Goal: Communication & Community: Share content

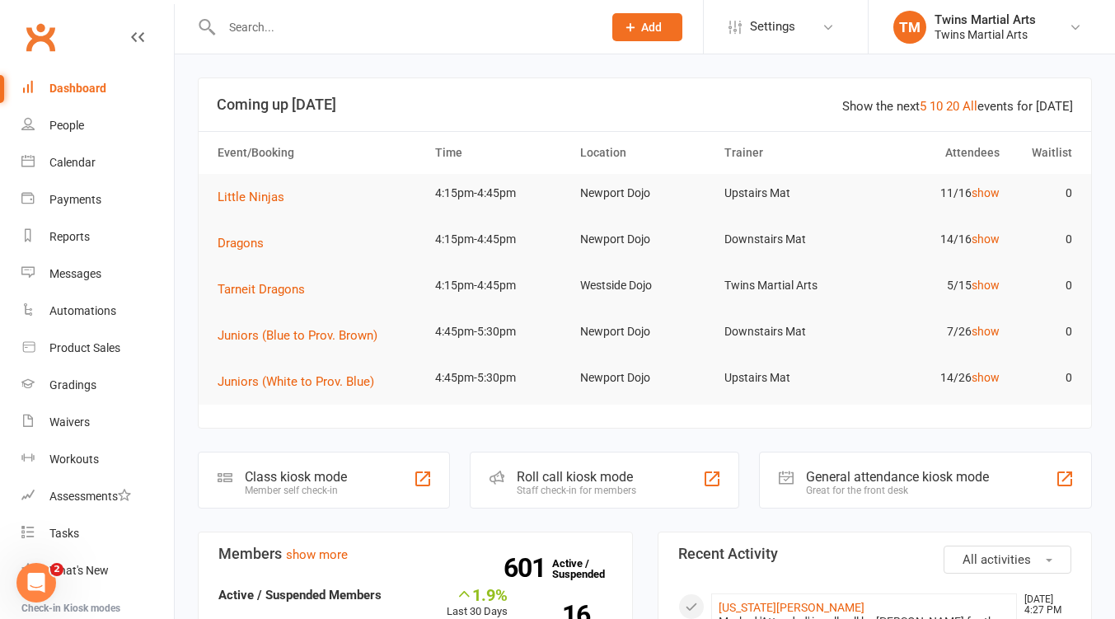
click at [827, 31] on icon at bounding box center [827, 27] width 13 height 13
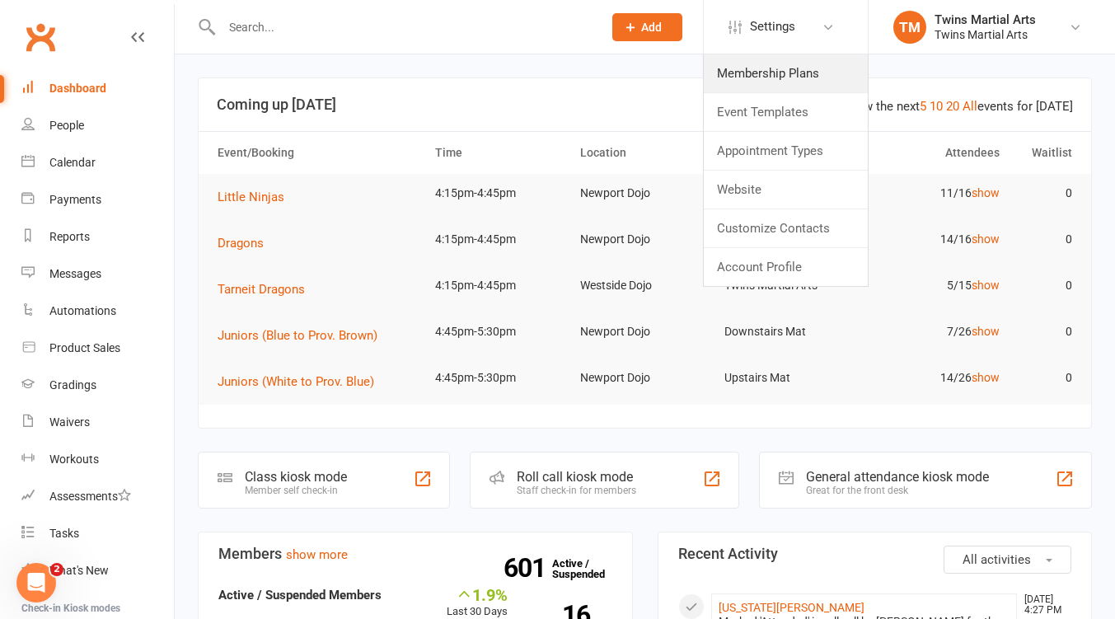
click at [746, 69] on link "Membership Plans" at bounding box center [786, 73] width 164 height 38
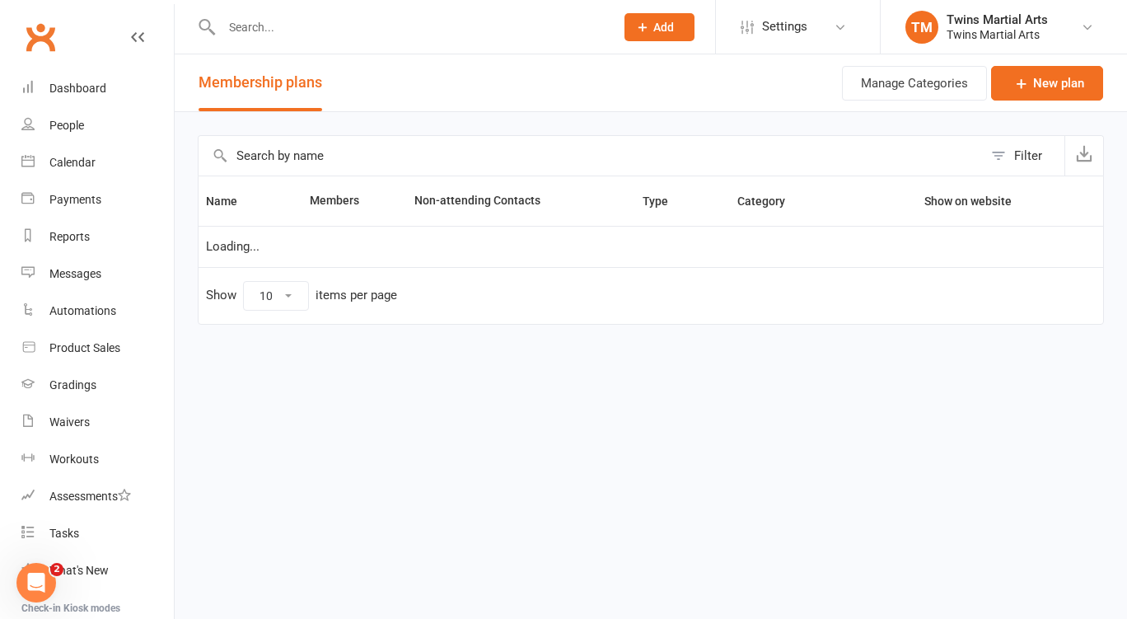
select select "25"
click at [335, 157] on input "text" at bounding box center [591, 156] width 784 height 40
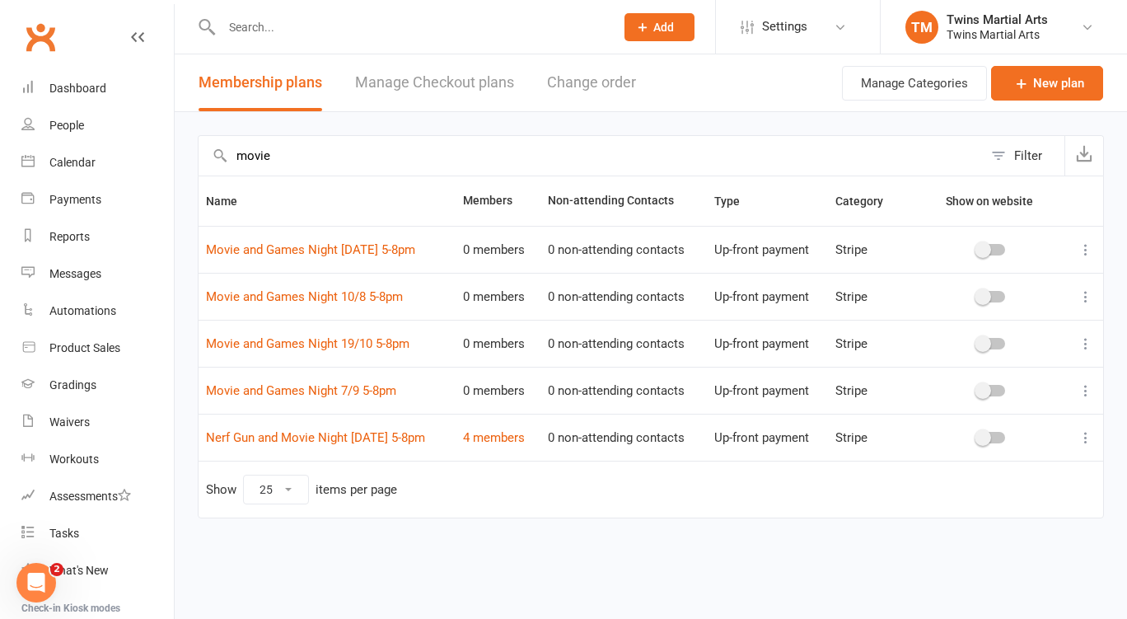
type input "movie"
click at [494, 439] on link "4 members" at bounding box center [494, 437] width 62 height 15
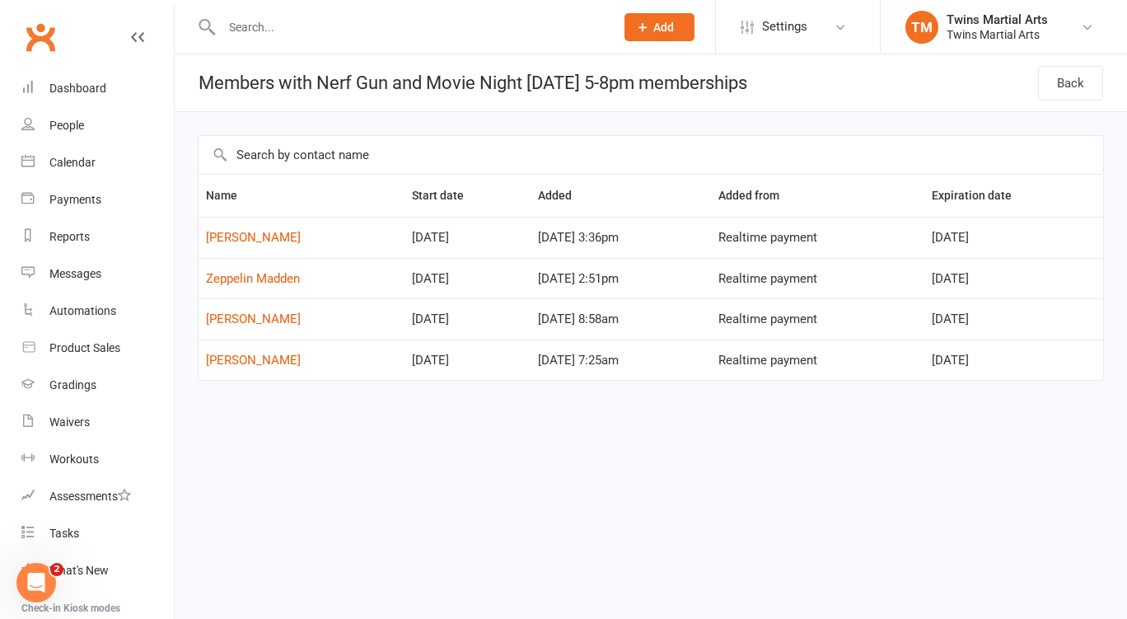
select select "25"
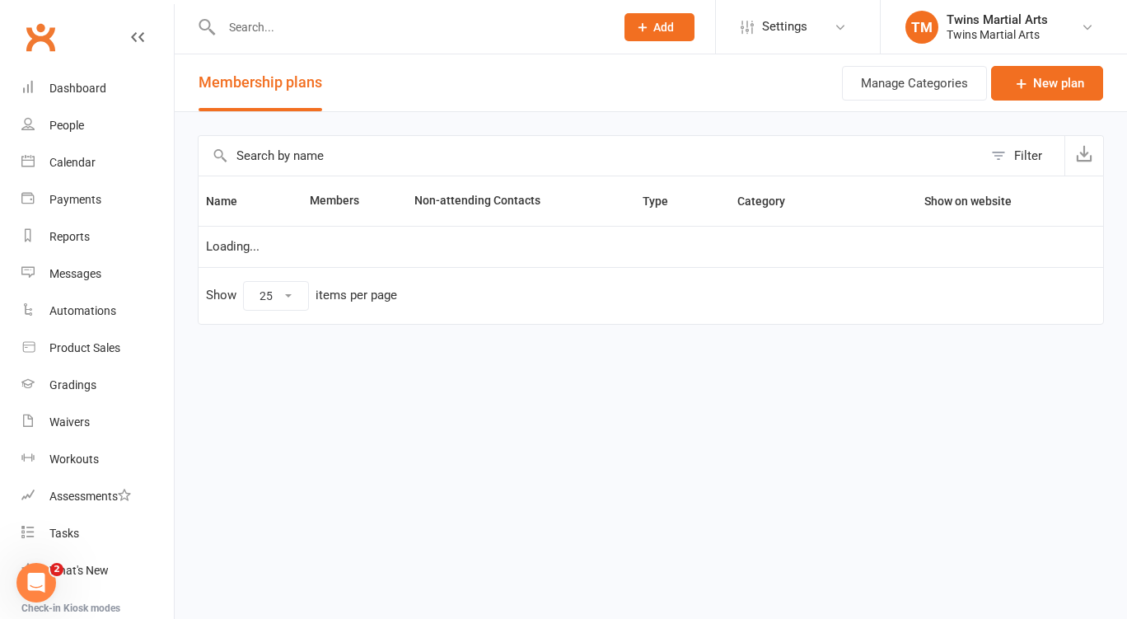
click at [371, 154] on input "text" at bounding box center [591, 156] width 784 height 40
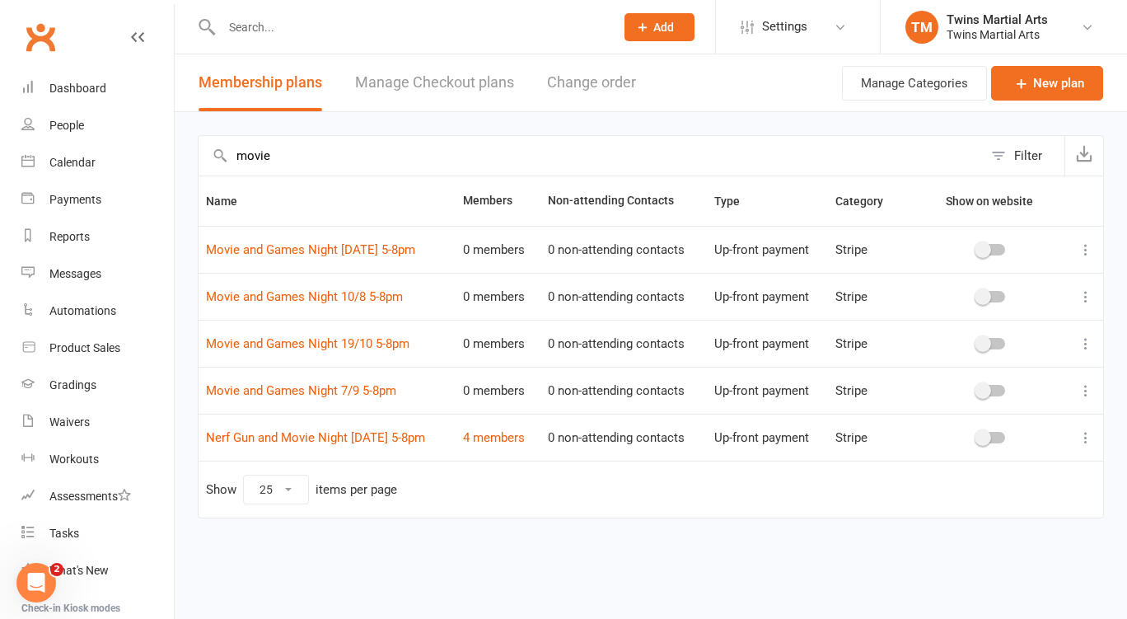
type input "movie"
click at [305, 433] on link "Nerf Gun and Movie Night [DATE] 5-8pm" at bounding box center [315, 437] width 219 height 15
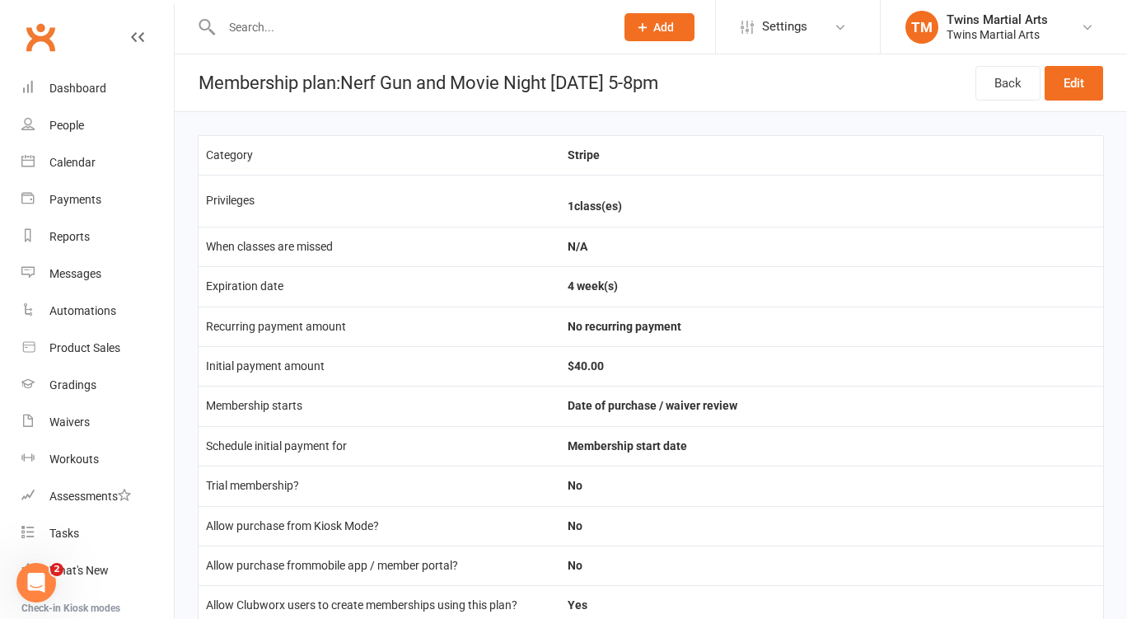
select select "25"
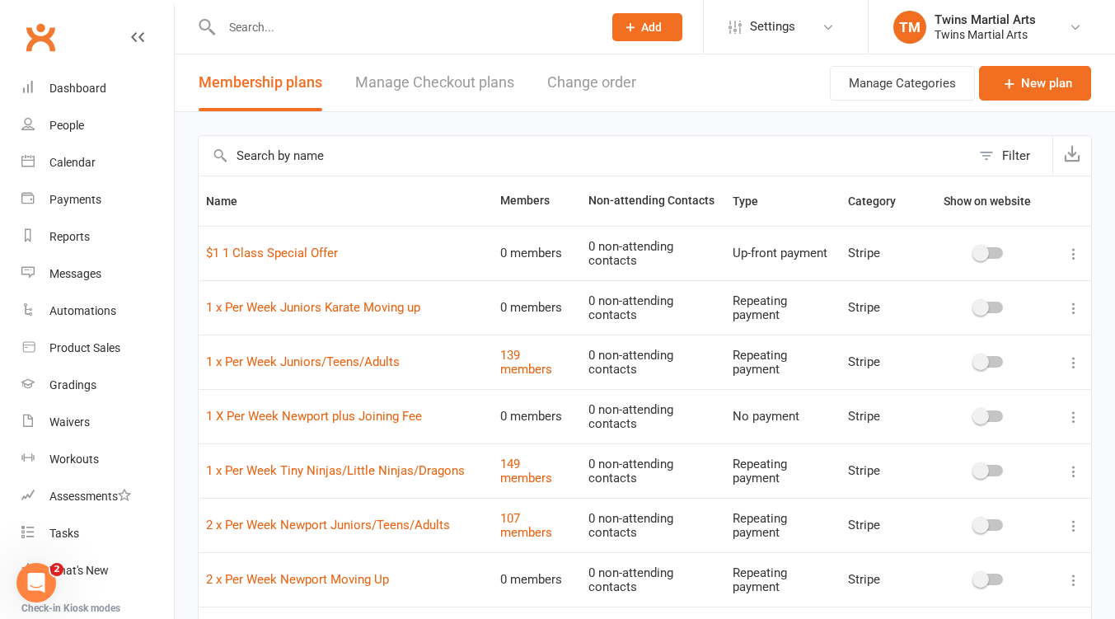
click at [359, 156] on input "text" at bounding box center [585, 156] width 772 height 40
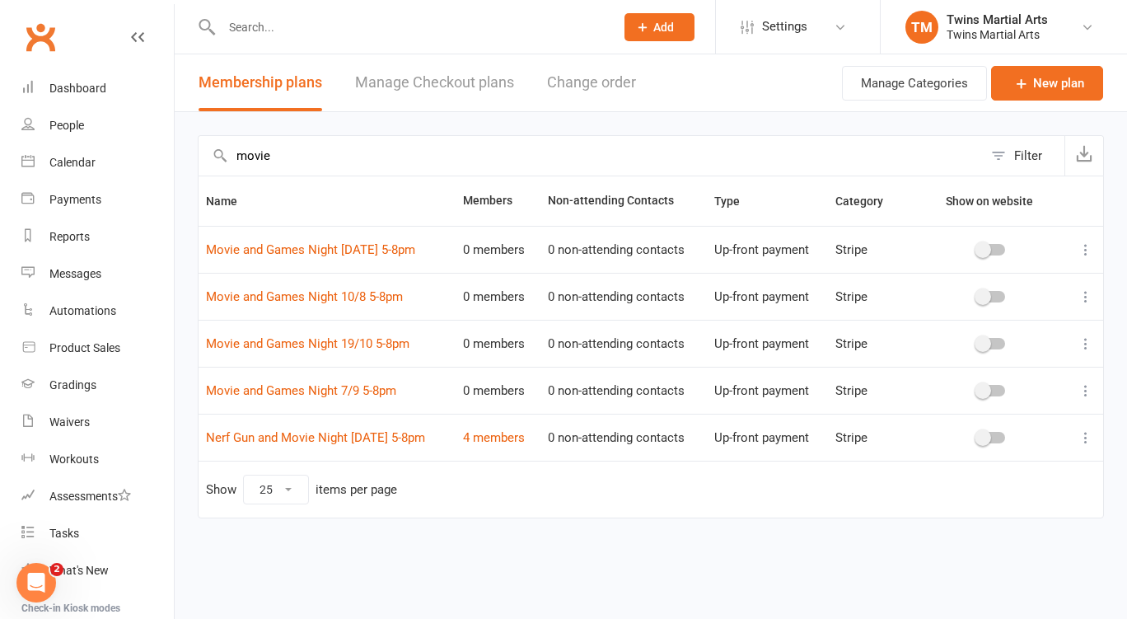
type input "movie"
click at [508, 436] on link "4 members" at bounding box center [494, 437] width 62 height 15
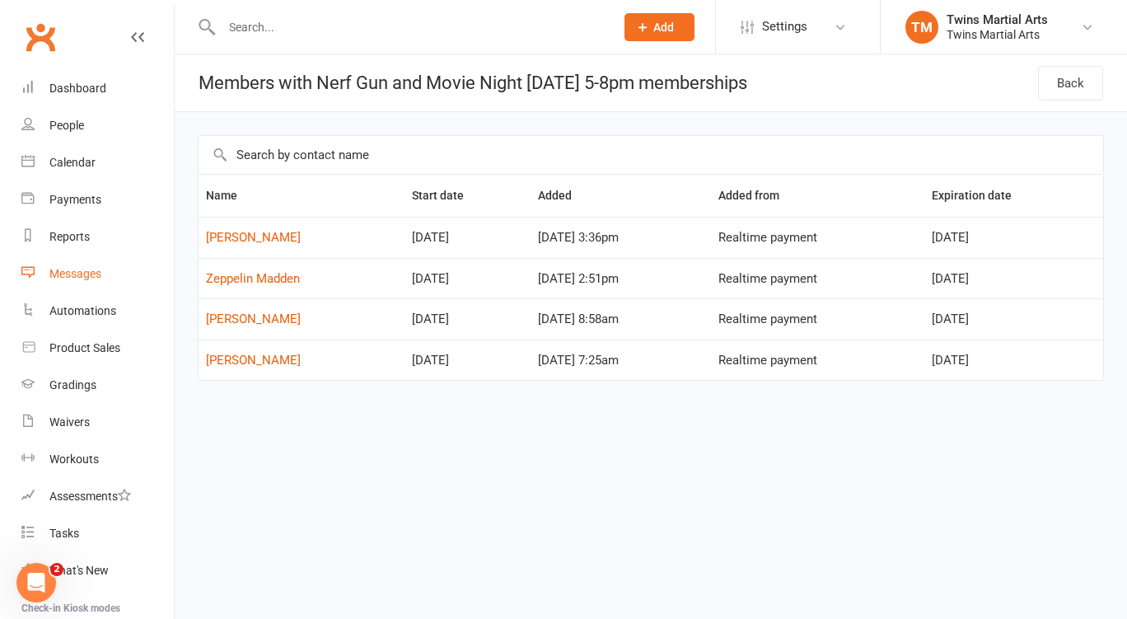
click at [95, 274] on div "Messages" at bounding box center [75, 273] width 52 height 13
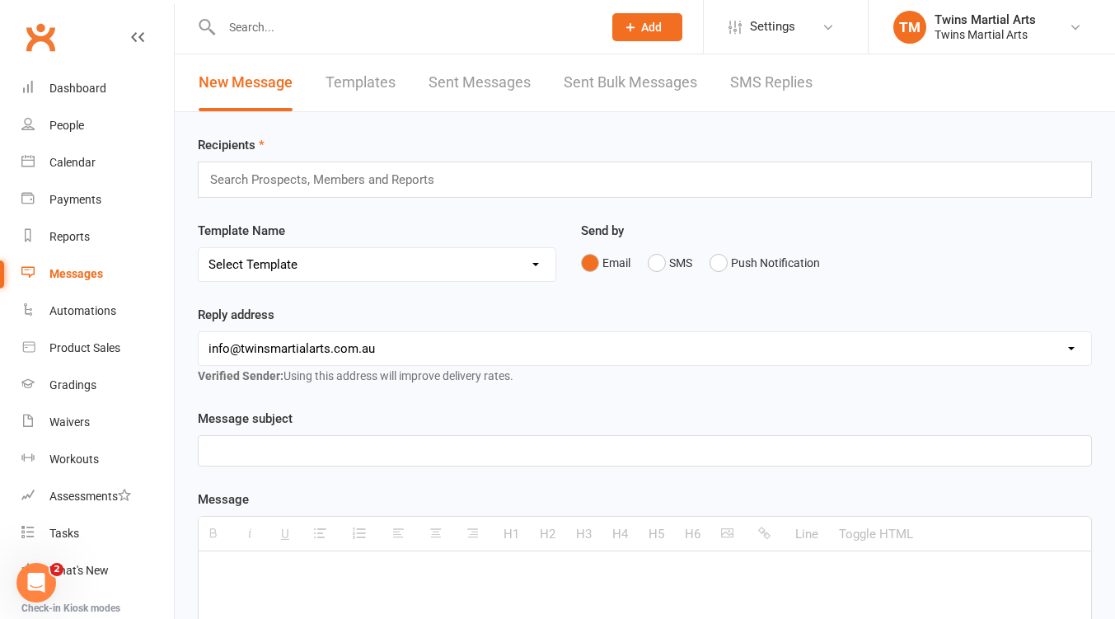
click at [264, 185] on input "text" at bounding box center [328, 179] width 241 height 21
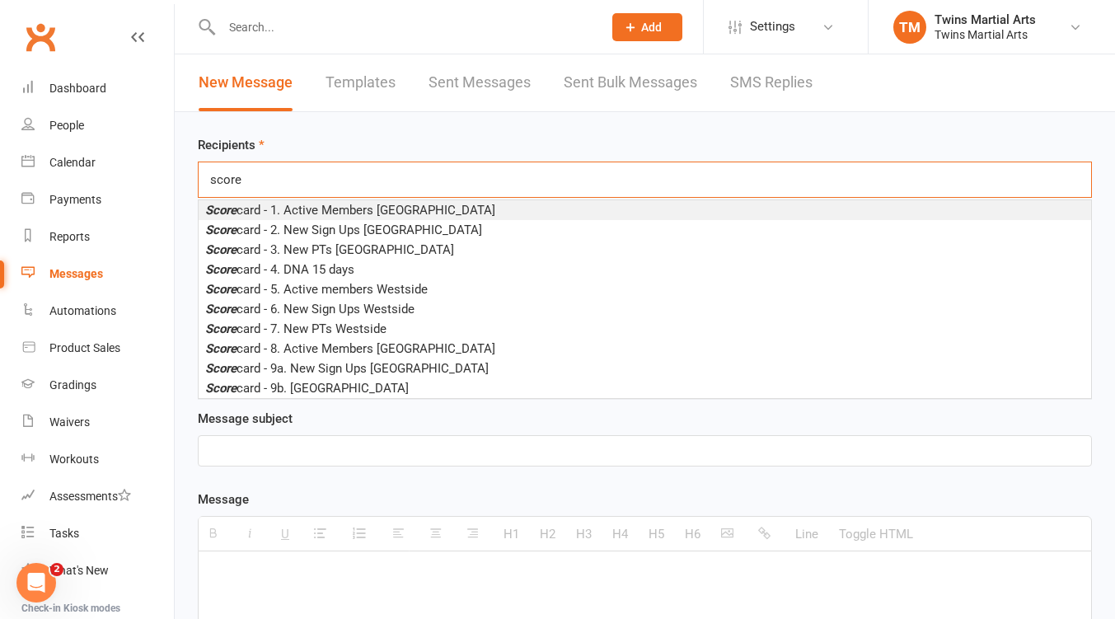
type input "score"
click at [398, 212] on span "Score card - 1. Active Members Newport Dojo" at bounding box center [350, 210] width 290 height 15
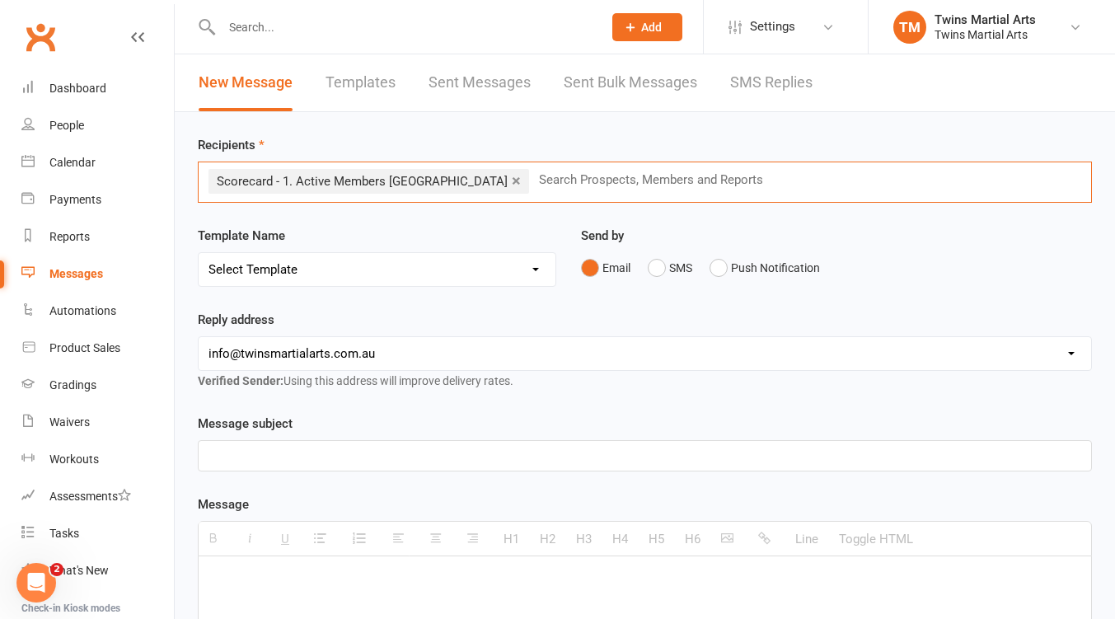
click at [465, 180] on li "× Scorecard - 1. Active Members Newport Dojo" at bounding box center [368, 181] width 320 height 25
click at [512, 181] on link "×" at bounding box center [516, 180] width 9 height 26
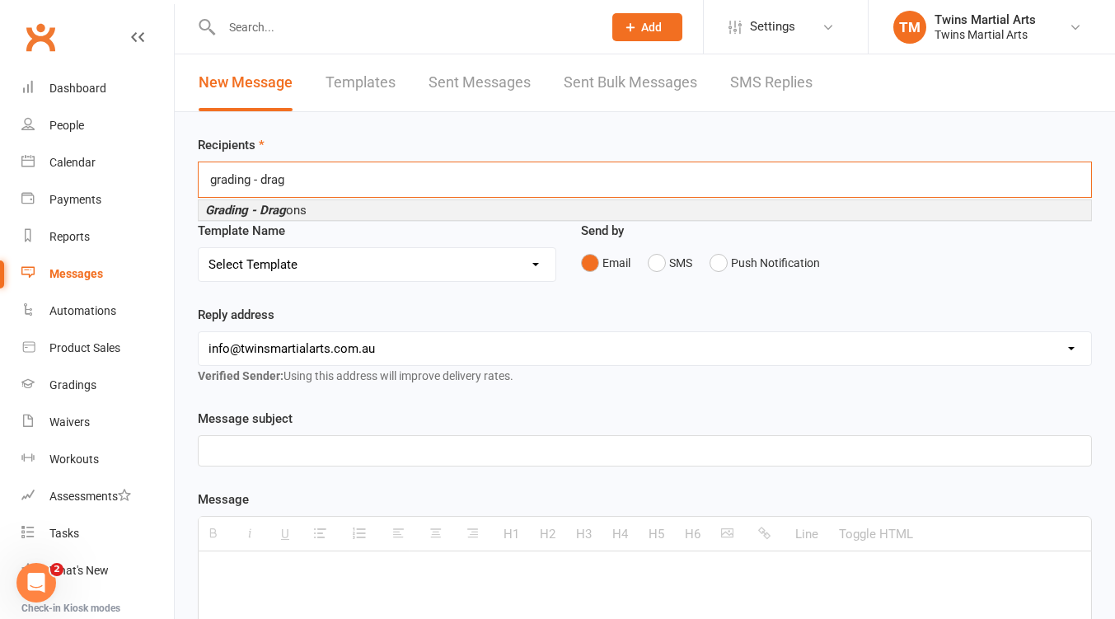
type input "grading - drag"
click at [296, 204] on span "Grading - Drag ons" at bounding box center [255, 210] width 101 height 15
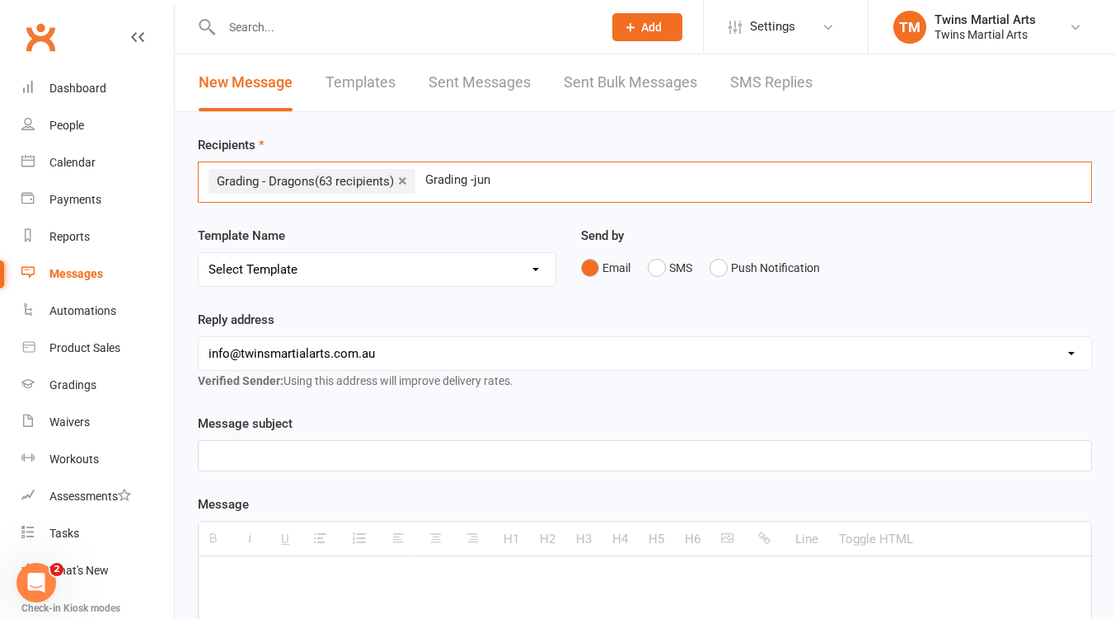
click at [478, 181] on input "Grading -jun" at bounding box center [459, 179] width 72 height 21
type input "Grading - jun"
drag, startPoint x: 503, startPoint y: 181, endPoint x: 451, endPoint y: 185, distance: 52.0
click at [451, 185] on div "× Grading - Dragons (63 recipients) Grading - jun Grading - jun" at bounding box center [645, 181] width 894 height 41
drag, startPoint x: 485, startPoint y: 180, endPoint x: 503, endPoint y: 180, distance: 17.3
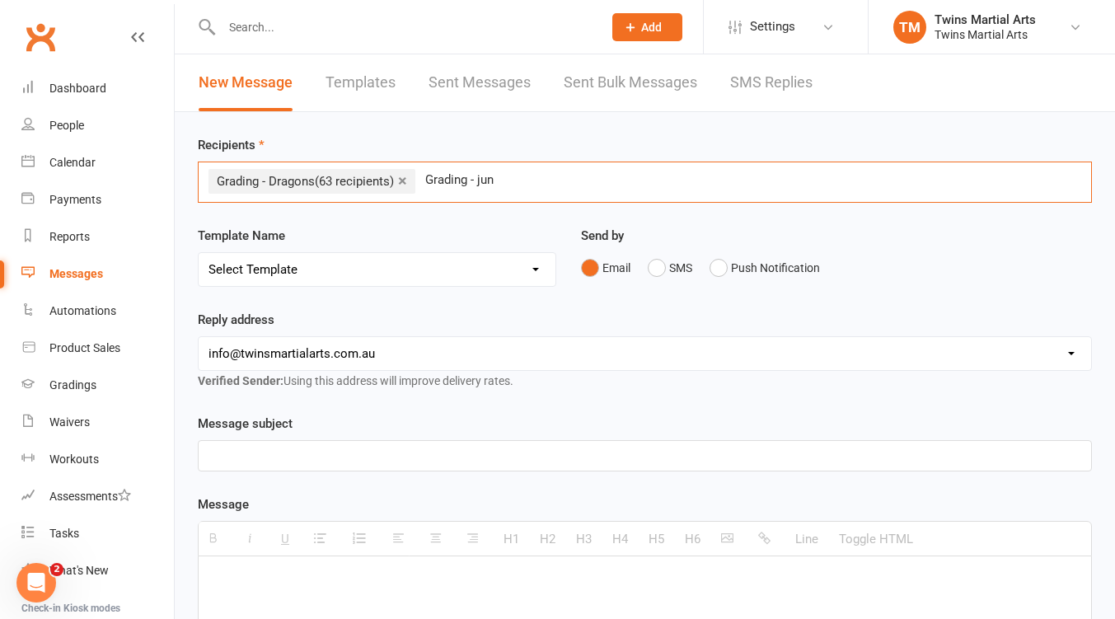
click at [486, 180] on input "Grading - jun" at bounding box center [461, 179] width 76 height 21
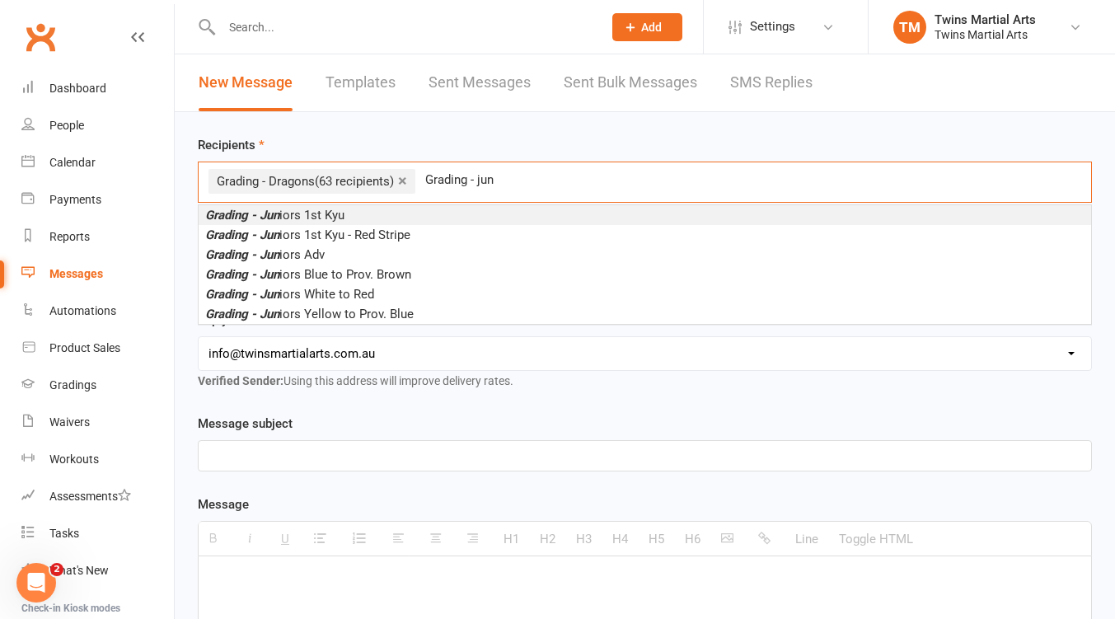
click at [503, 179] on div "× Grading - Dragons (63 recipients) Grading - jun Grading - jun" at bounding box center [645, 181] width 894 height 41
drag, startPoint x: 498, startPoint y: 181, endPoint x: 433, endPoint y: 180, distance: 65.1
click at [433, 180] on input "Grading - jun" at bounding box center [461, 179] width 76 height 21
click at [491, 177] on input "Grading - jun" at bounding box center [461, 179] width 76 height 21
click at [518, 171] on div "× Grading - Dragons (63 recipients) Grading - jun Grading - jun" at bounding box center [645, 181] width 894 height 41
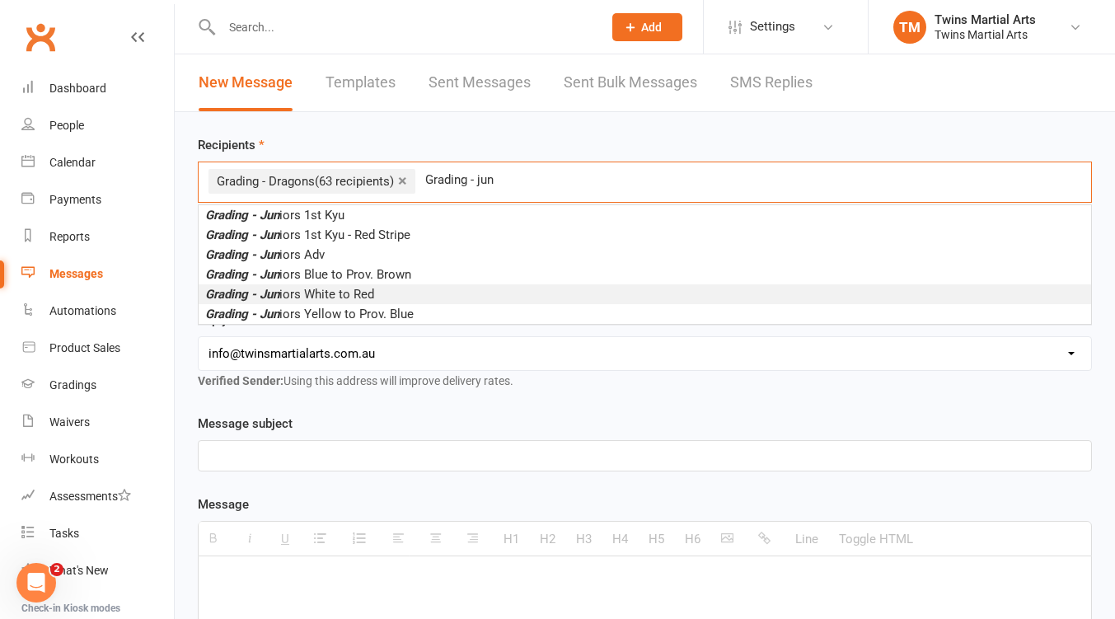
click at [367, 292] on span "Grading - Jun iors White to Red" at bounding box center [289, 294] width 169 height 15
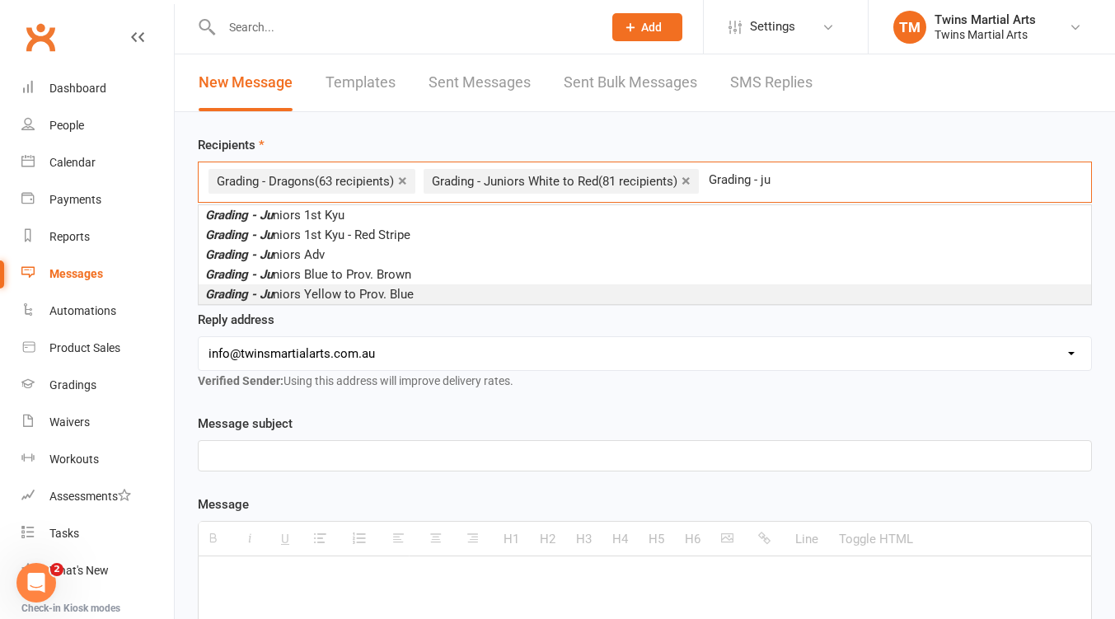
type input "Grading - ju"
click at [394, 288] on span "Grading - Ju niors Yellow to Prov. Blue" at bounding box center [309, 294] width 208 height 15
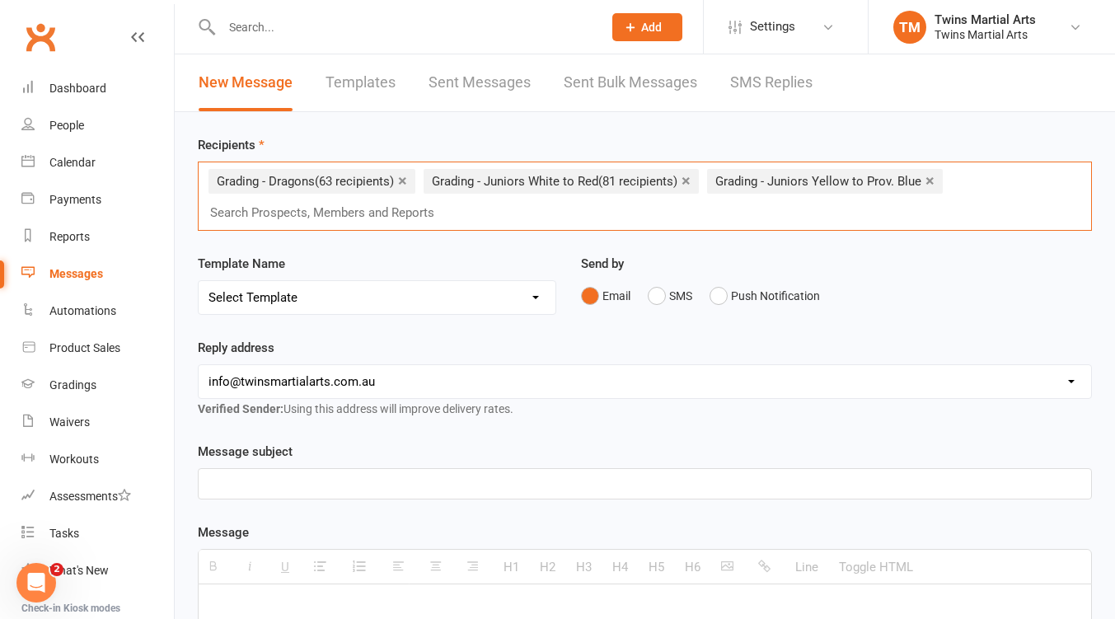
paste input "Grading - jun"
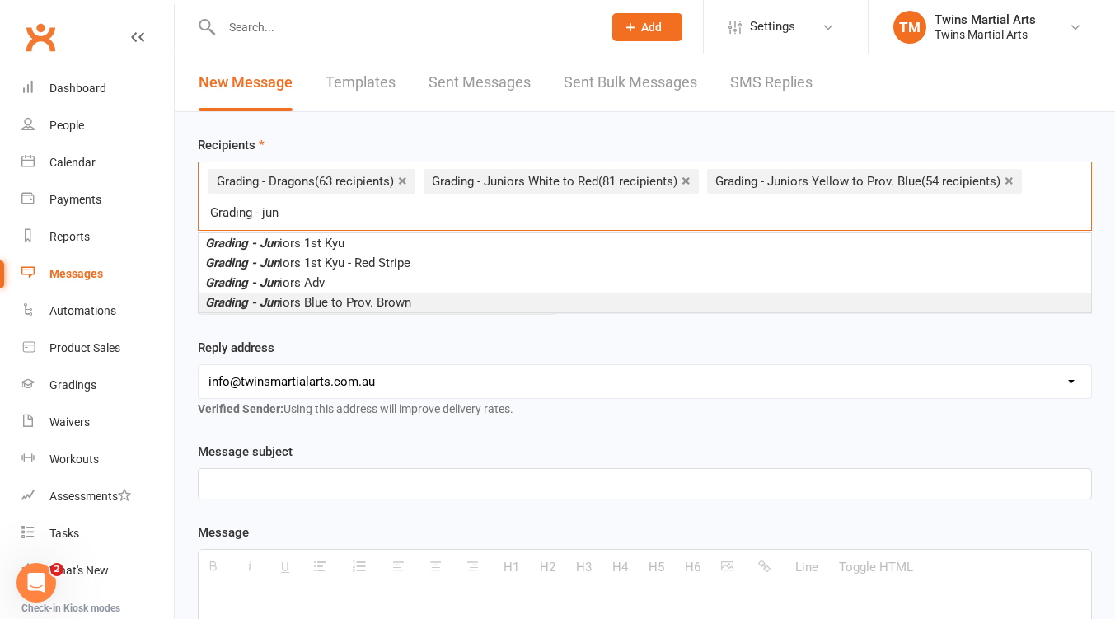
type input "Grading - jun"
click at [367, 299] on span "Grading - Jun iors Blue to Prov. Brown" at bounding box center [308, 302] width 206 height 15
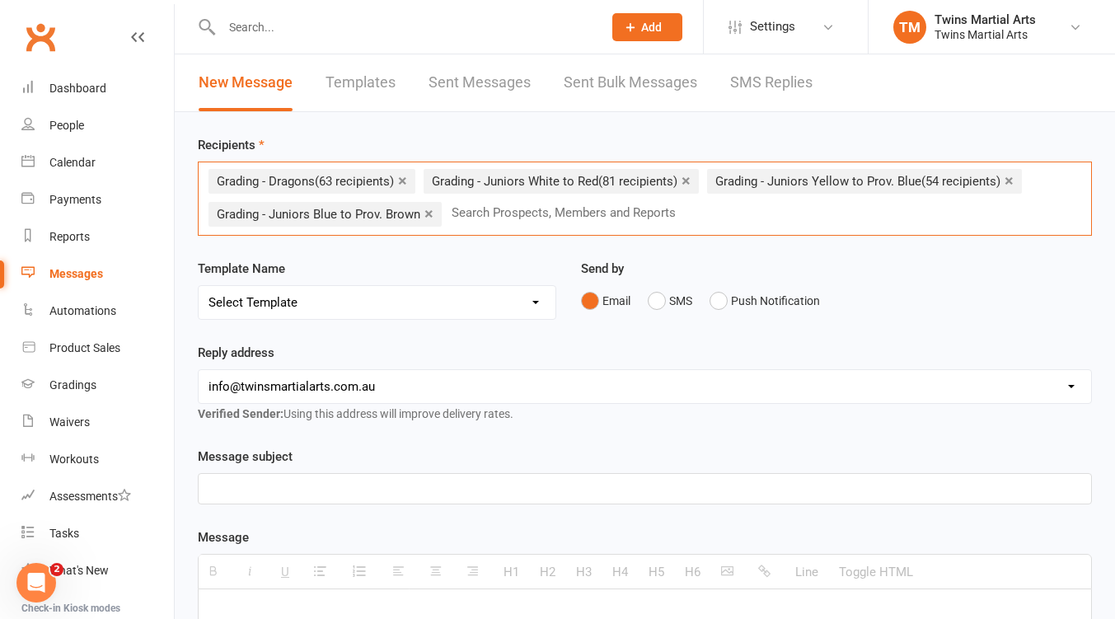
paste input "Grading - jun"
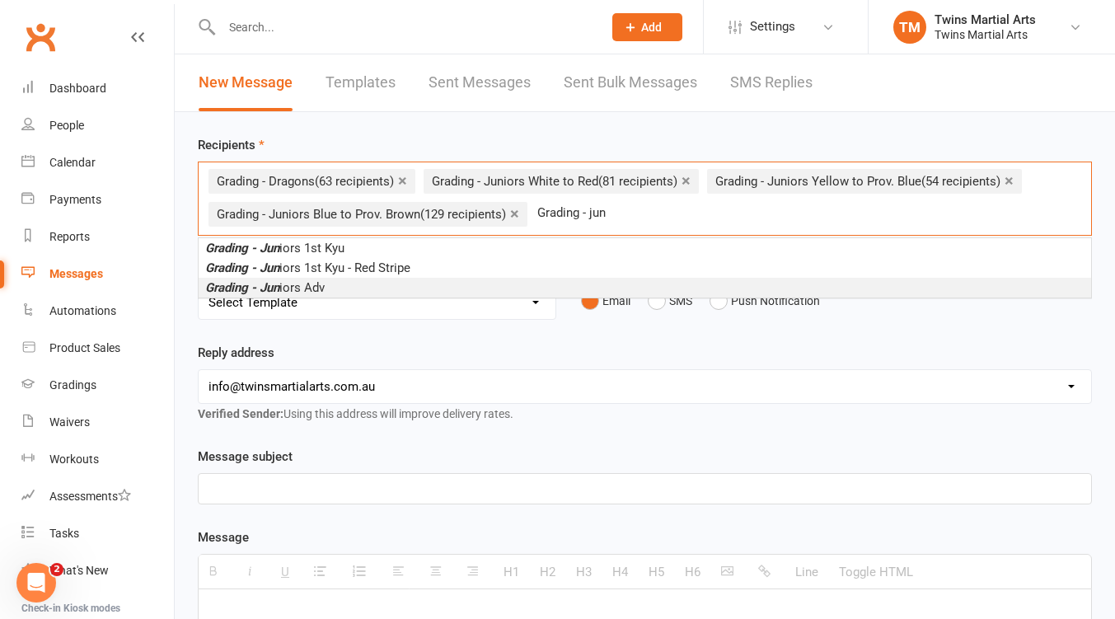
type input "Grading - jun"
click at [308, 287] on span "Grading - Jun iors Adv" at bounding box center [264, 287] width 119 height 15
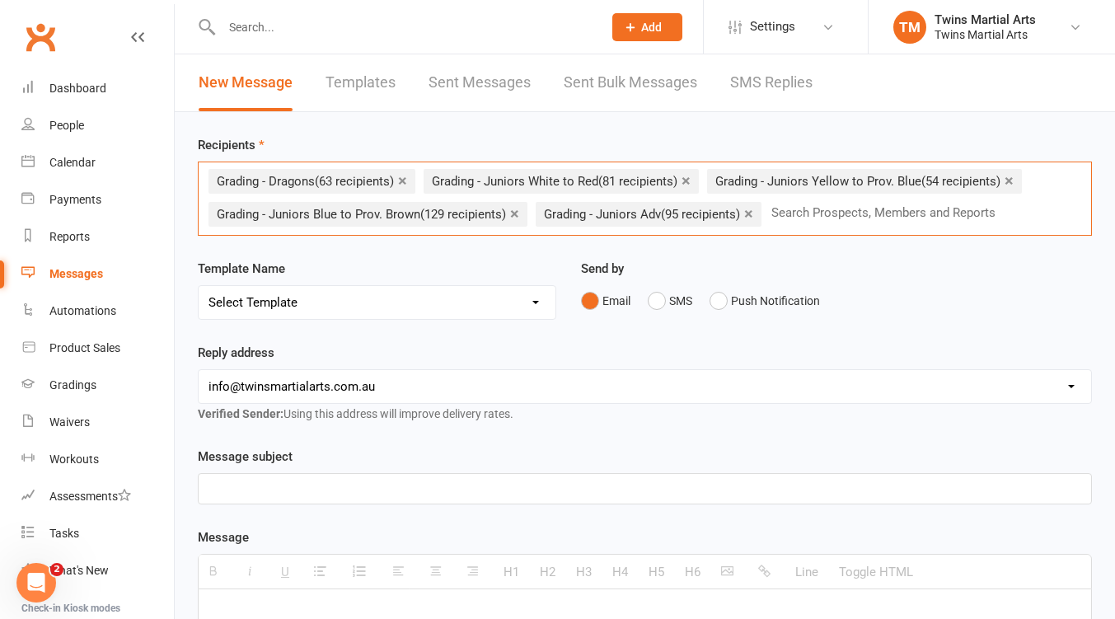
click at [251, 485] on p at bounding box center [644, 489] width 872 height 20
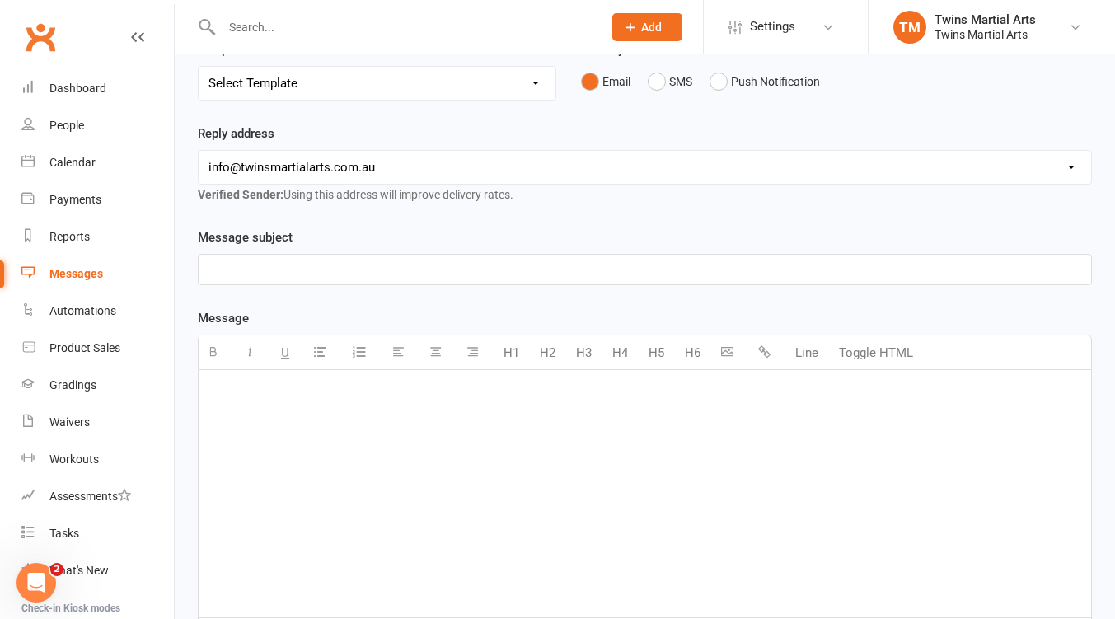
click at [301, 409] on div at bounding box center [645, 493] width 892 height 247
paste div
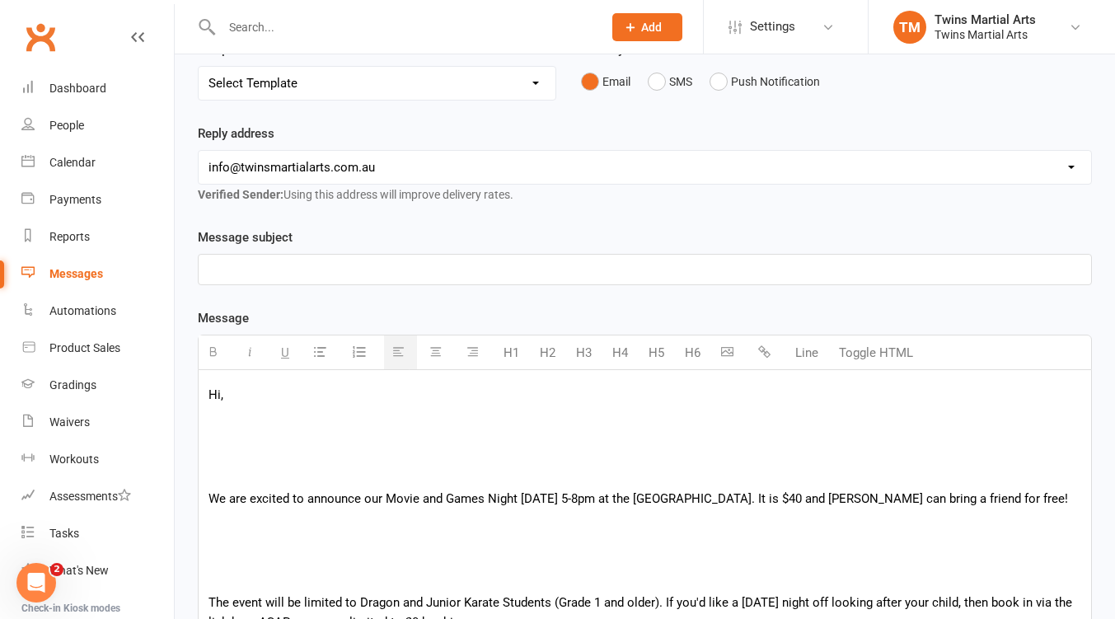
click at [276, 477] on p at bounding box center [644, 472] width 872 height 20
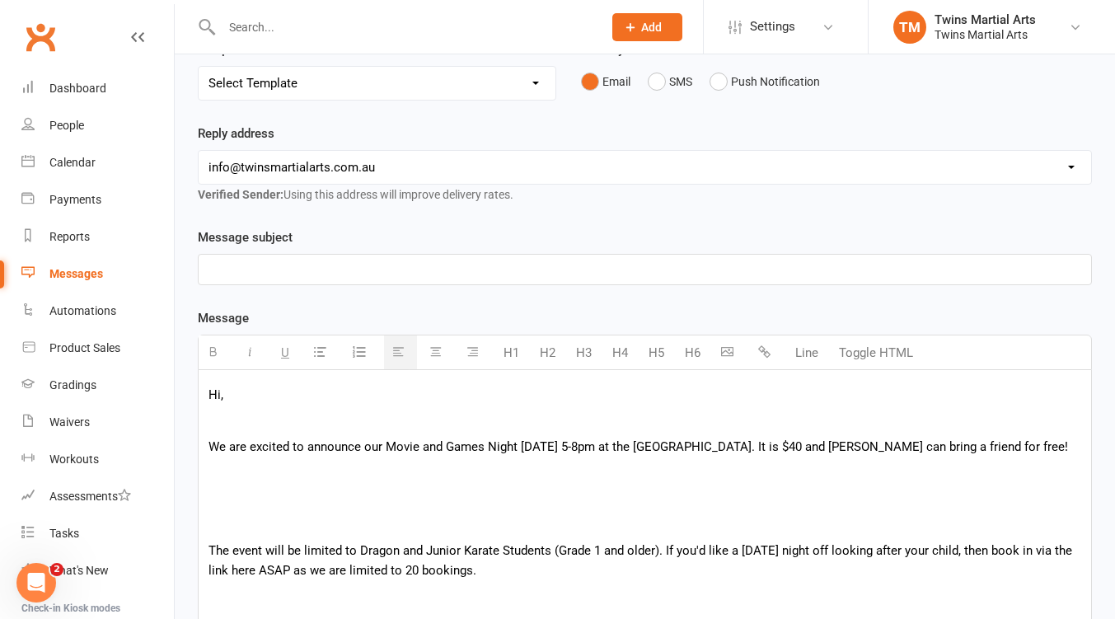
click at [229, 524] on p at bounding box center [644, 524] width 872 height 20
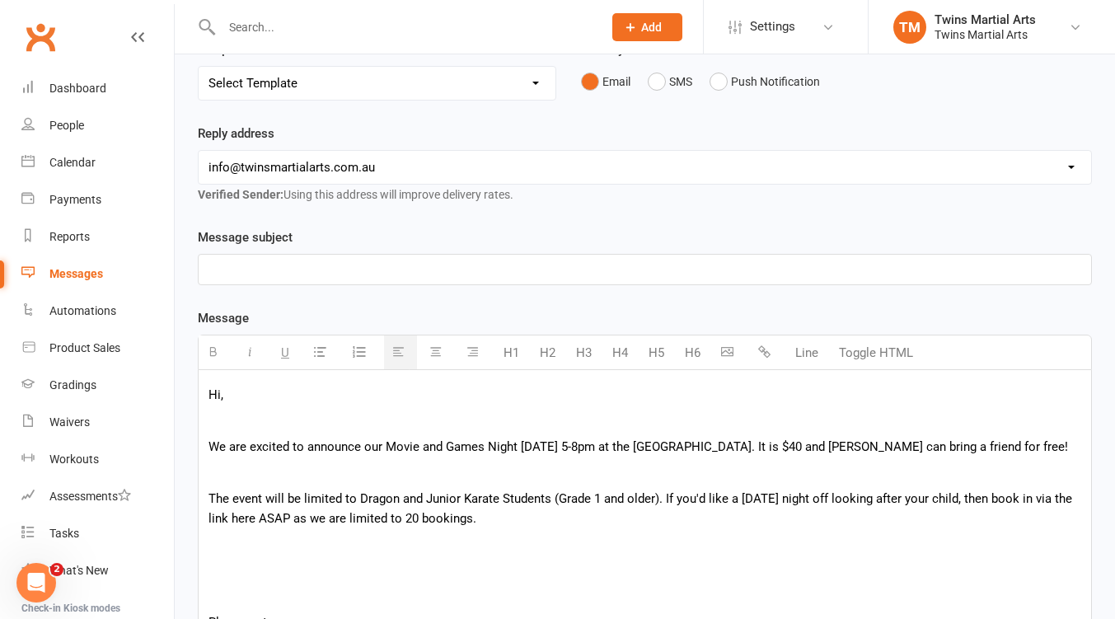
scroll to position [439, 0]
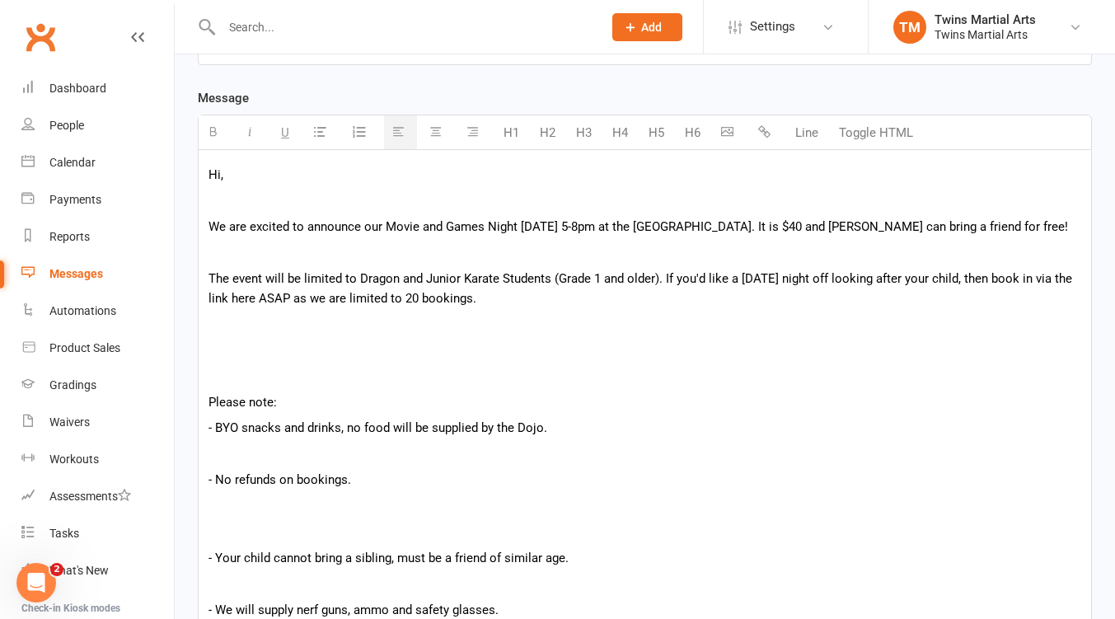
click at [230, 379] on p at bounding box center [644, 376] width 872 height 20
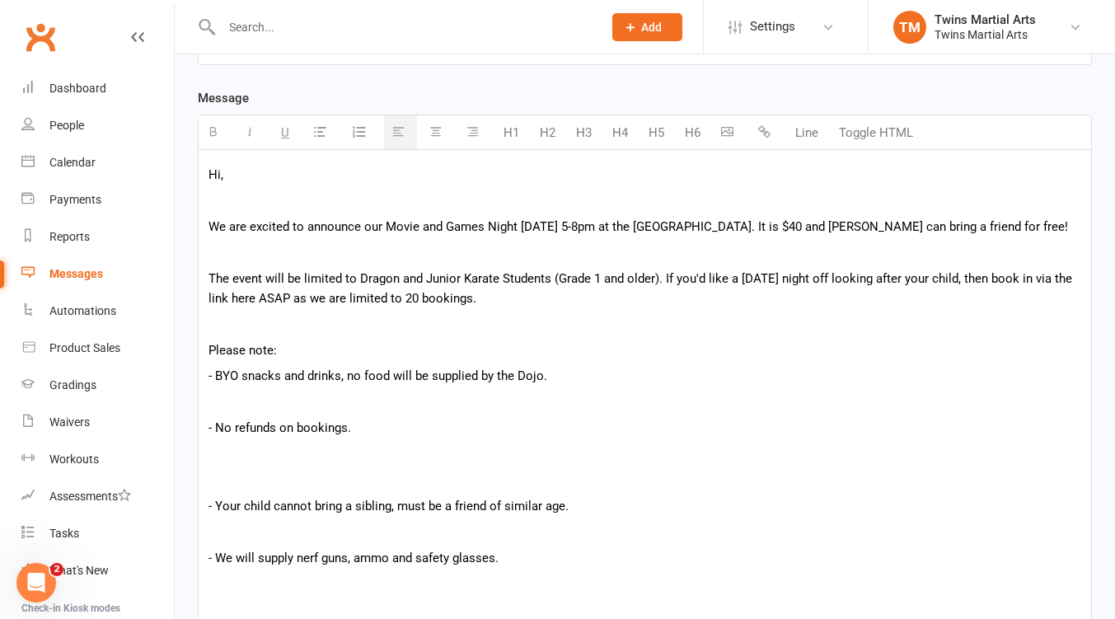
click at [235, 405] on p at bounding box center [644, 402] width 872 height 20
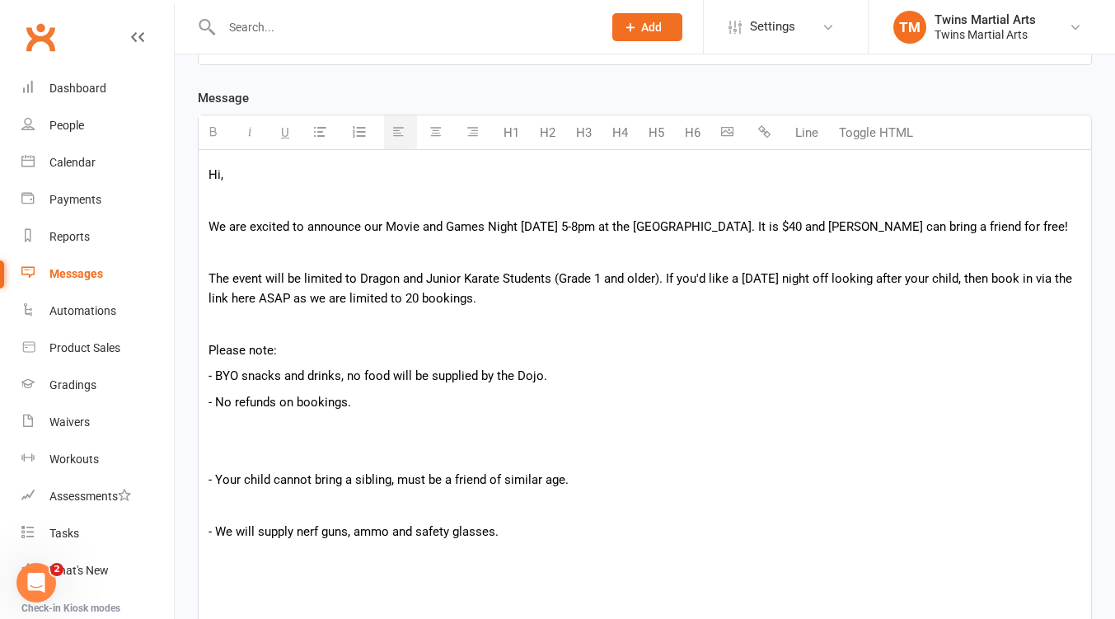
click at [229, 443] on div "Hi, We are excited to announce our Movie and Games Night 23rd of August 5-8pm a…" at bounding box center [645, 403] width 892 height 507
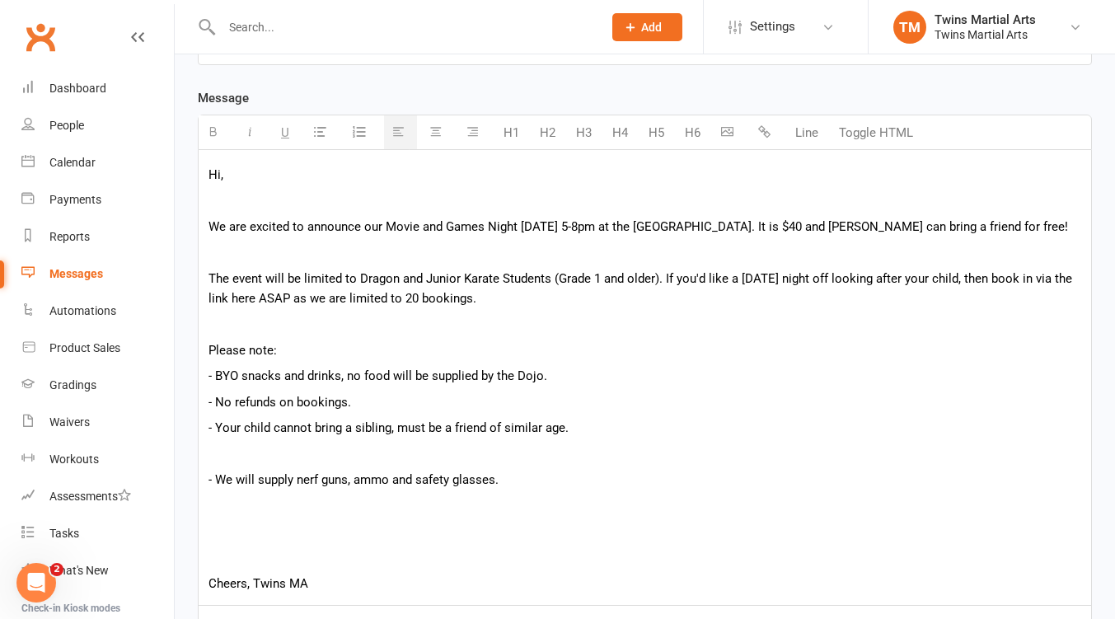
click at [222, 459] on p at bounding box center [644, 454] width 872 height 20
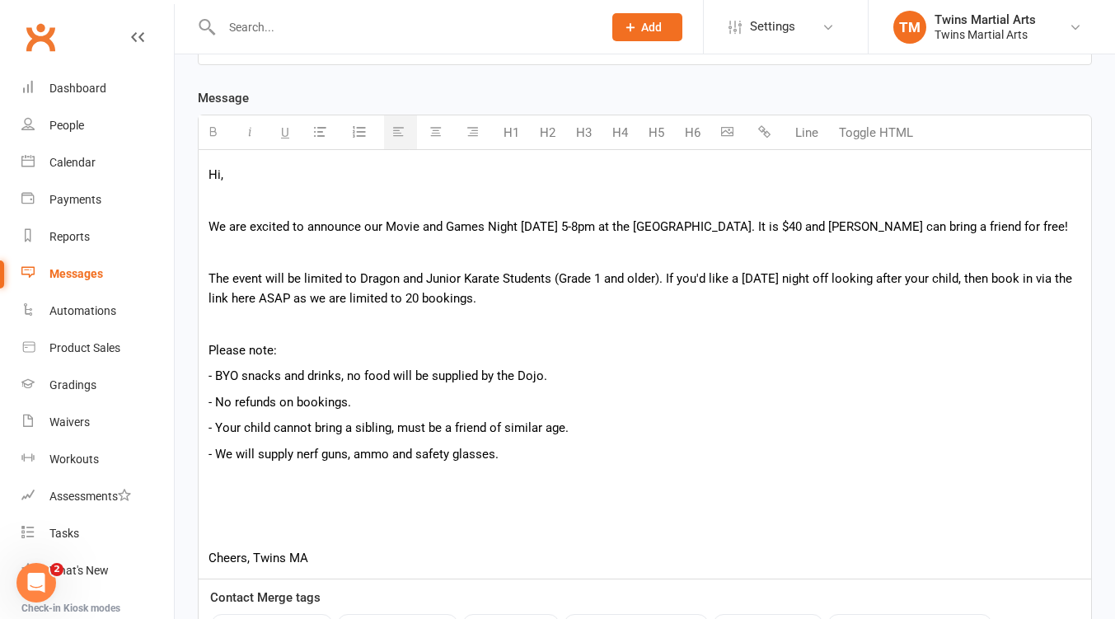
click at [222, 531] on p at bounding box center [644, 531] width 872 height 20
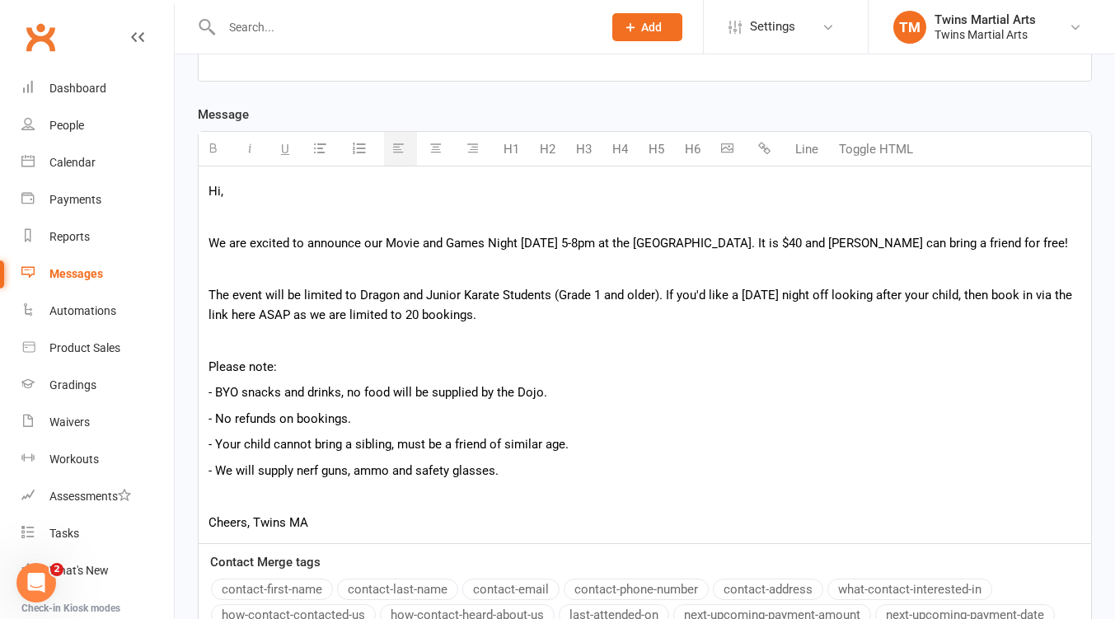
scroll to position [219, 0]
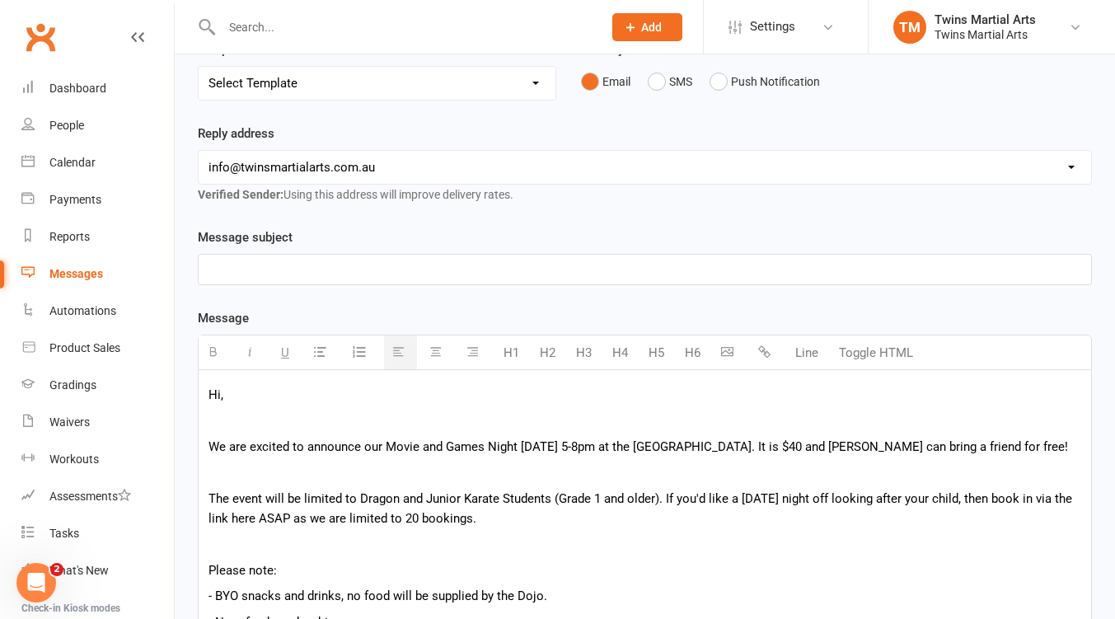
click at [553, 450] on p "We are excited to announce our Movie and Games Night 23rd of August 5-8pm at th…" at bounding box center [644, 447] width 872 height 20
click at [283, 440] on p "We are excited to announce our Movie and Games Night 23rd of August 5-8pm at th…" at bounding box center [644, 447] width 872 height 20
click at [236, 422] on p at bounding box center [644, 420] width 872 height 20
click at [264, 268] on p at bounding box center [644, 270] width 872 height 20
click at [865, 446] on p "We are excited to announce our Movie and Games Night 23rd of August 5-8pm at th…" at bounding box center [644, 447] width 872 height 20
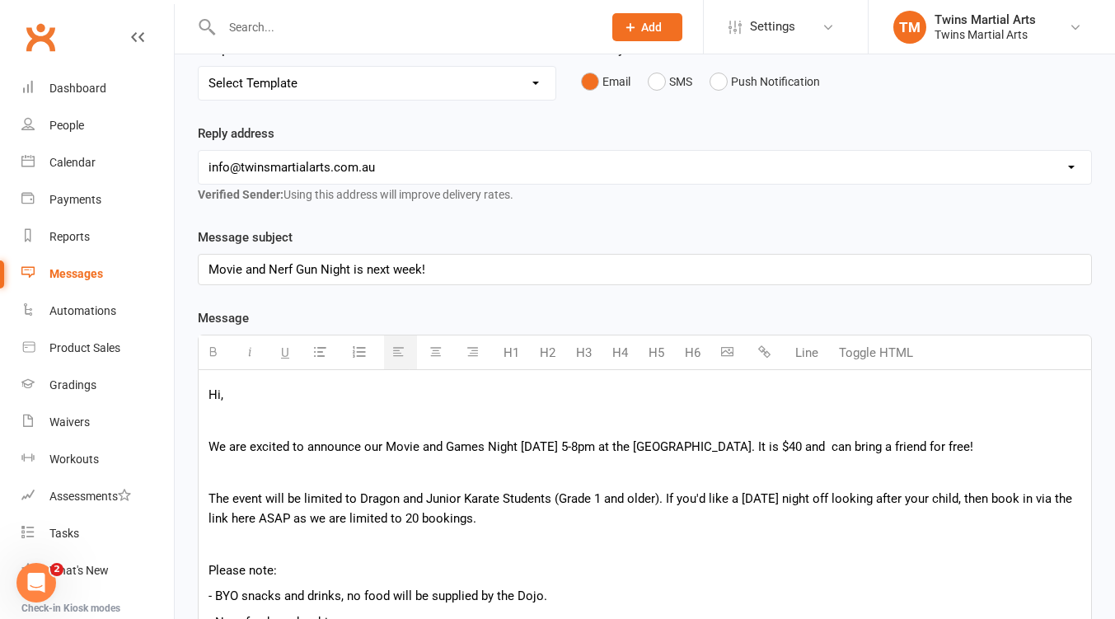
scroll to position [439, 0]
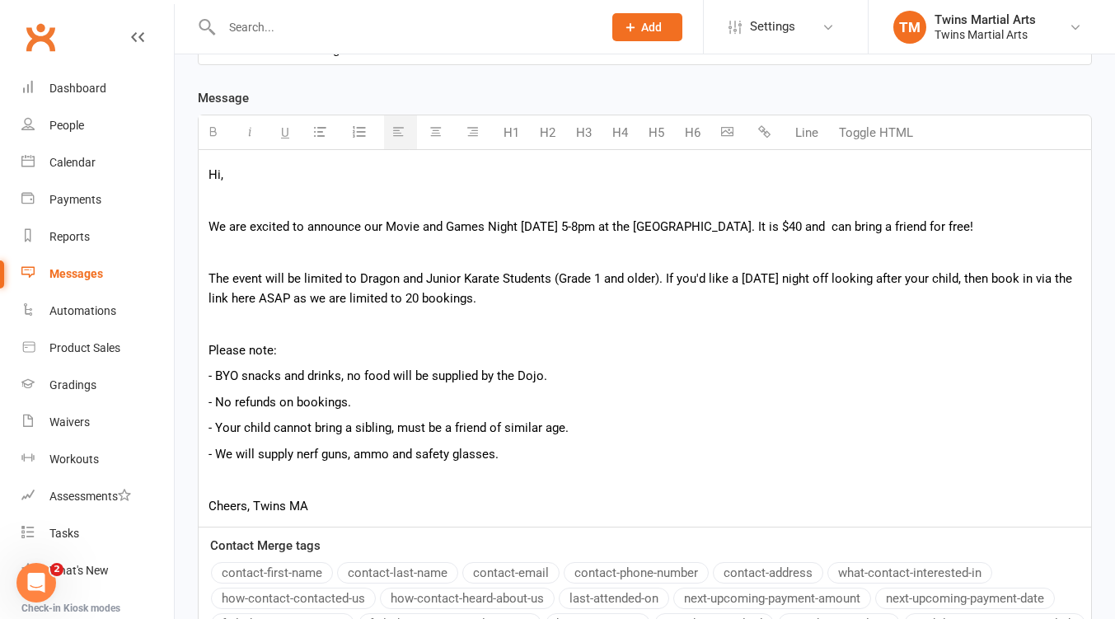
click at [278, 578] on button "contact-first-name" at bounding box center [272, 572] width 122 height 21
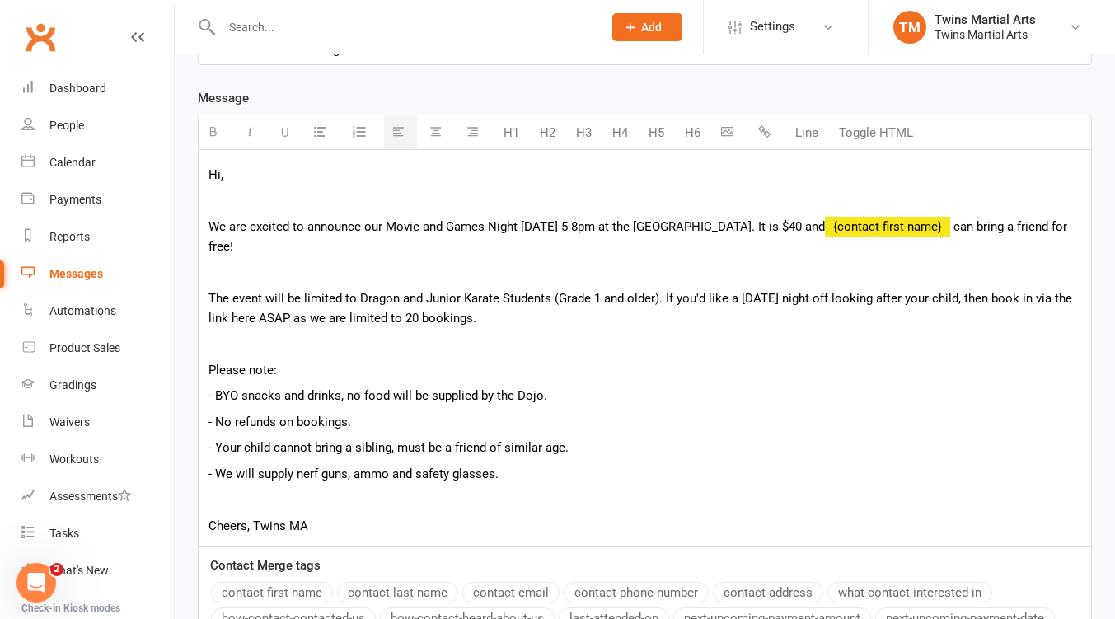
scroll to position [219, 0]
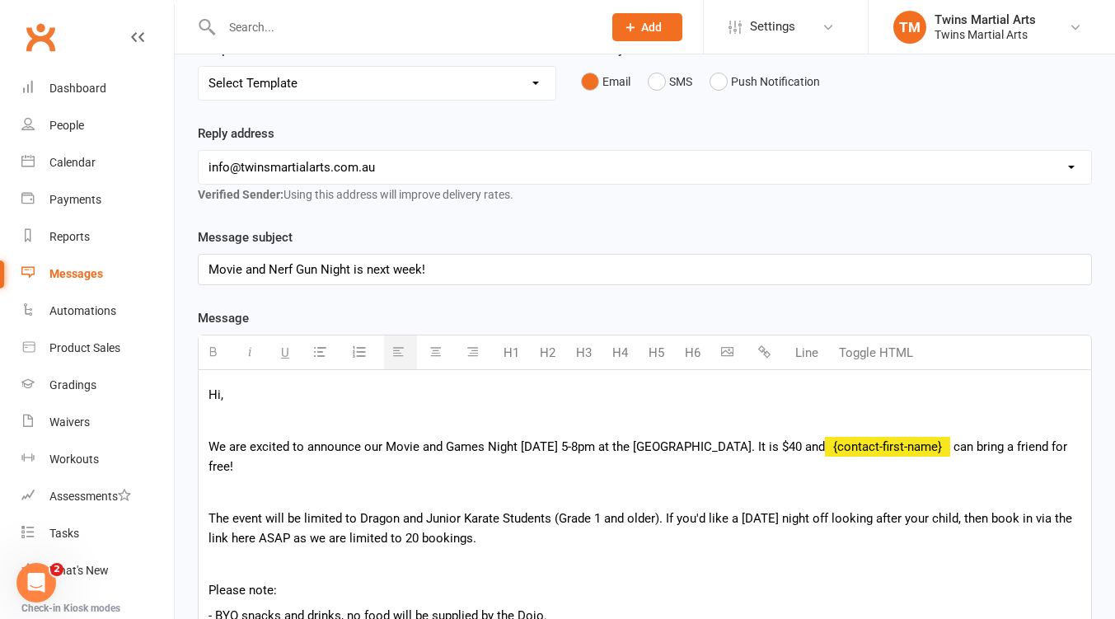
click at [423, 266] on p "Movie and Nerf Gun Night is next week!" at bounding box center [644, 270] width 872 height 20
click at [421, 265] on p "Movie and Nerf Gun Night is next week!" at bounding box center [644, 270] width 872 height 20
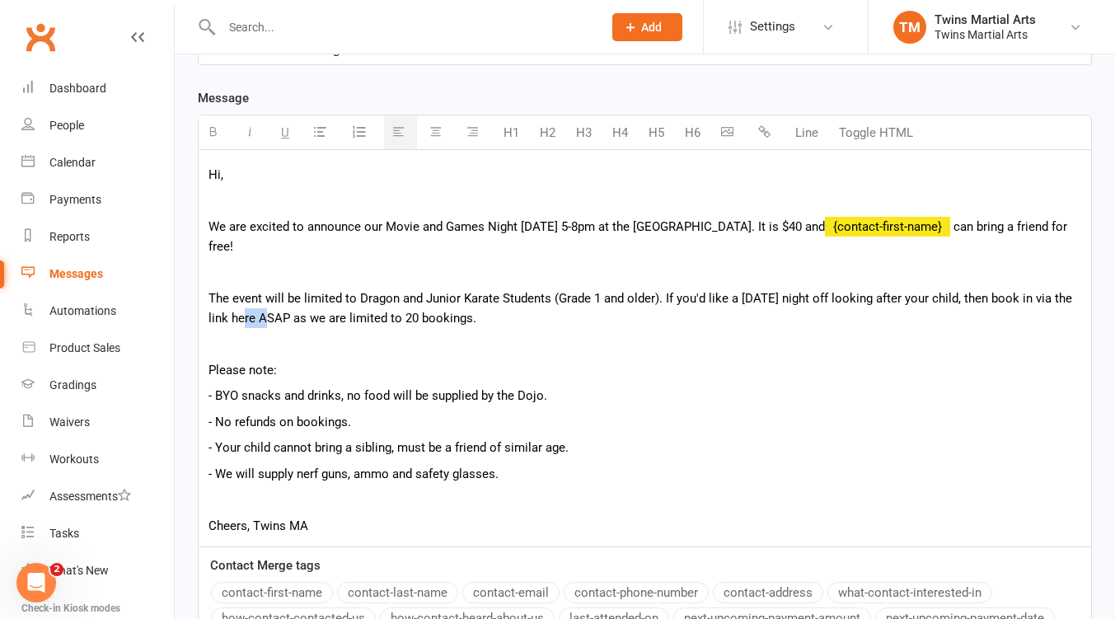
drag, startPoint x: 252, startPoint y: 317, endPoint x: 232, endPoint y: 316, distance: 19.8
click at [232, 316] on p "The event will be limited to Dragon and Junior Karate Students (Grade 1 and old…" at bounding box center [644, 308] width 872 height 40
click at [761, 130] on icon "button" at bounding box center [764, 131] width 12 height 12
click at [321, 352] on p at bounding box center [644, 344] width 872 height 20
drag, startPoint x: 241, startPoint y: 318, endPoint x: 309, endPoint y: 152, distance: 178.8
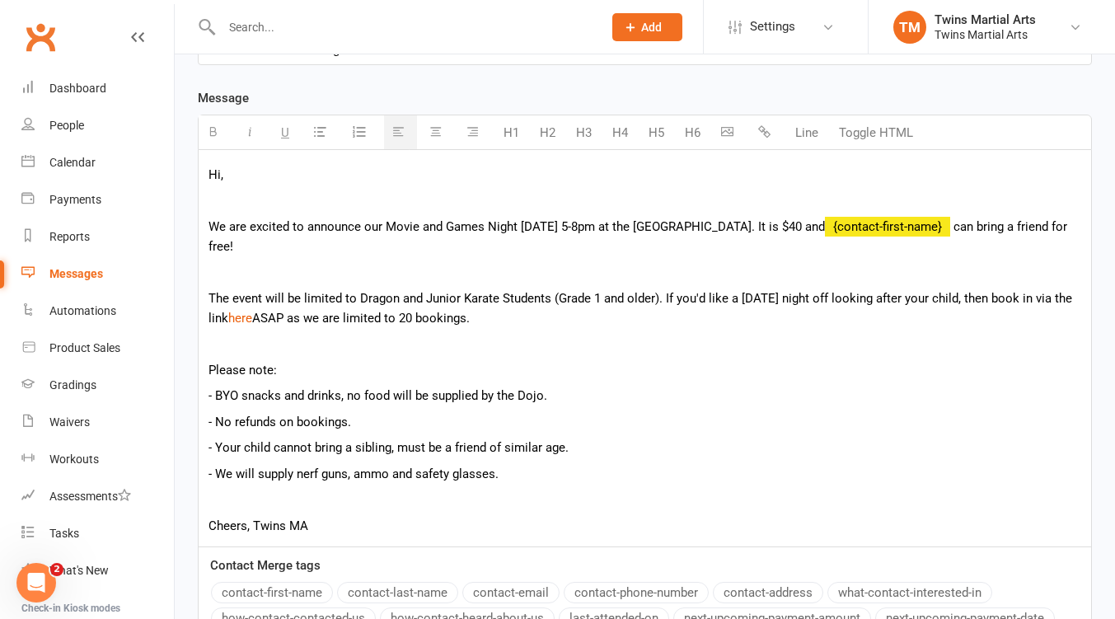
click at [311, 143] on button "button" at bounding box center [322, 132] width 33 height 34
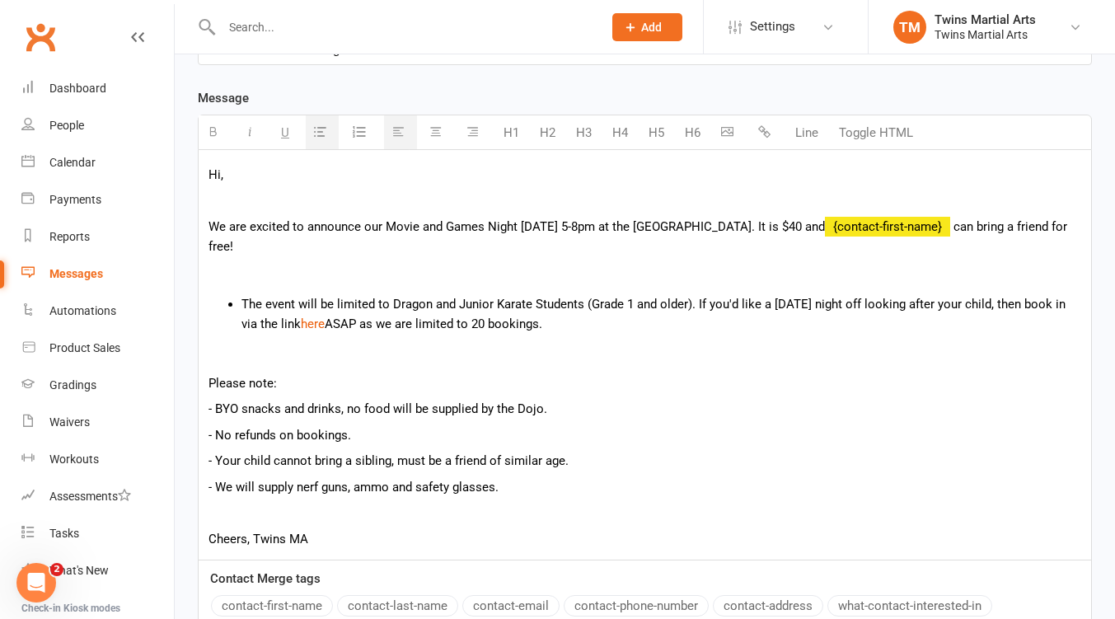
click at [320, 134] on icon "button" at bounding box center [320, 131] width 12 height 12
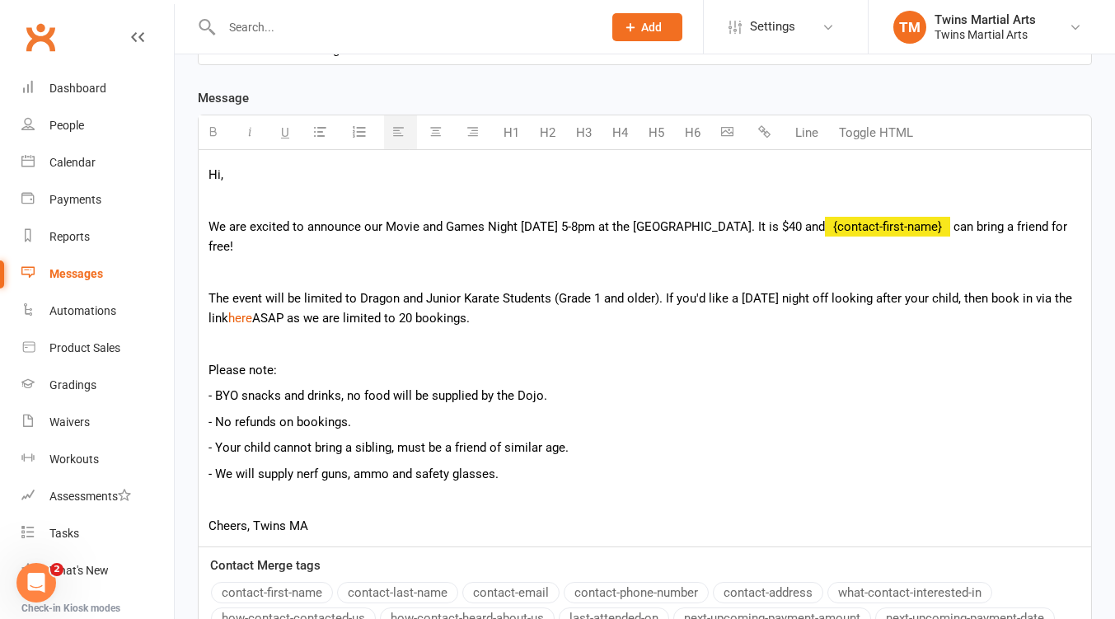
scroll to position [0, 0]
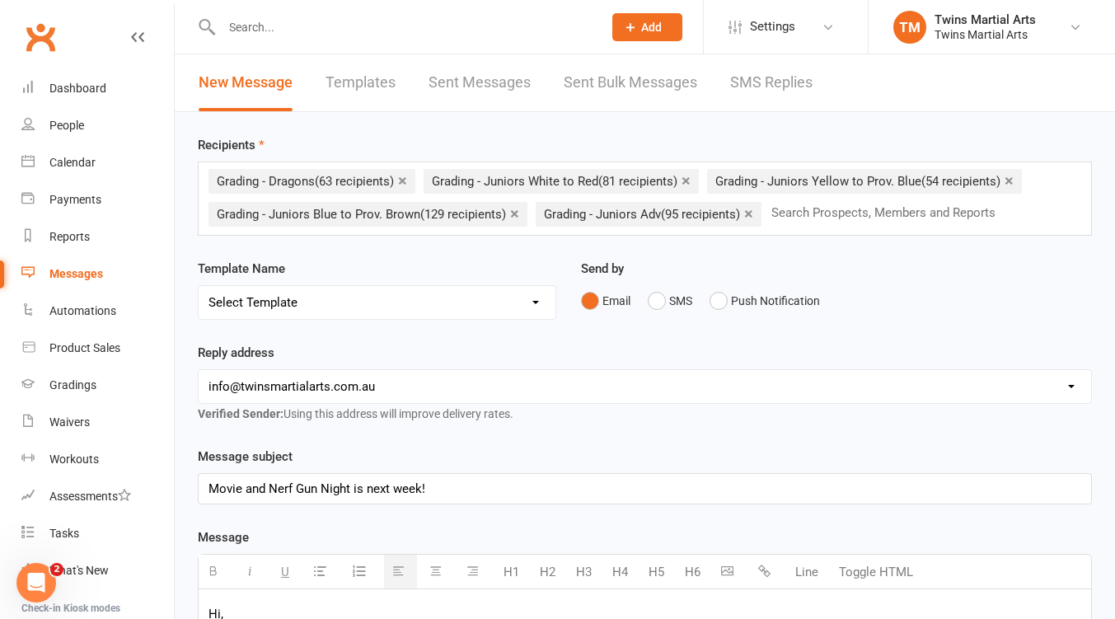
click at [433, 491] on p "Movie and Nerf Gun Night is next week!" at bounding box center [644, 489] width 872 height 20
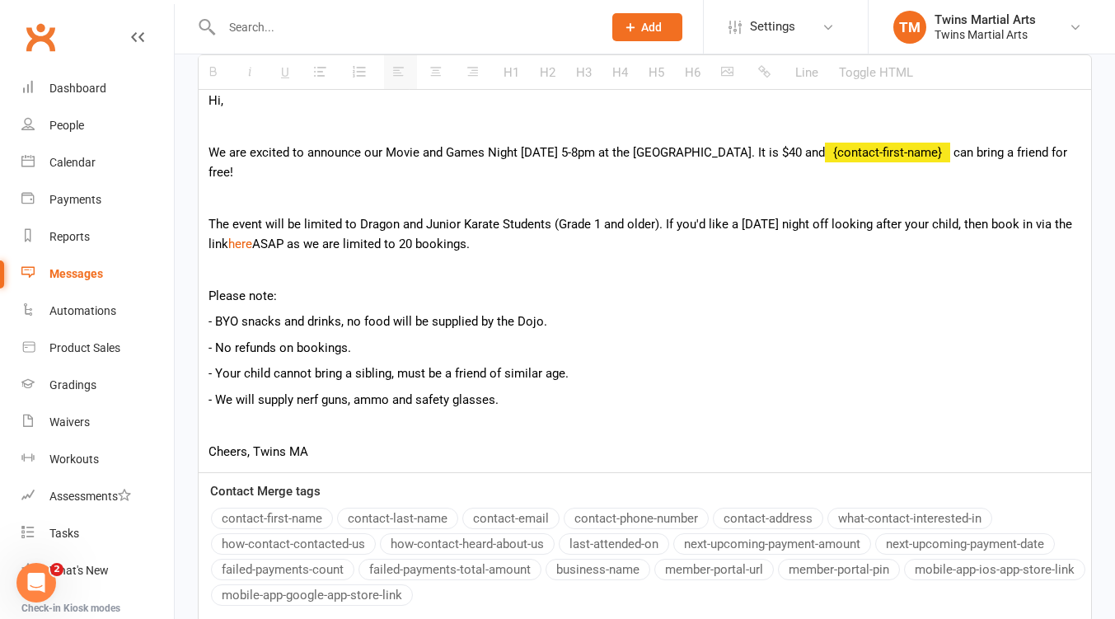
scroll to position [659, 0]
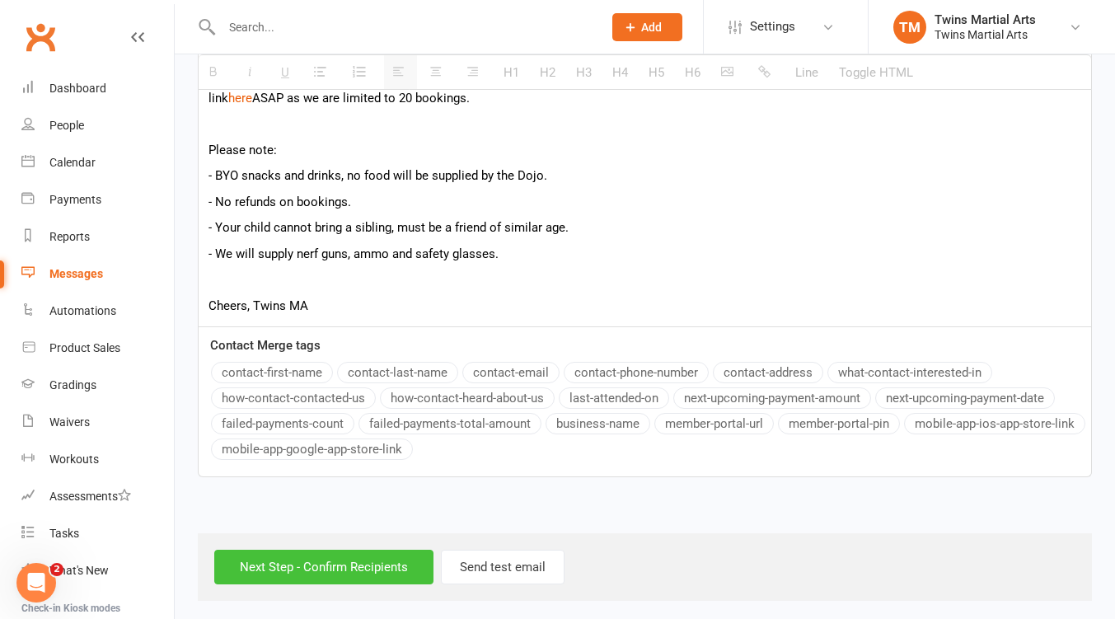
click at [300, 559] on input "Next Step - Confirm Recipients" at bounding box center [323, 566] width 219 height 35
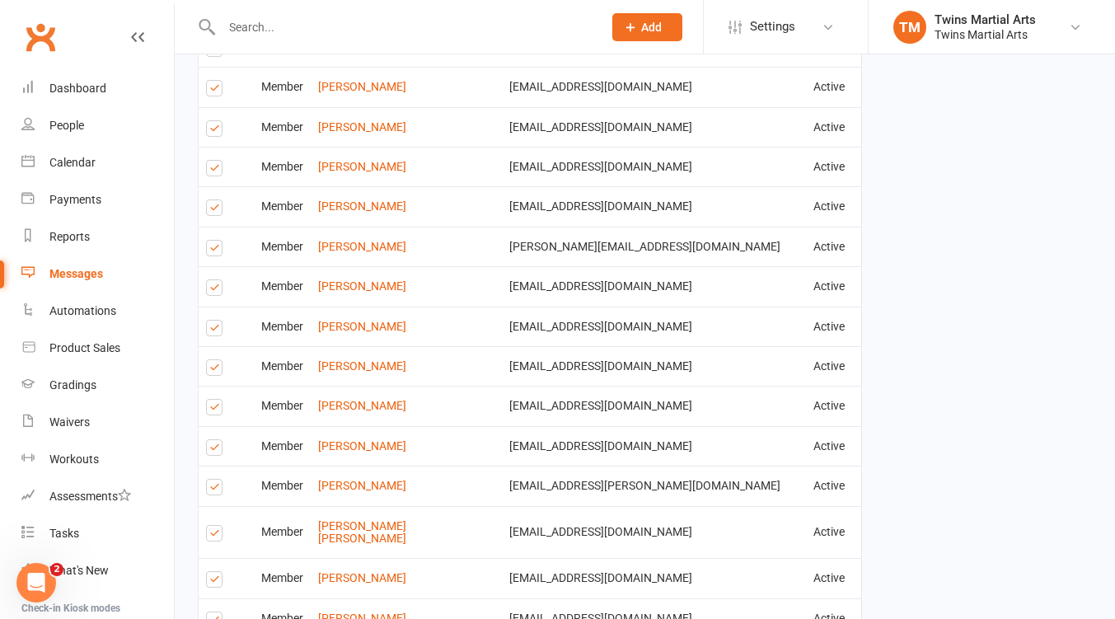
scroll to position [2382, 0]
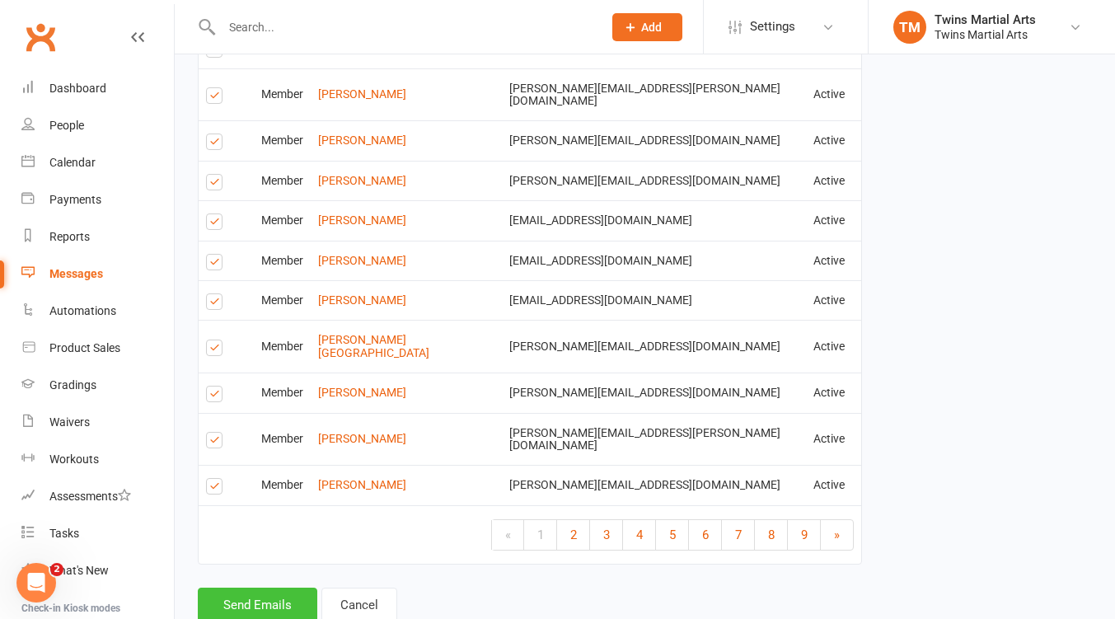
click at [253, 587] on button "Send Emails" at bounding box center [257, 604] width 119 height 35
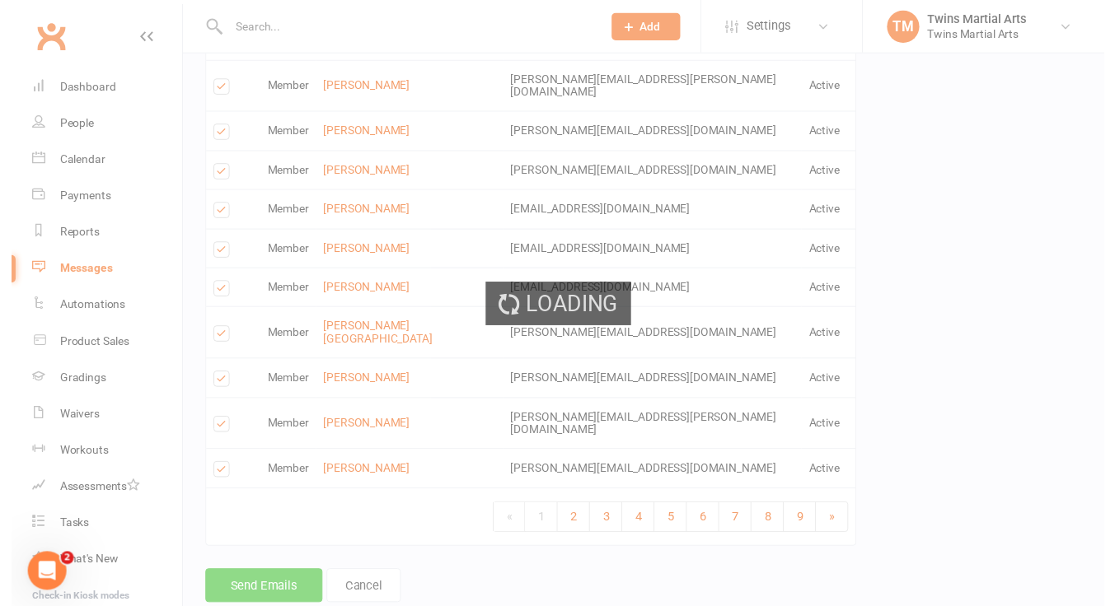
scroll to position [2375, 0]
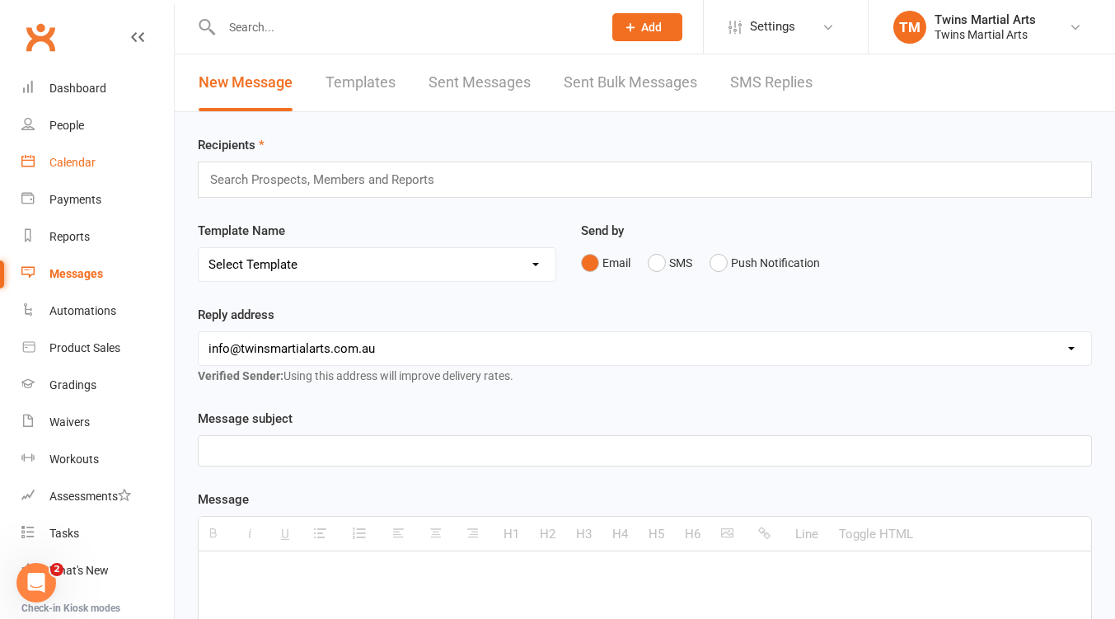
click at [67, 165] on div "Calendar" at bounding box center [72, 162] width 46 height 13
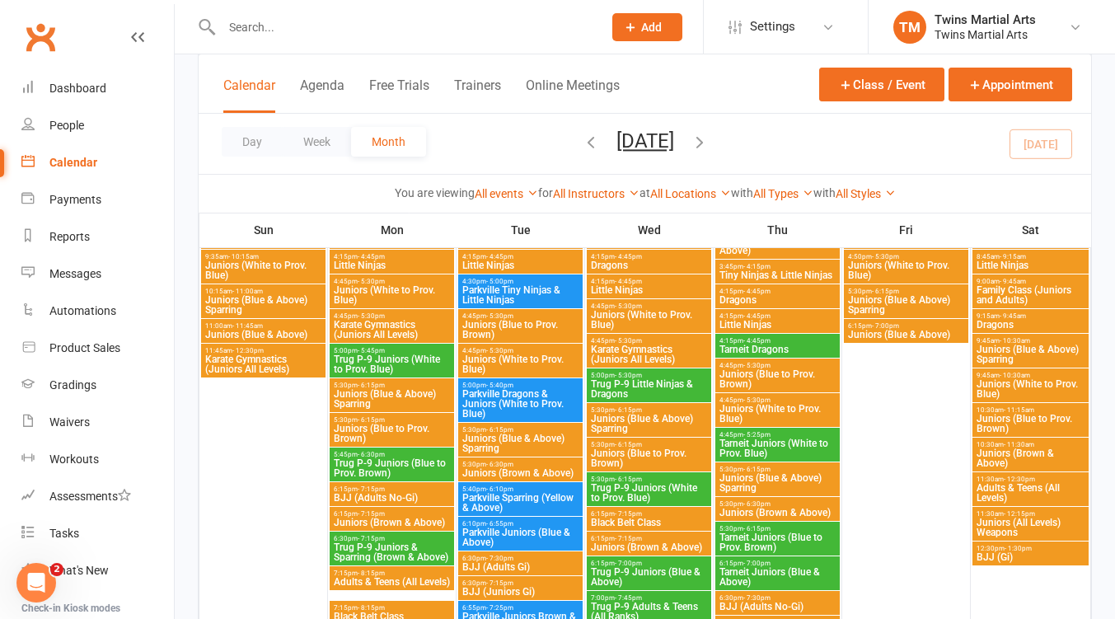
scroll to position [1098, 0]
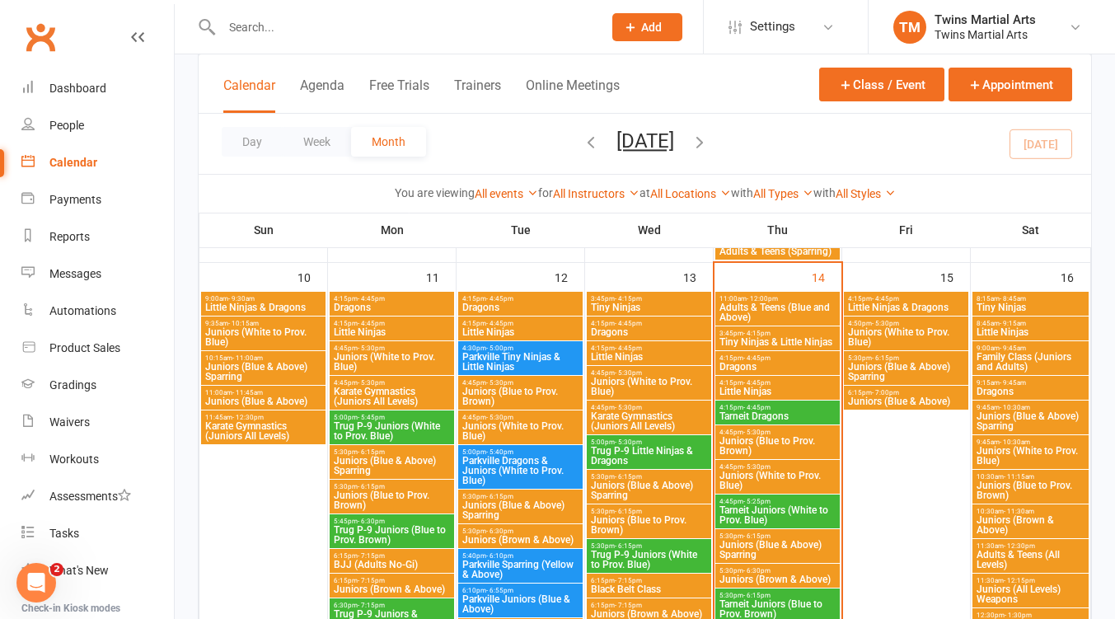
click at [654, 419] on span "Karate Gymnastics (Juniors All Levels)" at bounding box center [649, 421] width 118 height 20
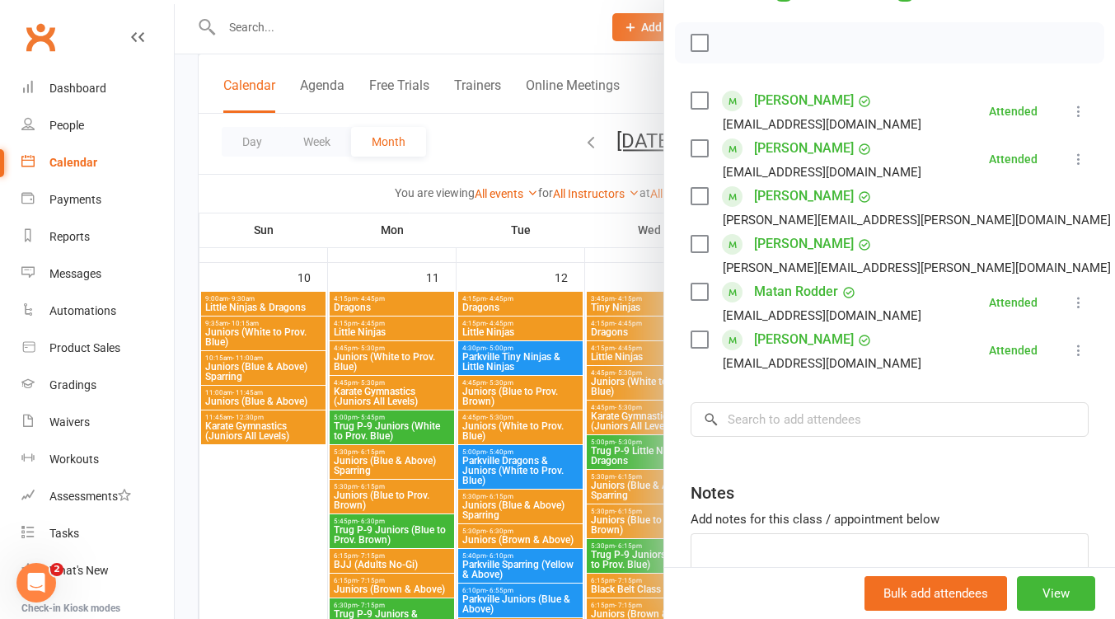
scroll to position [0, 0]
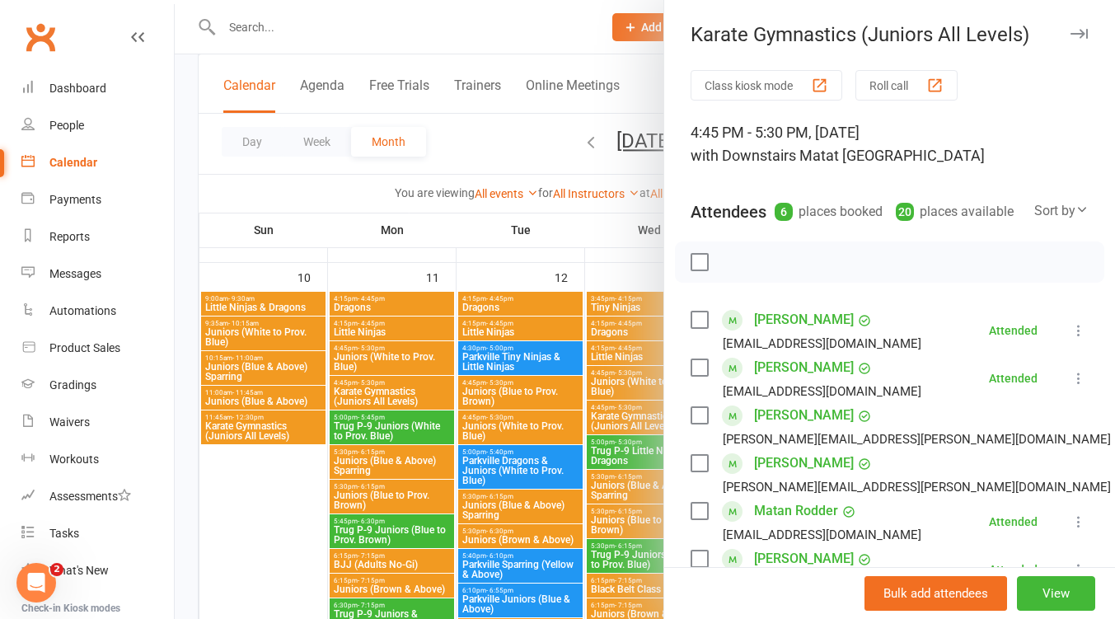
click at [1070, 33] on icon "button" at bounding box center [1078, 34] width 17 height 10
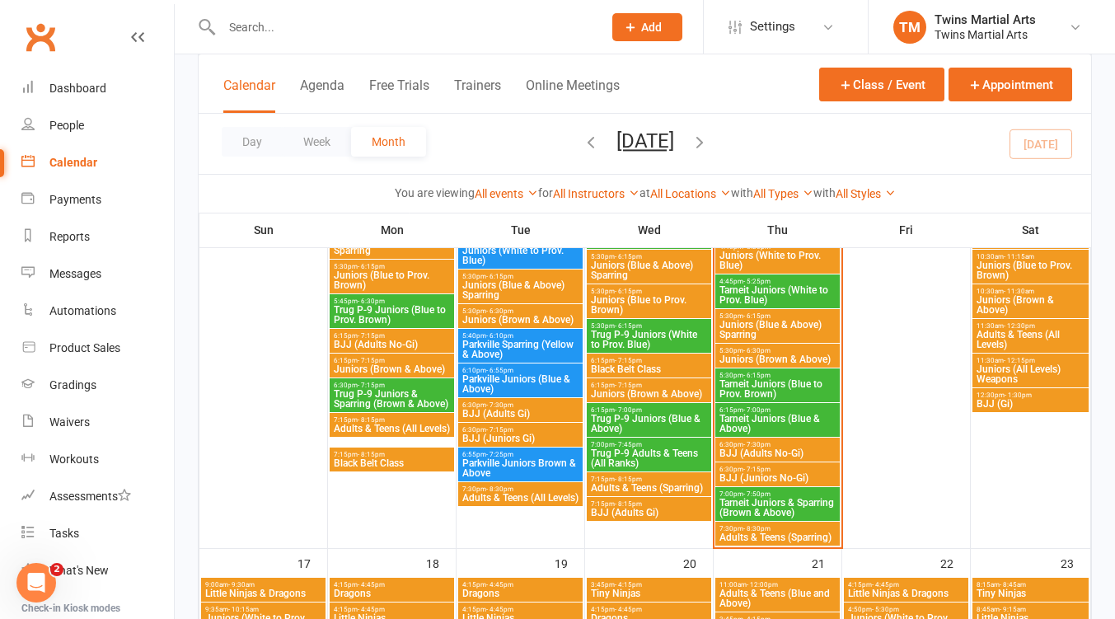
scroll to position [1098, 0]
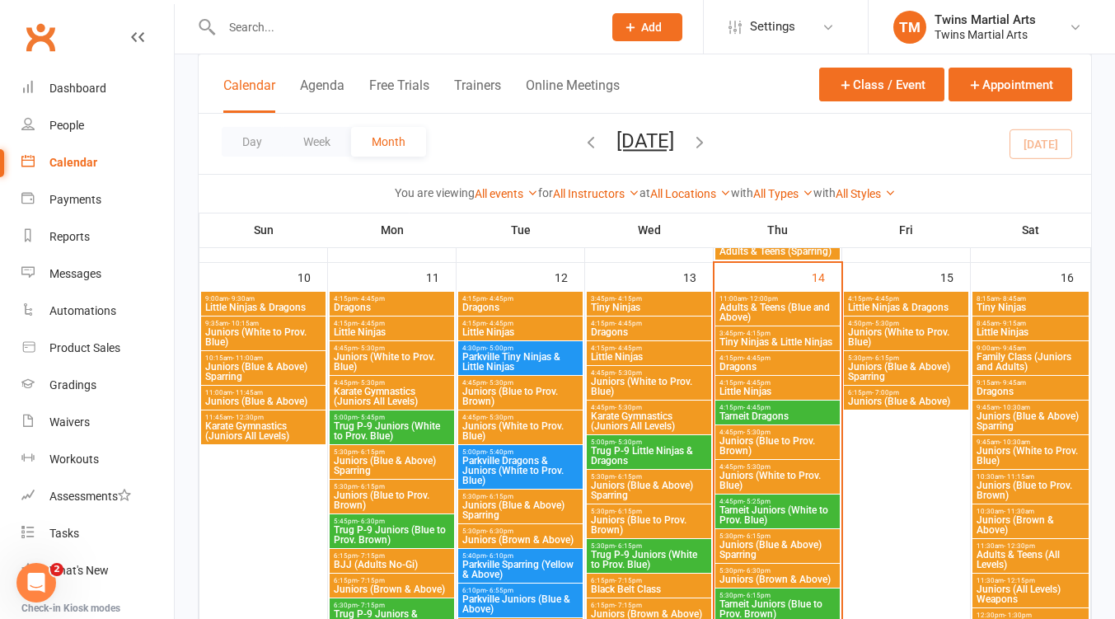
click at [397, 390] on span "Karate Gymnastics (Juniors All Levels)" at bounding box center [392, 396] width 118 height 20
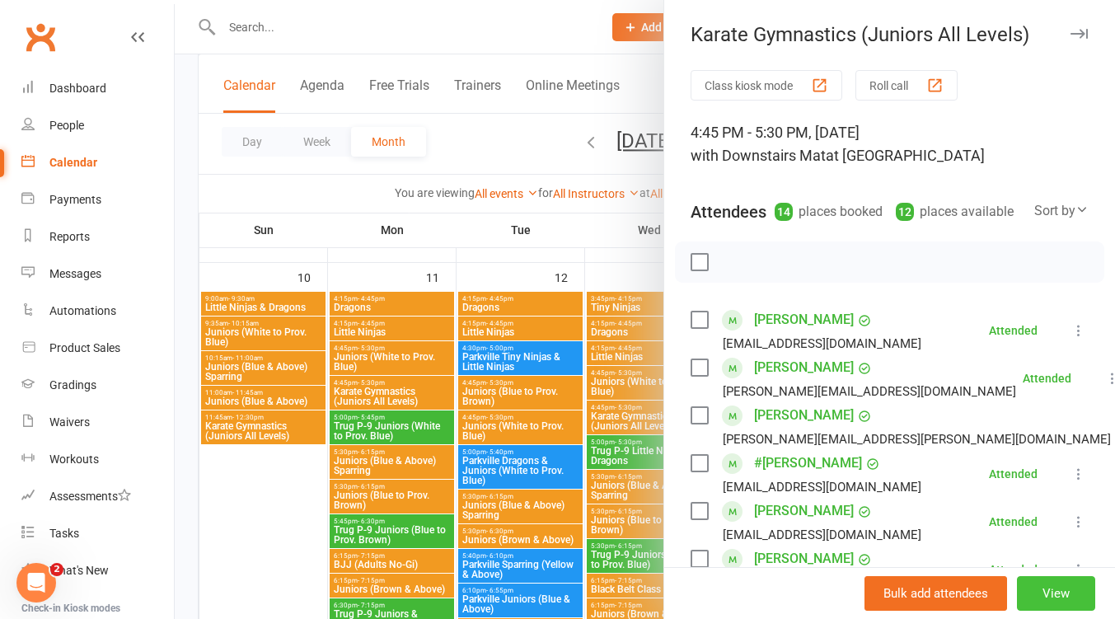
click at [1040, 597] on button "View" at bounding box center [1056, 593] width 78 height 35
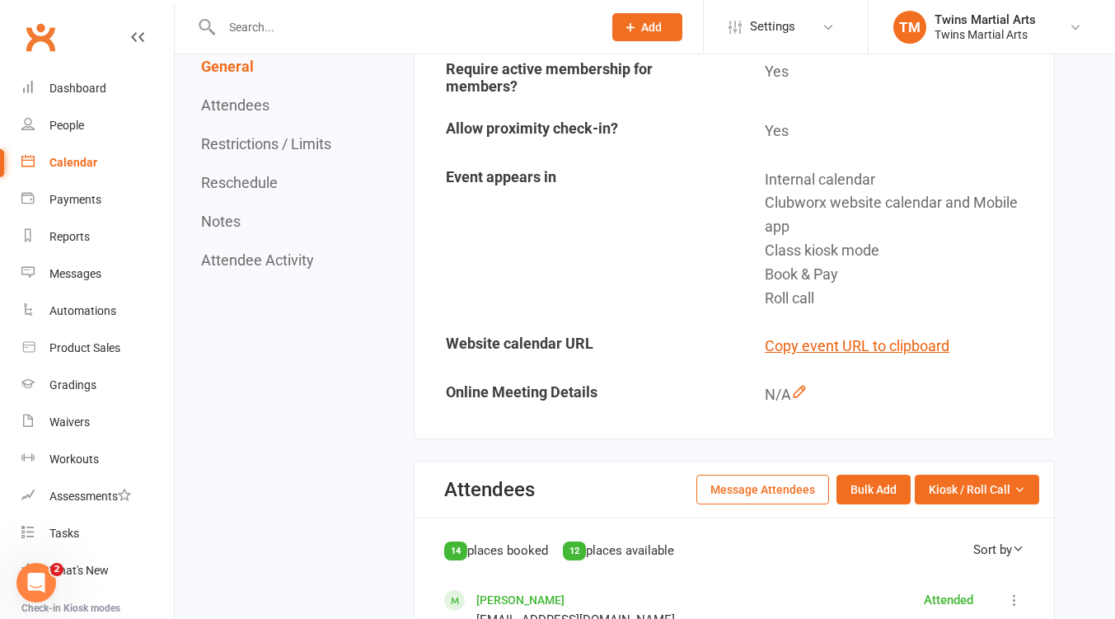
scroll to position [659, 0]
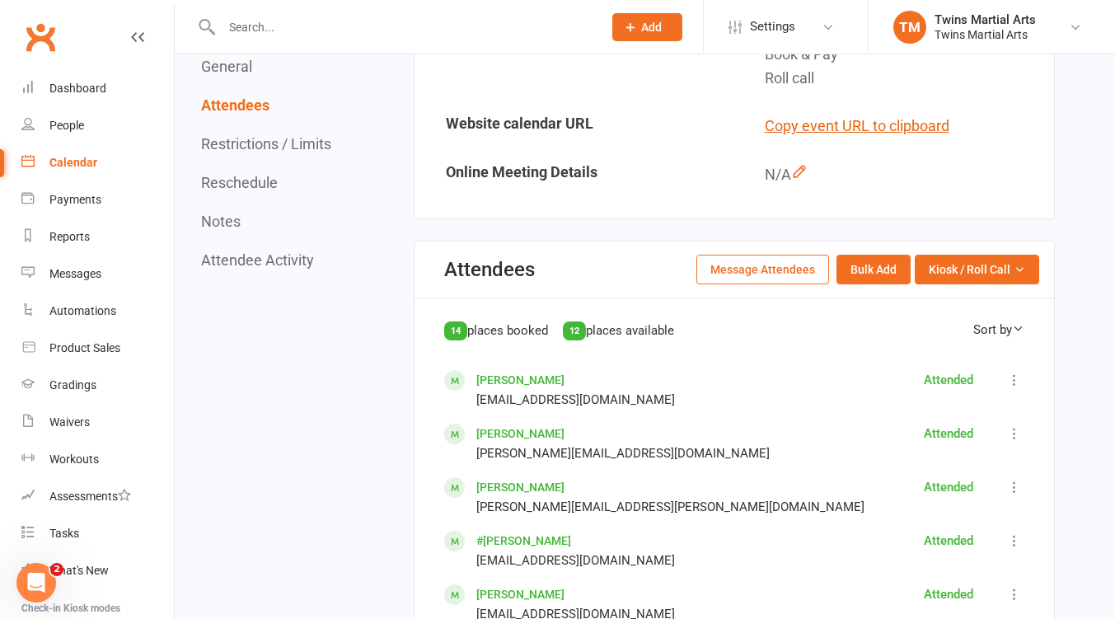
click at [770, 274] on button "Message Attendees" at bounding box center [762, 270] width 133 height 30
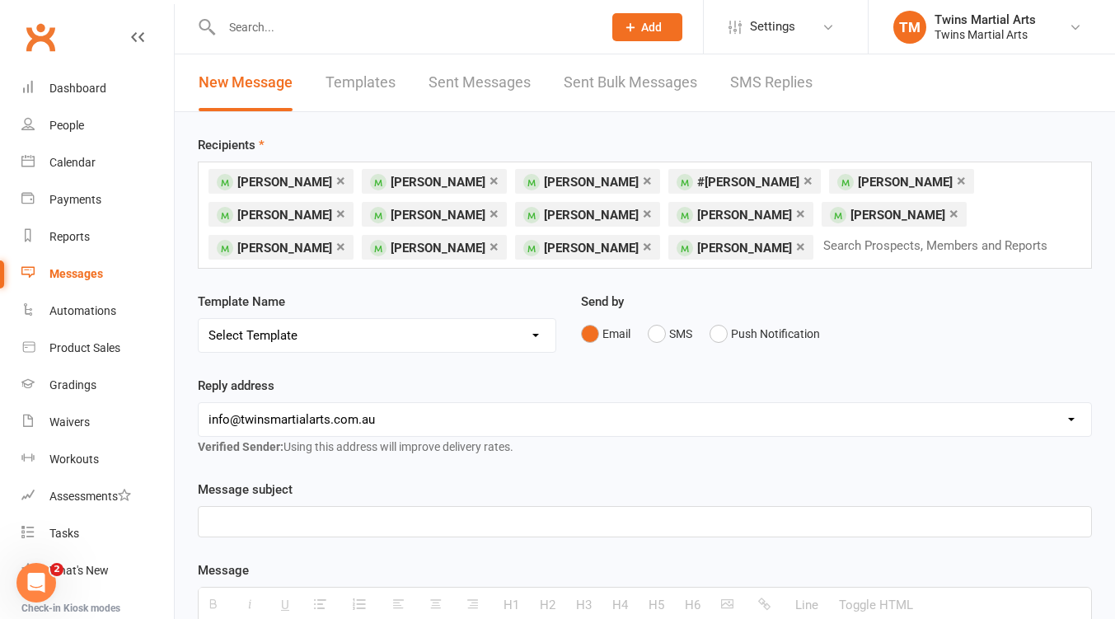
click at [294, 519] on p at bounding box center [644, 522] width 872 height 20
click at [492, 332] on select "Select Template [Email] Bring A Friend [Email] Bring a Friend Referral [Email] …" at bounding box center [377, 335] width 357 height 33
select select "12"
click at [199, 319] on select "Select Template [Email] Bring A Friend [Email] Bring a Friend Referral [Email] …" at bounding box center [377, 335] width 357 height 33
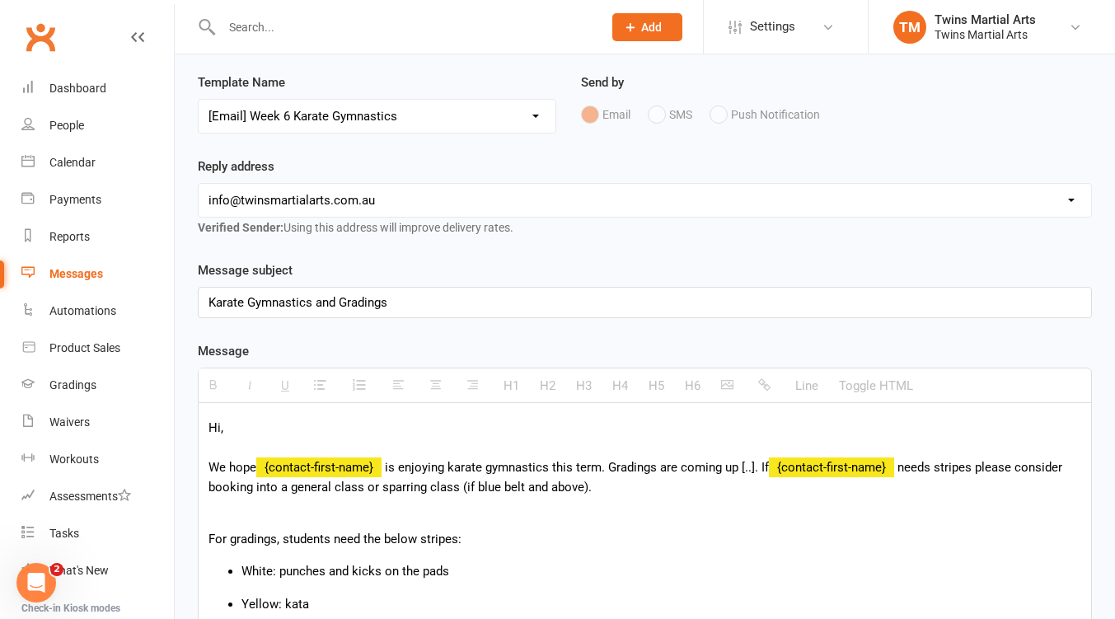
click at [758, 465] on span "is enjoying karate gymnastics this term. Gradings are coming up [..]. If" at bounding box center [577, 467] width 384 height 15
click at [757, 465] on span "is enjoying karate gymnastics this term. Gradings are coming up [..]. If" at bounding box center [577, 467] width 384 height 15
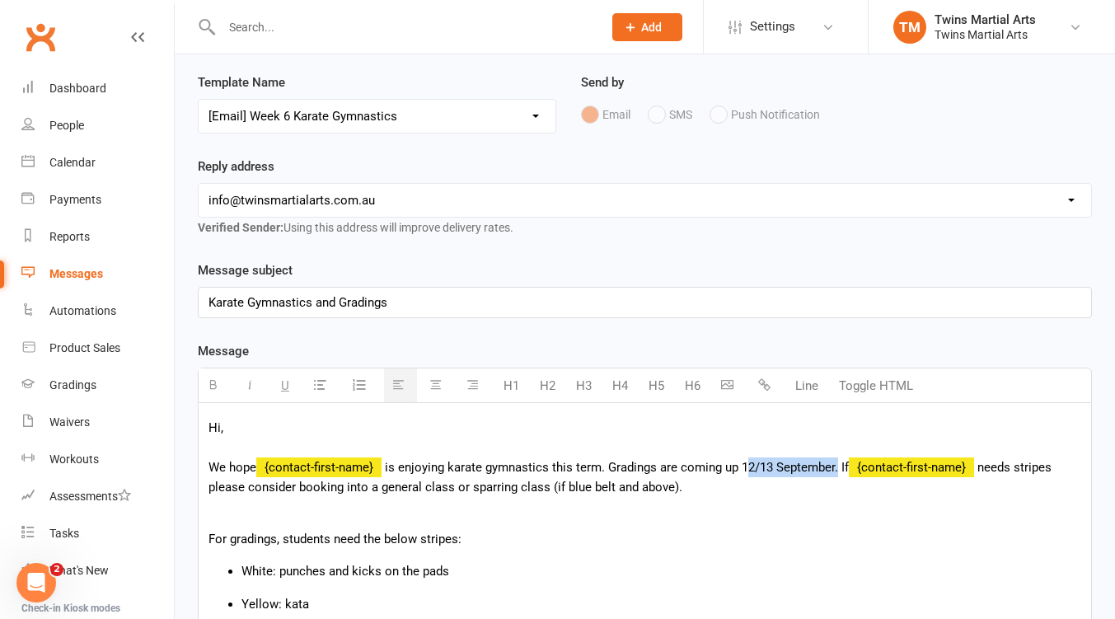
drag, startPoint x: 744, startPoint y: 470, endPoint x: 839, endPoint y: 470, distance: 95.6
click at [839, 470] on span "is enjoying karate gymnastics this term. Gradings are coming up 12/13 September…" at bounding box center [617, 467] width 464 height 15
copy span "12/13 September"
click at [703, 493] on p "Hi, We hope {contact-first-name} is enjoying karate gymnastics this term. Gradi…" at bounding box center [644, 457] width 872 height 79
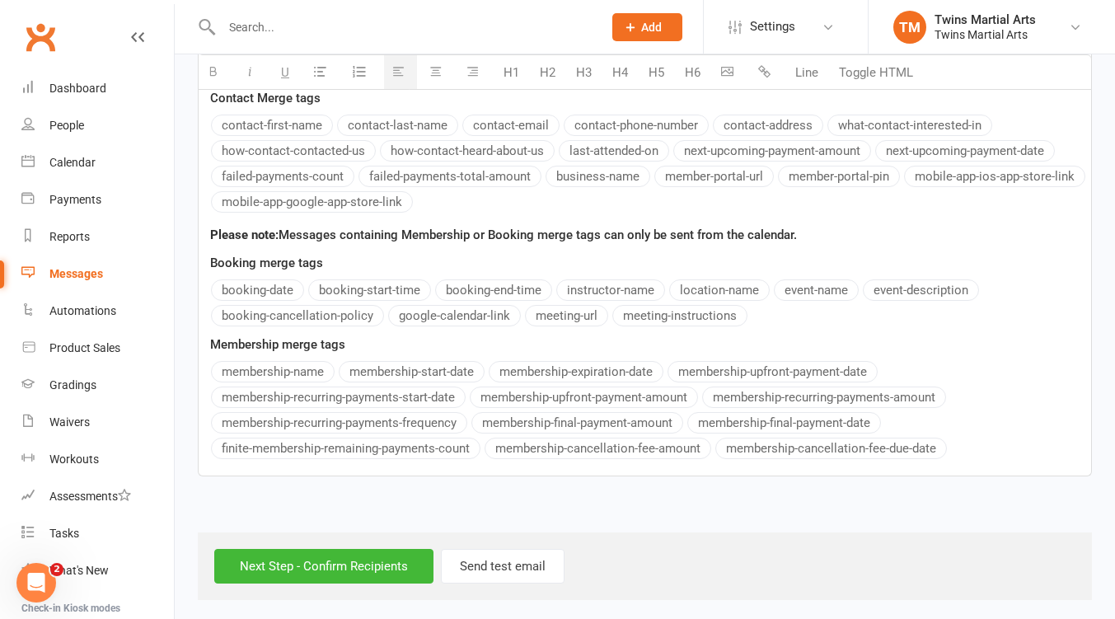
scroll to position [927, 0]
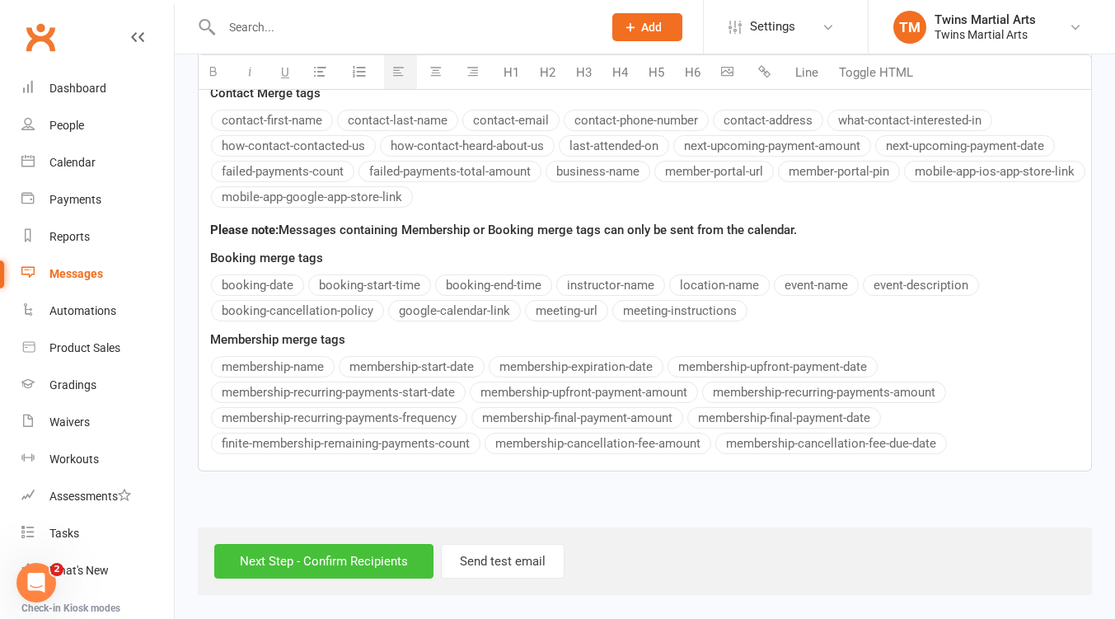
click at [320, 559] on input "Next Step - Confirm Recipients" at bounding box center [323, 561] width 219 height 35
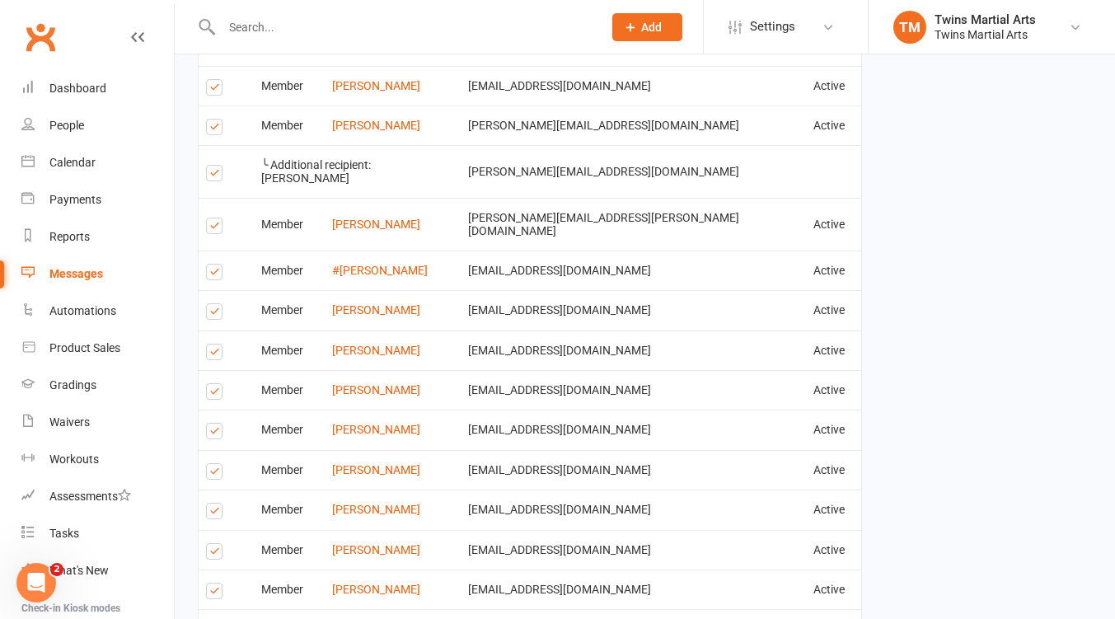
scroll to position [1012, 0]
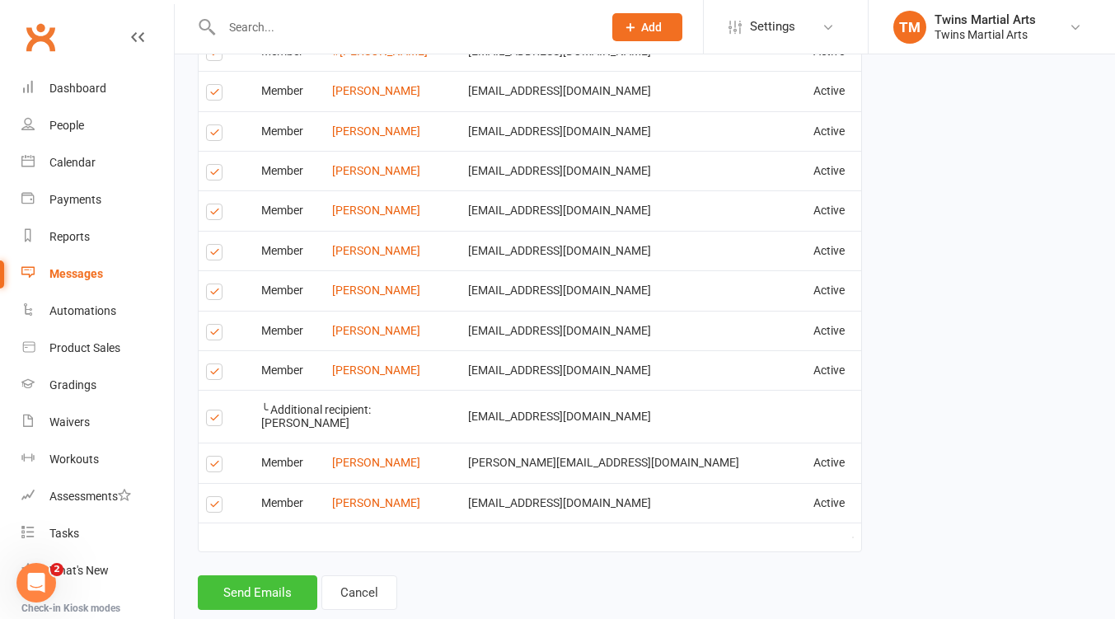
click at [263, 575] on button "Send Emails" at bounding box center [257, 592] width 119 height 35
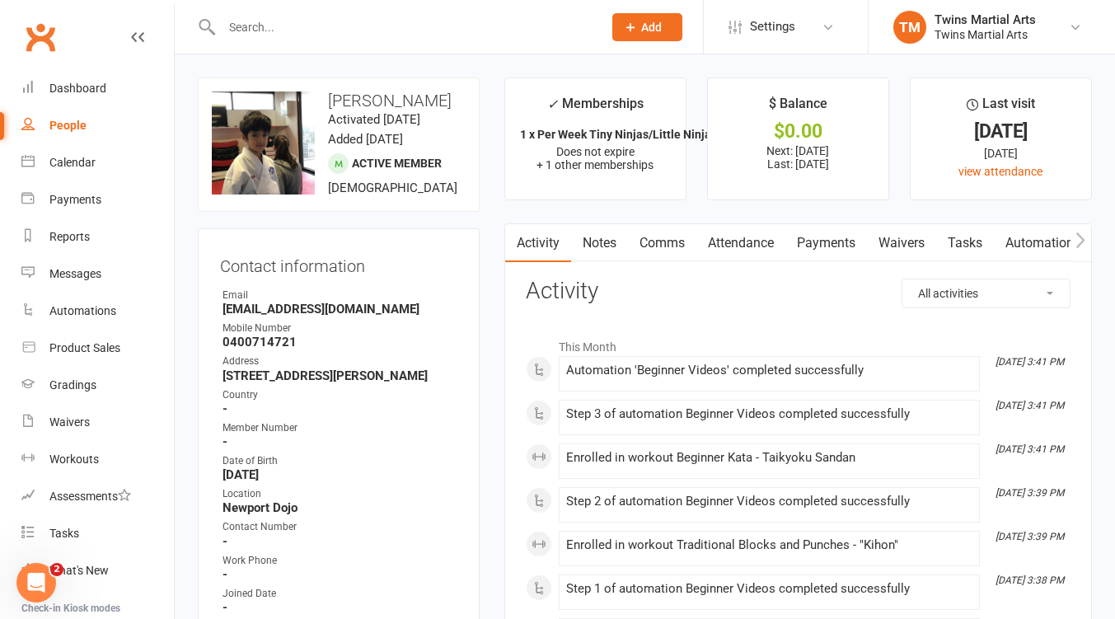
click at [763, 237] on link "Attendance" at bounding box center [740, 243] width 89 height 38
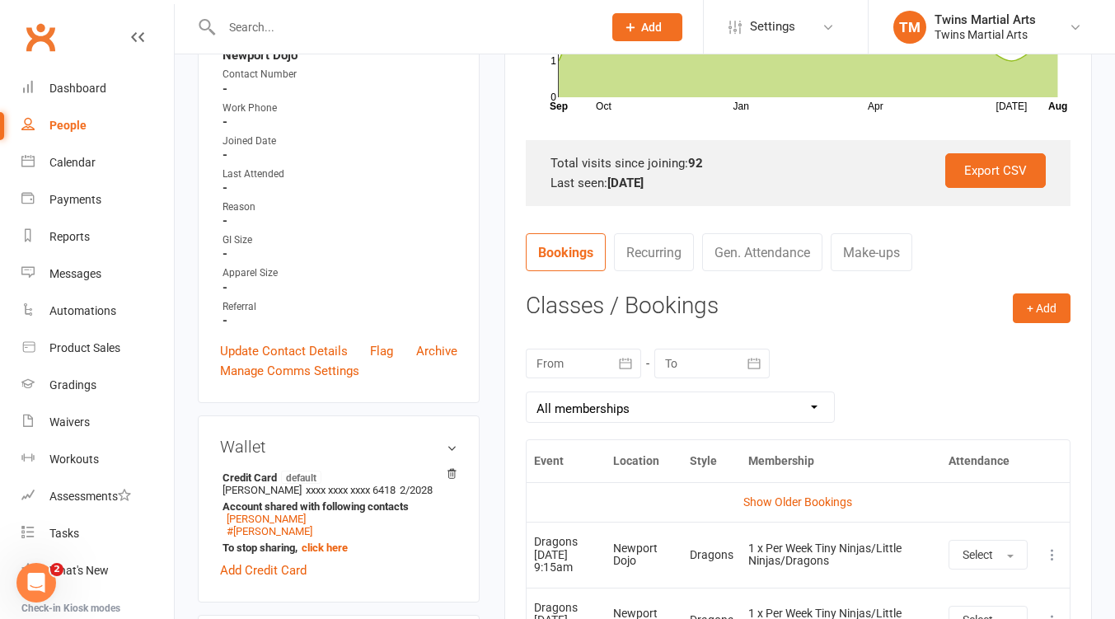
scroll to position [659, 0]
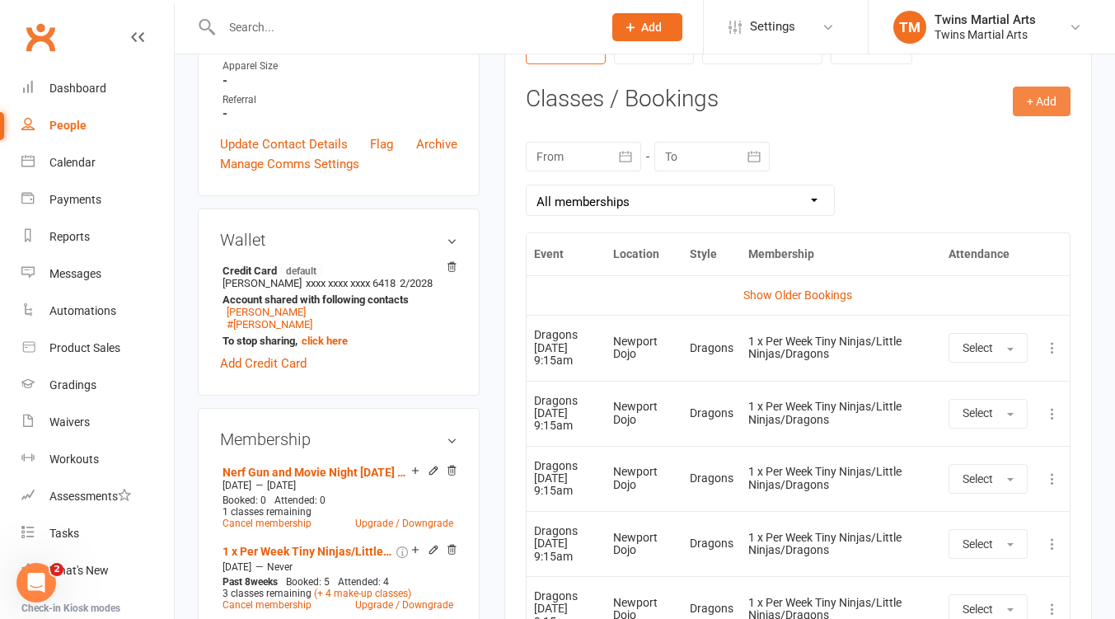
click at [1064, 99] on button "+ Add" at bounding box center [1041, 102] width 58 height 30
click at [943, 145] on link "Book Event" at bounding box center [987, 138] width 163 height 33
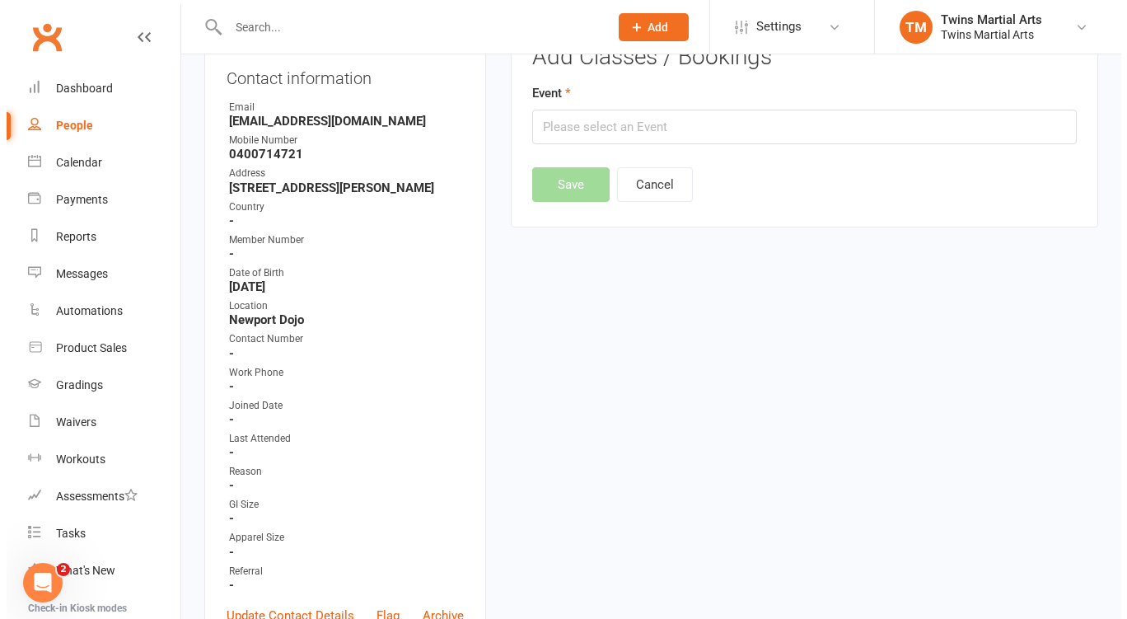
scroll to position [141, 0]
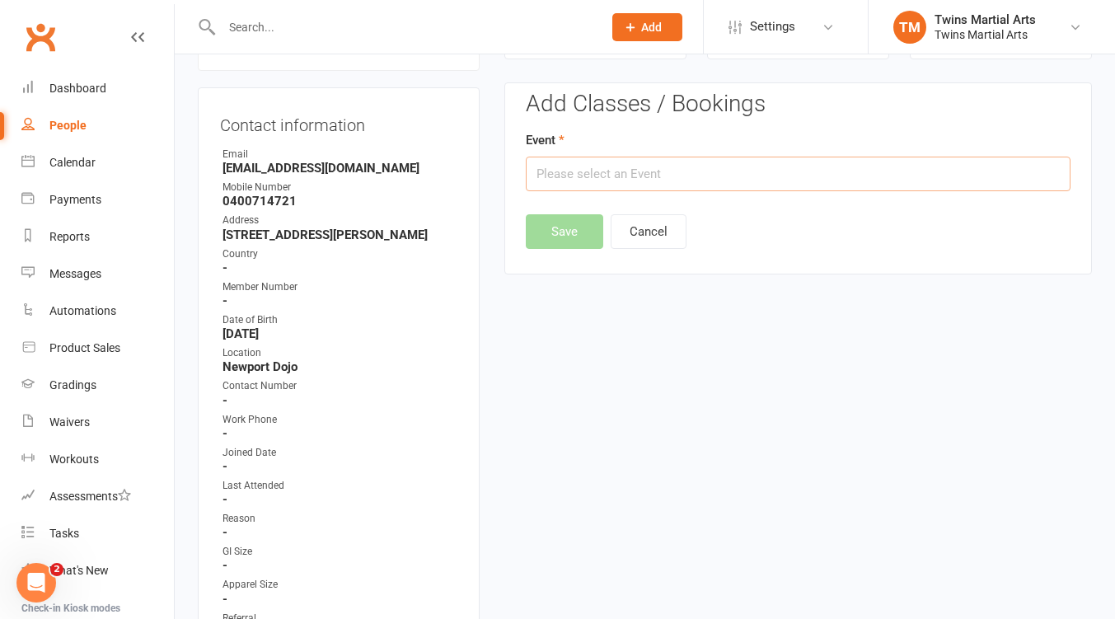
click at [615, 175] on input "text" at bounding box center [798, 174] width 545 height 35
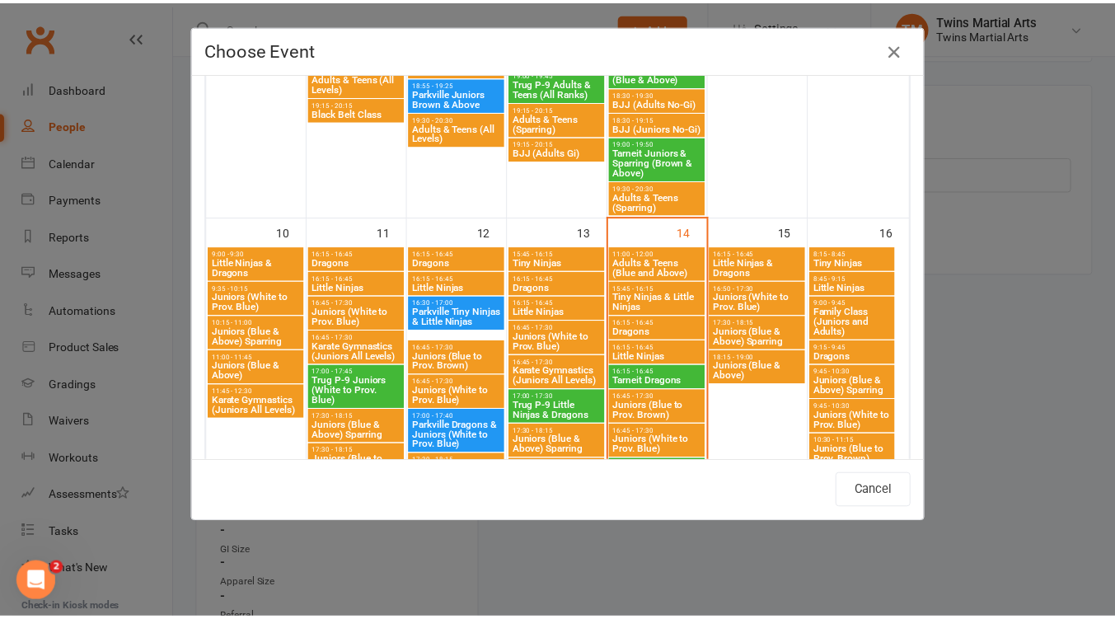
scroll to position [1318, 0]
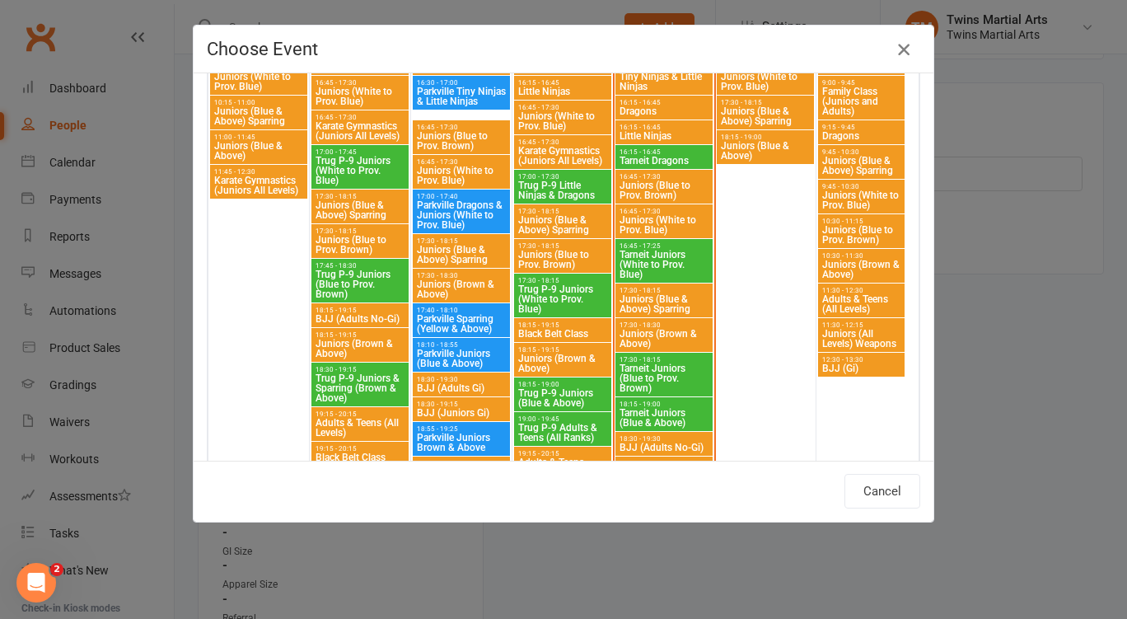
click at [894, 49] on icon "button" at bounding box center [904, 50] width 20 height 20
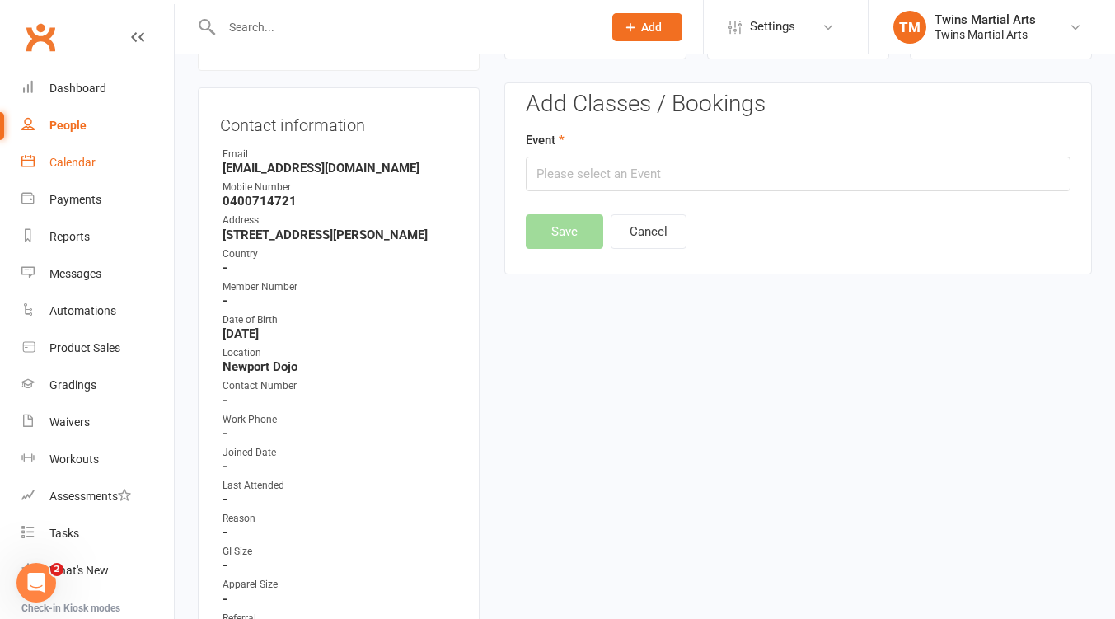
click at [82, 160] on div "Calendar" at bounding box center [72, 162] width 46 height 13
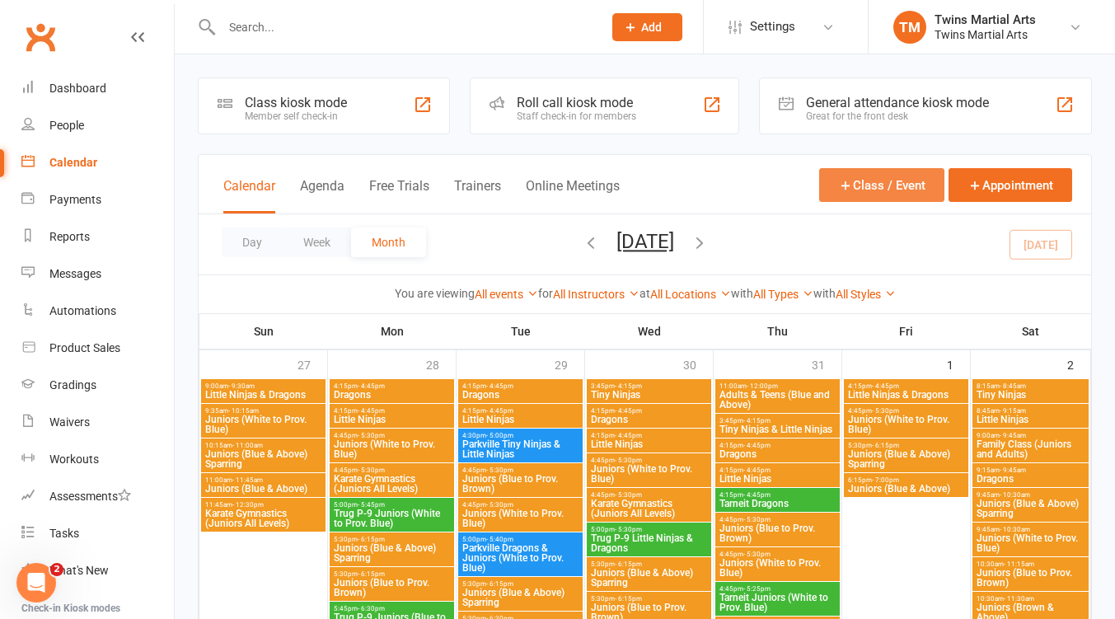
click at [891, 183] on button "Class / Event" at bounding box center [881, 185] width 125 height 34
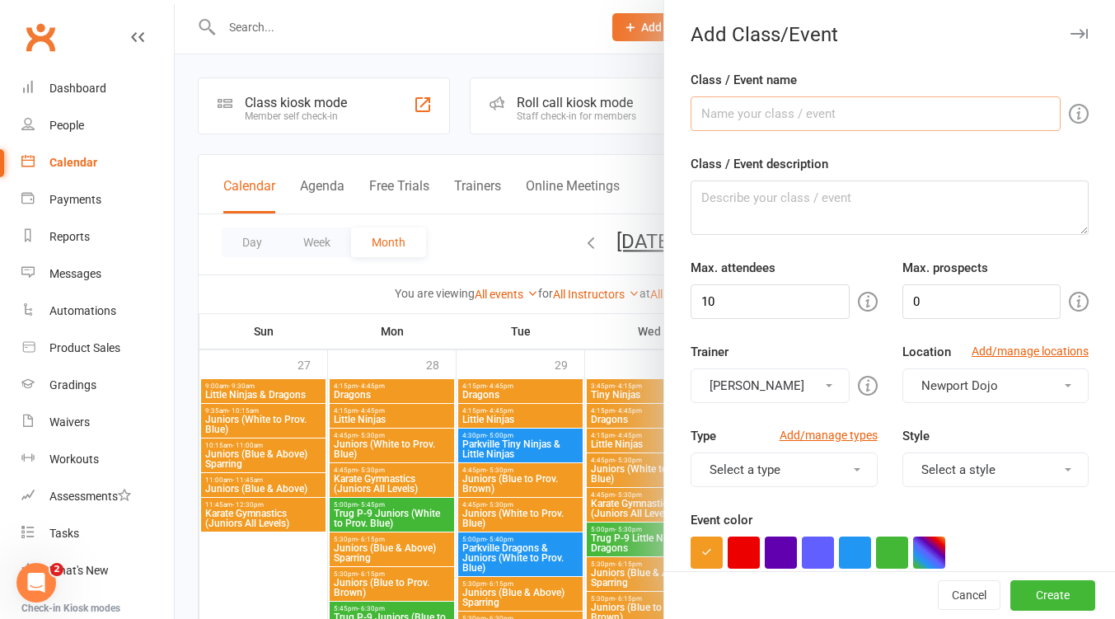
click at [746, 115] on input "Class / Event name" at bounding box center [875, 113] width 370 height 35
type input "Movie and Nerf Night"
click at [759, 299] on input "10" at bounding box center [769, 301] width 158 height 35
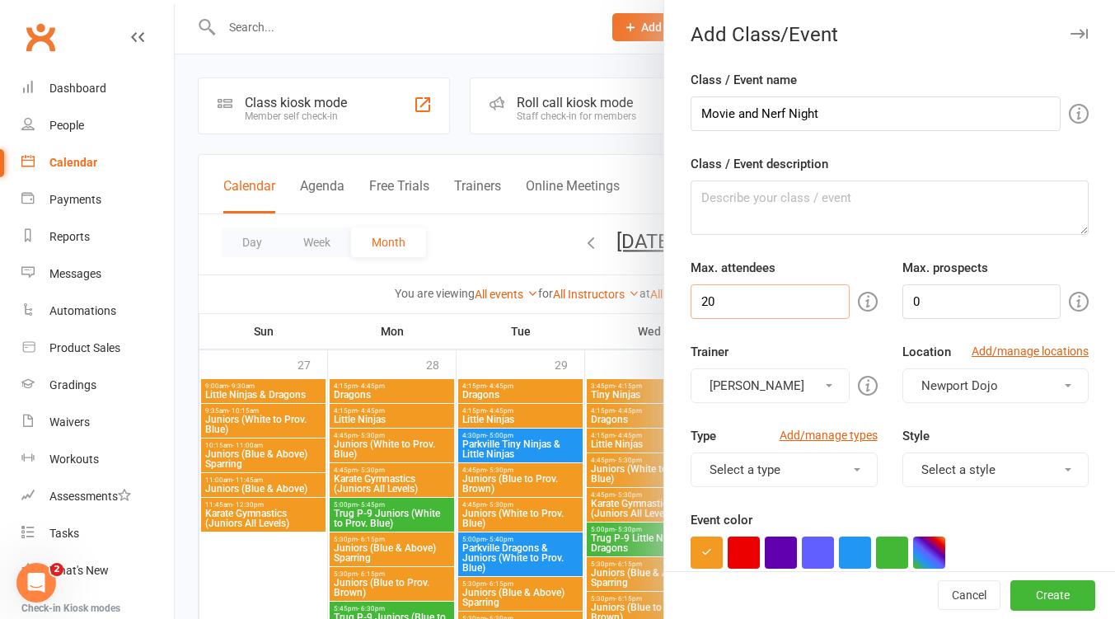
type input "20"
click at [797, 380] on button "[PERSON_NAME]" at bounding box center [769, 385] width 158 height 35
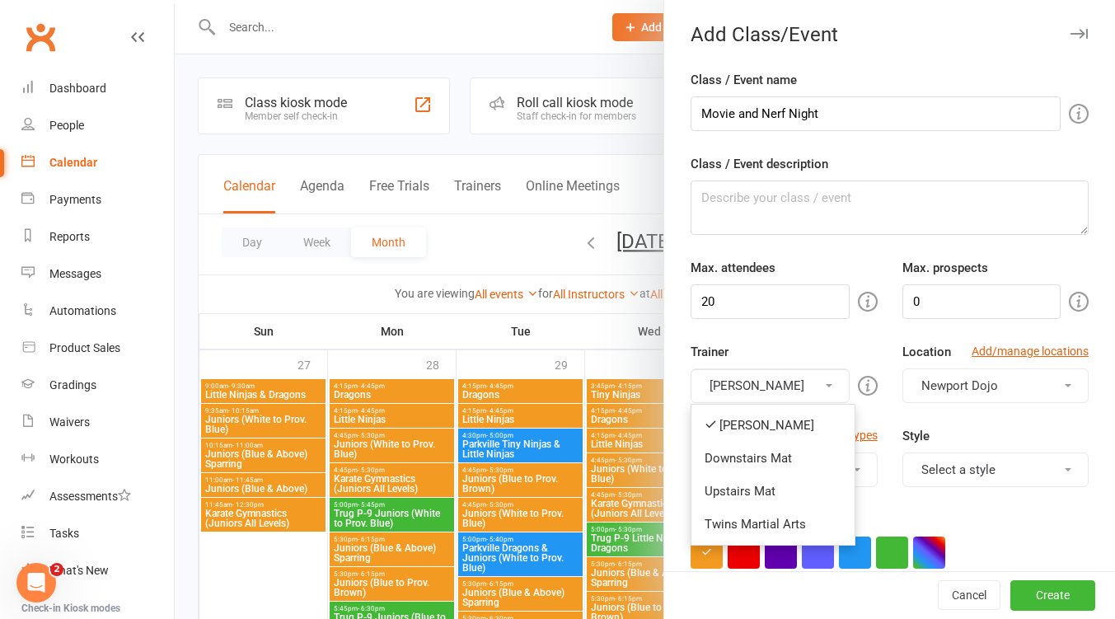
click at [771, 455] on link "Downstairs Mat" at bounding box center [772, 458] width 163 height 33
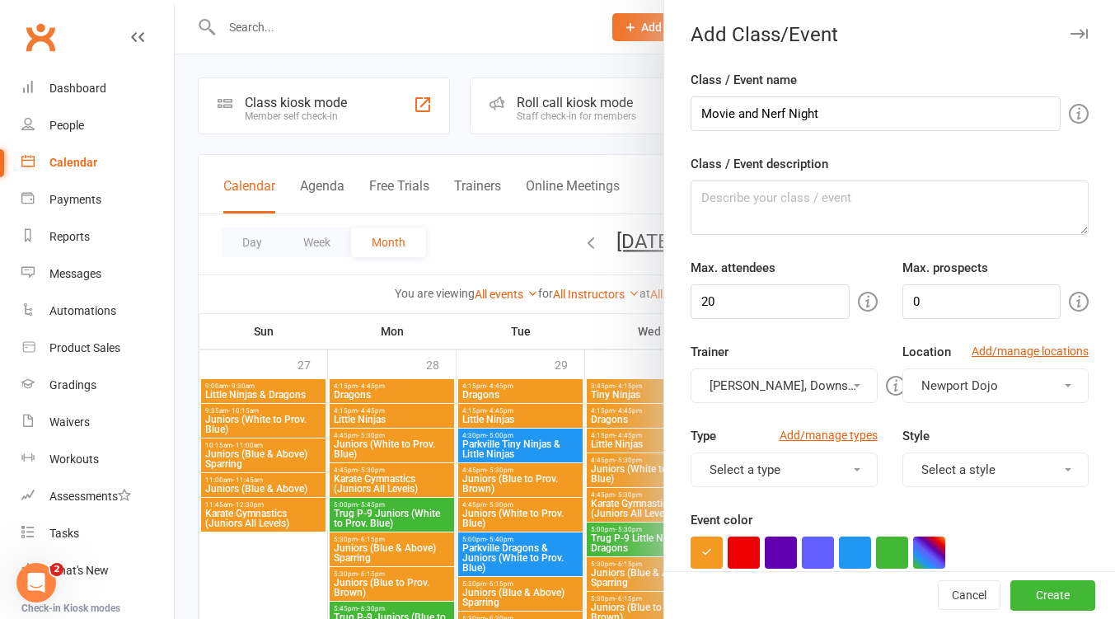
click at [808, 380] on button "Lance Douglas, Downstairs Mat" at bounding box center [783, 385] width 186 height 35
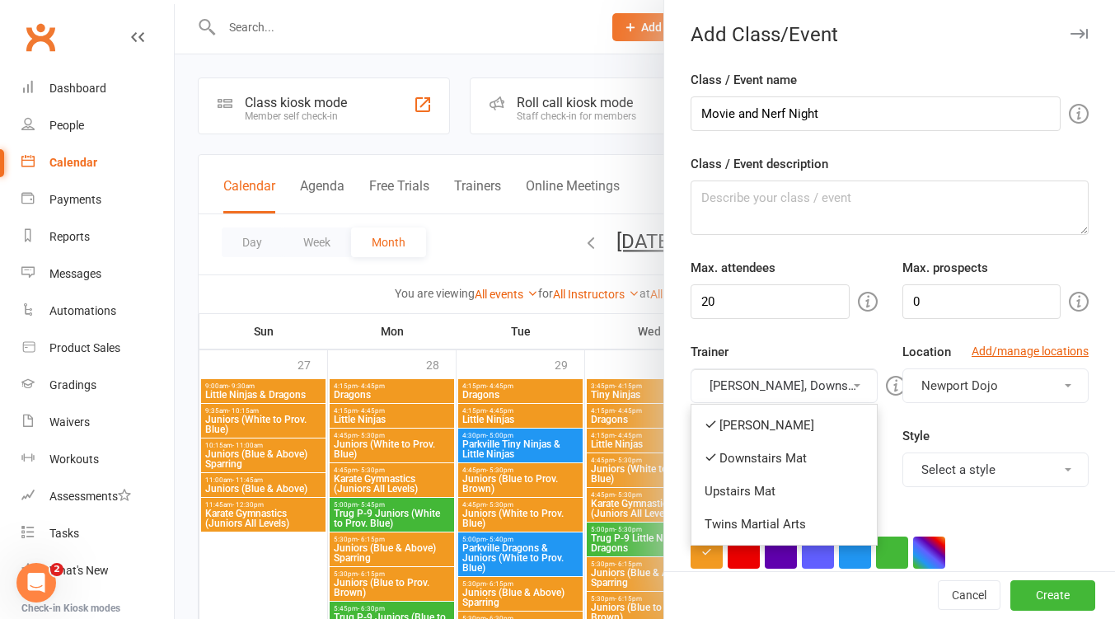
click at [787, 422] on link "[PERSON_NAME]" at bounding box center [783, 425] width 185 height 33
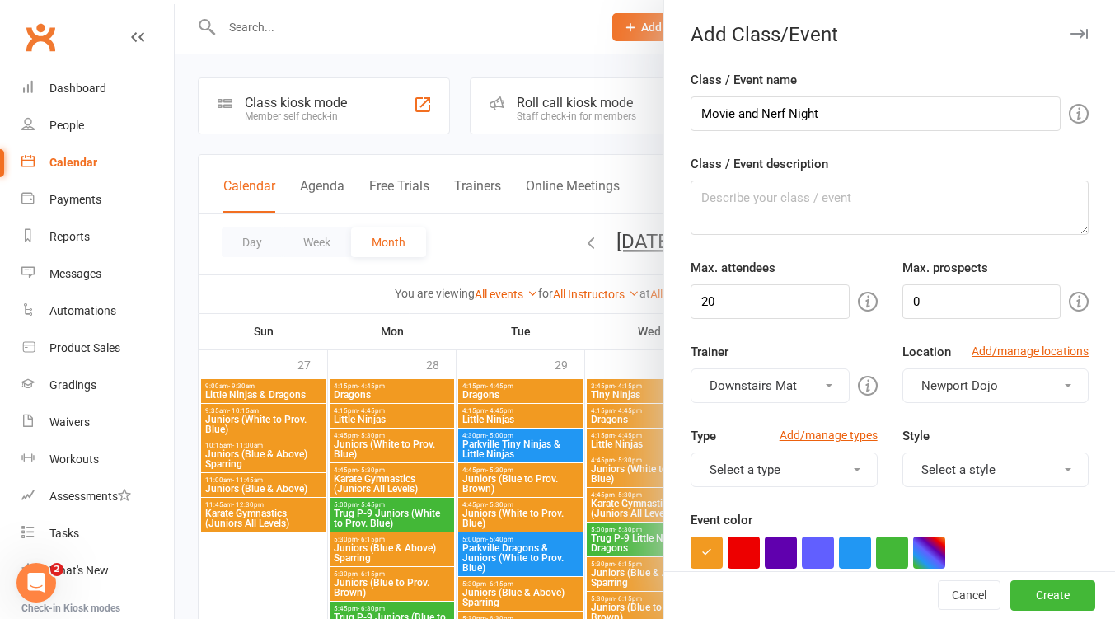
scroll to position [219, 0]
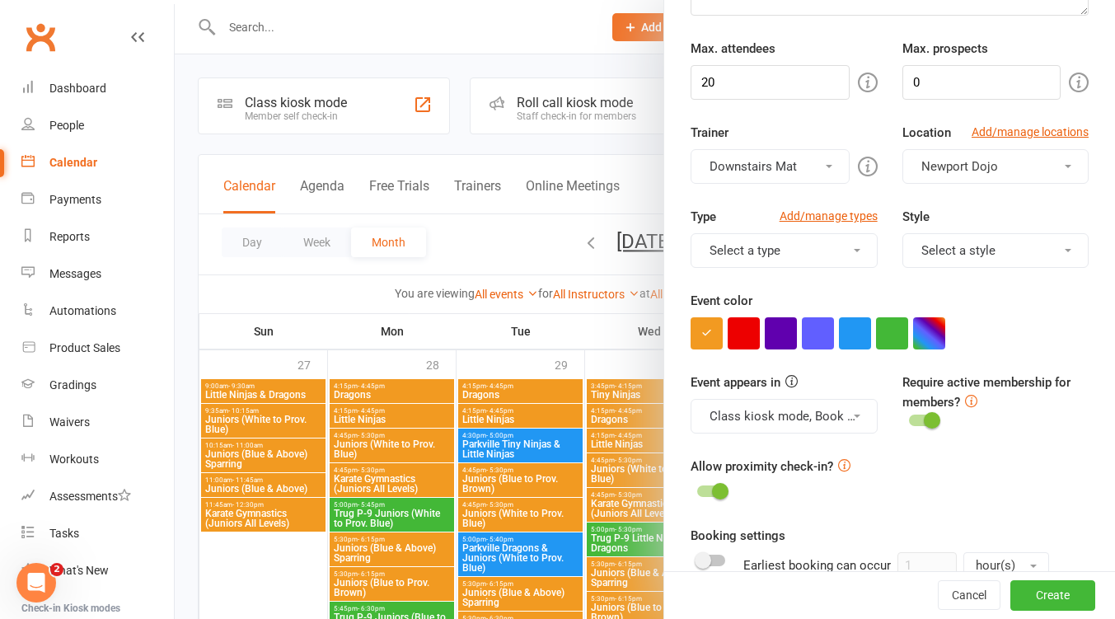
click at [829, 255] on button "Select a type" at bounding box center [783, 250] width 186 height 35
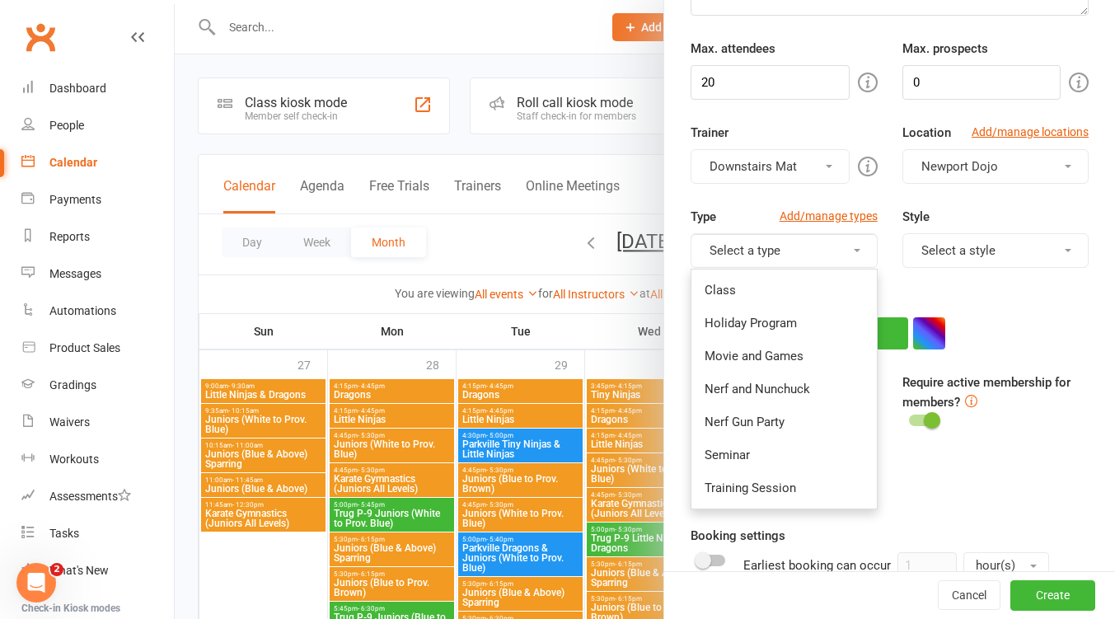
click at [791, 354] on link "Movie and Games" at bounding box center [783, 355] width 185 height 33
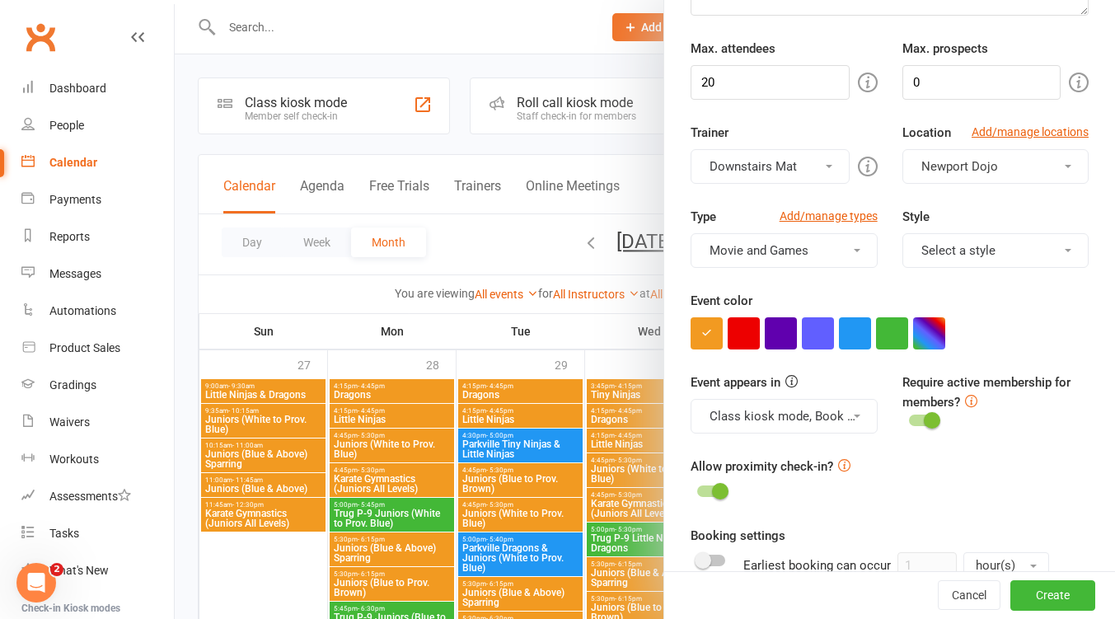
click at [774, 335] on button "button" at bounding box center [781, 333] width 32 height 32
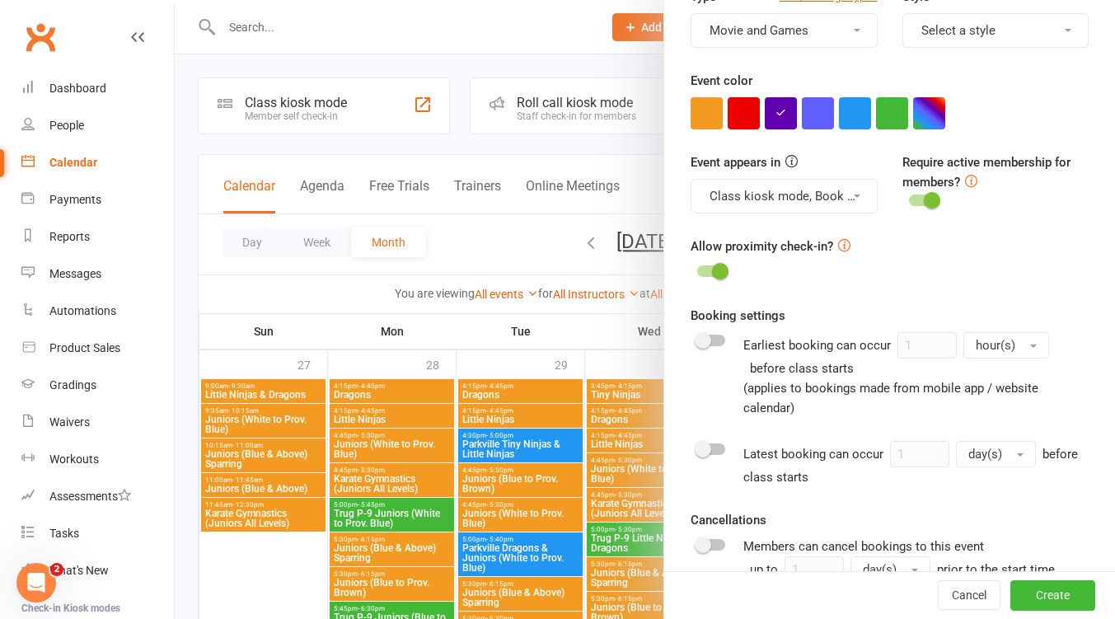
click at [965, 180] on icon at bounding box center [971, 181] width 12 height 12
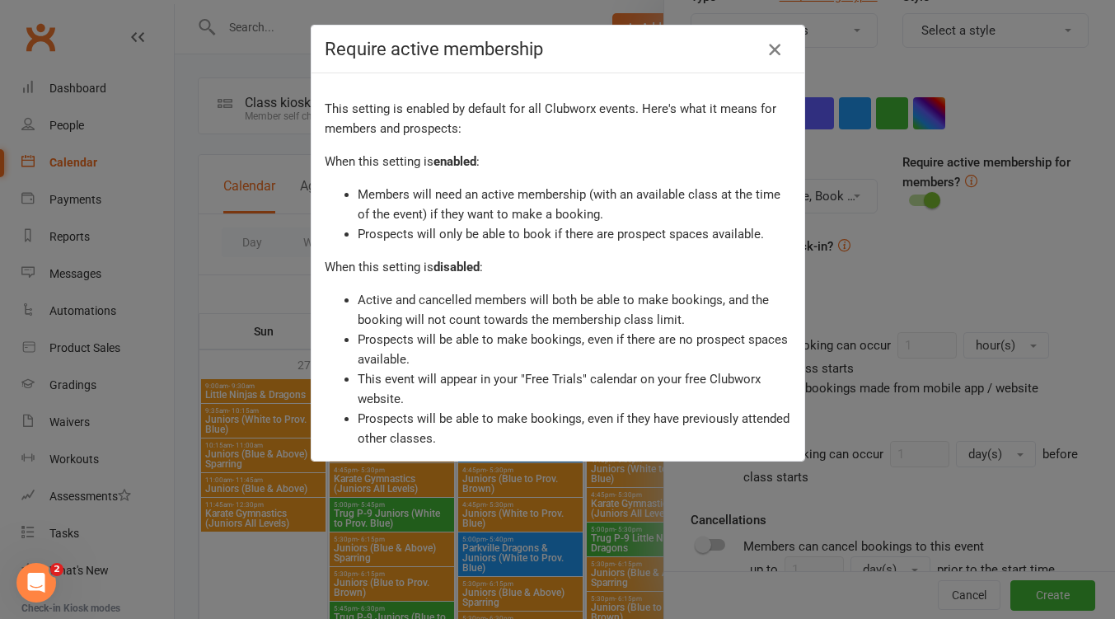
click at [765, 47] on icon "button" at bounding box center [775, 50] width 20 height 20
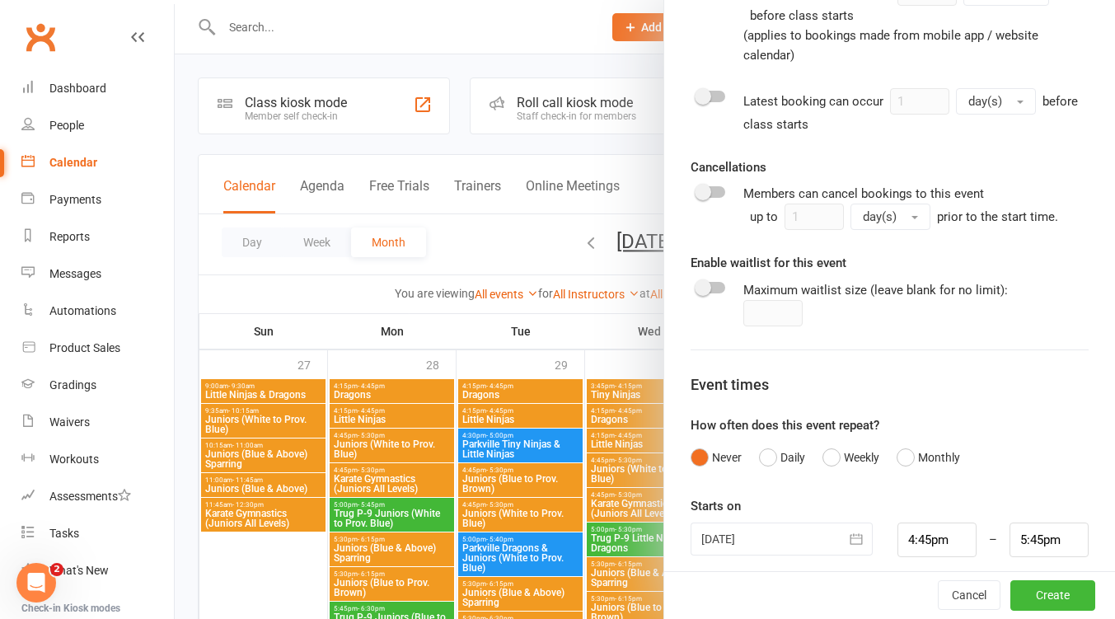
scroll to position [803, 0]
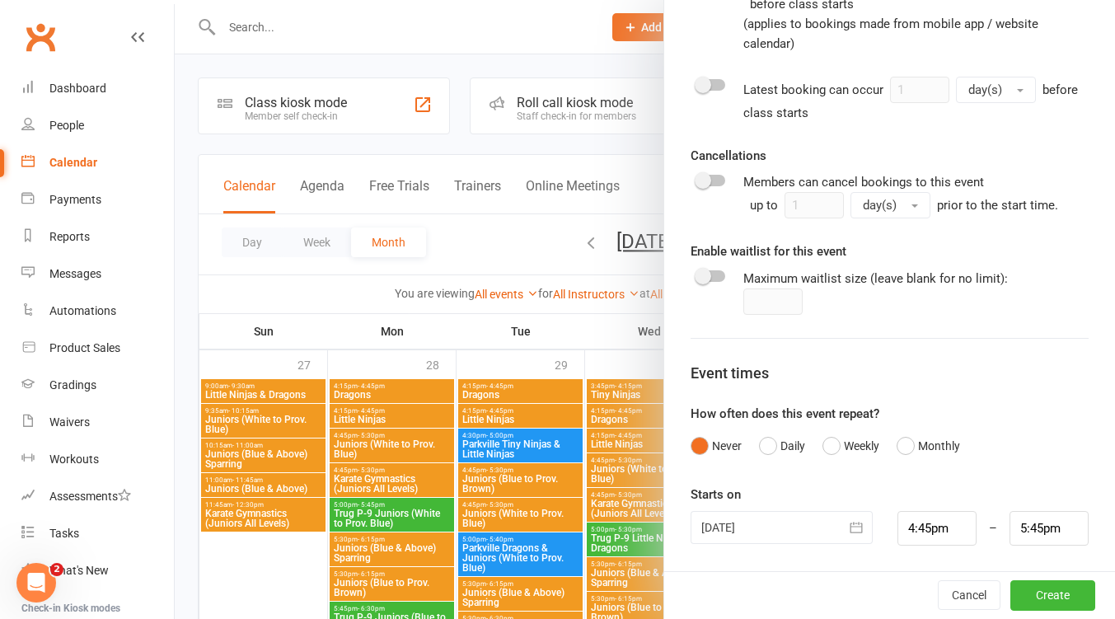
click at [748, 527] on div at bounding box center [781, 527] width 182 height 33
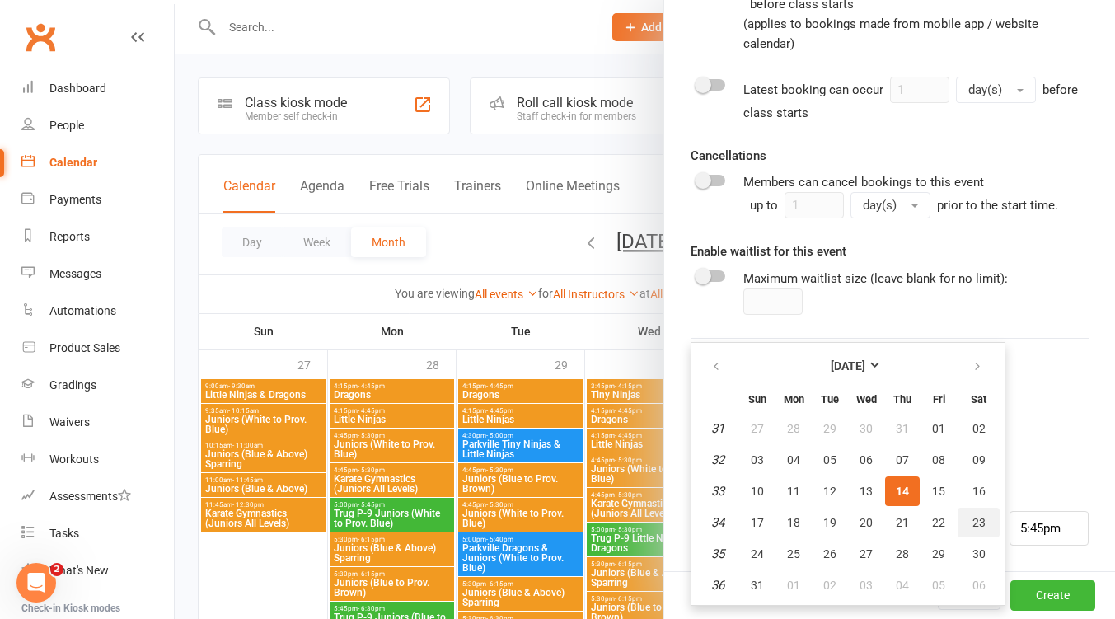
click at [972, 518] on span "23" at bounding box center [978, 522] width 13 height 13
type input "23 Aug 2025"
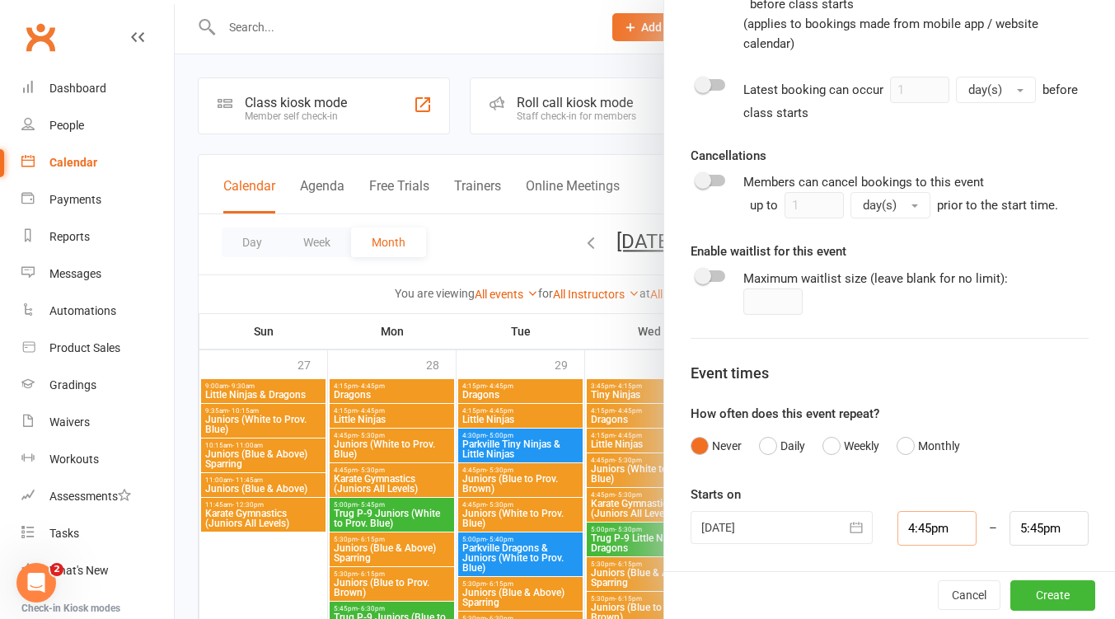
click at [918, 533] on input "4:45pm" at bounding box center [936, 528] width 79 height 35
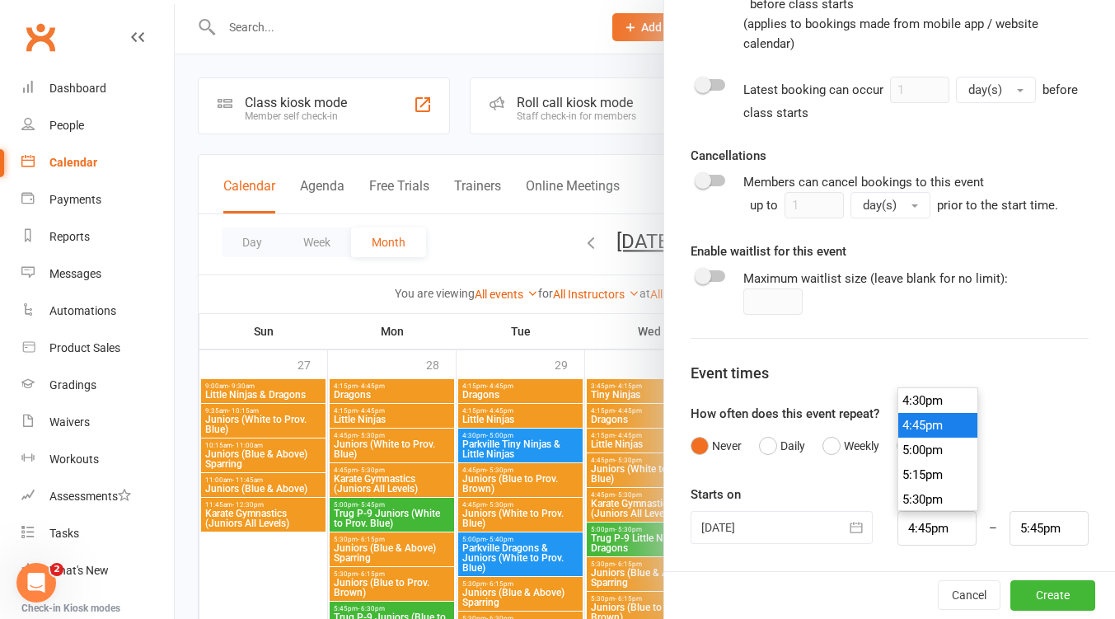
click at [924, 450] on li "5:00pm" at bounding box center [937, 449] width 79 height 25
type input "5:00pm"
click at [1032, 522] on input "6:00pm" at bounding box center [1048, 528] width 79 height 35
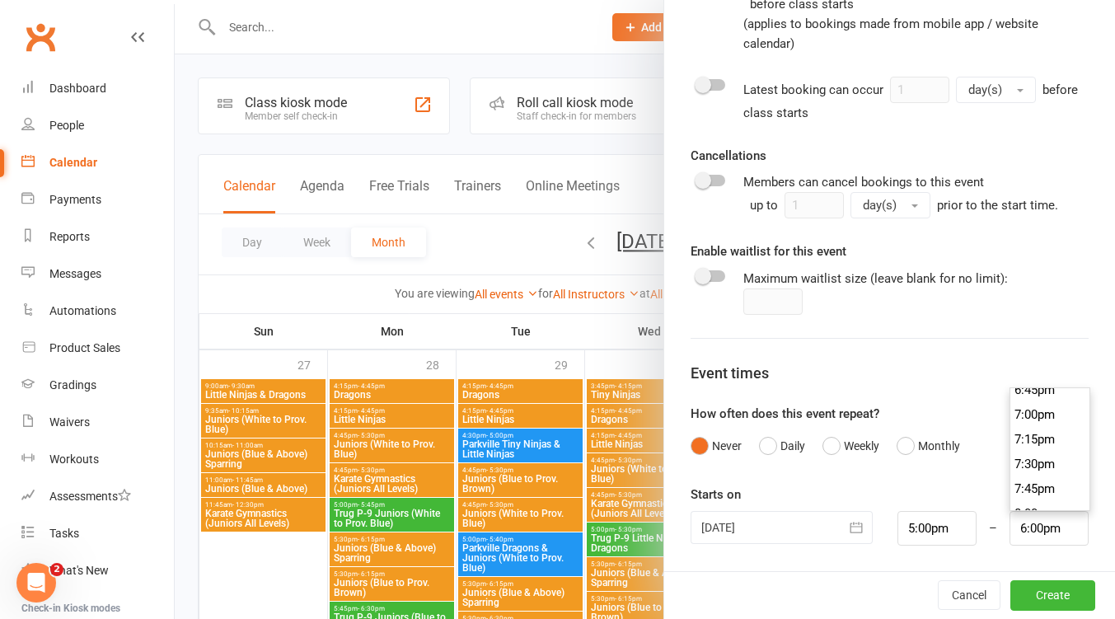
scroll to position [1887, 0]
click at [1031, 494] on li "8:00pm" at bounding box center [1049, 491] width 79 height 25
type input "8:00pm"
click at [1045, 595] on button "Create" at bounding box center [1052, 596] width 85 height 30
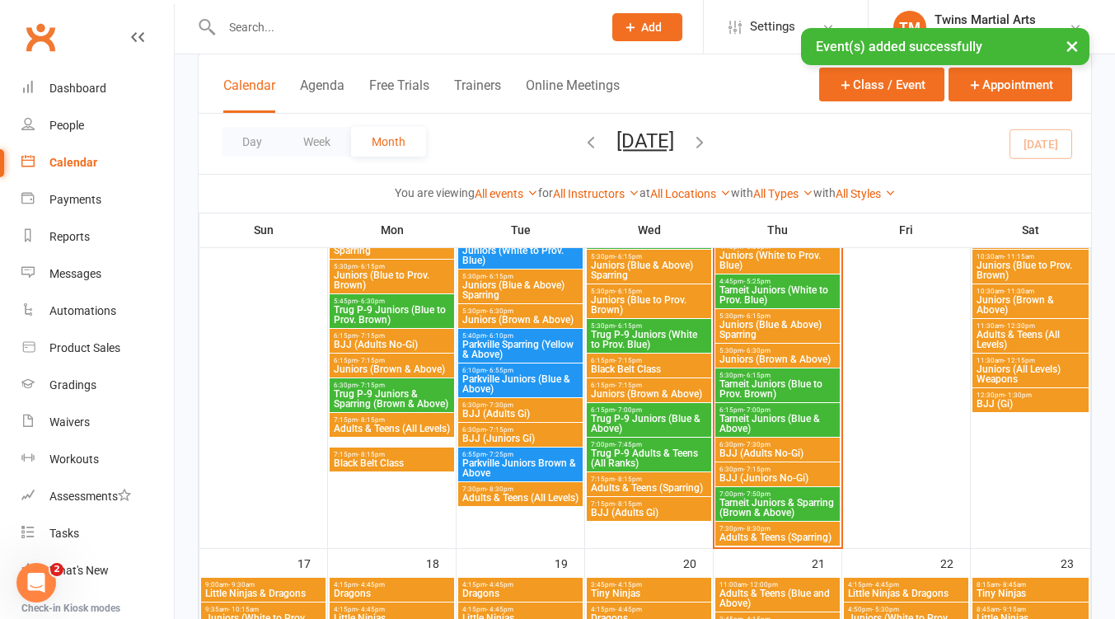
scroll to position [1757, 0]
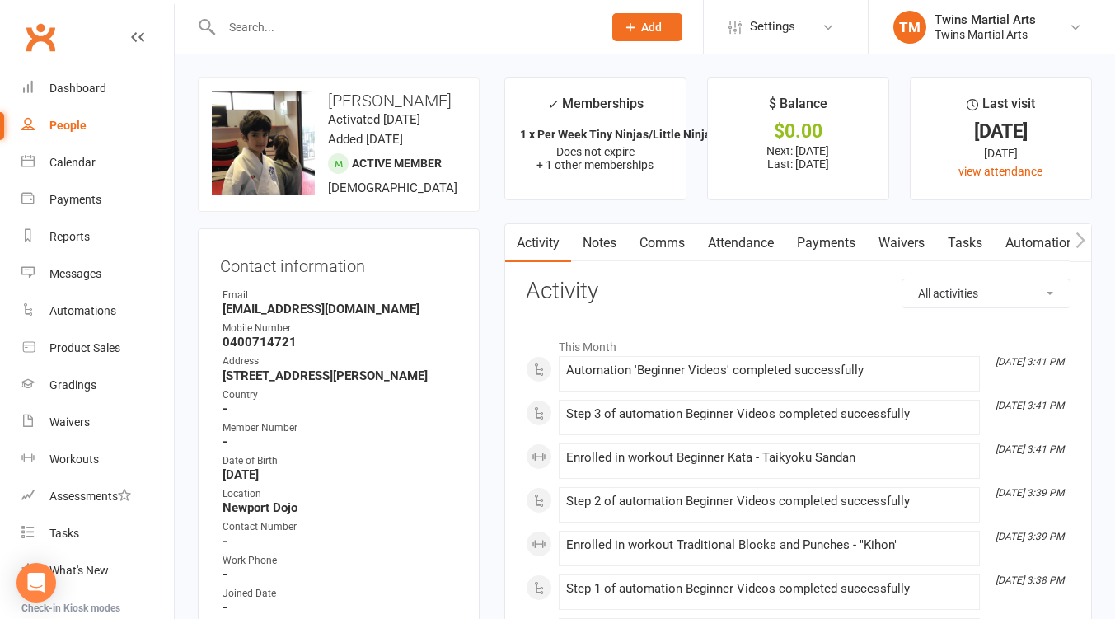
click at [765, 238] on link "Attendance" at bounding box center [740, 243] width 89 height 38
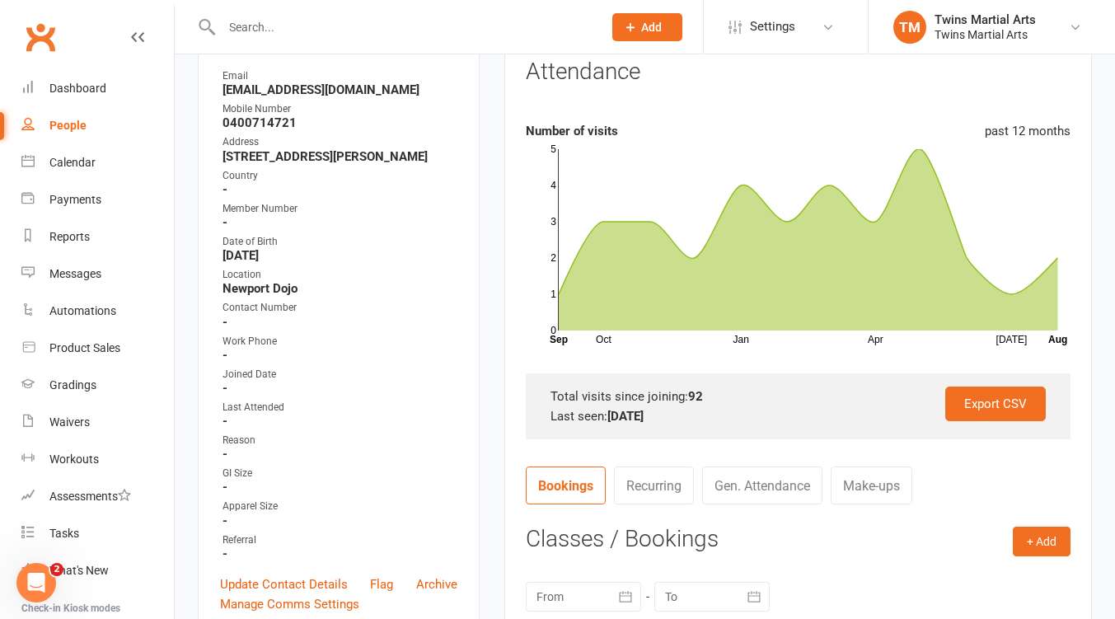
scroll to position [439, 0]
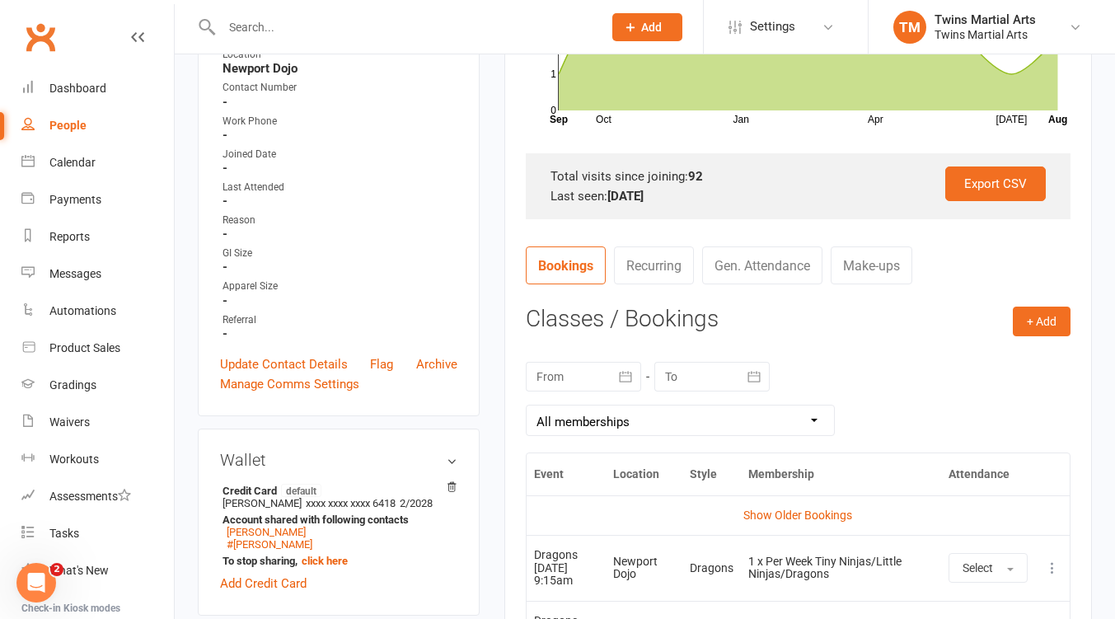
click at [1017, 303] on contact-attendance "Attendance Number of visits past 12 months Oct Jan Apr Jul Month Sep Aug 0 1 2 …" at bounding box center [798, 435] width 545 height 1193
click at [1030, 321] on button "+ Add" at bounding box center [1041, 321] width 58 height 30
click at [961, 364] on link "Book Event" at bounding box center [987, 358] width 163 height 33
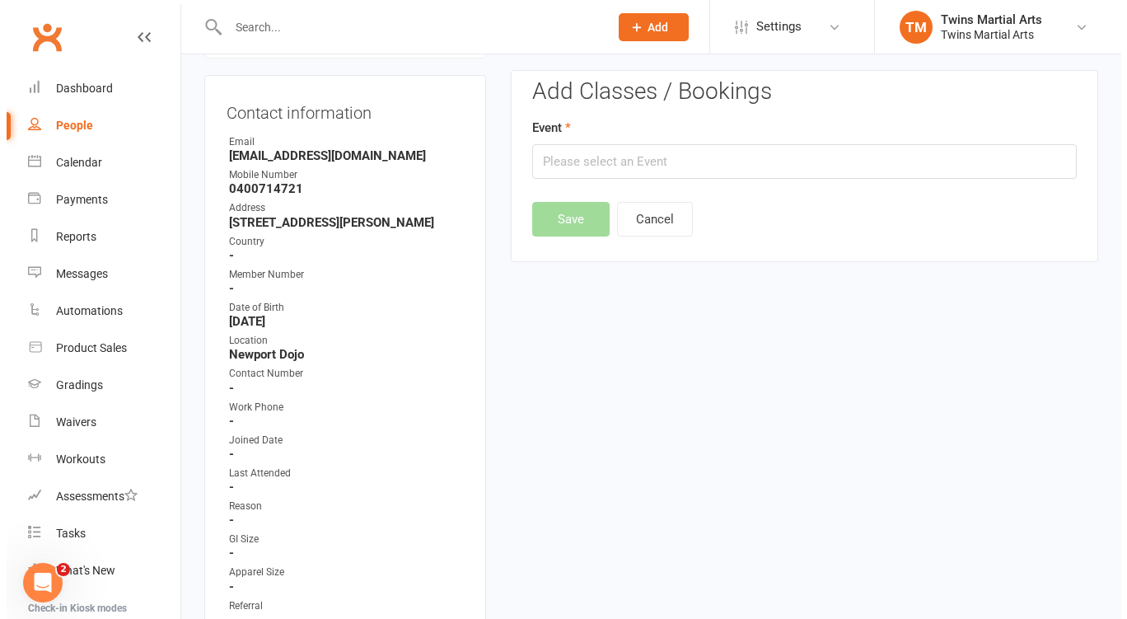
scroll to position [141, 0]
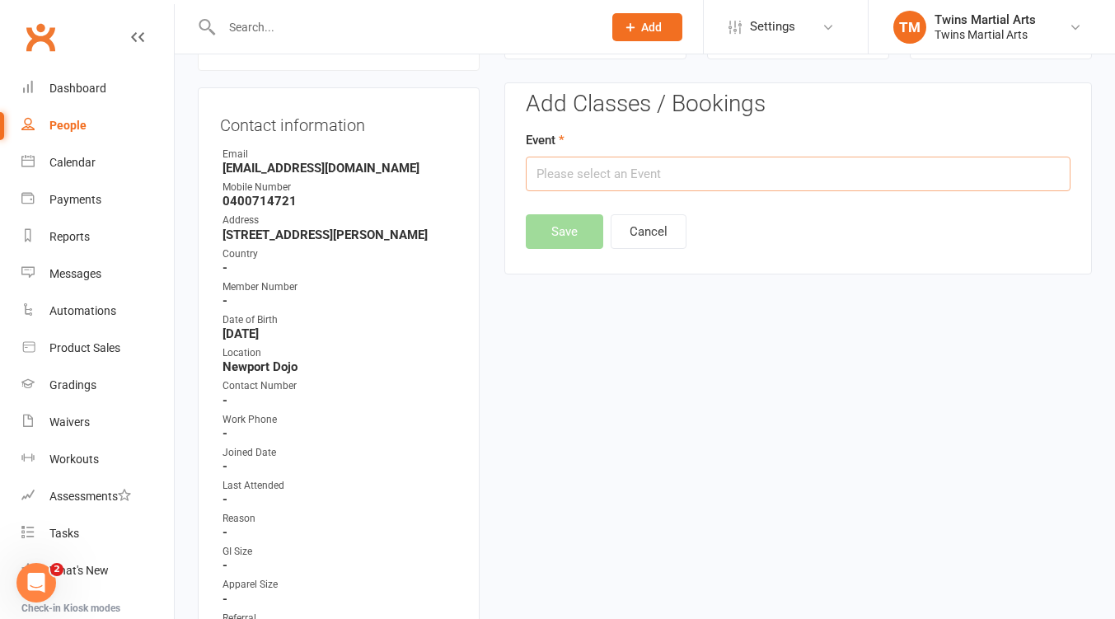
click at [722, 171] on input "text" at bounding box center [798, 174] width 545 height 35
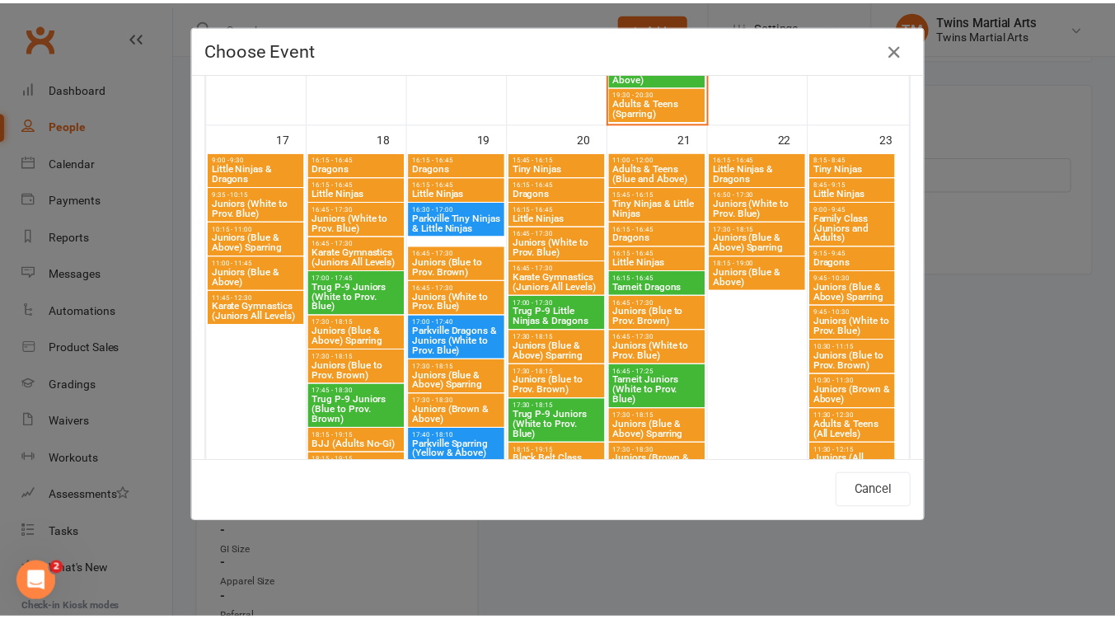
scroll to position [1977, 0]
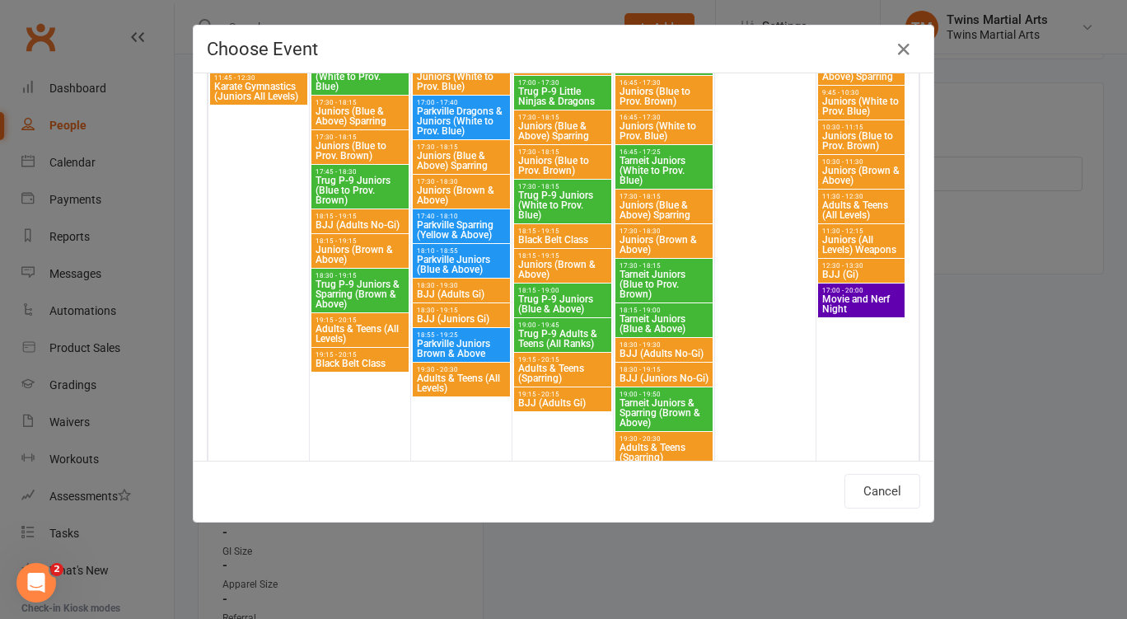
click at [867, 302] on span "Movie and Nerf Night" at bounding box center [861, 304] width 80 height 20
type input "Movie and Nerf Night - Aug 23, 2025 5:00:00 PM"
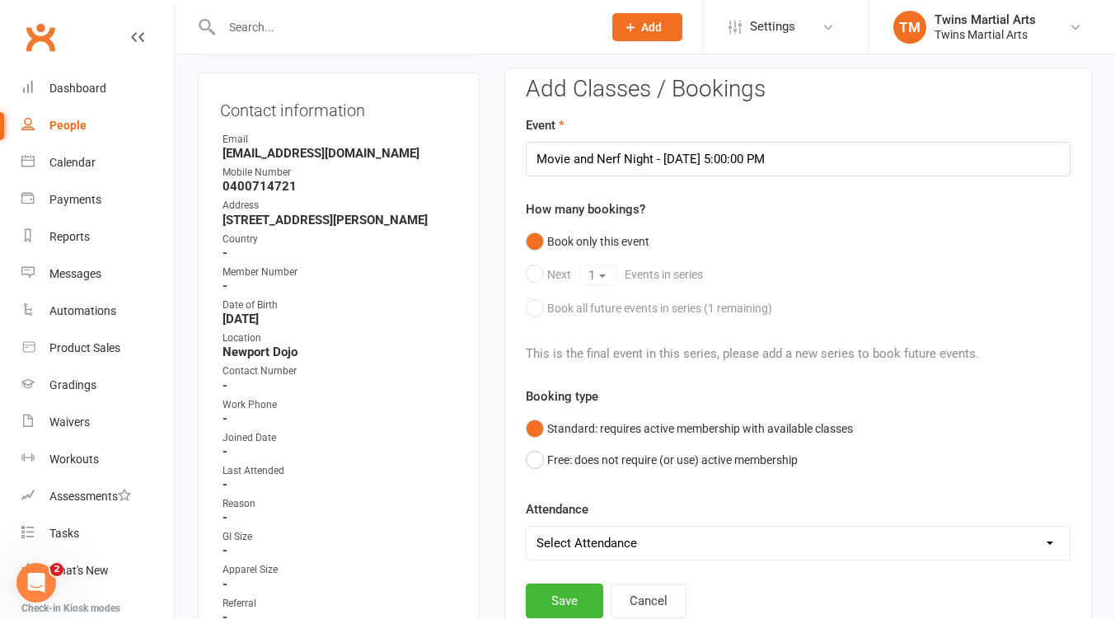
scroll to position [361, 0]
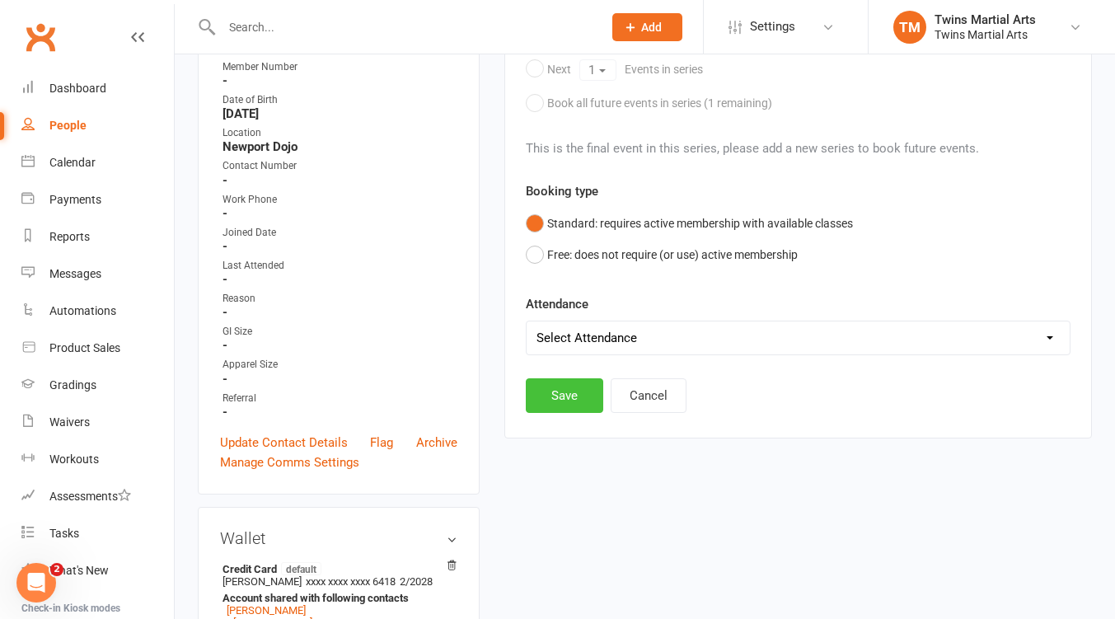
click at [553, 396] on button "Save" at bounding box center [564, 395] width 77 height 35
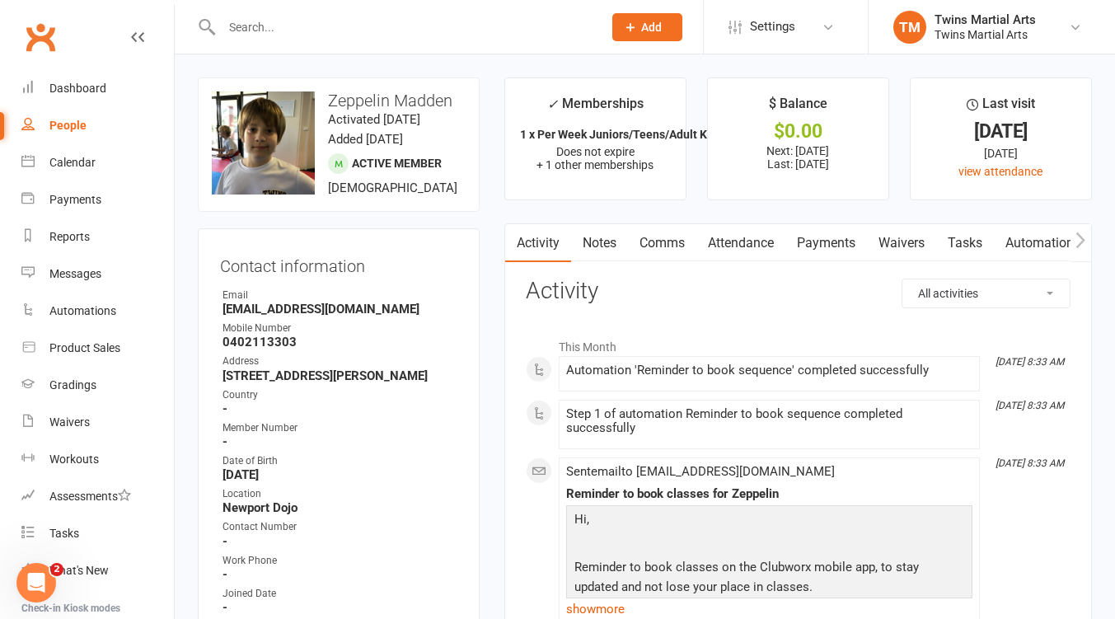
click at [736, 242] on link "Attendance" at bounding box center [740, 243] width 89 height 38
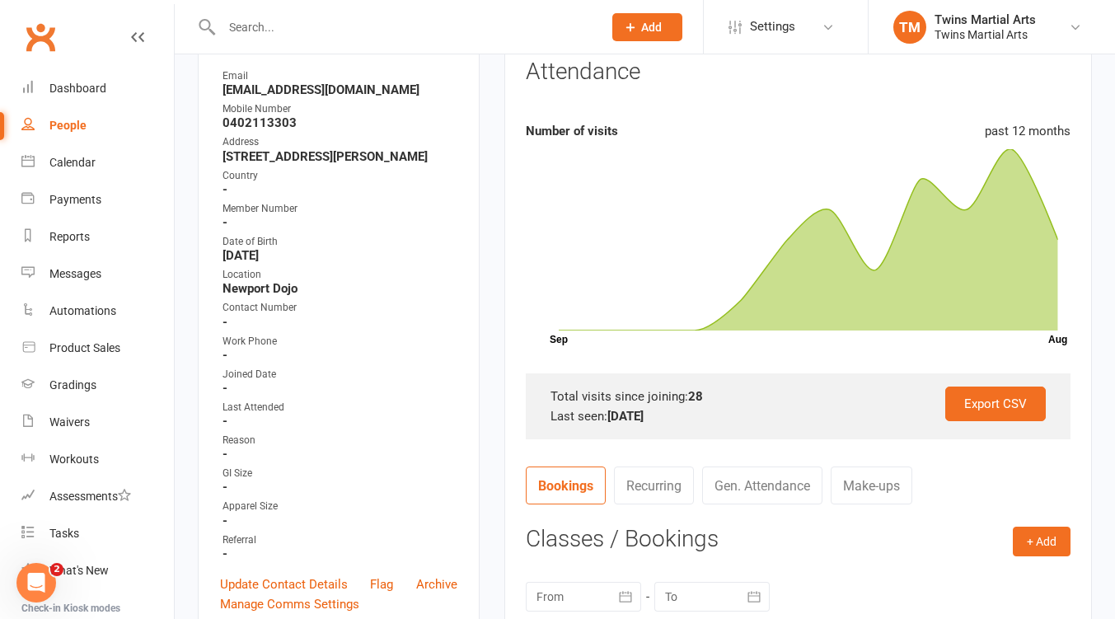
scroll to position [439, 0]
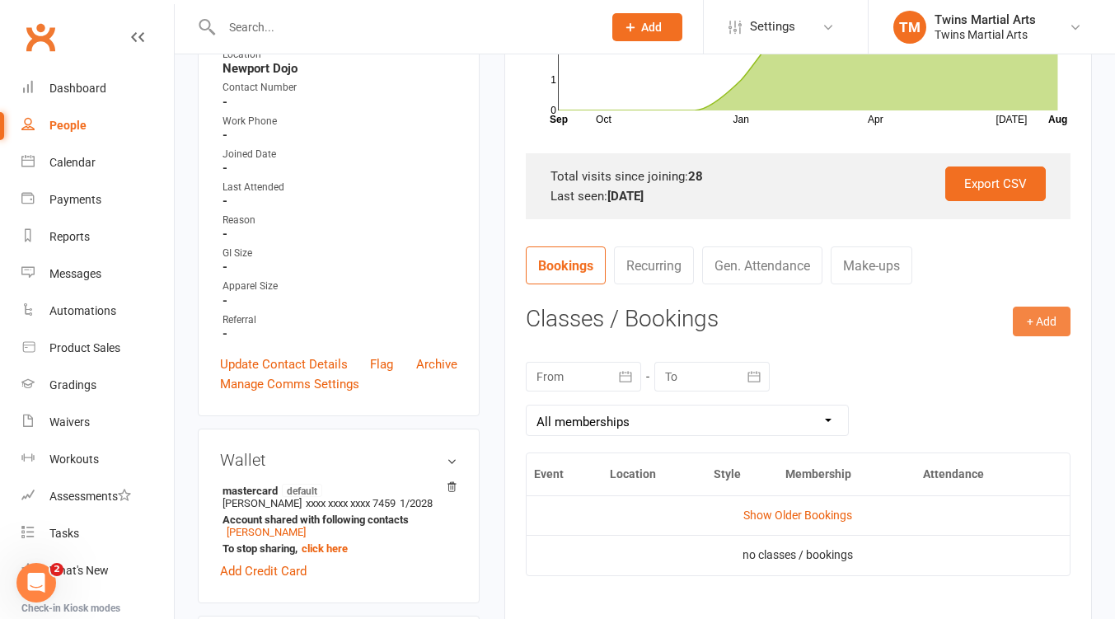
click at [1043, 323] on button "+ Add" at bounding box center [1041, 321] width 58 height 30
click at [966, 365] on link "Book Event" at bounding box center [987, 358] width 163 height 33
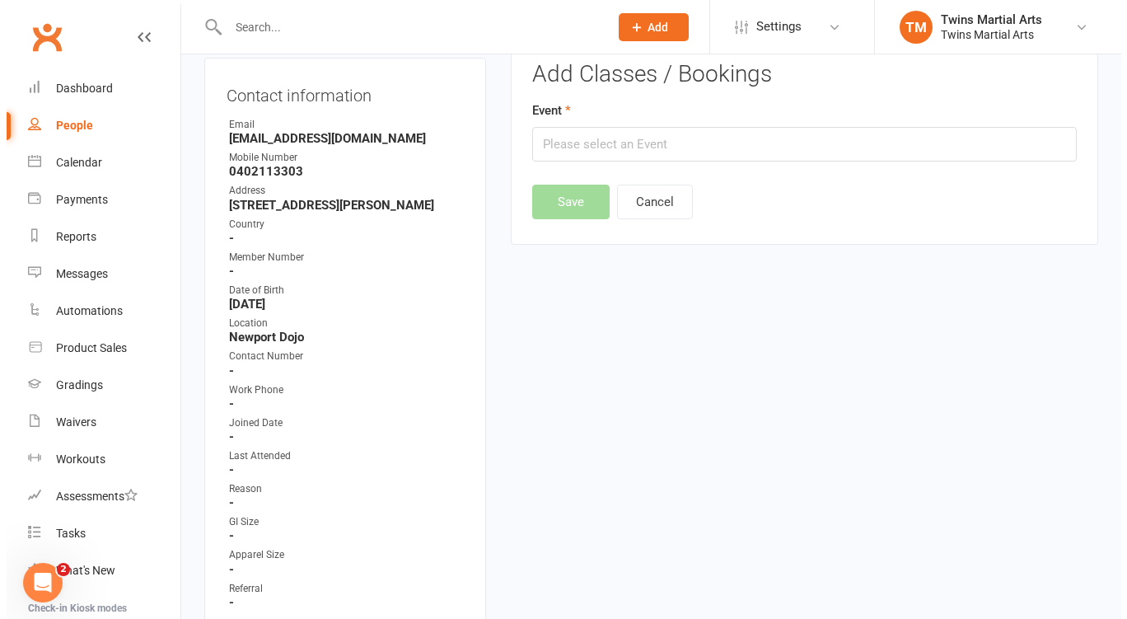
scroll to position [141, 0]
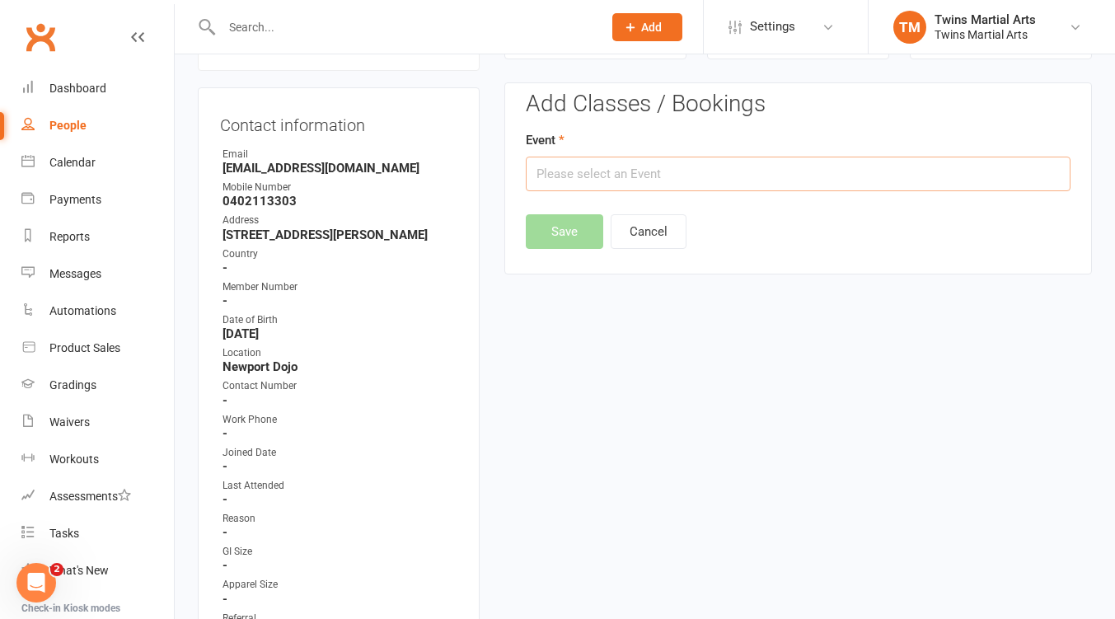
click at [746, 183] on input "text" at bounding box center [798, 174] width 545 height 35
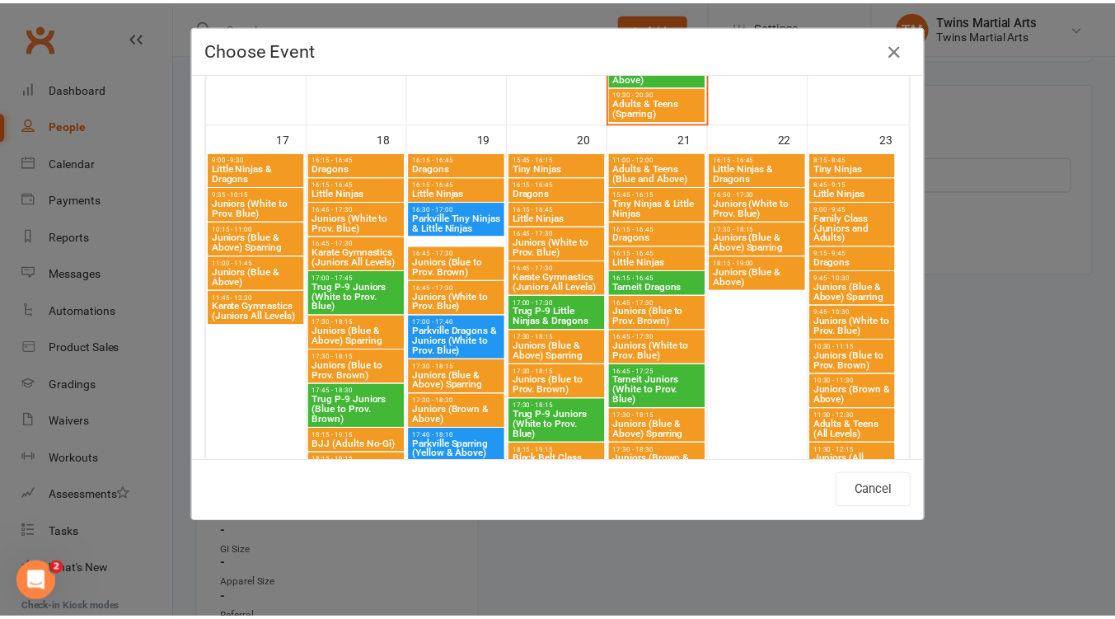
scroll to position [1977, 0]
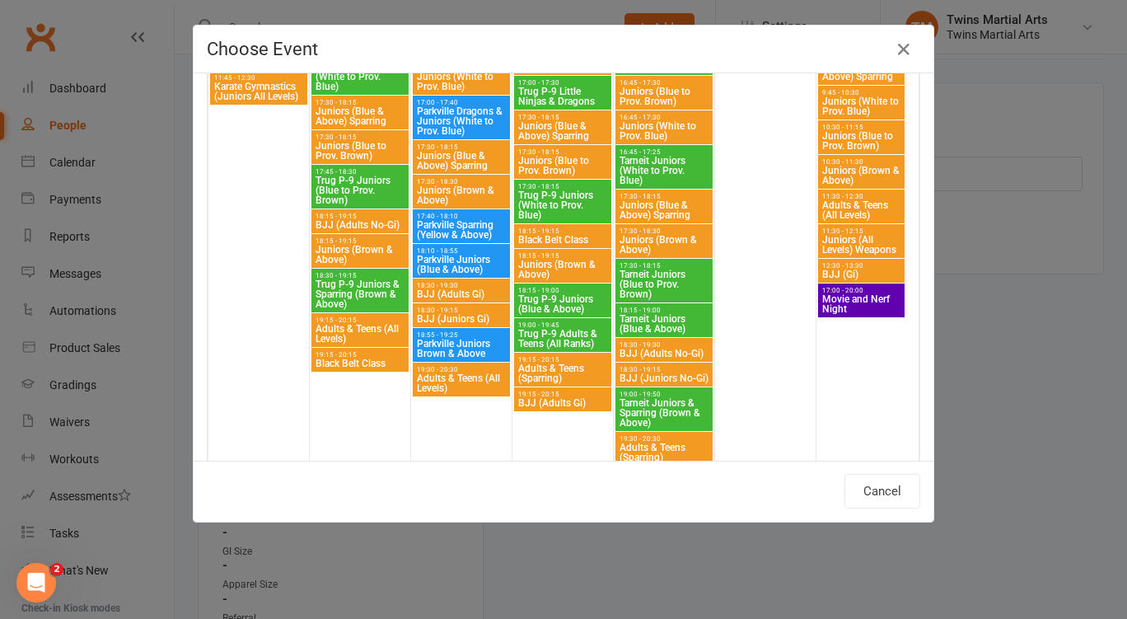
click at [861, 304] on span "Movie and Nerf Night" at bounding box center [861, 304] width 80 height 20
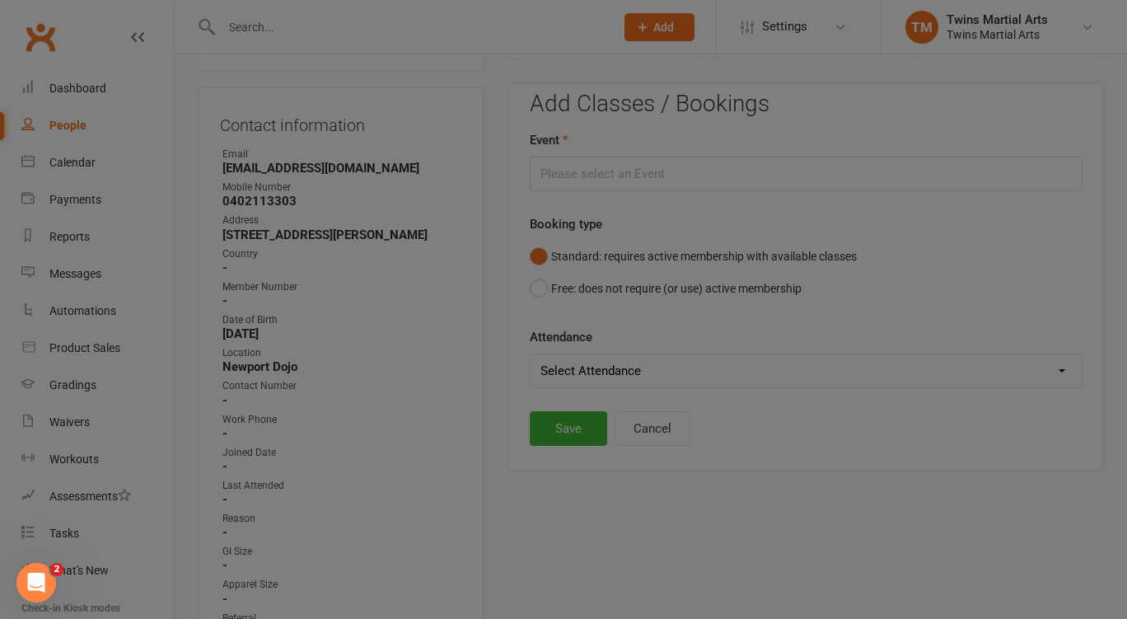
type input "Movie and Nerf Night - [DATE] 5:00:00 PM"
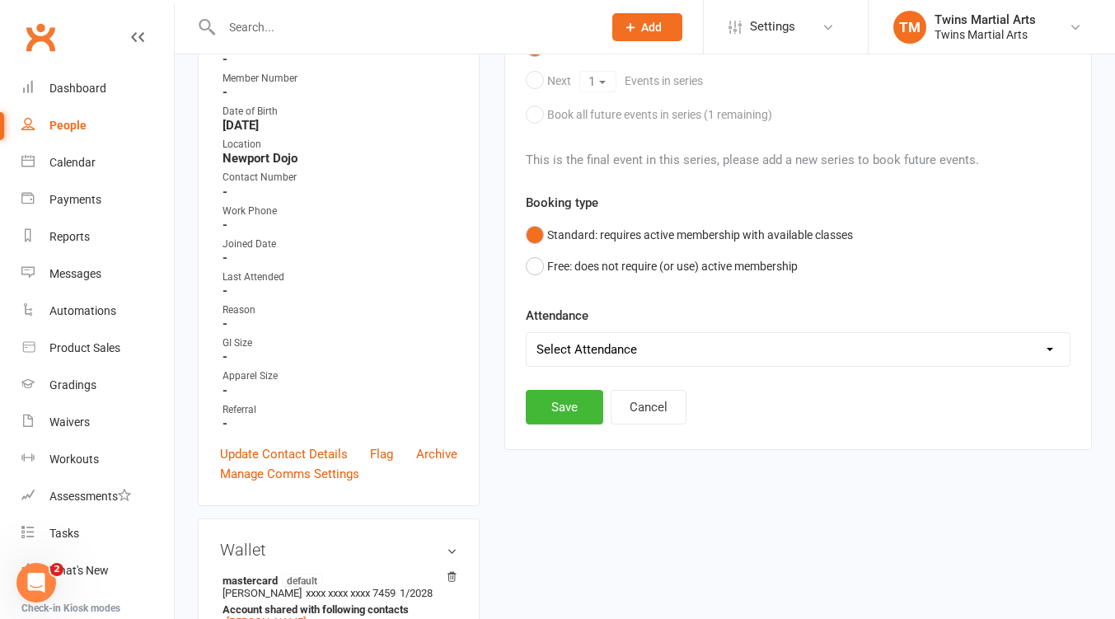
scroll to position [361, 0]
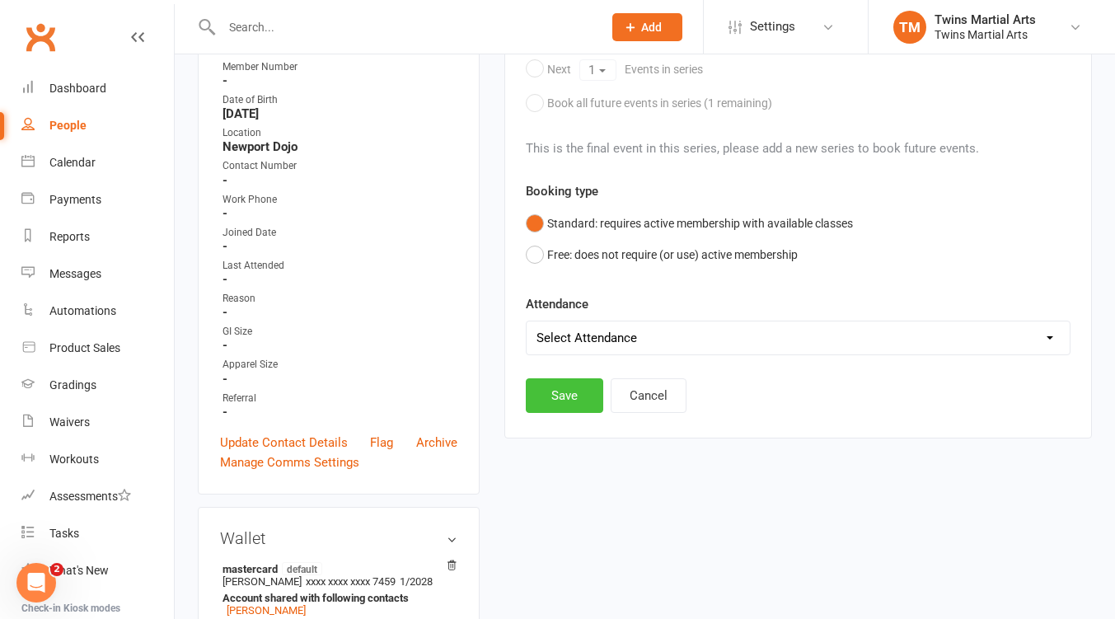
click at [559, 397] on button "Save" at bounding box center [564, 395] width 77 height 35
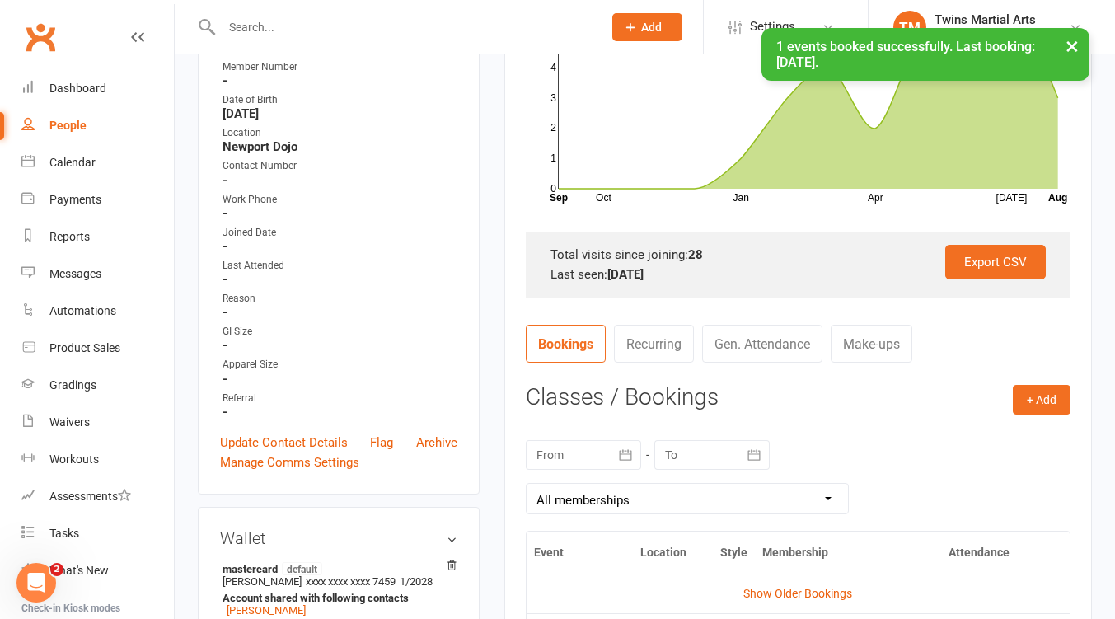
scroll to position [0, 0]
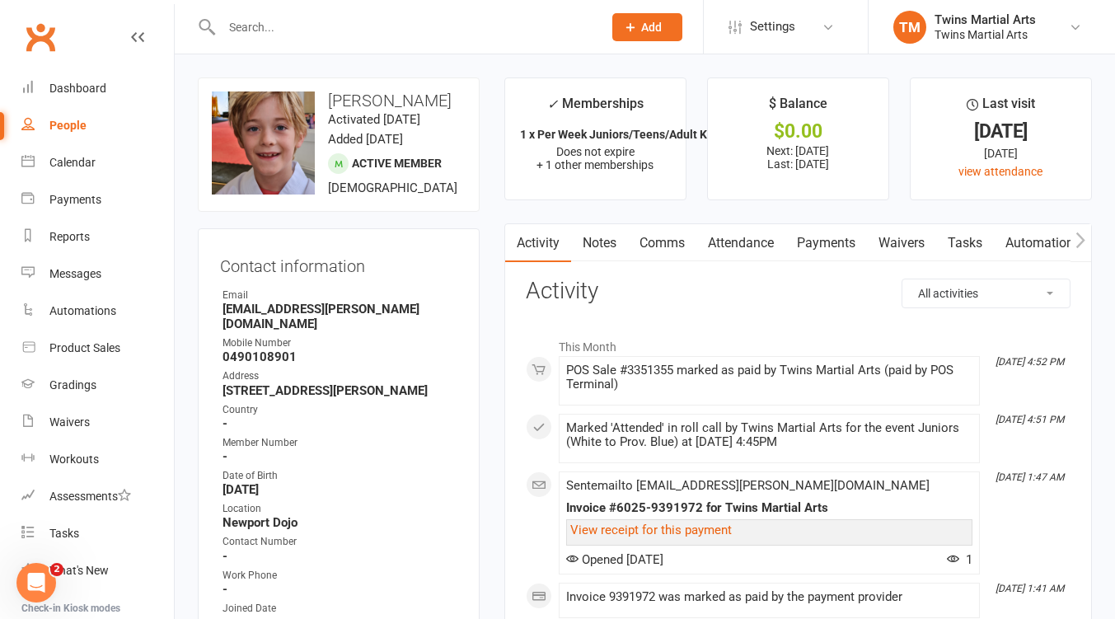
click at [728, 251] on link "Attendance" at bounding box center [740, 243] width 89 height 38
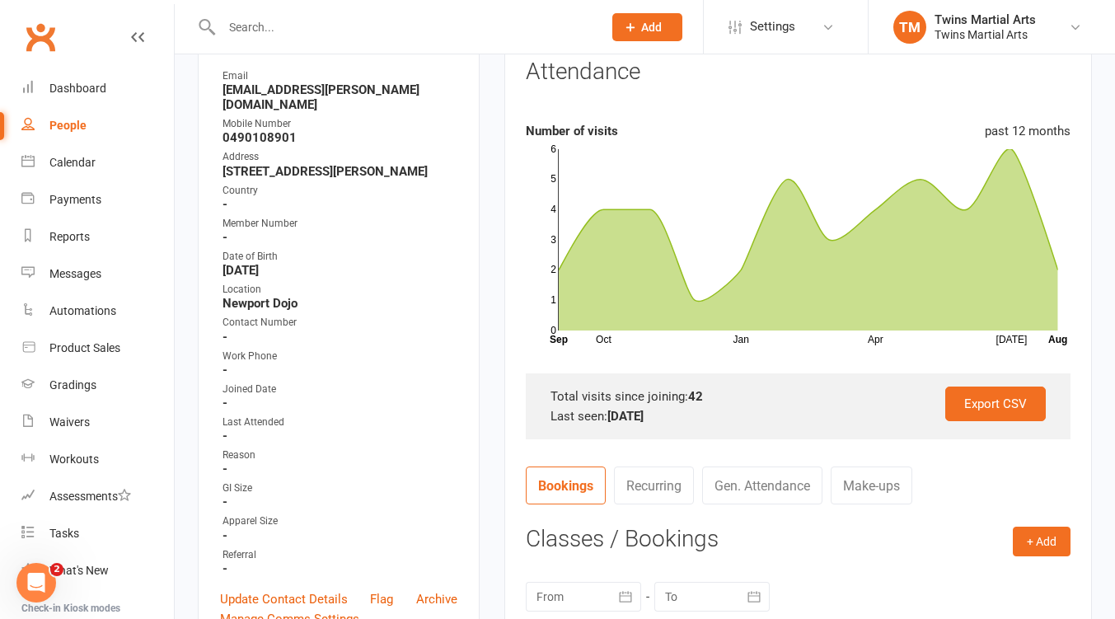
scroll to position [439, 0]
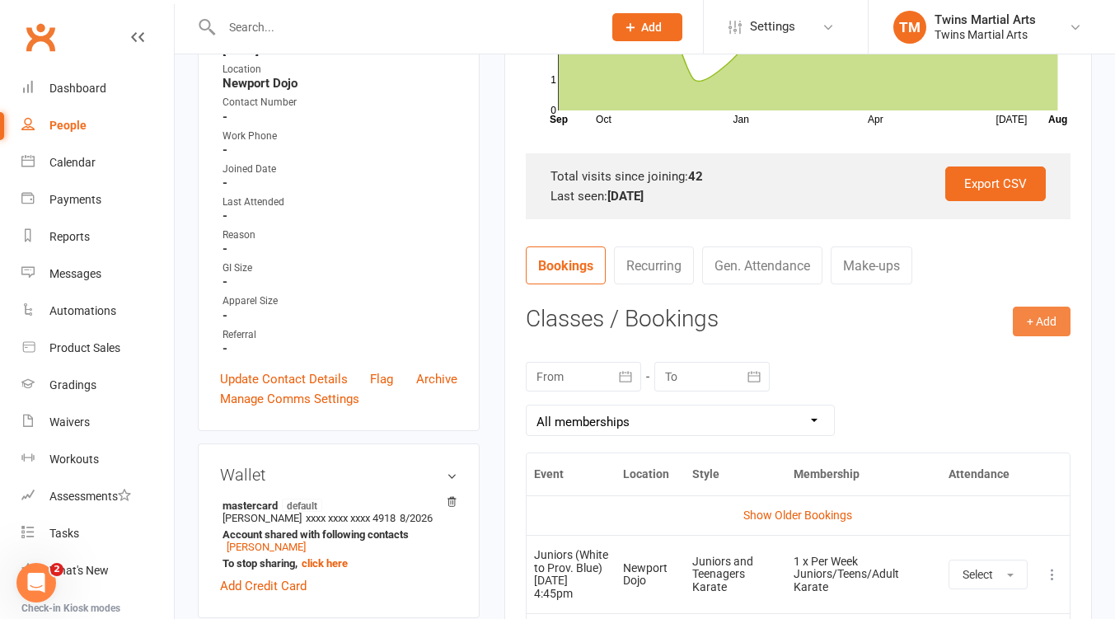
click at [1023, 324] on button "+ Add" at bounding box center [1041, 321] width 58 height 30
click at [914, 349] on link "Book Event" at bounding box center [987, 358] width 163 height 33
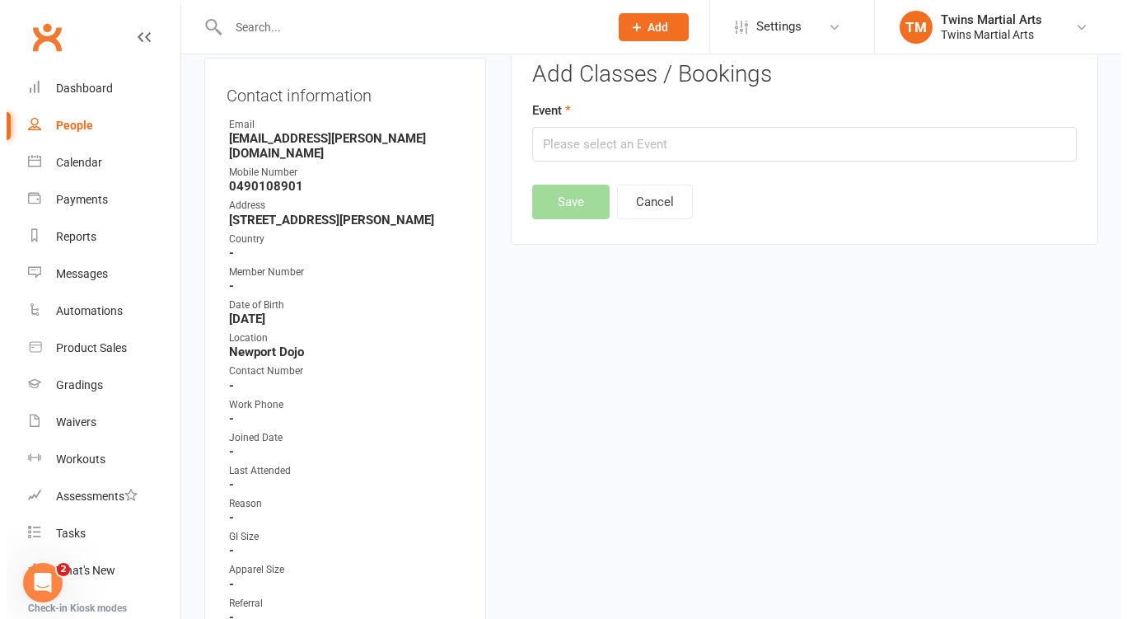
scroll to position [141, 0]
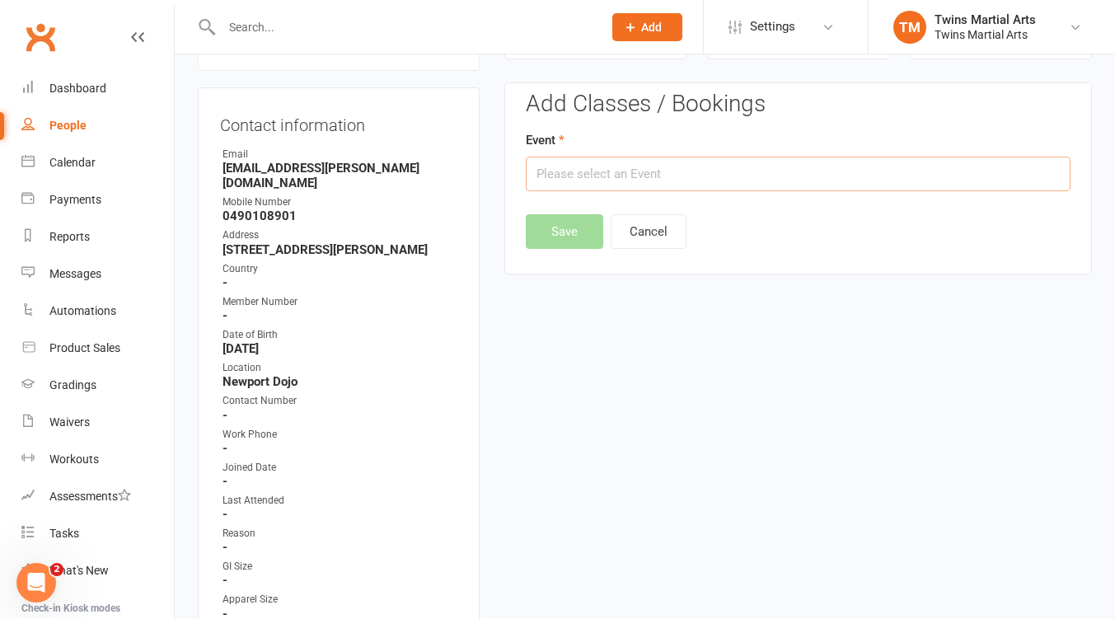
click at [616, 171] on input "text" at bounding box center [798, 174] width 545 height 35
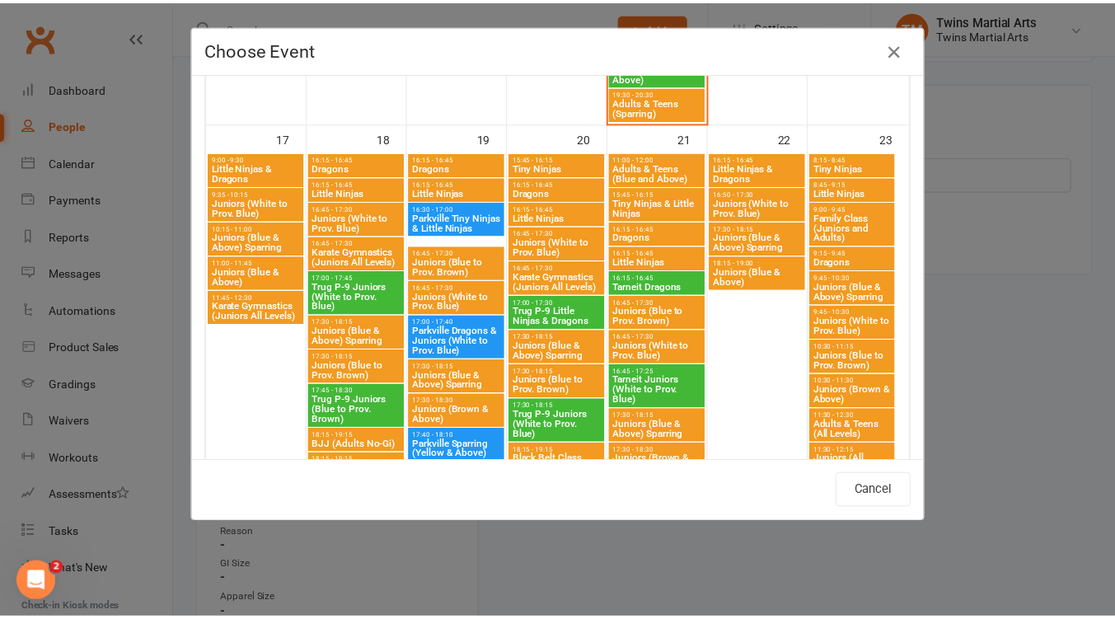
scroll to position [1977, 0]
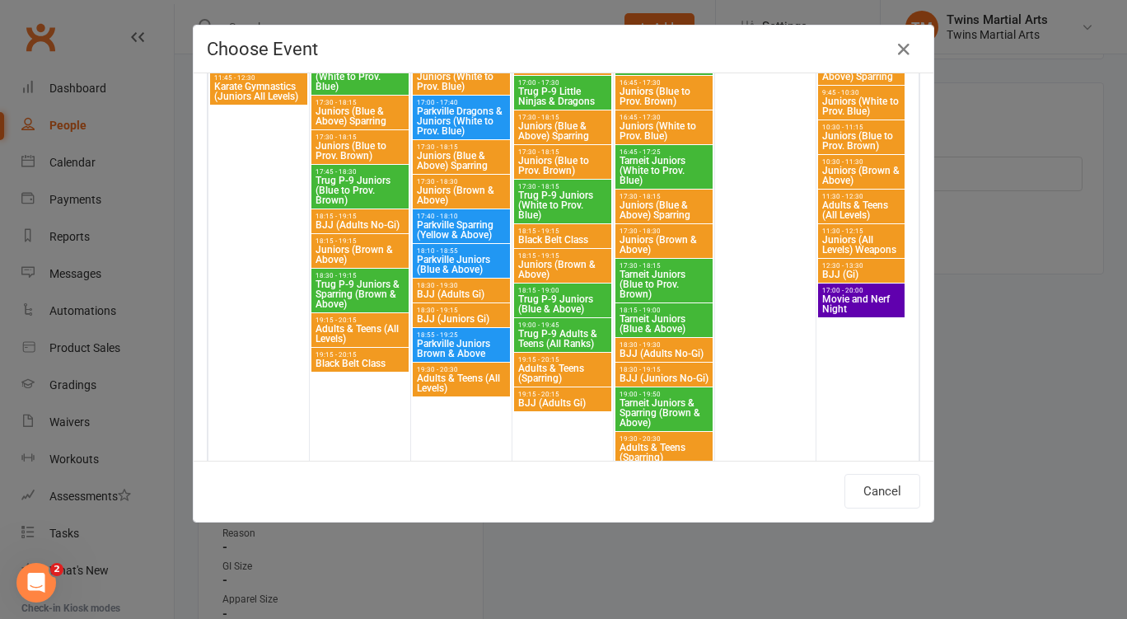
click at [866, 300] on span "Movie and Nerf Night" at bounding box center [861, 304] width 80 height 20
type input "Movie and Nerf Night - [DATE] 5:00:00 PM"
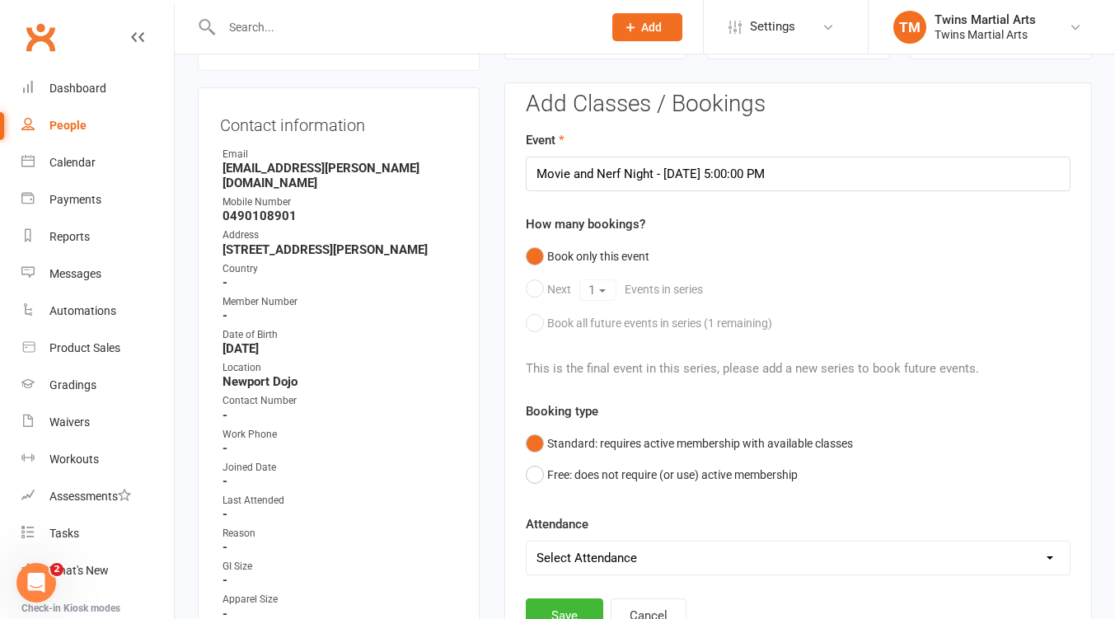
scroll to position [361, 0]
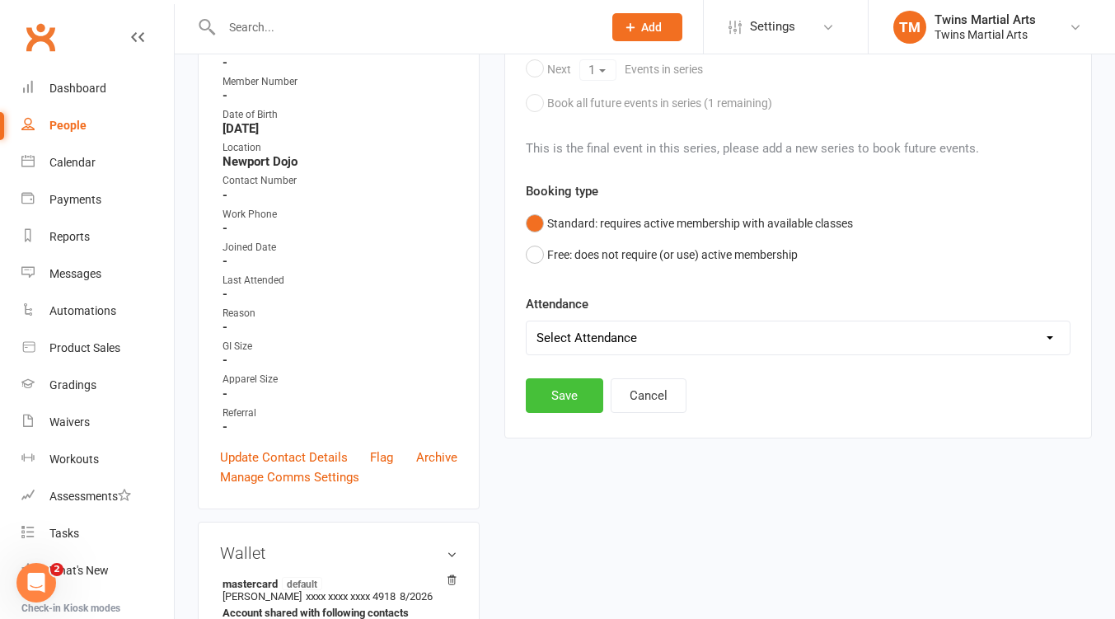
click at [566, 395] on button "Save" at bounding box center [564, 395] width 77 height 35
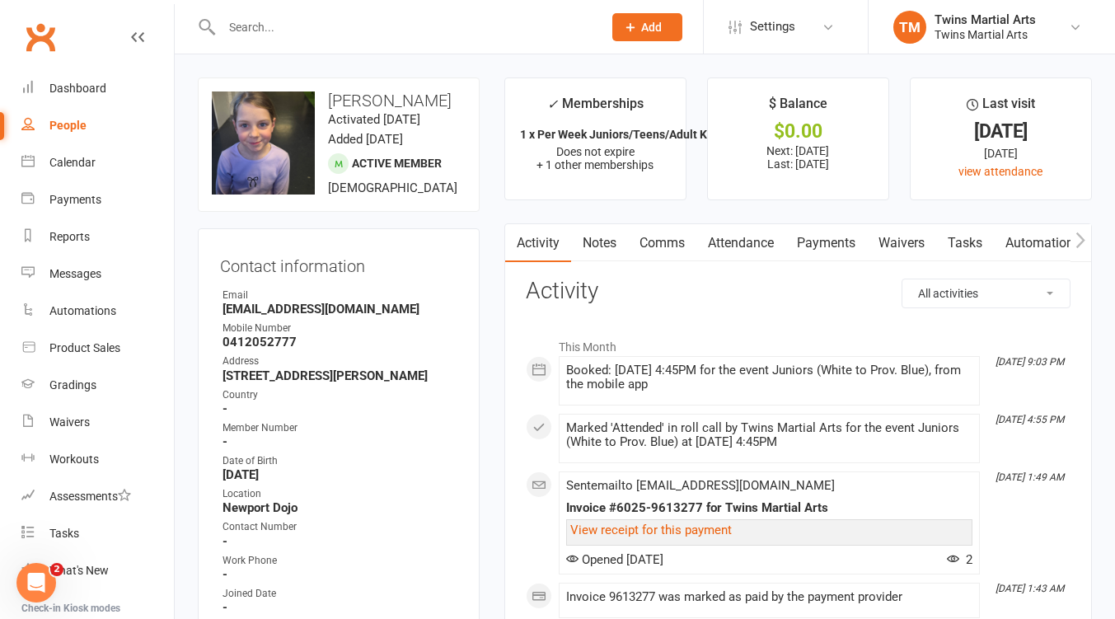
click at [750, 241] on link "Attendance" at bounding box center [740, 243] width 89 height 38
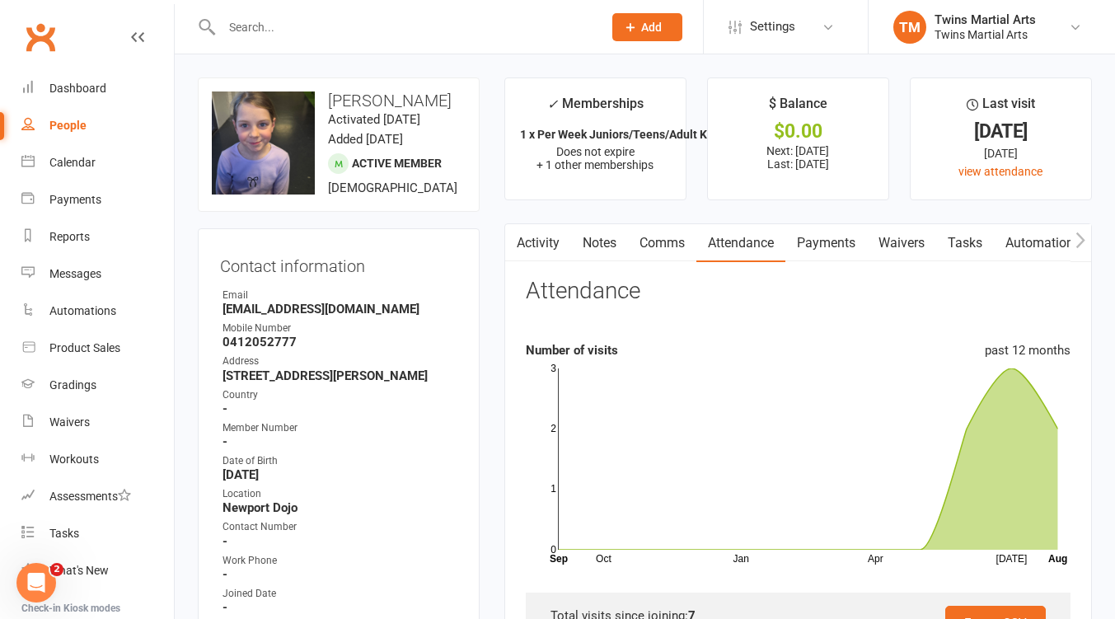
scroll to position [439, 0]
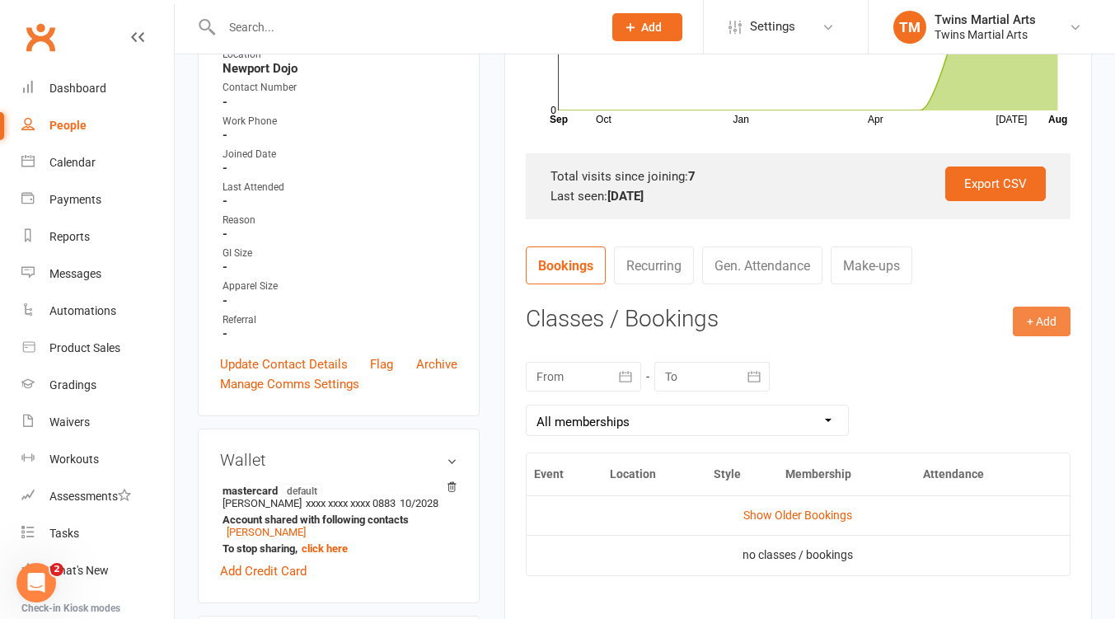
click at [1042, 323] on button "+ Add" at bounding box center [1041, 321] width 58 height 30
click at [942, 361] on link "Book Event" at bounding box center [987, 358] width 163 height 33
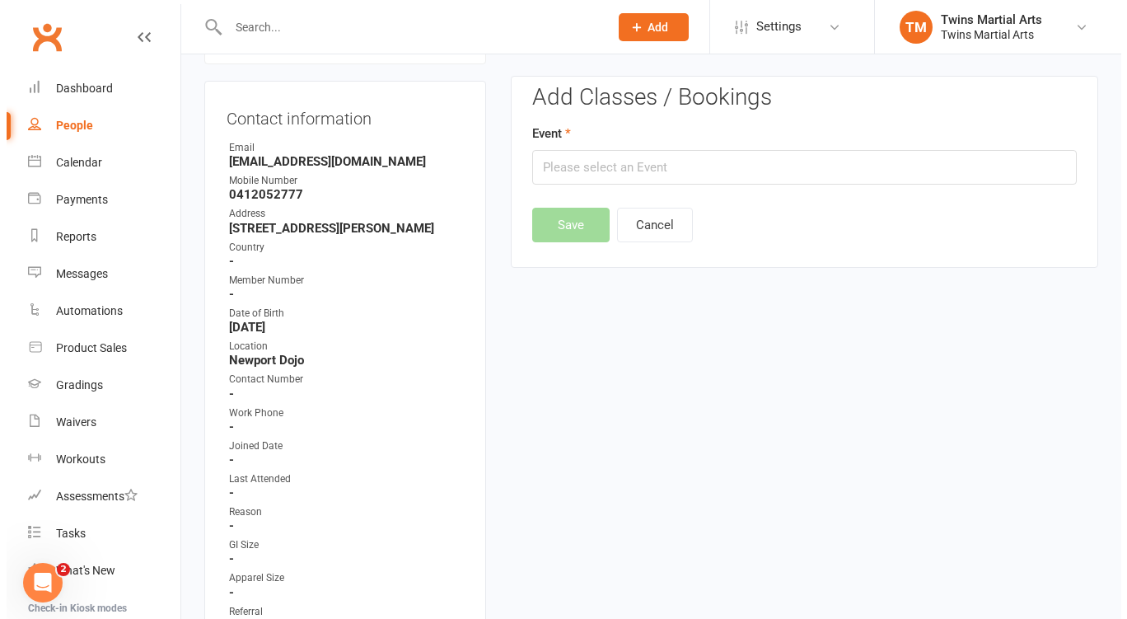
scroll to position [141, 0]
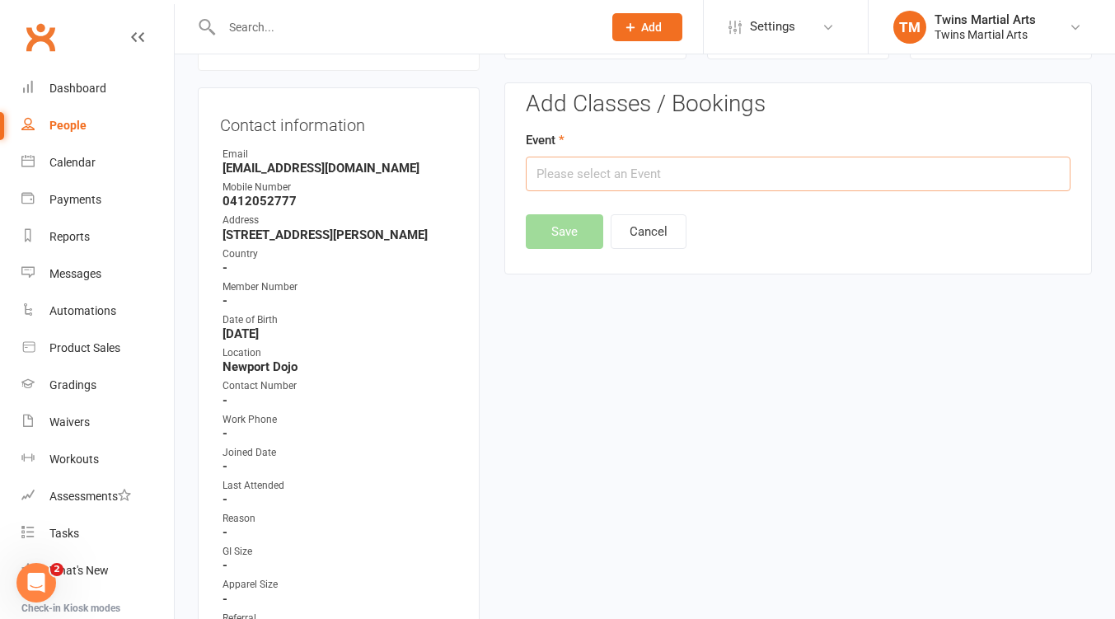
click at [671, 171] on input "text" at bounding box center [798, 174] width 545 height 35
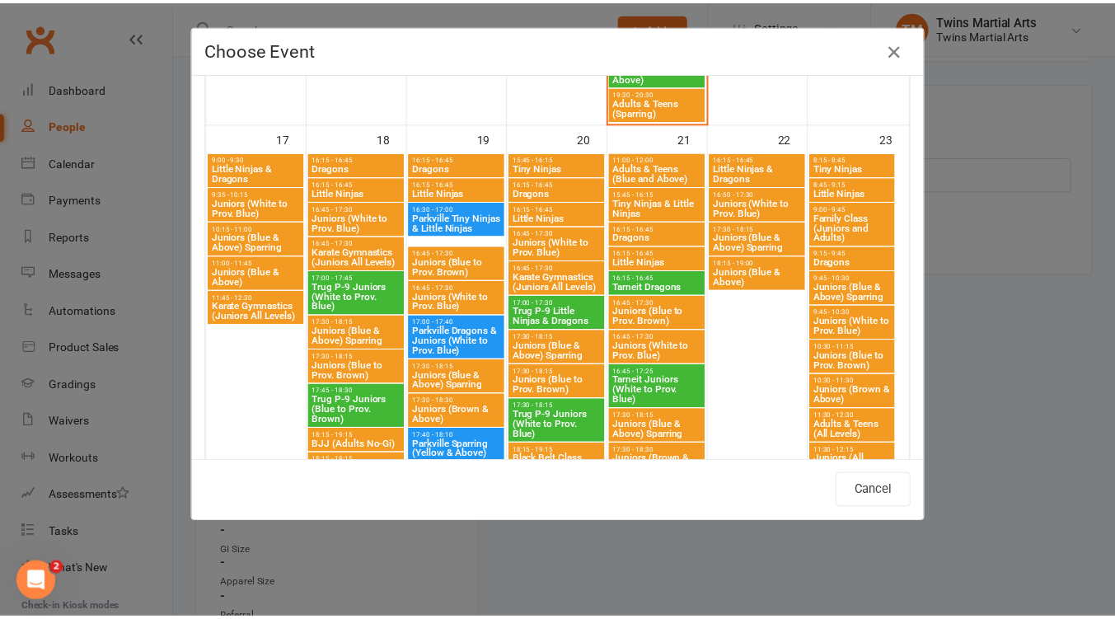
scroll to position [1977, 0]
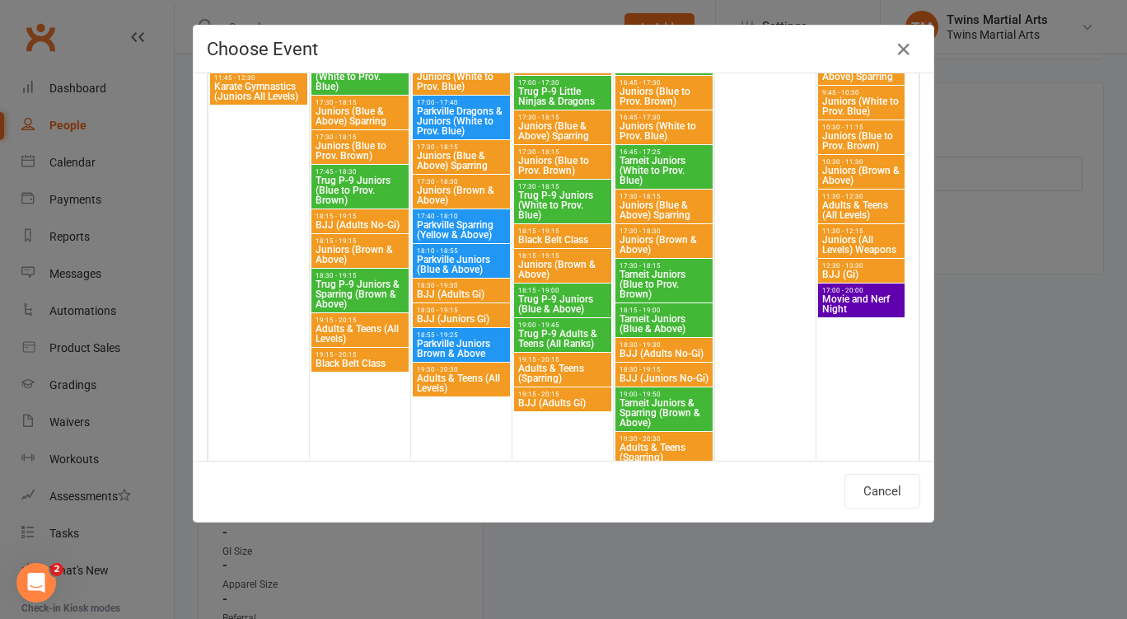
click at [870, 296] on span "Movie and Nerf Night" at bounding box center [861, 304] width 80 height 20
type input "Movie and Nerf Night - [DATE] 5:00:00 PM"
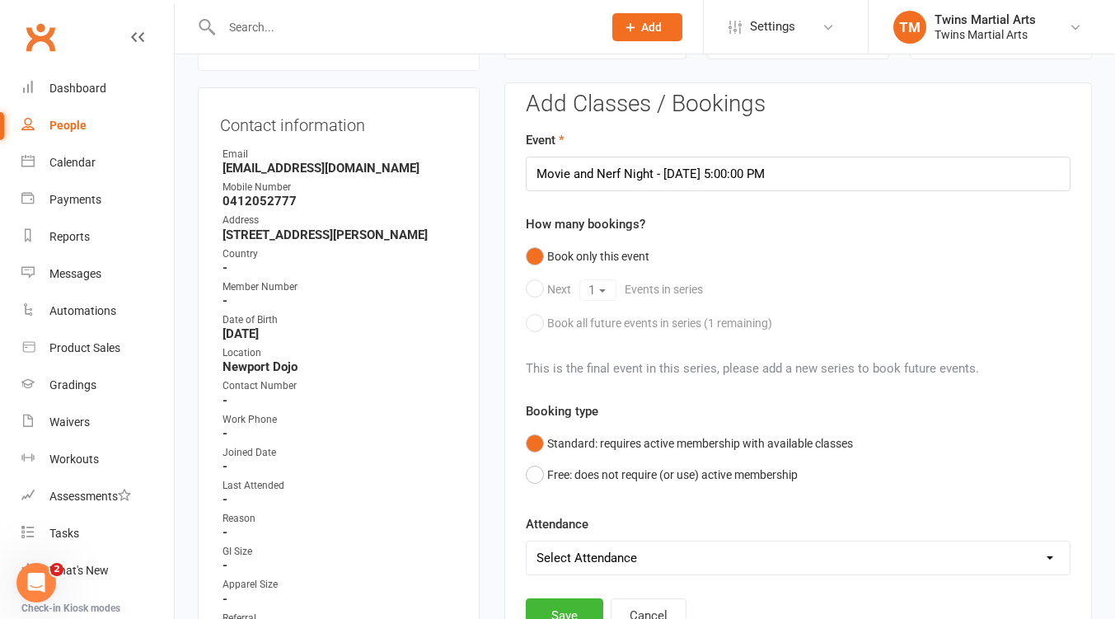
scroll to position [361, 0]
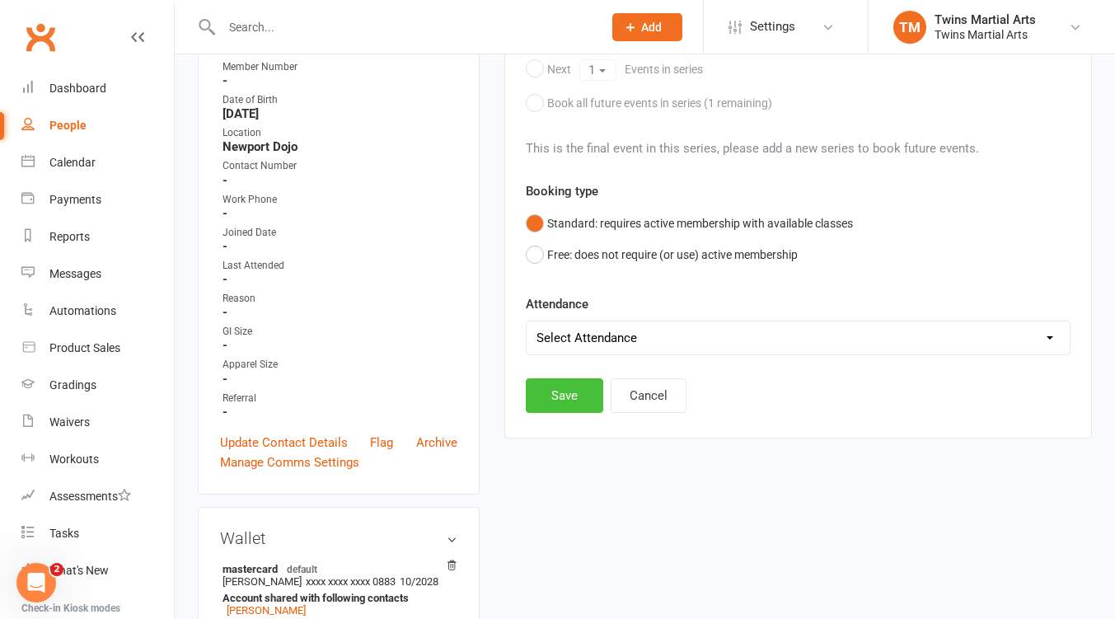
click at [581, 398] on button "Save" at bounding box center [564, 395] width 77 height 35
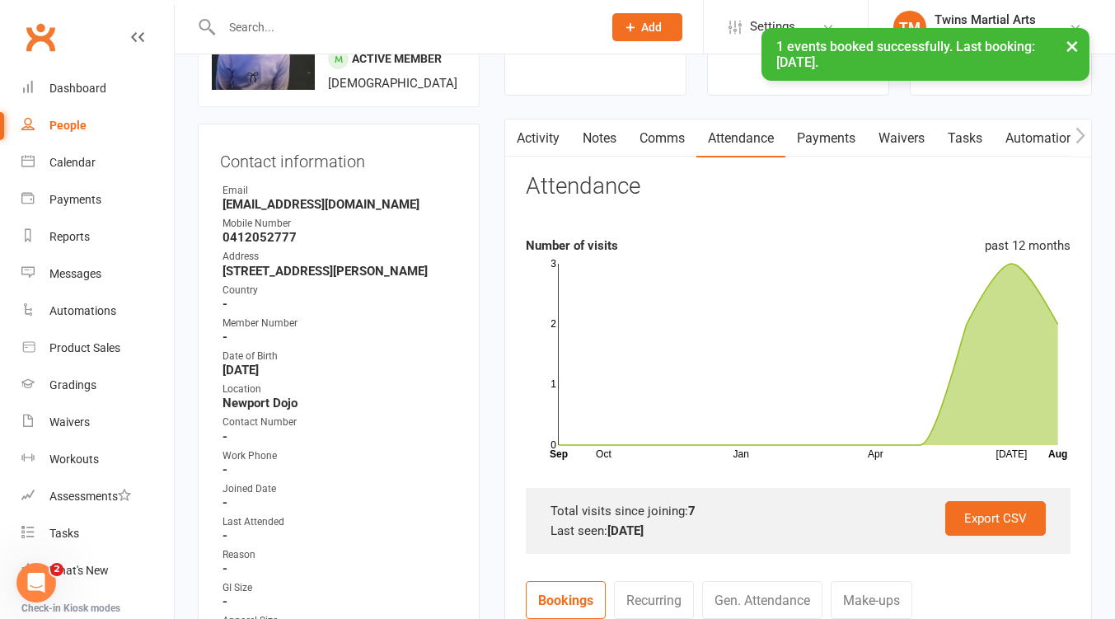
scroll to position [0, 0]
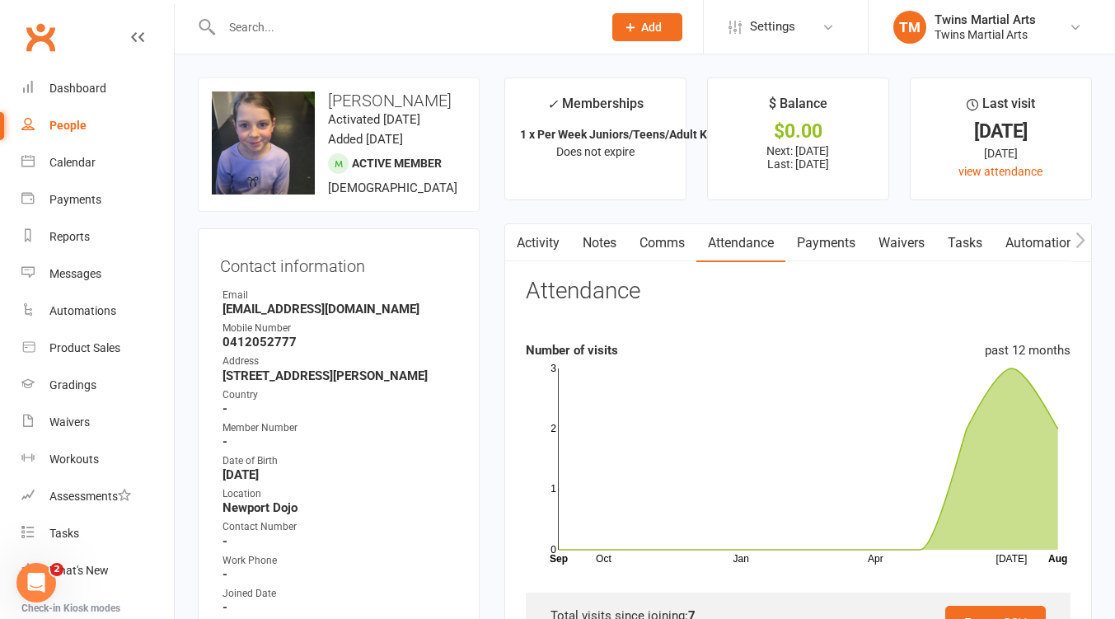
click at [557, 242] on link "Activity" at bounding box center [538, 243] width 66 height 38
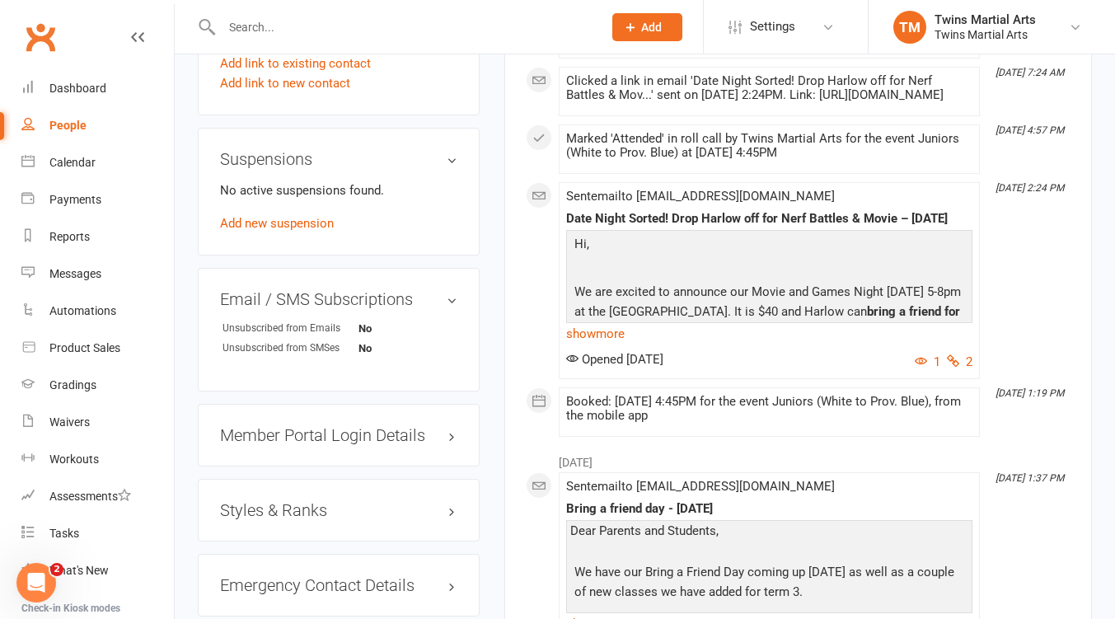
scroll to position [1318, 0]
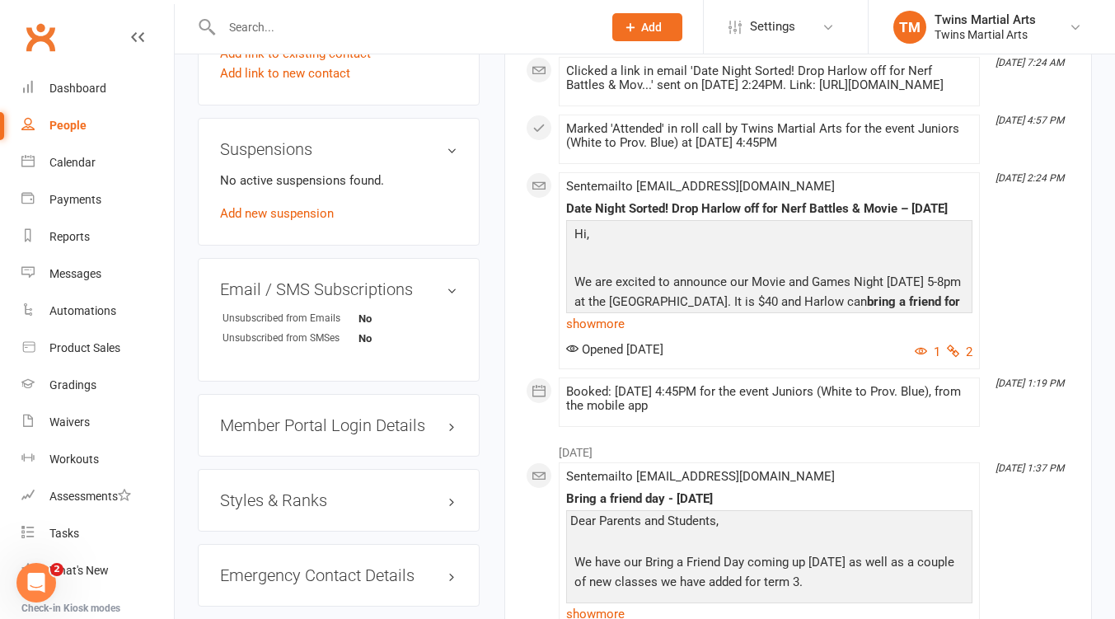
click at [588, 335] on link "show more" at bounding box center [769, 323] width 406 height 23
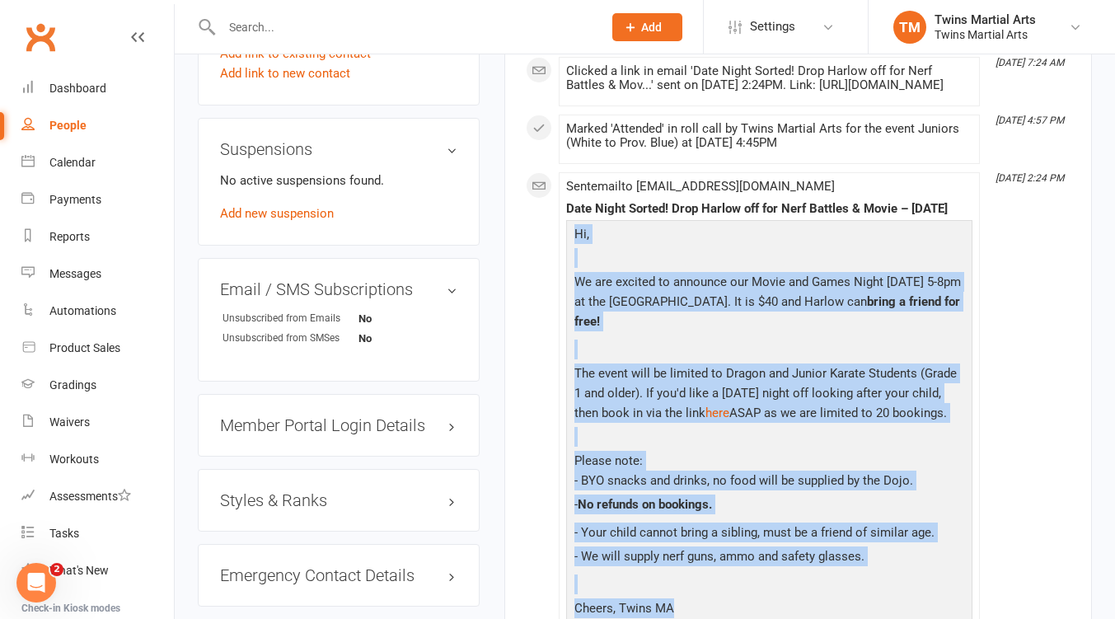
drag, startPoint x: 685, startPoint y: 447, endPoint x: 577, endPoint y: 283, distance: 196.0
click at [577, 283] on div "Hi, We are excited to announce our Movie and Games Night 23rd of August 5-8pm a…" at bounding box center [769, 425] width 398 height 402
copy div "Hi, We are excited to announce our Movie and Games Night 23rd of August 5-8pm a…"
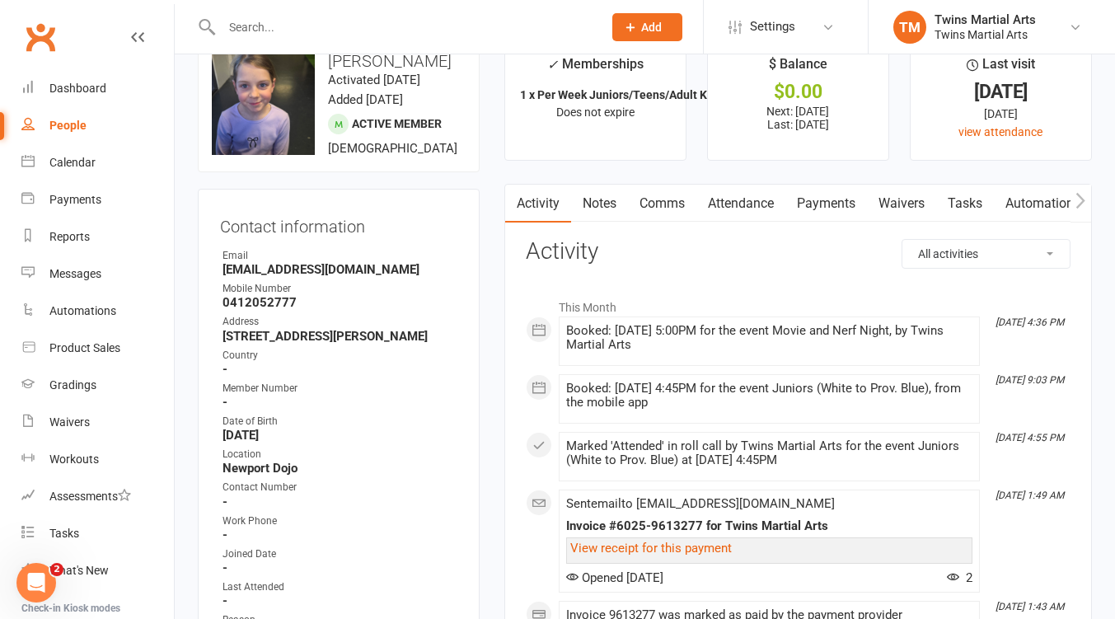
scroll to position [0, 0]
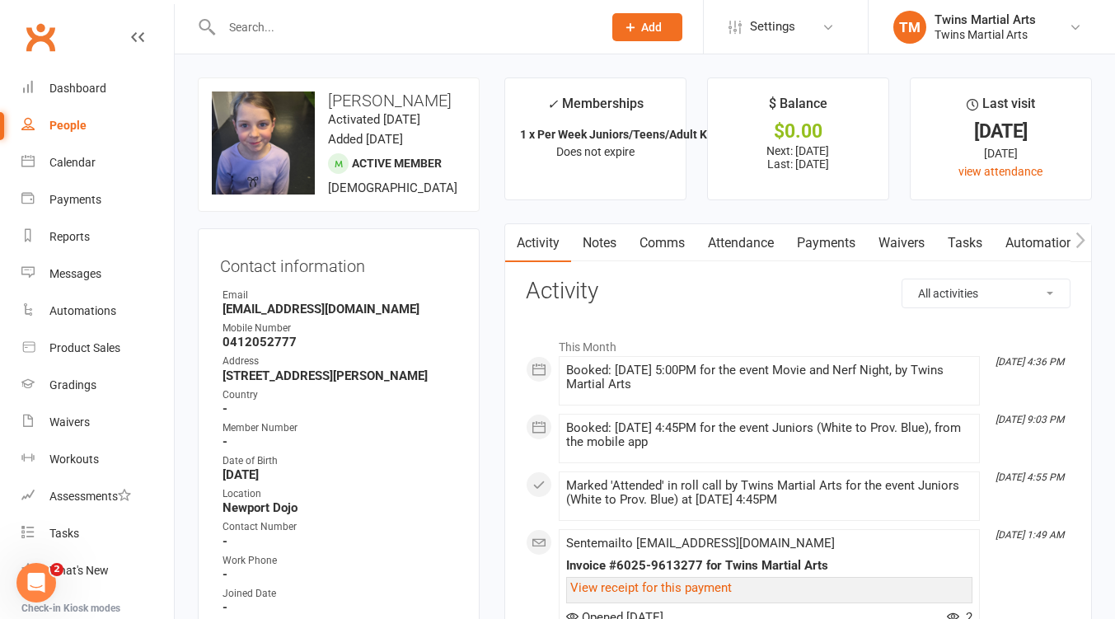
drag, startPoint x: 823, startPoint y: 35, endPoint x: 816, endPoint y: 44, distance: 12.4
click at [823, 35] on link "Settings" at bounding box center [785, 26] width 115 height 37
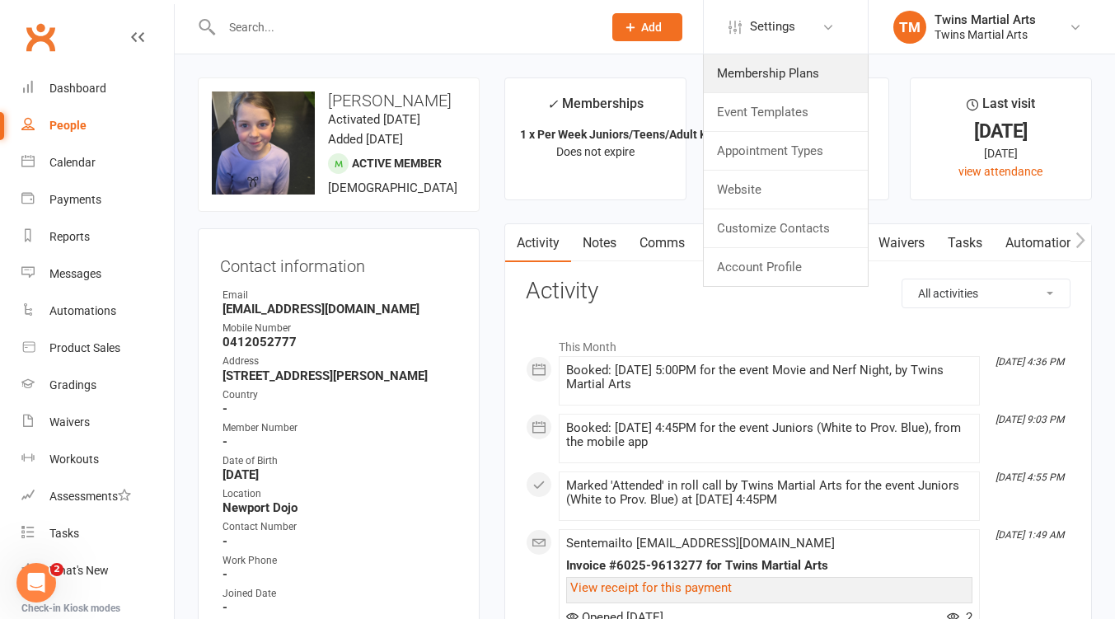
click at [802, 68] on link "Membership Plans" at bounding box center [786, 73] width 164 height 38
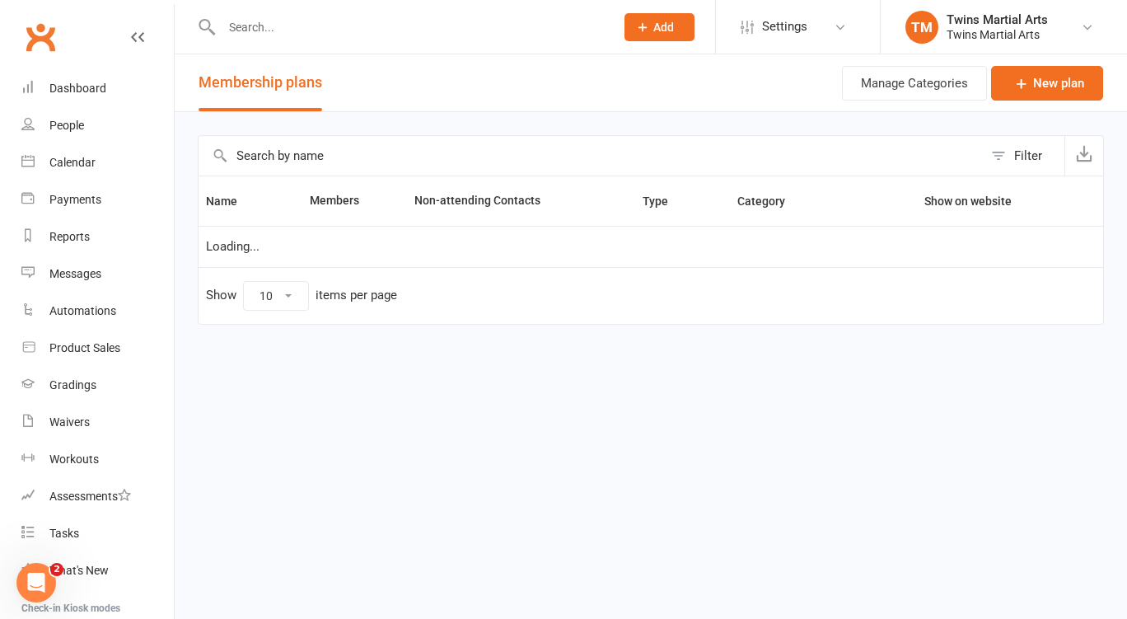
select select "25"
click at [388, 143] on input "text" at bounding box center [591, 156] width 784 height 40
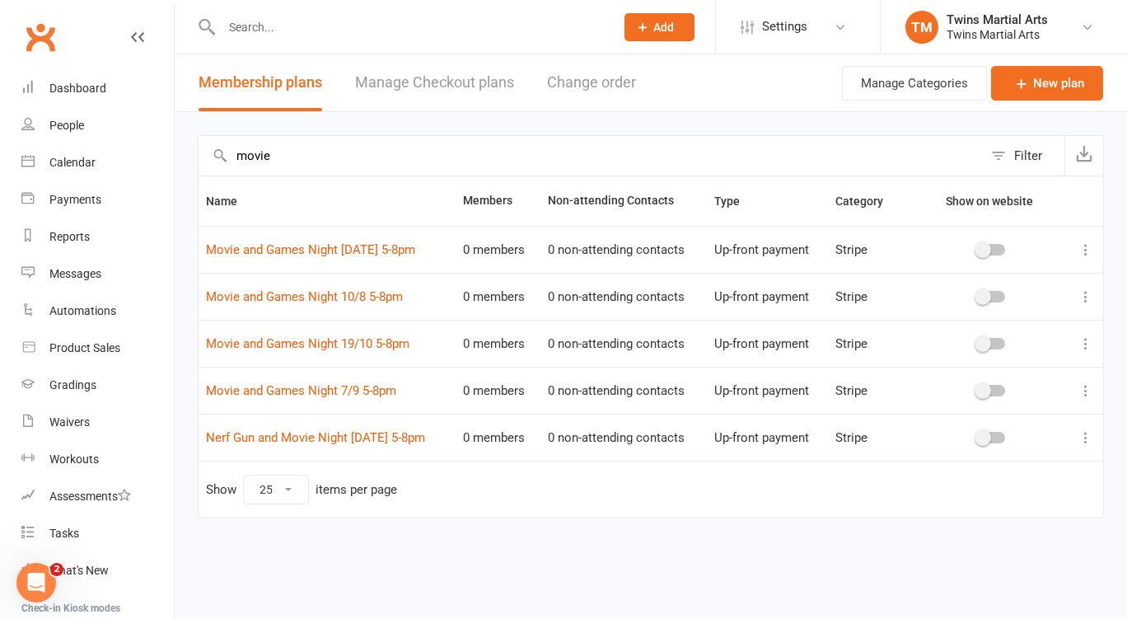
type input "movie"
click at [442, 87] on link "Manage Checkout plans" at bounding box center [434, 82] width 159 height 57
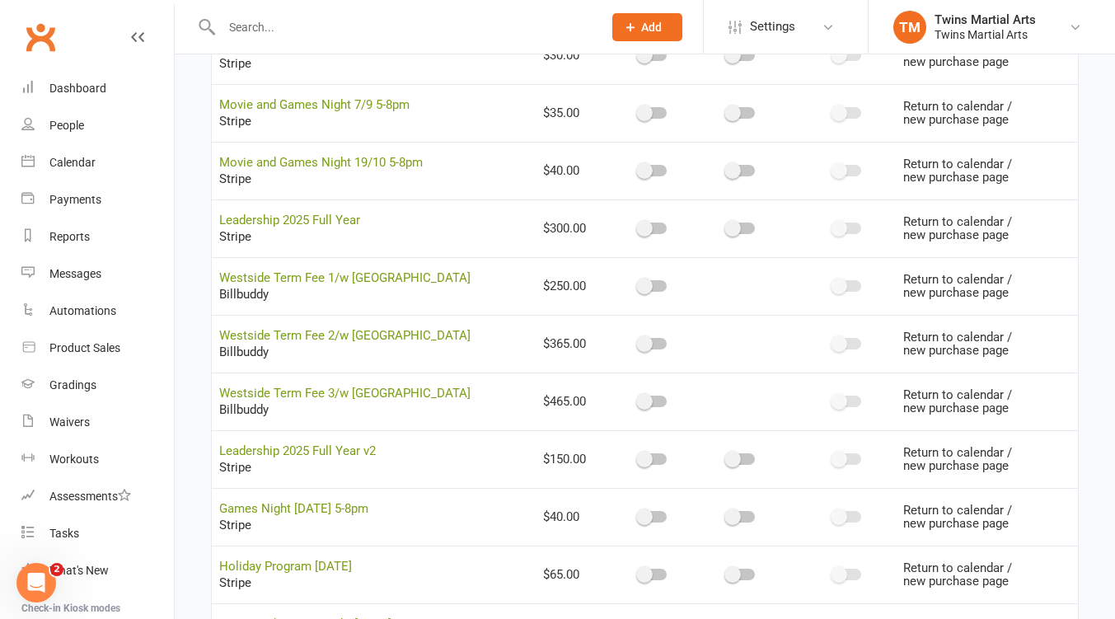
scroll to position [3161, 0]
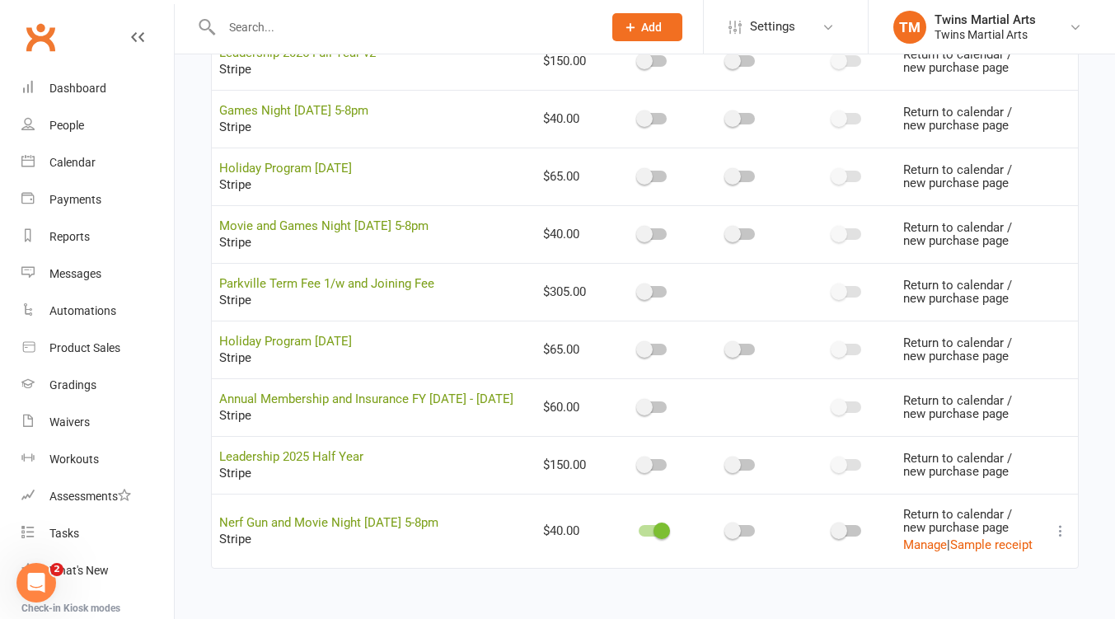
click at [1059, 531] on icon at bounding box center [1060, 530] width 16 height 16
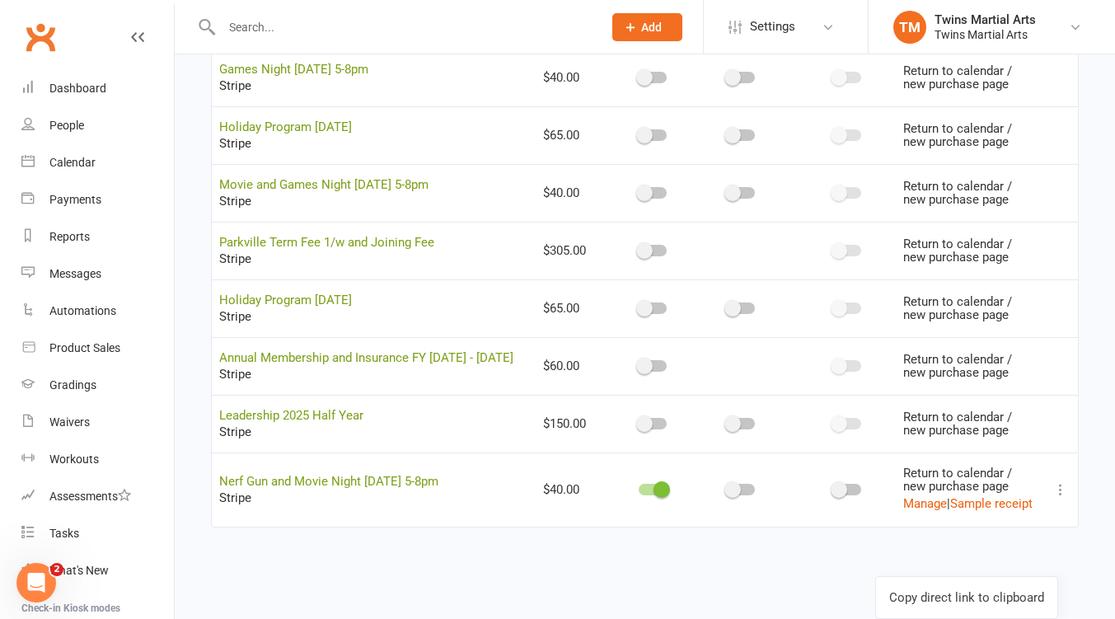
click at [979, 581] on link "Copy direct link to clipboard" at bounding box center [966, 597] width 181 height 33
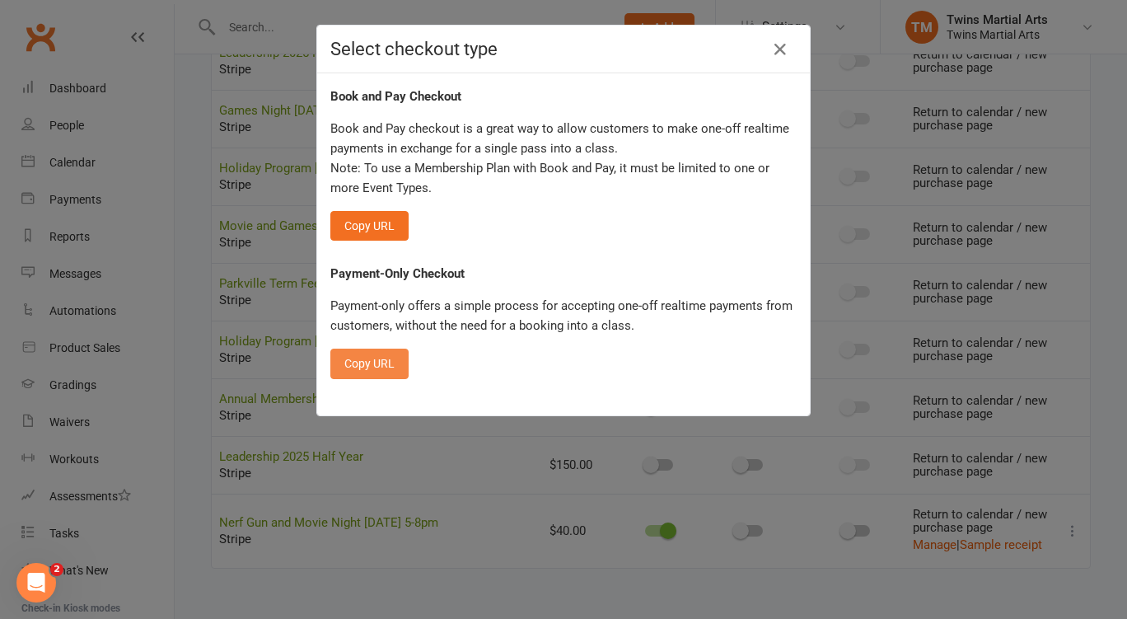
click at [376, 367] on button "Copy URL" at bounding box center [369, 363] width 78 height 30
click at [773, 46] on icon "button" at bounding box center [780, 50] width 20 height 20
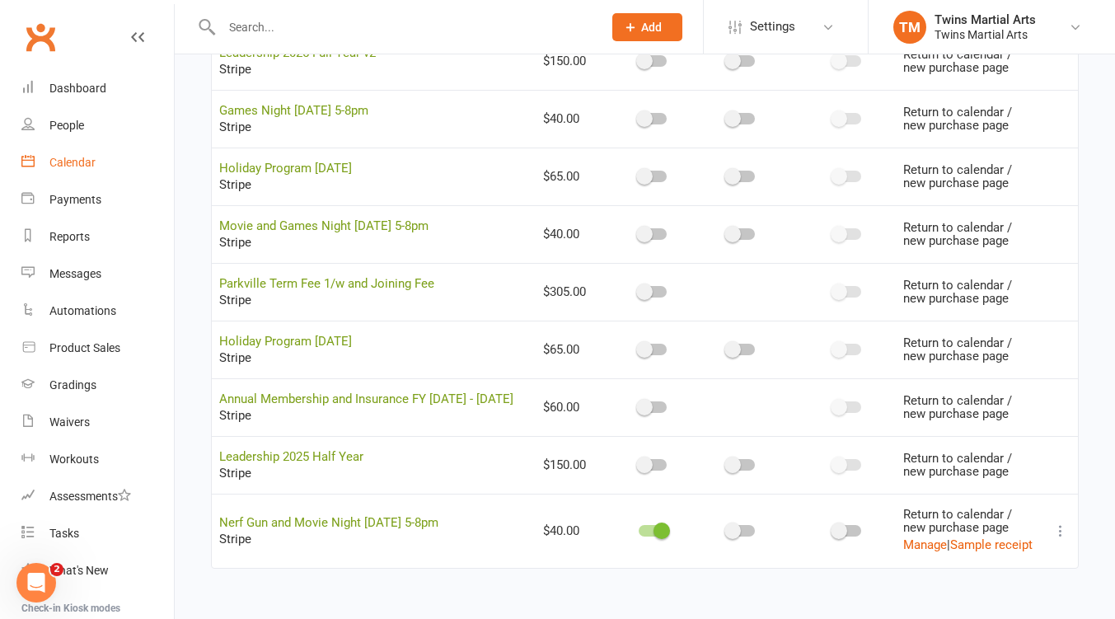
click at [83, 163] on div "Calendar" at bounding box center [72, 162] width 46 height 13
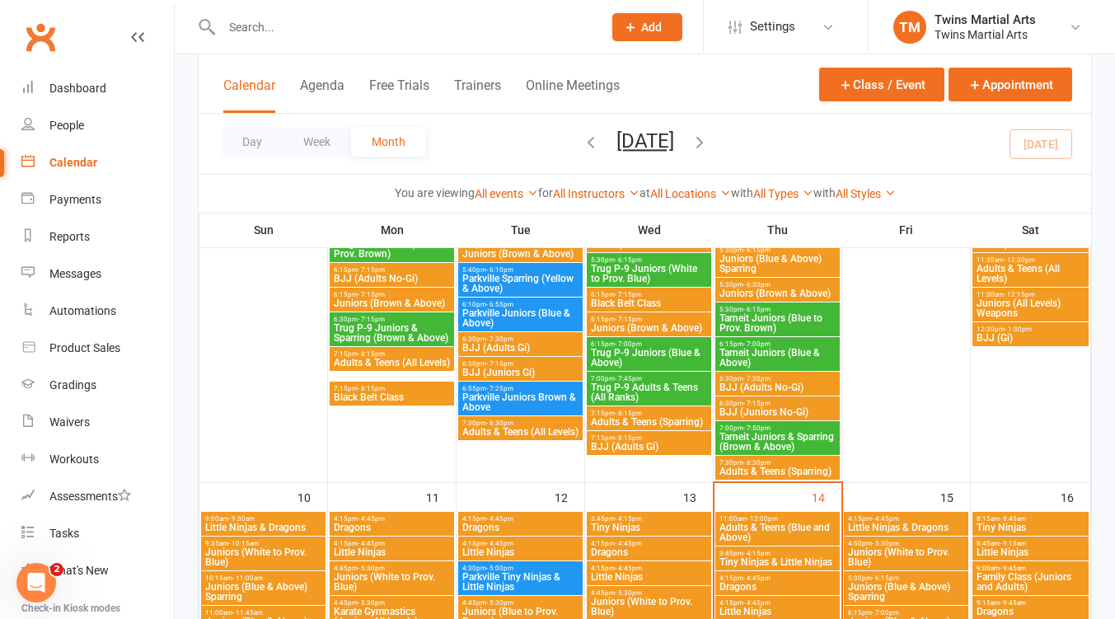
scroll to position [1098, 0]
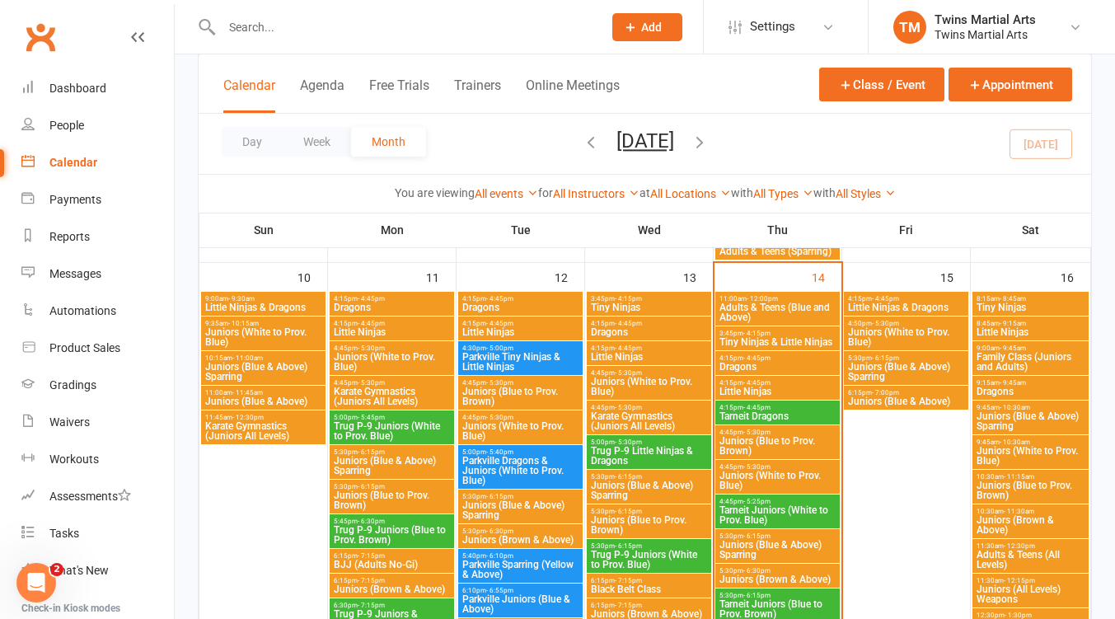
click at [1026, 358] on span "Family Class (Juniors and Adults)" at bounding box center [1030, 362] width 110 height 20
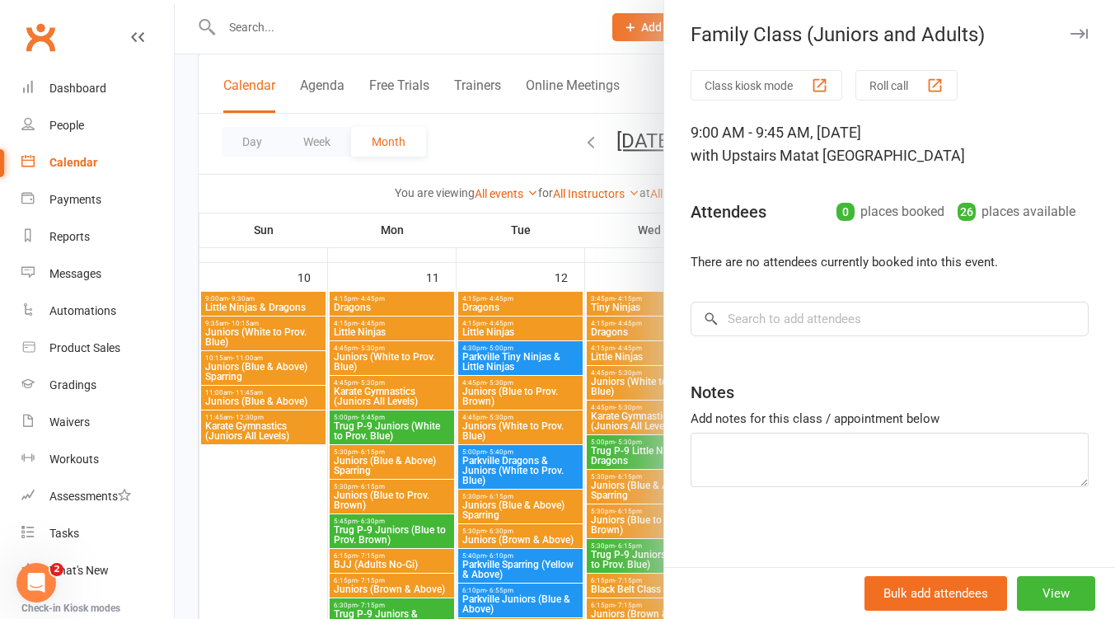
click at [1070, 29] on icon "button" at bounding box center [1078, 34] width 17 height 10
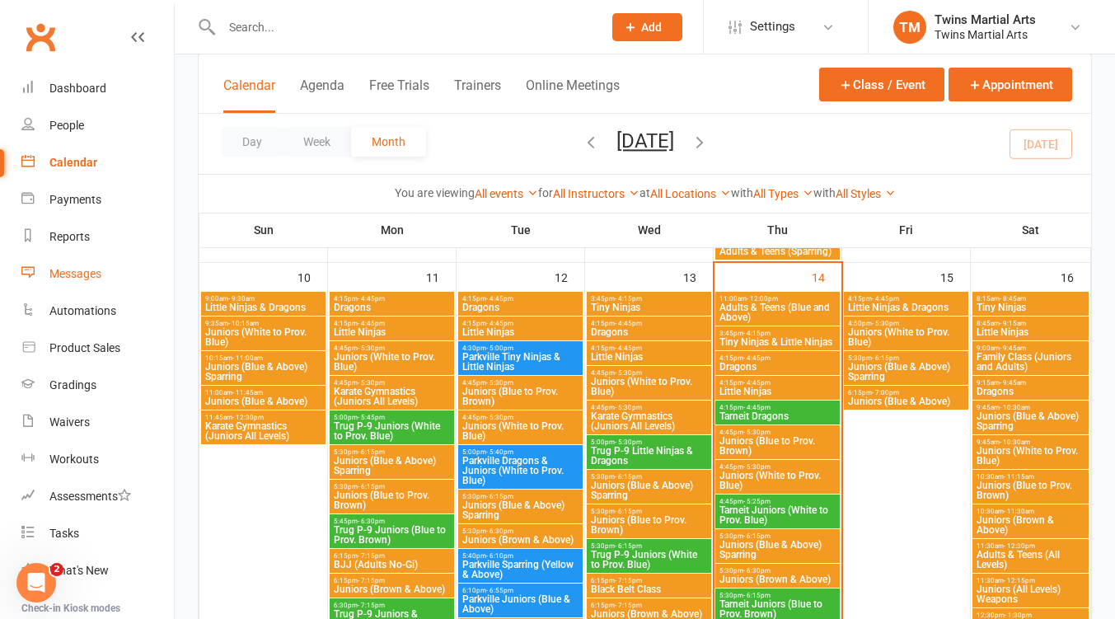
click at [81, 276] on div "Messages" at bounding box center [75, 273] width 52 height 13
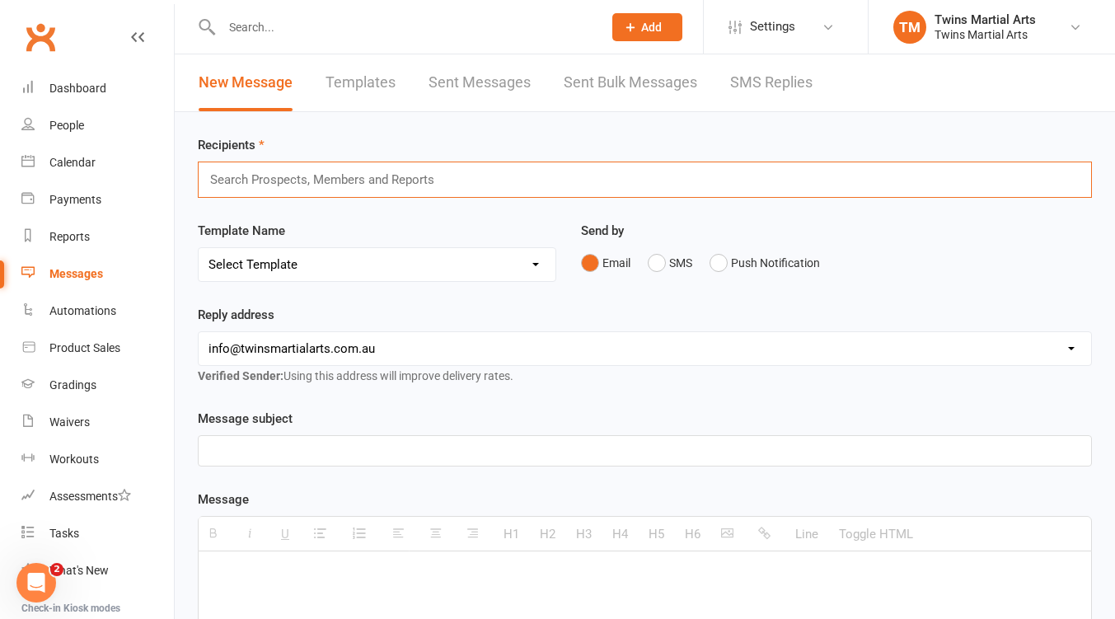
click at [356, 185] on input "text" at bounding box center [328, 179] width 241 height 21
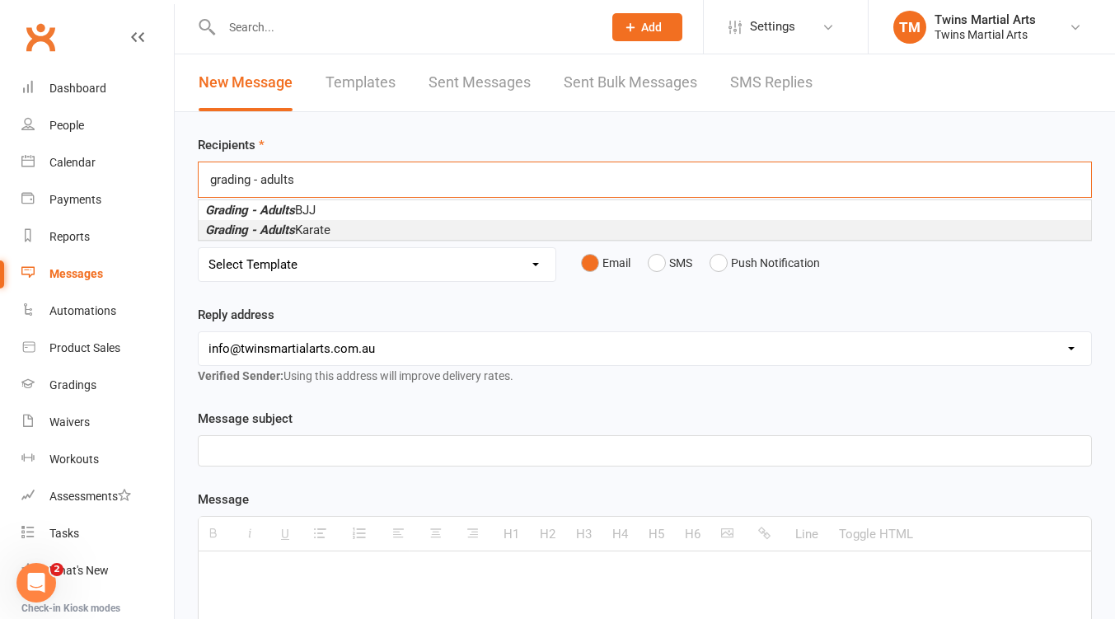
type input "grading - adults"
click at [341, 224] on li "Grading - Adults Karate" at bounding box center [645, 230] width 892 height 20
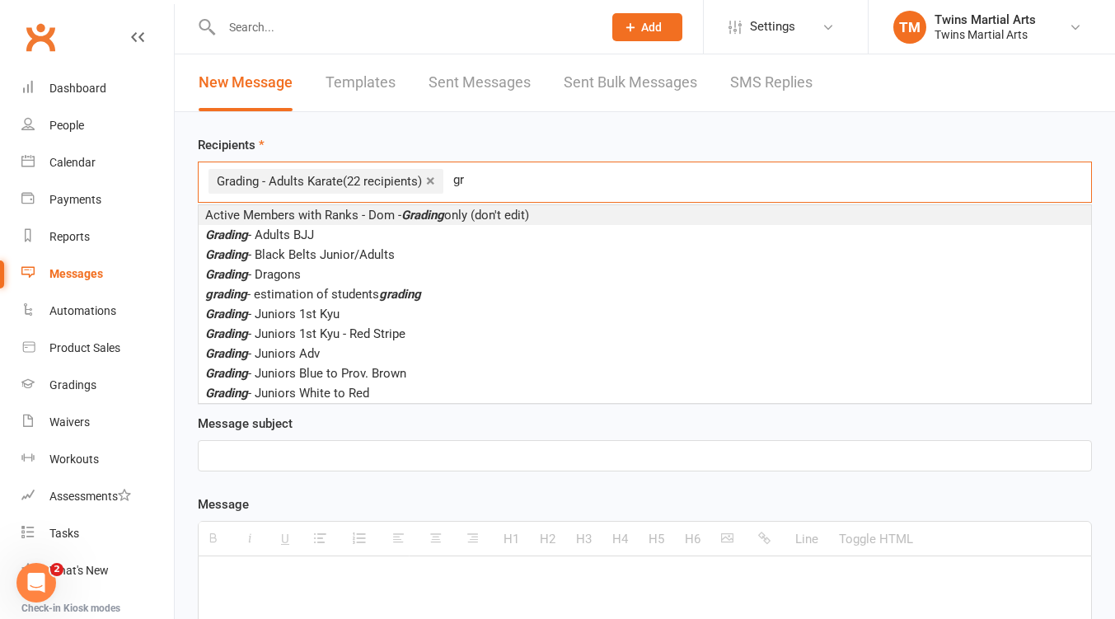
type input "g"
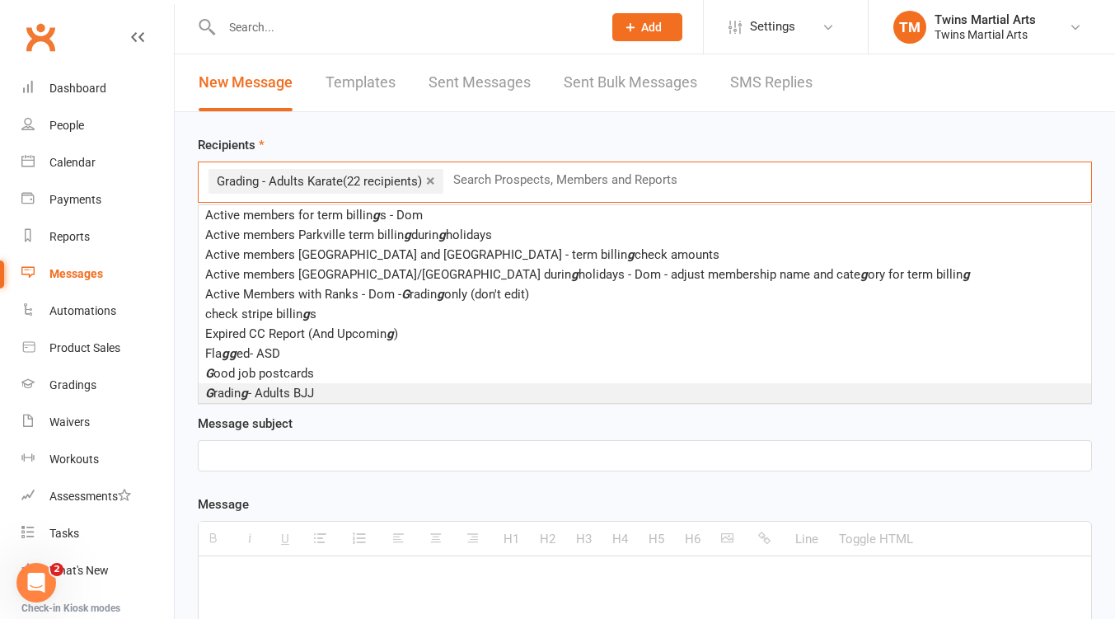
click at [302, 456] on p at bounding box center [644, 456] width 872 height 20
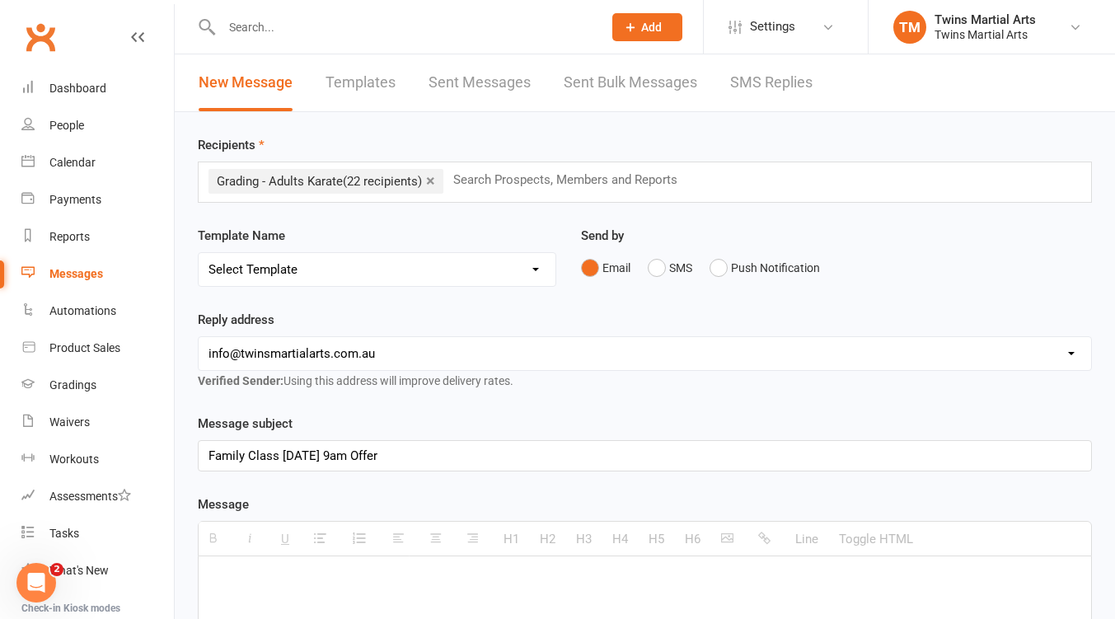
click at [269, 573] on p at bounding box center [644, 581] width 872 height 20
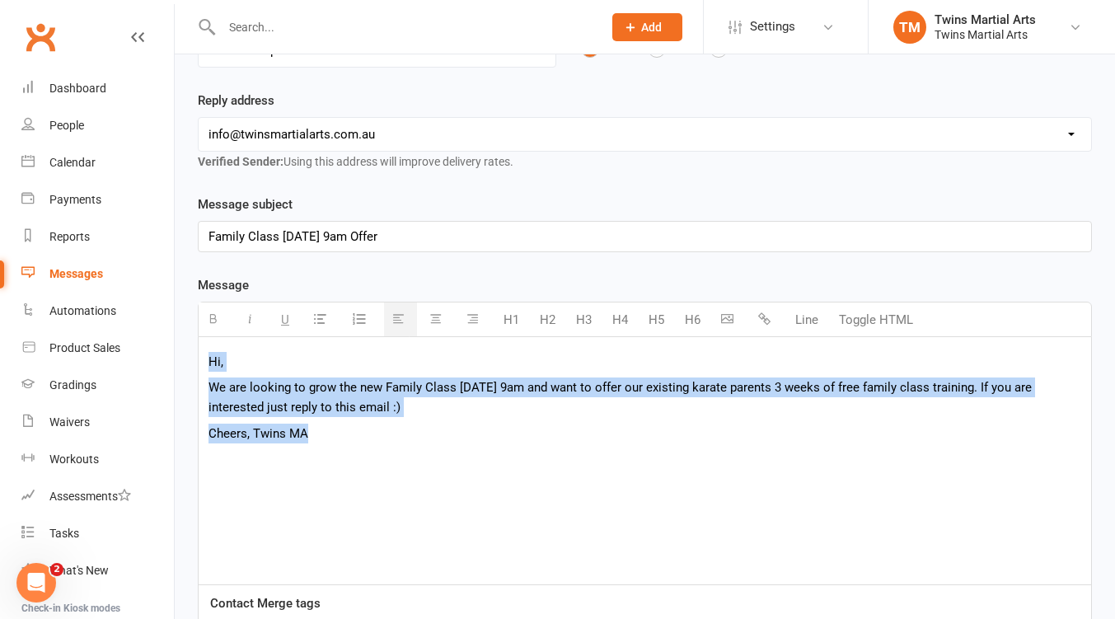
drag, startPoint x: 344, startPoint y: 435, endPoint x: 181, endPoint y: 362, distance: 178.8
click at [181, 362] on div "Recipients × Grading - Adults Karate (22 recipients) Search Prospects, Members …" at bounding box center [645, 376] width 940 height 966
copy div "Hi, We are looking to grow the new Family Class Saturday 9am and want to offer …"
click at [386, 232] on p "Family Class Saturday 9am Offer" at bounding box center [644, 237] width 872 height 20
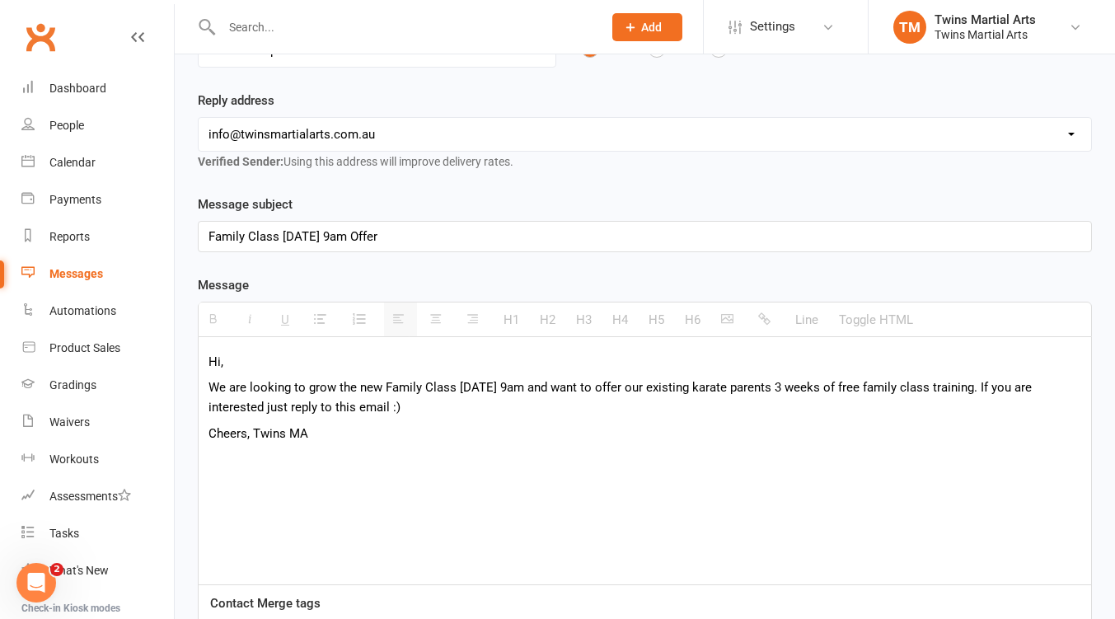
click at [386, 232] on p "Family Class Saturday 9am Offer" at bounding box center [644, 237] width 872 height 20
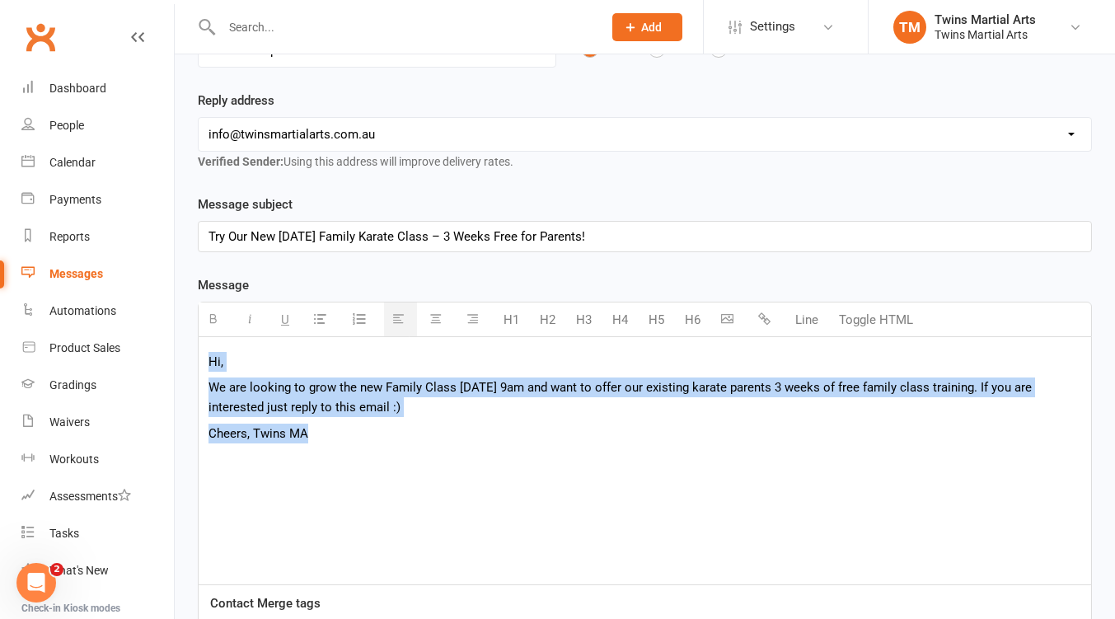
drag, startPoint x: 317, startPoint y: 433, endPoint x: 172, endPoint y: 340, distance: 172.3
click at [172, 340] on ui-view "Prospect Member Non-attending contact Class / event Appointment Grading event T…" at bounding box center [557, 321] width 1115 height 1073
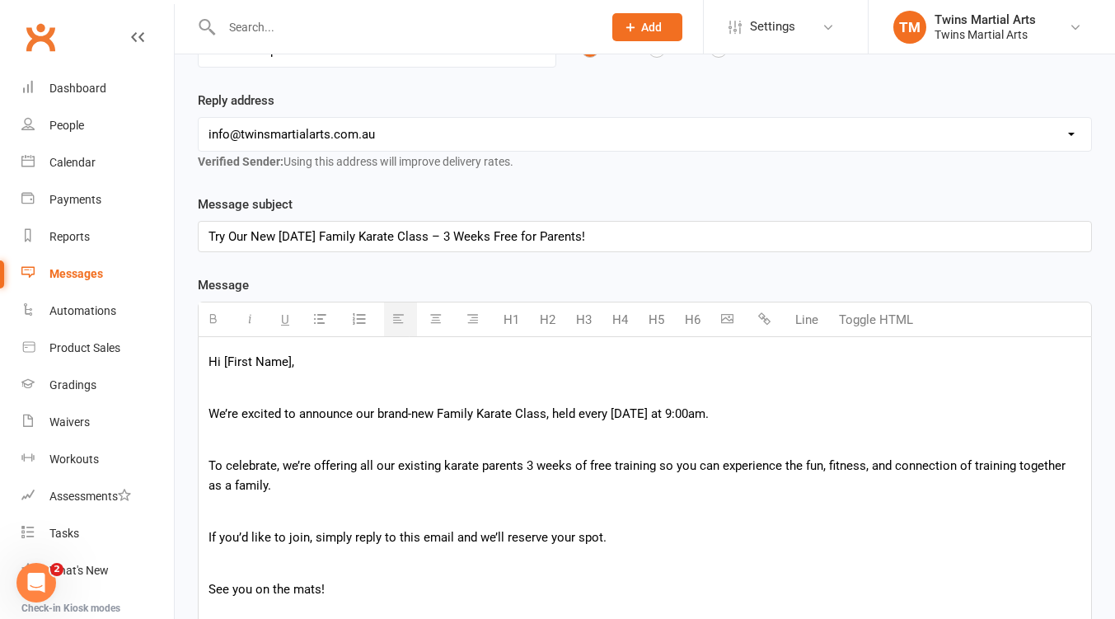
click at [292, 364] on p "Hi [First Name]," at bounding box center [644, 362] width 872 height 20
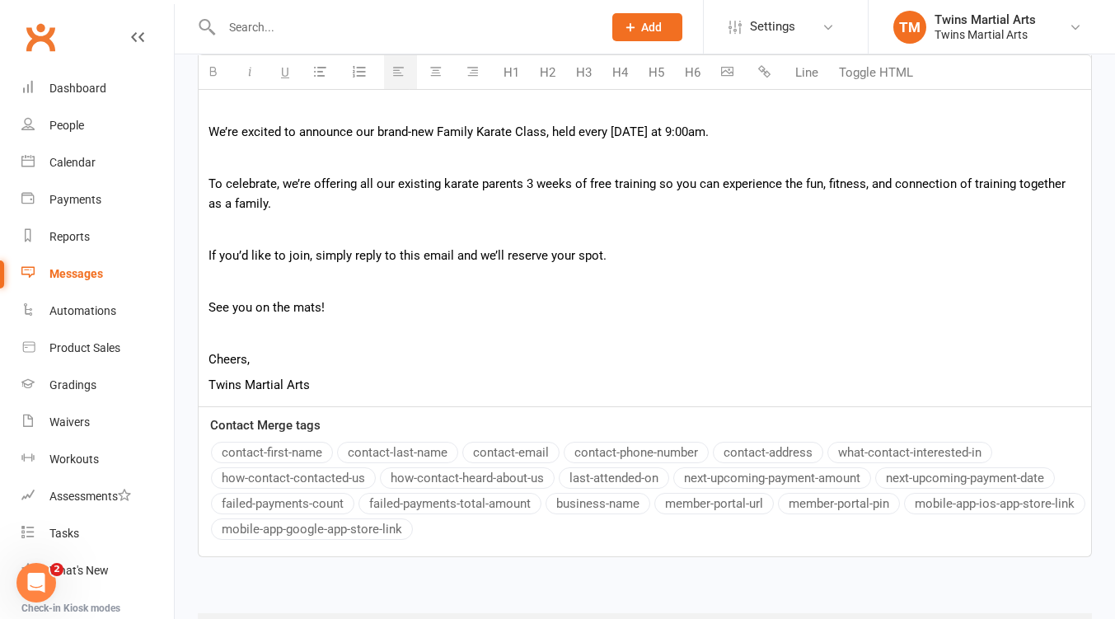
scroll to position [587, 0]
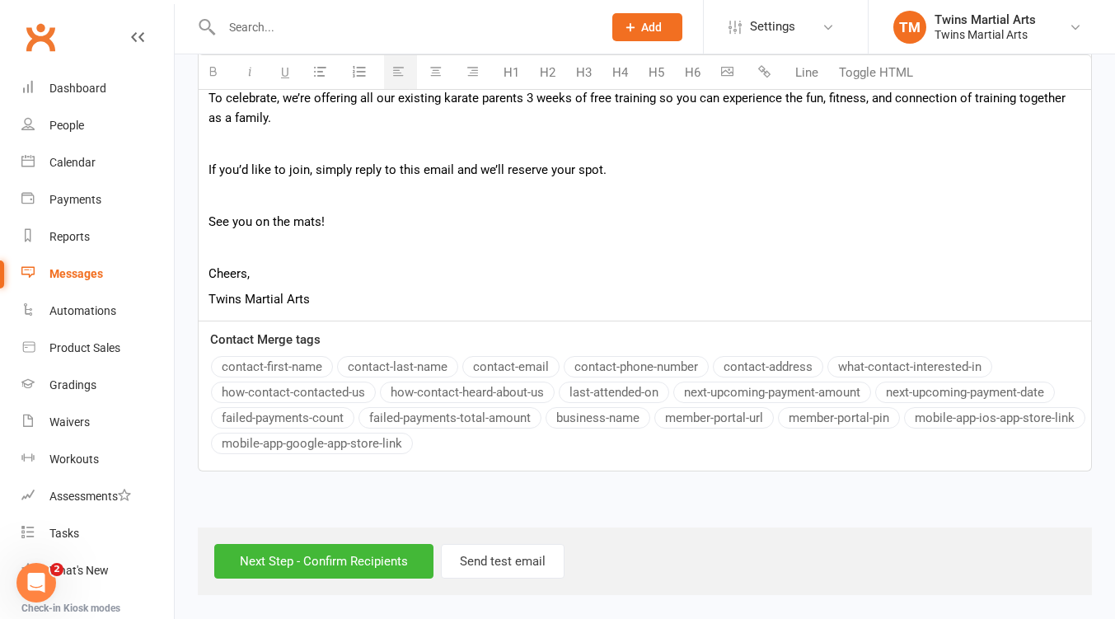
click at [291, 367] on button "contact-first-name" at bounding box center [272, 366] width 122 height 21
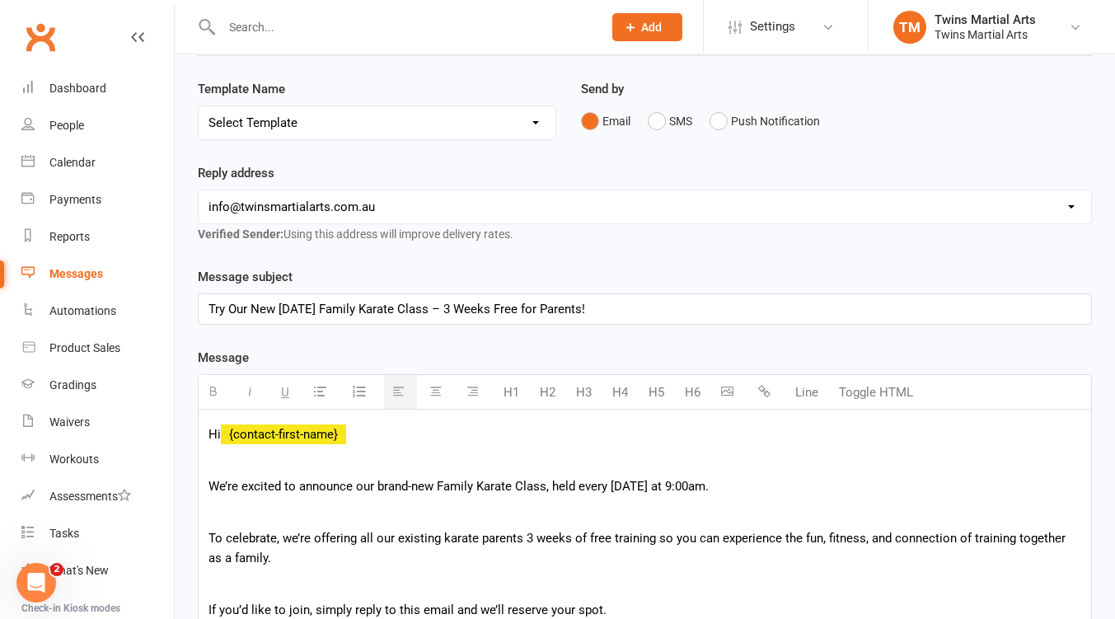
scroll to position [367, 0]
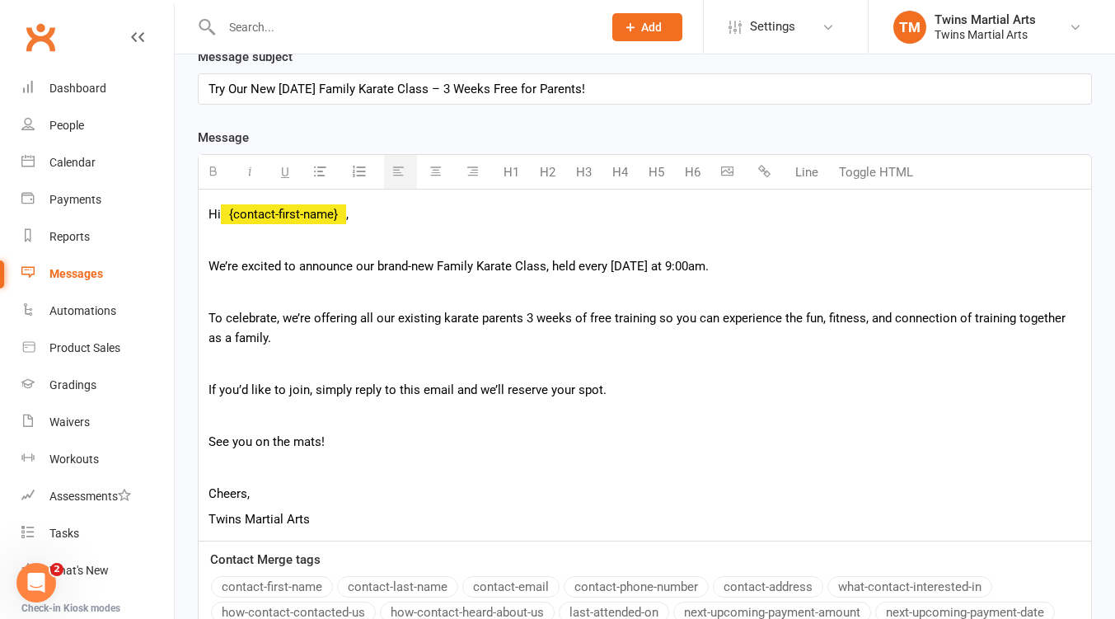
click at [222, 418] on p at bounding box center [644, 415] width 872 height 20
click at [208, 315] on div "Hi {contact-first-name} , We’re excited to announce our brand-new Family Karate…" at bounding box center [645, 364] width 892 height 351
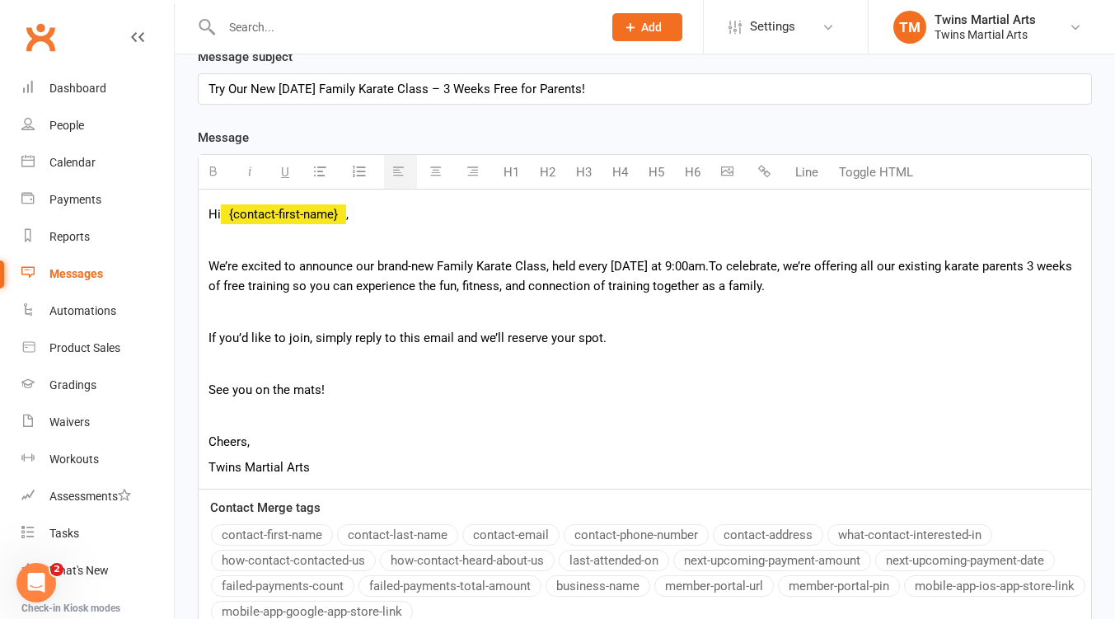
click at [207, 336] on div "Hi {contact-first-name} , We’re excited to announce our brand-new Family Karate…" at bounding box center [645, 338] width 892 height 299
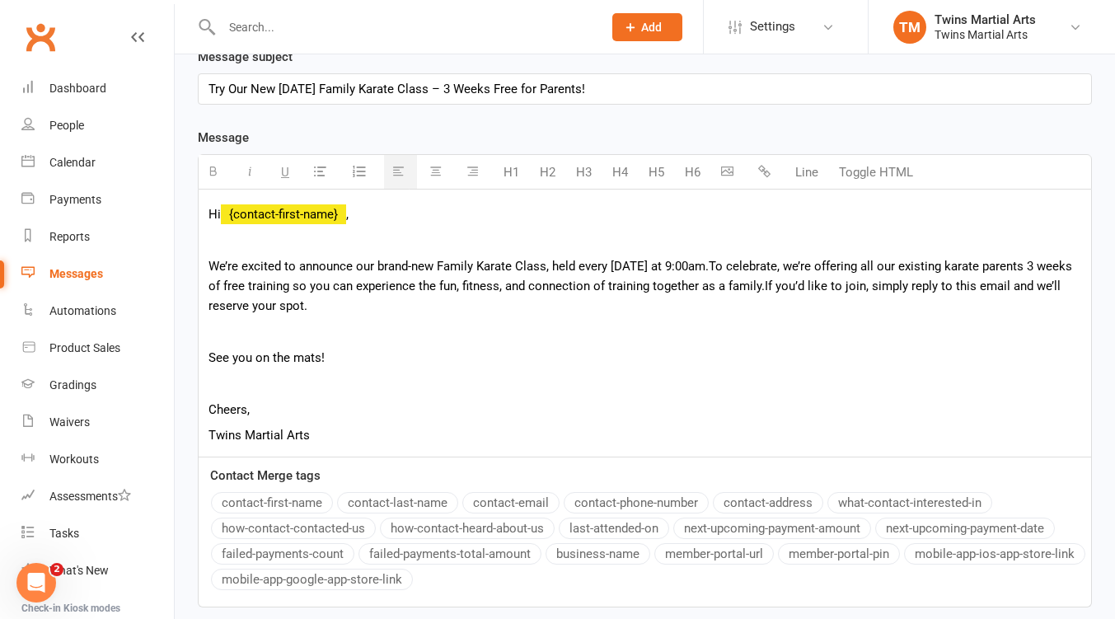
click at [209, 358] on p "See you on the mats!" at bounding box center [644, 358] width 872 height 20
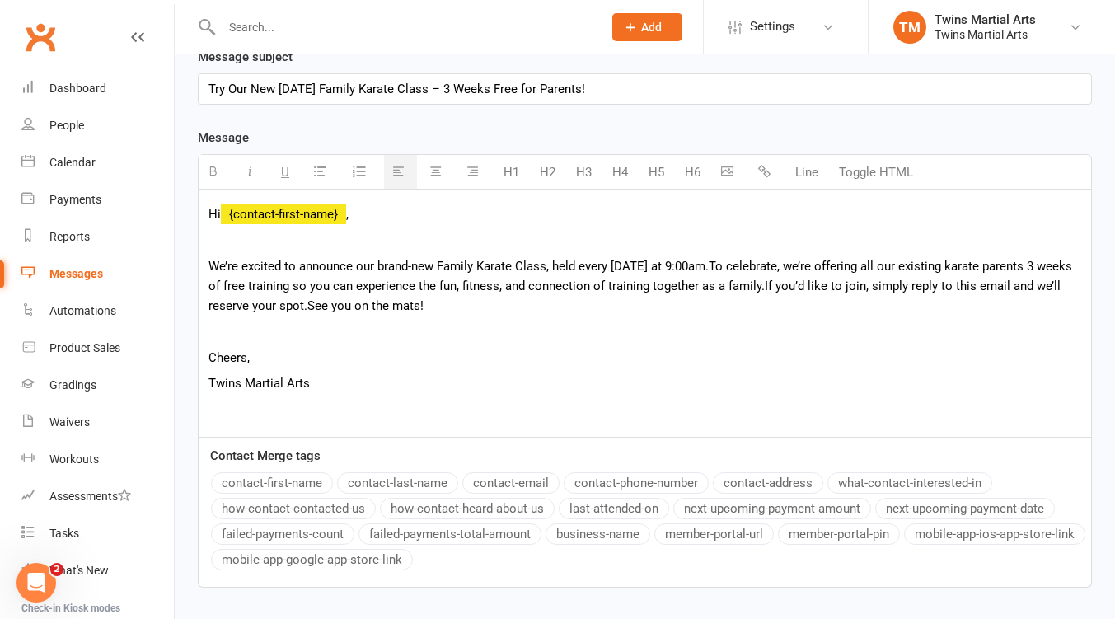
click at [245, 348] on p "Cheers," at bounding box center [644, 358] width 872 height 20
click at [239, 332] on p at bounding box center [644, 331] width 872 height 20
click at [330, 270] on p "We’re excited to announce our brand-new Family Karate Class, held every Saturda…" at bounding box center [644, 285] width 872 height 59
click at [381, 263] on p "We’re excited to announce our brand-new Family Karate Class, held every Saturda…" at bounding box center [644, 285] width 872 height 59
click at [404, 265] on p "We’re excited to announce our brand-new Family Karate Class, held every Saturda…" at bounding box center [644, 285] width 872 height 59
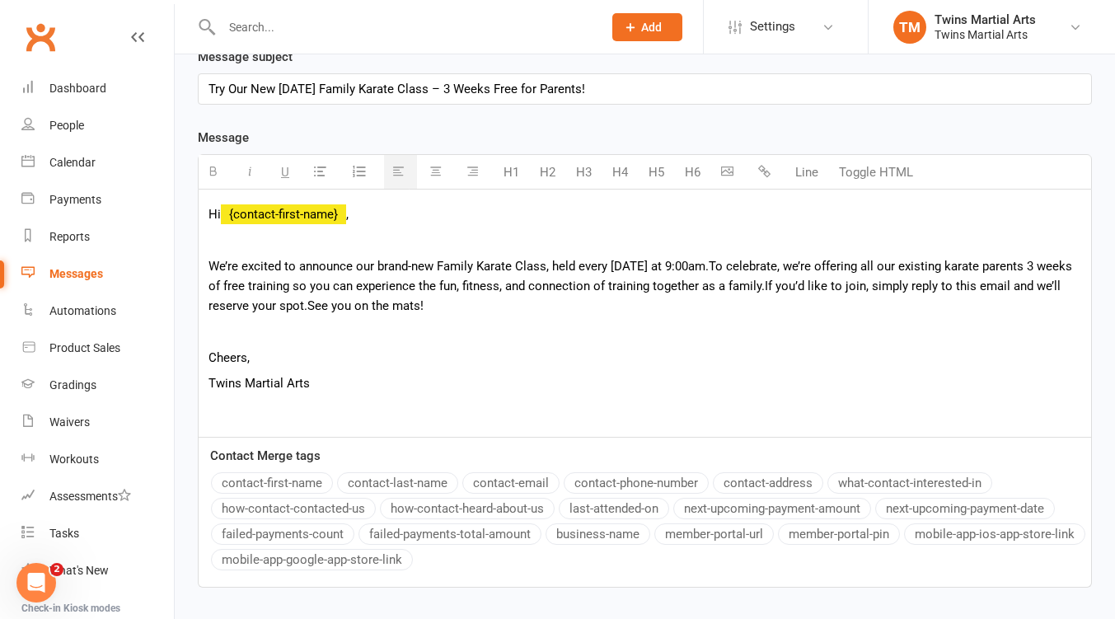
click at [282, 263] on p "We’re excited to announce our brand-new Family Karate Class, held every Saturda…" at bounding box center [644, 285] width 872 height 59
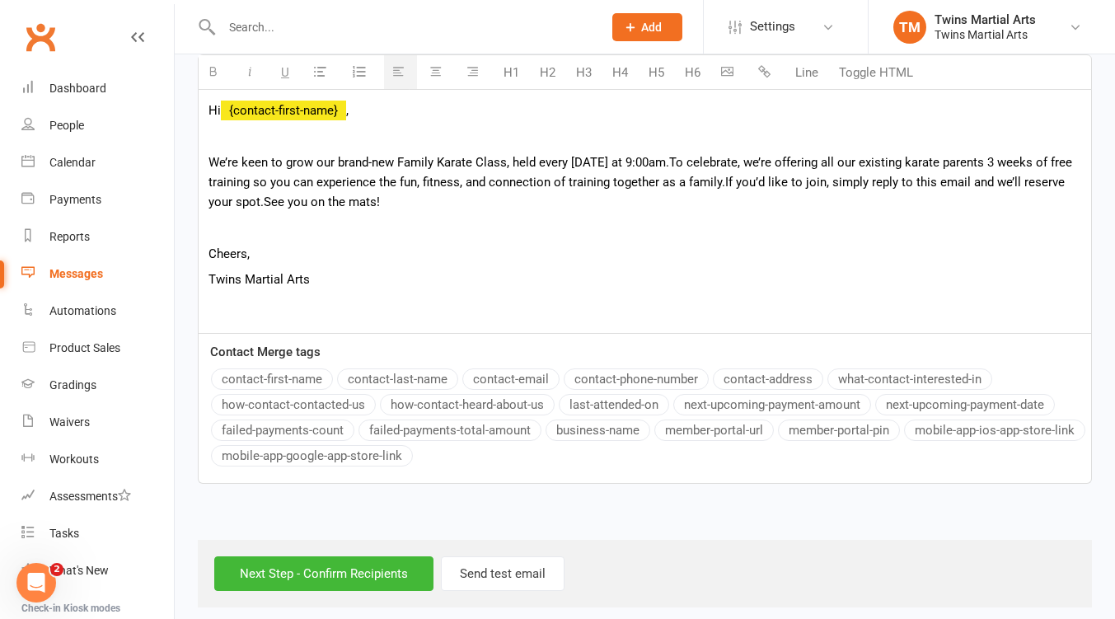
scroll to position [483, 0]
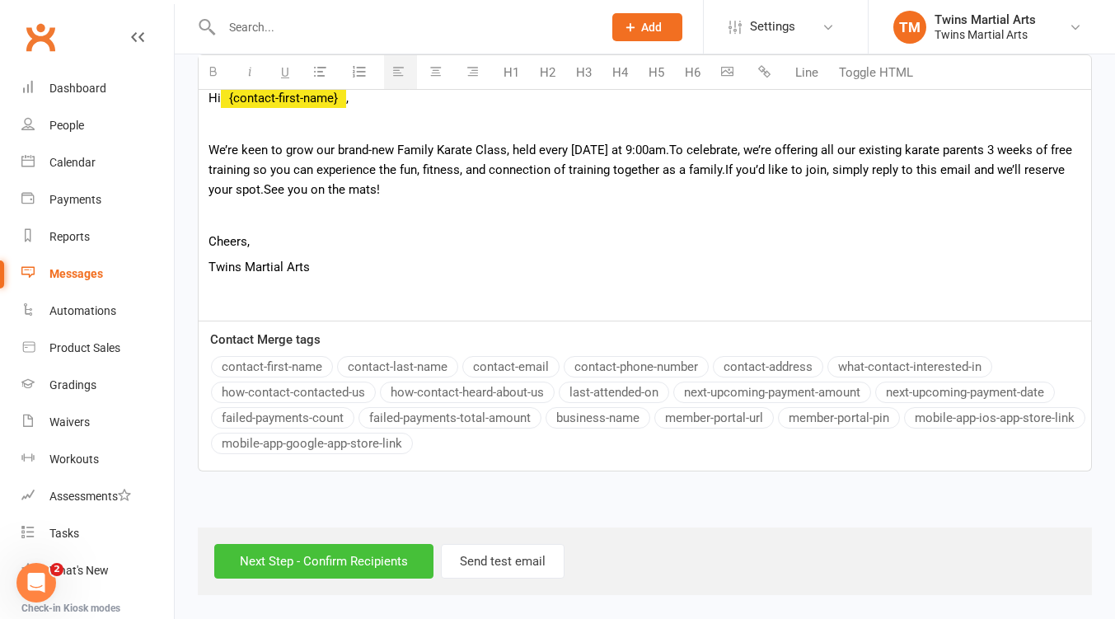
click at [344, 560] on input "Next Step - Confirm Recipients" at bounding box center [323, 561] width 219 height 35
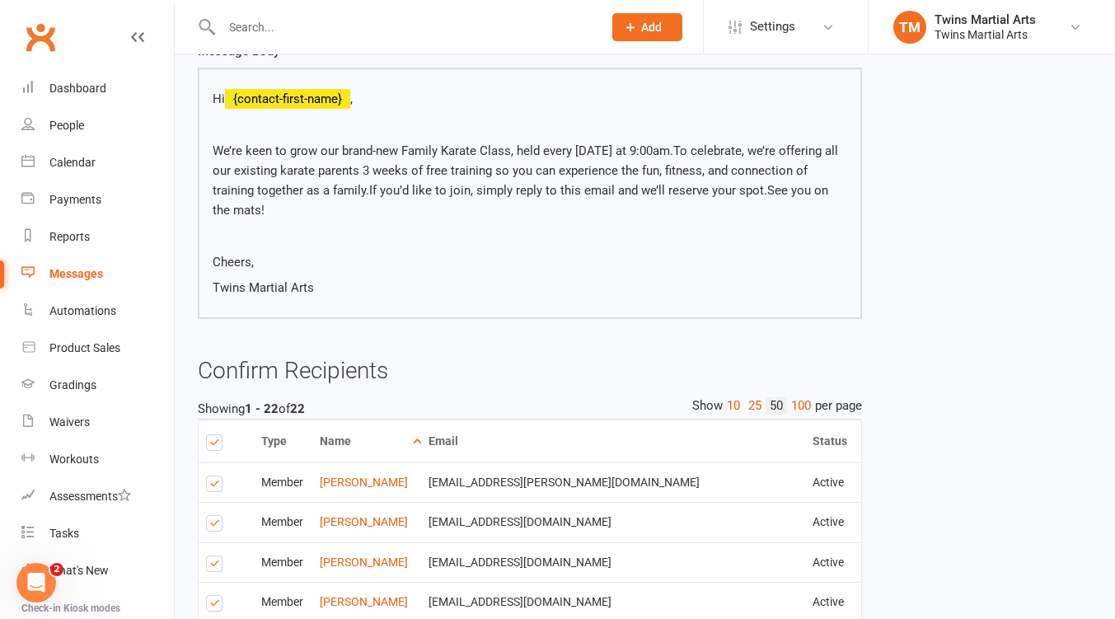
scroll to position [439, 0]
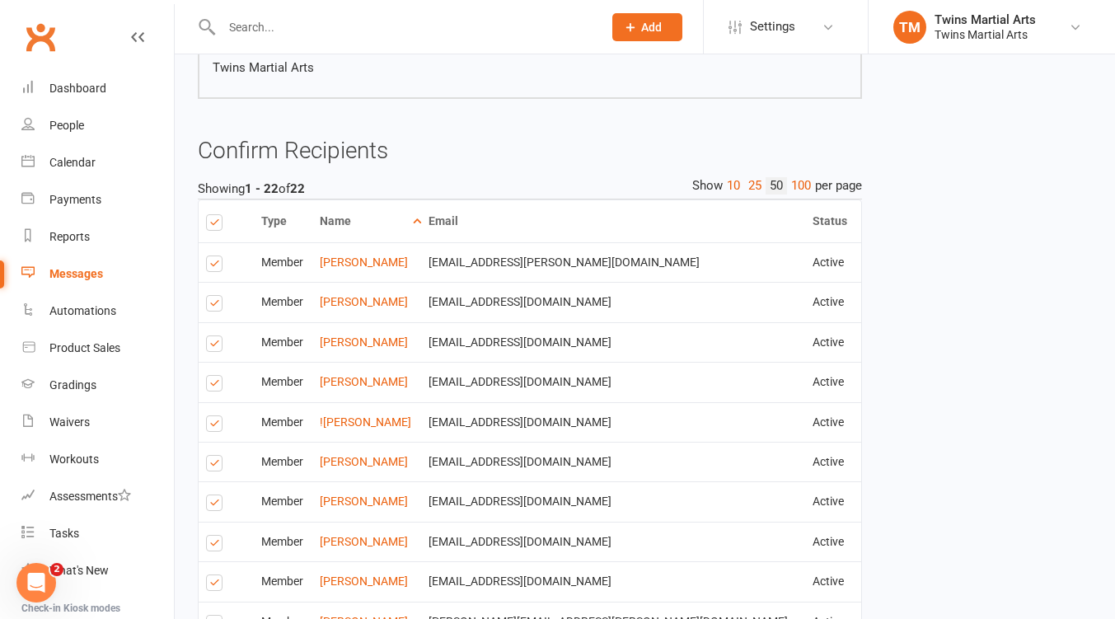
click at [217, 266] on label at bounding box center [217, 266] width 22 height 0
click at [217, 256] on input "checkbox" at bounding box center [211, 256] width 11 height 0
click at [217, 306] on label at bounding box center [217, 306] width 22 height 0
click at [217, 296] on input "checkbox" at bounding box center [211, 296] width 11 height 0
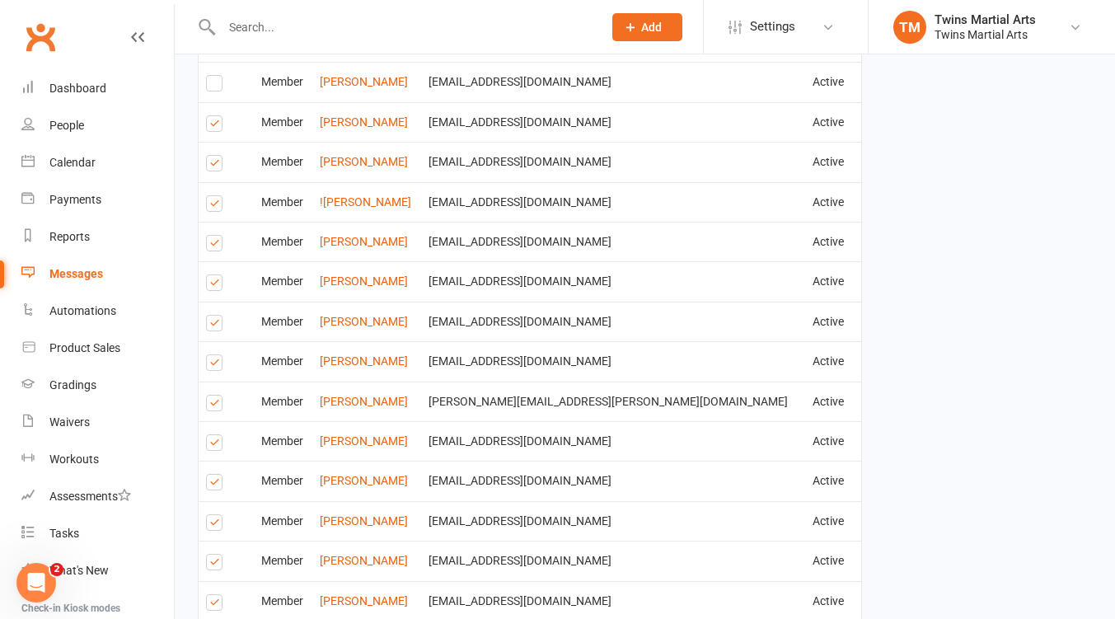
click at [208, 166] on label at bounding box center [217, 166] width 22 height 0
click at [208, 156] on input "checkbox" at bounding box center [211, 156] width 11 height 0
click at [214, 245] on label at bounding box center [217, 245] width 22 height 0
click at [214, 236] on input "checkbox" at bounding box center [211, 236] width 11 height 0
click at [216, 285] on label at bounding box center [217, 285] width 22 height 0
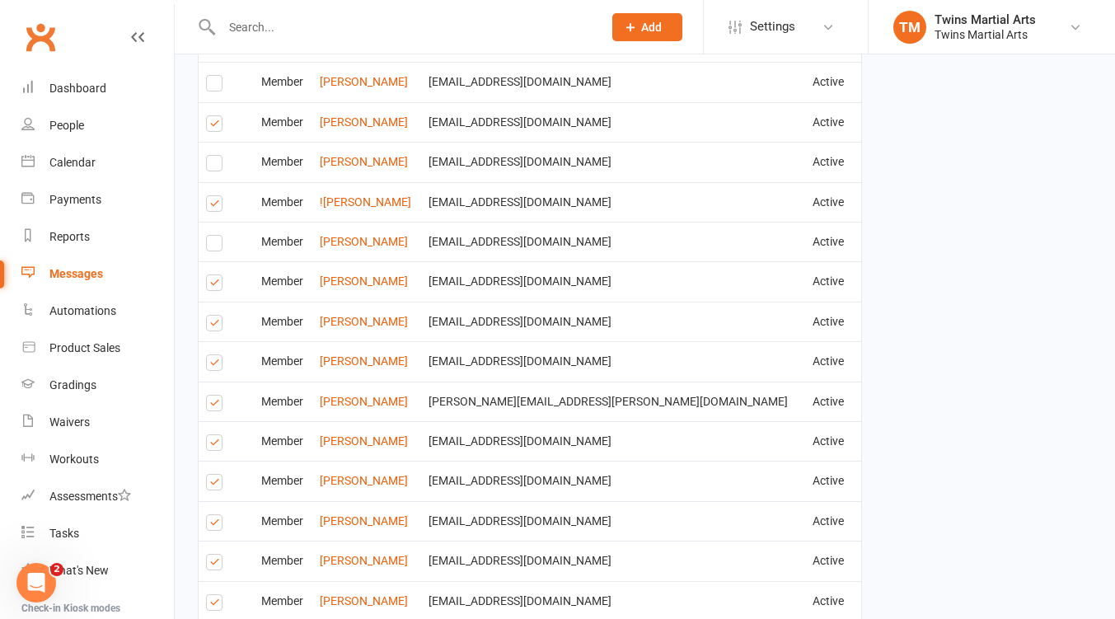
click at [216, 275] on input "checkbox" at bounding box center [211, 275] width 11 height 0
drag, startPoint x: 214, startPoint y: 317, endPoint x: 243, endPoint y: 315, distance: 28.9
click at [214, 325] on label at bounding box center [217, 325] width 22 height 0
click at [214, 316] on input "checkbox" at bounding box center [211, 316] width 11 height 0
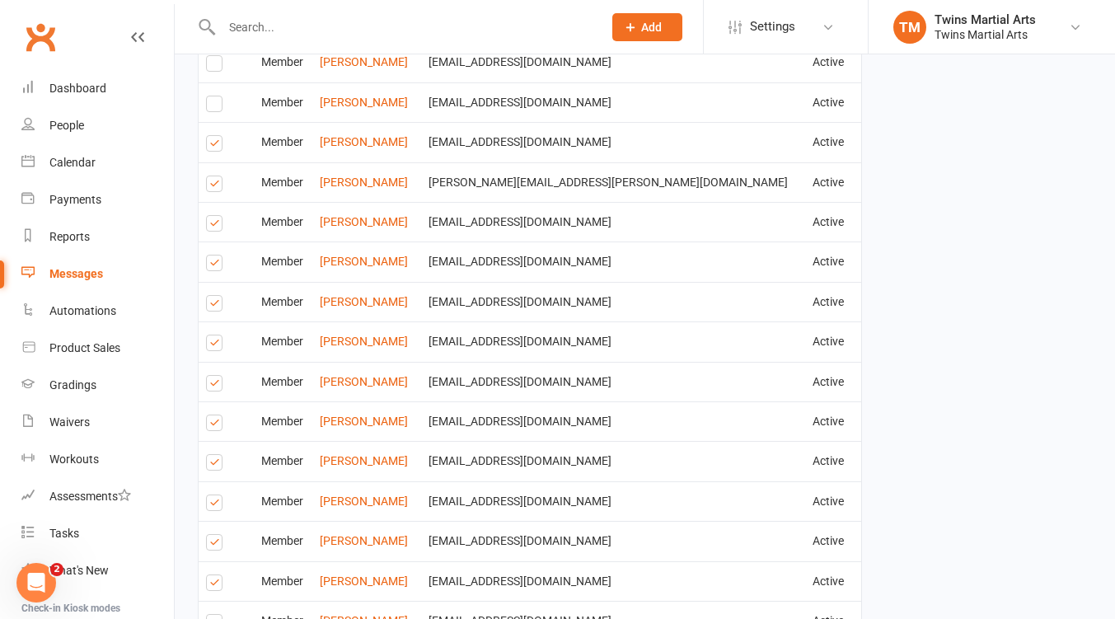
click at [217, 146] on label at bounding box center [217, 146] width 22 height 0
click at [217, 136] on input "checkbox" at bounding box center [211, 136] width 11 height 0
click at [215, 226] on label at bounding box center [217, 226] width 22 height 0
click at [215, 216] on input "checkbox" at bounding box center [211, 216] width 11 height 0
click at [214, 265] on label at bounding box center [217, 265] width 22 height 0
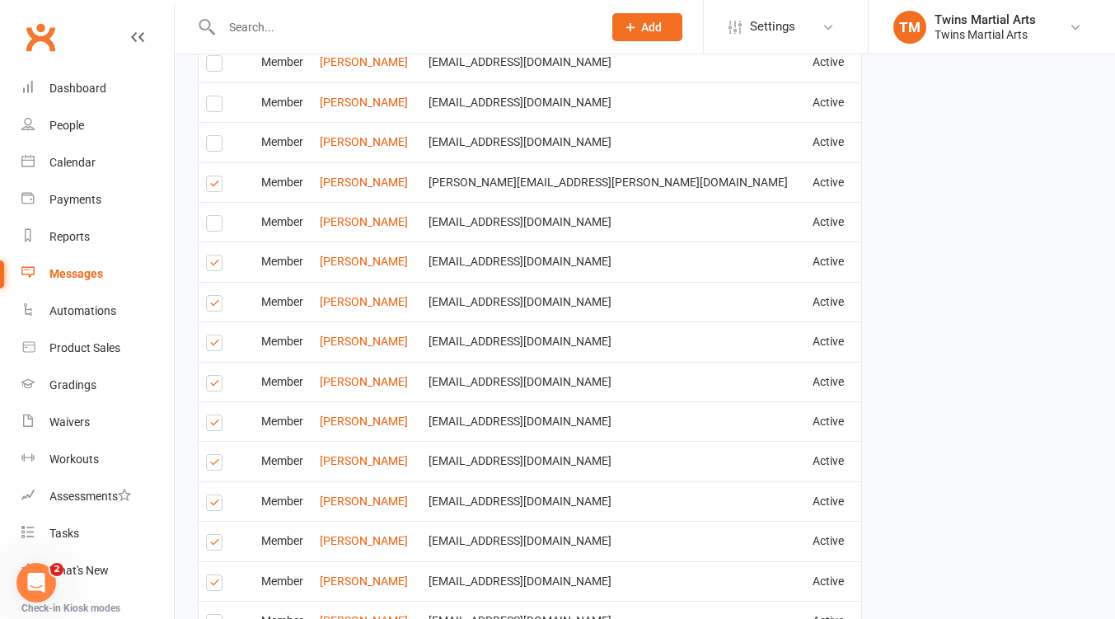
click at [214, 255] on input "checkbox" at bounding box center [211, 255] width 11 height 0
click at [217, 345] on label at bounding box center [217, 345] width 22 height 0
click at [217, 335] on input "checkbox" at bounding box center [211, 335] width 11 height 0
click at [218, 425] on label at bounding box center [217, 425] width 22 height 0
click at [217, 415] on input "checkbox" at bounding box center [211, 415] width 11 height 0
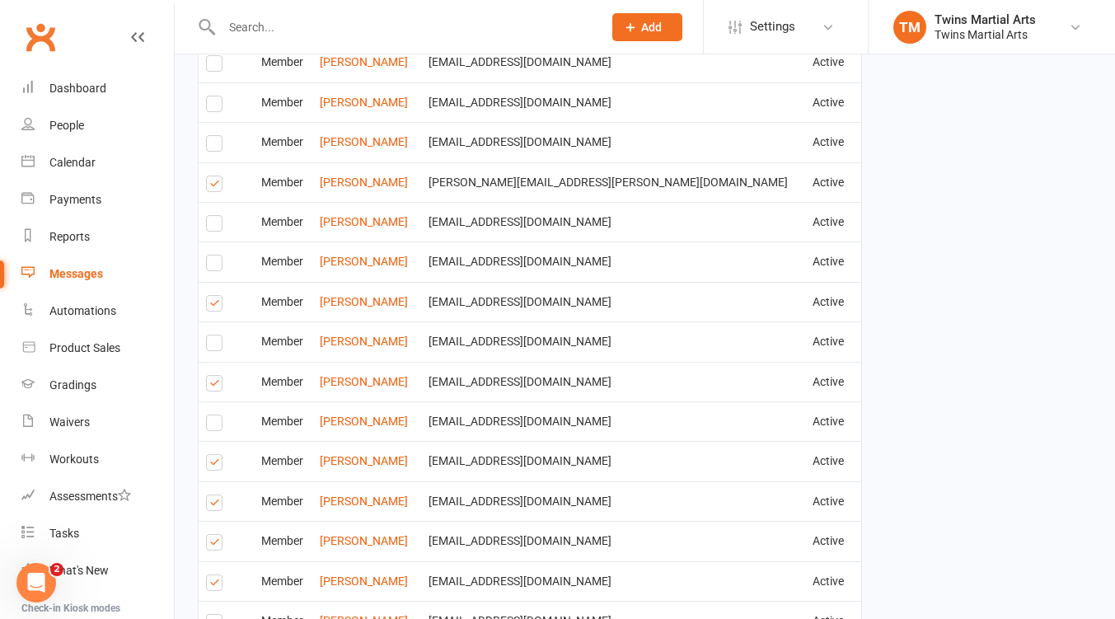
click at [220, 465] on label at bounding box center [217, 465] width 22 height 0
click at [217, 455] on input "checkbox" at bounding box center [211, 455] width 11 height 0
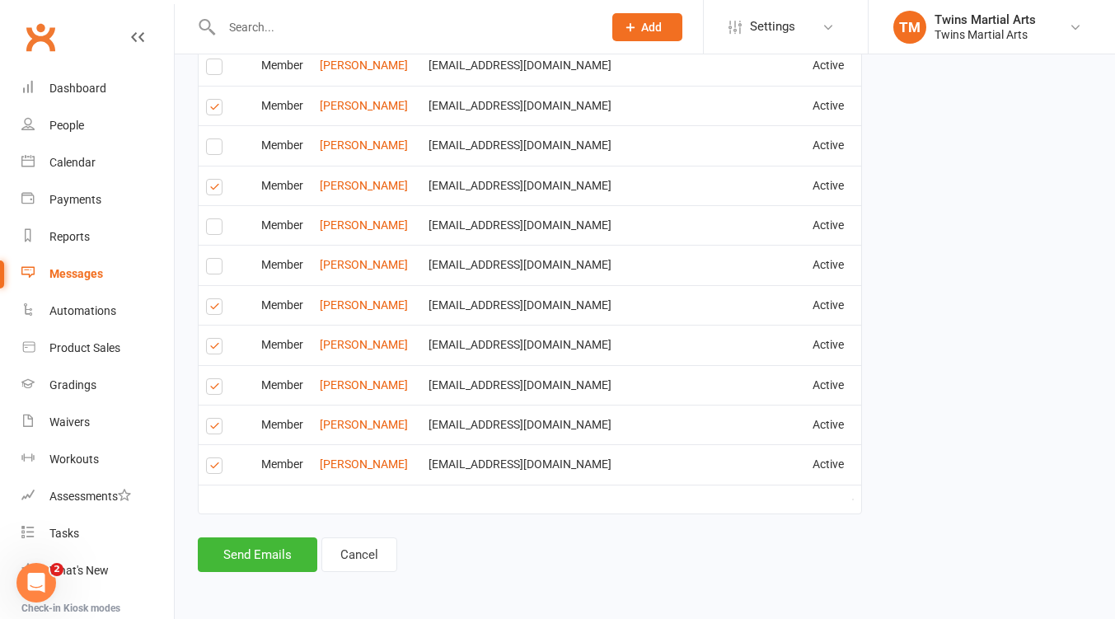
click at [213, 348] on label at bounding box center [217, 348] width 22 height 0
click at [213, 339] on input "checkbox" at bounding box center [211, 339] width 11 height 0
drag, startPoint x: 218, startPoint y: 422, endPoint x: 217, endPoint y: 438, distance: 16.5
click at [219, 428] on label at bounding box center [217, 428] width 22 height 0
click at [217, 418] on input "checkbox" at bounding box center [211, 418] width 11 height 0
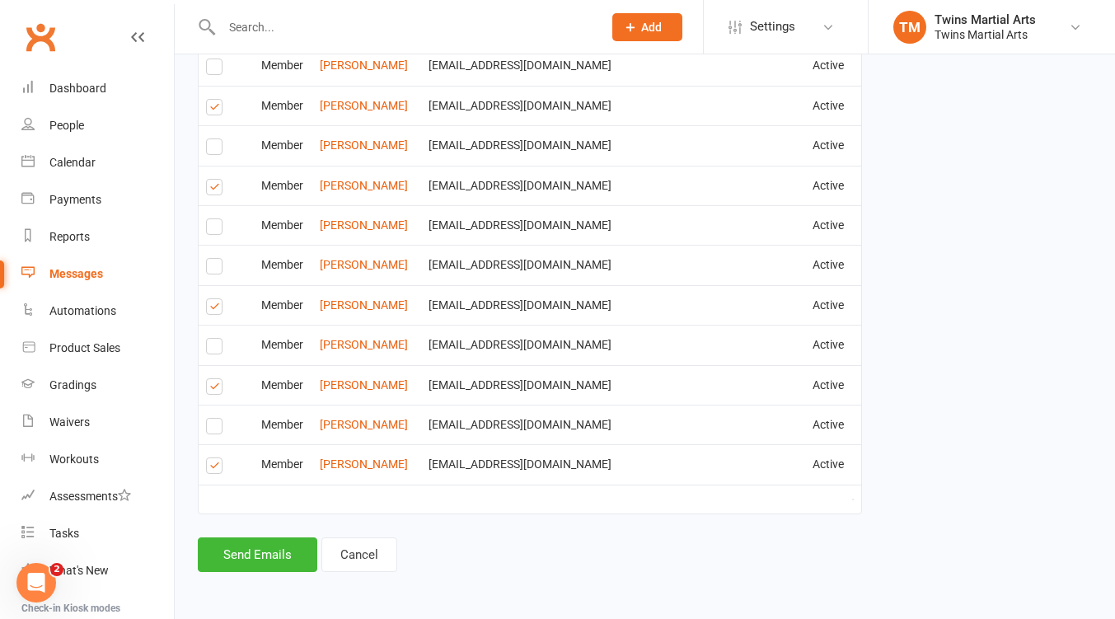
click at [215, 468] on label at bounding box center [217, 468] width 22 height 0
click at [215, 458] on input "checkbox" at bounding box center [211, 458] width 11 height 0
click at [250, 556] on button "Send Emails" at bounding box center [257, 554] width 119 height 35
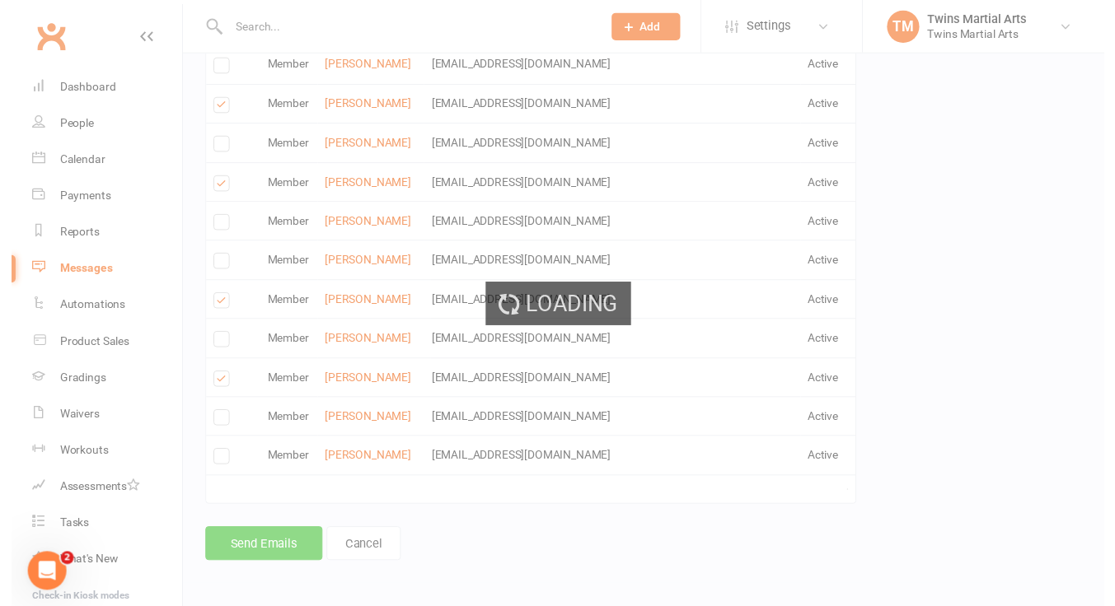
scroll to position [1067, 0]
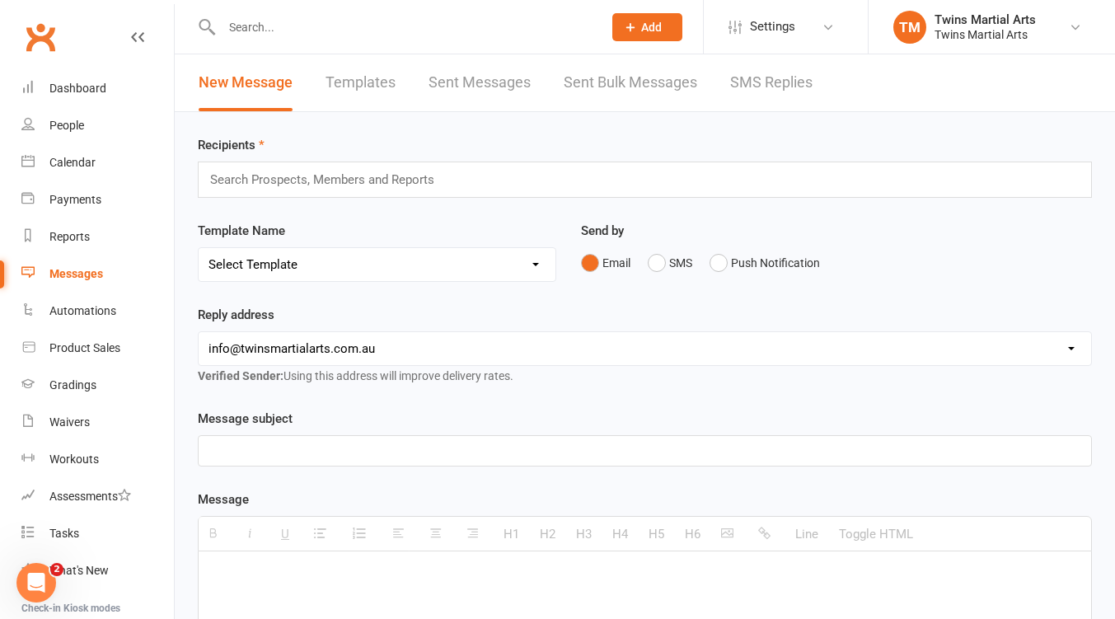
click at [320, 26] on input "text" at bounding box center [404, 27] width 374 height 23
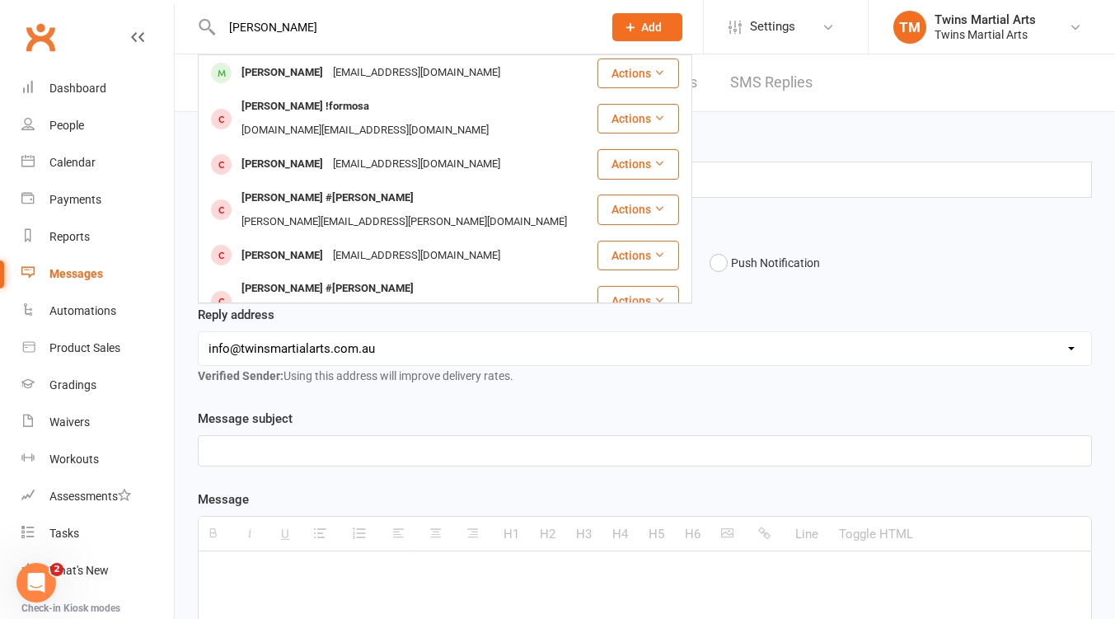
type input "jamie"
click at [328, 71] on div "jasonliong76@gmail.com" at bounding box center [416, 73] width 177 height 24
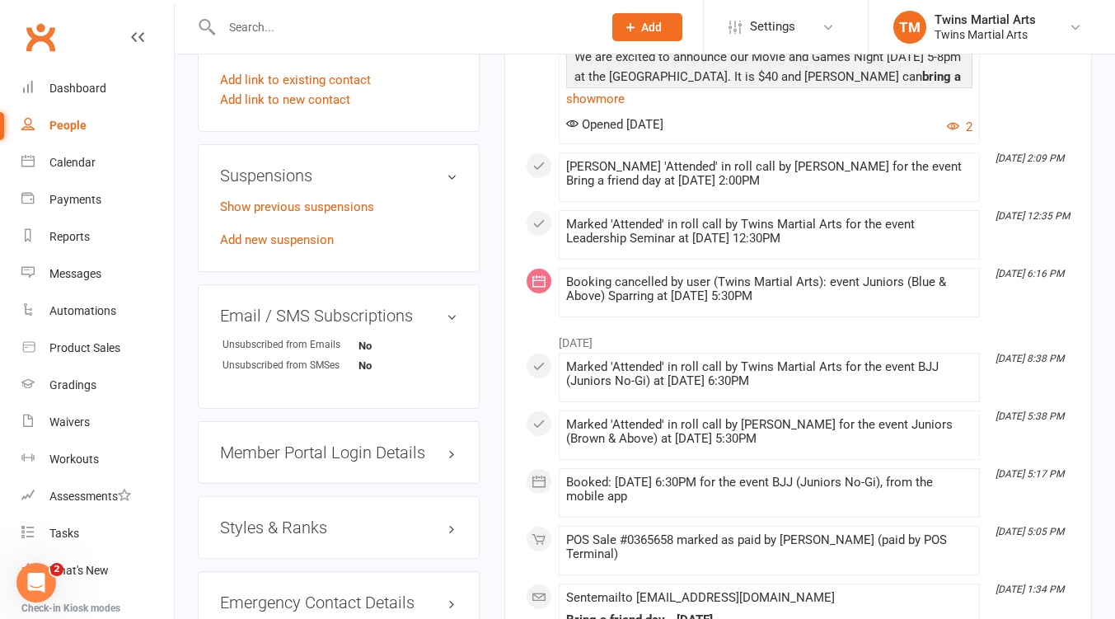
scroll to position [1537, 0]
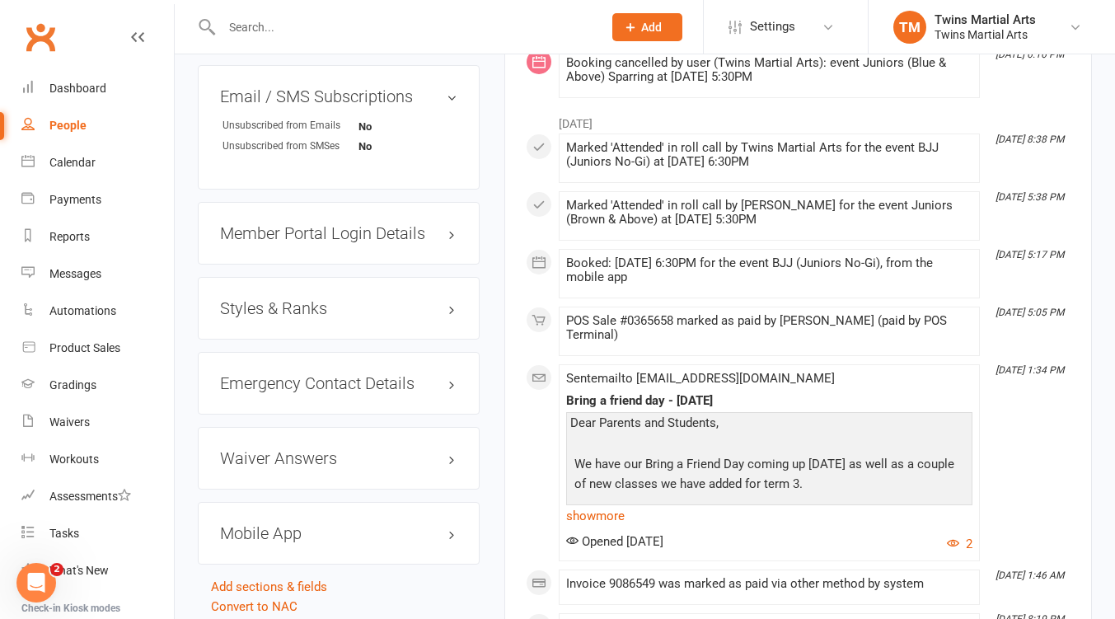
click at [314, 317] on h3 "Styles & Ranks" at bounding box center [338, 308] width 237 height 18
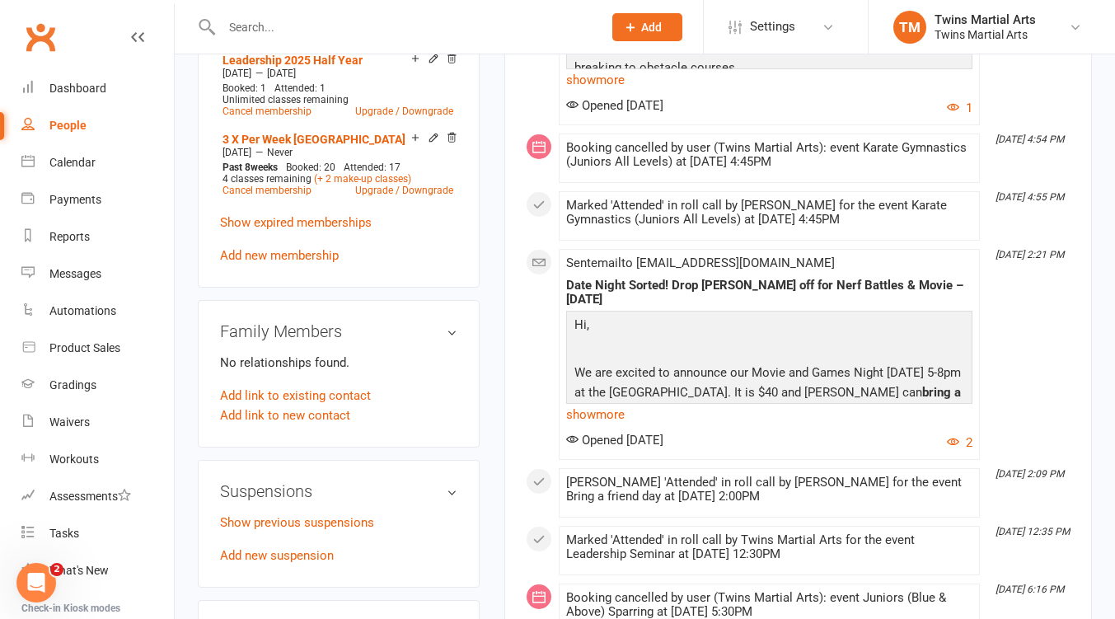
scroll to position [878, 0]
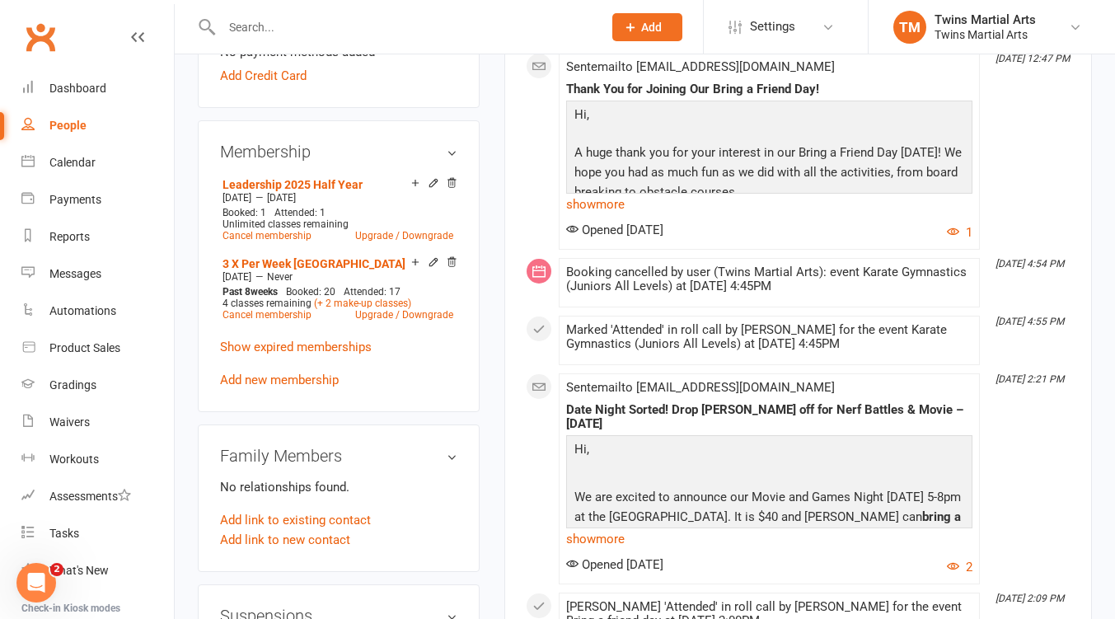
click at [311, 27] on input "text" at bounding box center [404, 27] width 374 height 23
click at [80, 167] on div "Calendar" at bounding box center [72, 162] width 46 height 13
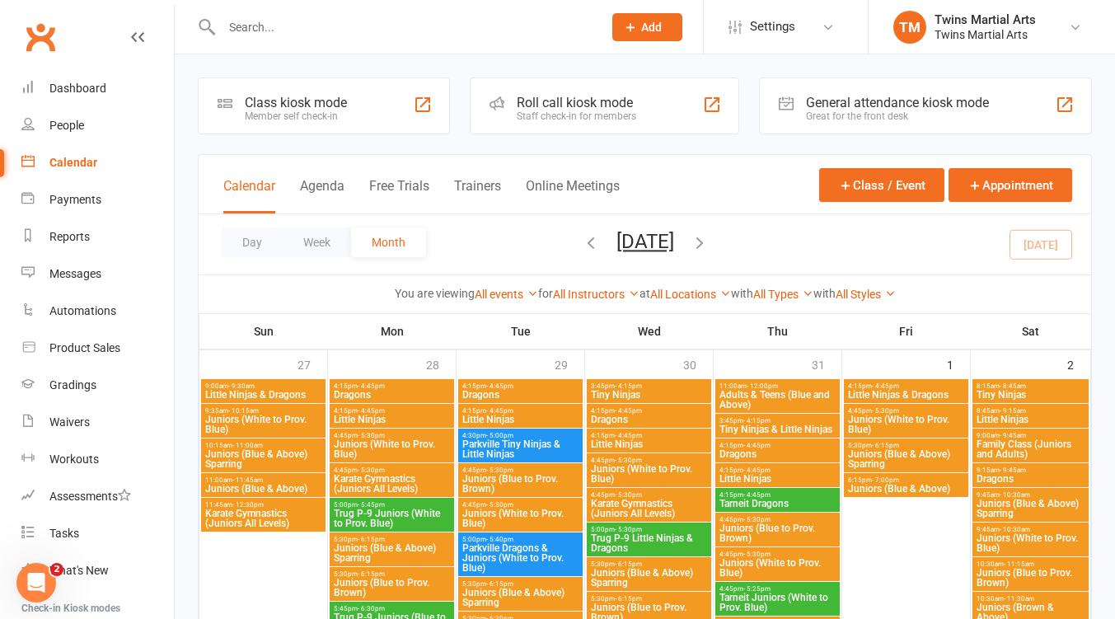
click at [629, 108] on div "Roll call kiosk mode" at bounding box center [576, 103] width 119 height 16
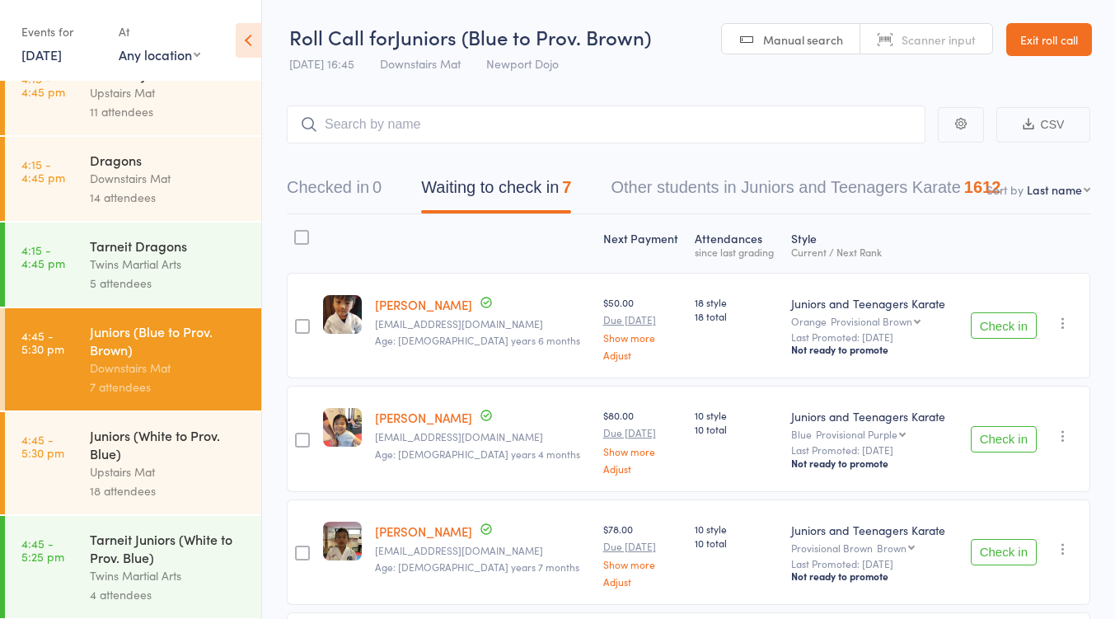
scroll to position [439, 0]
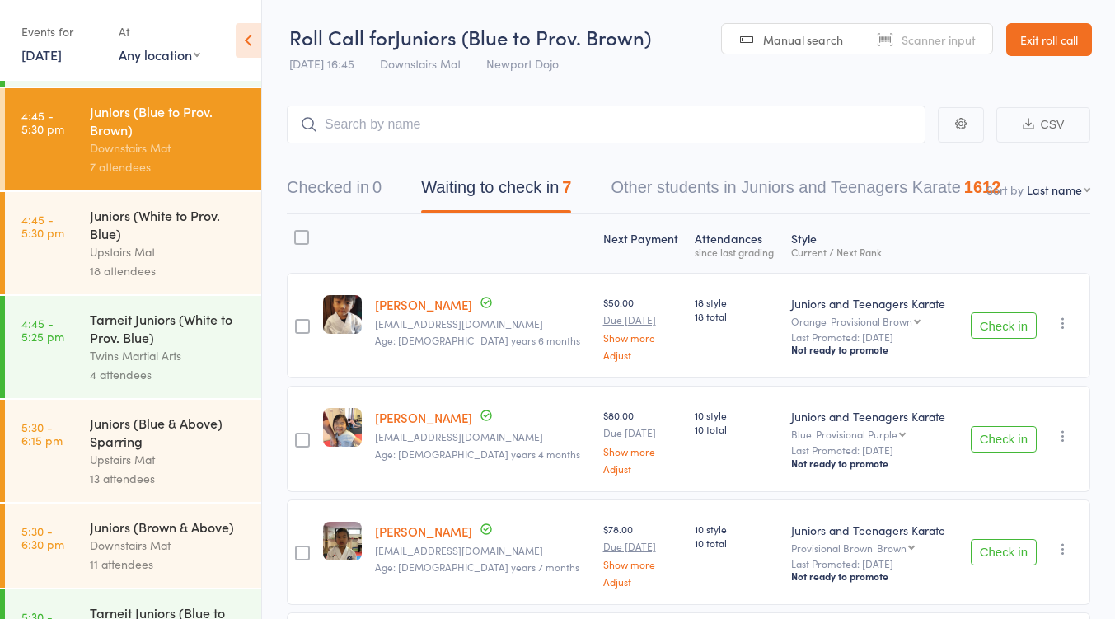
click at [166, 280] on div "18 attendees" at bounding box center [168, 270] width 157 height 19
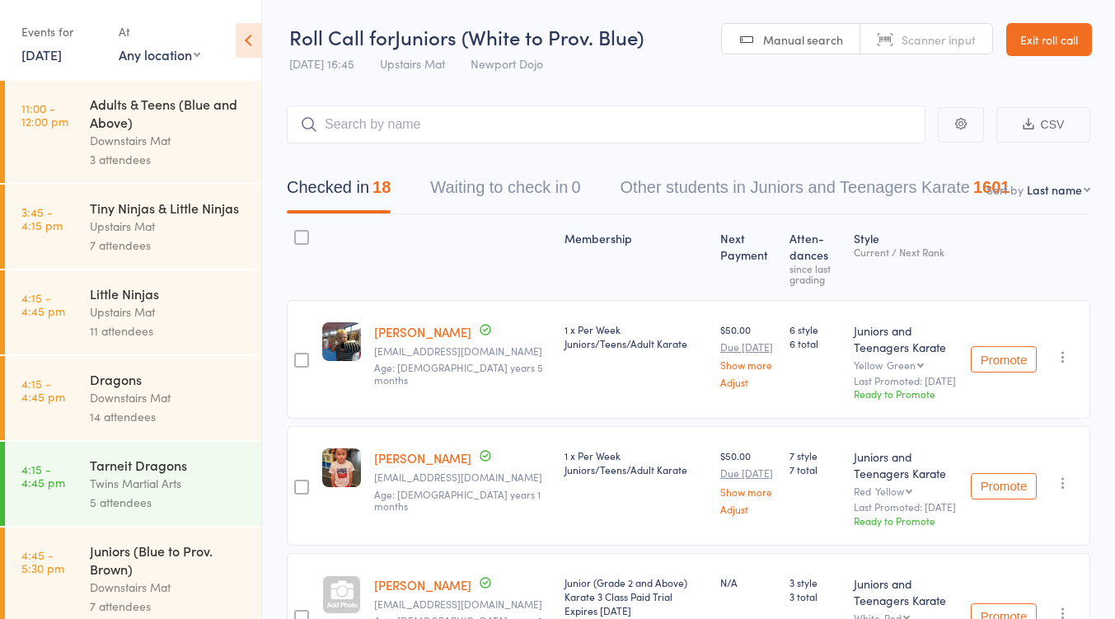
click at [1053, 40] on link "Exit roll call" at bounding box center [1049, 39] width 86 height 33
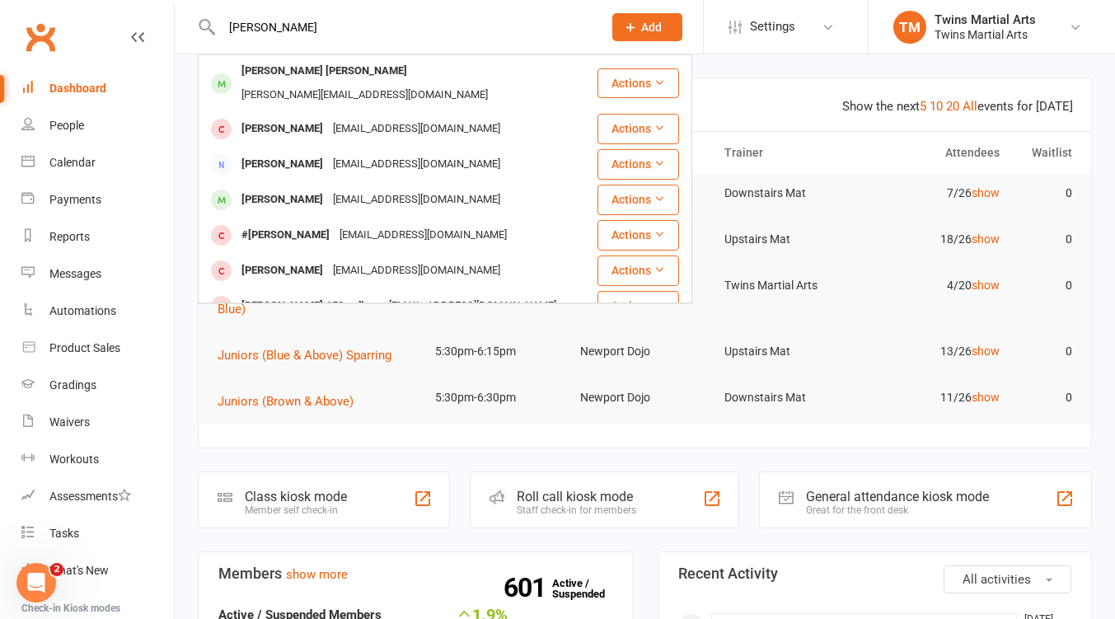
type input "flynn"
click at [328, 188] on div "abbyneylon@gmail.com" at bounding box center [416, 200] width 177 height 24
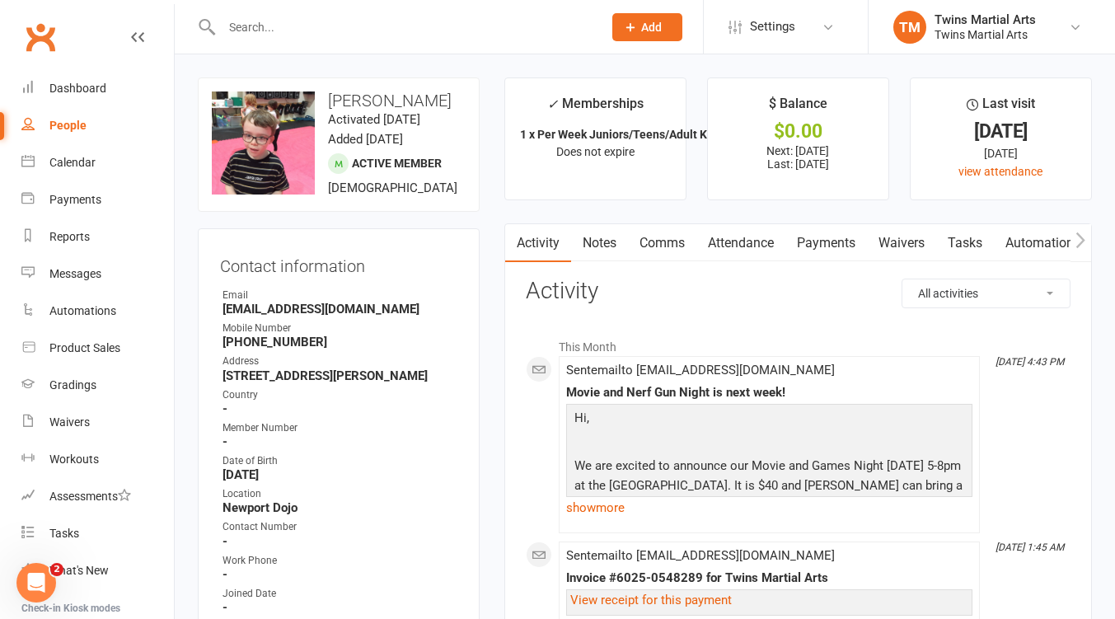
click at [782, 246] on link "Attendance" at bounding box center [740, 243] width 89 height 38
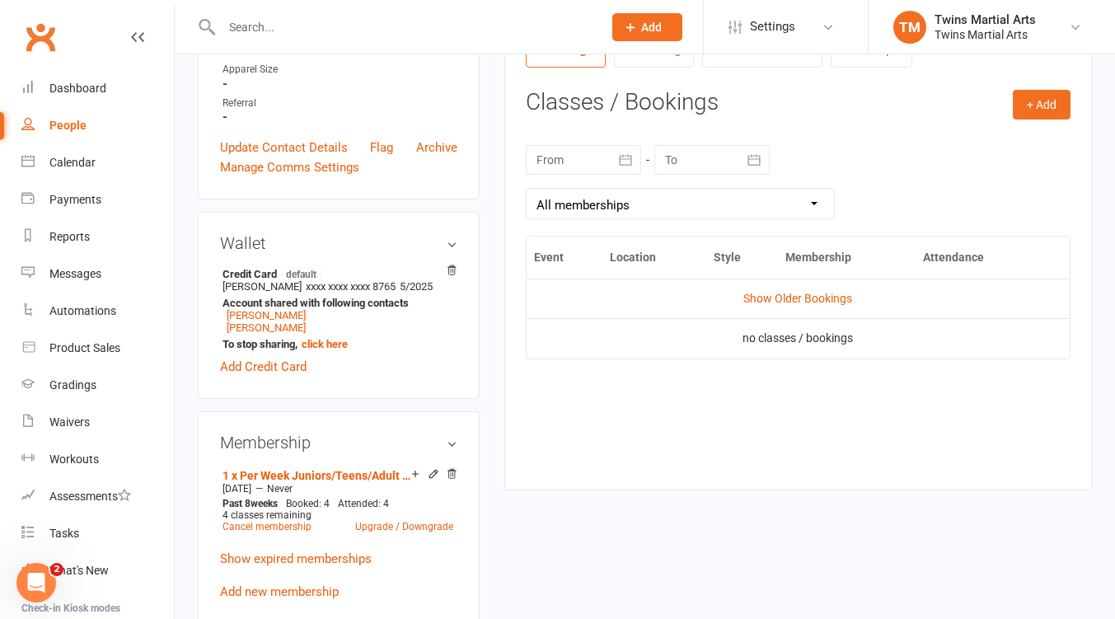
scroll to position [659, 0]
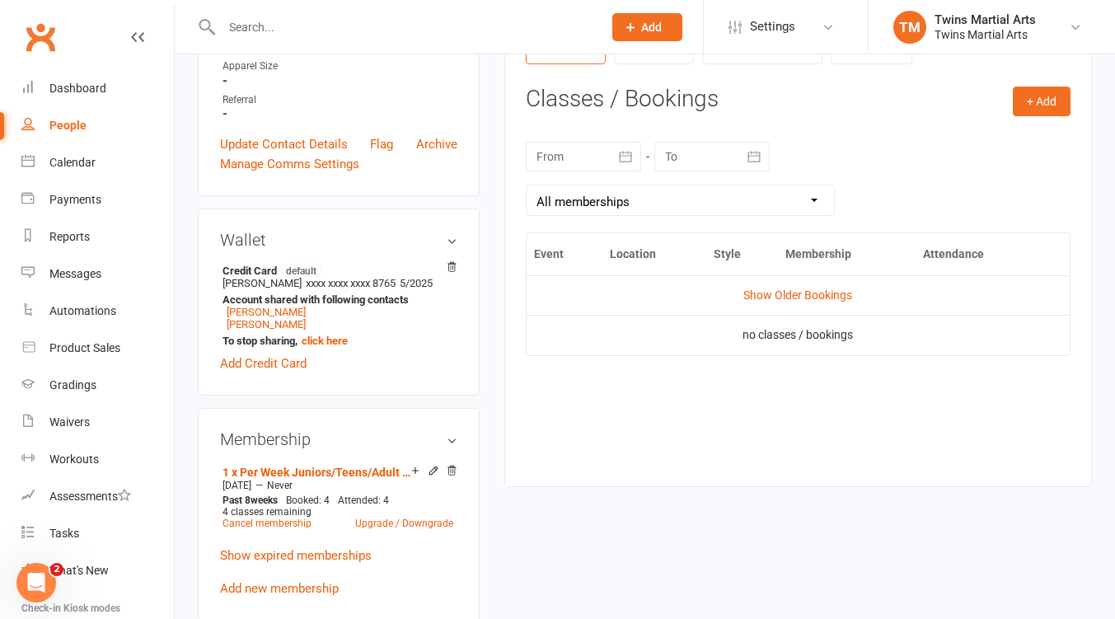
click at [794, 284] on td "Show Older Bookings" at bounding box center [797, 295] width 543 height 40
click at [794, 291] on link "Show Older Bookings" at bounding box center [797, 294] width 109 height 13
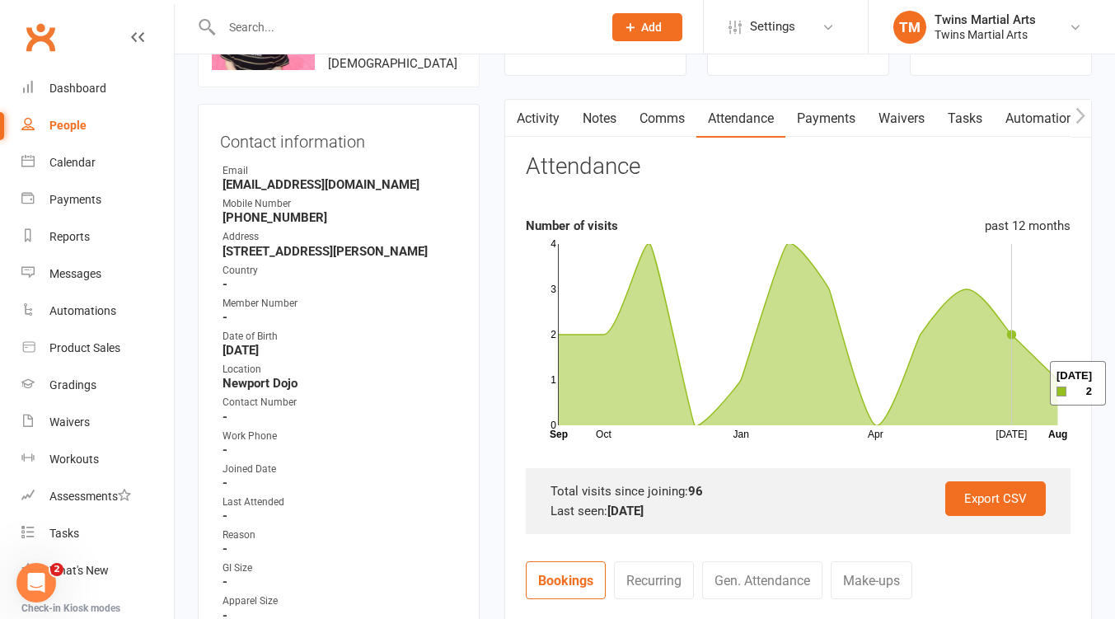
scroll to position [563, 0]
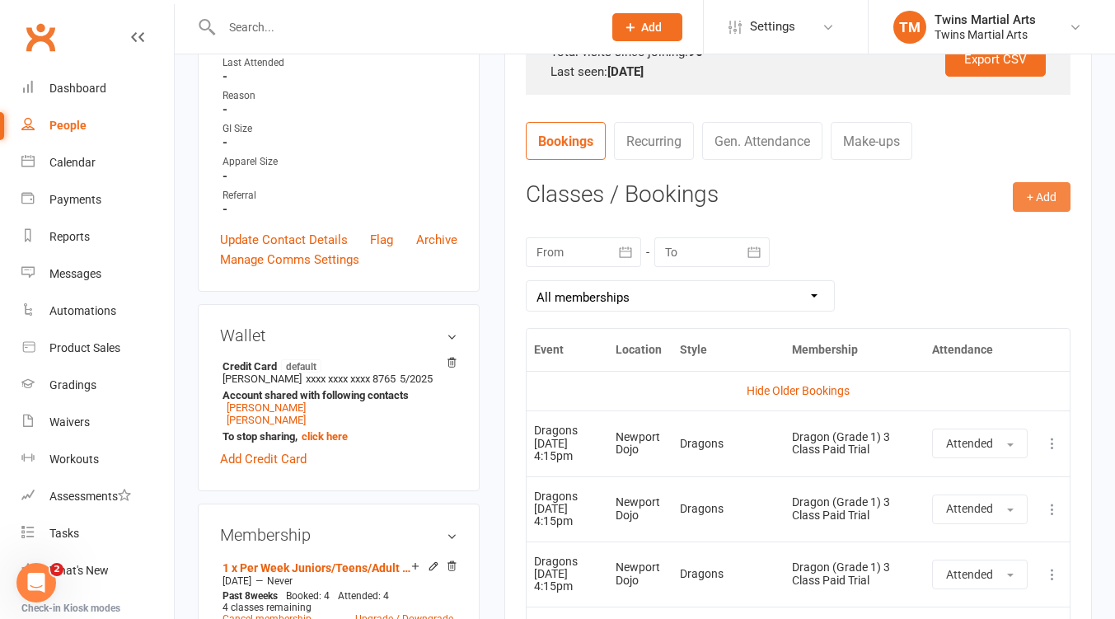
click at [1054, 189] on button "+ Add" at bounding box center [1041, 197] width 58 height 30
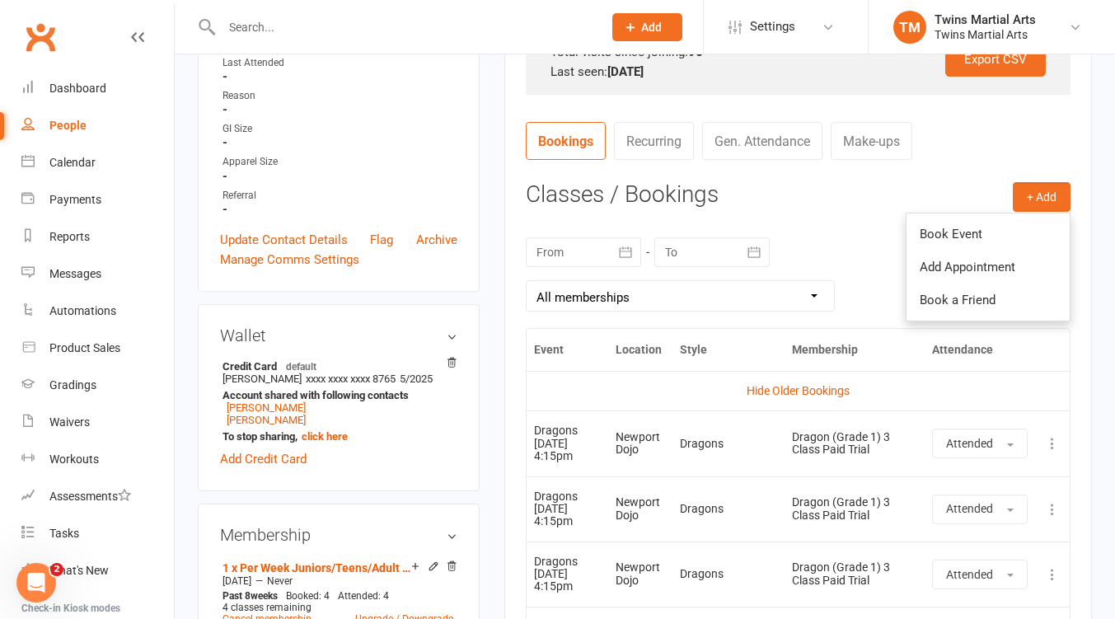
click at [944, 229] on link "Book Event" at bounding box center [987, 233] width 163 height 33
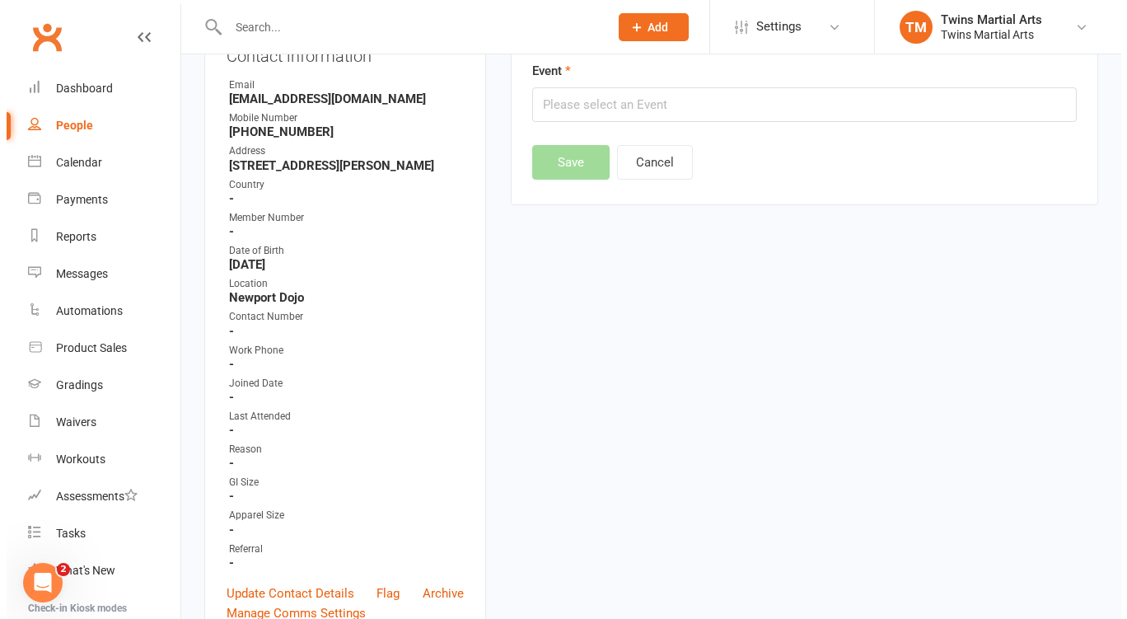
scroll to position [141, 0]
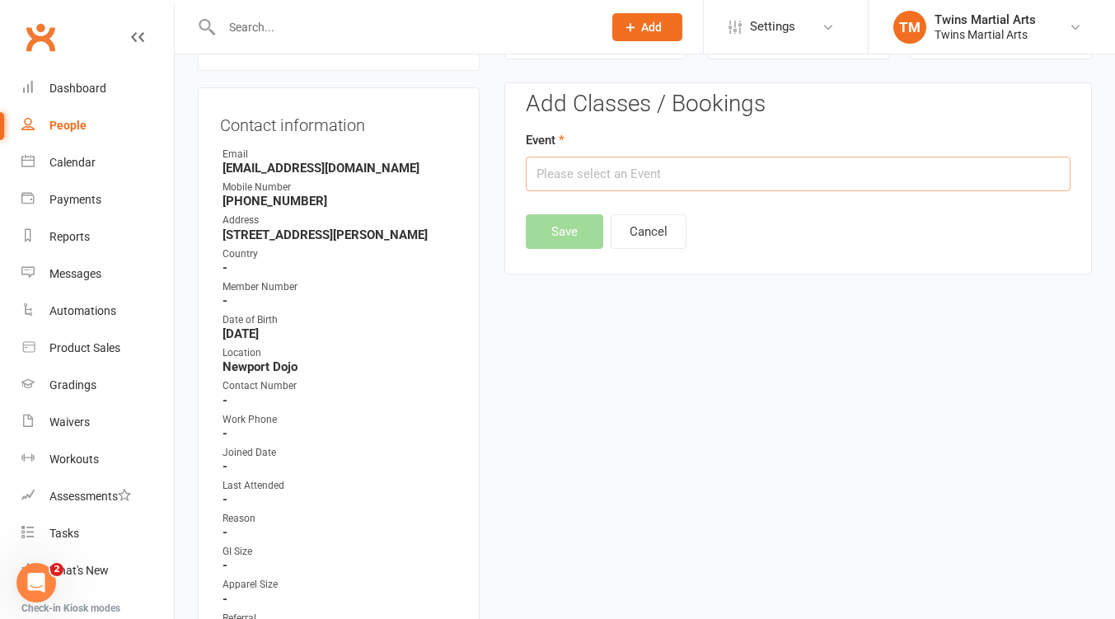
click at [645, 176] on input "text" at bounding box center [798, 174] width 545 height 35
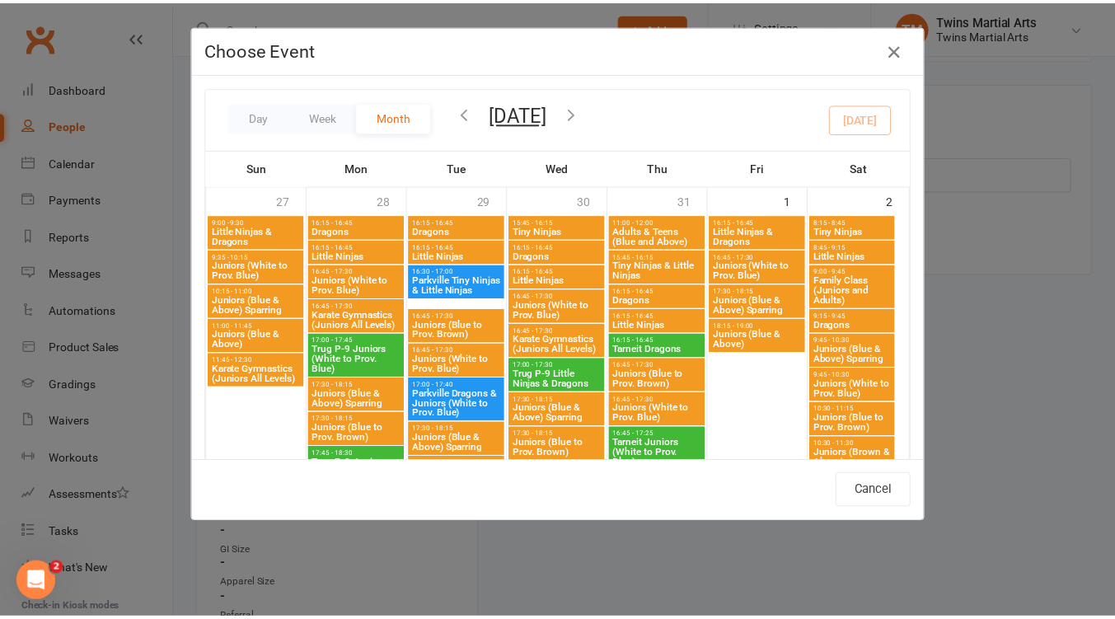
scroll to position [1318, 0]
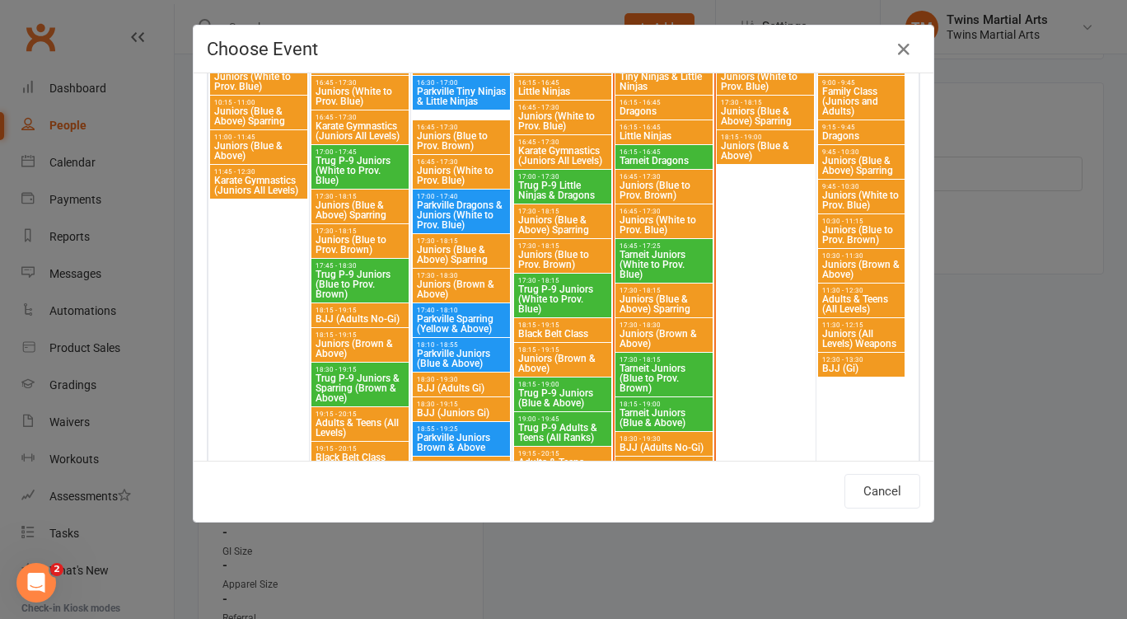
click at [664, 183] on span "Juniors (Blue to Prov. Brown)" at bounding box center [664, 190] width 91 height 20
type input "Juniors (Blue to Prov. Brown) - Aug 14, 2025 4:45:00 PM"
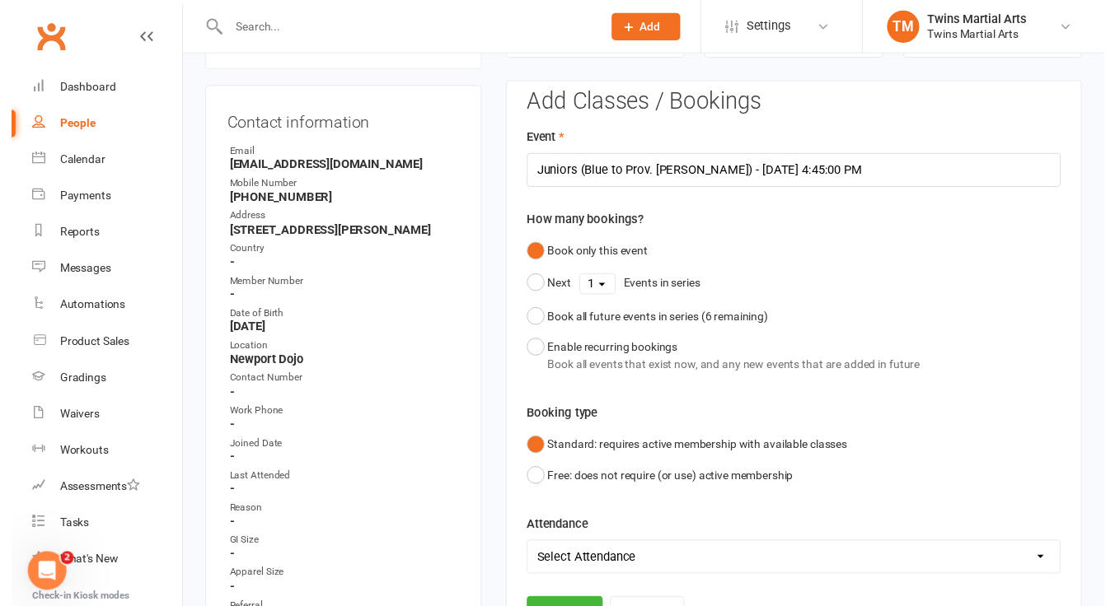
scroll to position [361, 0]
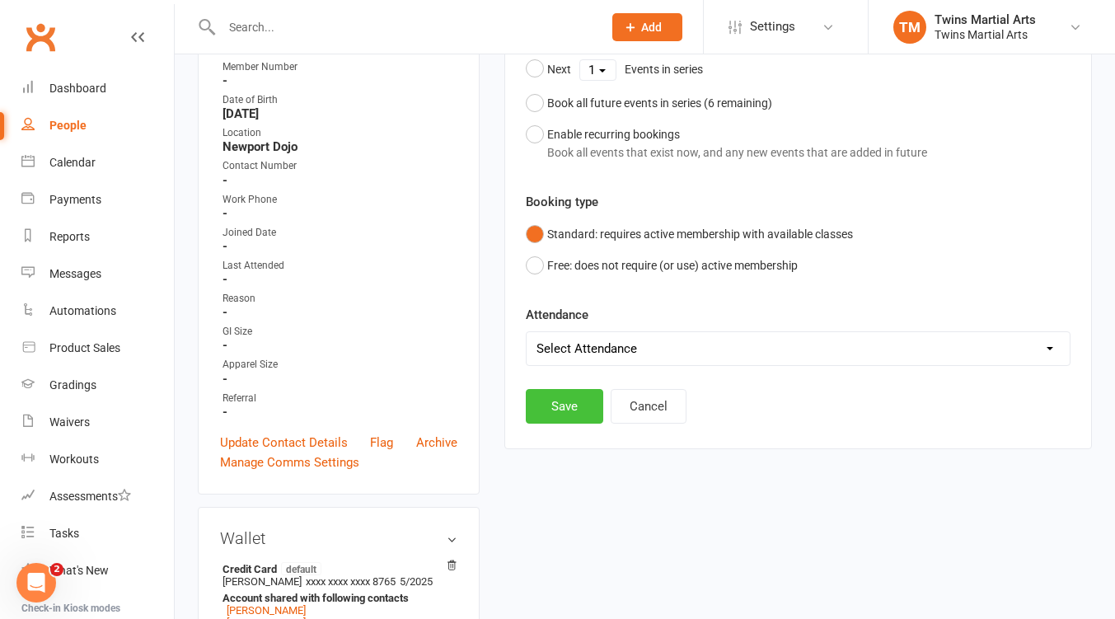
click at [561, 418] on button "Save" at bounding box center [564, 406] width 77 height 35
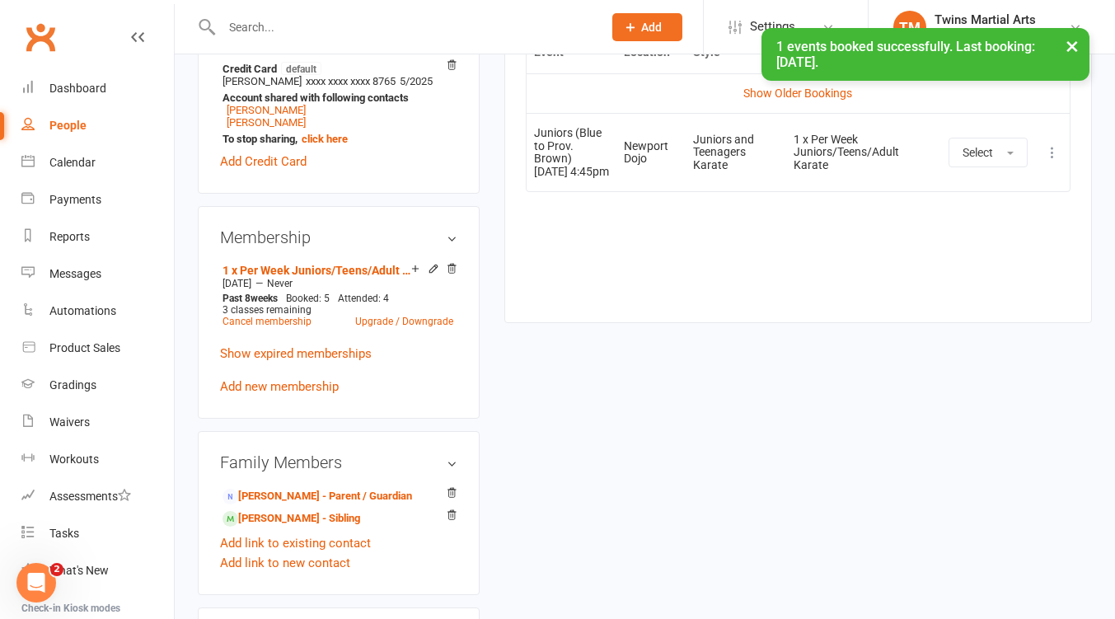
scroll to position [878, 0]
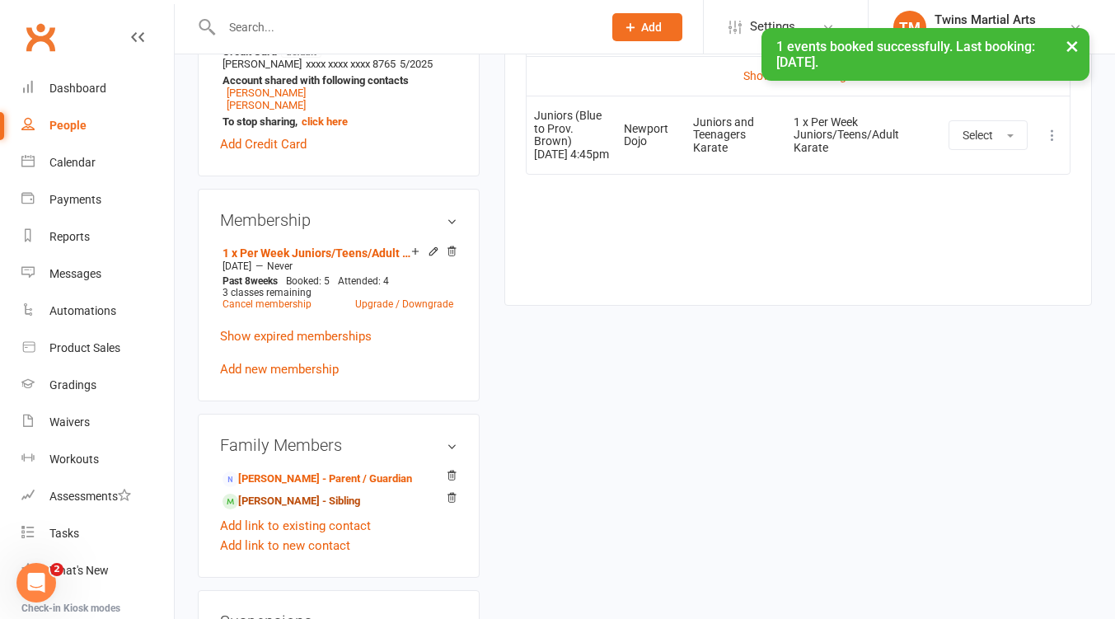
click at [267, 510] on link "Darcy Crampin - Sibling" at bounding box center [291, 501] width 138 height 17
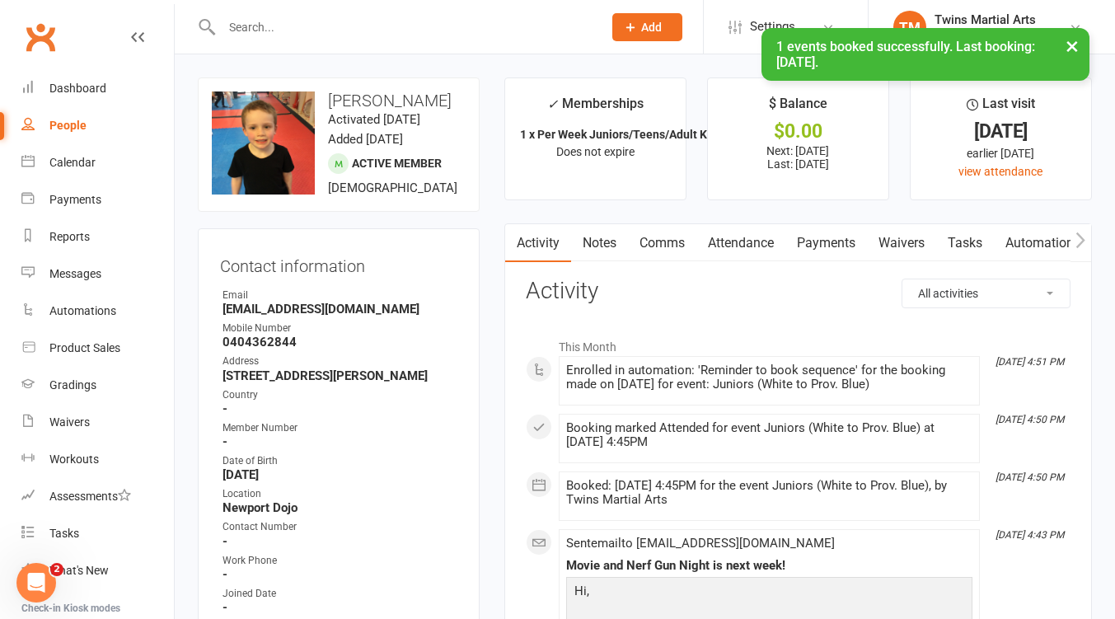
click at [745, 245] on link "Attendance" at bounding box center [740, 243] width 89 height 38
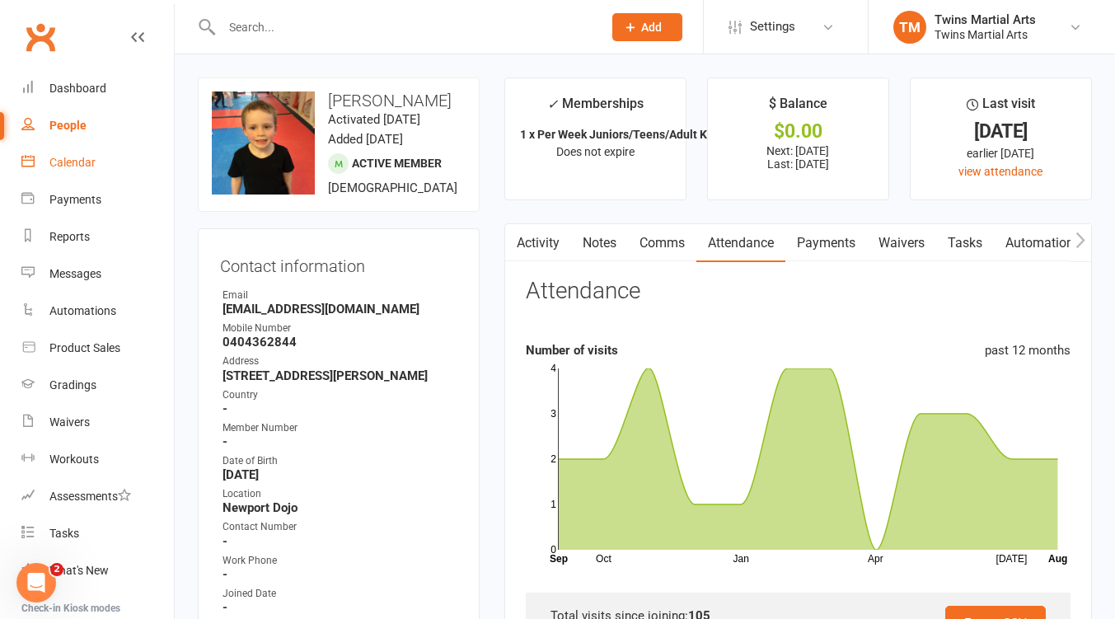
click at [83, 166] on div "Calendar" at bounding box center [72, 162] width 46 height 13
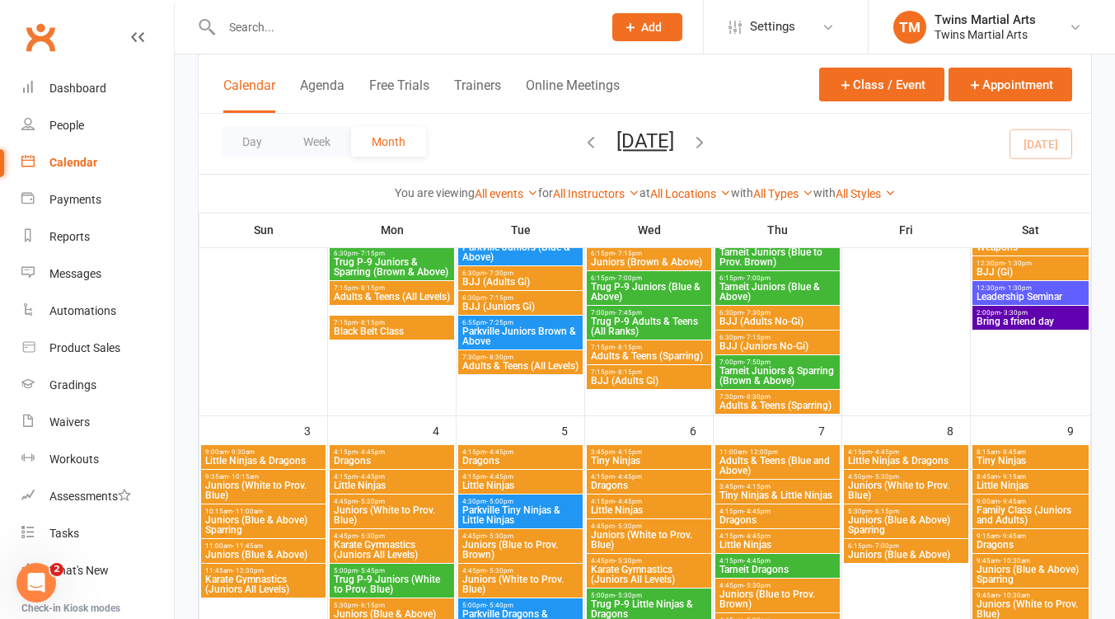
scroll to position [659, 0]
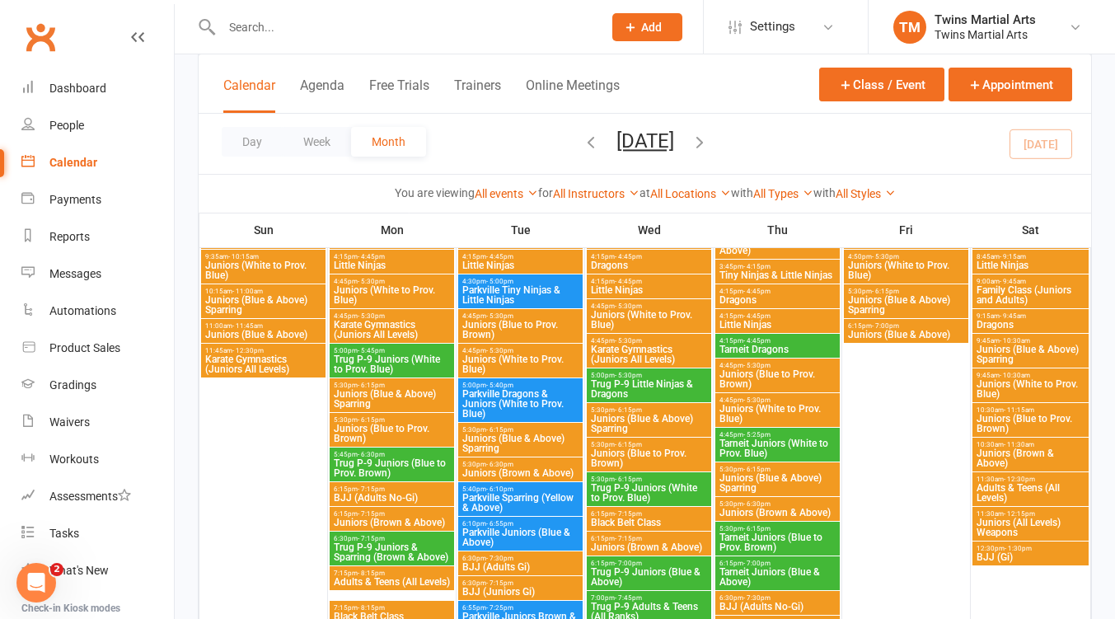
click at [660, 352] on span "Karate Gymnastics (Juniors All Levels)" at bounding box center [649, 354] width 118 height 20
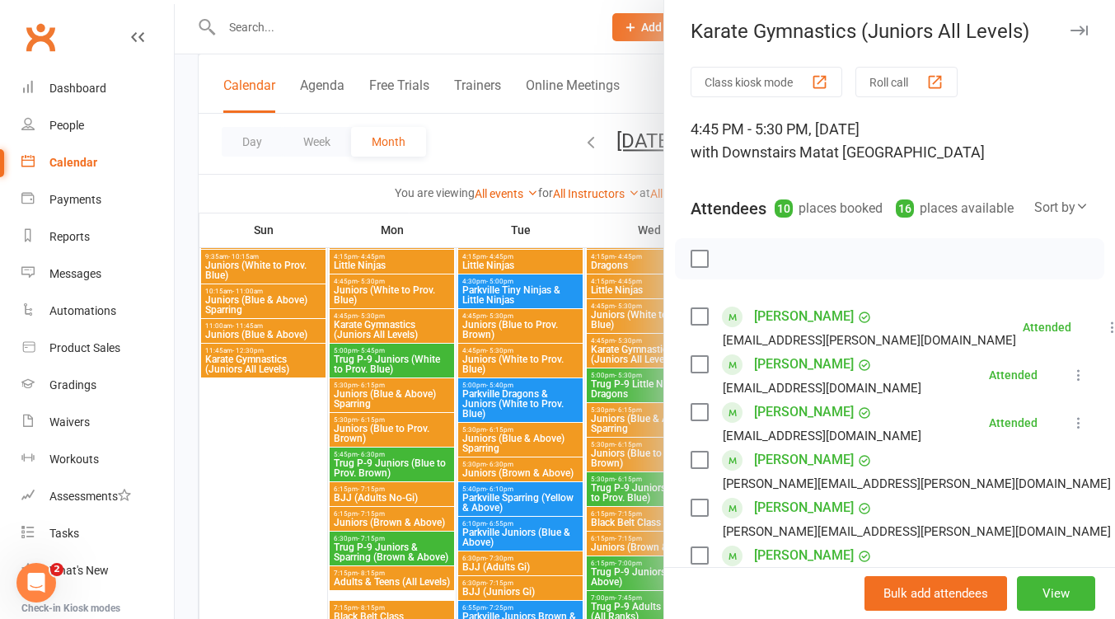
scroll to position [0, 0]
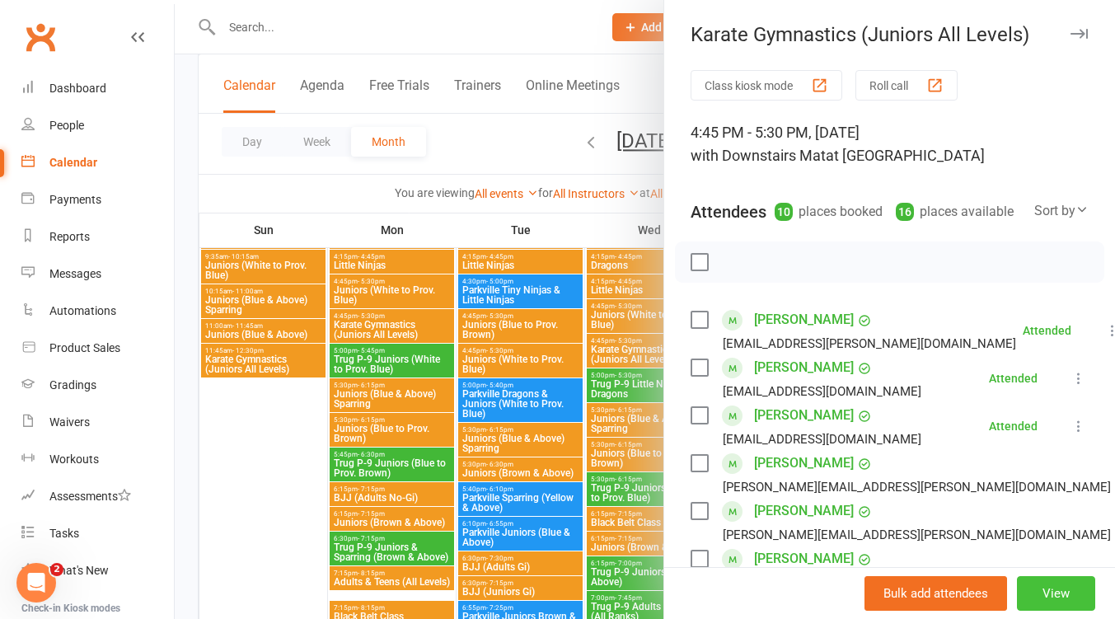
click at [1018, 585] on button "View" at bounding box center [1056, 593] width 78 height 35
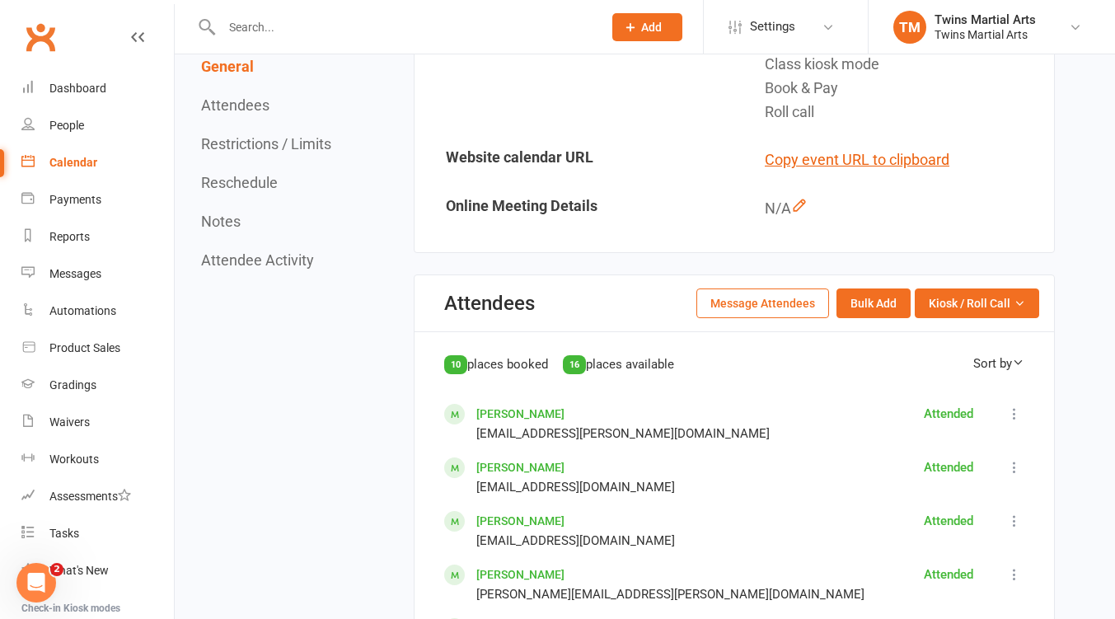
scroll to position [659, 0]
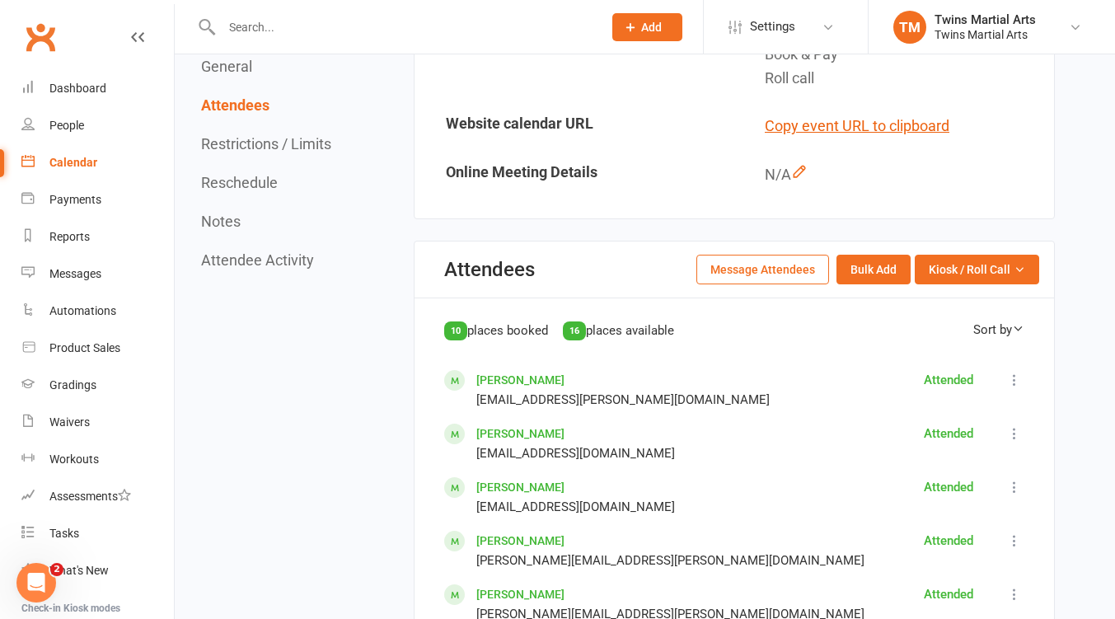
click at [771, 273] on button "Message Attendees" at bounding box center [762, 270] width 133 height 30
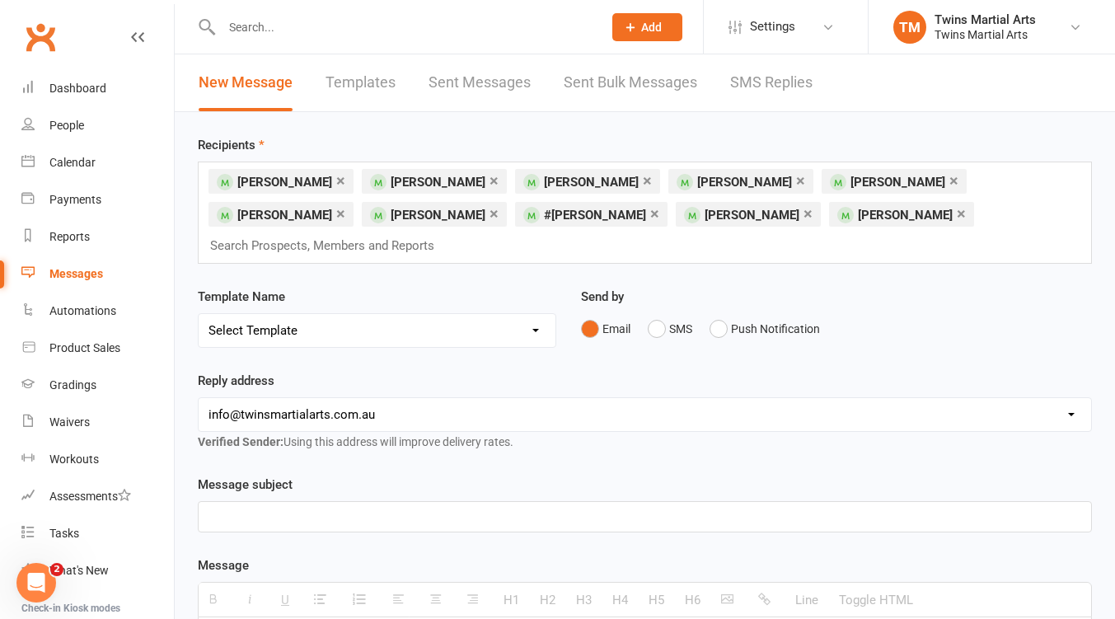
click at [407, 329] on select "Select Template [Email] Bring A Friend [Email] Bring a Friend Referral [Email] …" at bounding box center [377, 330] width 357 height 33
select select "12"
click at [199, 314] on select "Select Template [Email] Bring A Friend [Email] Bring a Friend Referral [Email] …" at bounding box center [377, 330] width 357 height 33
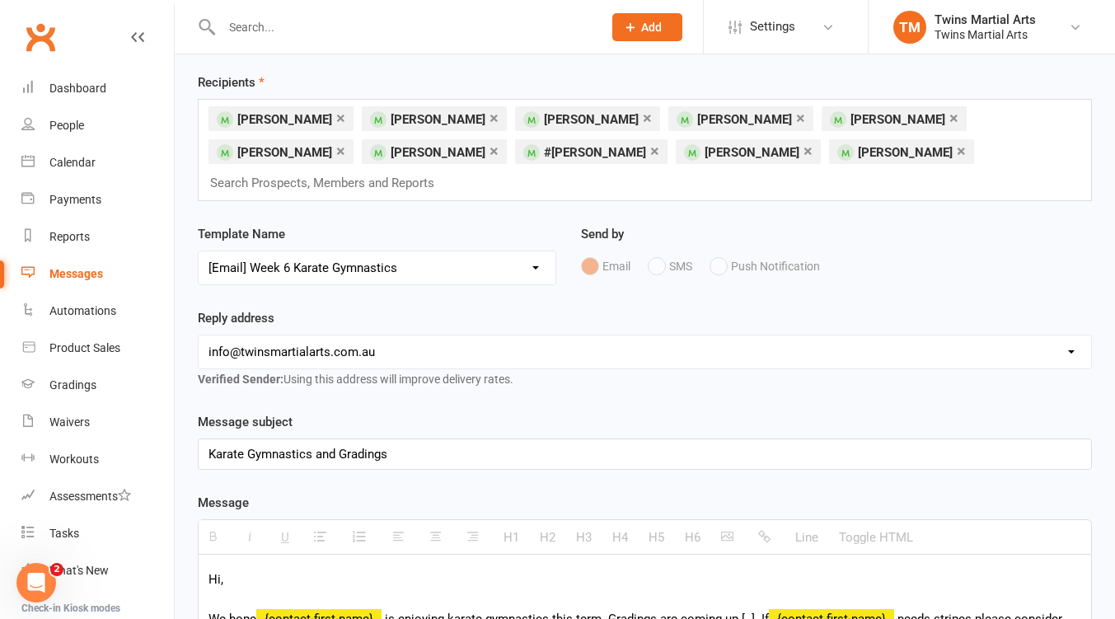
scroll to position [219, 0]
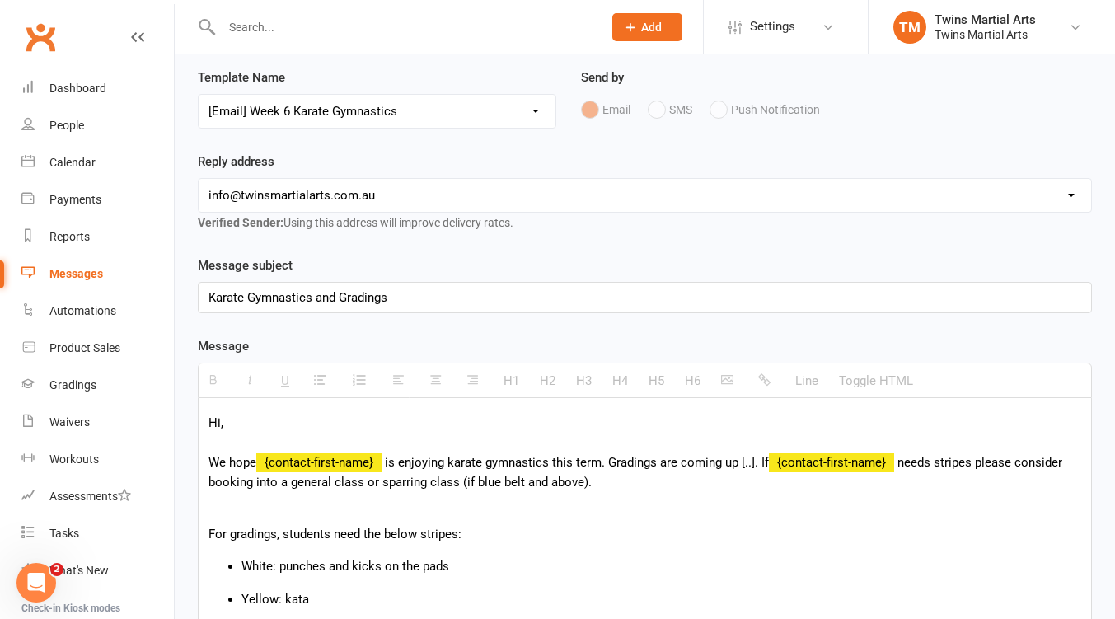
click at [756, 462] on span "is enjoying karate gymnastics this term. Gradings are coming up [..]. If" at bounding box center [577, 462] width 384 height 15
click at [756, 461] on span "is enjoying karate gymnastics this term. Gradings are coming up [..]. If" at bounding box center [577, 462] width 384 height 15
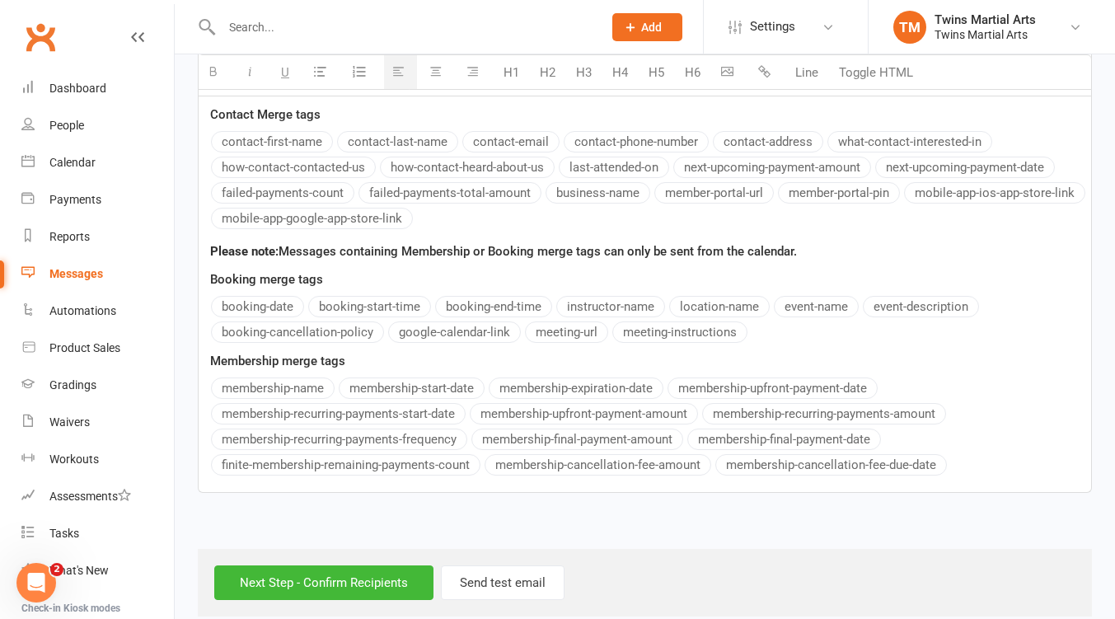
scroll to position [922, 0]
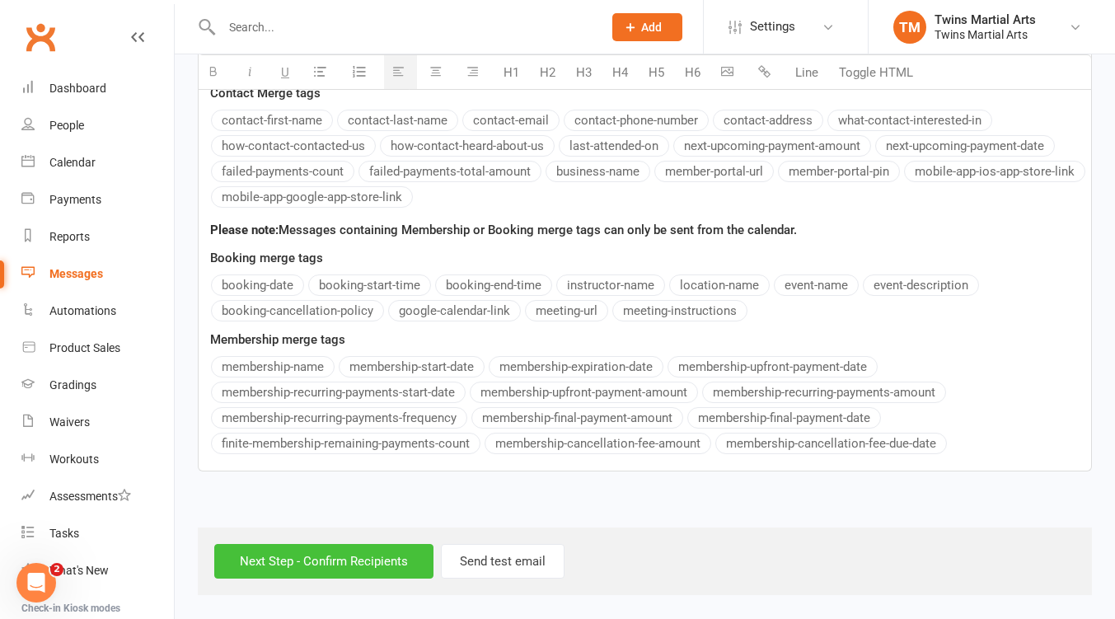
click at [361, 567] on input "Next Step - Confirm Recipients" at bounding box center [323, 561] width 219 height 35
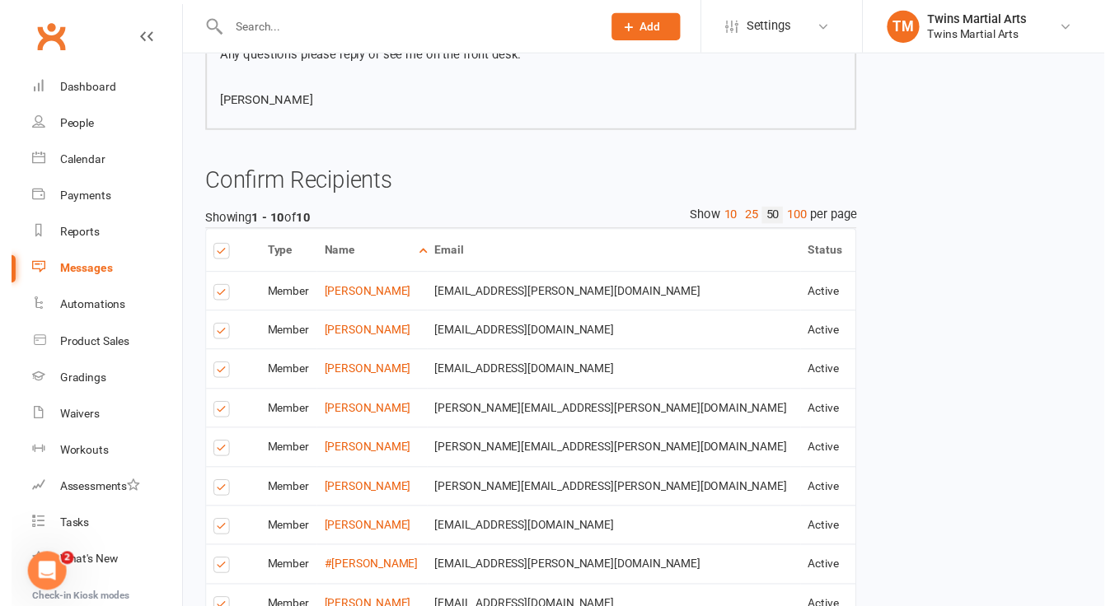
scroll to position [773, 0]
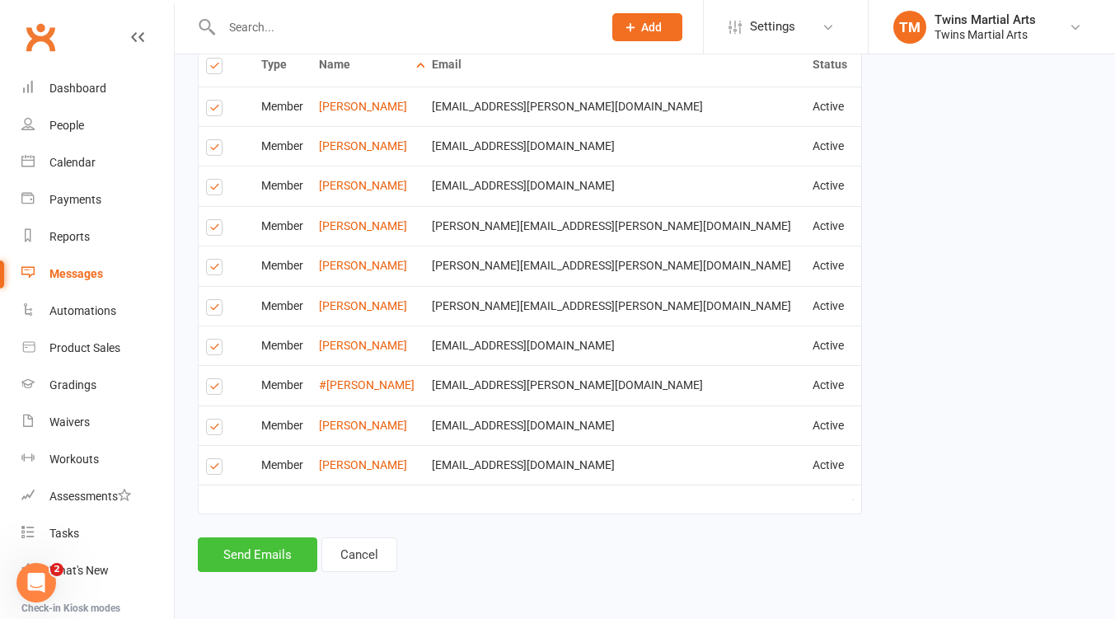
click at [258, 549] on button "Send Emails" at bounding box center [257, 554] width 119 height 35
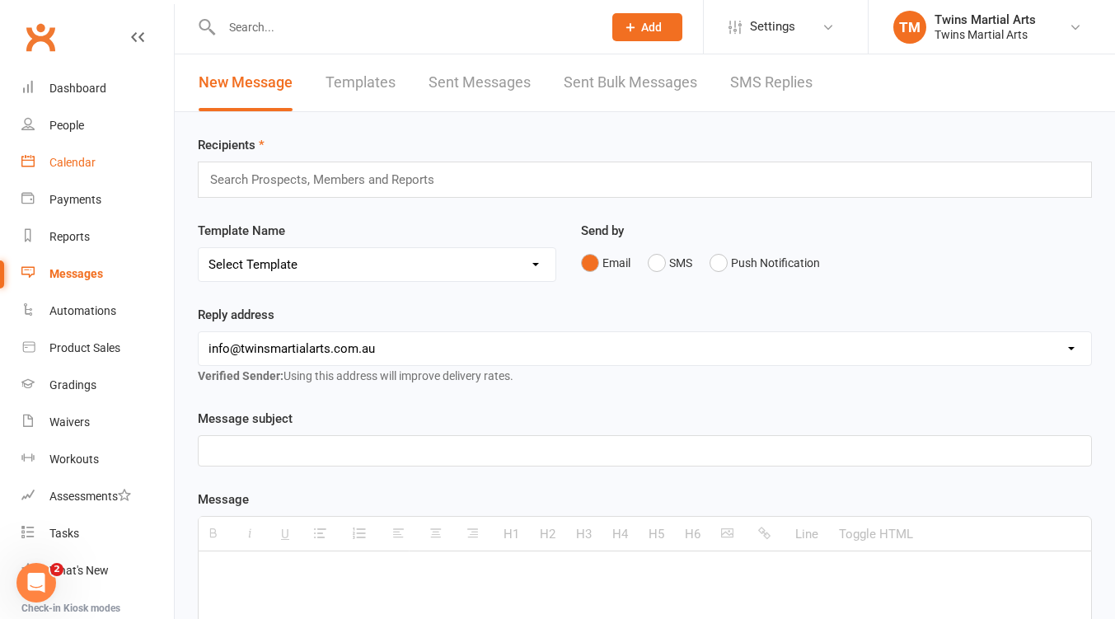
click at [74, 166] on div "Calendar" at bounding box center [72, 162] width 46 height 13
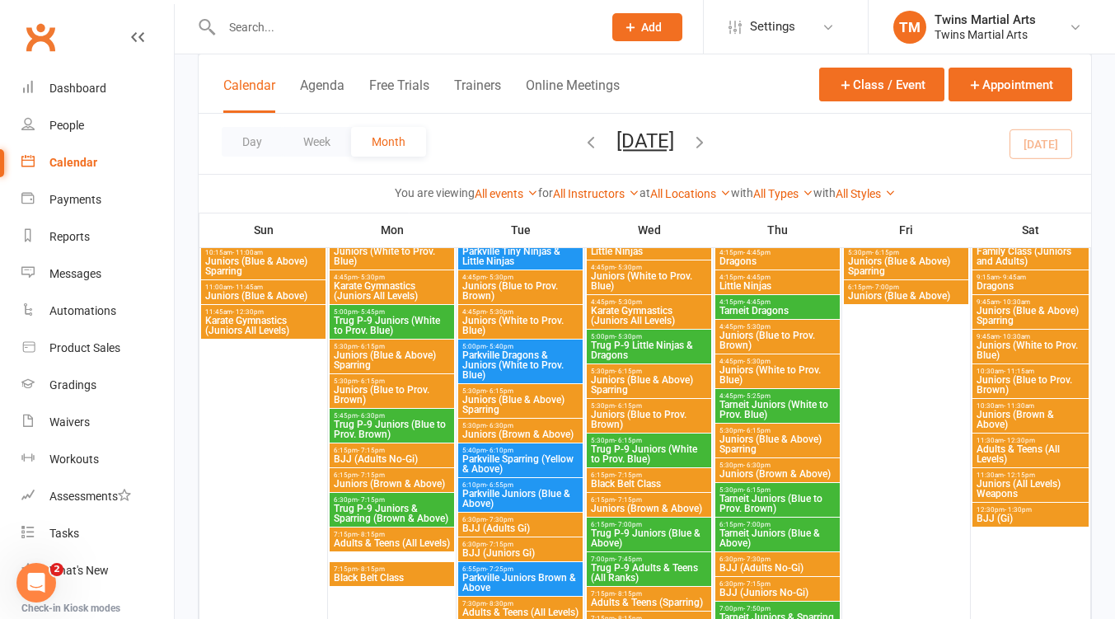
scroll to position [659, 0]
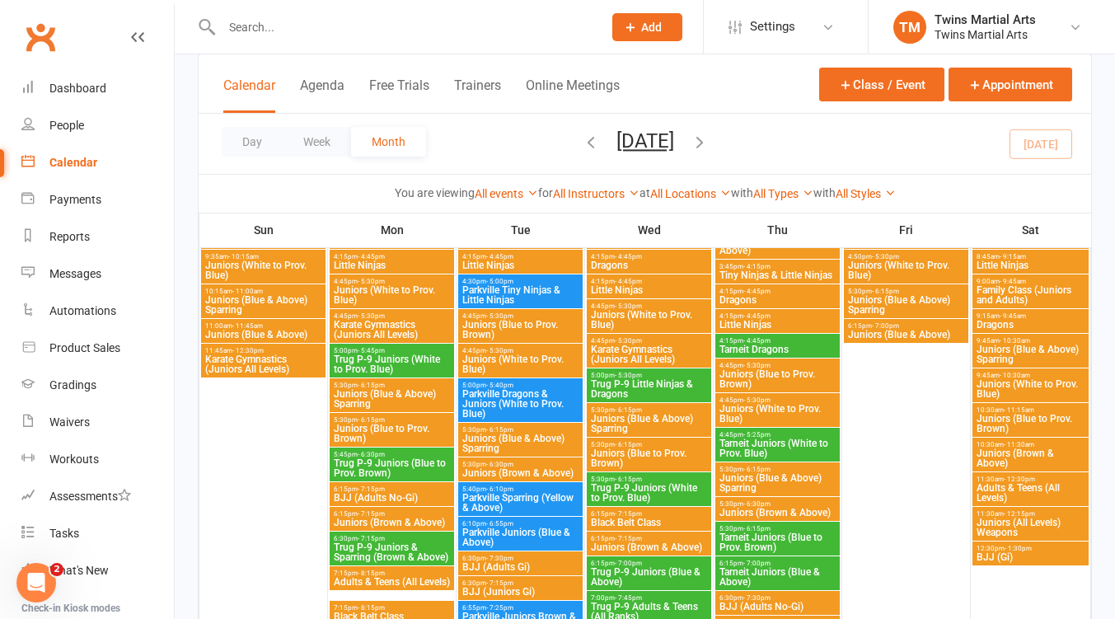
click at [1041, 521] on span "Juniors (All Levels) Weapons" at bounding box center [1030, 527] width 110 height 20
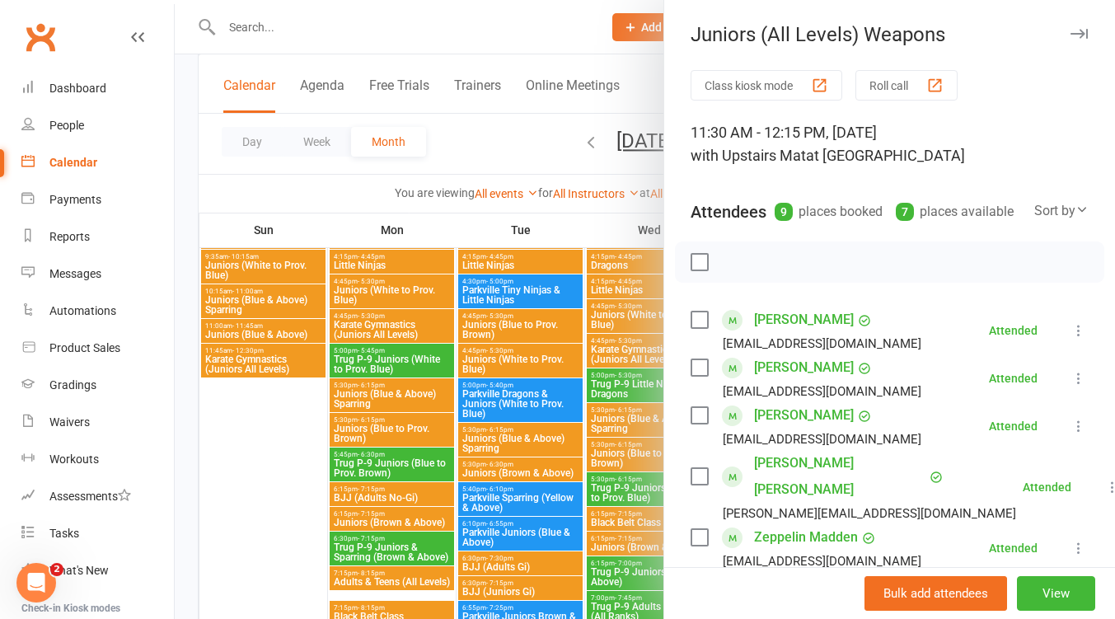
scroll to position [219, 0]
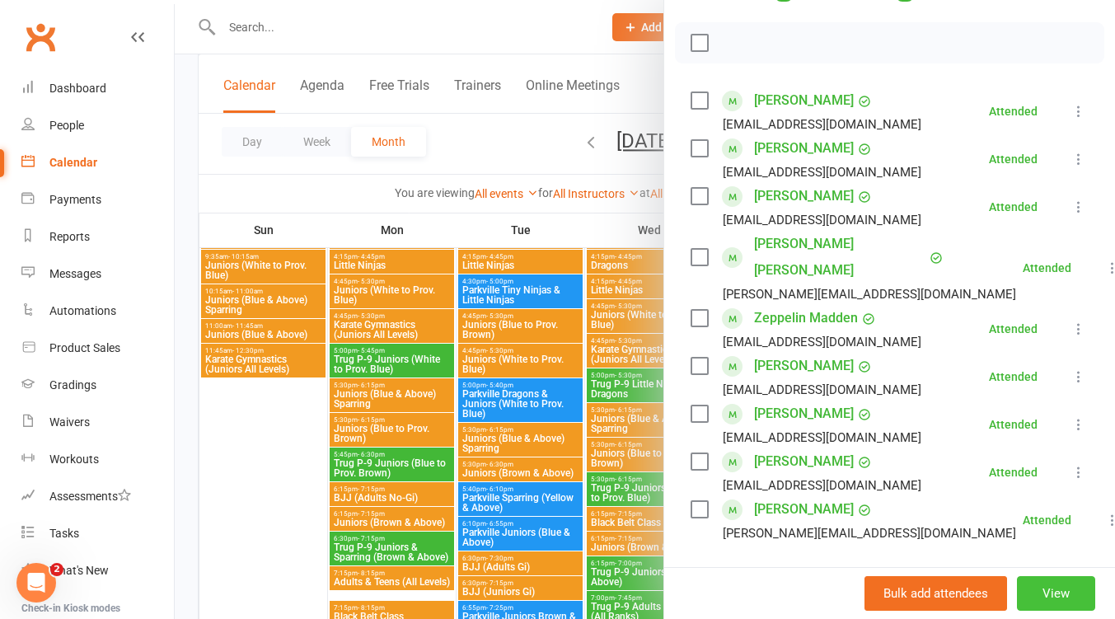
click at [1023, 591] on button "View" at bounding box center [1056, 593] width 78 height 35
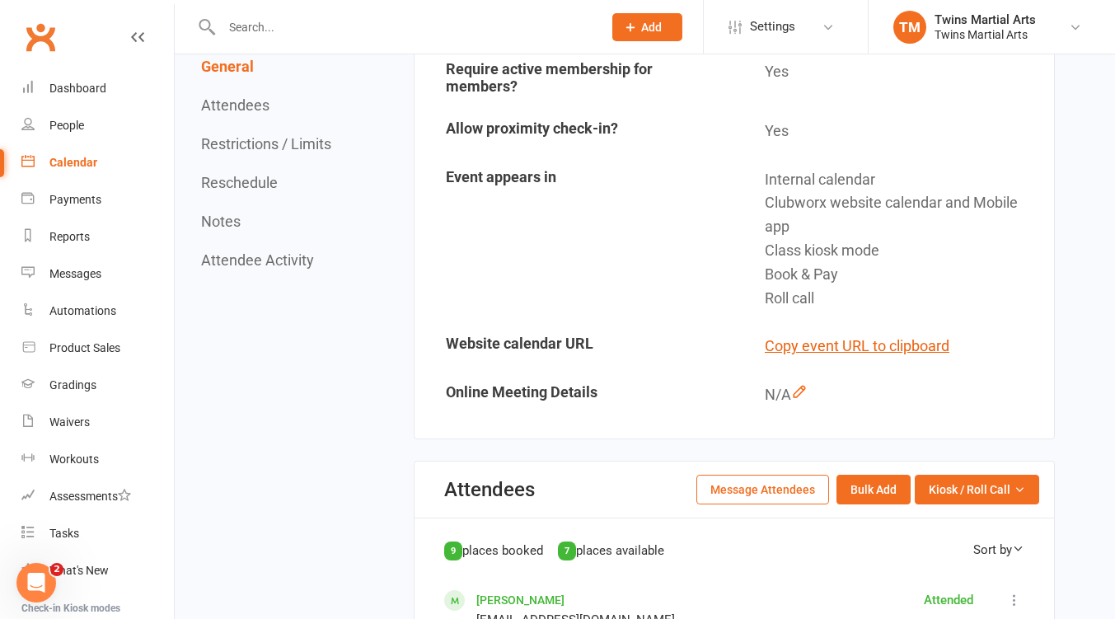
scroll to position [659, 0]
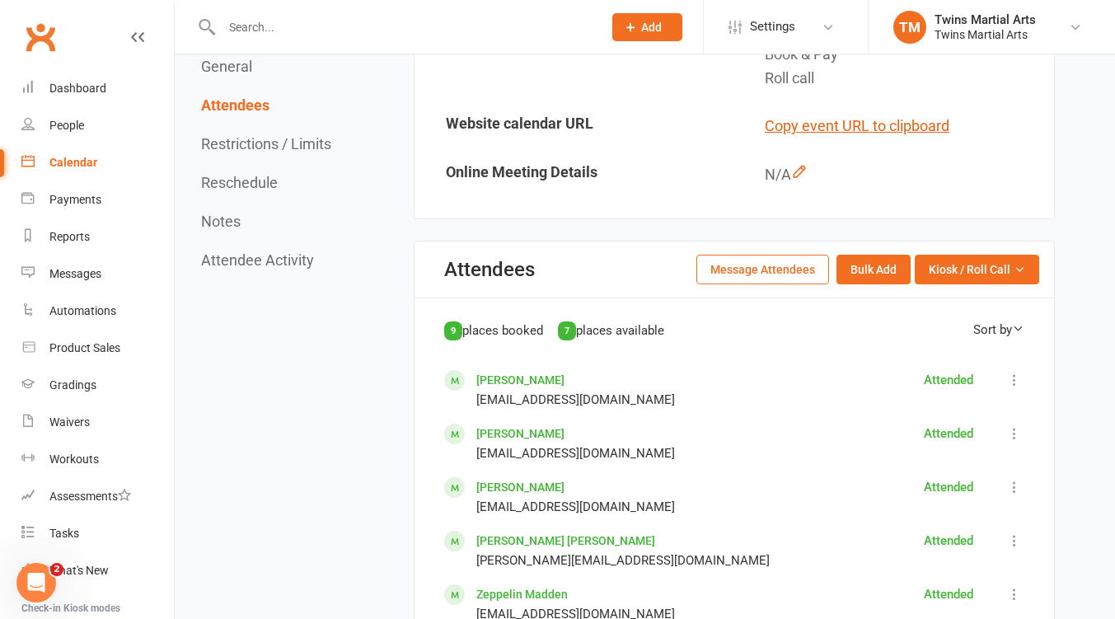
click at [752, 277] on button "Message Attendees" at bounding box center [762, 270] width 133 height 30
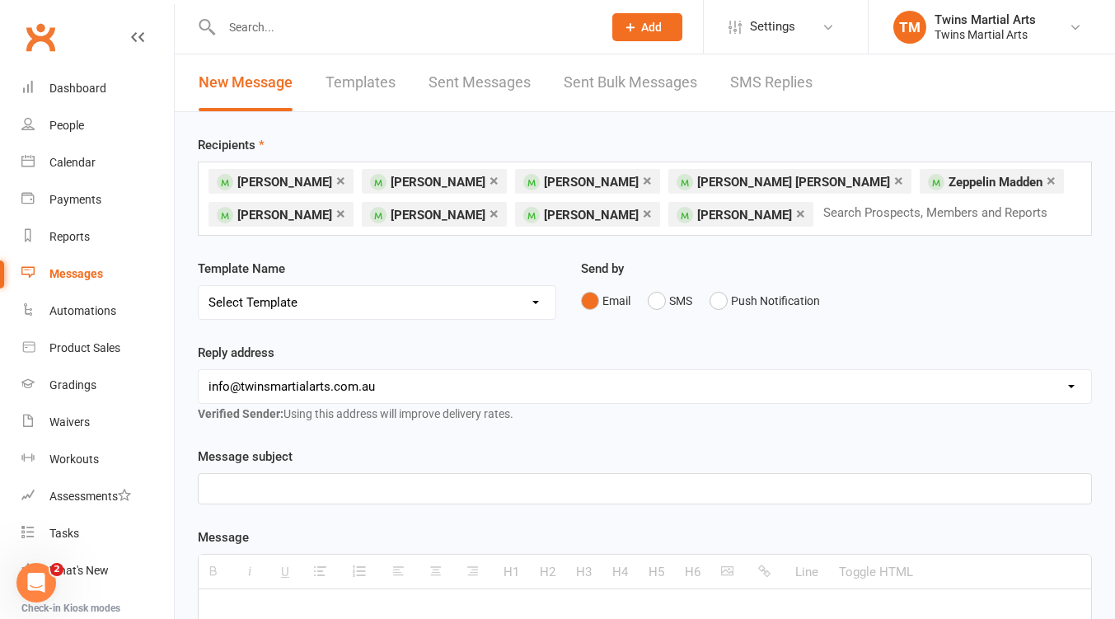
click at [535, 303] on select "Select Template [Email] Bring A Friend [Email] Bring a Friend Referral [Email] …" at bounding box center [377, 302] width 357 height 33
select select "13"
click at [199, 286] on select "Select Template [Email] Bring A Friend [Email] Bring a Friend Referral [Email] …" at bounding box center [377, 302] width 357 height 33
click at [524, 288] on select "Select Template [Email] Bring A Friend [Email] Bring a Friend Referral [Email] …" at bounding box center [377, 302] width 357 height 33
click at [199, 286] on select "Select Template [Email] Bring A Friend [Email] Bring a Friend Referral [Email] …" at bounding box center [377, 302] width 357 height 33
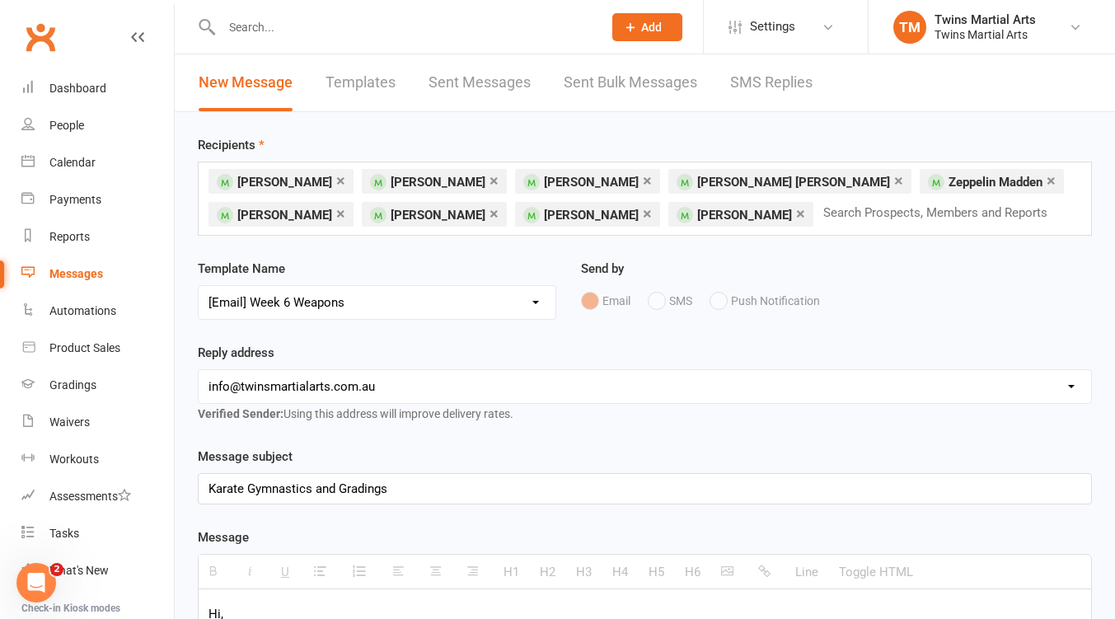
scroll to position [219, 0]
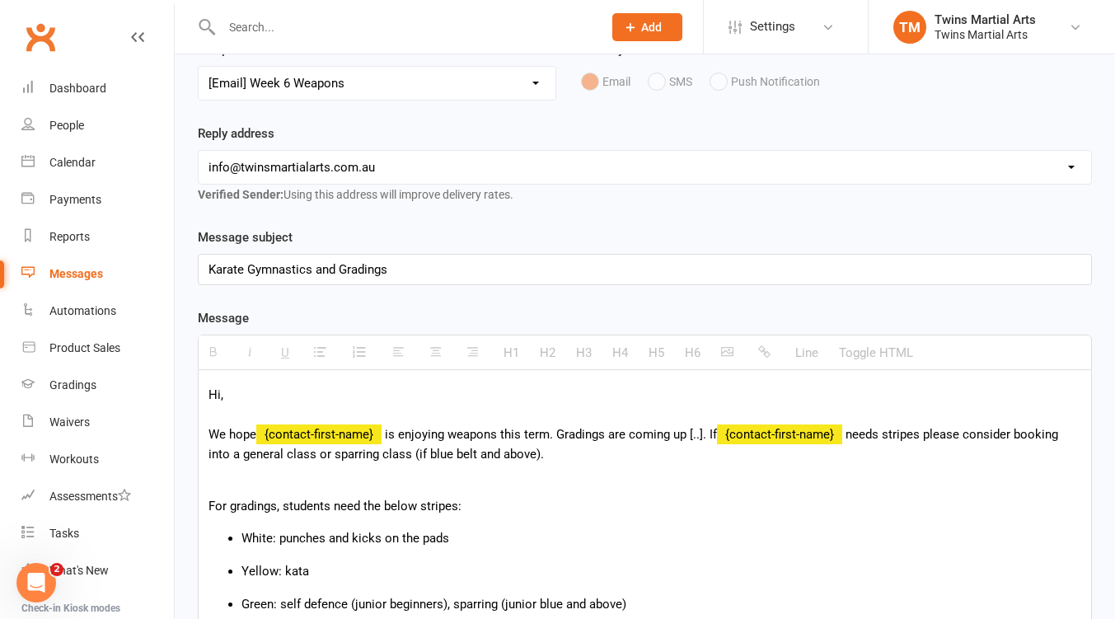
click at [310, 269] on div "Karate Gymnastics and Gradings" at bounding box center [645, 270] width 892 height 30
click at [706, 434] on span "is enjoying weapons this term. Gradings are coming up [..]. If" at bounding box center [551, 434] width 332 height 15
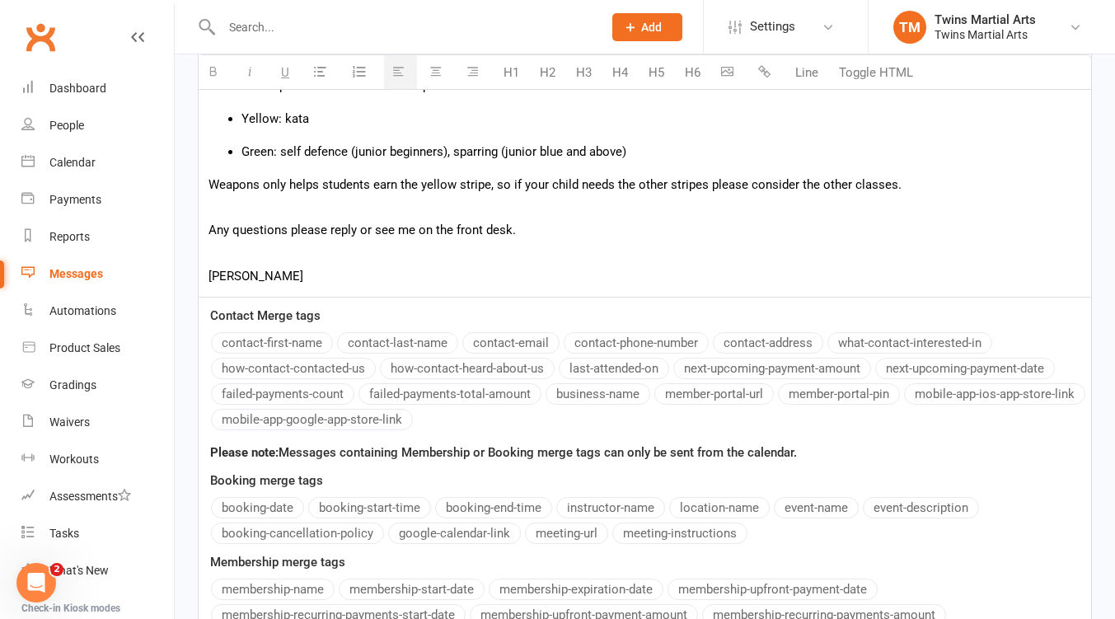
scroll to position [894, 0]
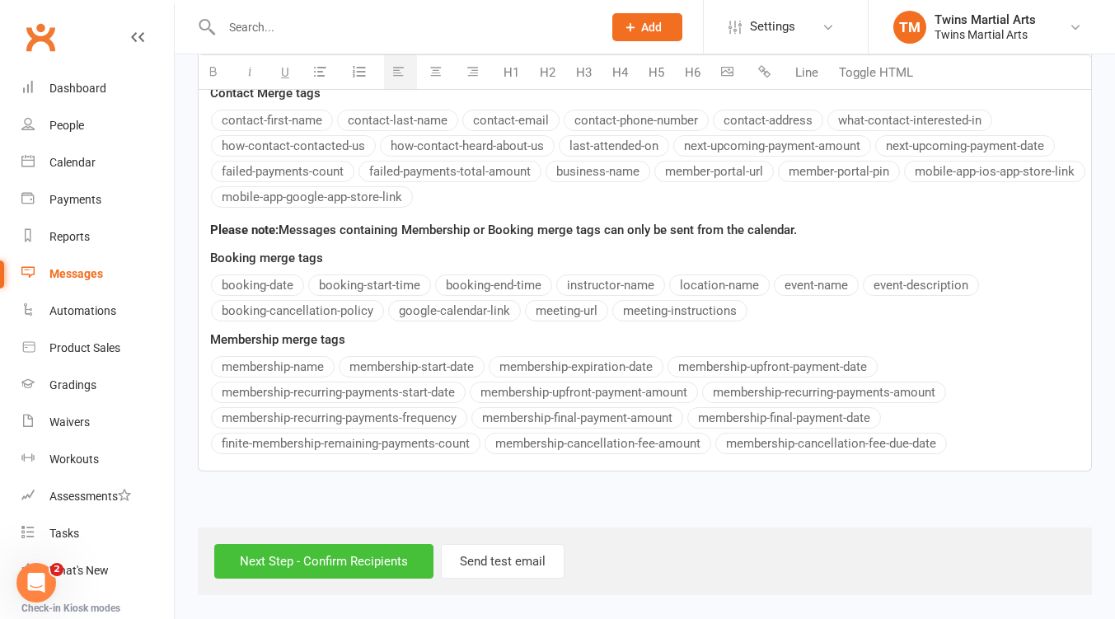
click at [291, 558] on input "Next Step - Confirm Recipients" at bounding box center [323, 561] width 219 height 35
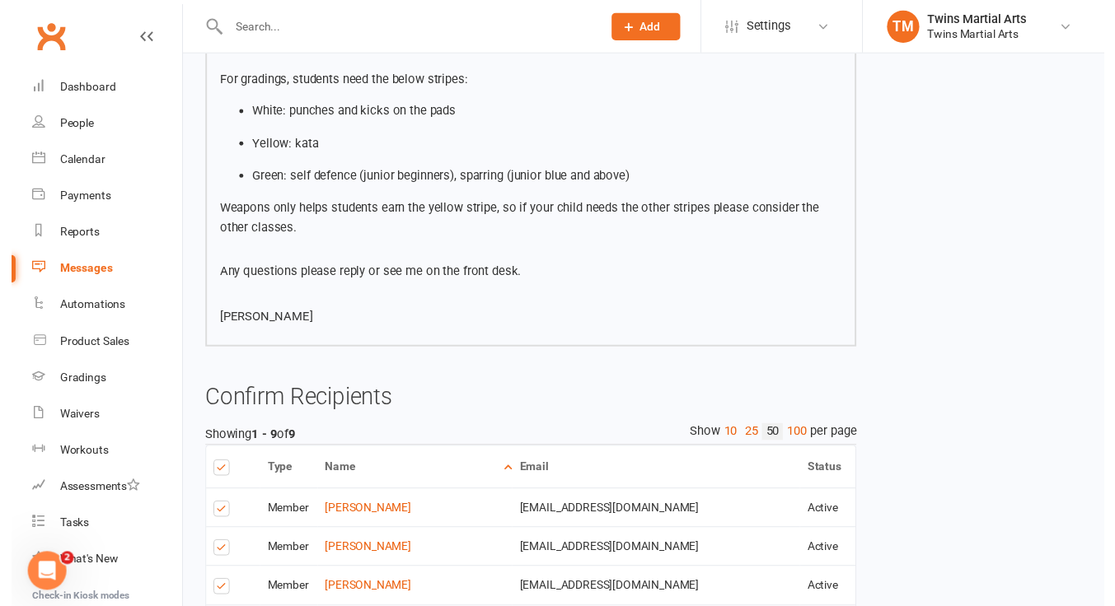
scroll to position [732, 0]
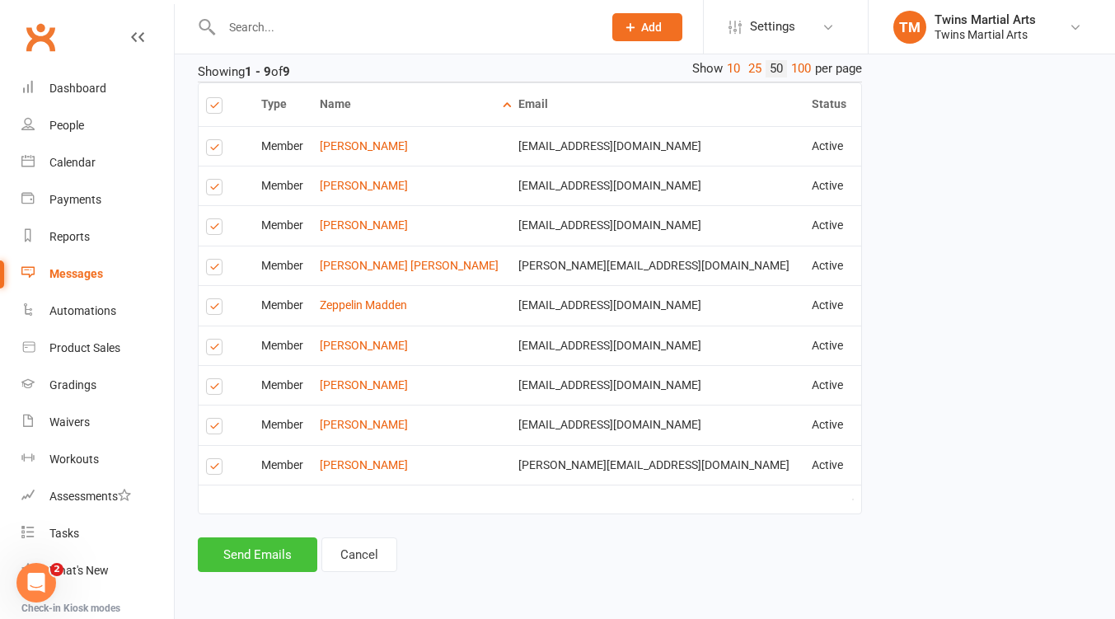
click at [251, 567] on button "Send Emails" at bounding box center [257, 554] width 119 height 35
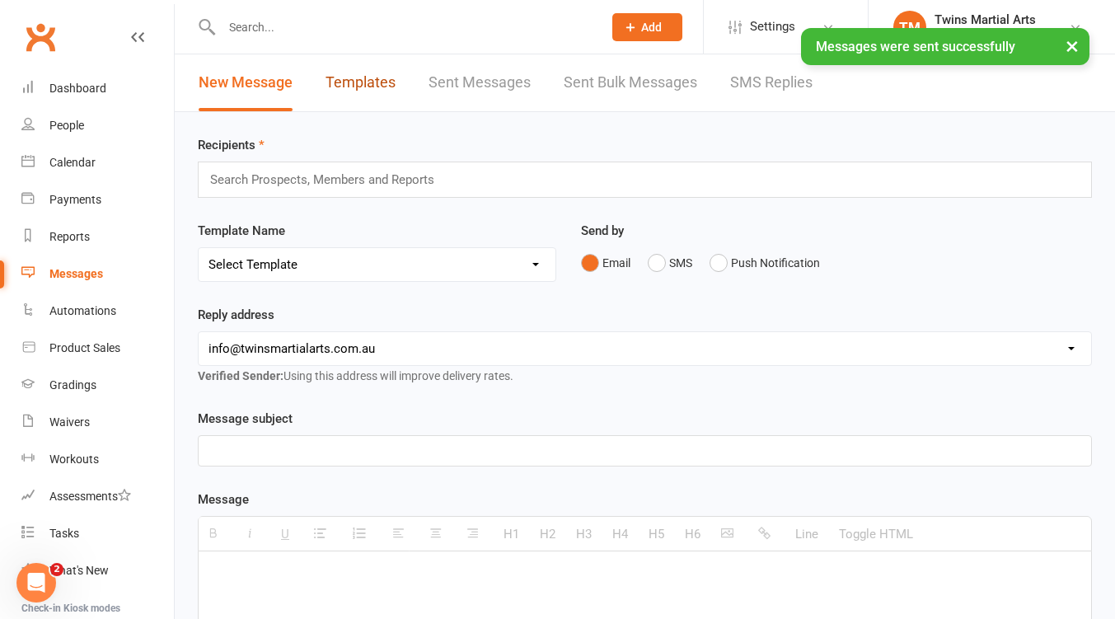
click at [362, 91] on link "Templates" at bounding box center [360, 82] width 70 height 57
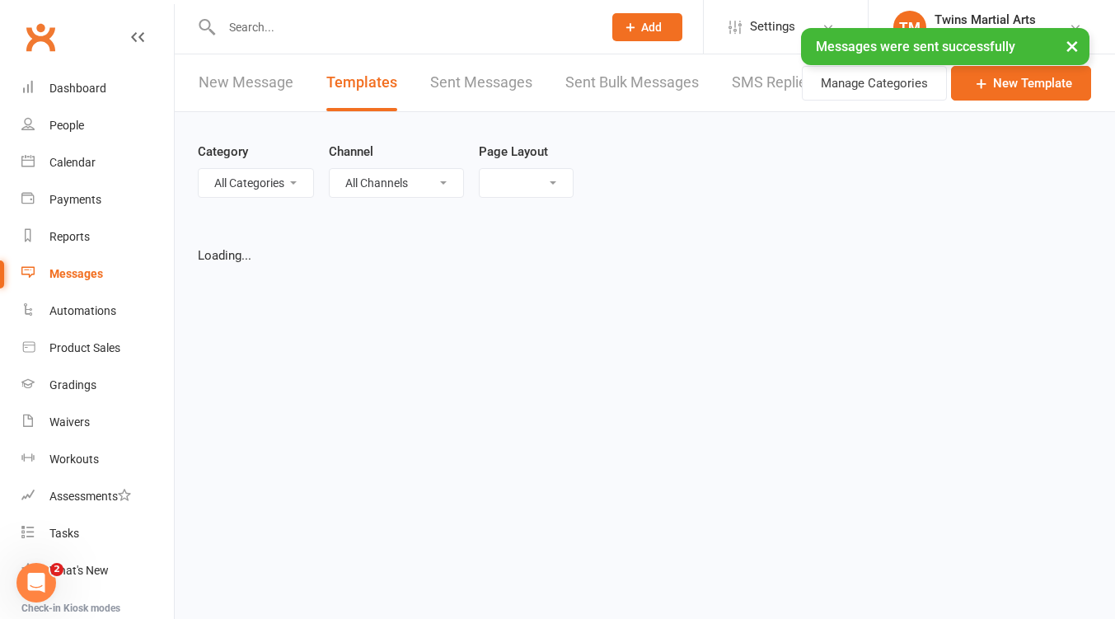
select select "grid"
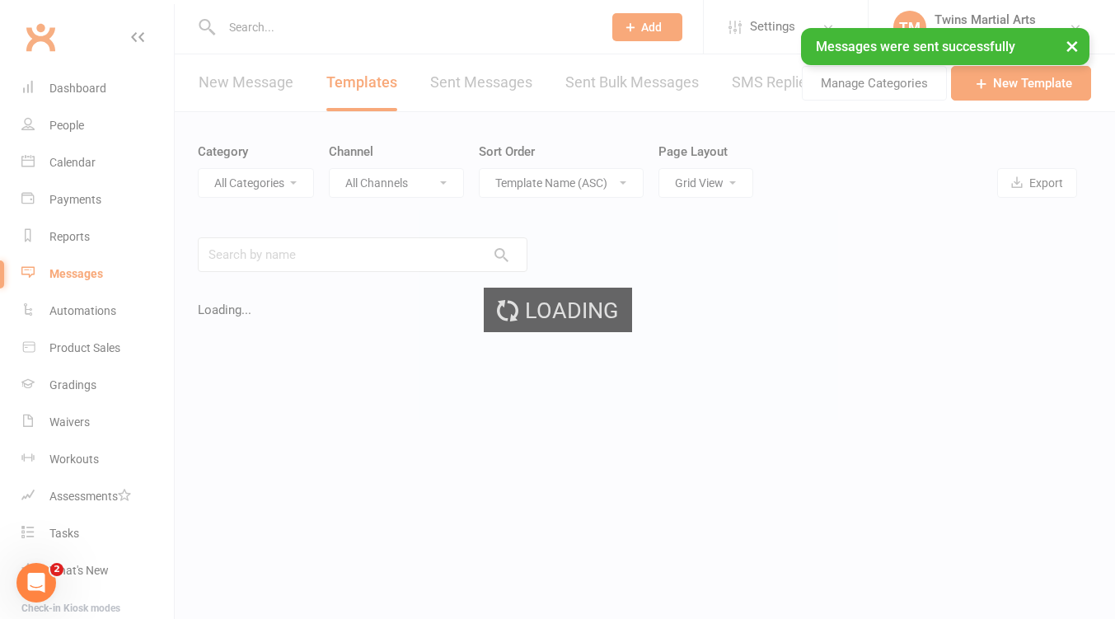
click at [290, 187] on select "All Categories" at bounding box center [256, 183] width 115 height 28
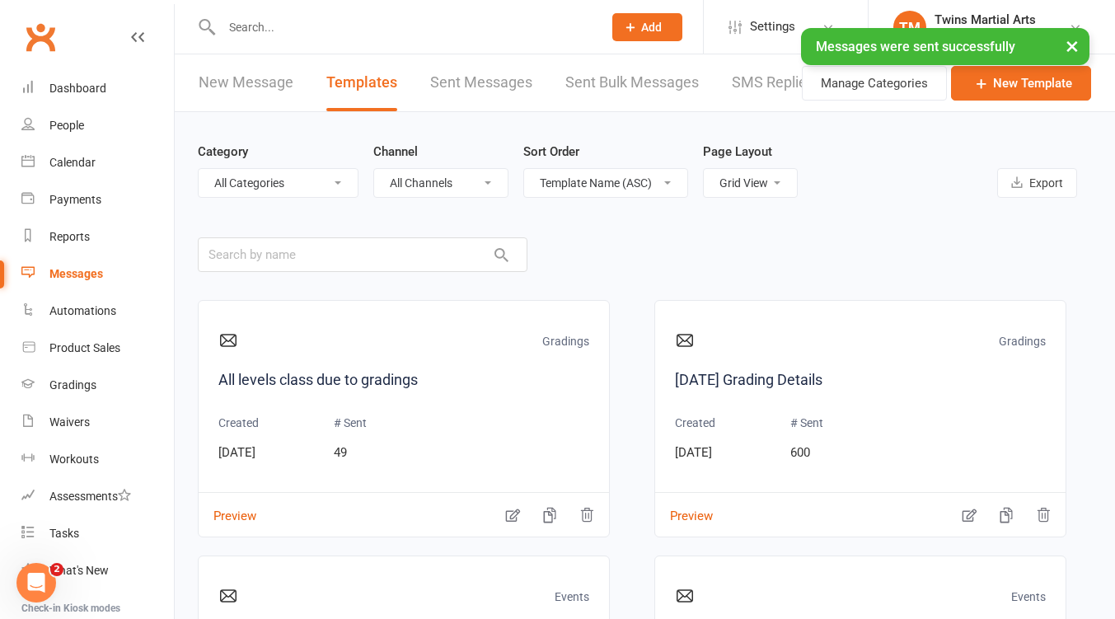
select select "6474"
click at [199, 169] on select "All Categories (No category) Events Gradings Leadership Team Mobile App Moving …" at bounding box center [278, 183] width 159 height 28
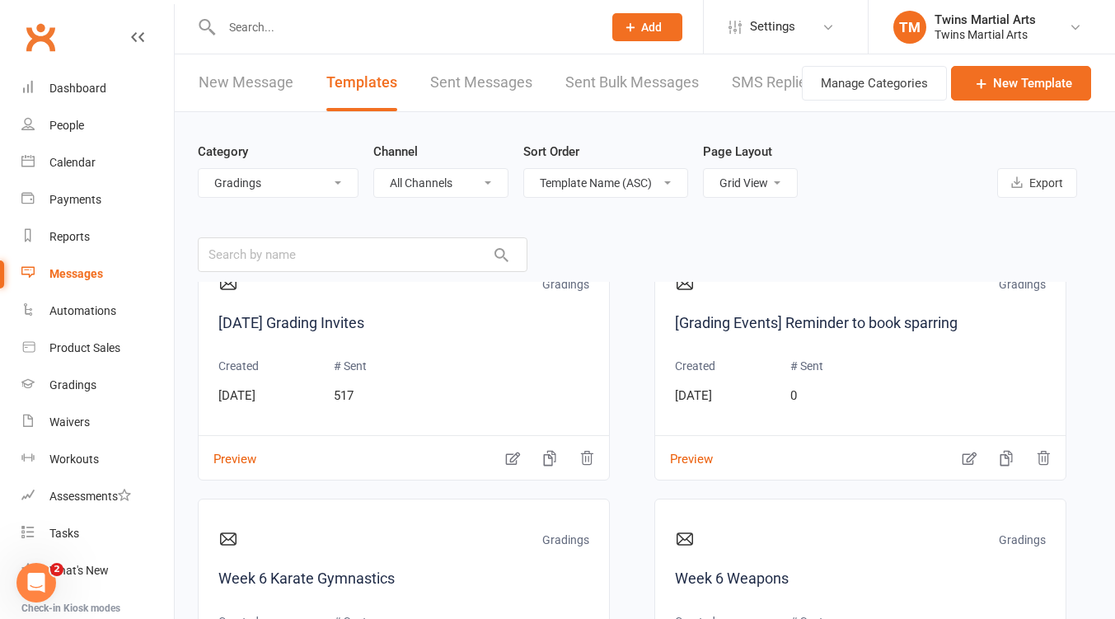
scroll to position [205, 0]
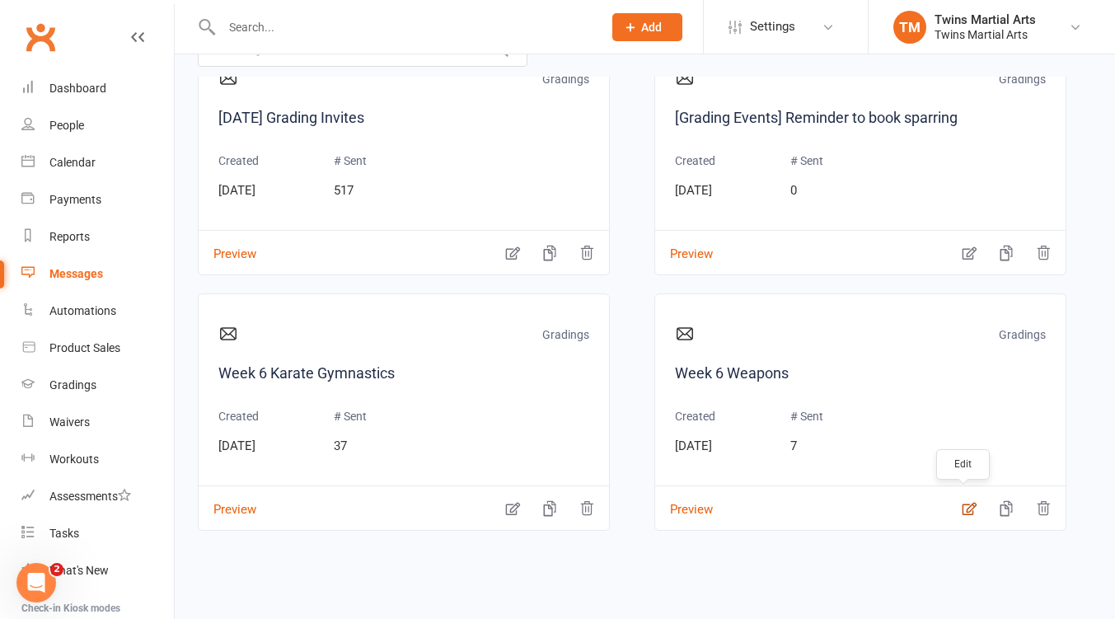
click at [961, 507] on icon "button" at bounding box center [969, 508] width 16 height 16
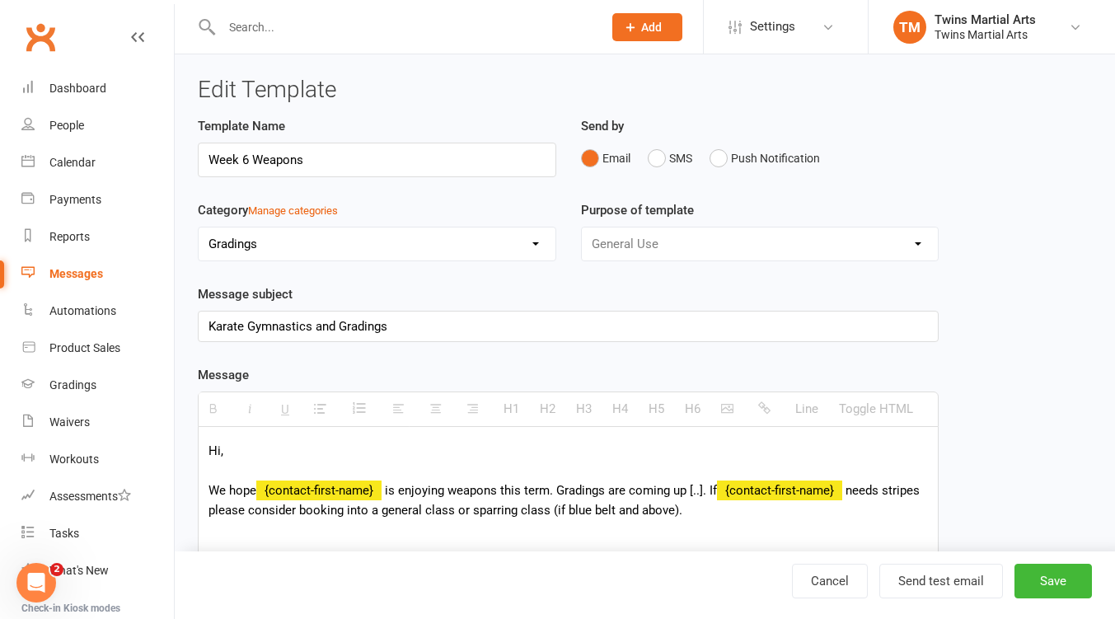
click at [311, 327] on div "Karate Gymnastics and Gradings" at bounding box center [568, 326] width 739 height 30
click at [1053, 577] on button "Save" at bounding box center [1052, 580] width 77 height 35
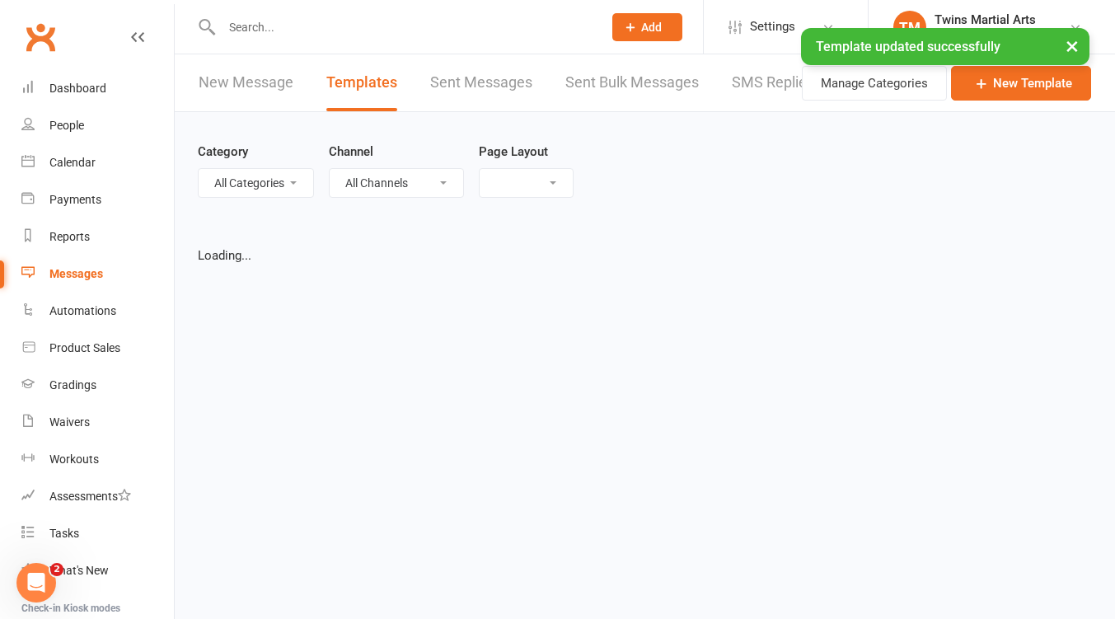
select select "grid"
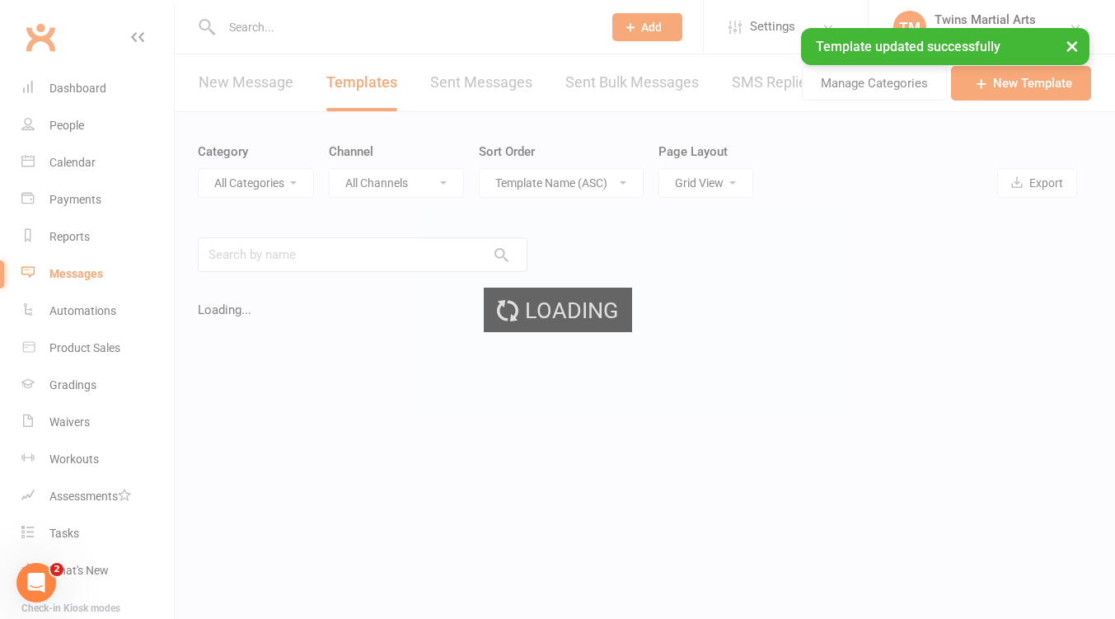
select select "6474"
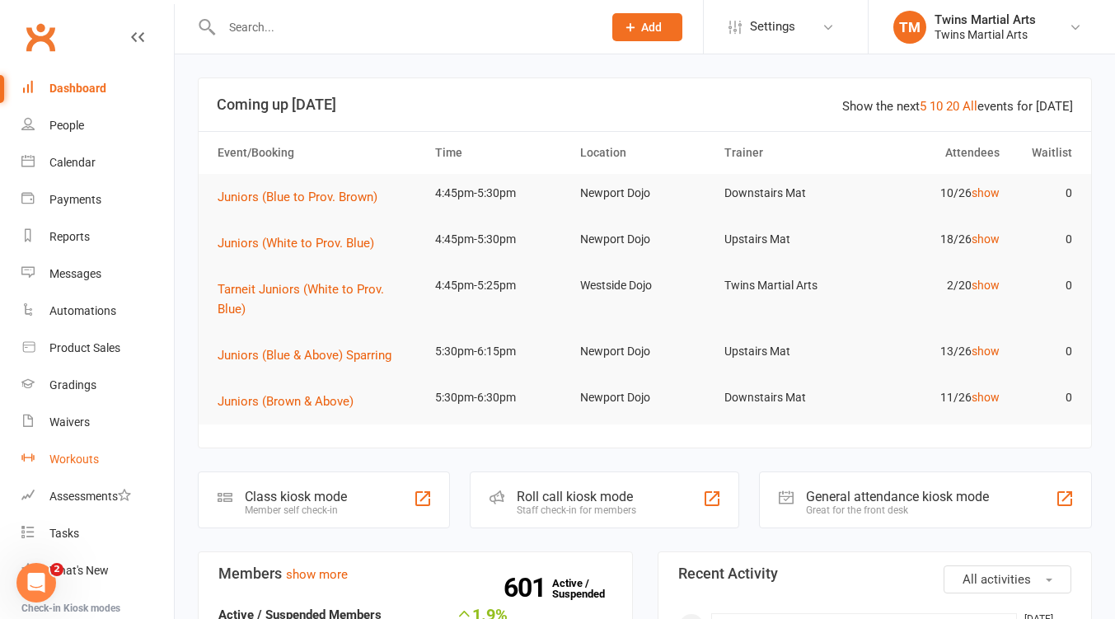
click at [74, 453] on div "Workouts" at bounding box center [73, 458] width 49 height 13
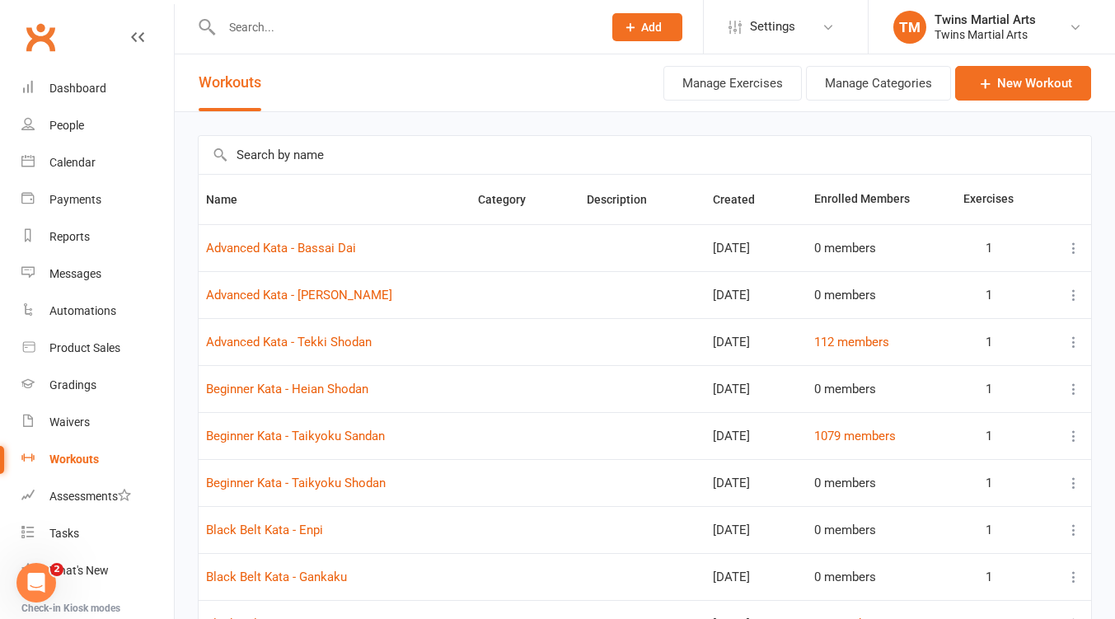
click at [1075, 346] on icon at bounding box center [1073, 342] width 16 height 16
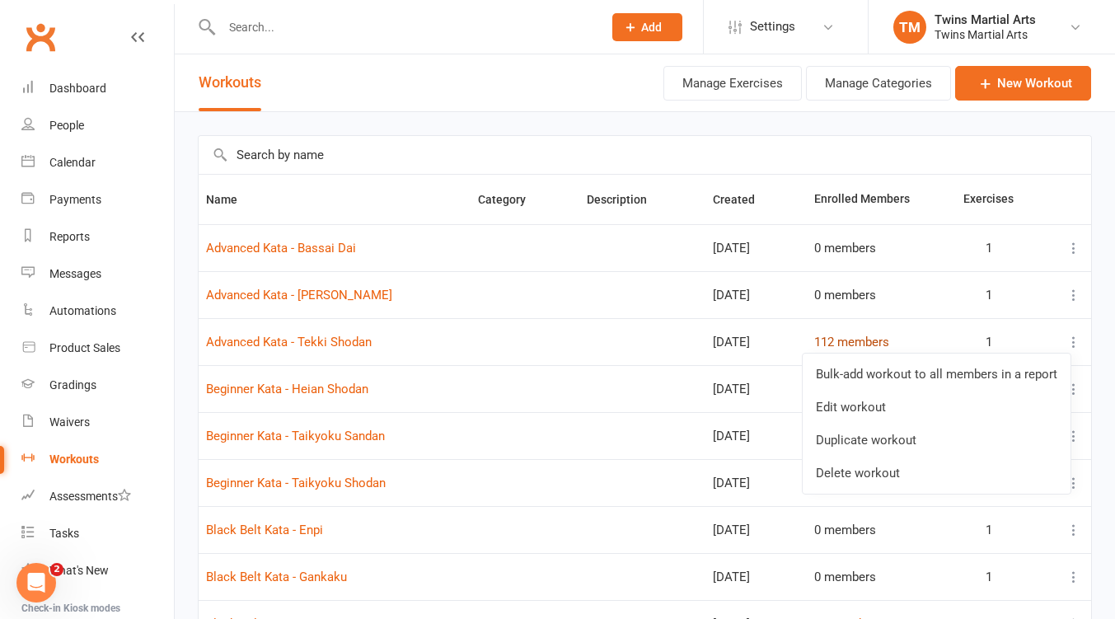
click at [870, 337] on link "112 members" at bounding box center [851, 341] width 75 height 15
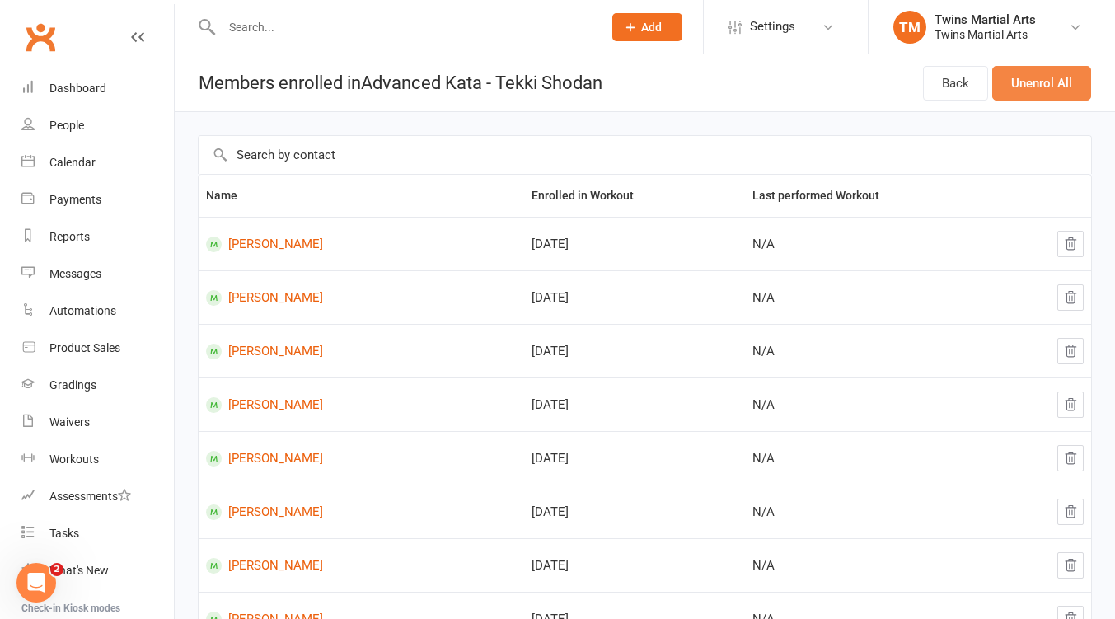
click at [1060, 87] on button "Unenrol All" at bounding box center [1041, 83] width 99 height 35
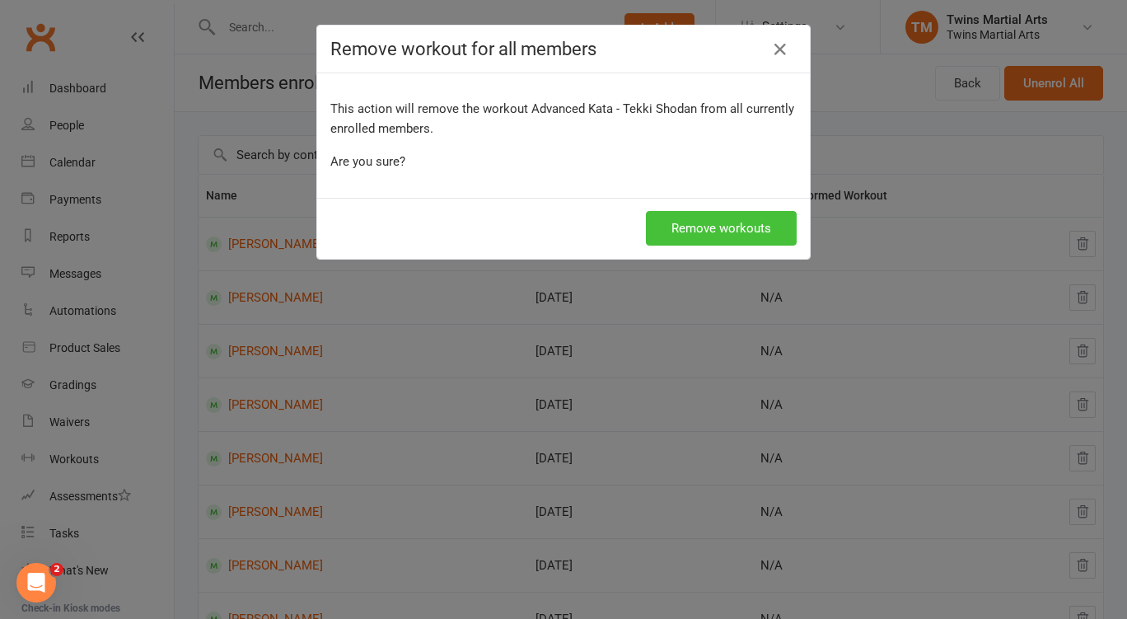
click at [754, 233] on button "Remove workouts" at bounding box center [721, 228] width 151 height 35
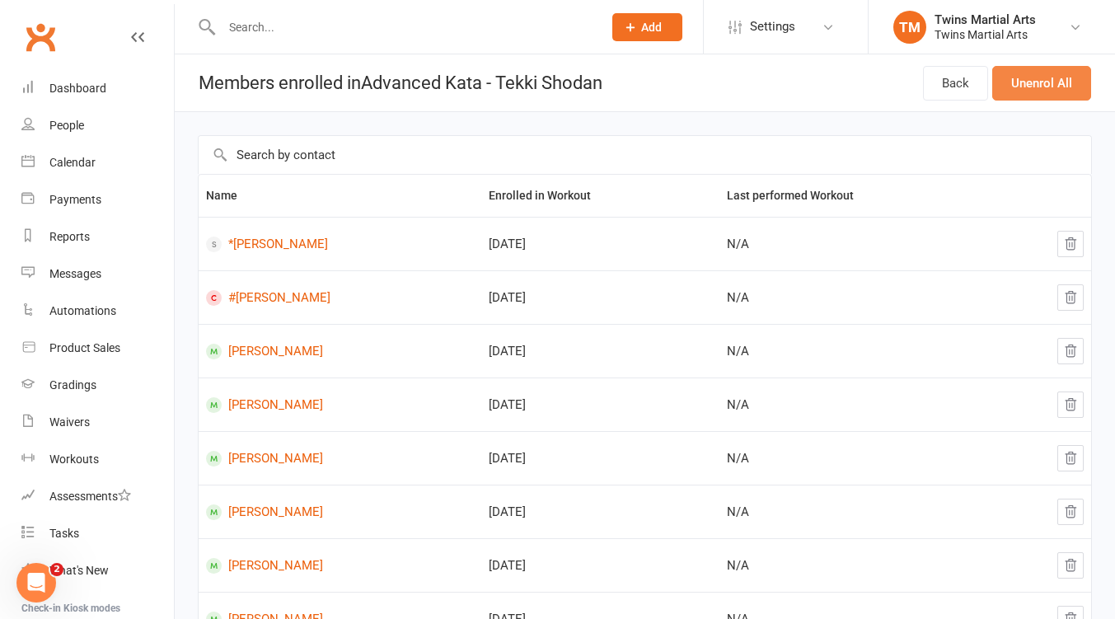
click at [1036, 89] on button "Unenrol All" at bounding box center [1041, 83] width 99 height 35
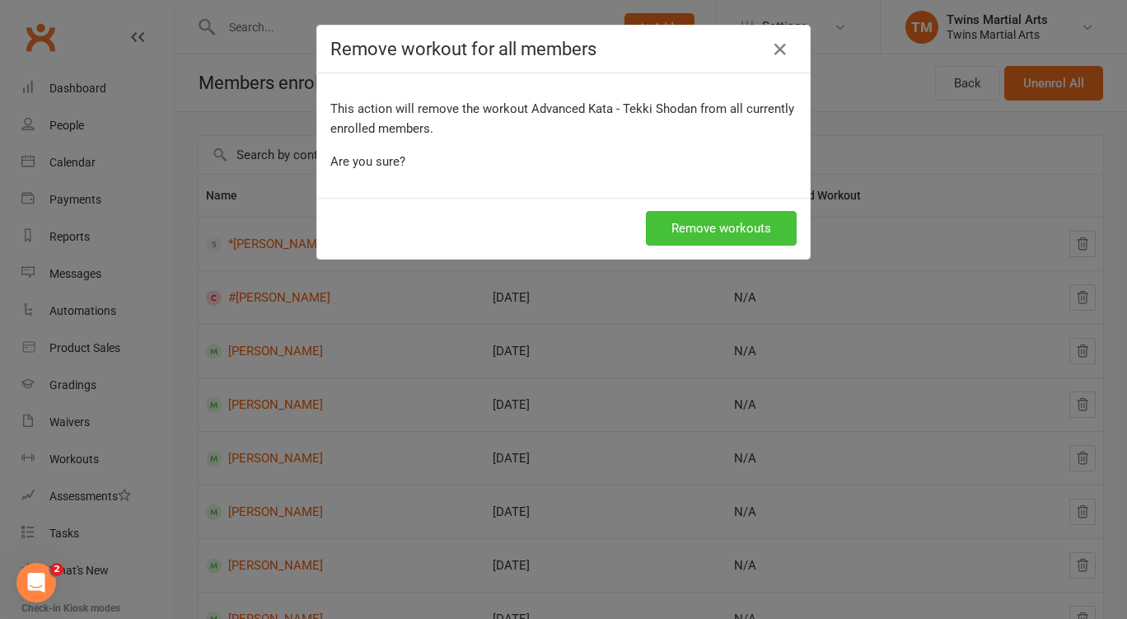
click at [746, 228] on button "Remove workouts" at bounding box center [721, 228] width 151 height 35
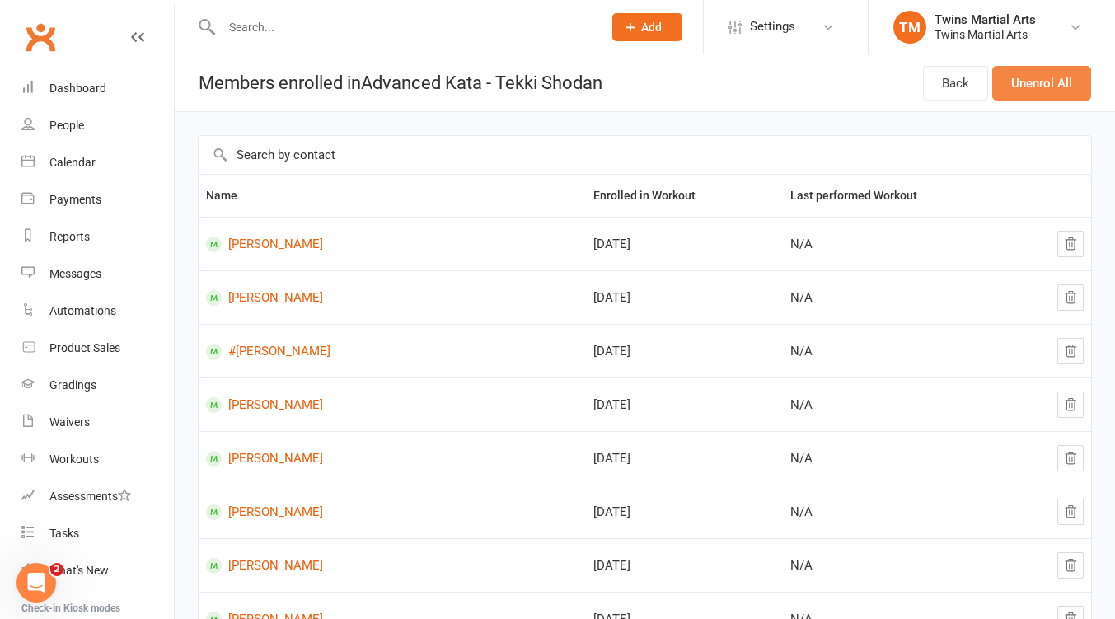
click at [1029, 85] on button "Unenrol All" at bounding box center [1041, 83] width 99 height 35
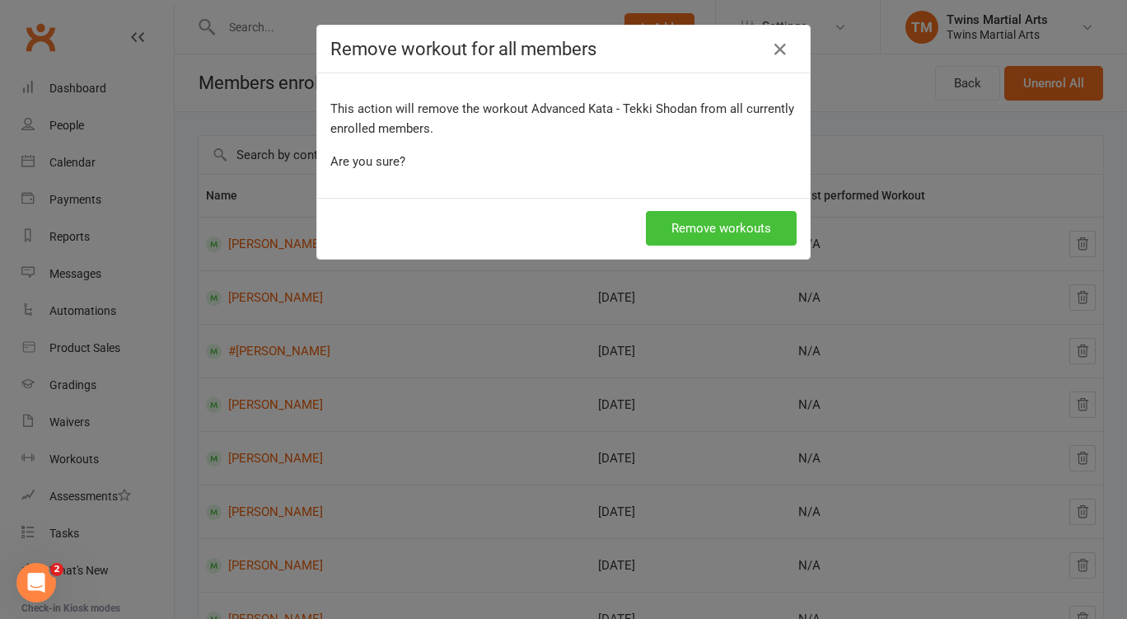
click at [754, 220] on button "Remove workouts" at bounding box center [721, 228] width 151 height 35
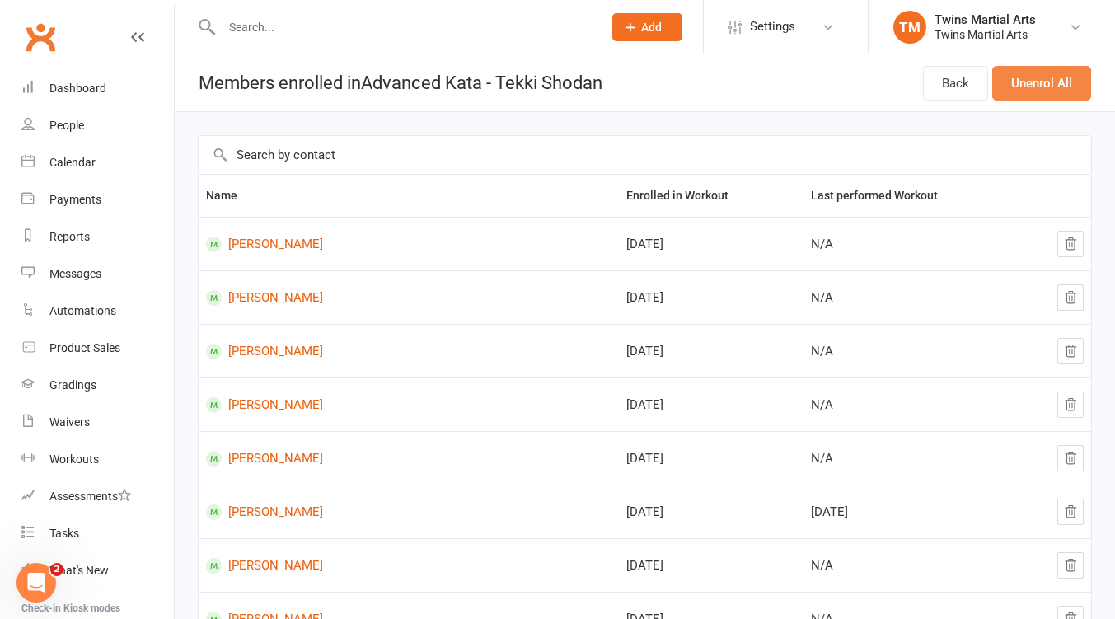
click at [1048, 91] on button "Unenrol All" at bounding box center [1041, 83] width 99 height 35
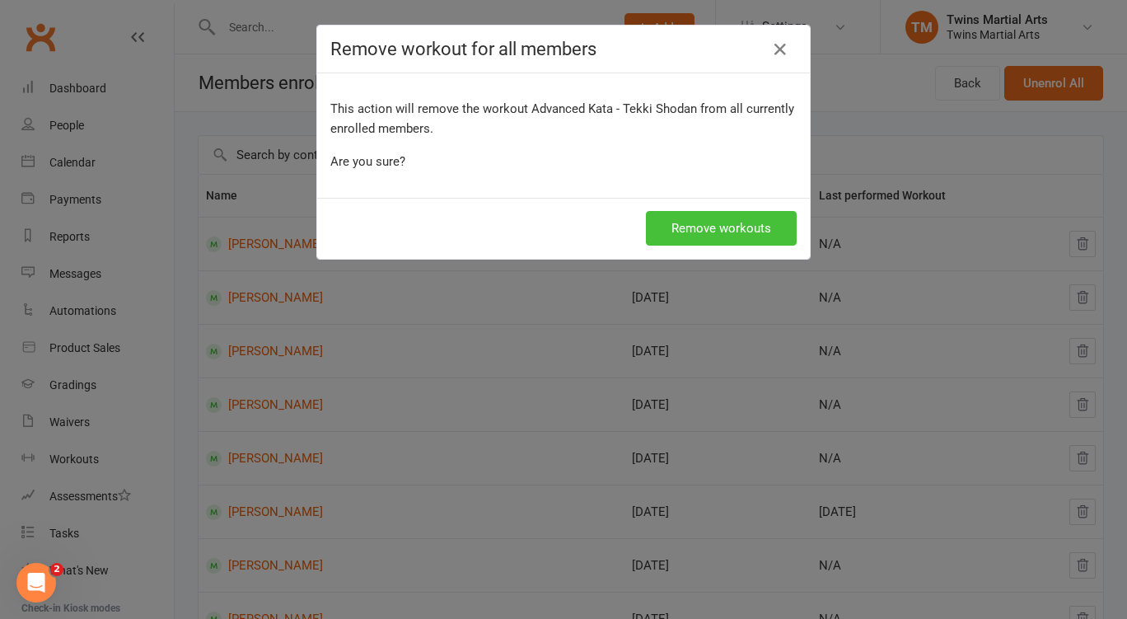
click at [759, 223] on button "Remove workouts" at bounding box center [721, 228] width 151 height 35
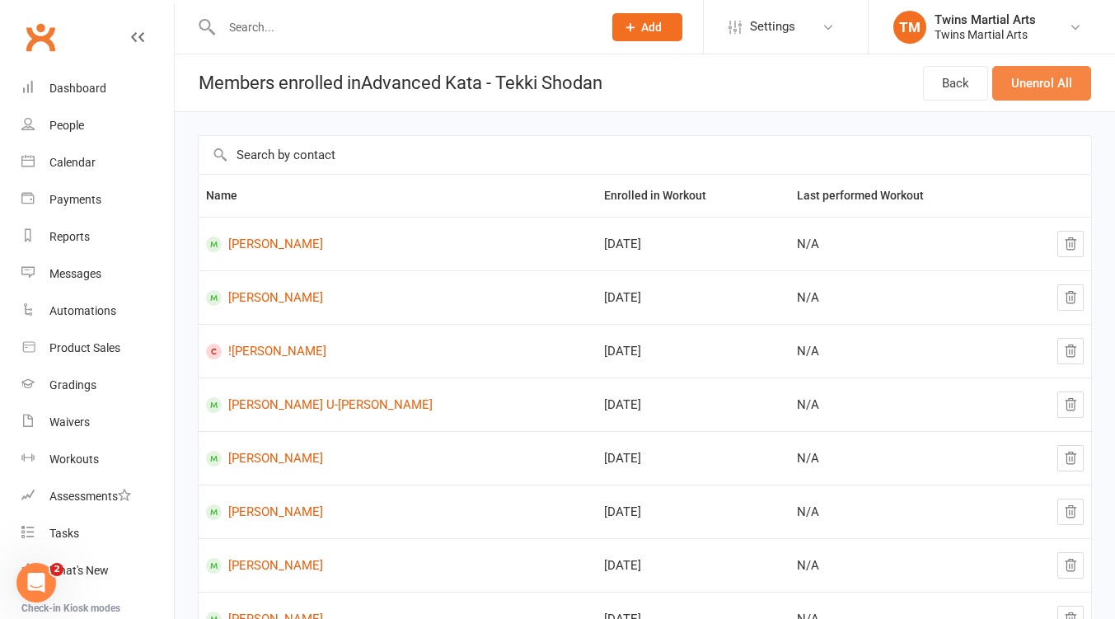
click at [1046, 96] on button "Unenrol All" at bounding box center [1041, 83] width 99 height 35
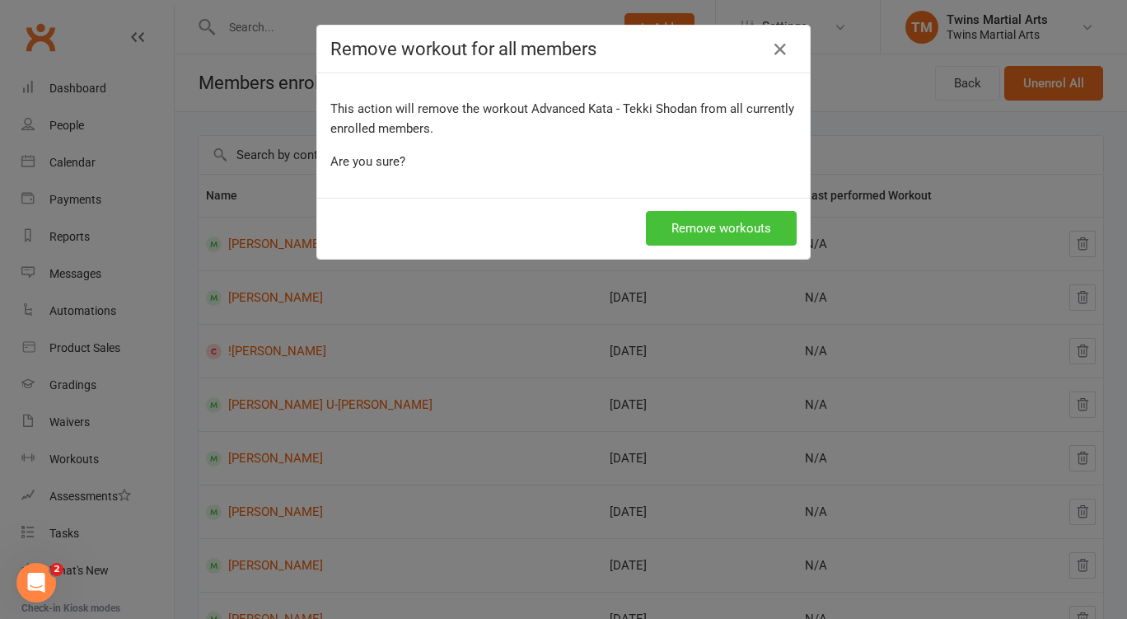
click at [736, 224] on button "Remove workouts" at bounding box center [721, 228] width 151 height 35
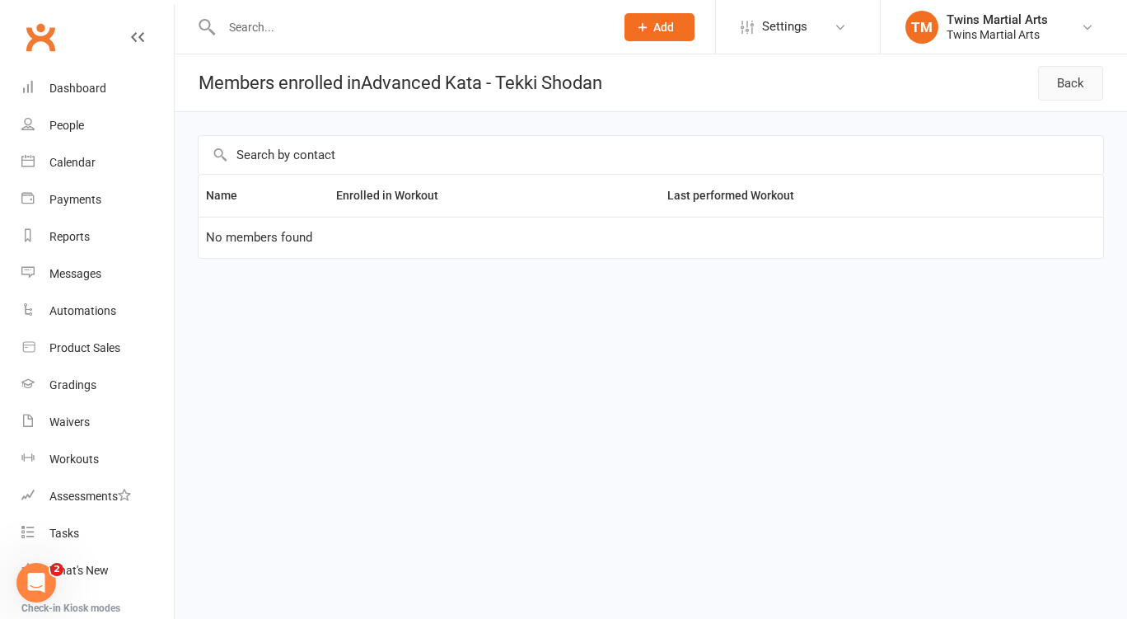
click at [1063, 82] on link "Back" at bounding box center [1070, 83] width 65 height 35
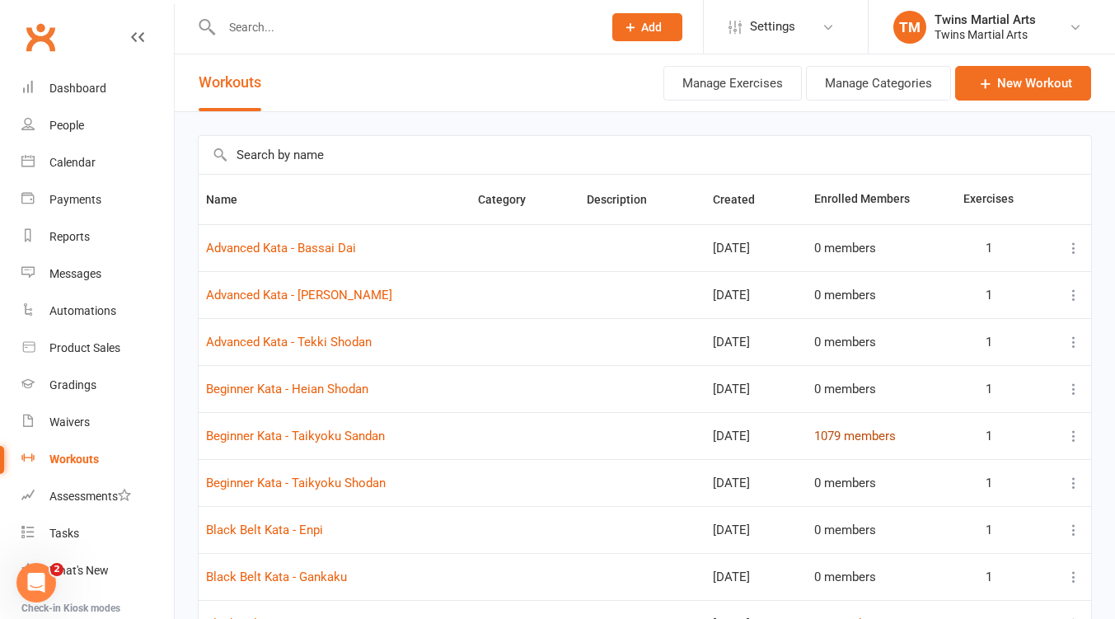
click at [848, 436] on link "1079 members" at bounding box center [855, 435] width 82 height 15
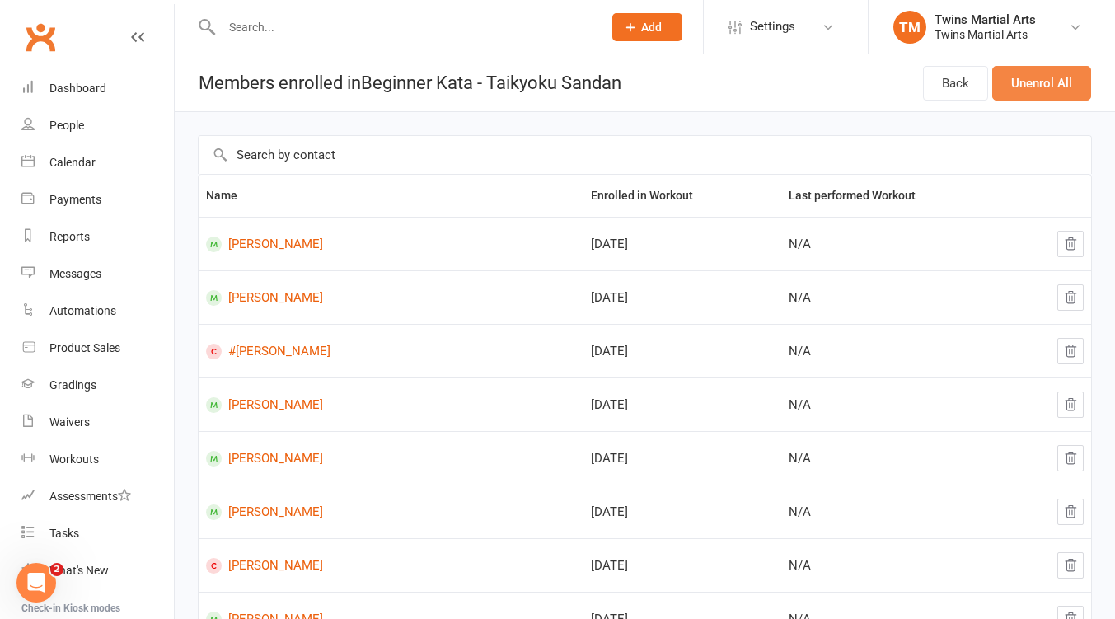
click at [1054, 82] on button "Unenrol All" at bounding box center [1041, 83] width 99 height 35
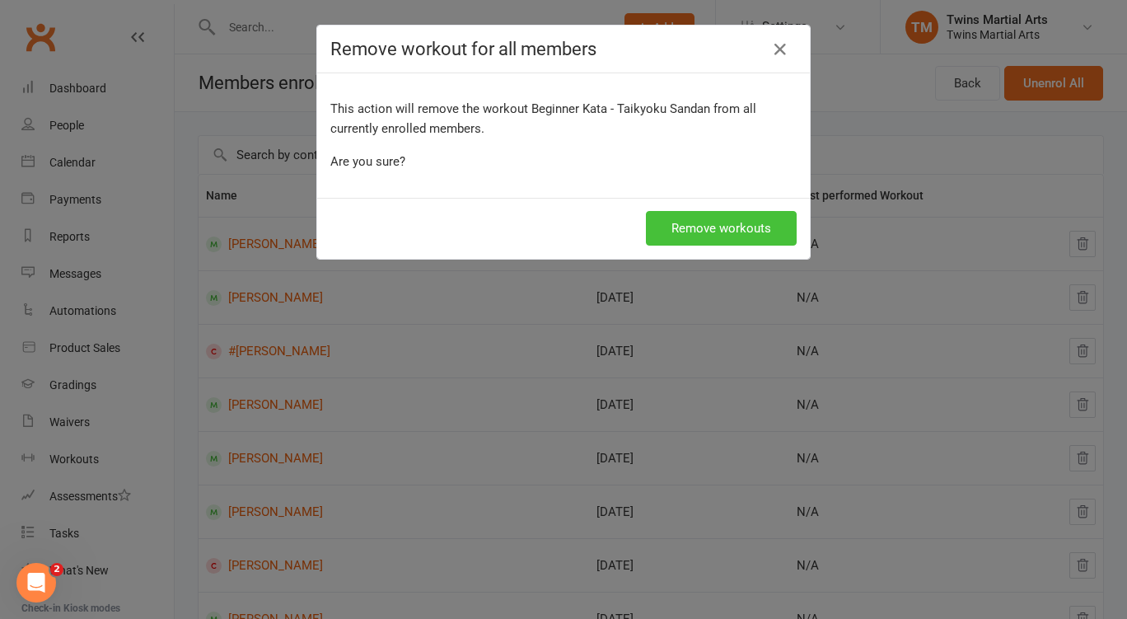
click at [751, 217] on button "Remove workouts" at bounding box center [721, 228] width 151 height 35
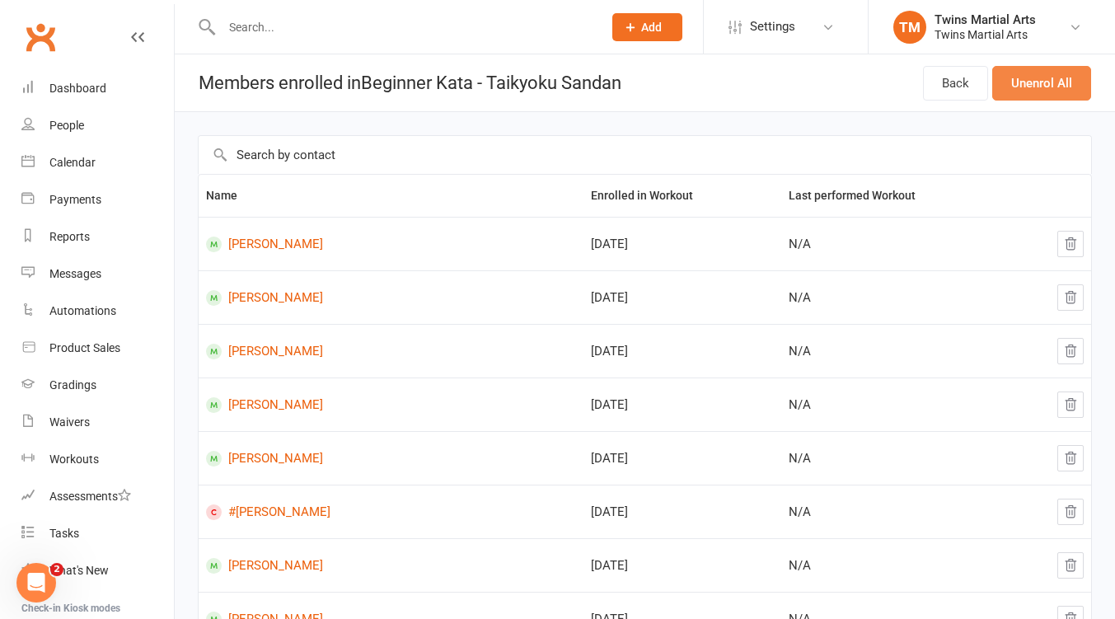
click at [1039, 85] on button "Unenrol All" at bounding box center [1041, 83] width 99 height 35
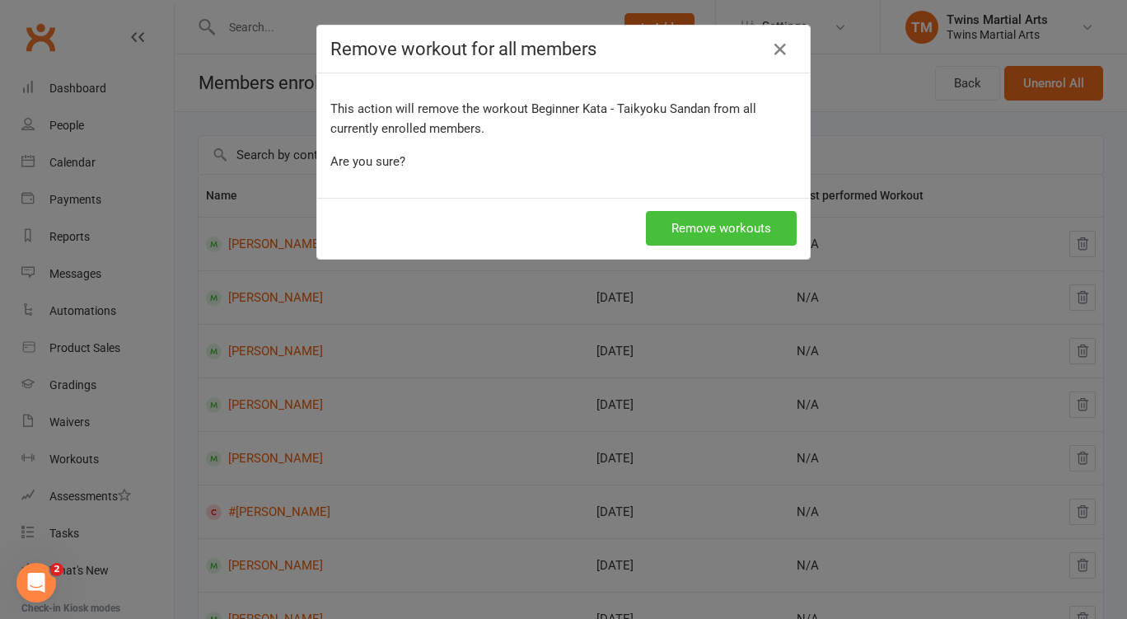
click at [730, 243] on button "Remove workouts" at bounding box center [721, 228] width 151 height 35
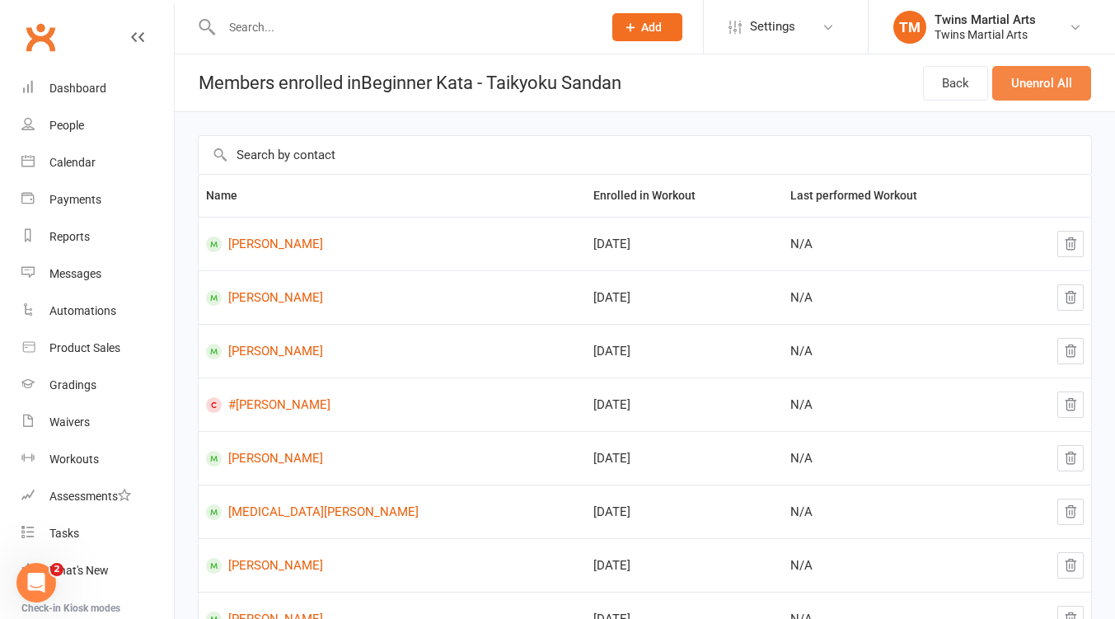
click at [1034, 84] on button "Unenrol All" at bounding box center [1041, 83] width 99 height 35
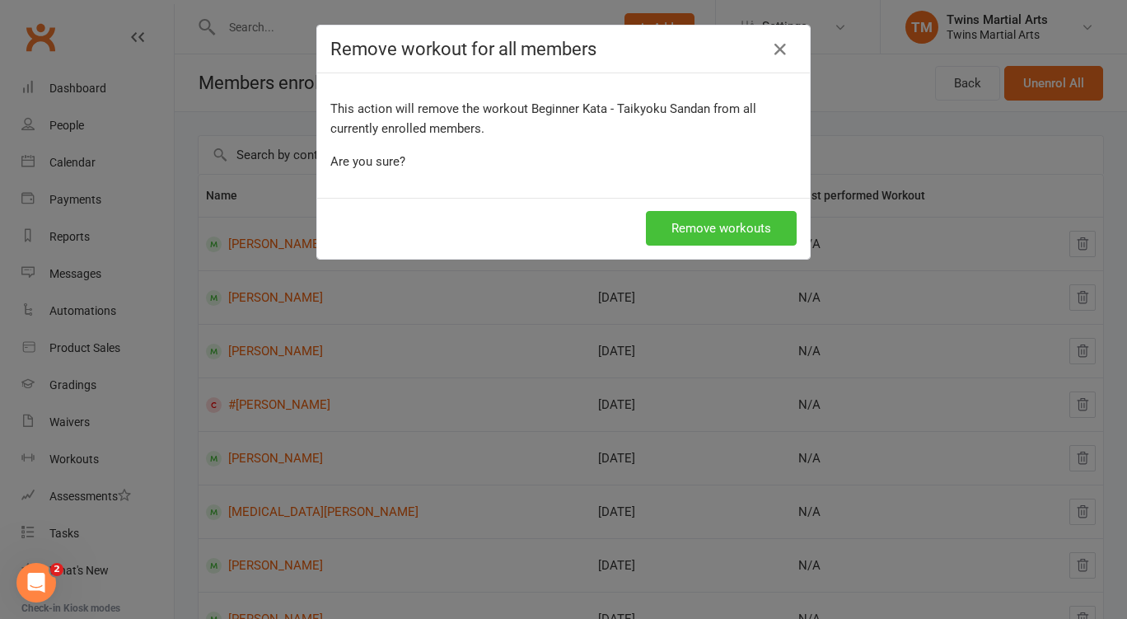
click at [744, 227] on button "Remove workouts" at bounding box center [721, 228] width 151 height 35
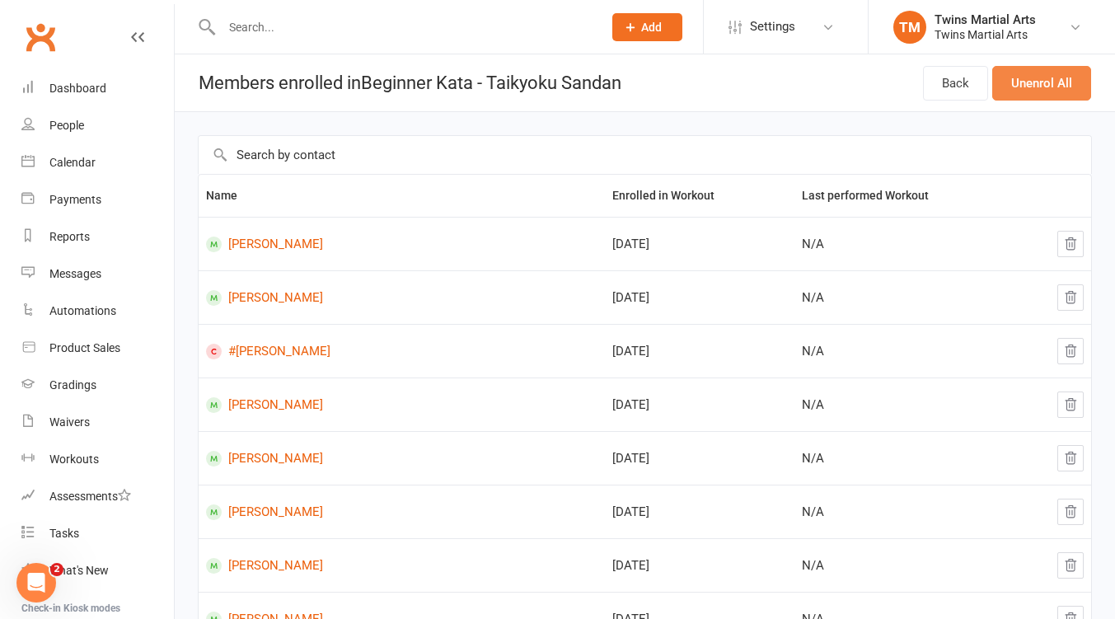
click at [1031, 82] on button "Unenrol All" at bounding box center [1041, 83] width 99 height 35
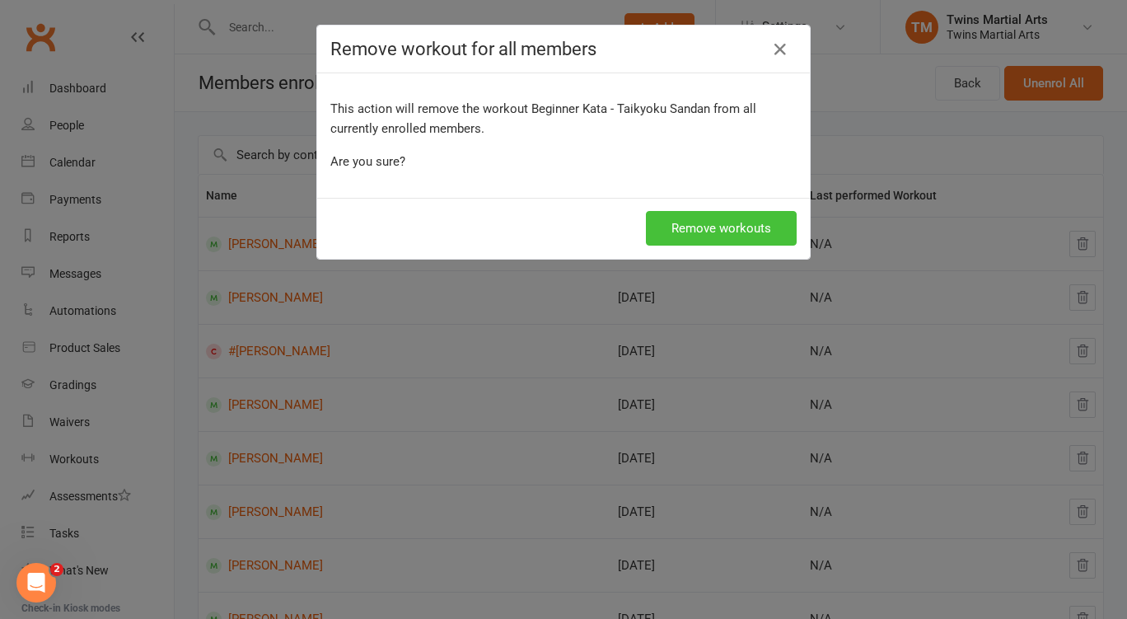
click at [716, 226] on button "Remove workouts" at bounding box center [721, 228] width 151 height 35
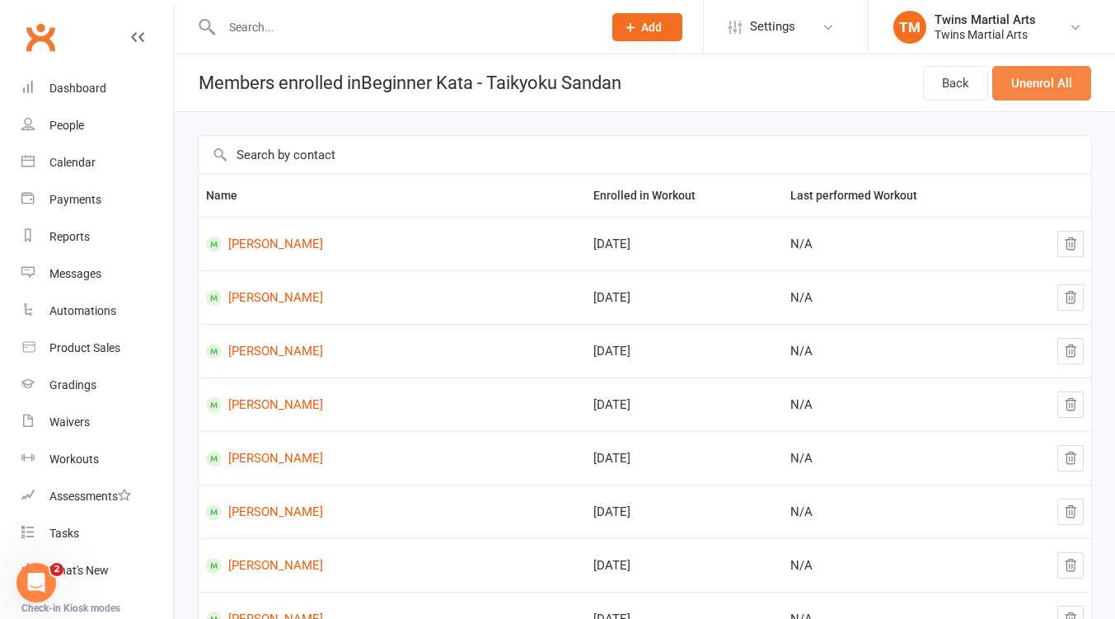
click at [1063, 77] on button "Unenrol All" at bounding box center [1041, 83] width 99 height 35
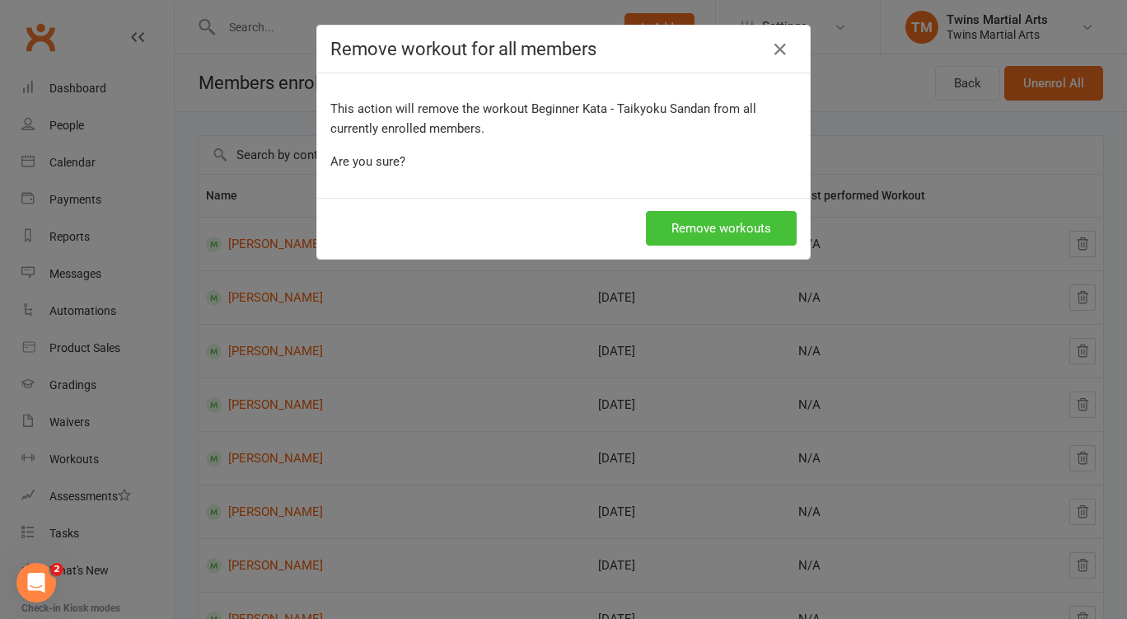
click at [735, 234] on button "Remove workouts" at bounding box center [721, 228] width 151 height 35
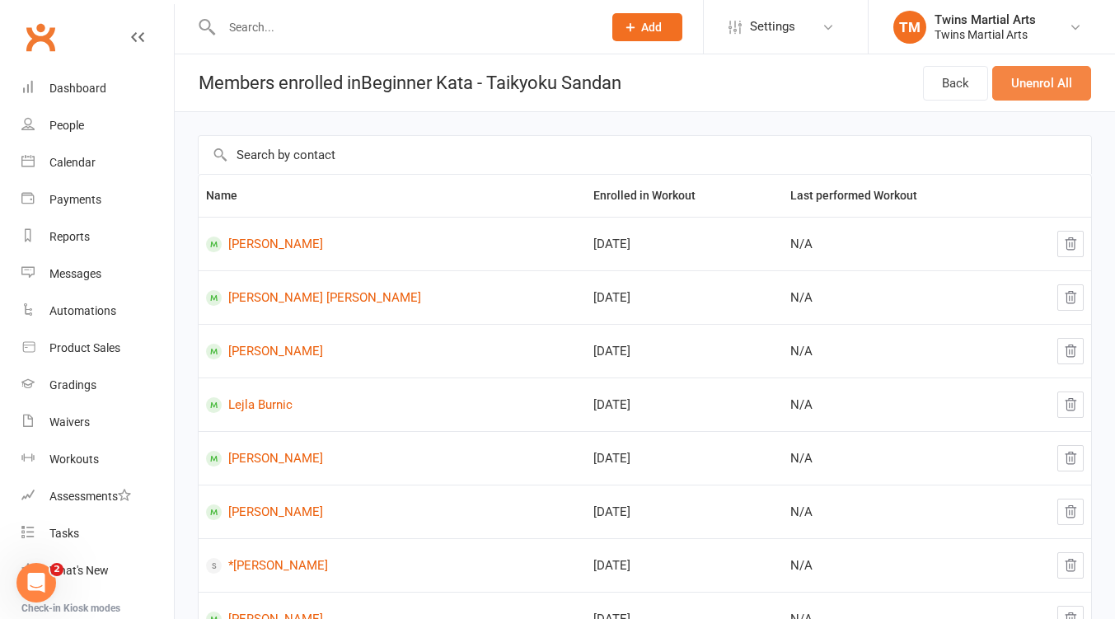
click at [1026, 89] on button "Unenrol All" at bounding box center [1041, 83] width 99 height 35
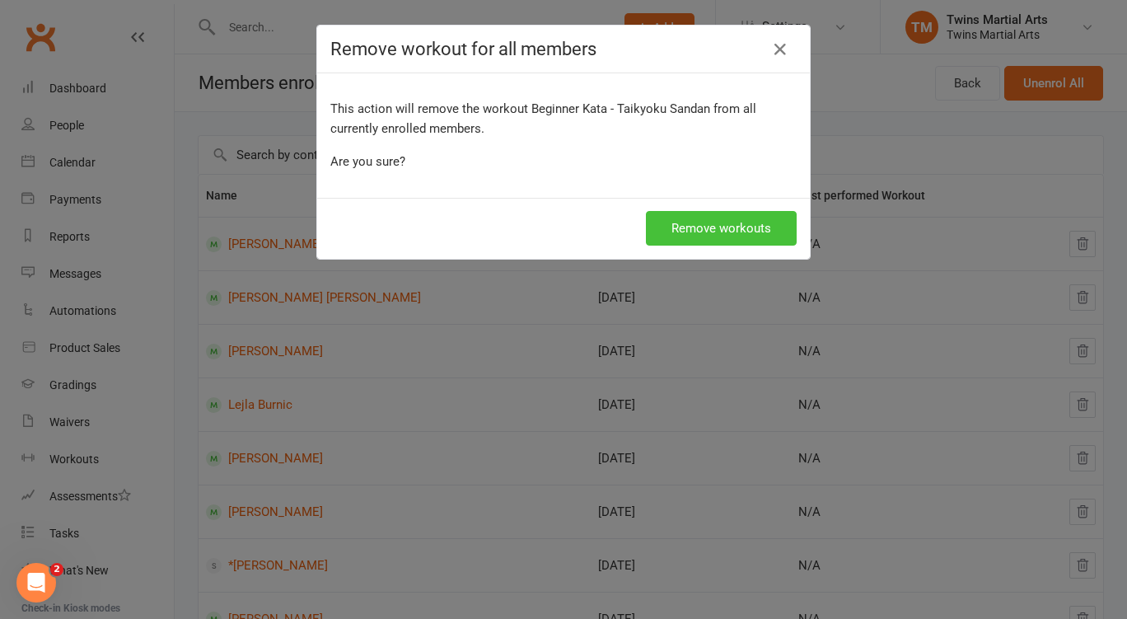
click at [668, 223] on button "Remove workouts" at bounding box center [721, 228] width 151 height 35
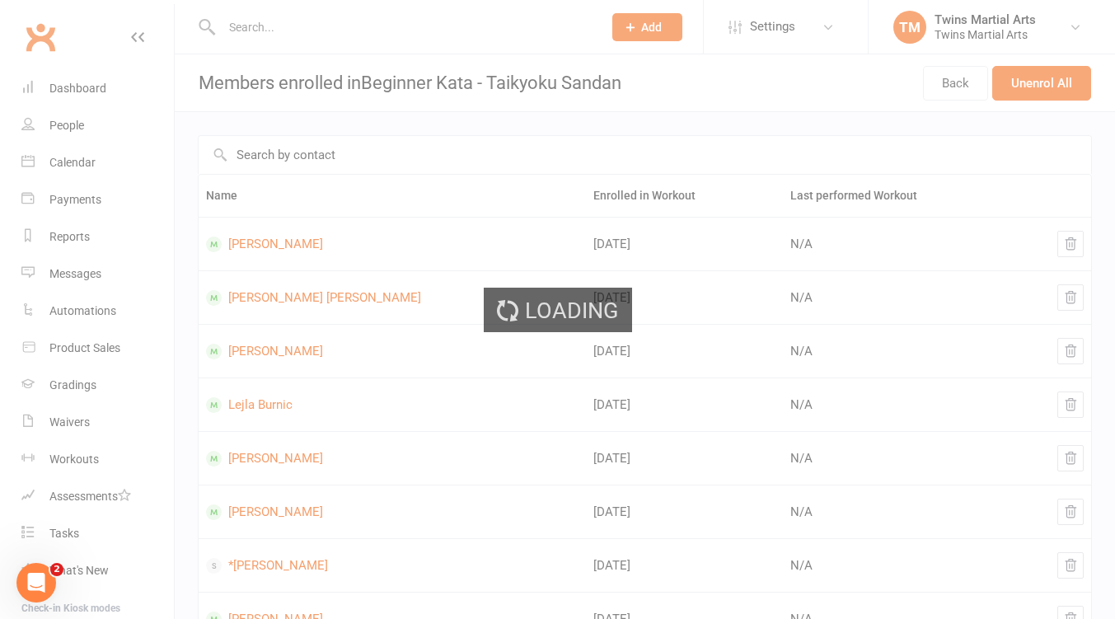
click at [1031, 86] on div "Loading" at bounding box center [557, 309] width 1115 height 619
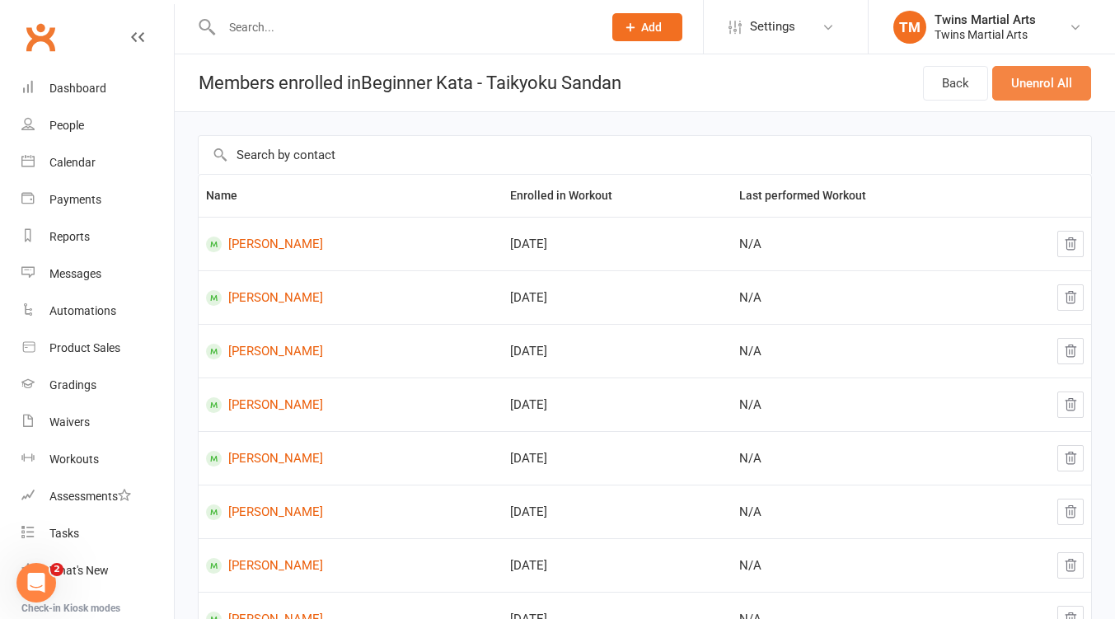
click at [1032, 87] on button "Unenrol All" at bounding box center [1041, 83] width 99 height 35
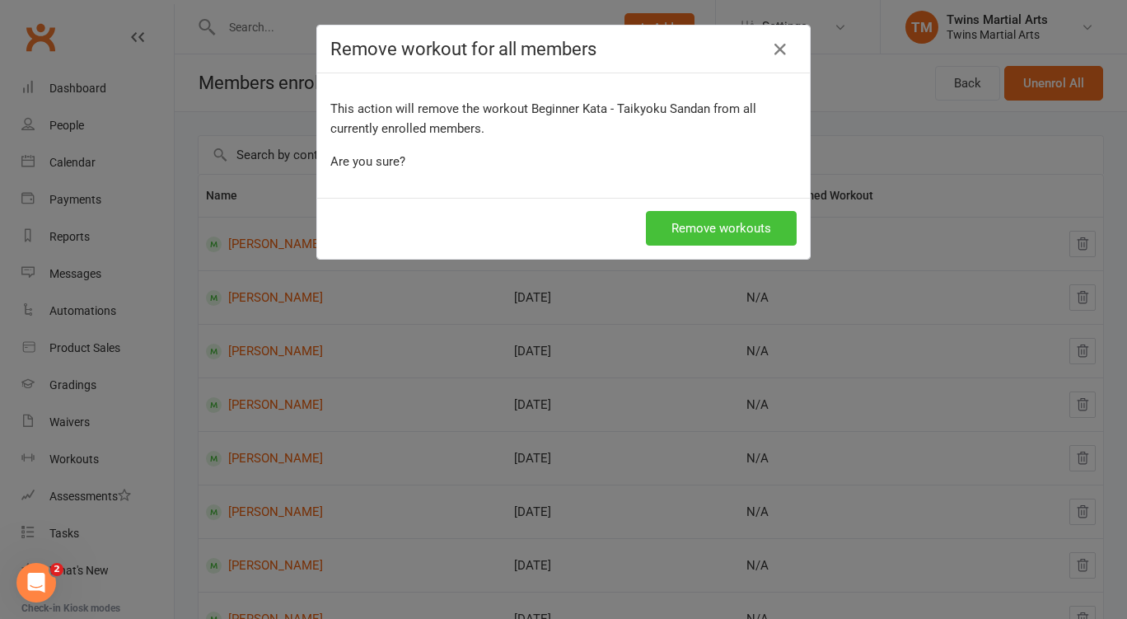
click at [724, 222] on button "Remove workouts" at bounding box center [721, 228] width 151 height 35
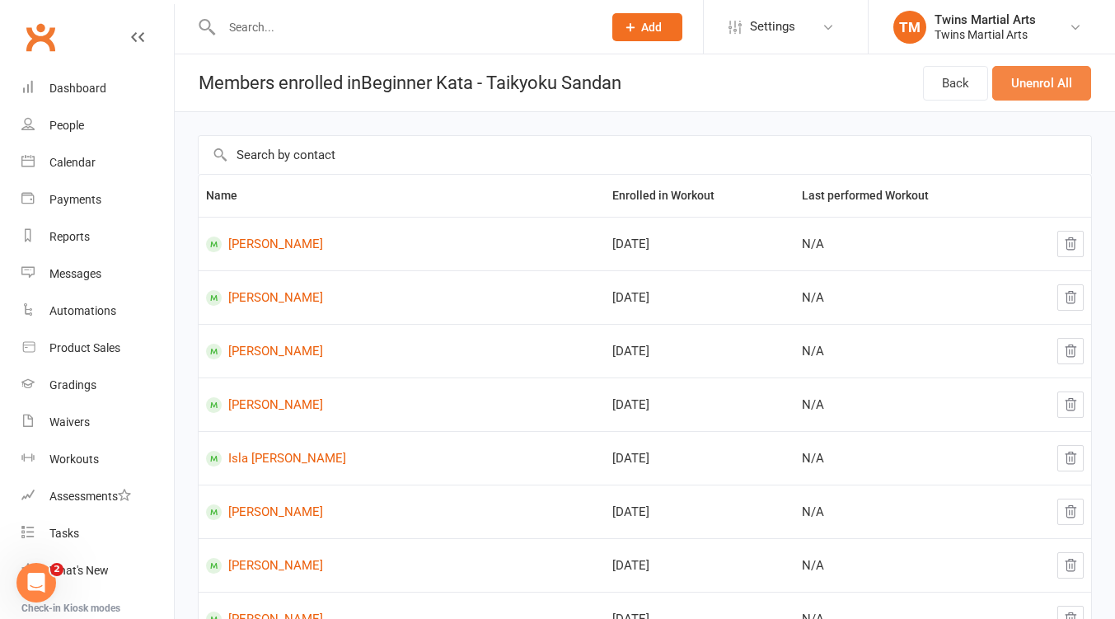
click at [1023, 92] on button "Unenrol All" at bounding box center [1041, 83] width 99 height 35
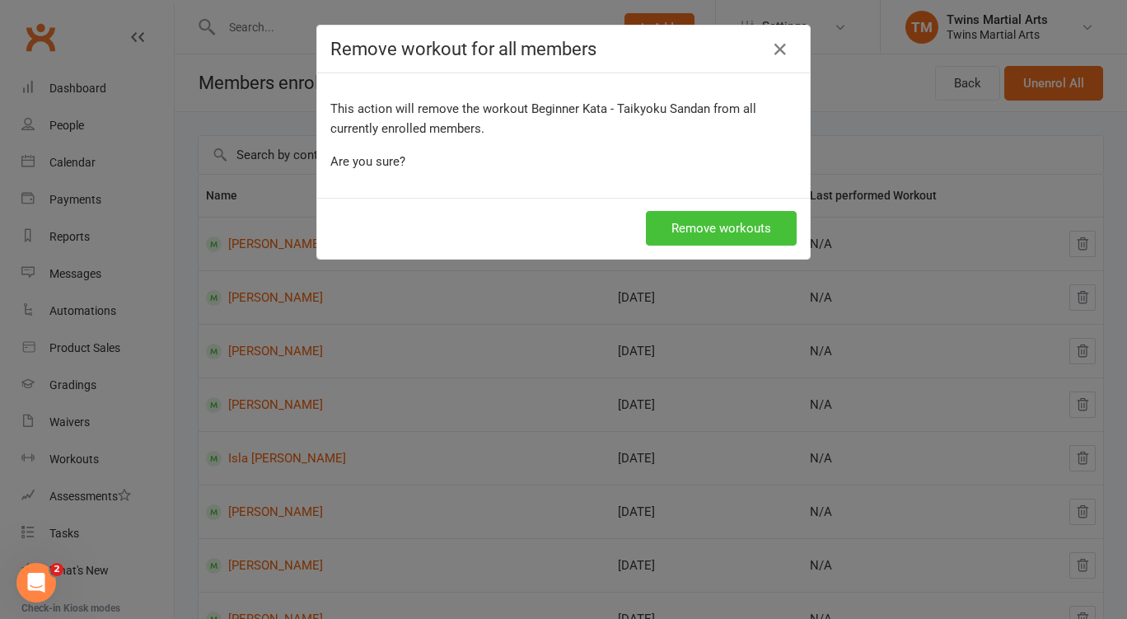
click at [741, 237] on button "Remove workouts" at bounding box center [721, 228] width 151 height 35
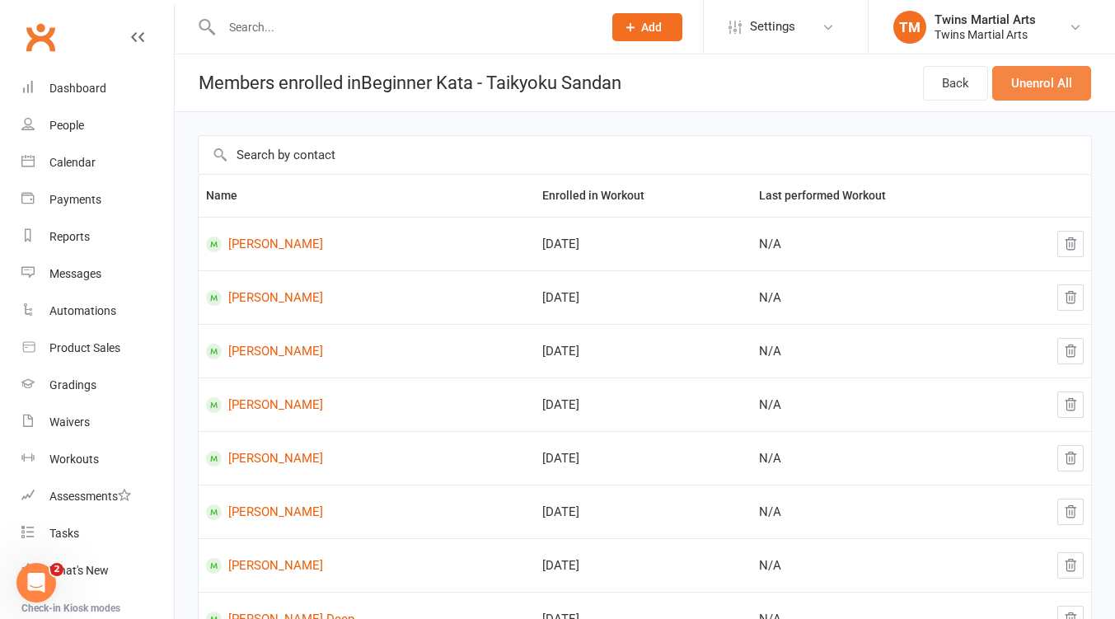
click at [1037, 77] on button "Unenrol All" at bounding box center [1041, 83] width 99 height 35
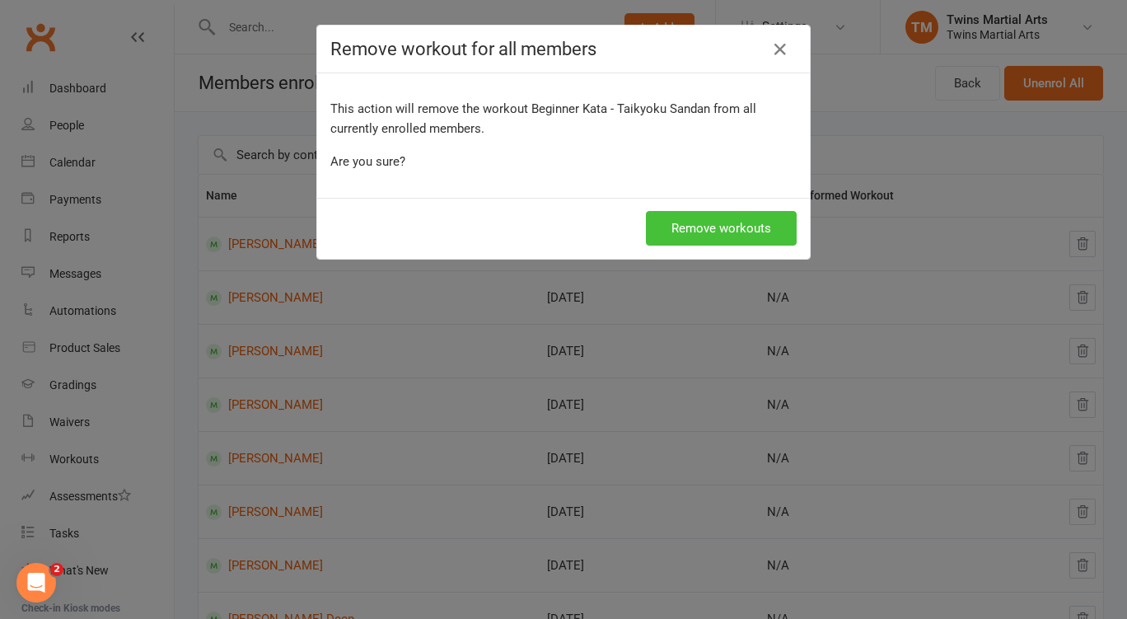
click at [737, 231] on button "Remove workouts" at bounding box center [721, 228] width 151 height 35
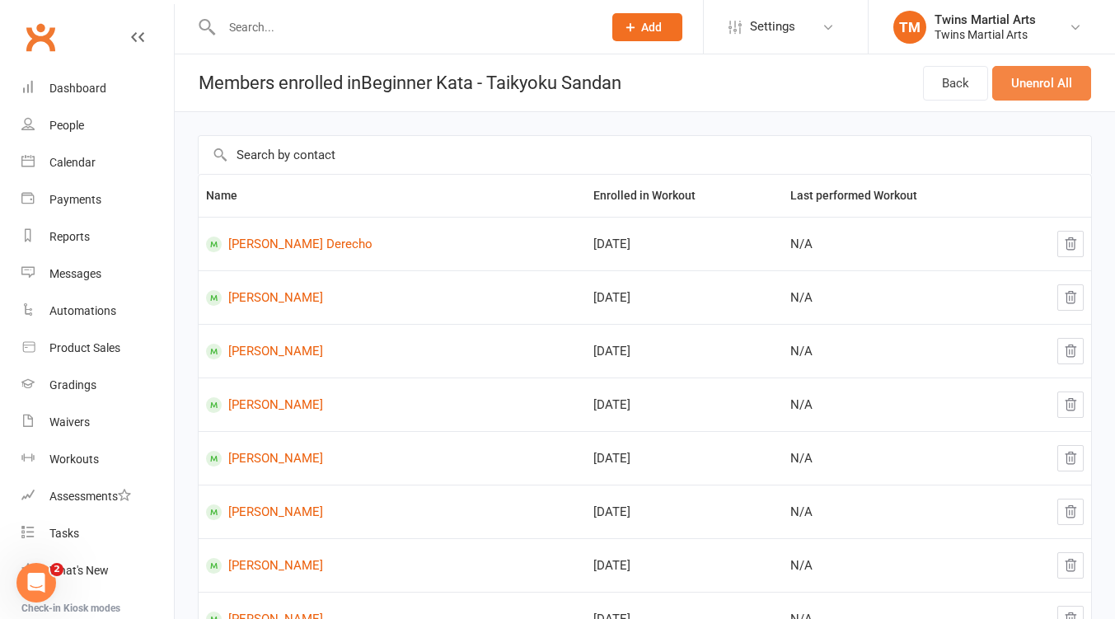
click at [1036, 69] on button "Unenrol All" at bounding box center [1041, 83] width 99 height 35
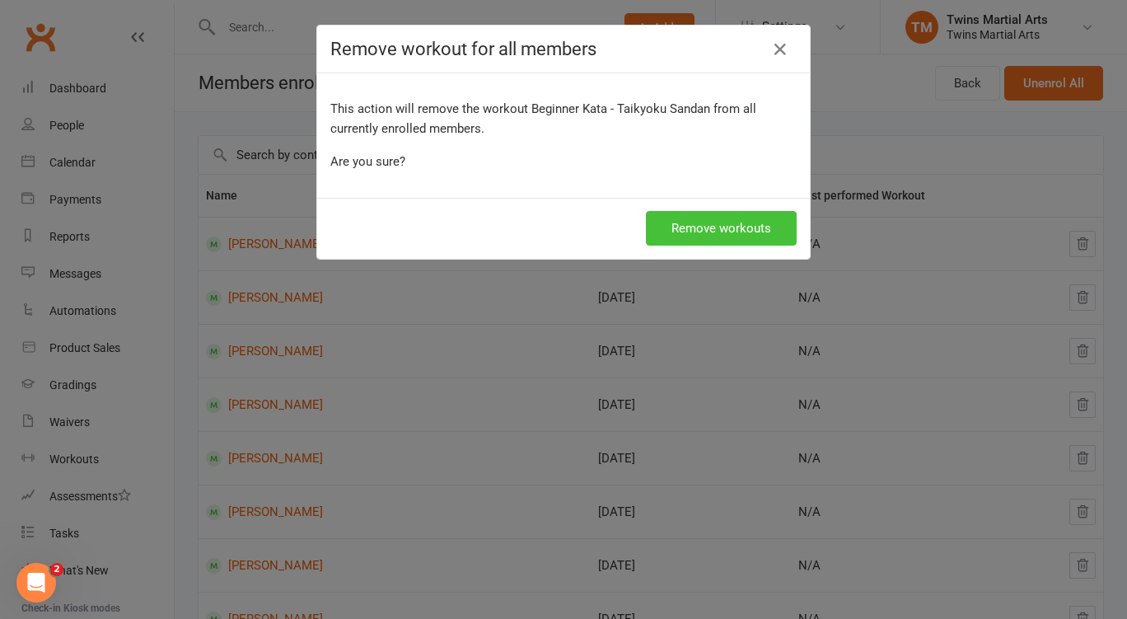
click at [750, 222] on button "Remove workouts" at bounding box center [721, 228] width 151 height 35
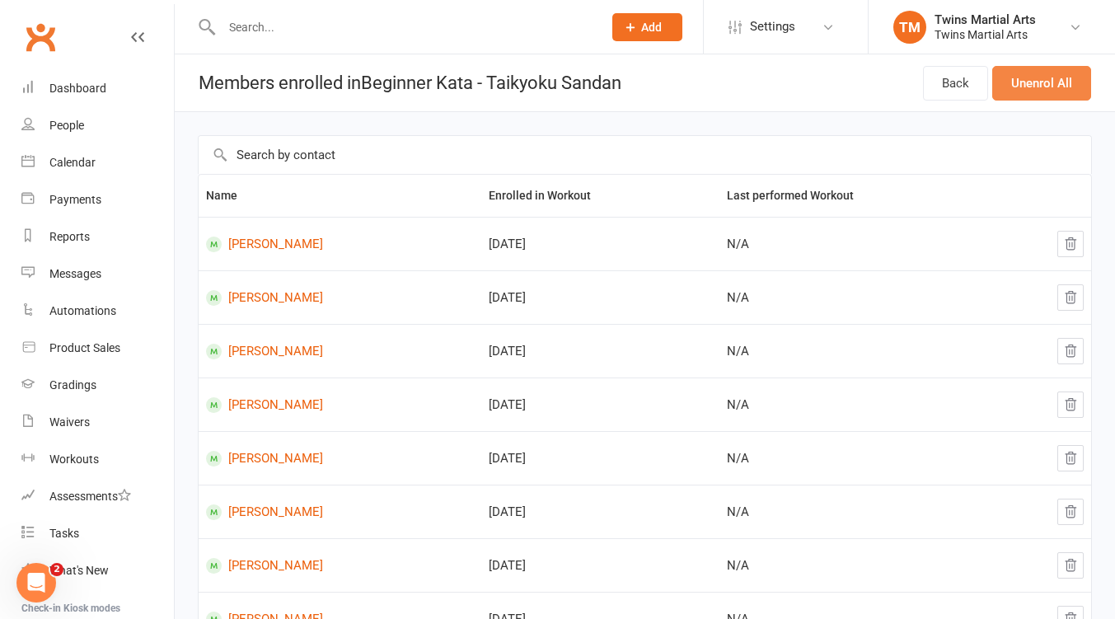
click at [1050, 84] on button "Unenrol All" at bounding box center [1041, 83] width 99 height 35
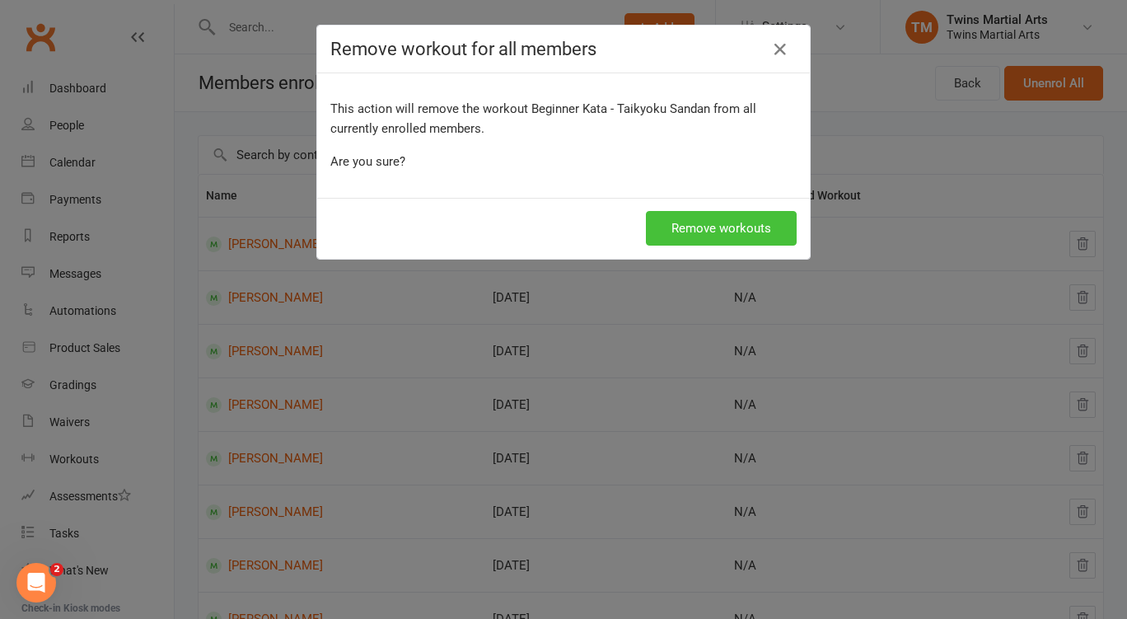
click at [700, 236] on button "Remove workouts" at bounding box center [721, 228] width 151 height 35
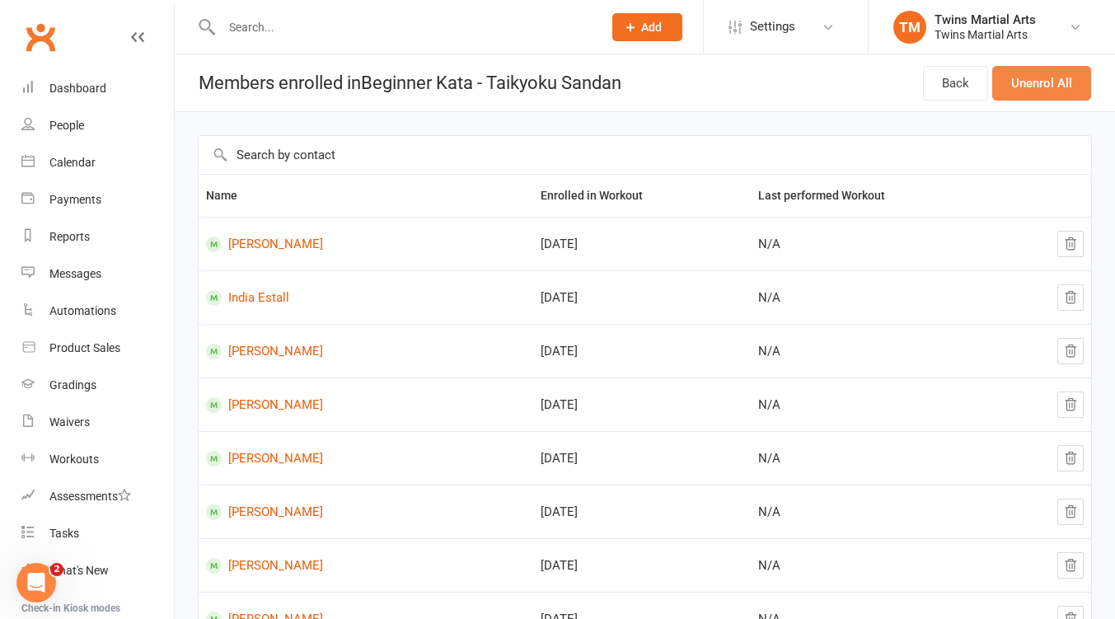
click at [1036, 82] on button "Unenrol All" at bounding box center [1041, 83] width 99 height 35
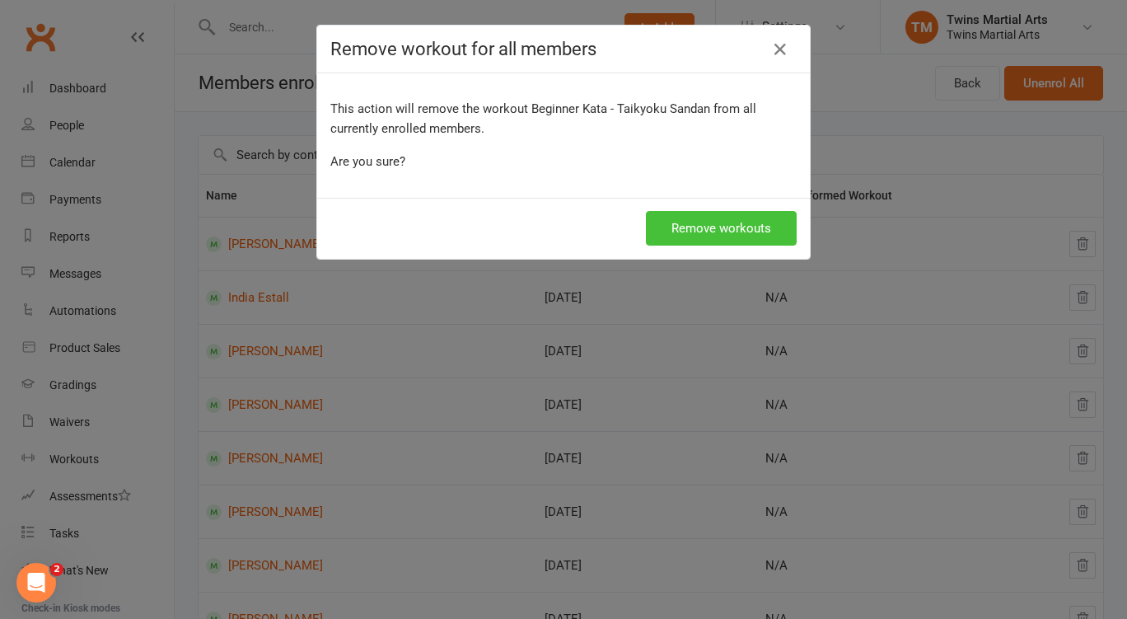
click at [743, 222] on button "Remove workouts" at bounding box center [721, 228] width 151 height 35
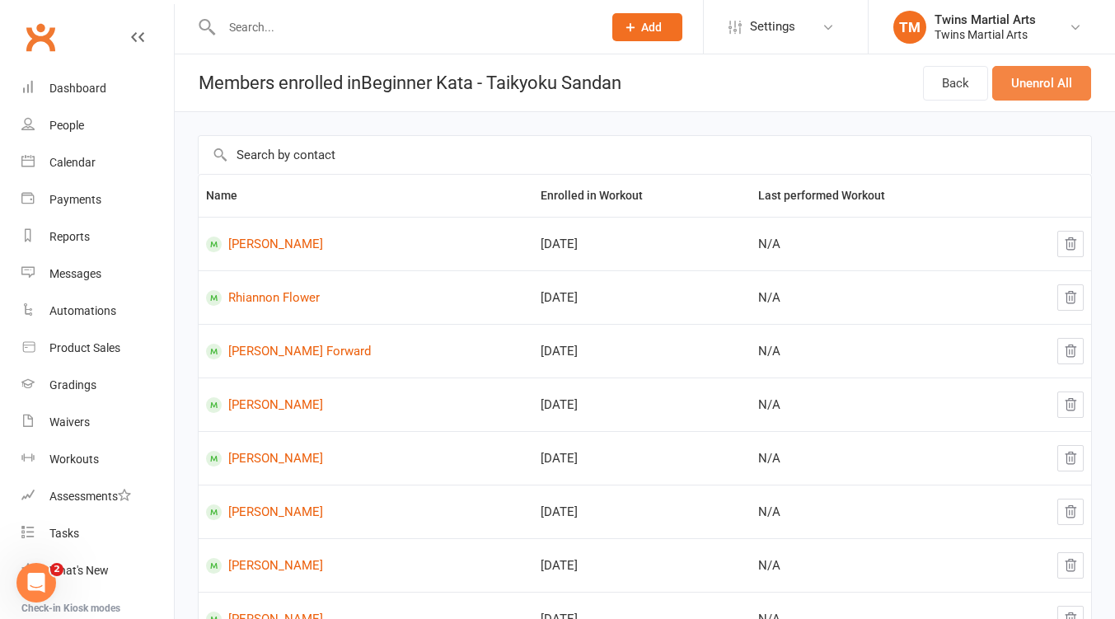
click at [1032, 89] on button "Unenrol All" at bounding box center [1041, 83] width 99 height 35
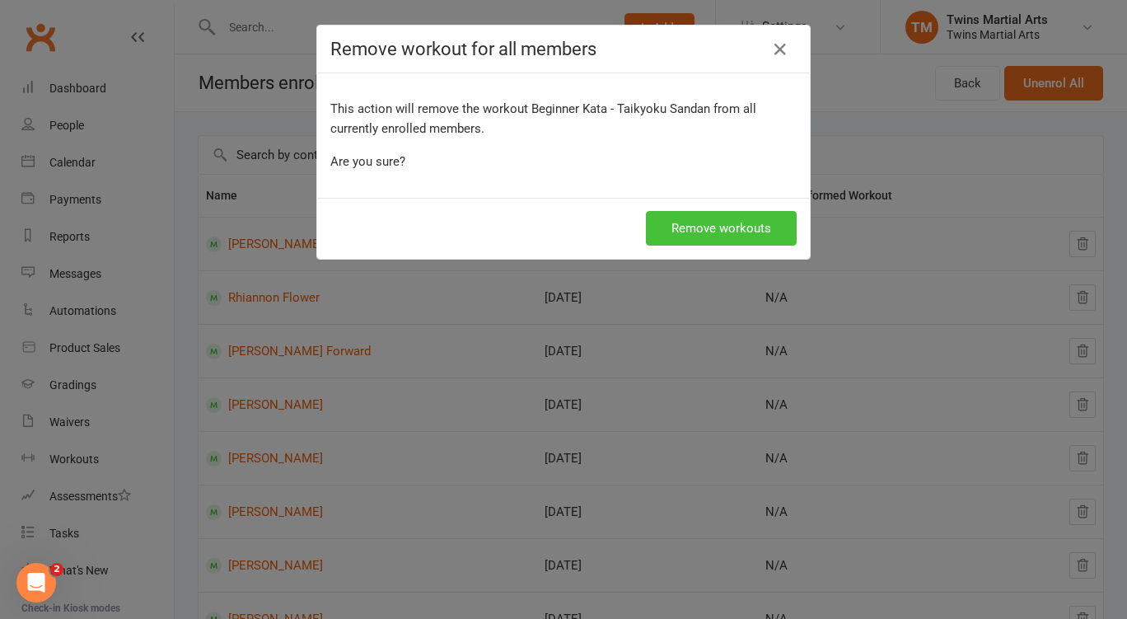
click at [655, 227] on button "Remove workouts" at bounding box center [721, 228] width 151 height 35
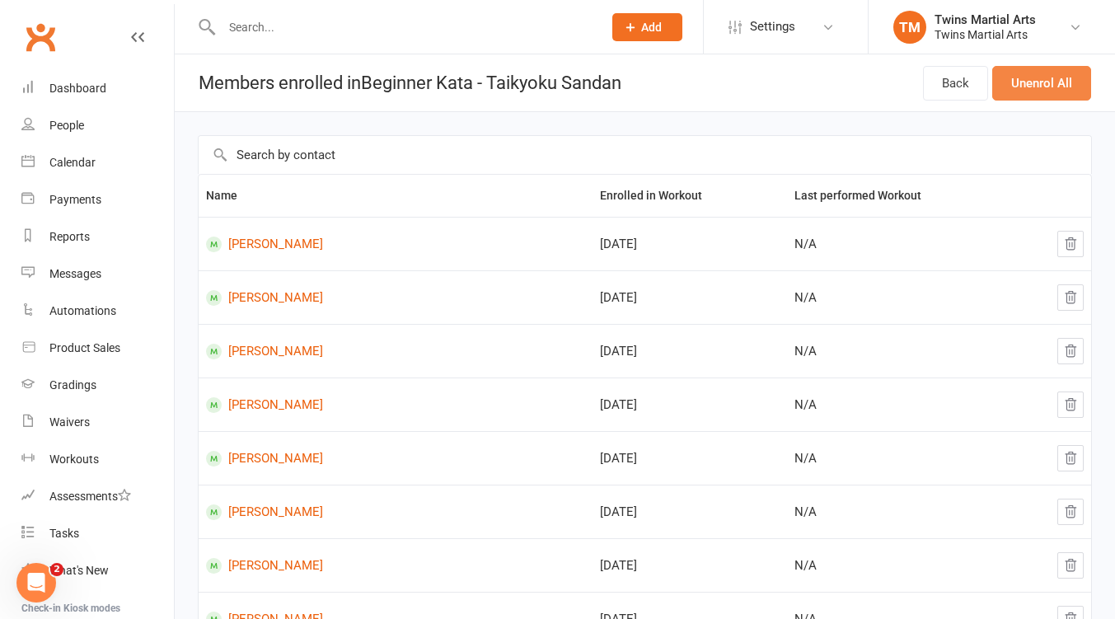
click at [1036, 87] on button "Unenrol All" at bounding box center [1041, 83] width 99 height 35
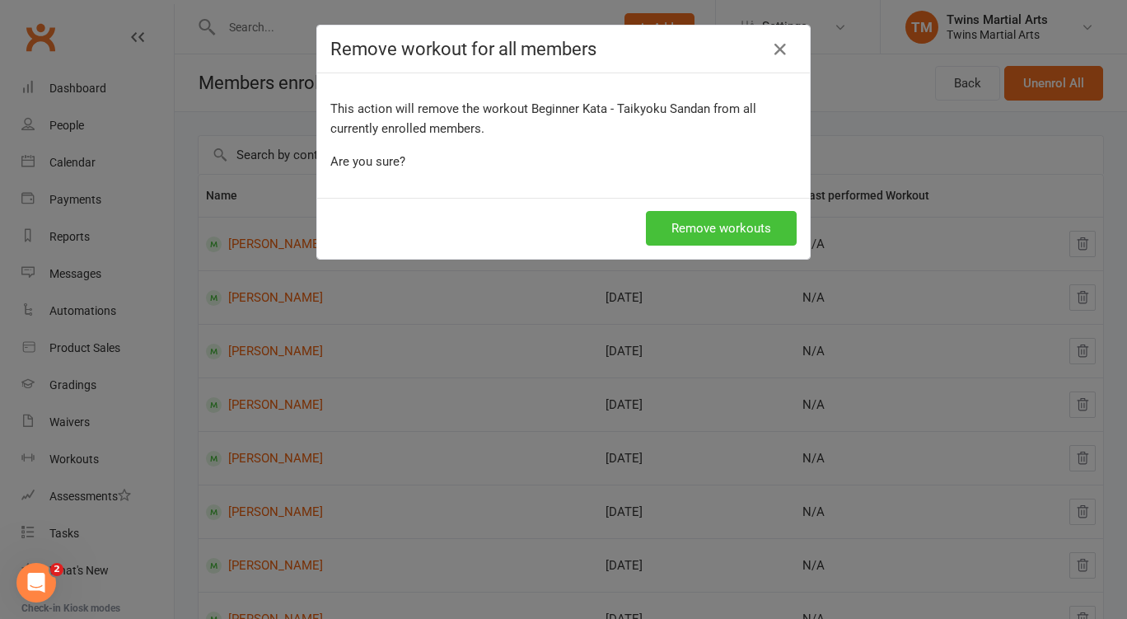
click at [760, 229] on button "Remove workouts" at bounding box center [721, 228] width 151 height 35
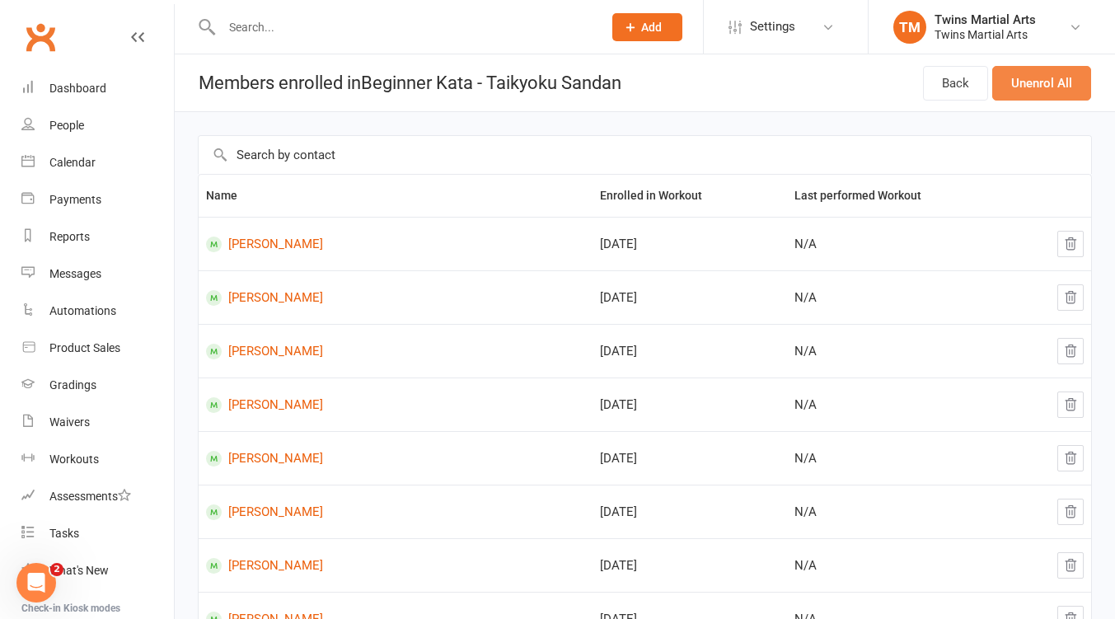
click at [1026, 88] on button "Unenrol All" at bounding box center [1041, 83] width 99 height 35
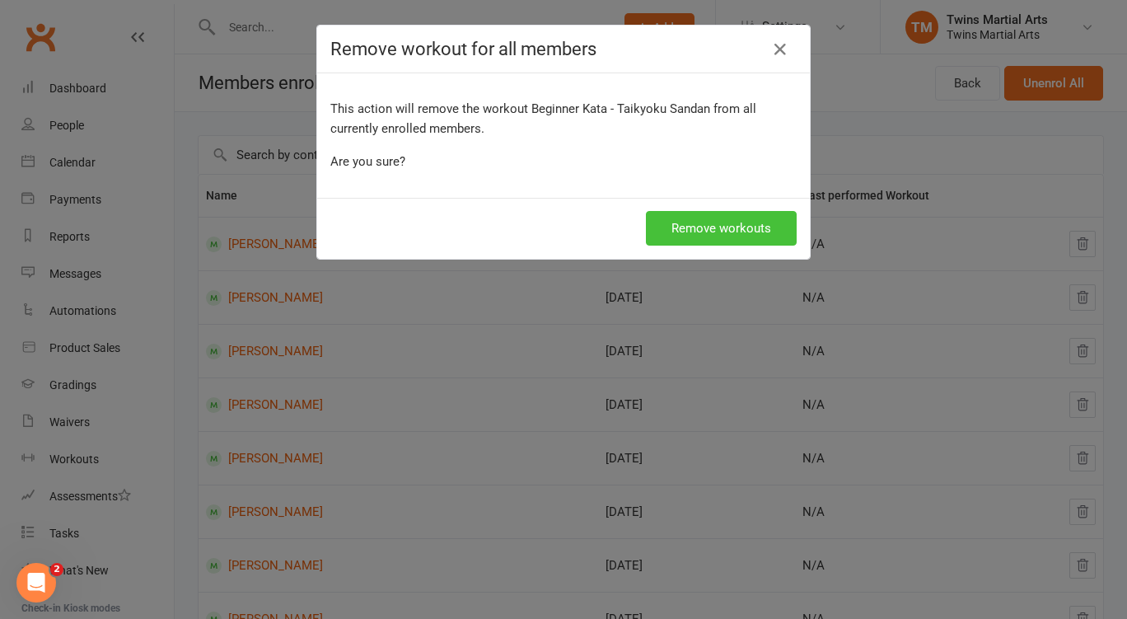
click at [703, 231] on button "Remove workouts" at bounding box center [721, 228] width 151 height 35
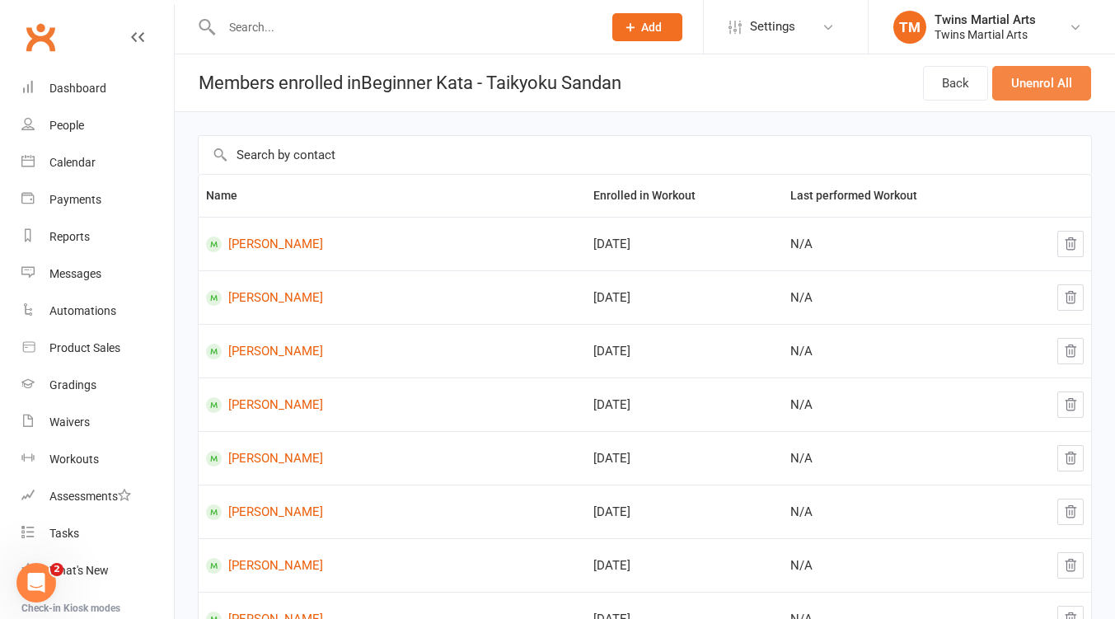
click at [1051, 80] on button "Unenrol All" at bounding box center [1041, 83] width 99 height 35
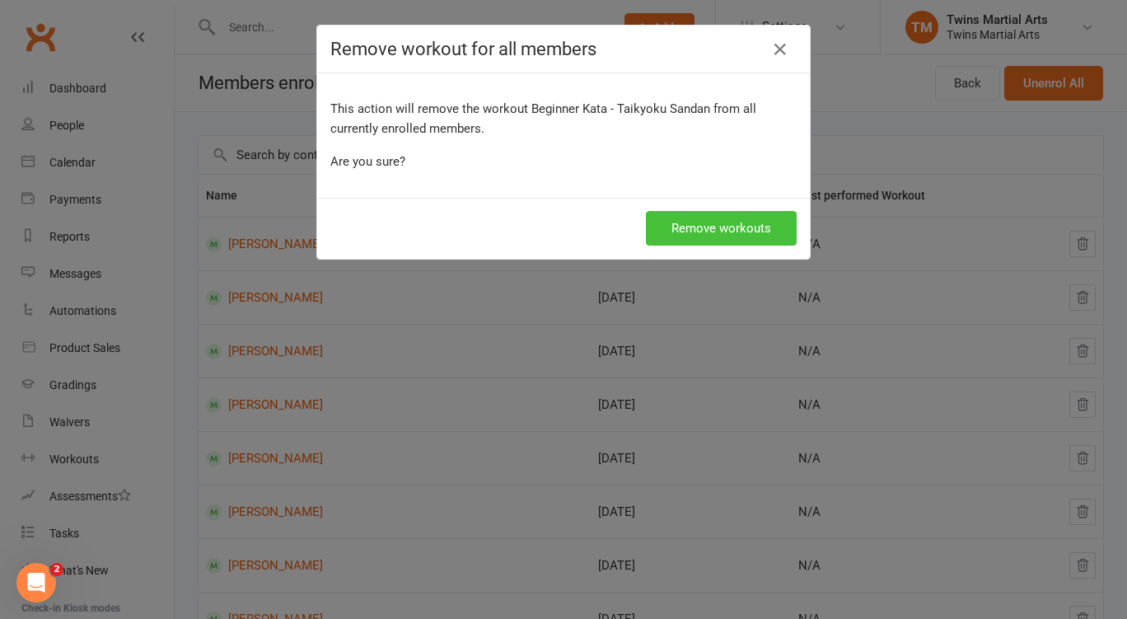
click at [735, 216] on button "Remove workouts" at bounding box center [721, 228] width 151 height 35
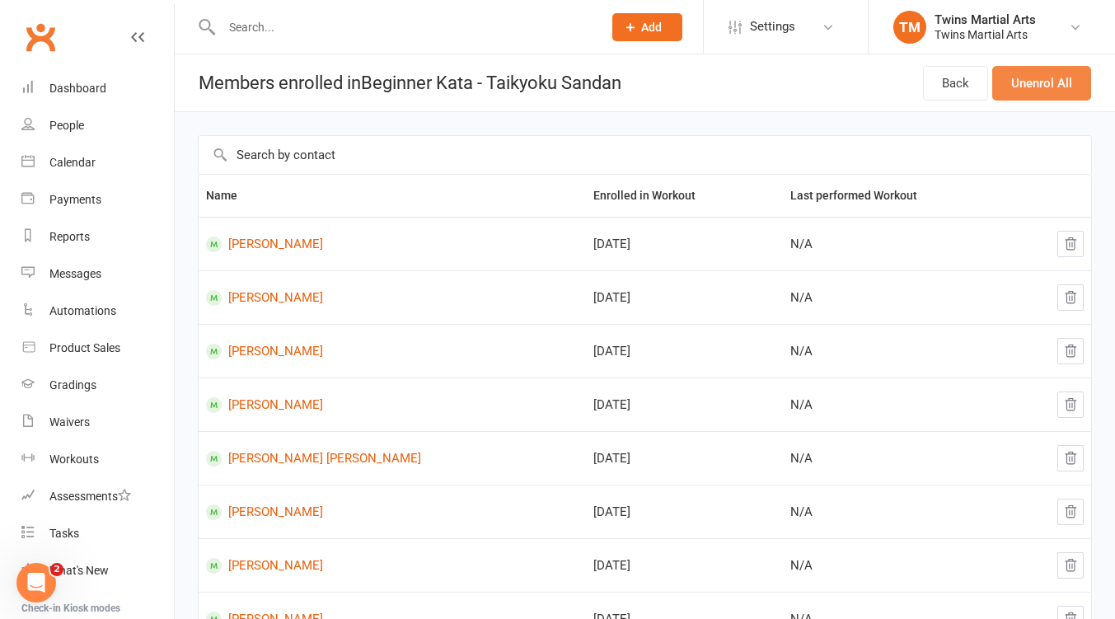
click at [1031, 87] on button "Unenrol All" at bounding box center [1041, 83] width 99 height 35
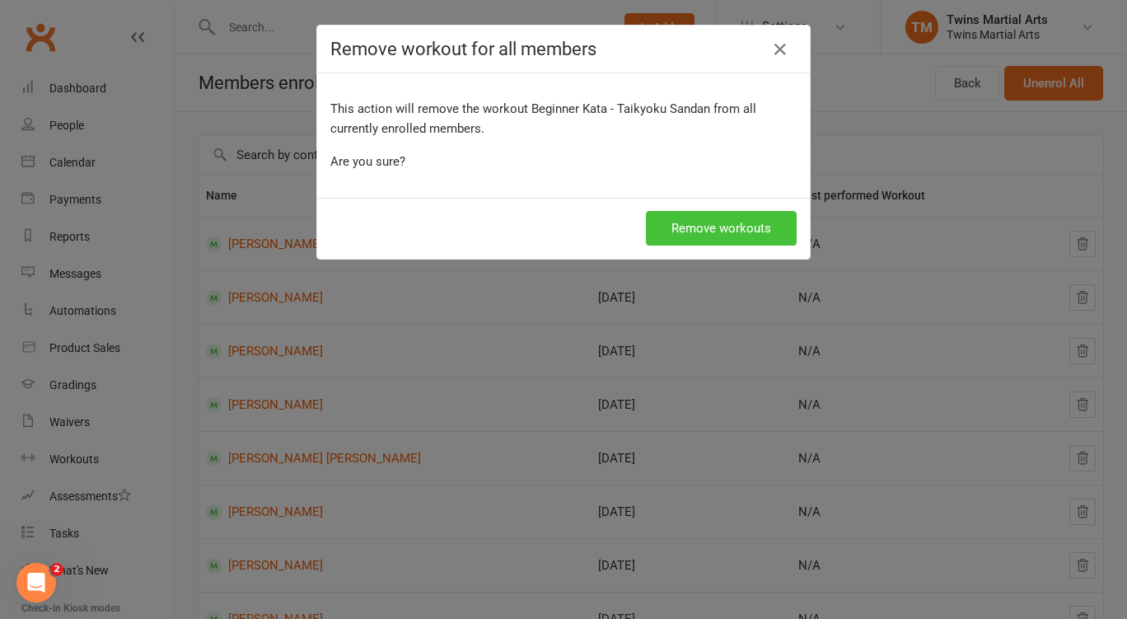
click at [758, 227] on button "Remove workouts" at bounding box center [721, 228] width 151 height 35
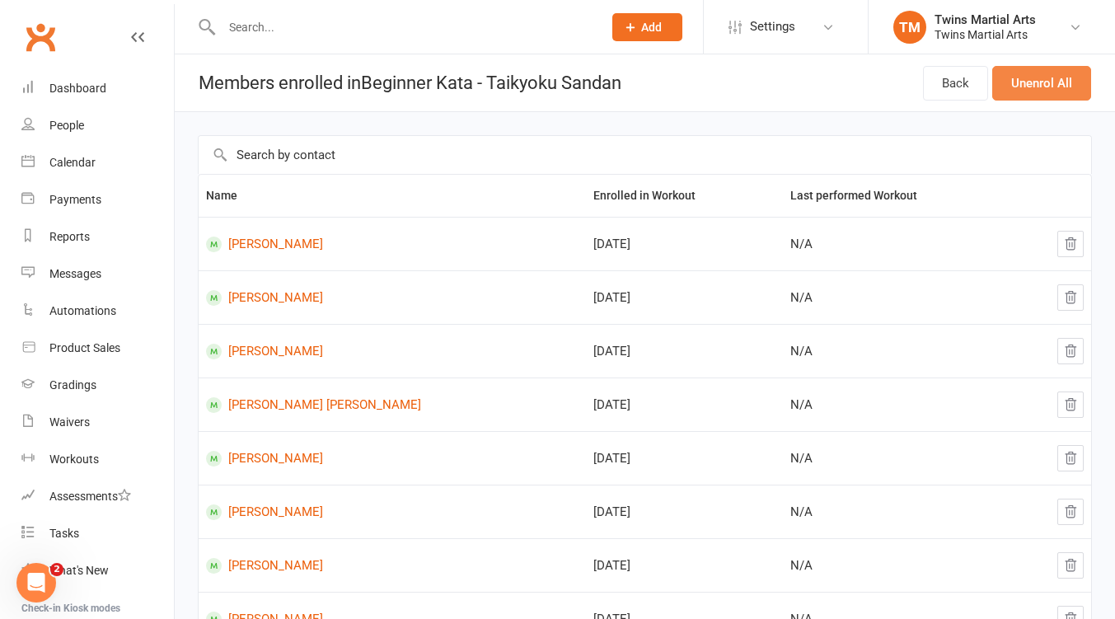
click at [1023, 83] on button "Unenrol All" at bounding box center [1041, 83] width 99 height 35
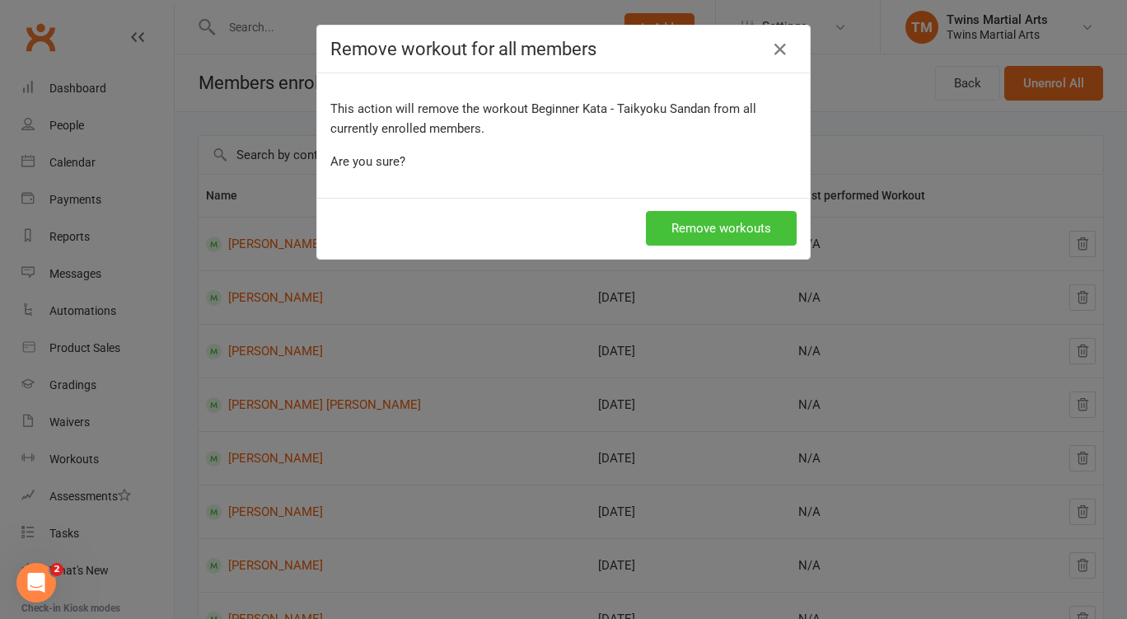
click at [746, 226] on button "Remove workouts" at bounding box center [721, 228] width 151 height 35
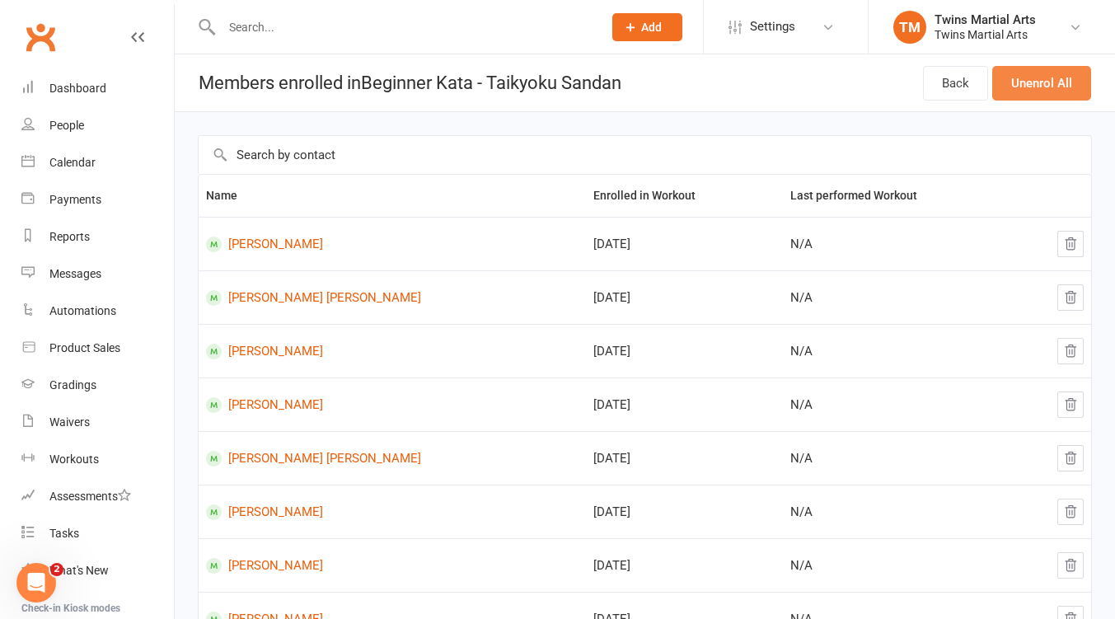
click at [1029, 80] on button "Unenrol All" at bounding box center [1041, 83] width 99 height 35
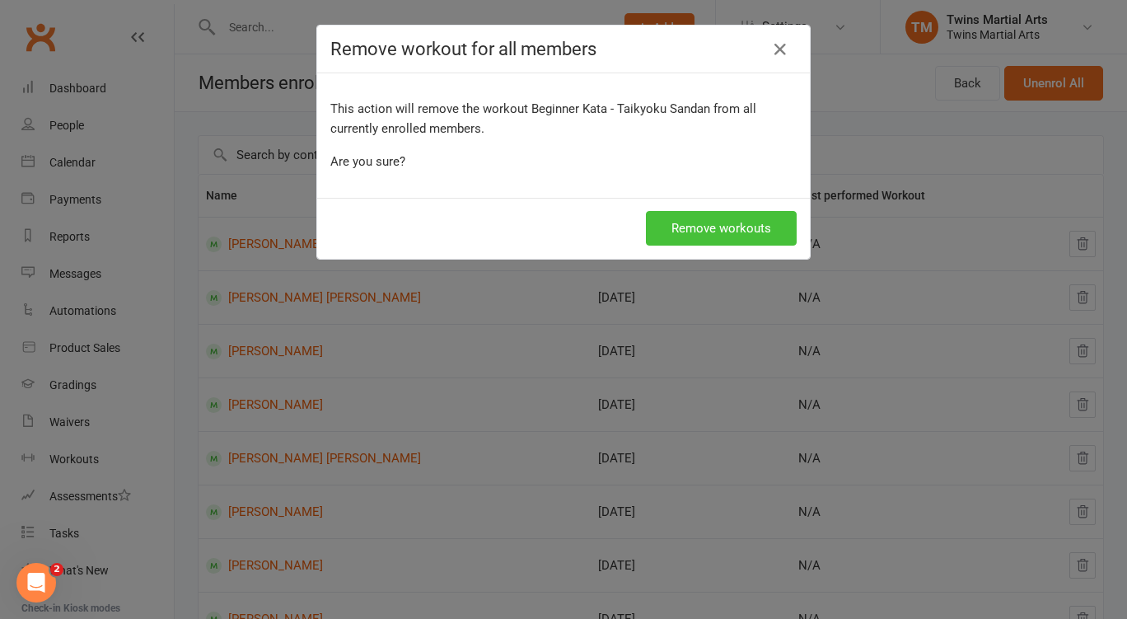
click at [719, 232] on button "Remove workouts" at bounding box center [721, 228] width 151 height 35
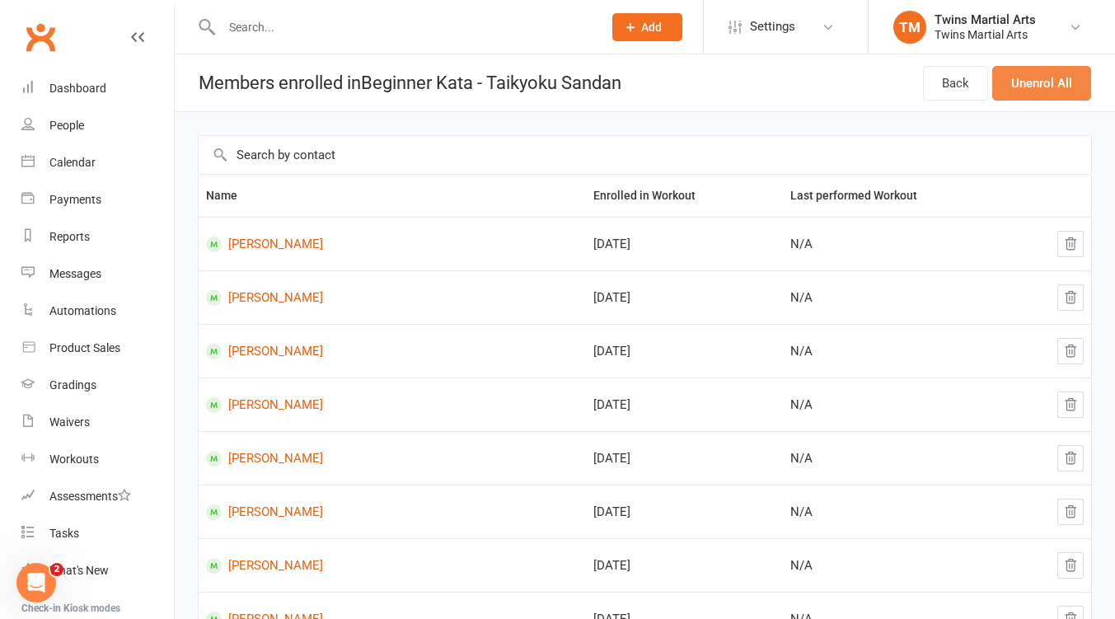
click at [1045, 92] on button "Unenrol All" at bounding box center [1041, 83] width 99 height 35
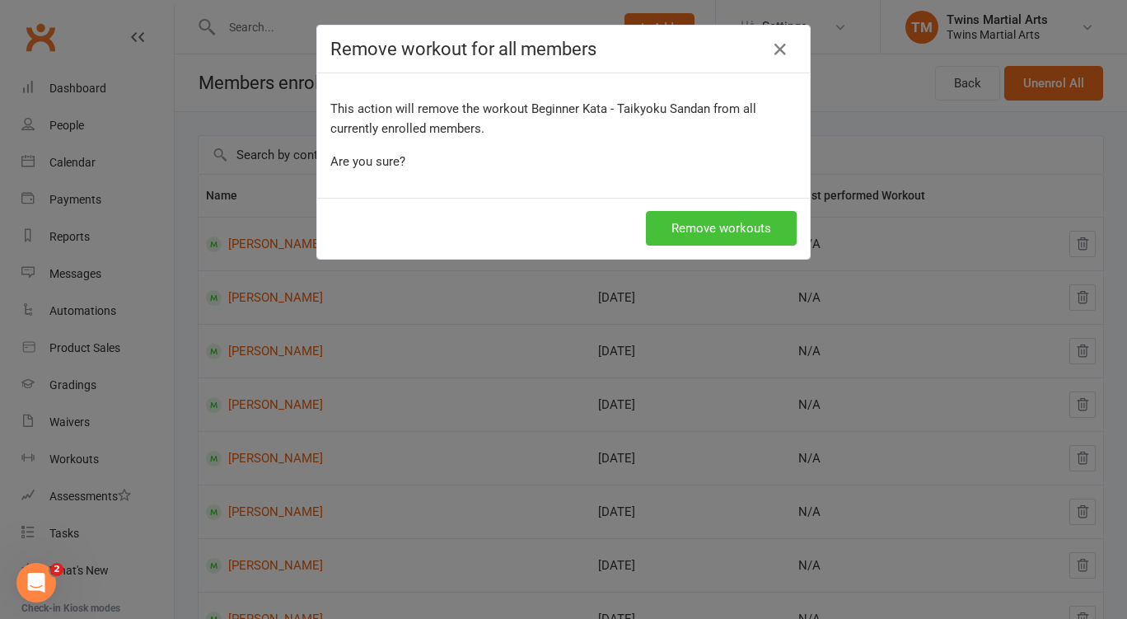
click at [730, 222] on button "Remove workouts" at bounding box center [721, 228] width 151 height 35
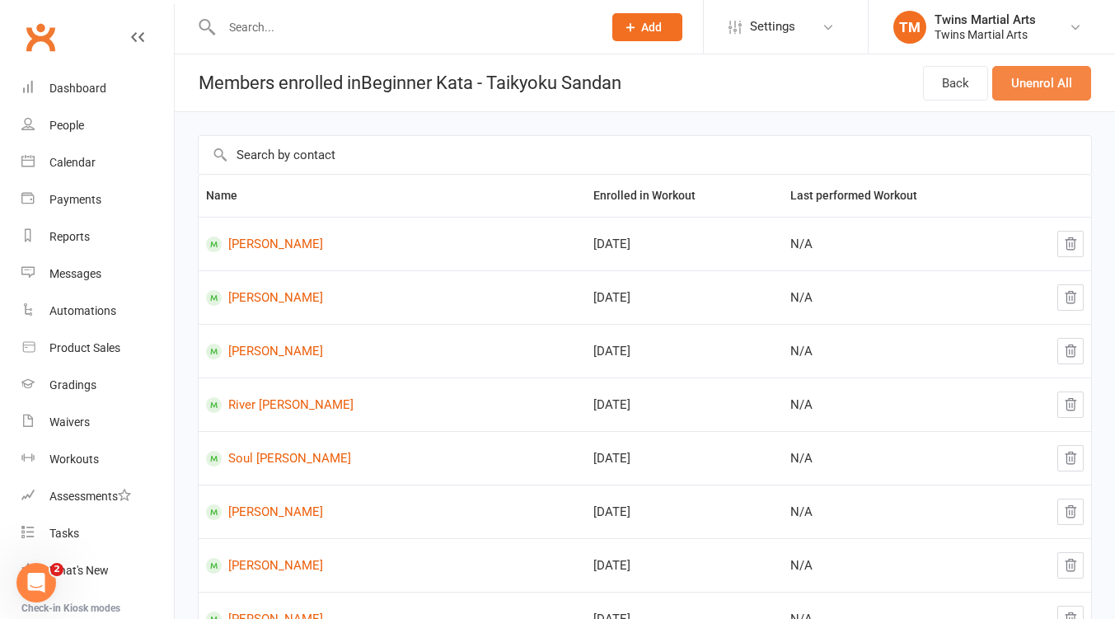
click at [1024, 86] on button "Unenrol All" at bounding box center [1041, 83] width 99 height 35
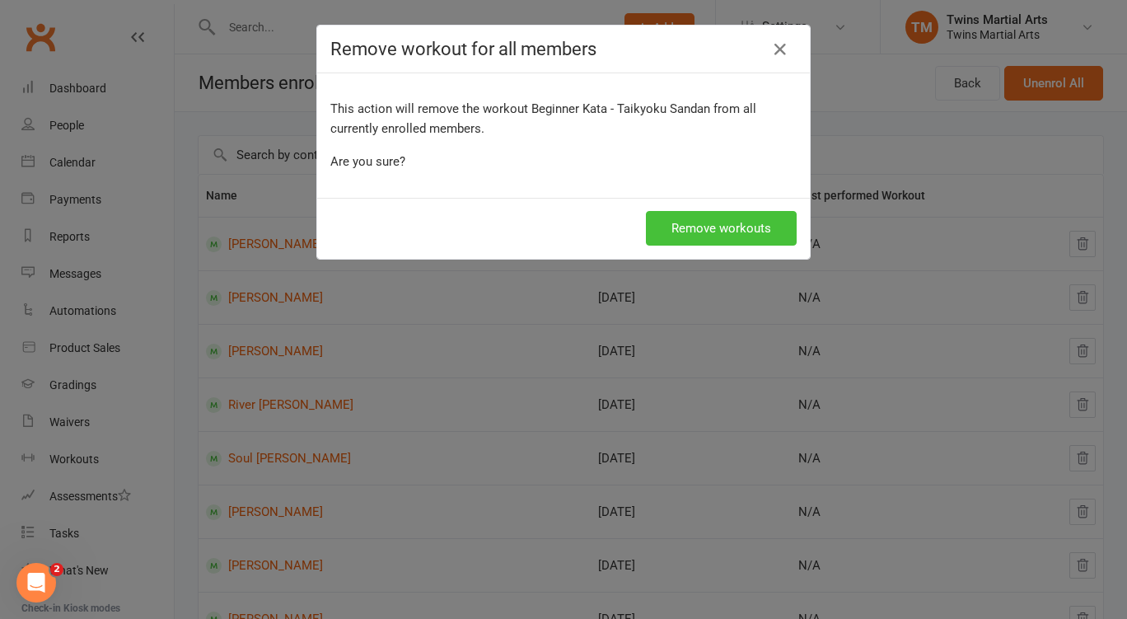
click at [731, 217] on button "Remove workouts" at bounding box center [721, 228] width 151 height 35
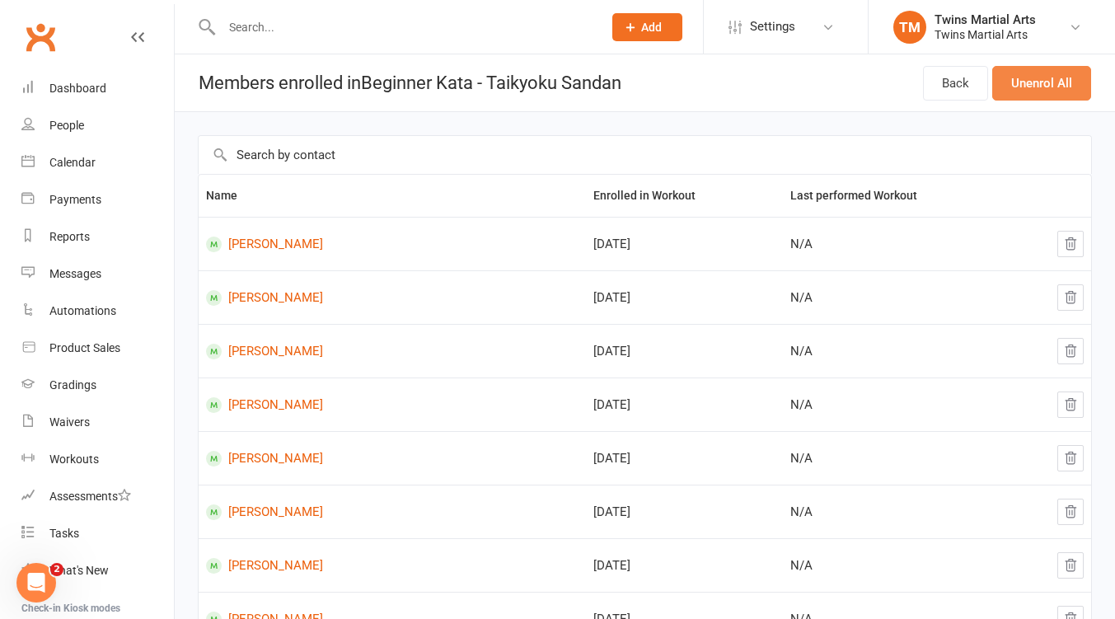
click at [1041, 89] on button "Unenrol All" at bounding box center [1041, 83] width 99 height 35
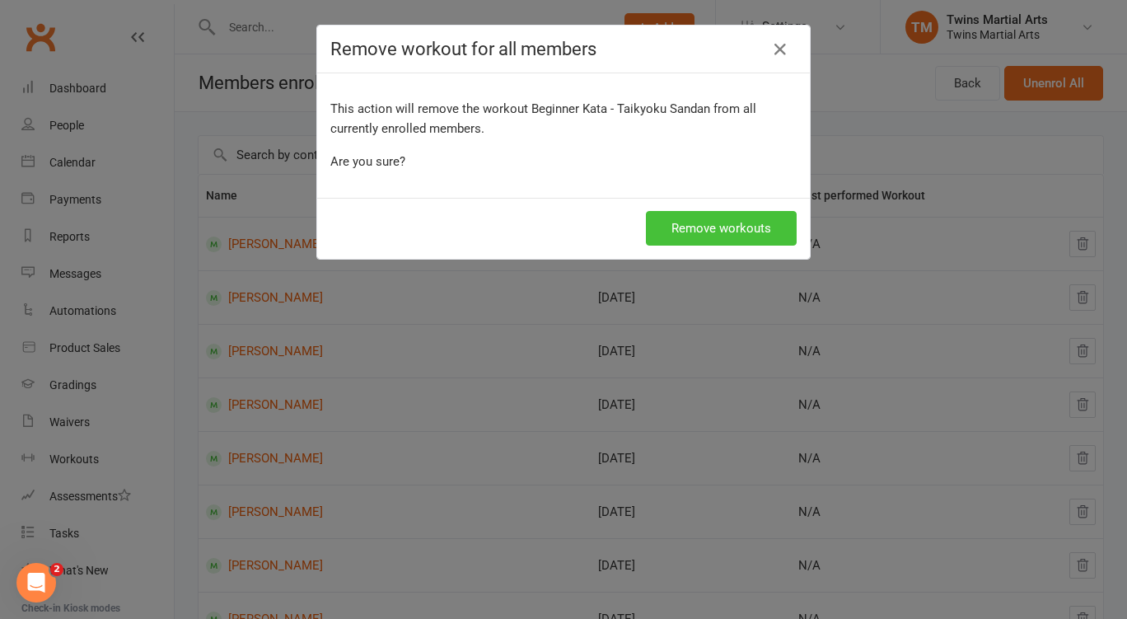
click at [724, 224] on button "Remove workouts" at bounding box center [721, 228] width 151 height 35
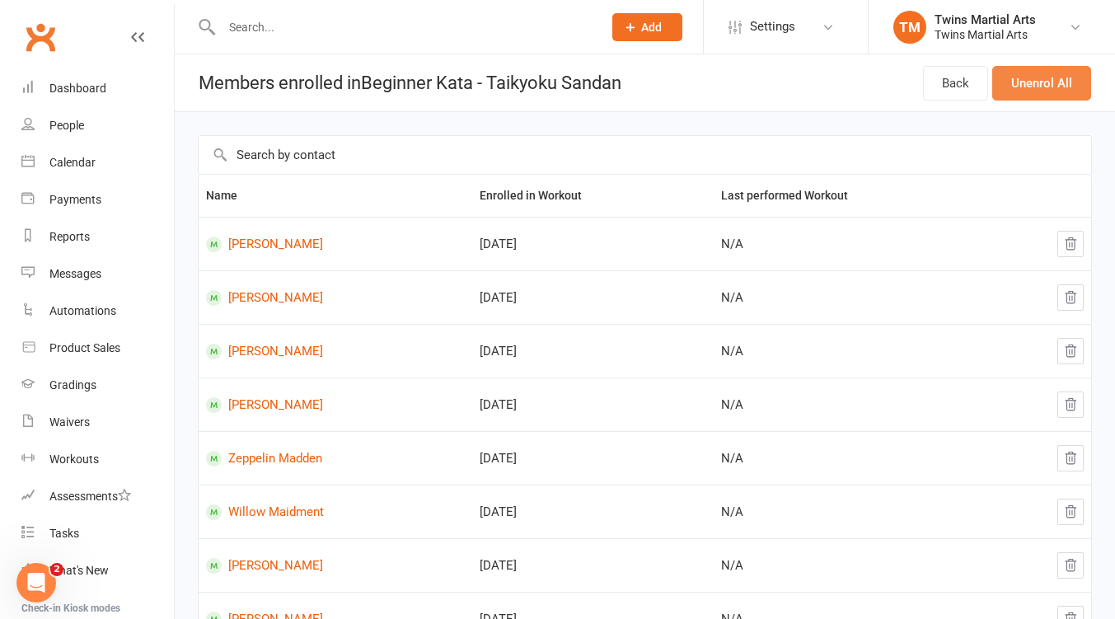
click at [1045, 75] on button "Unenrol All" at bounding box center [1041, 83] width 99 height 35
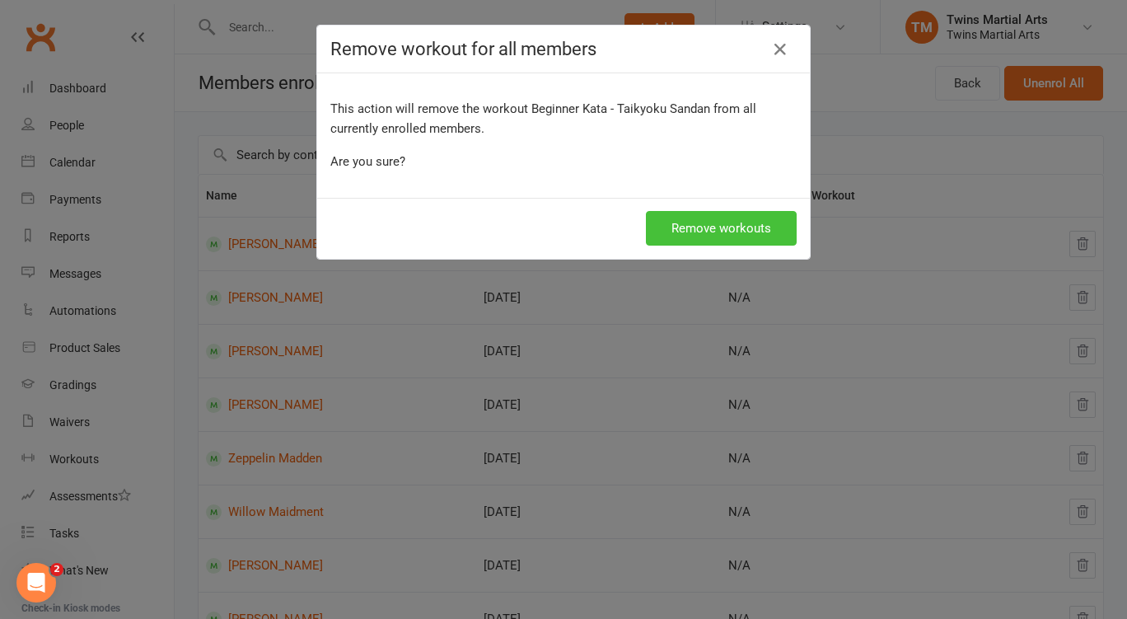
click at [688, 236] on button "Remove workouts" at bounding box center [721, 228] width 151 height 35
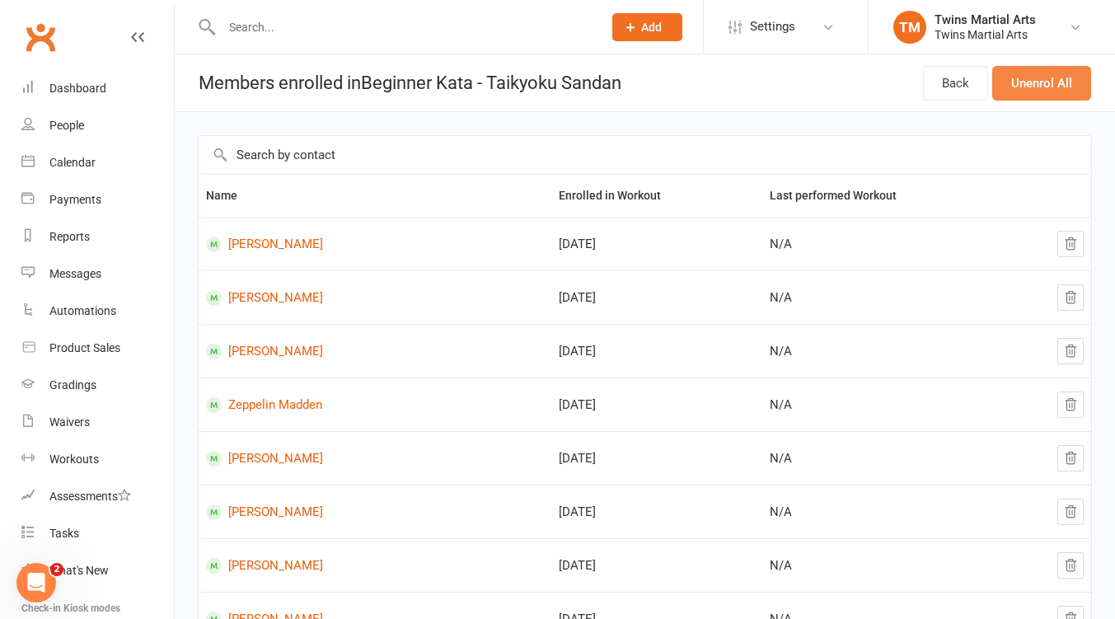
click at [1033, 87] on button "Unenrol All" at bounding box center [1041, 83] width 99 height 35
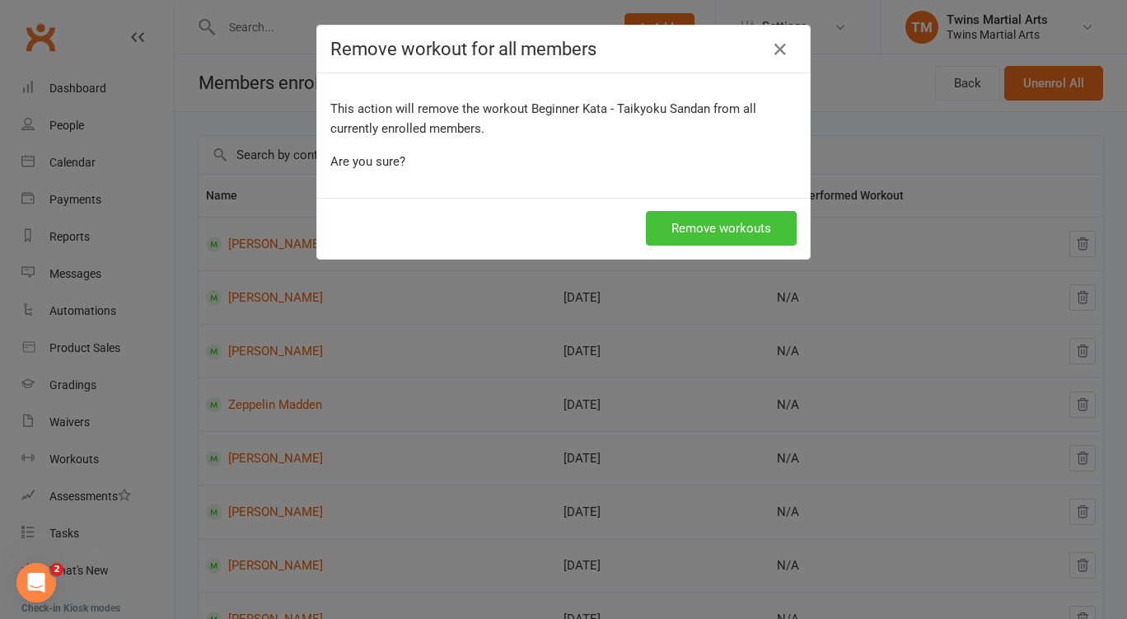
click at [678, 221] on button "Remove workouts" at bounding box center [721, 228] width 151 height 35
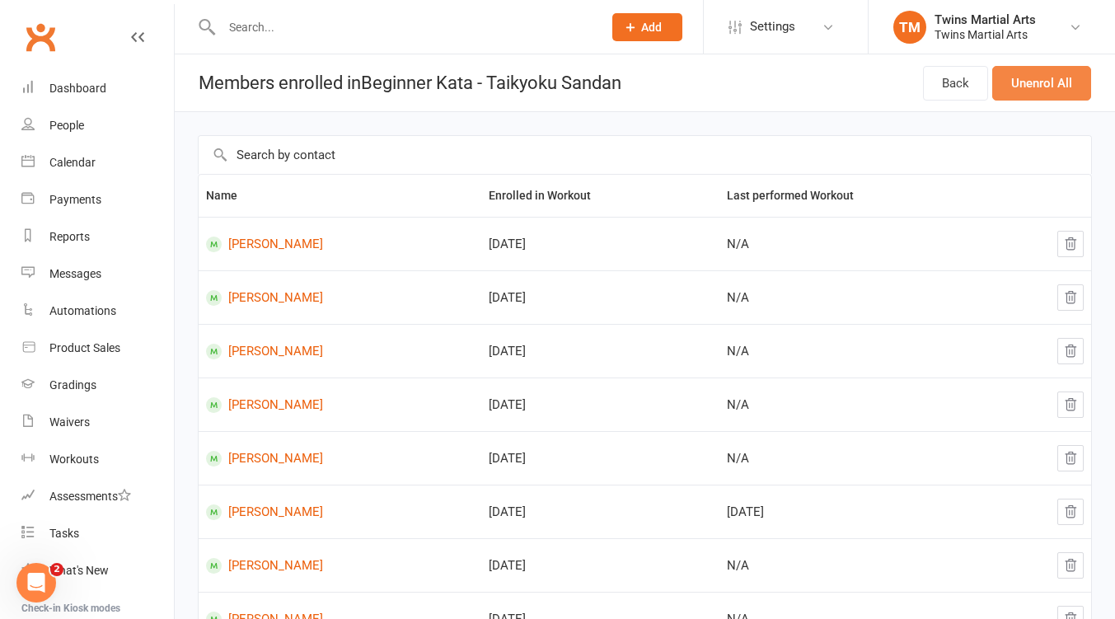
click at [1030, 84] on button "Unenrol All" at bounding box center [1041, 83] width 99 height 35
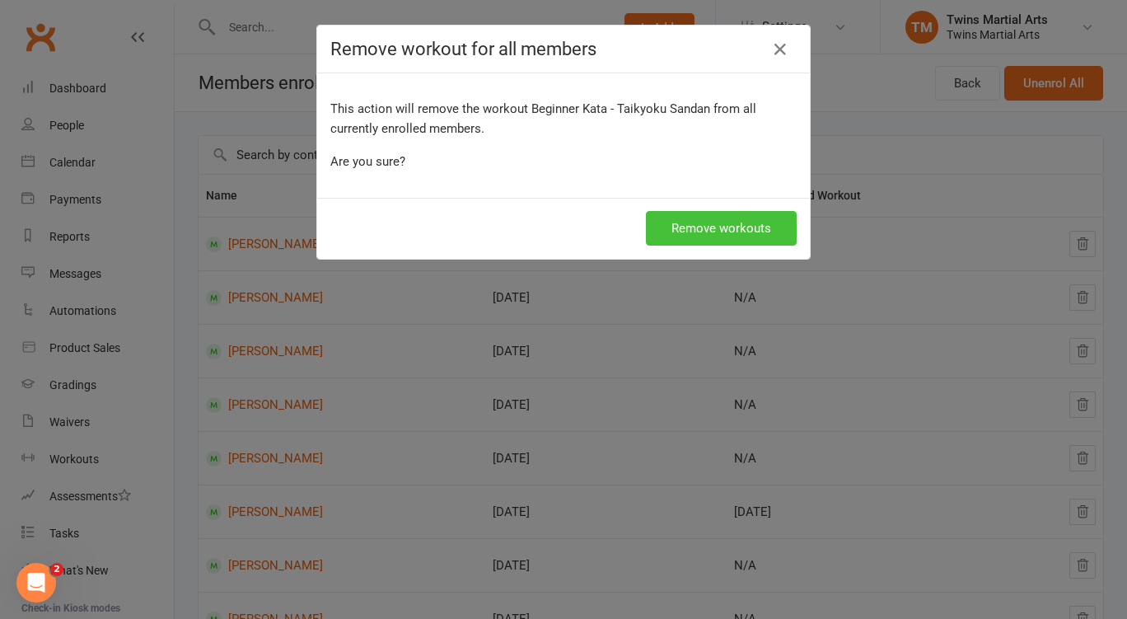
click at [704, 217] on button "Remove workouts" at bounding box center [721, 228] width 151 height 35
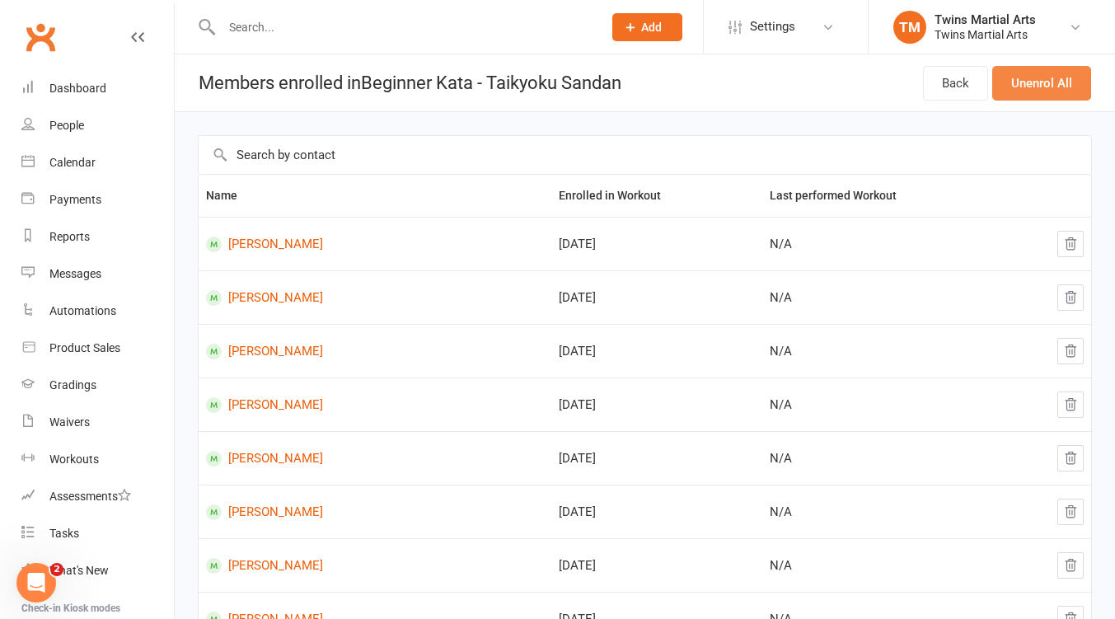
click at [1026, 82] on button "Unenrol All" at bounding box center [1041, 83] width 99 height 35
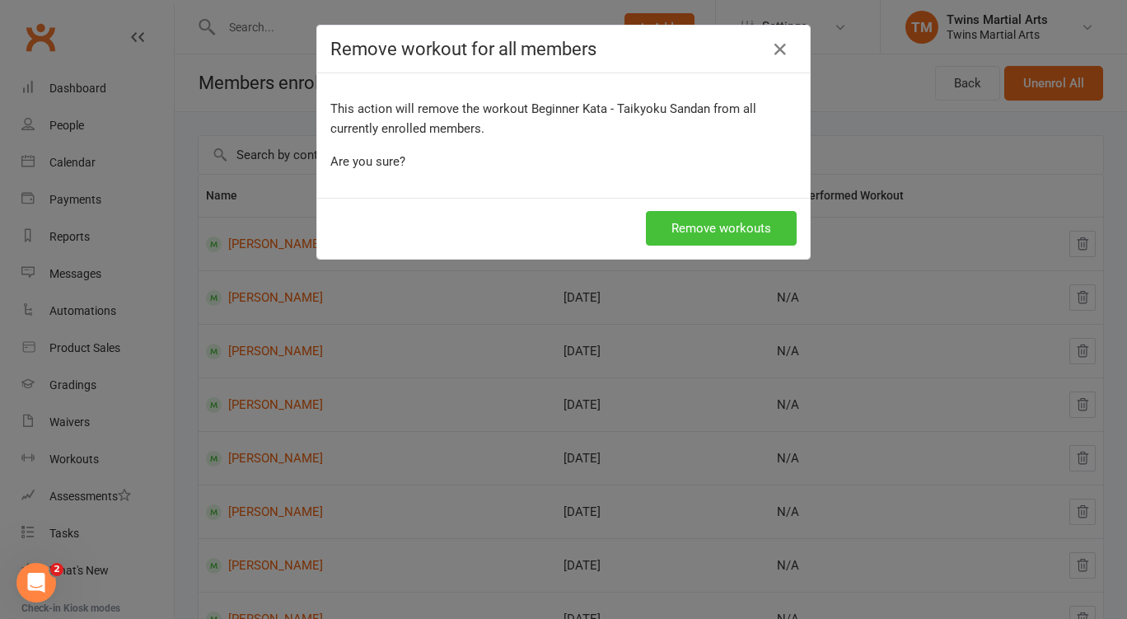
click at [741, 228] on button "Remove workouts" at bounding box center [721, 228] width 151 height 35
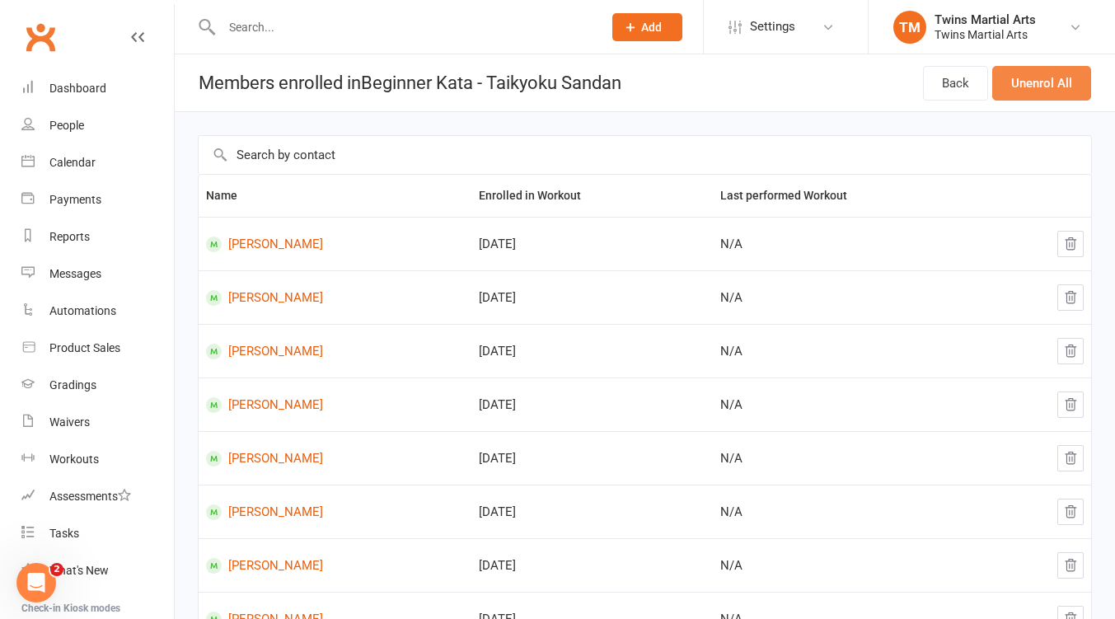
click at [1045, 83] on button "Unenrol All" at bounding box center [1041, 83] width 99 height 35
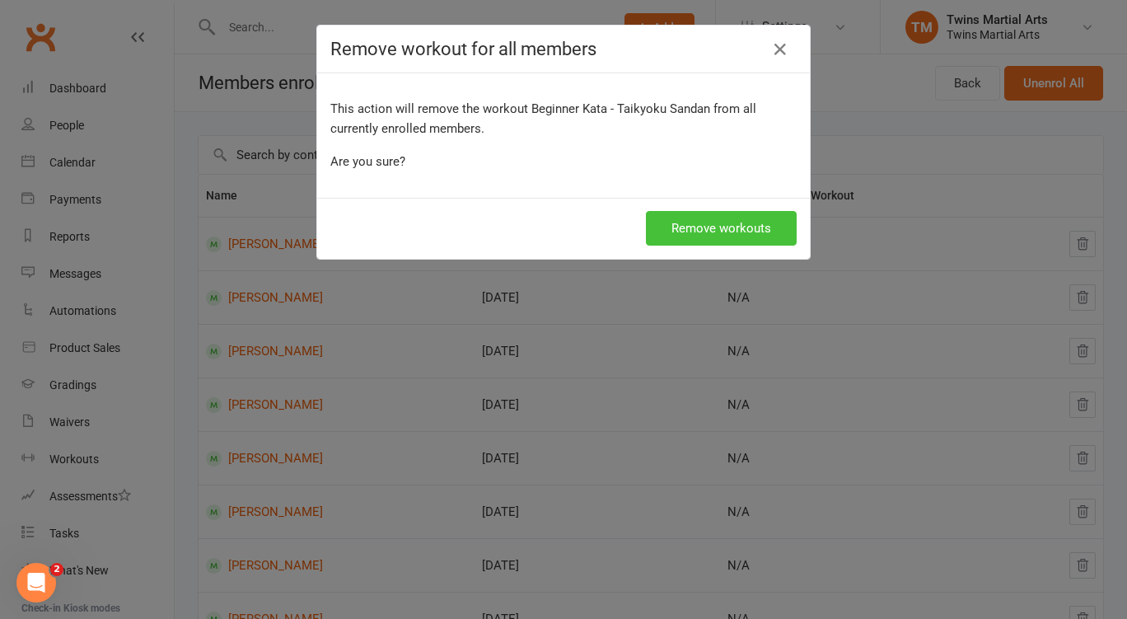
click at [748, 222] on button "Remove workouts" at bounding box center [721, 228] width 151 height 35
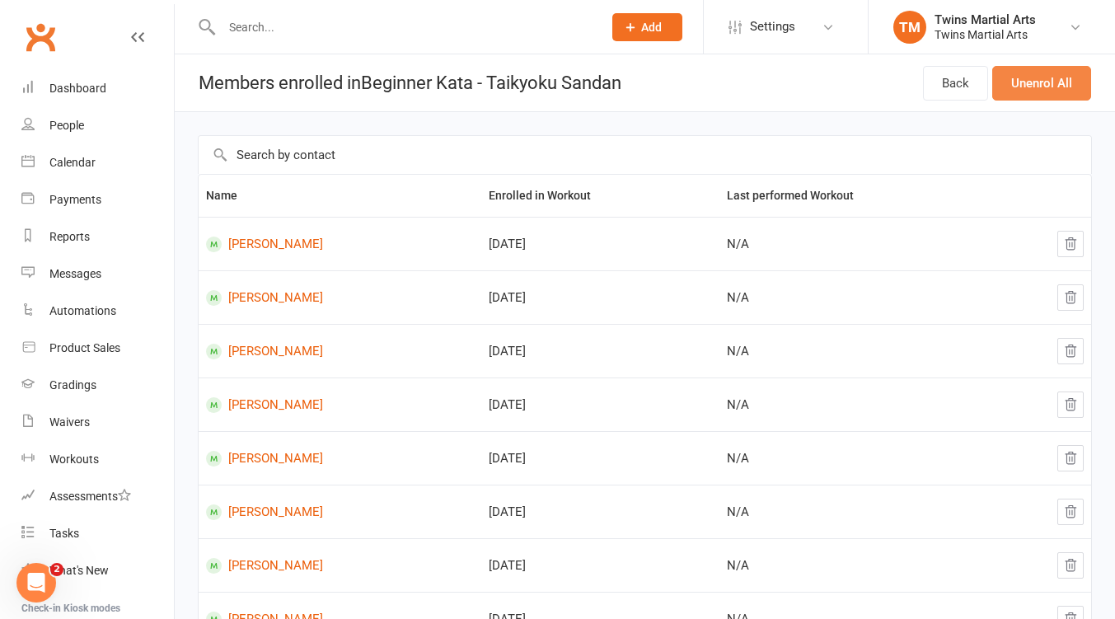
click at [1036, 91] on button "Unenrol All" at bounding box center [1041, 83] width 99 height 35
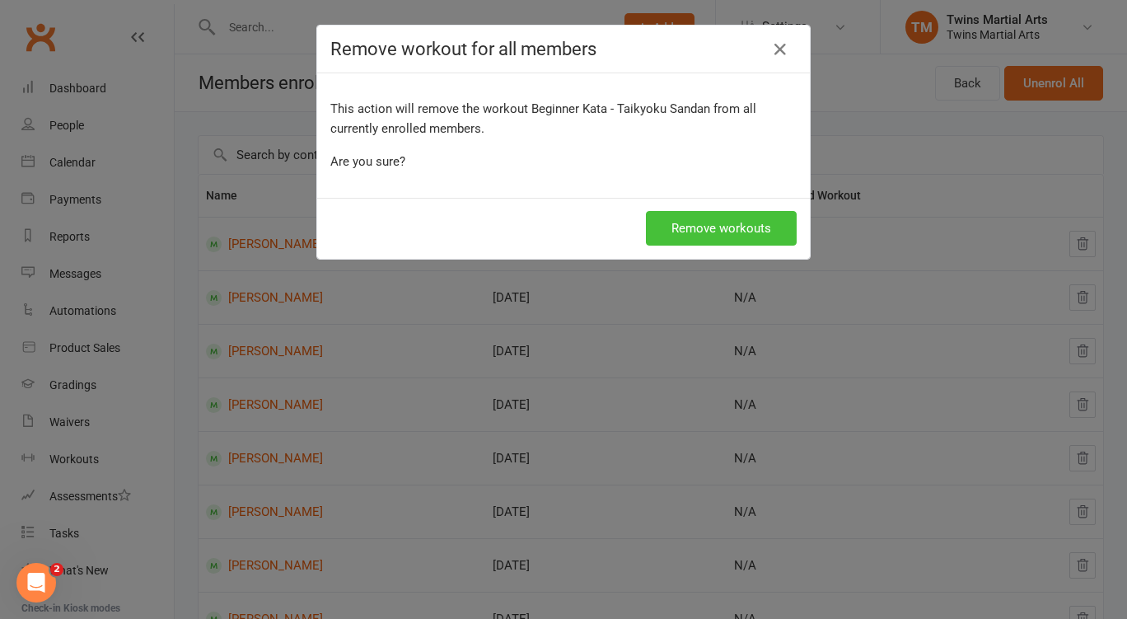
click at [728, 219] on button "Remove workouts" at bounding box center [721, 228] width 151 height 35
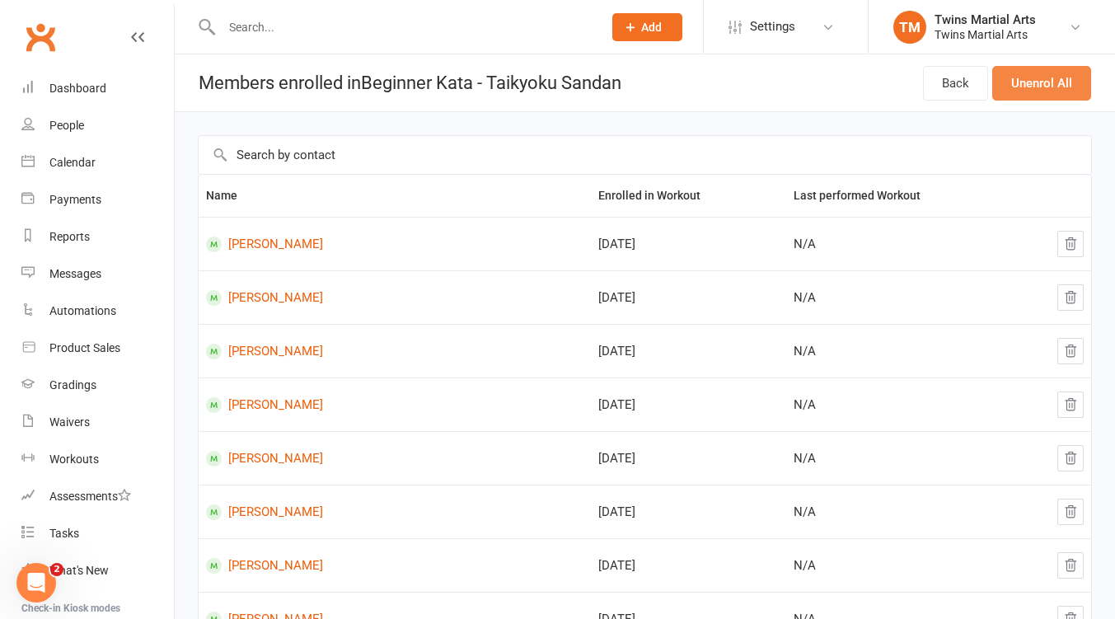
click at [1049, 91] on button "Unenrol All" at bounding box center [1041, 83] width 99 height 35
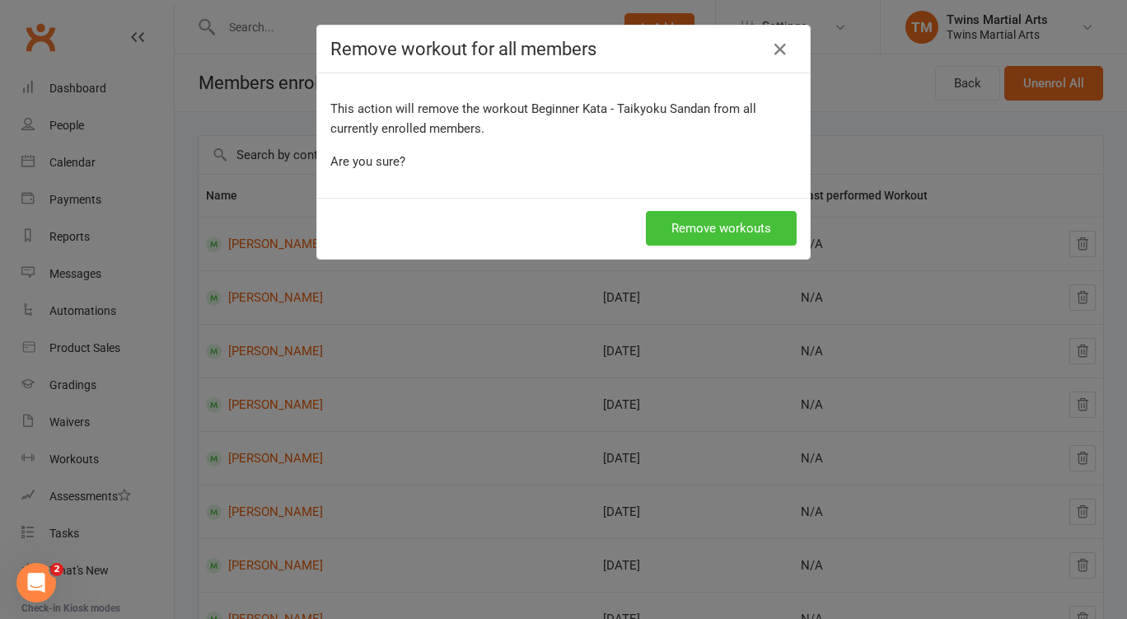
click at [741, 212] on button "Remove workouts" at bounding box center [721, 228] width 151 height 35
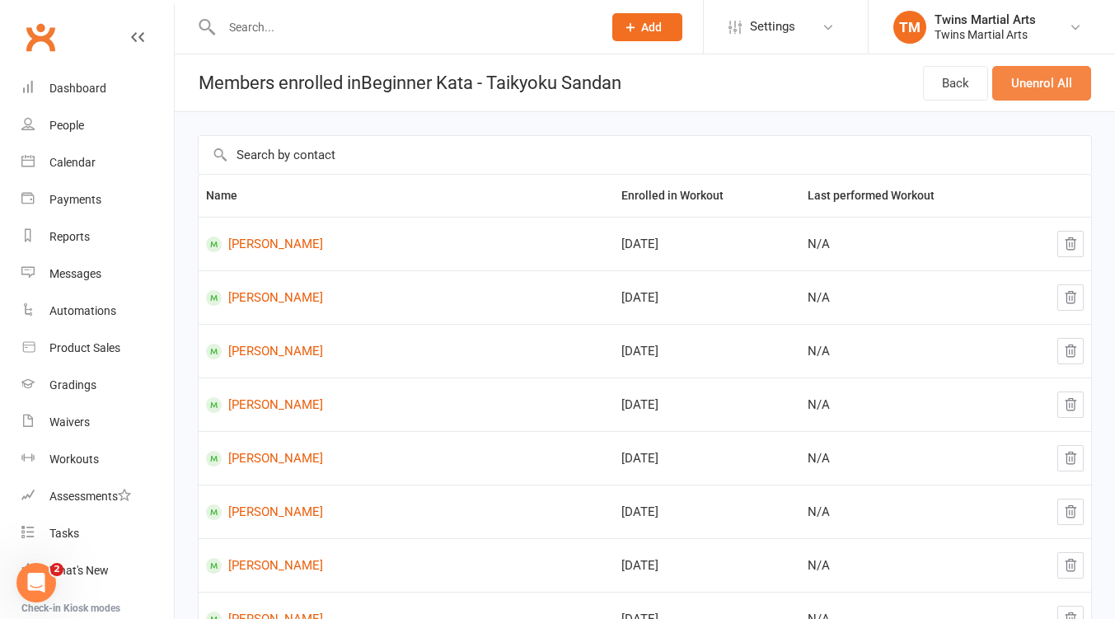
click at [1036, 89] on button "Unenrol All" at bounding box center [1041, 83] width 99 height 35
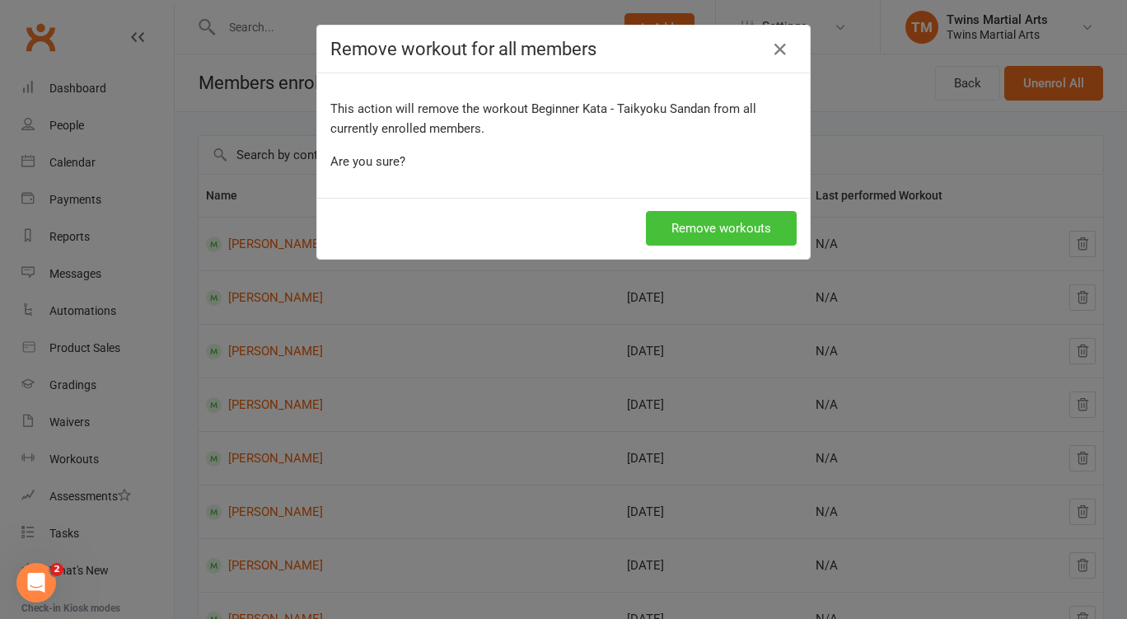
click at [769, 224] on button "Remove workouts" at bounding box center [721, 228] width 151 height 35
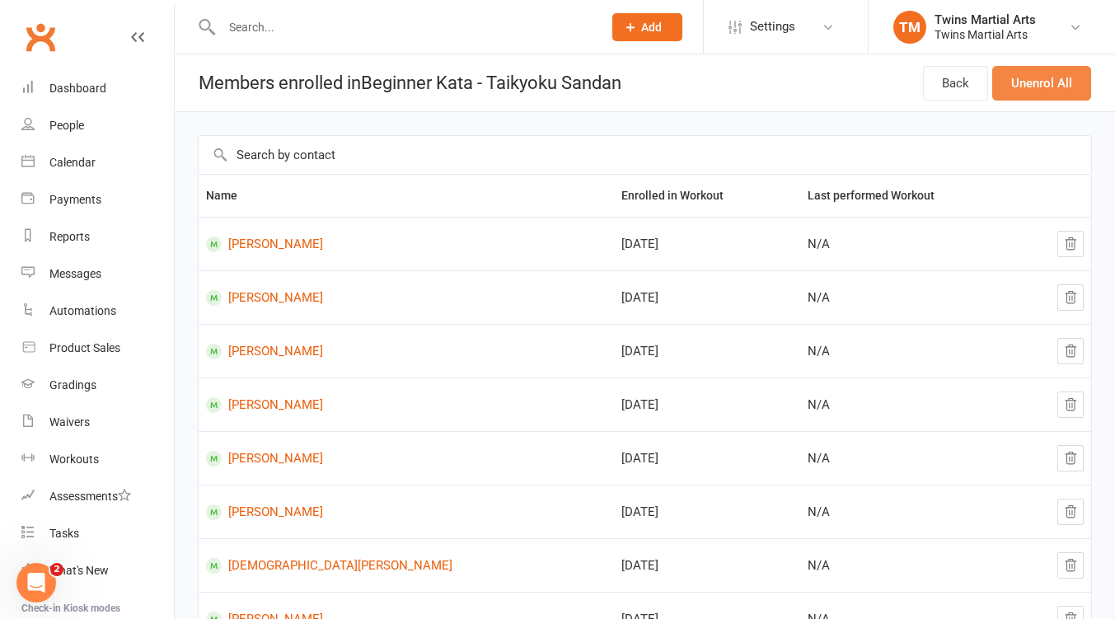
click at [1039, 87] on button "Unenrol All" at bounding box center [1041, 83] width 99 height 35
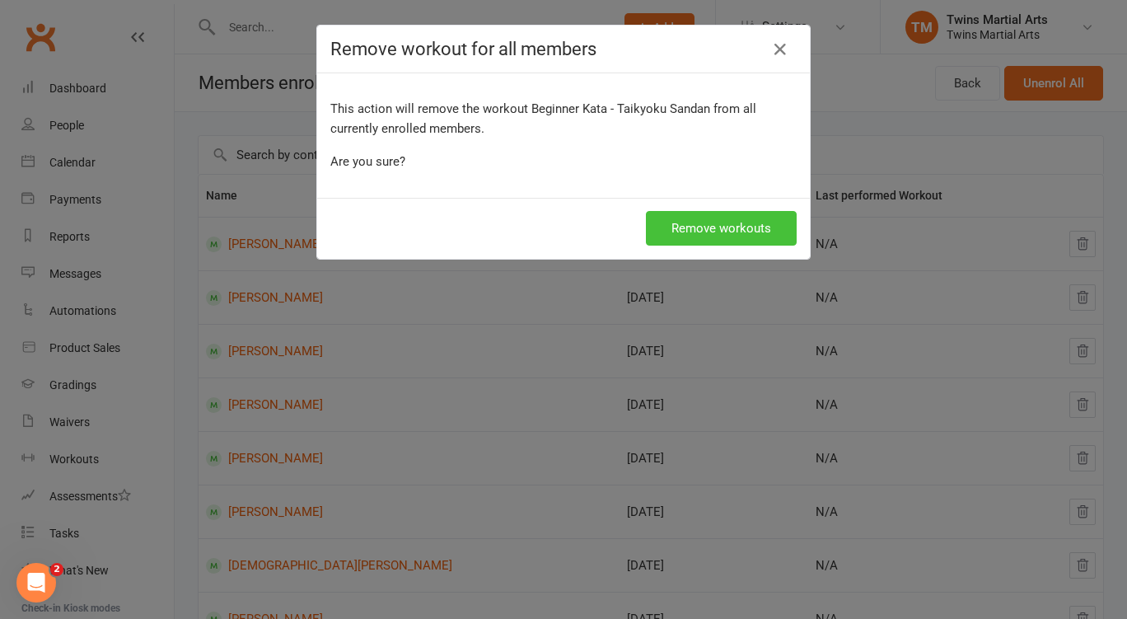
click at [736, 234] on button "Remove workouts" at bounding box center [721, 228] width 151 height 35
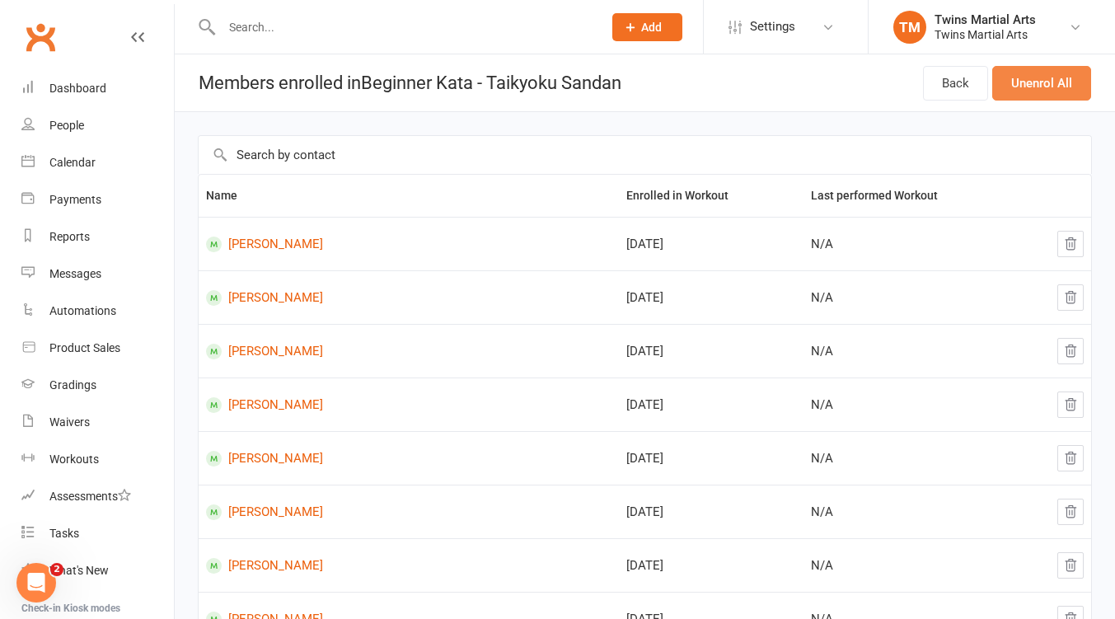
click at [1018, 85] on button "Unenrol All" at bounding box center [1041, 83] width 99 height 35
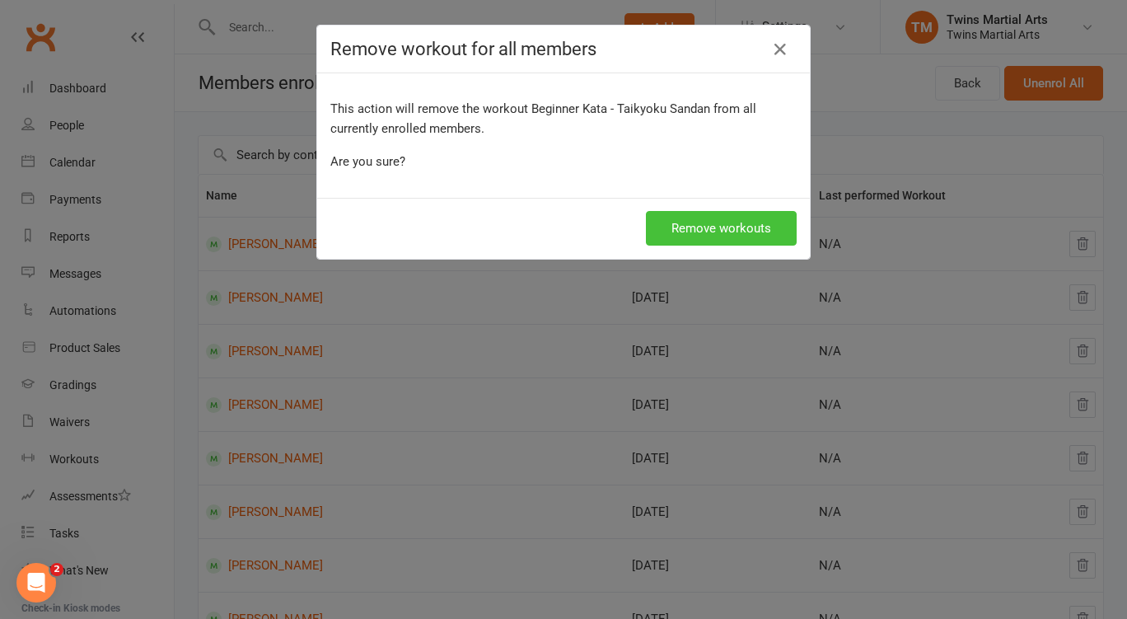
click at [763, 215] on button "Remove workouts" at bounding box center [721, 228] width 151 height 35
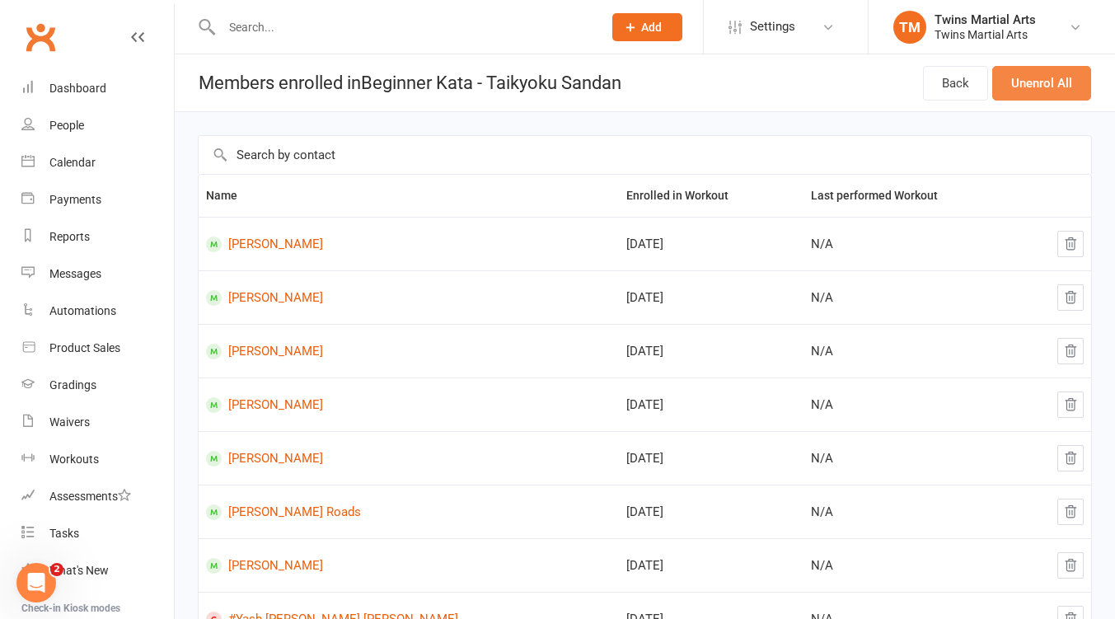
click at [1026, 84] on button "Unenrol All" at bounding box center [1041, 83] width 99 height 35
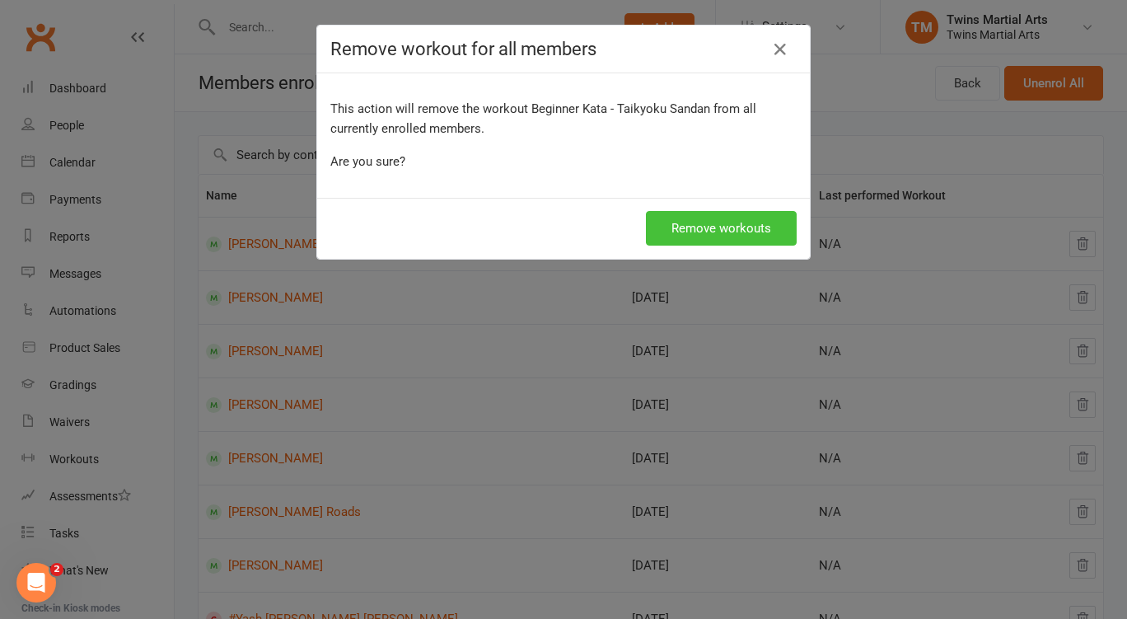
click at [727, 228] on button "Remove workouts" at bounding box center [721, 228] width 151 height 35
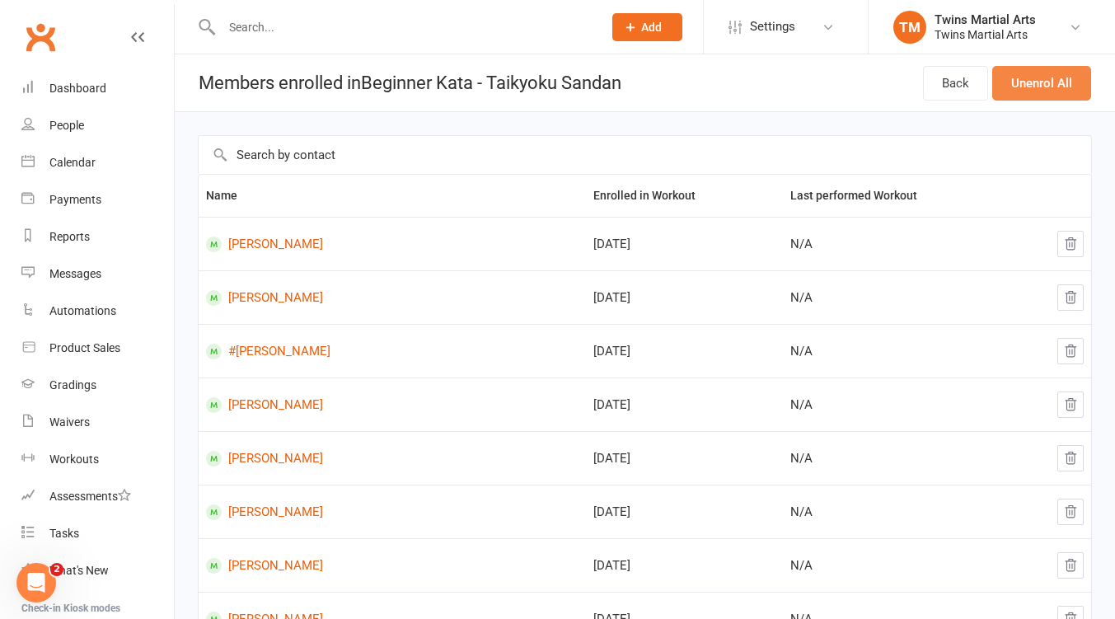
click at [1032, 85] on button "Unenrol All" at bounding box center [1041, 83] width 99 height 35
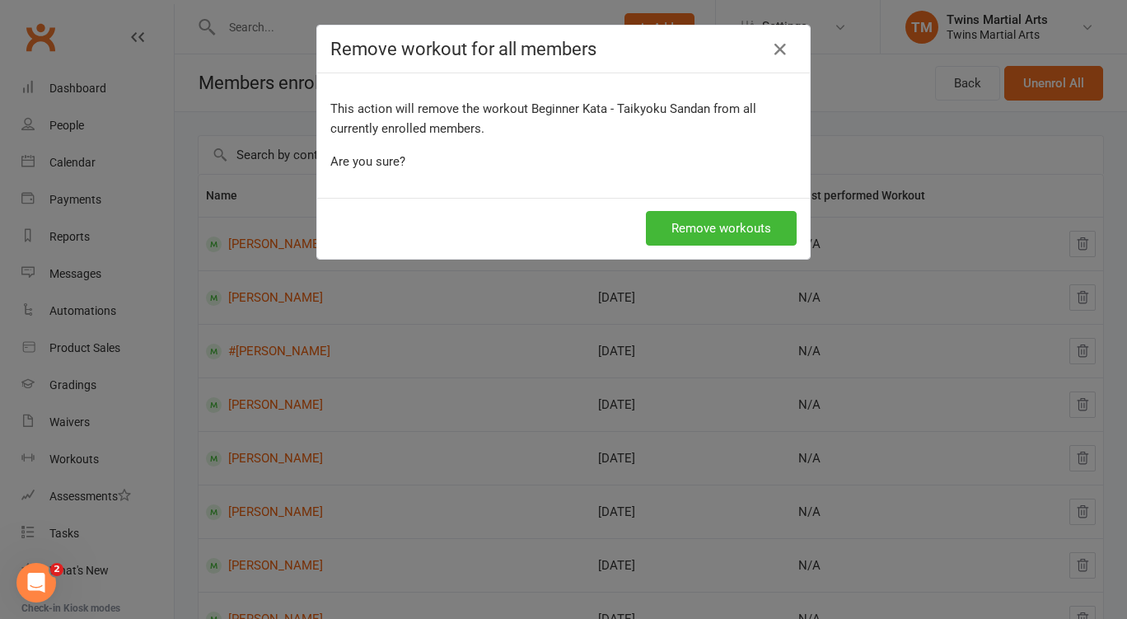
click at [715, 246] on div "Remove workouts" at bounding box center [563, 228] width 493 height 61
click at [719, 234] on button "Remove workouts" at bounding box center [721, 228] width 151 height 35
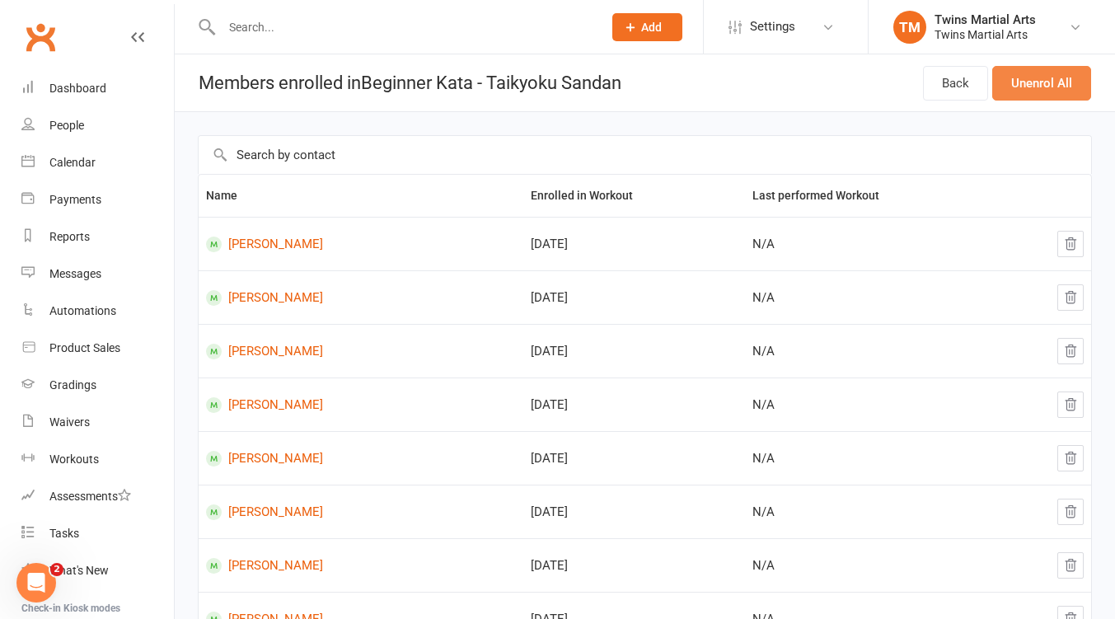
click at [1036, 72] on button "Unenrol All" at bounding box center [1041, 83] width 99 height 35
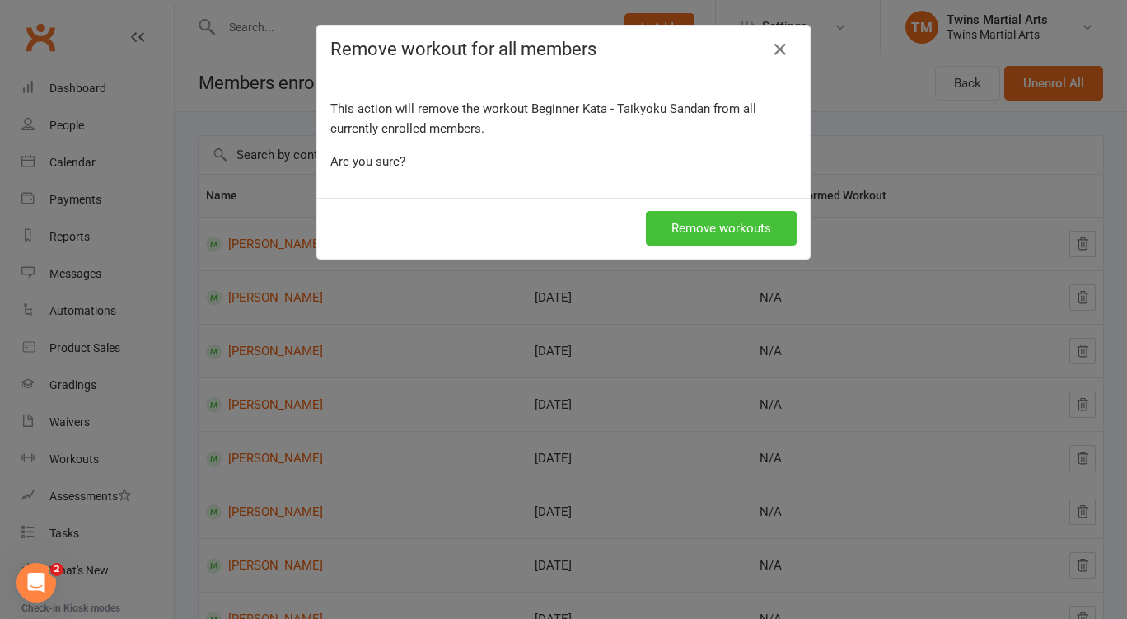
click at [750, 221] on button "Remove workouts" at bounding box center [721, 228] width 151 height 35
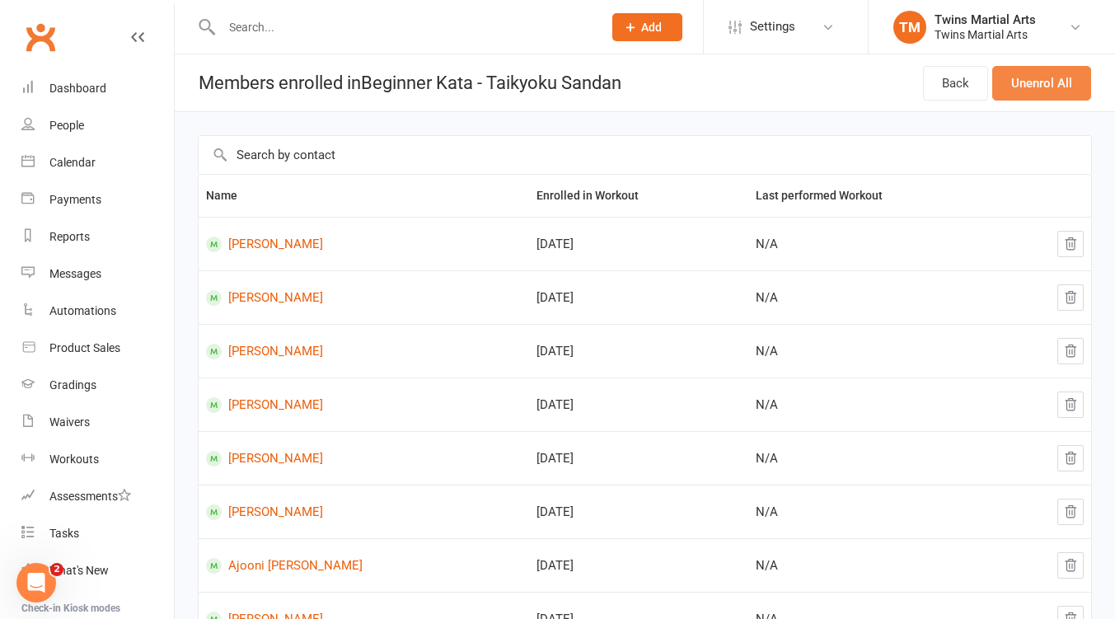
click at [1031, 86] on button "Unenrol All" at bounding box center [1041, 83] width 99 height 35
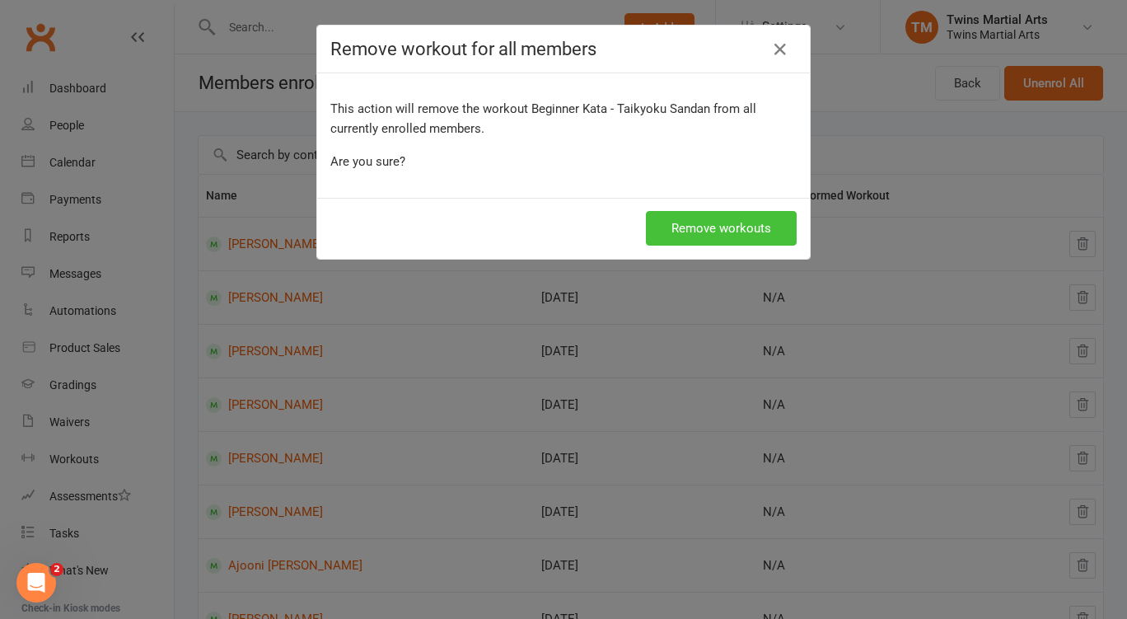
click at [727, 225] on button "Remove workouts" at bounding box center [721, 228] width 151 height 35
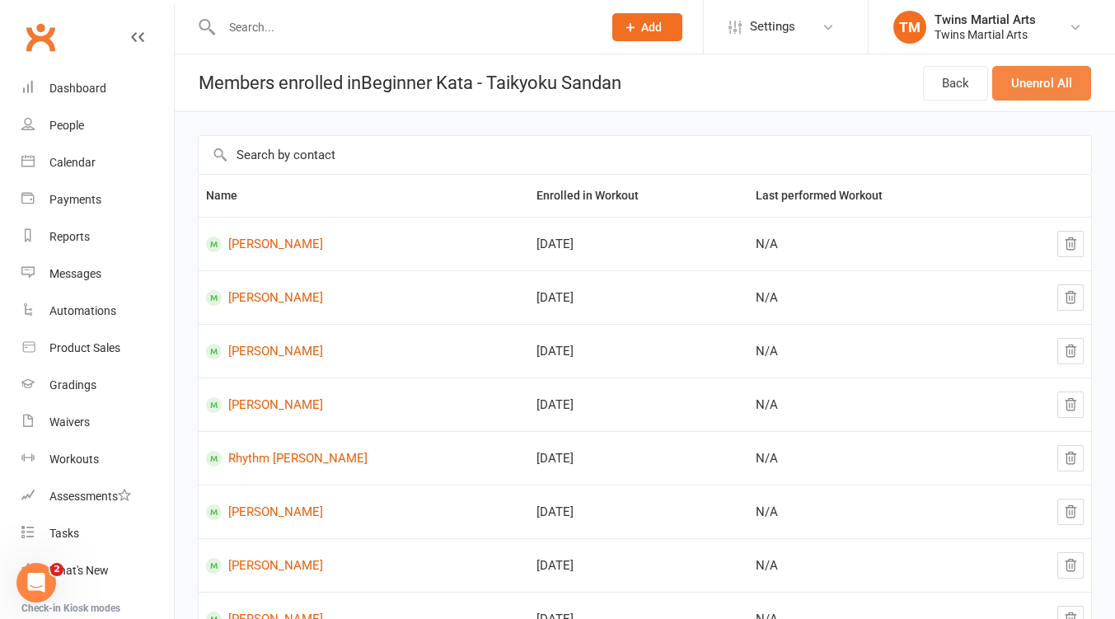
click at [1046, 83] on button "Unenrol All" at bounding box center [1041, 83] width 99 height 35
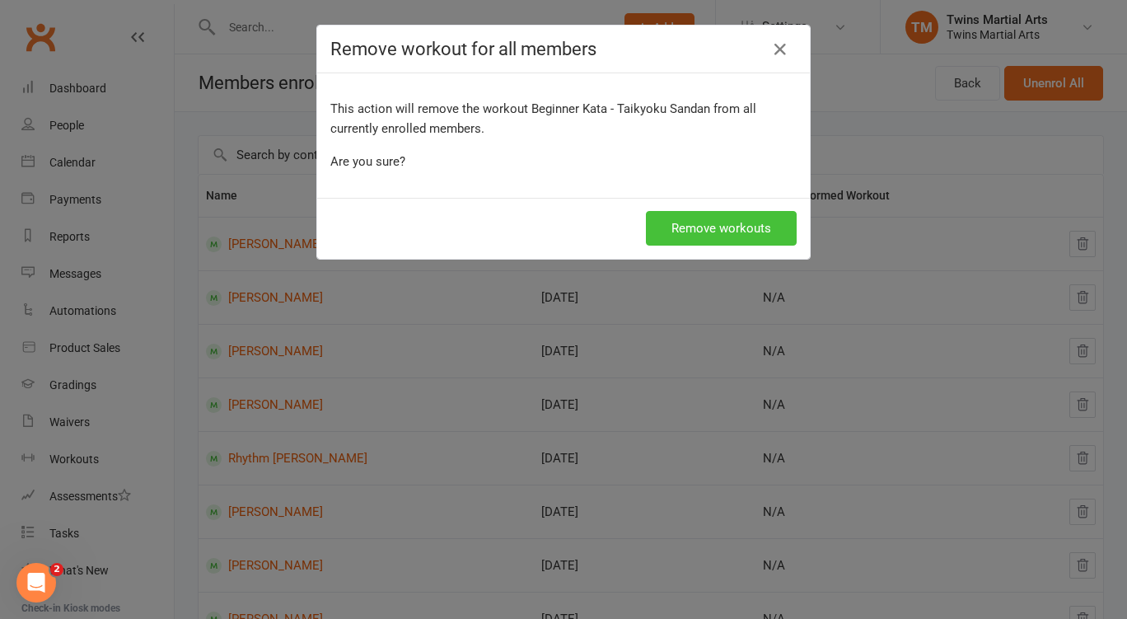
click at [711, 226] on button "Remove workouts" at bounding box center [721, 228] width 151 height 35
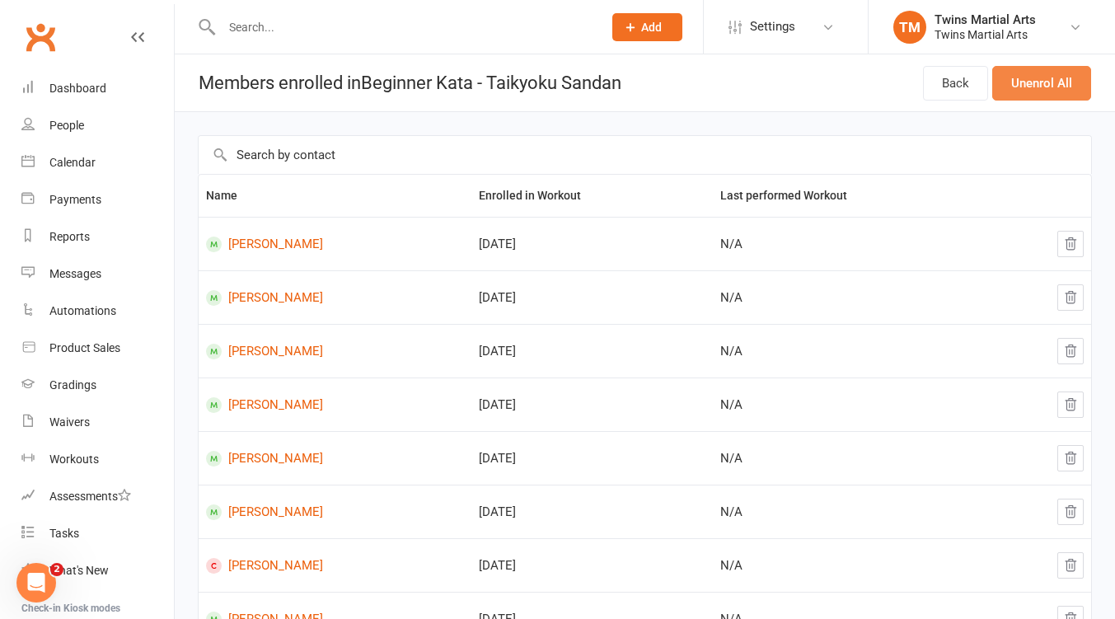
click at [1040, 82] on button "Unenrol All" at bounding box center [1041, 83] width 99 height 35
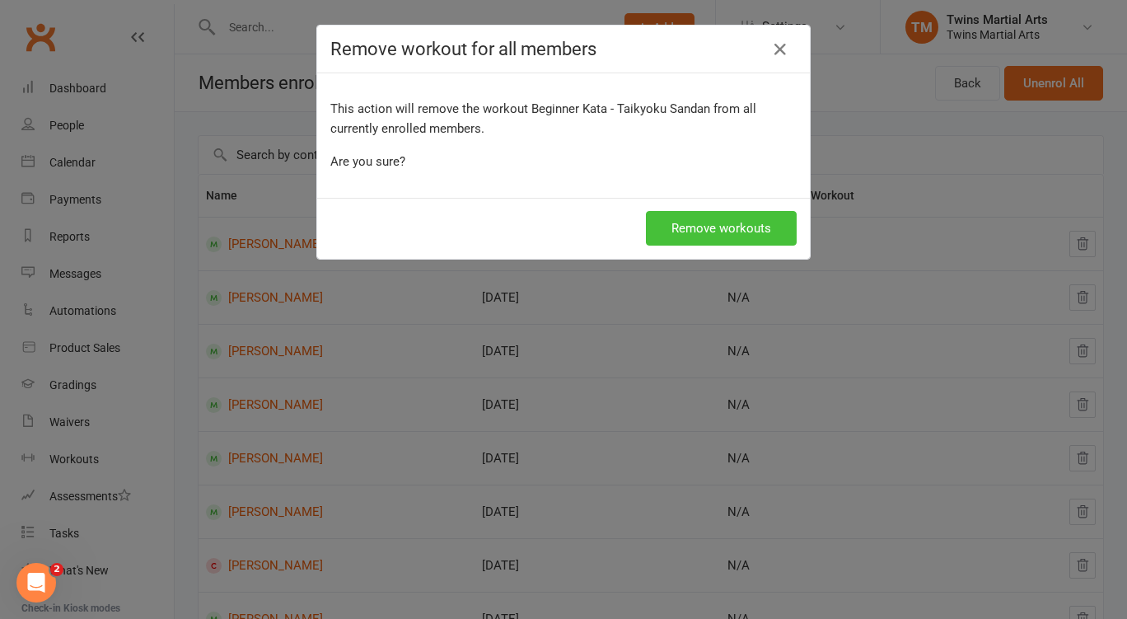
click at [726, 231] on button "Remove workouts" at bounding box center [721, 228] width 151 height 35
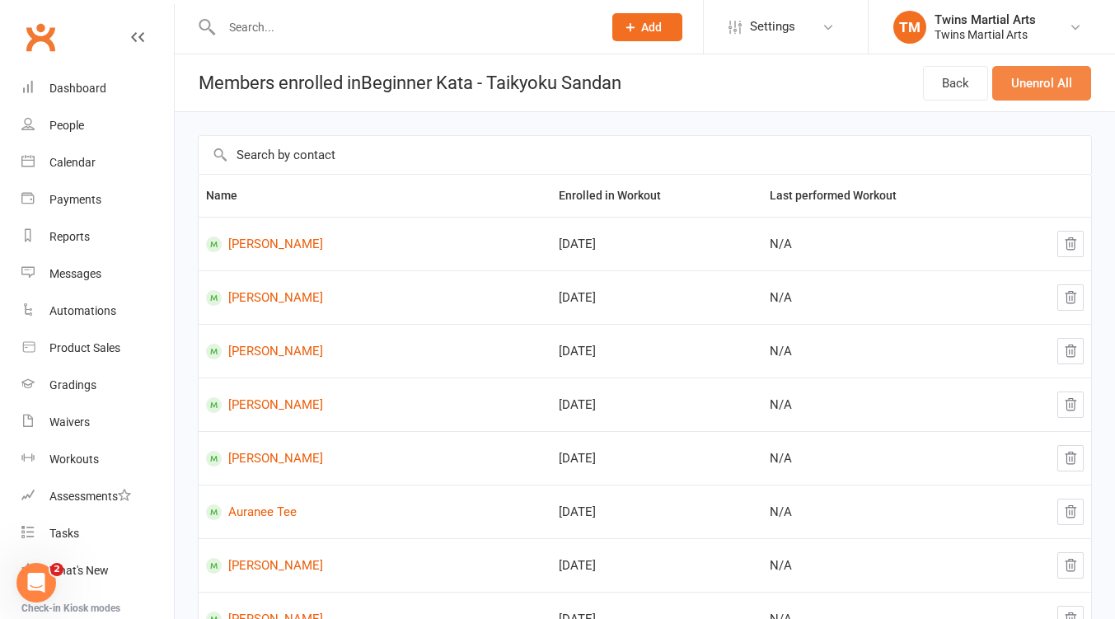
click at [1034, 92] on button "Unenrol All" at bounding box center [1041, 83] width 99 height 35
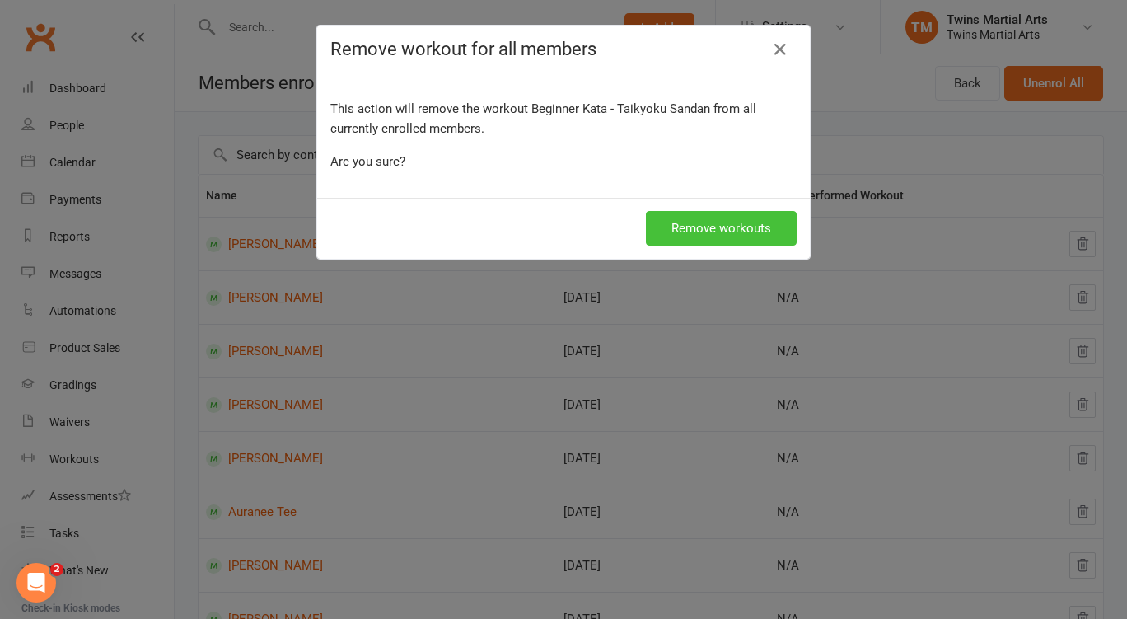
click at [726, 233] on button "Remove workouts" at bounding box center [721, 228] width 151 height 35
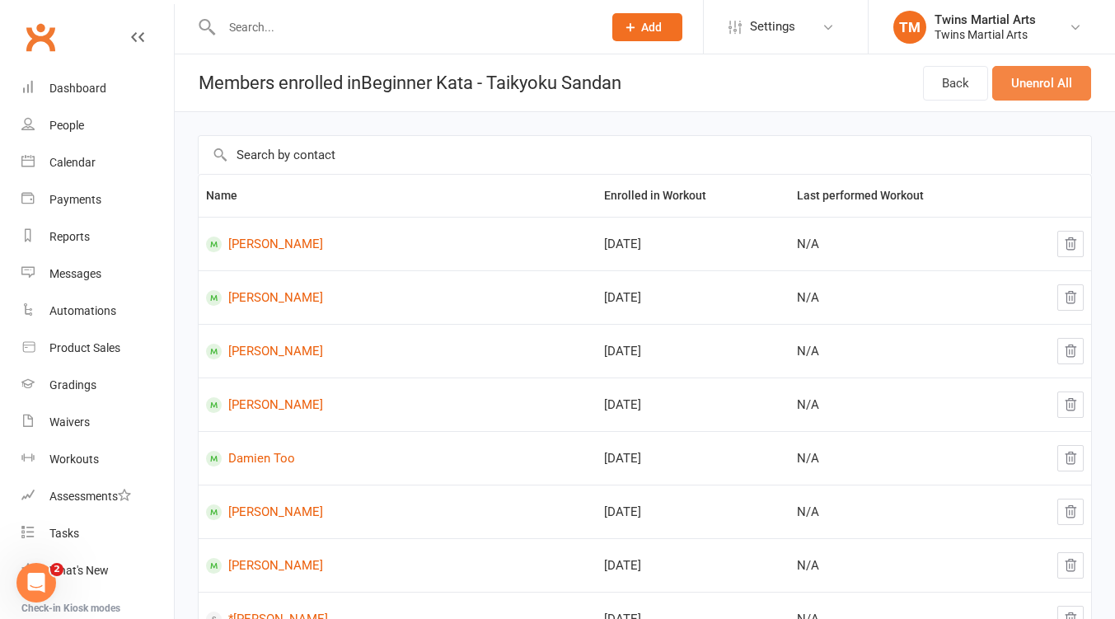
click at [1034, 88] on button "Unenrol All" at bounding box center [1041, 83] width 99 height 35
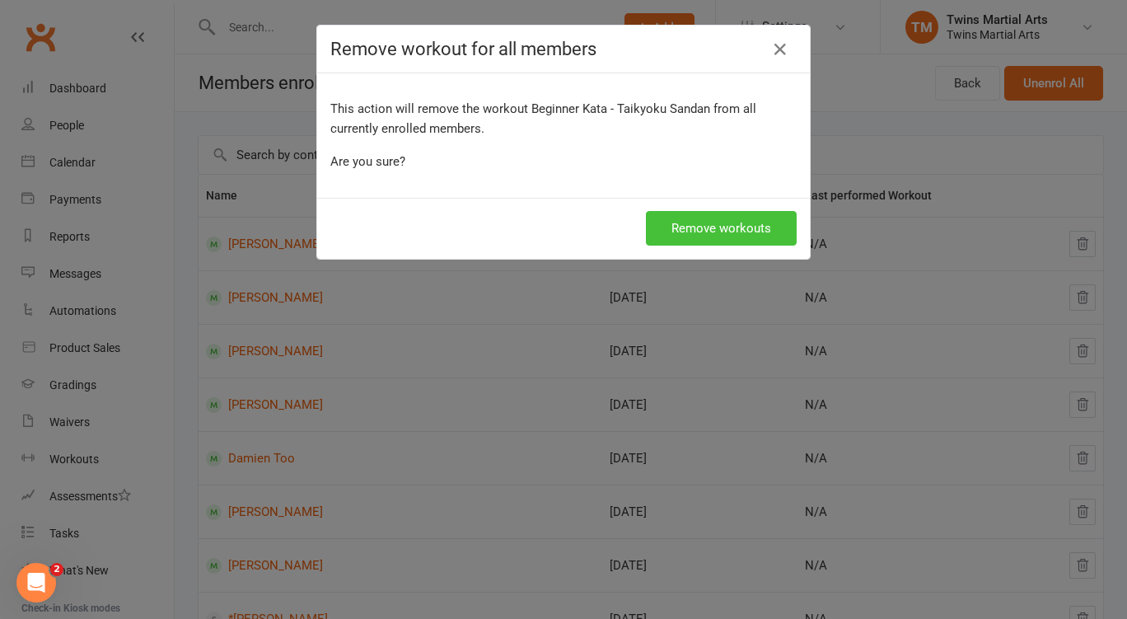
click at [739, 231] on button "Remove workouts" at bounding box center [721, 228] width 151 height 35
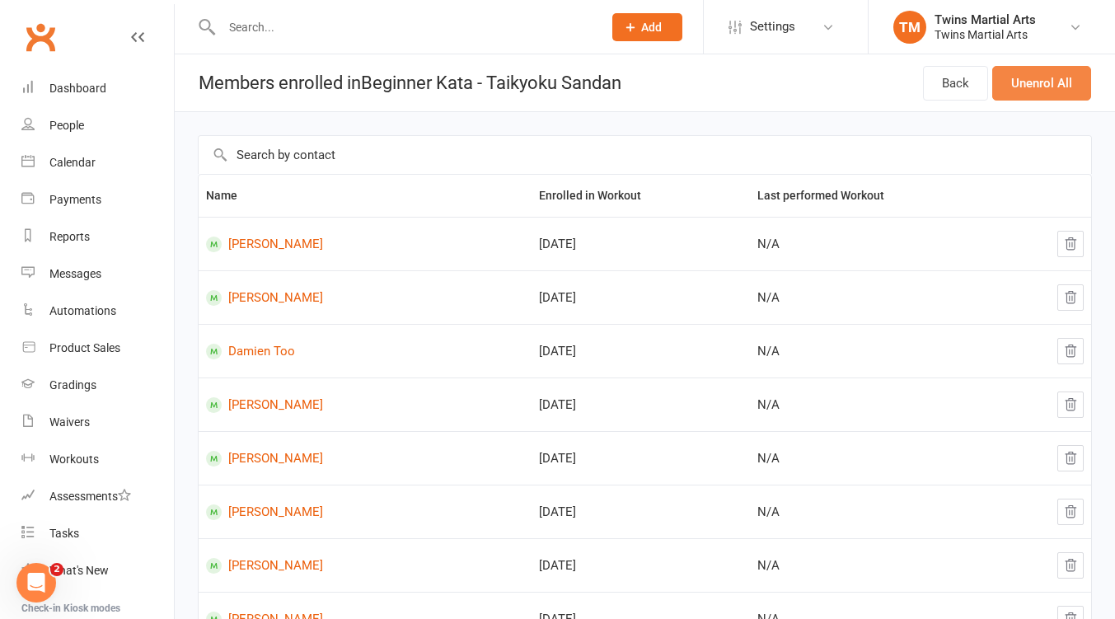
click at [1043, 76] on button "Unenrol All" at bounding box center [1041, 83] width 99 height 35
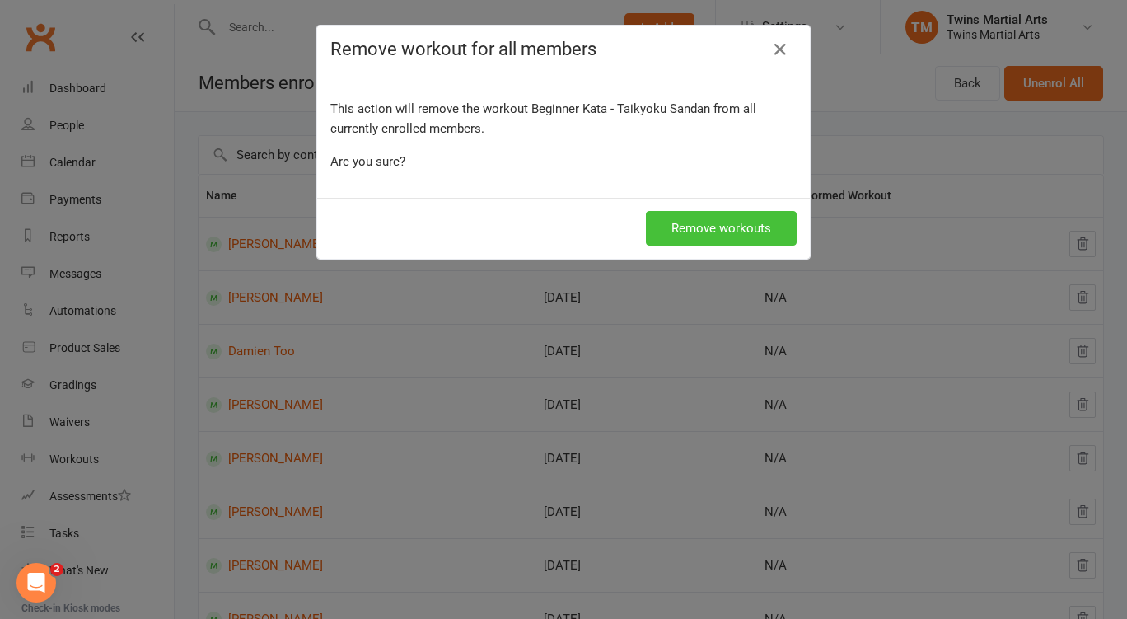
click at [752, 231] on button "Remove workouts" at bounding box center [721, 228] width 151 height 35
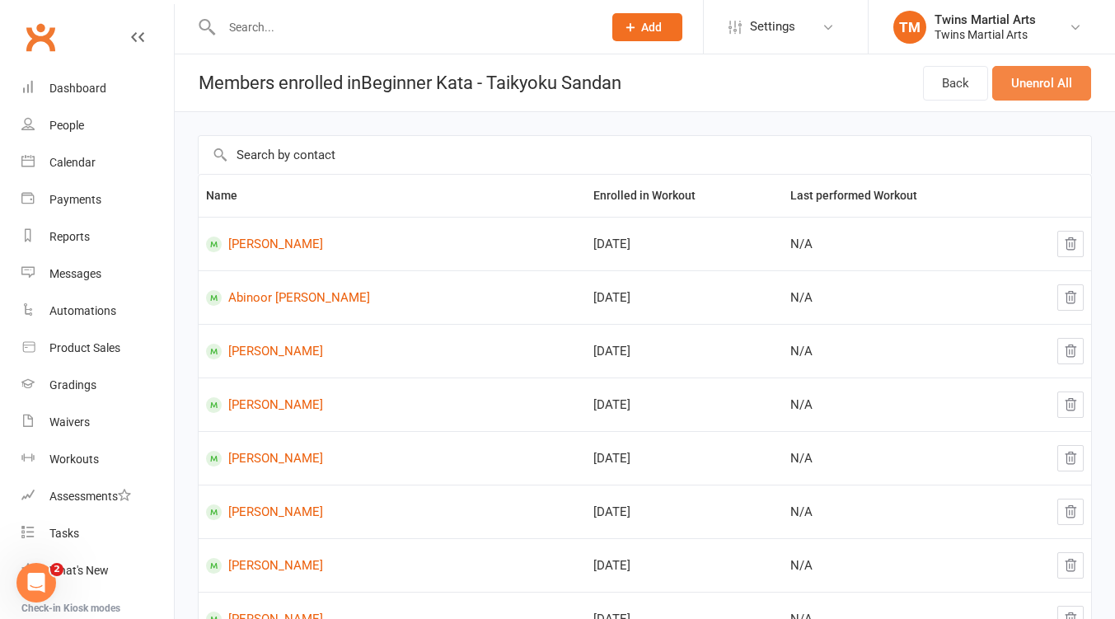
click at [1047, 91] on button "Unenrol All" at bounding box center [1041, 83] width 99 height 35
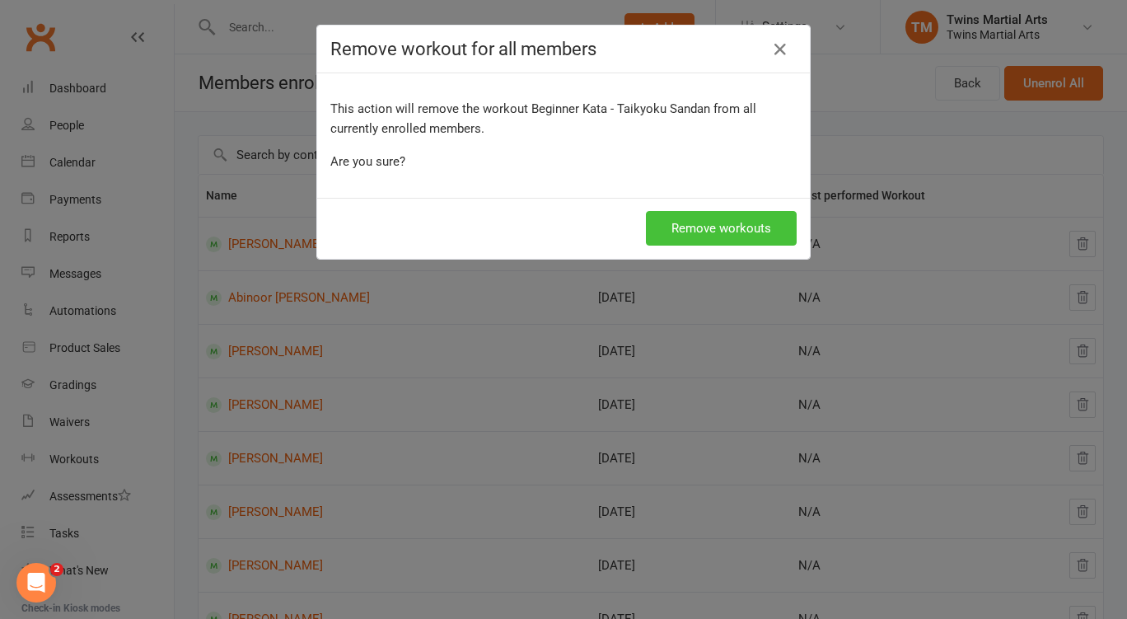
click at [712, 218] on button "Remove workouts" at bounding box center [721, 228] width 151 height 35
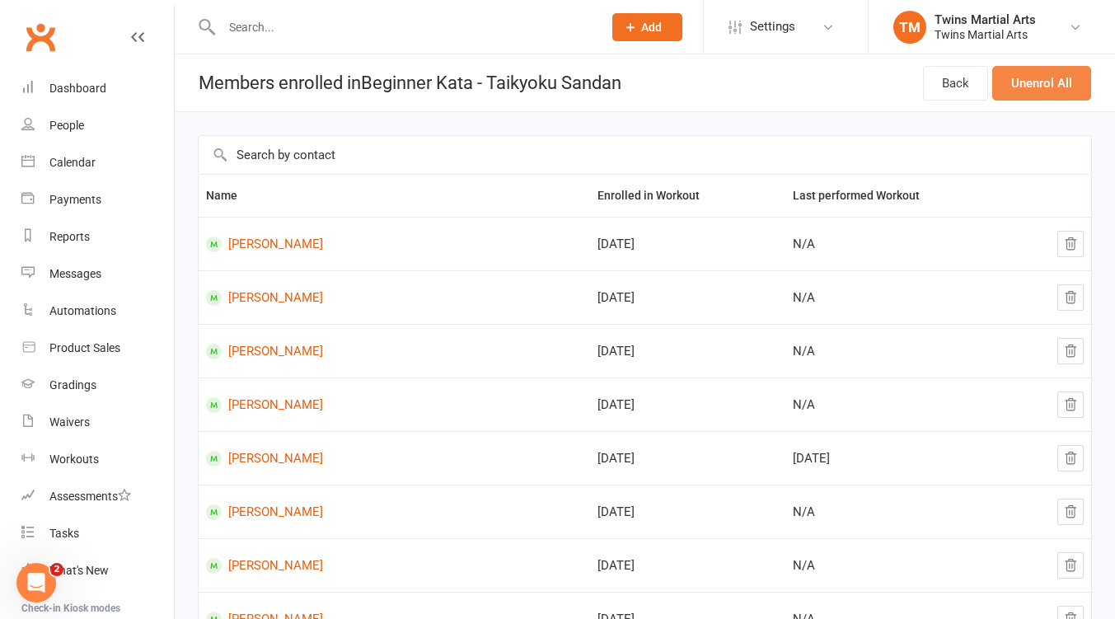
click at [1036, 69] on button "Unenrol All" at bounding box center [1041, 83] width 99 height 35
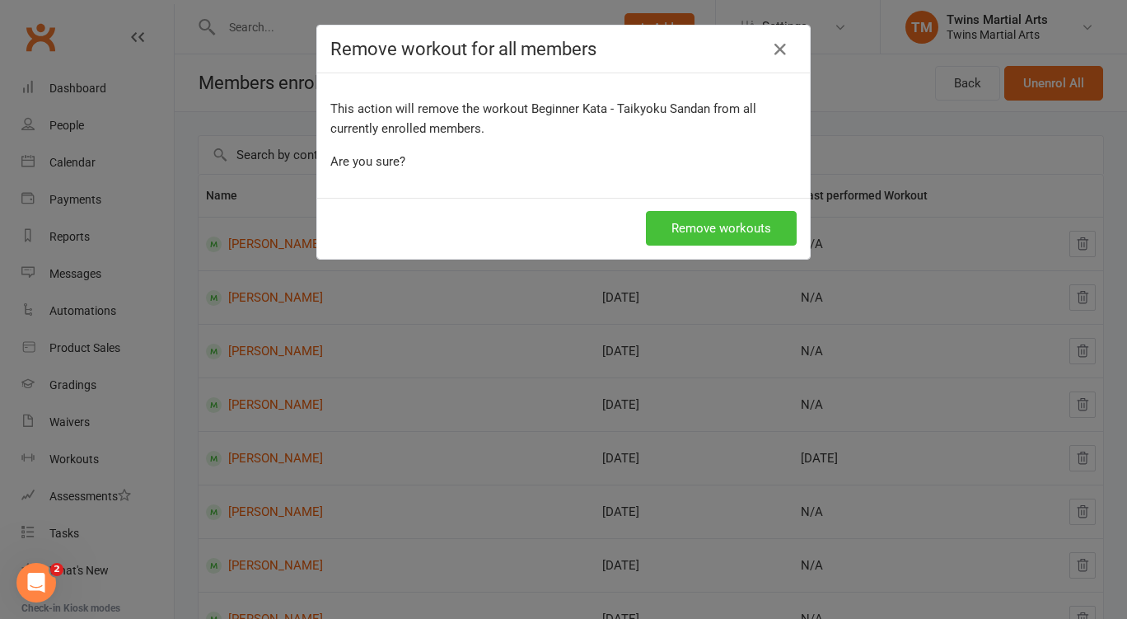
click at [718, 230] on button "Remove workouts" at bounding box center [721, 228] width 151 height 35
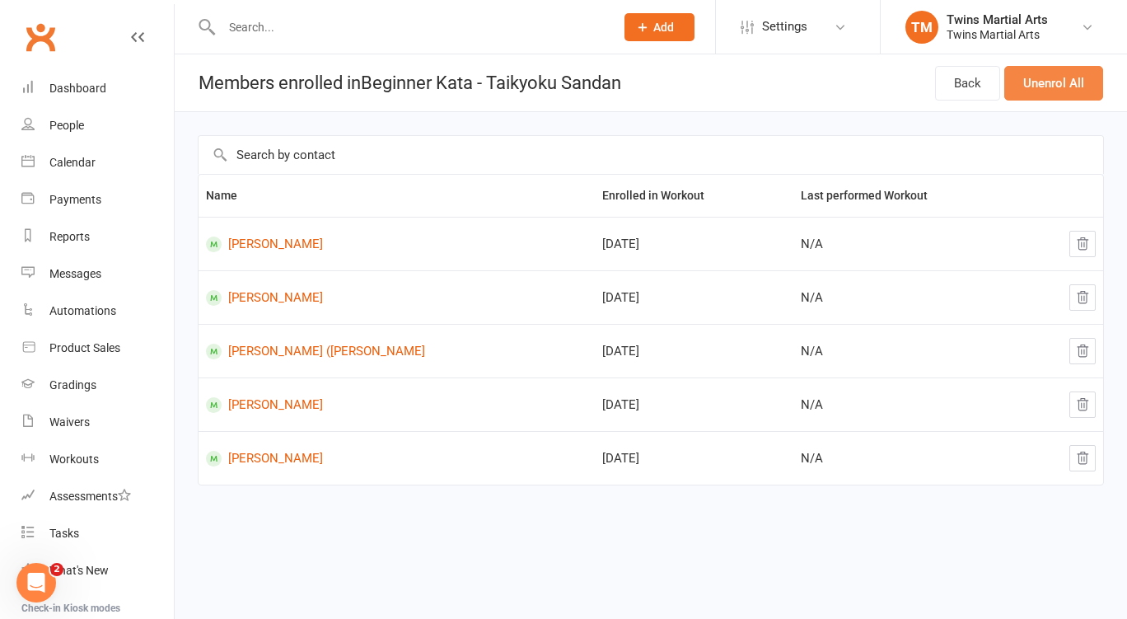
click at [1033, 67] on button "Unenrol All" at bounding box center [1053, 83] width 99 height 35
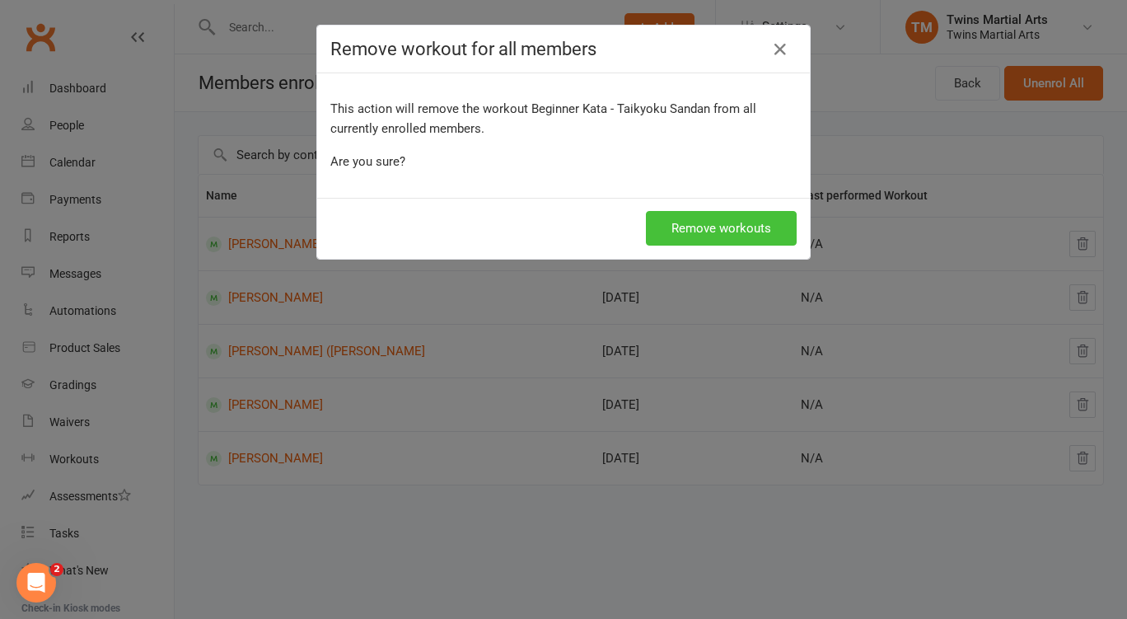
click at [743, 231] on button "Remove workouts" at bounding box center [721, 228] width 151 height 35
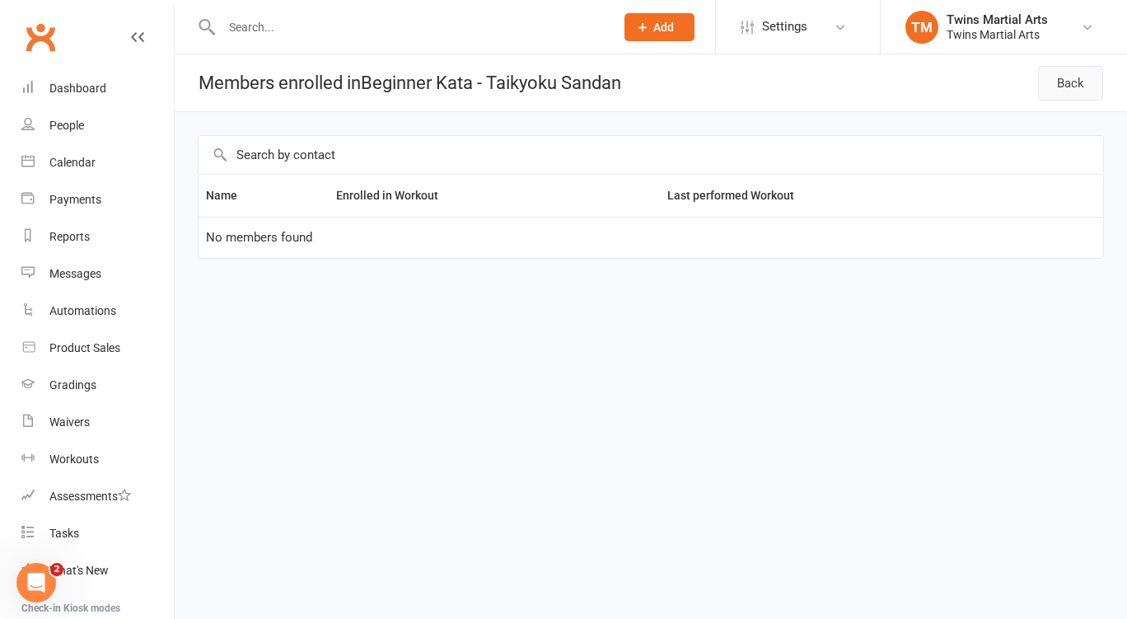
click at [1075, 85] on link "Back" at bounding box center [1070, 83] width 65 height 35
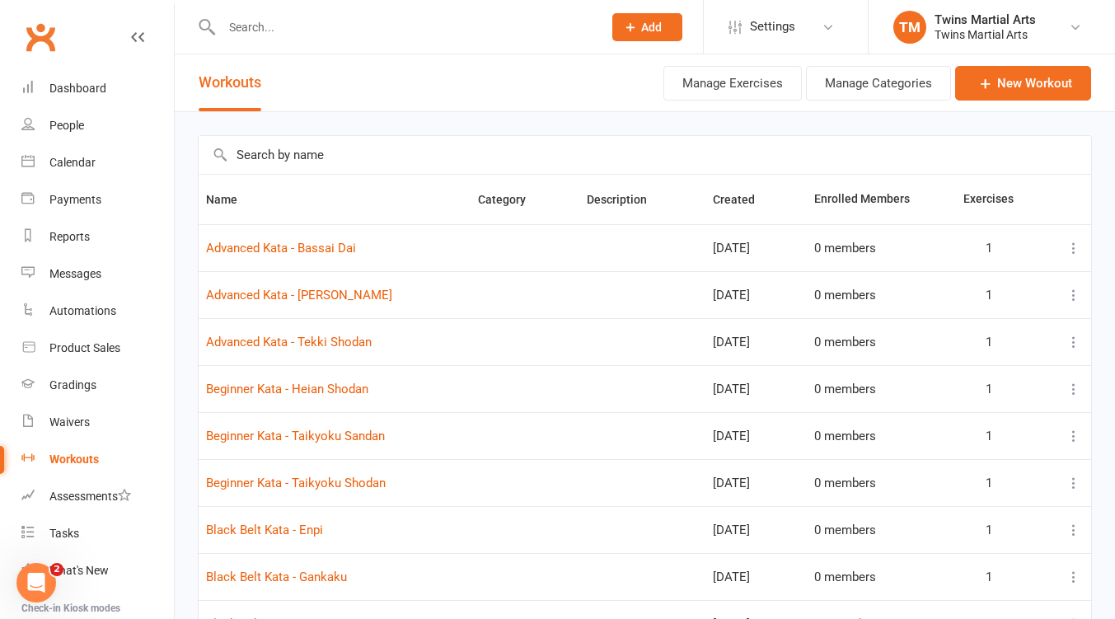
scroll to position [203, 0]
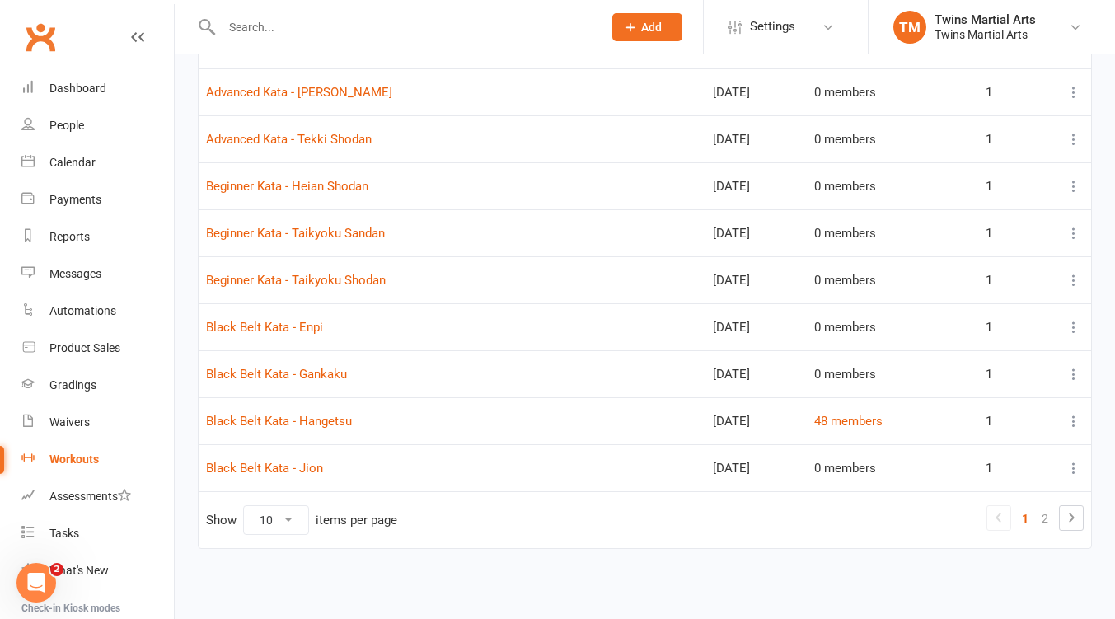
click at [1075, 418] on icon at bounding box center [1073, 421] width 16 height 16
click at [851, 424] on link "48 members" at bounding box center [848, 421] width 68 height 15
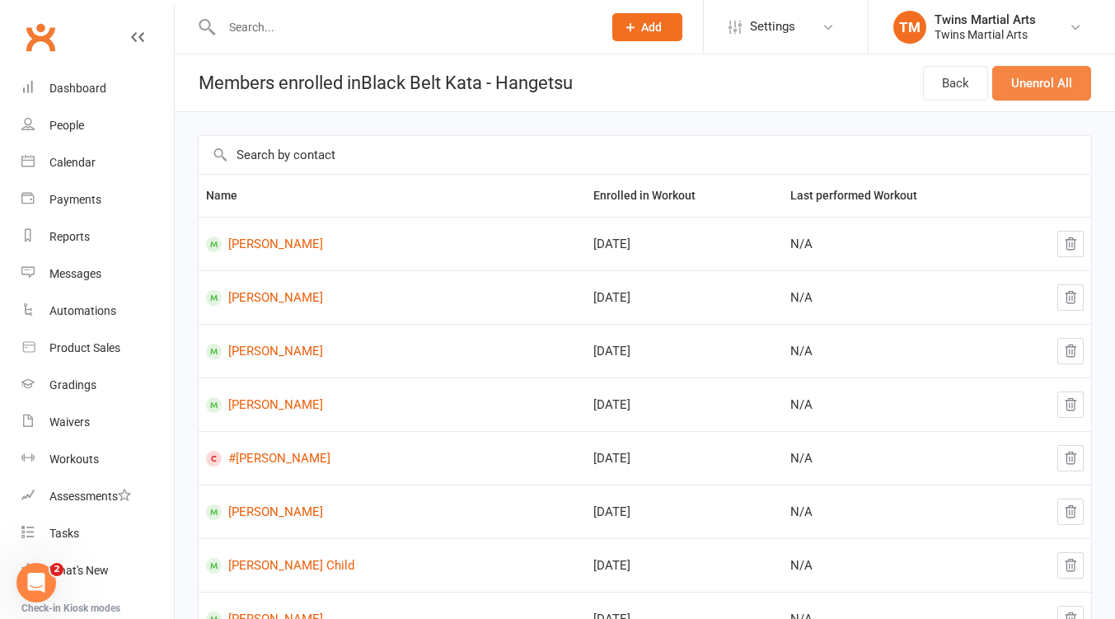
click at [1022, 69] on button "Unenrol All" at bounding box center [1041, 83] width 99 height 35
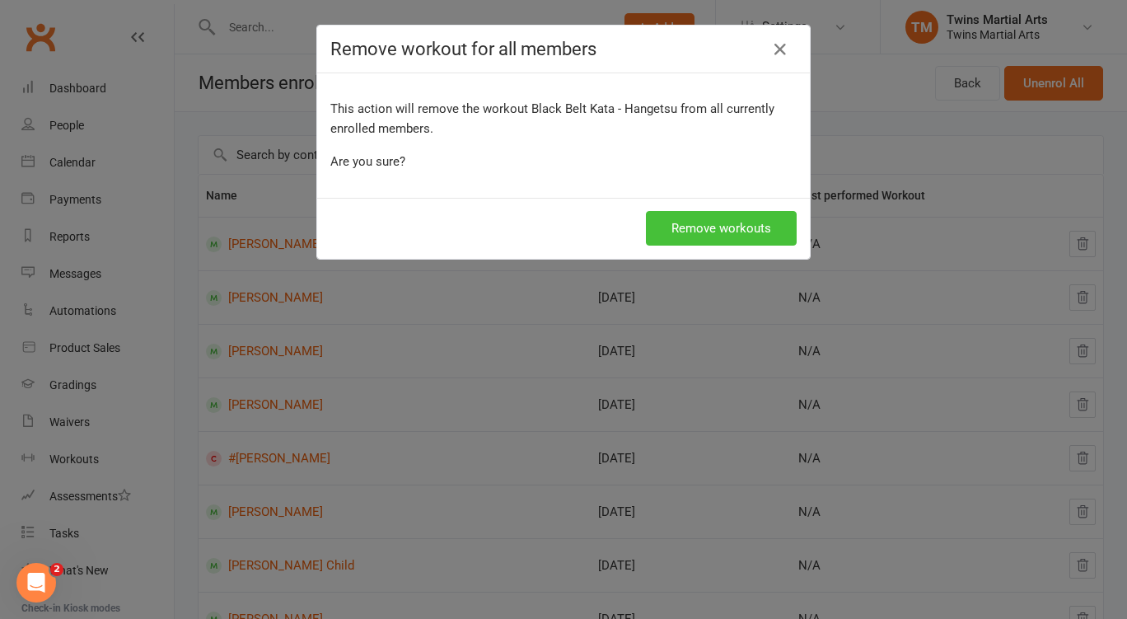
click at [712, 233] on button "Remove workouts" at bounding box center [721, 228] width 151 height 35
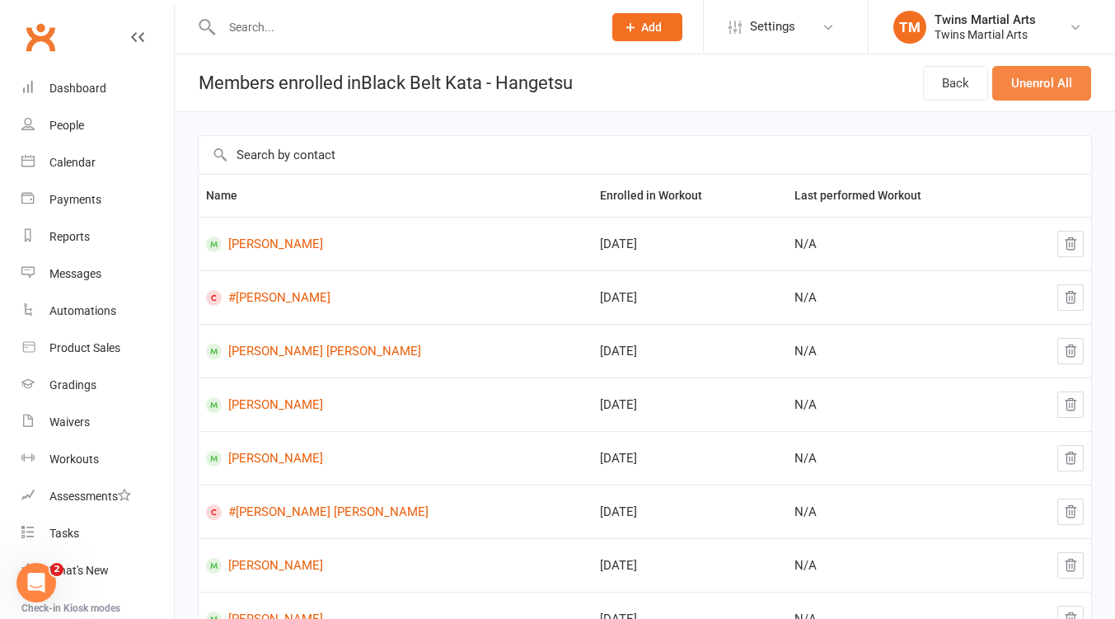
click at [1042, 90] on button "Unenrol All" at bounding box center [1041, 83] width 99 height 35
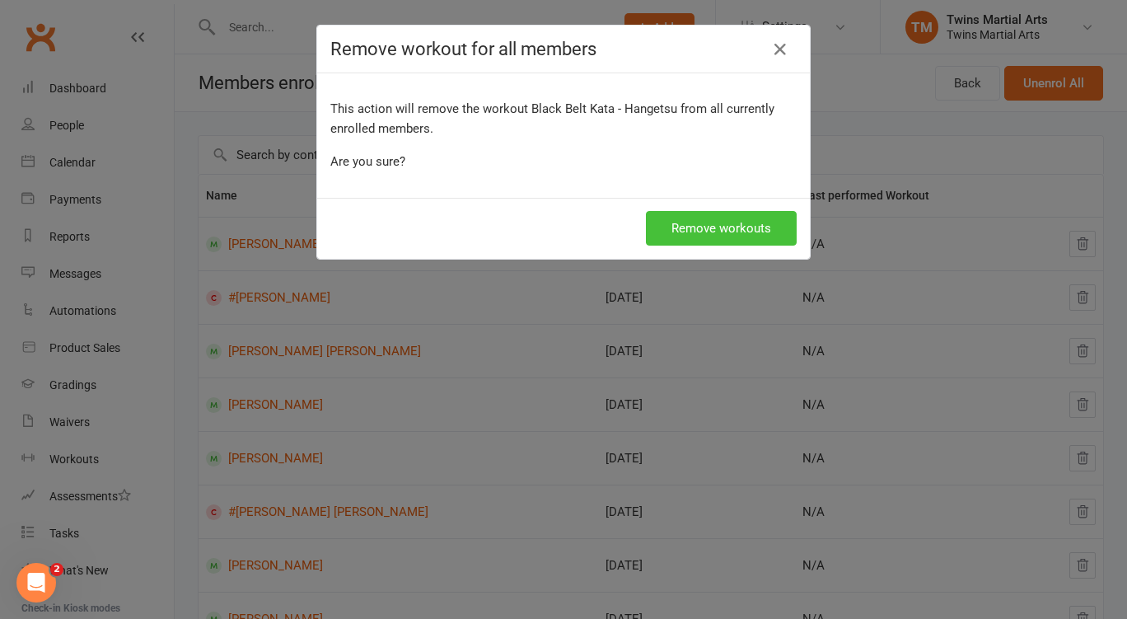
click at [736, 217] on button "Remove workouts" at bounding box center [721, 228] width 151 height 35
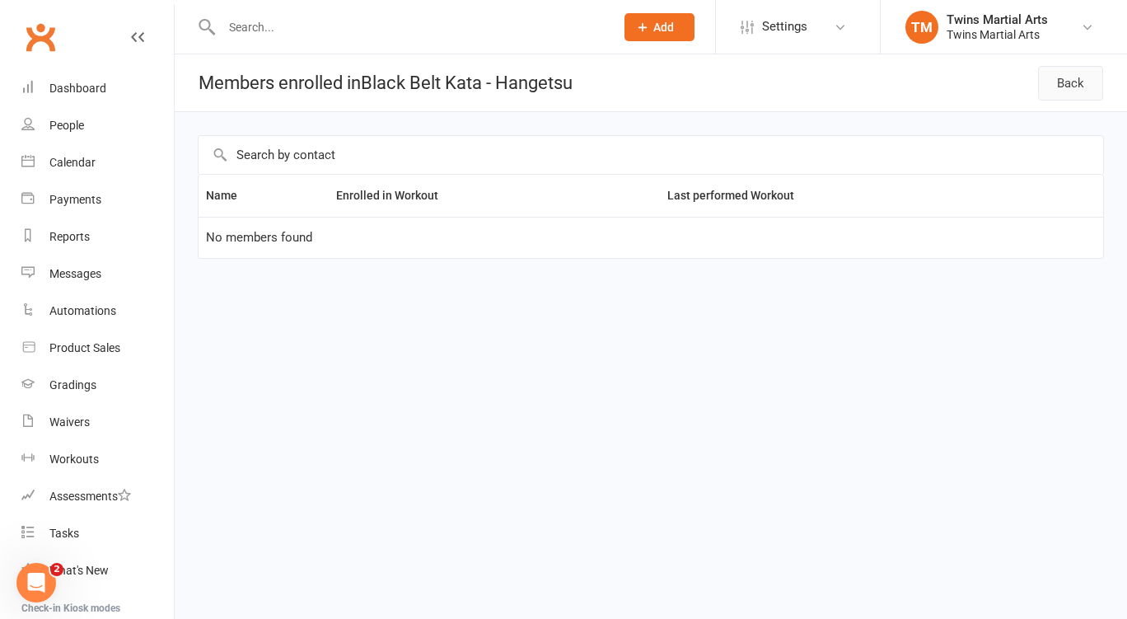
click at [1081, 68] on link "Back" at bounding box center [1070, 83] width 65 height 35
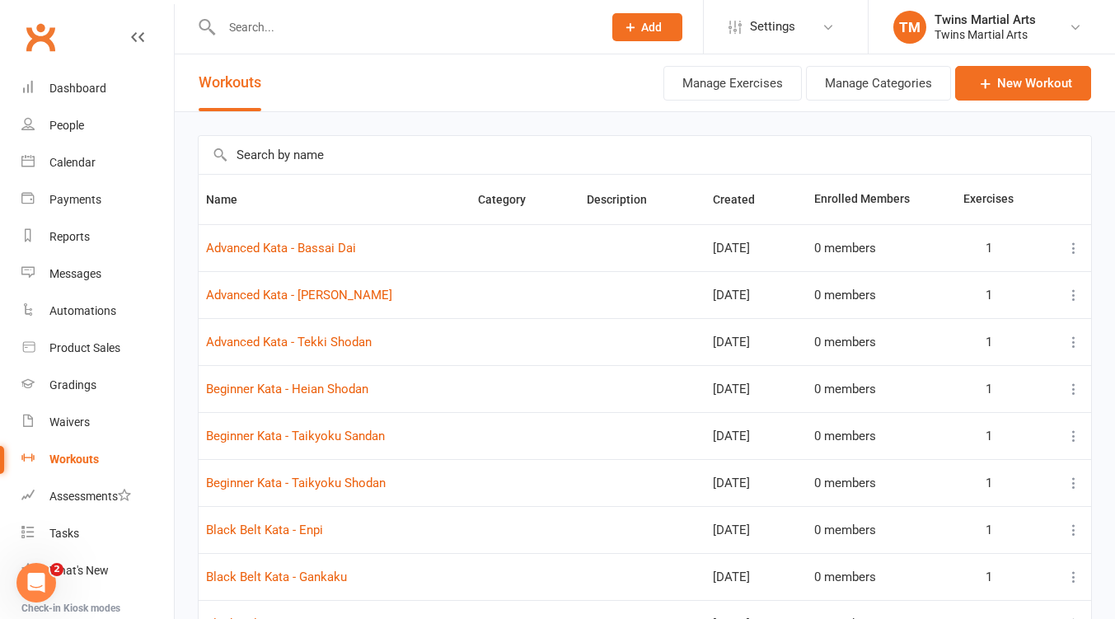
scroll to position [203, 0]
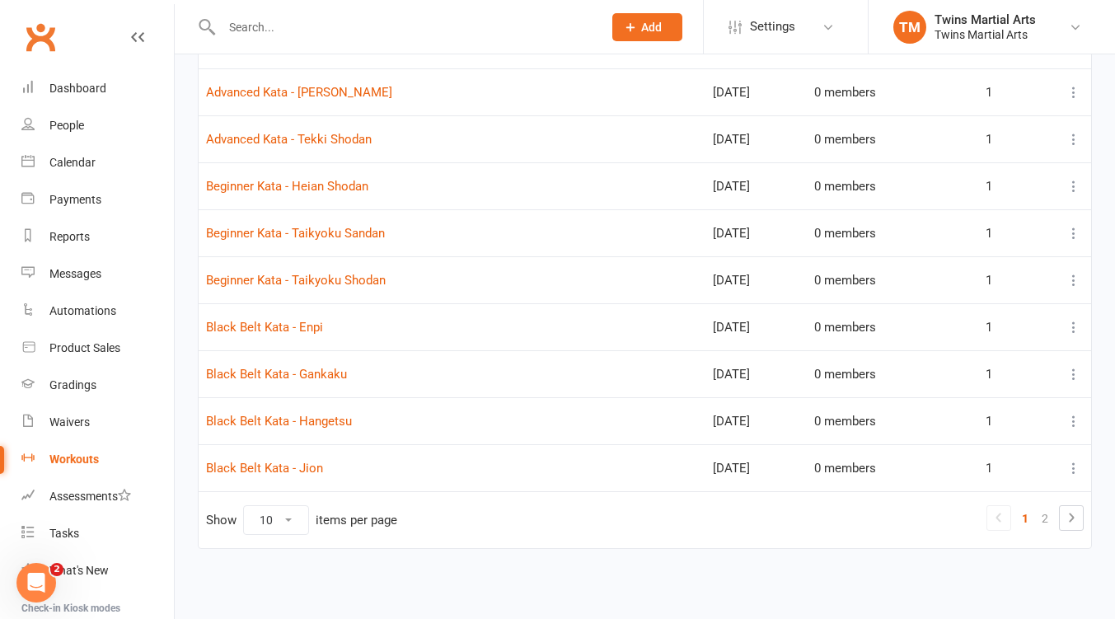
click at [1076, 514] on icon at bounding box center [1071, 517] width 20 height 20
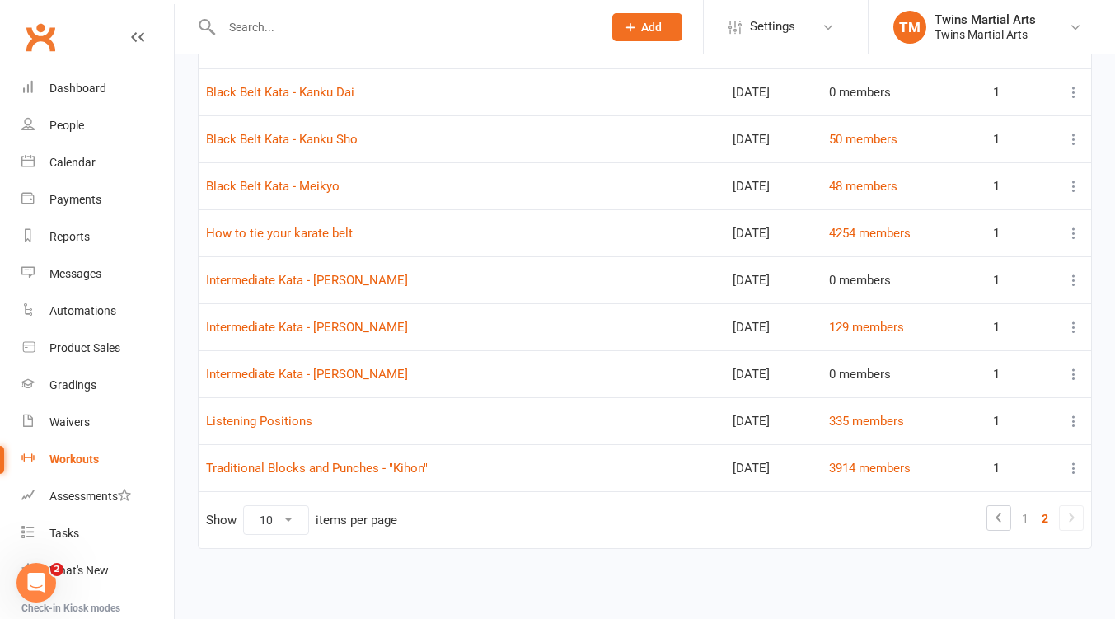
scroll to position [0, 0]
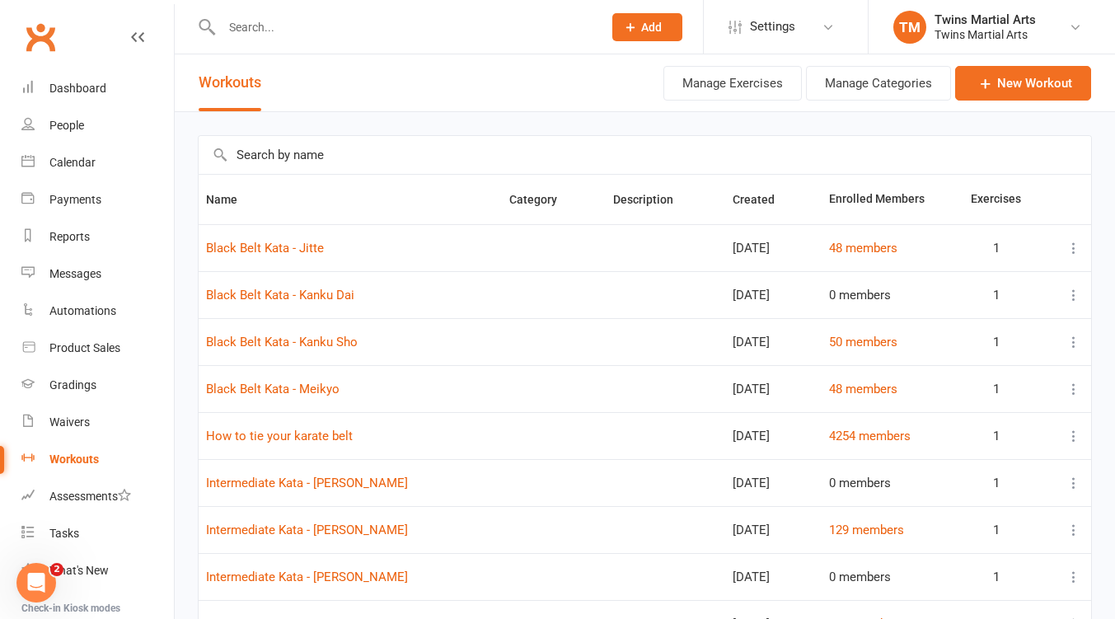
drag, startPoint x: 818, startPoint y: 259, endPoint x: 854, endPoint y: 247, distance: 38.0
click at [830, 252] on tr "Black Belt Kata - Jitte [DATE] 48 members 1" at bounding box center [645, 247] width 892 height 47
click at [854, 247] on link "48 members" at bounding box center [863, 248] width 68 height 15
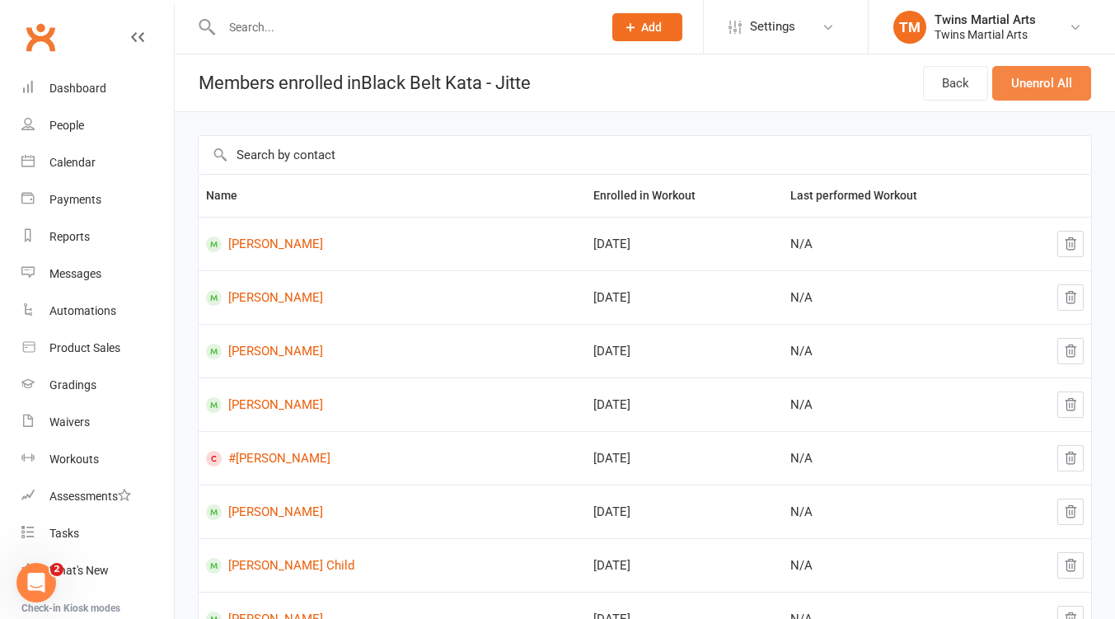
click at [1032, 89] on button "Unenrol All" at bounding box center [1041, 83] width 99 height 35
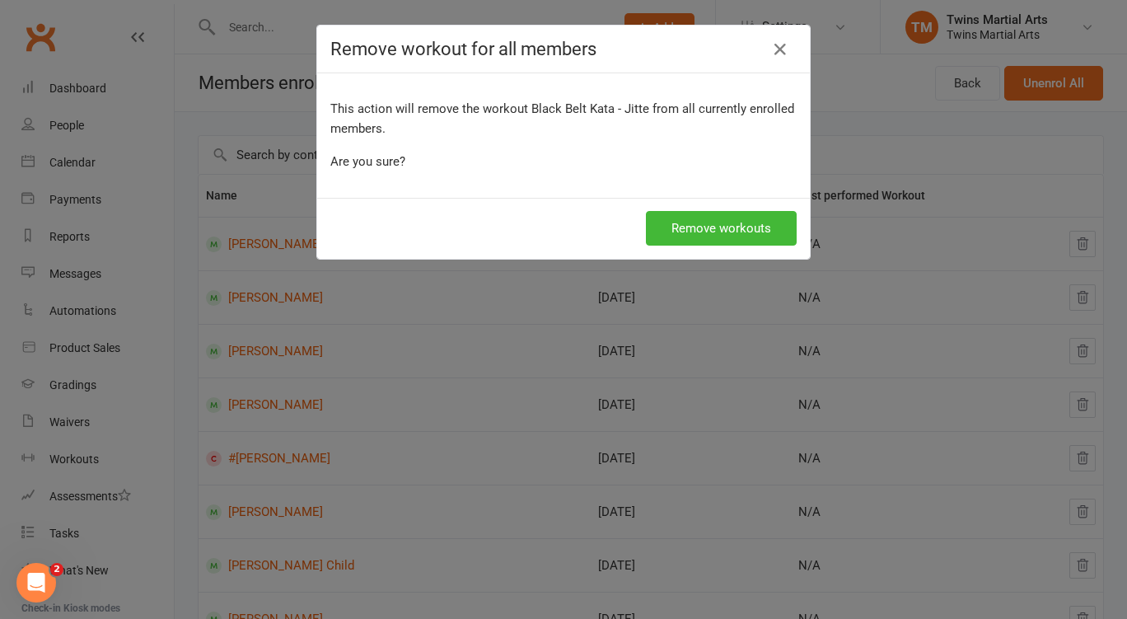
click at [758, 209] on div "Remove workouts" at bounding box center [563, 228] width 493 height 61
click at [755, 226] on button "Remove workouts" at bounding box center [721, 228] width 151 height 35
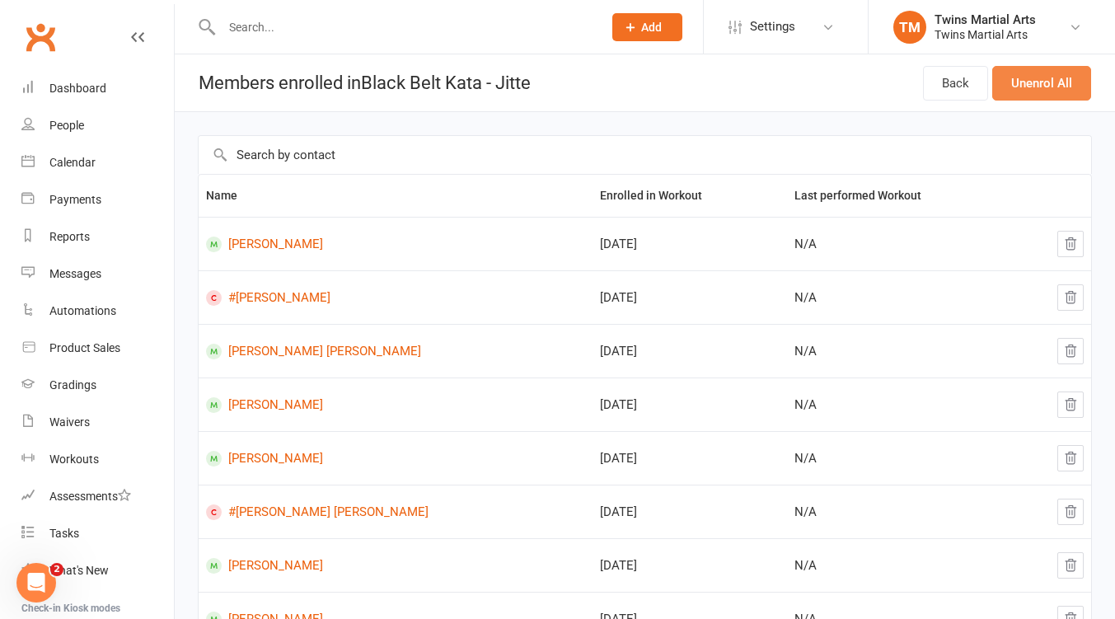
click at [1027, 88] on button "Unenrol All" at bounding box center [1041, 83] width 99 height 35
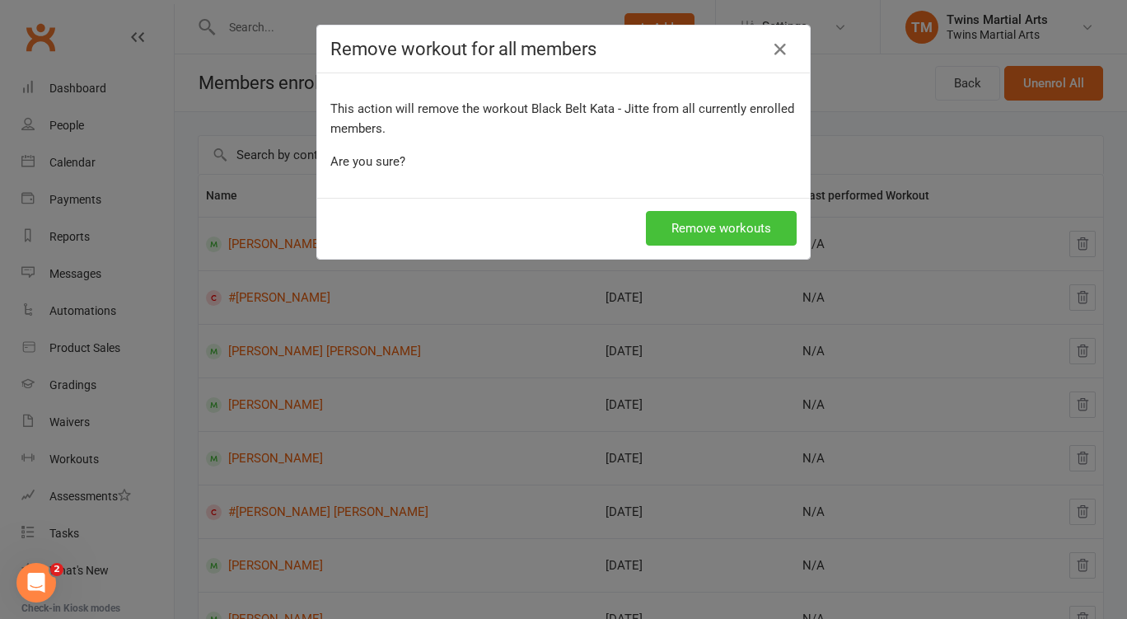
click at [722, 231] on button "Remove workouts" at bounding box center [721, 228] width 151 height 35
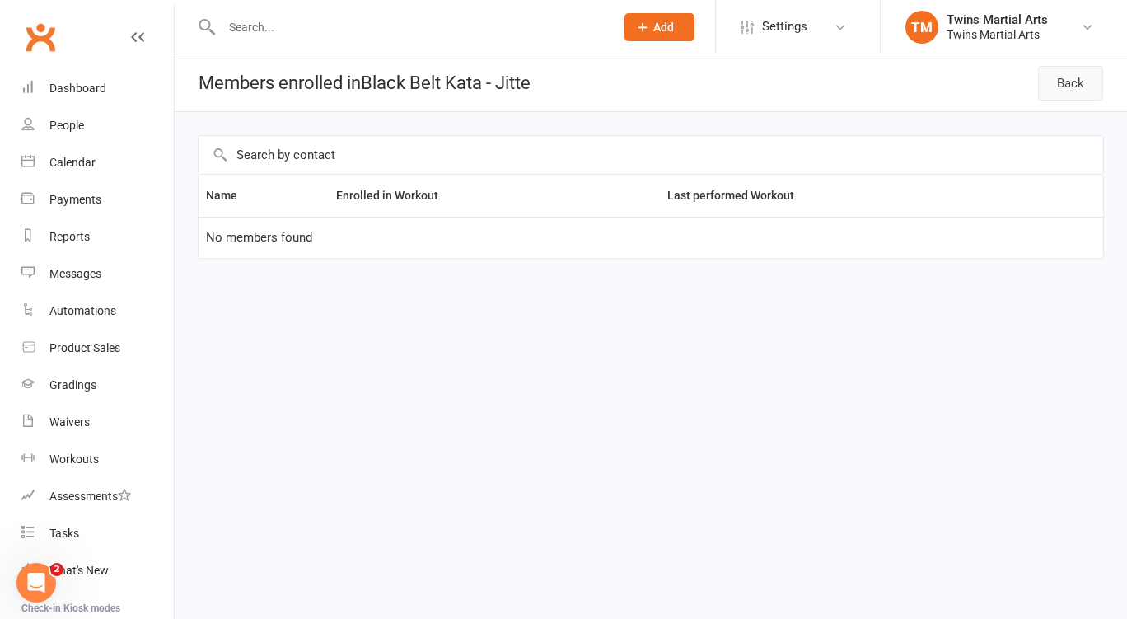
click at [1092, 79] on link "Back" at bounding box center [1070, 83] width 65 height 35
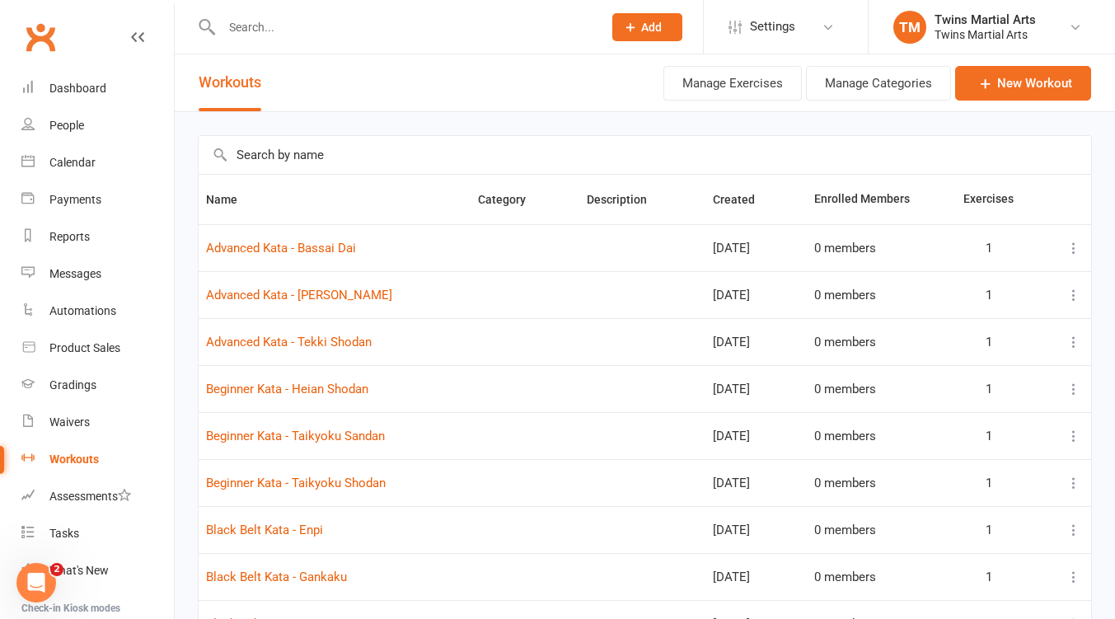
scroll to position [203, 0]
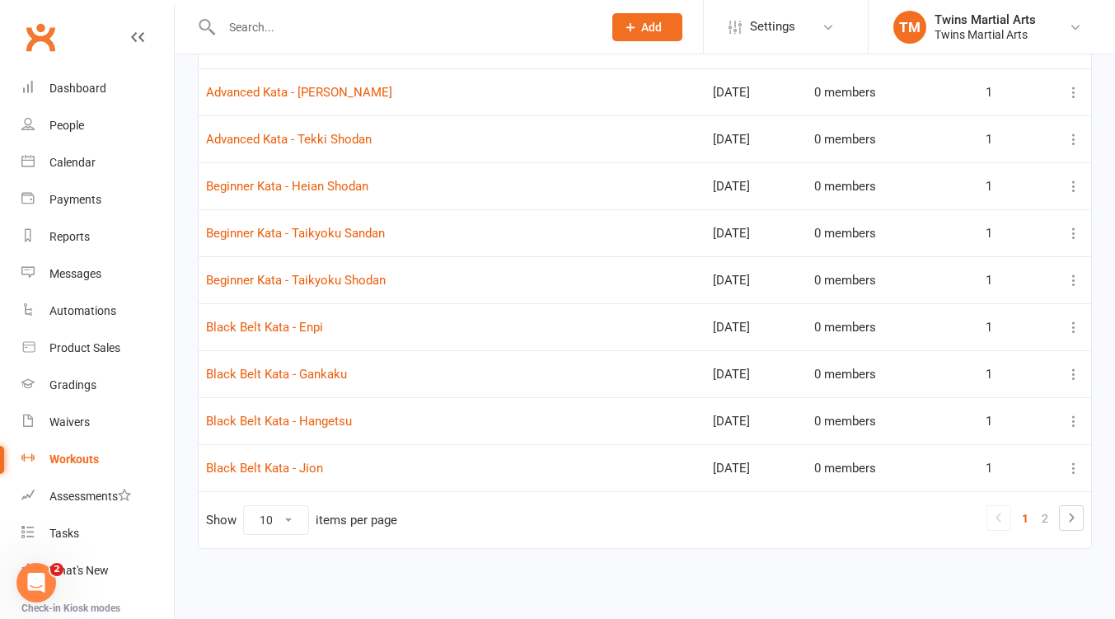
drag, startPoint x: 294, startPoint y: 520, endPoint x: 284, endPoint y: 526, distance: 11.9
click at [294, 520] on select "10 25 50 100" at bounding box center [276, 520] width 64 height 28
select select "25"
click at [244, 506] on select "10 25 50 100" at bounding box center [276, 520] width 64 height 28
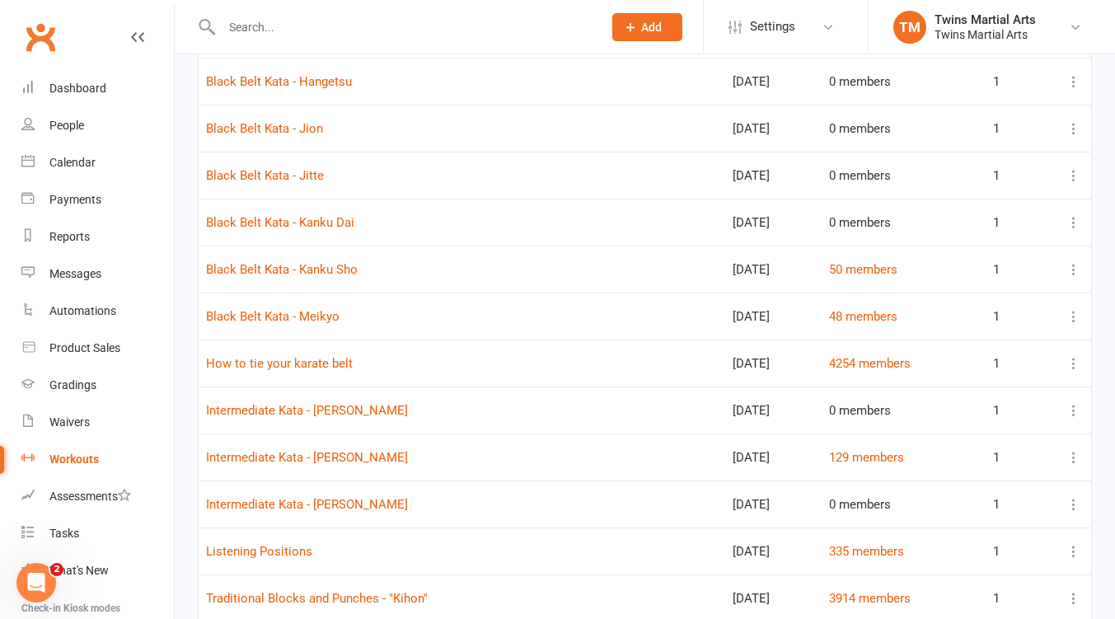
scroll to position [672, 0]
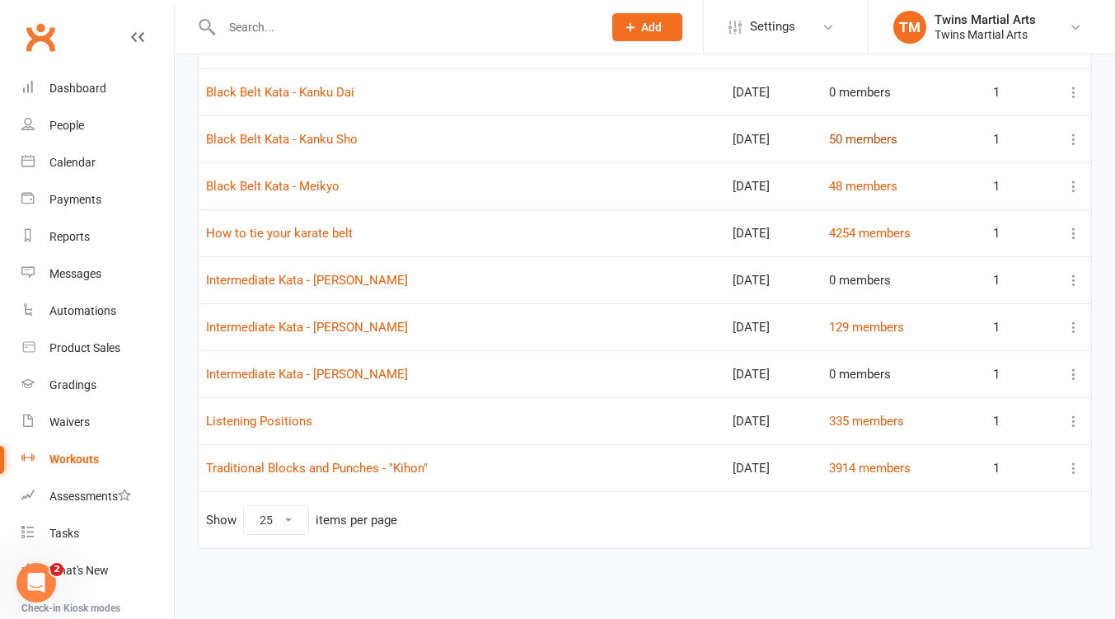
click at [863, 135] on link "50 members" at bounding box center [863, 139] width 68 height 15
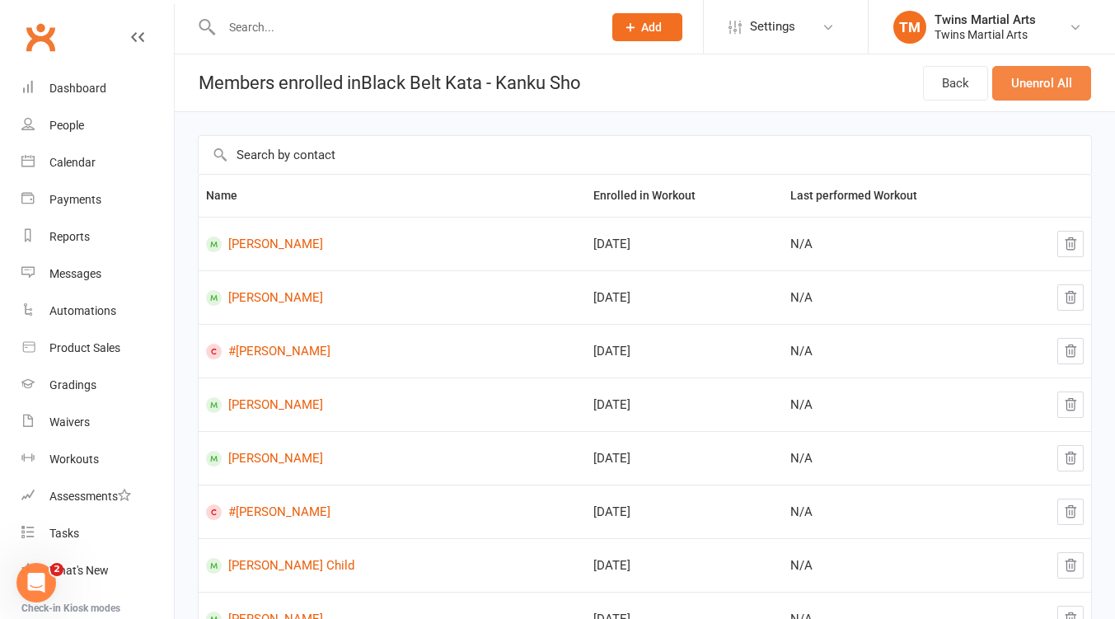
click at [1045, 81] on button "Unenrol All" at bounding box center [1041, 83] width 99 height 35
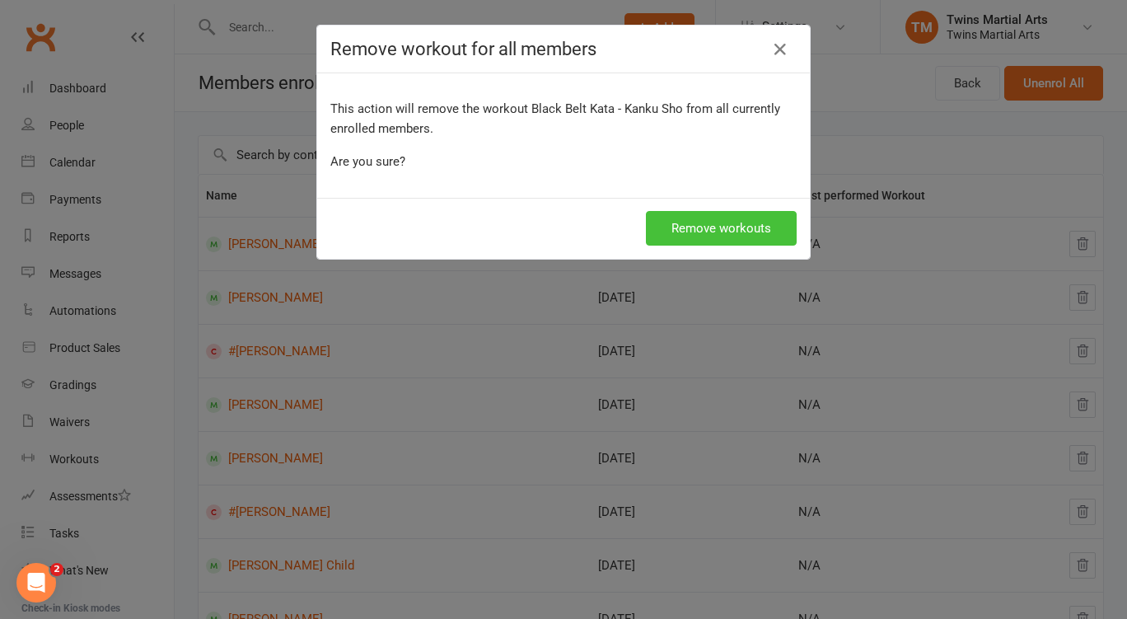
click at [732, 230] on button "Remove workouts" at bounding box center [721, 228] width 151 height 35
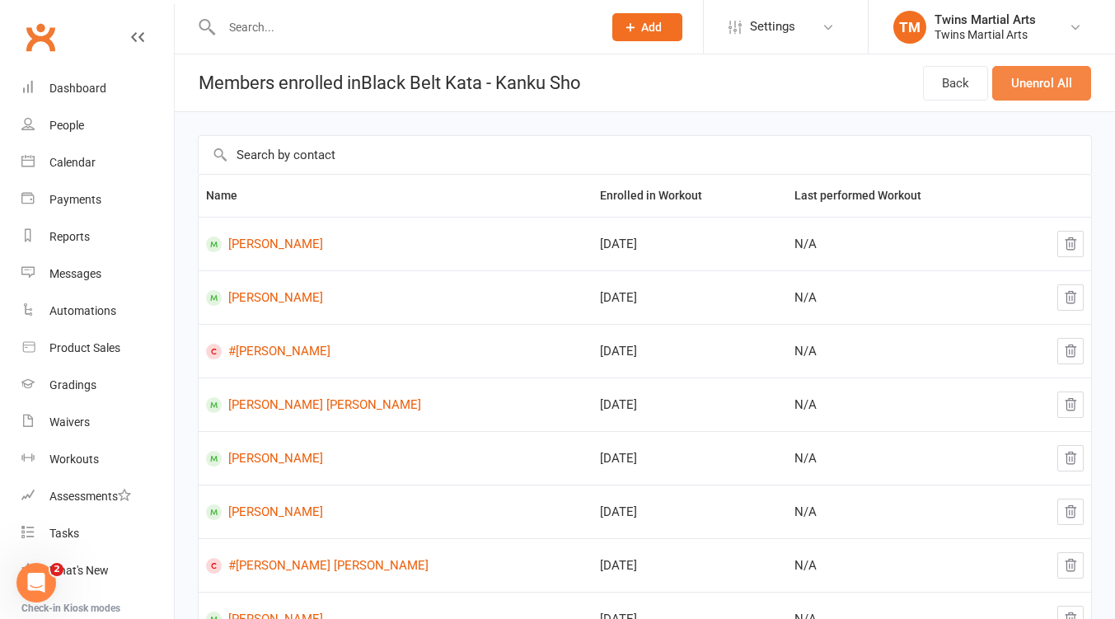
click at [1045, 77] on button "Unenrol All" at bounding box center [1041, 83] width 99 height 35
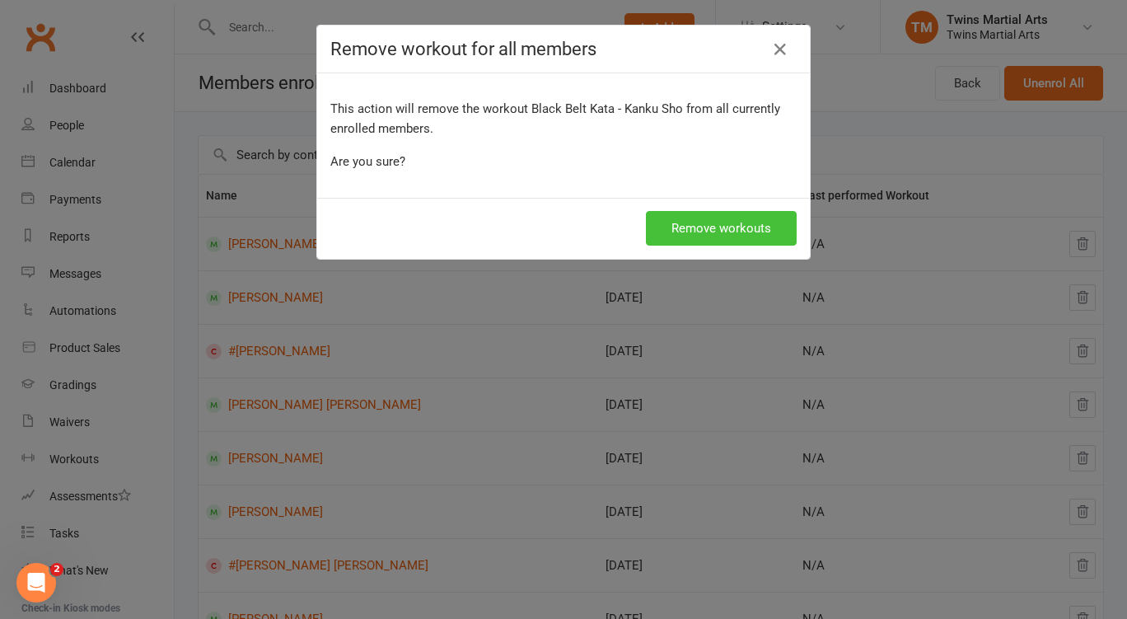
click at [721, 227] on button "Remove workouts" at bounding box center [721, 228] width 151 height 35
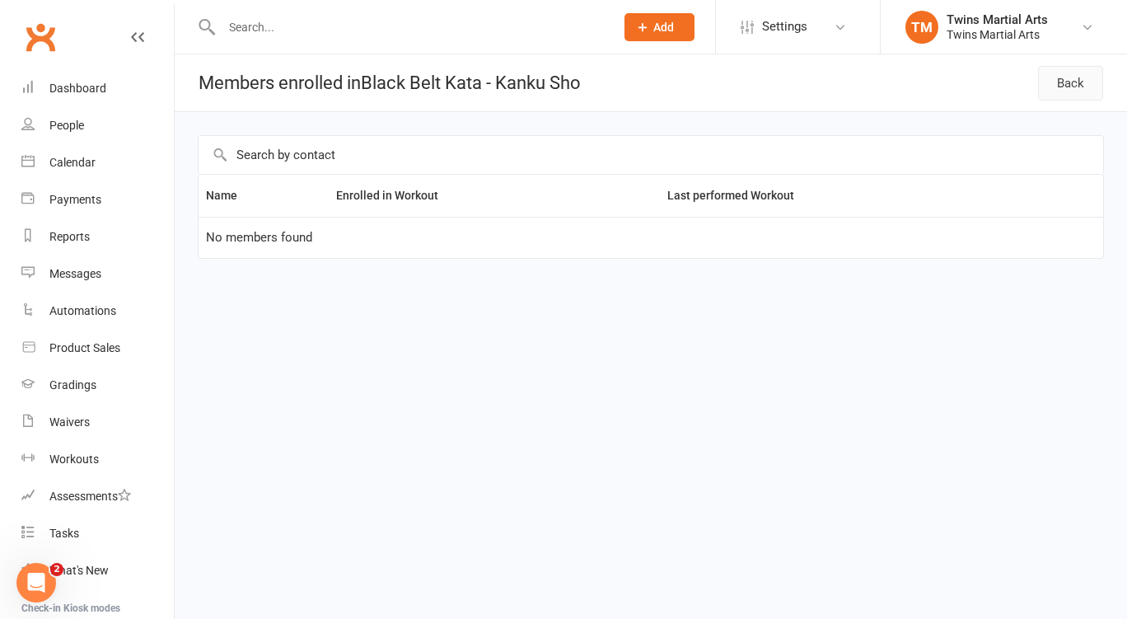
click at [1049, 87] on link "Back" at bounding box center [1070, 83] width 65 height 35
select select "25"
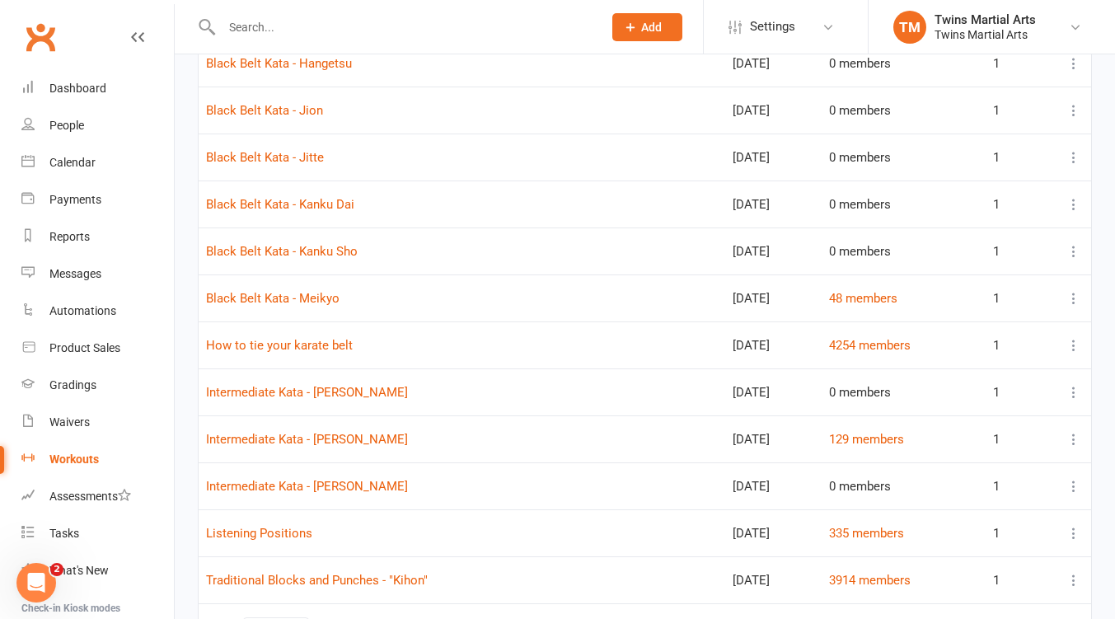
scroll to position [672, 0]
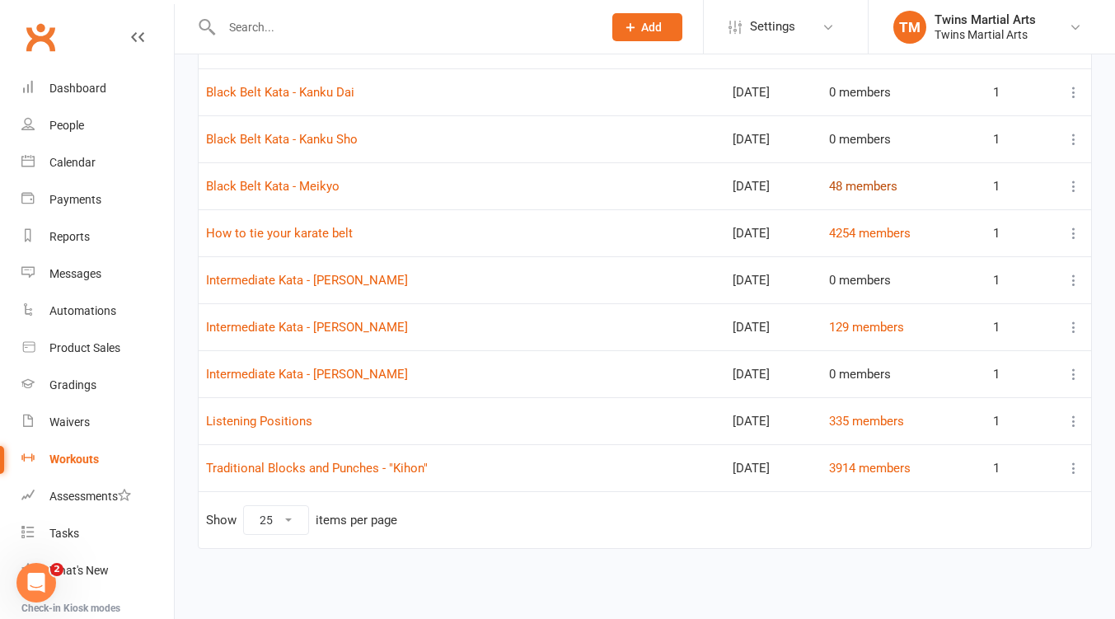
click at [869, 185] on link "48 members" at bounding box center [863, 186] width 68 height 15
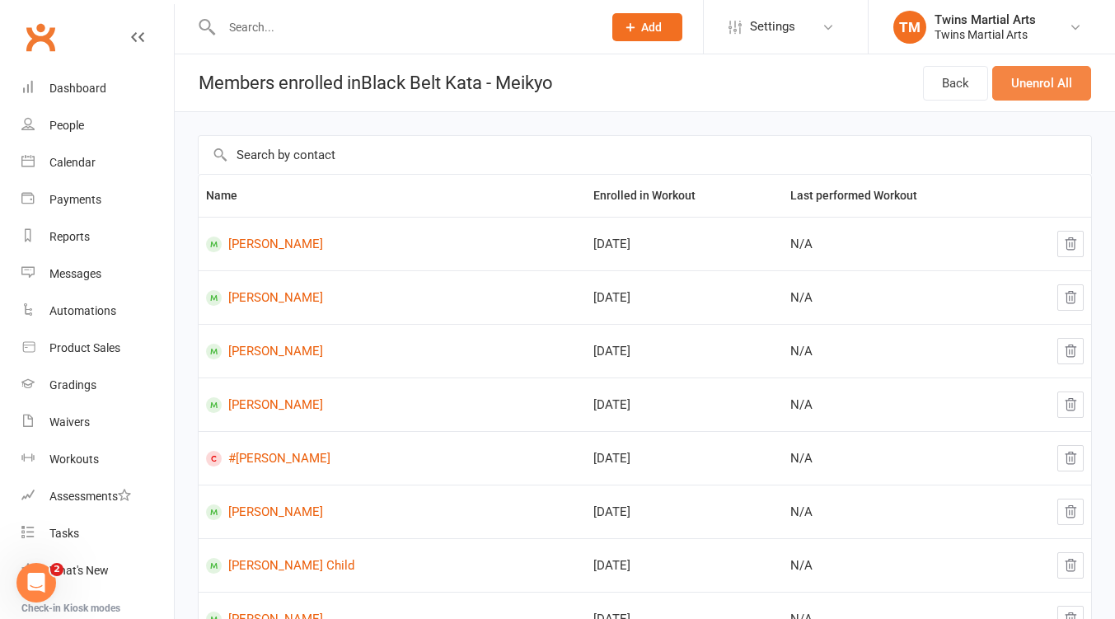
click at [1033, 80] on button "Unenrol All" at bounding box center [1041, 83] width 99 height 35
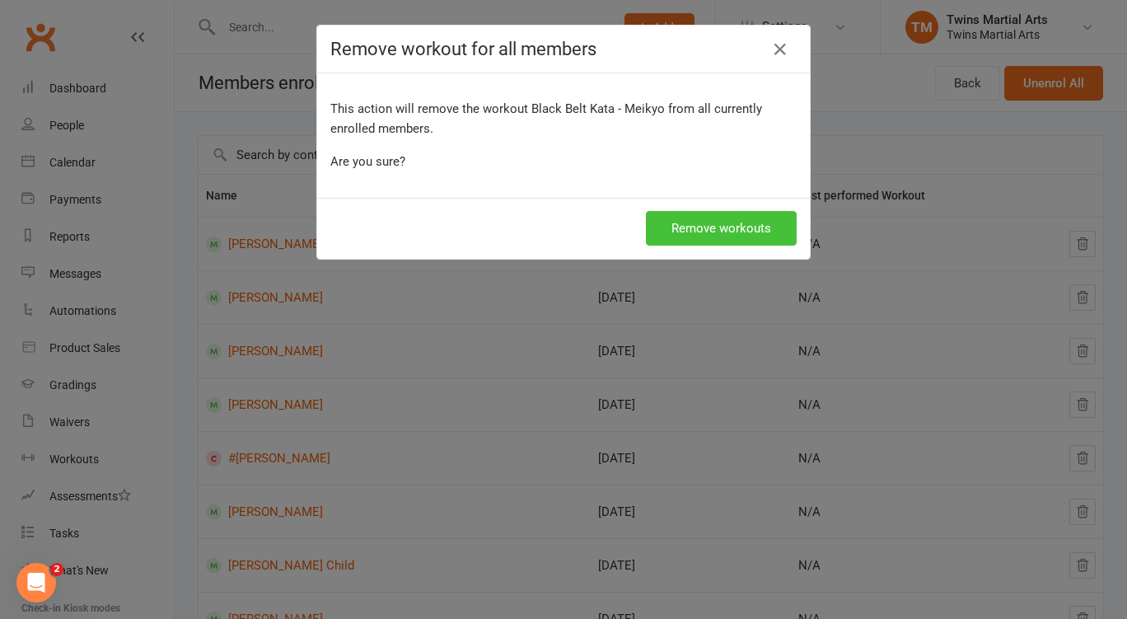
click at [718, 226] on button "Remove workouts" at bounding box center [721, 228] width 151 height 35
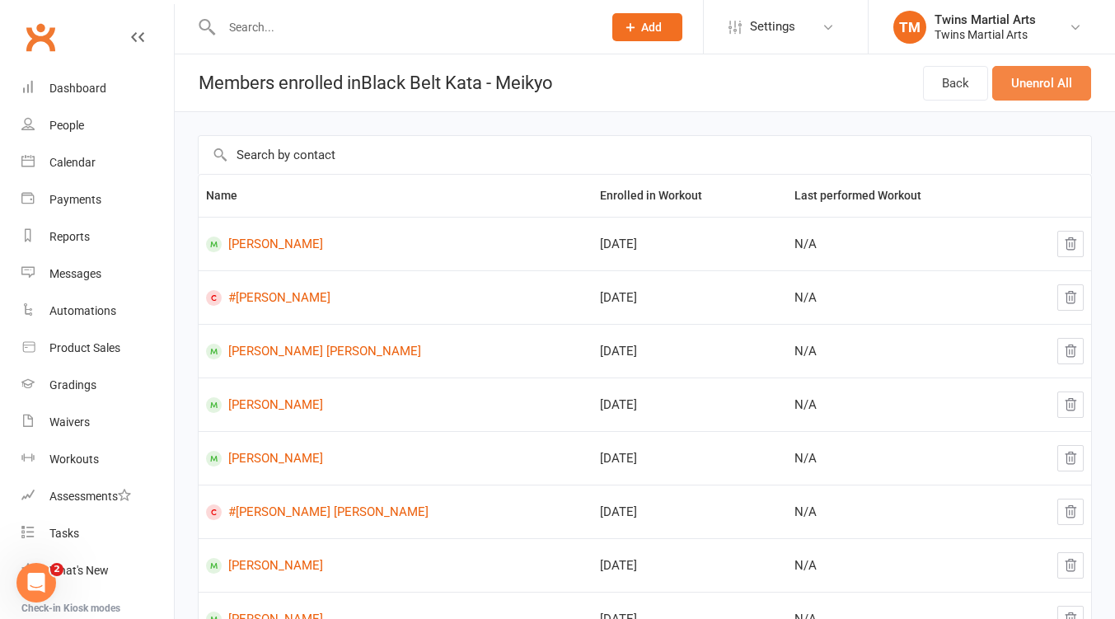
click at [1045, 84] on button "Unenrol All" at bounding box center [1041, 83] width 99 height 35
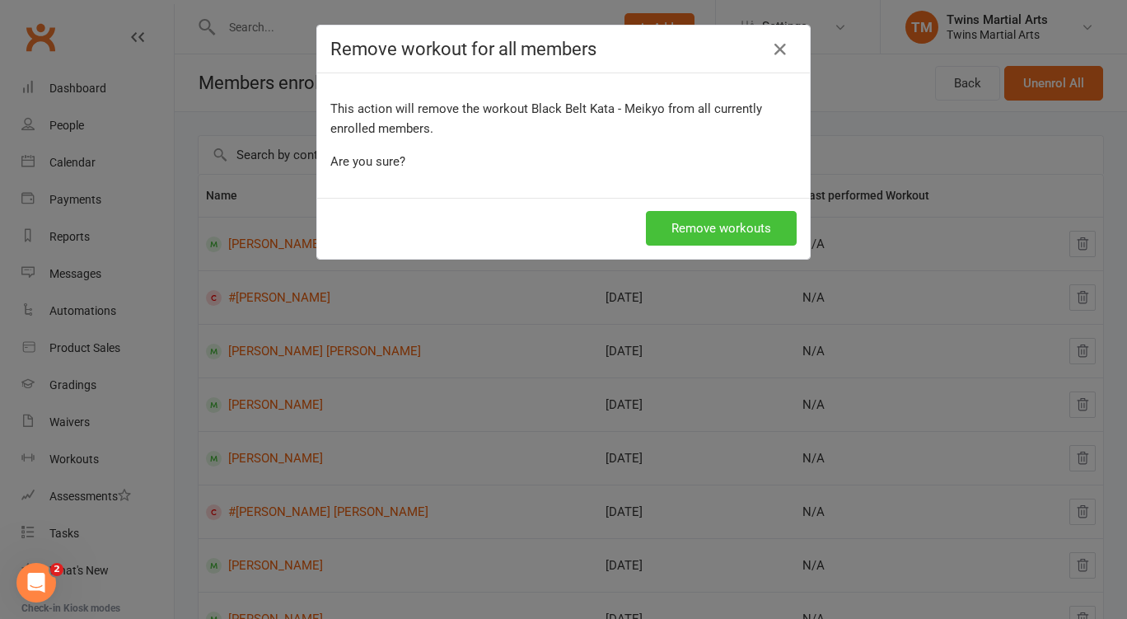
click at [751, 232] on button "Remove workouts" at bounding box center [721, 228] width 151 height 35
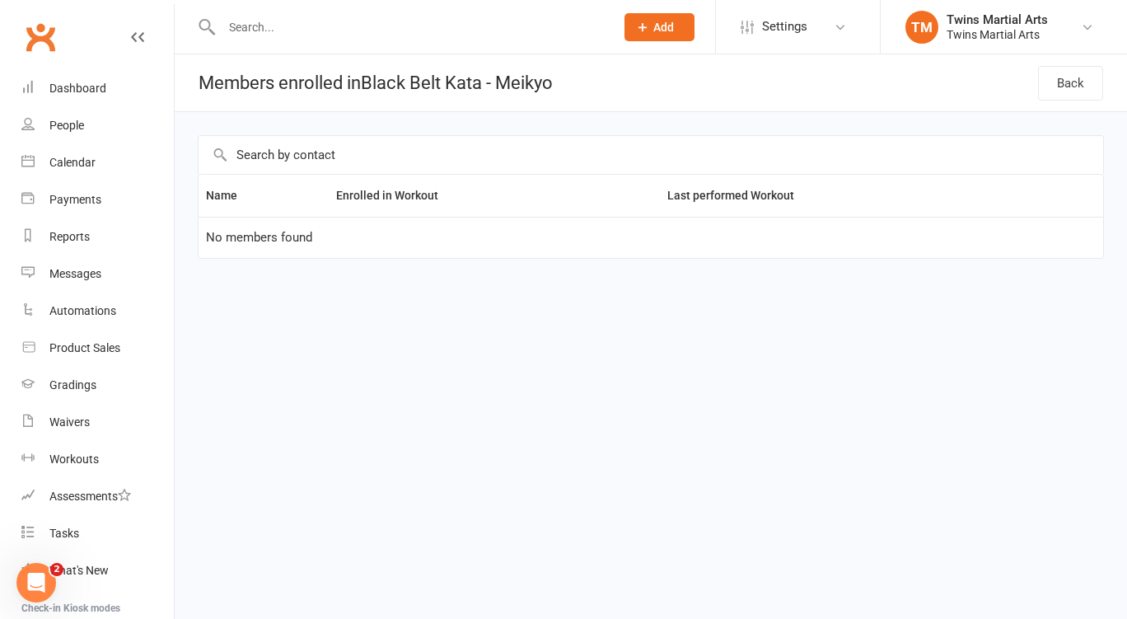
click at [1037, 88] on header "Members enrolled in Black Belt Kata - Meikyo Back" at bounding box center [651, 83] width 952 height 58
click at [1070, 91] on link "Back" at bounding box center [1070, 83] width 65 height 35
select select "25"
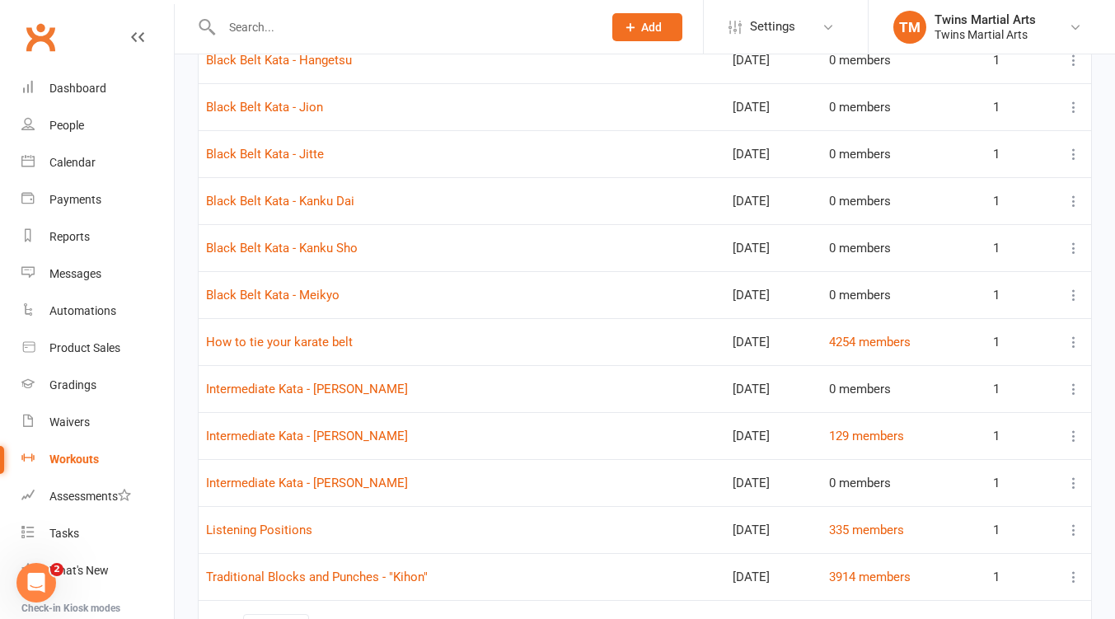
scroll to position [672, 0]
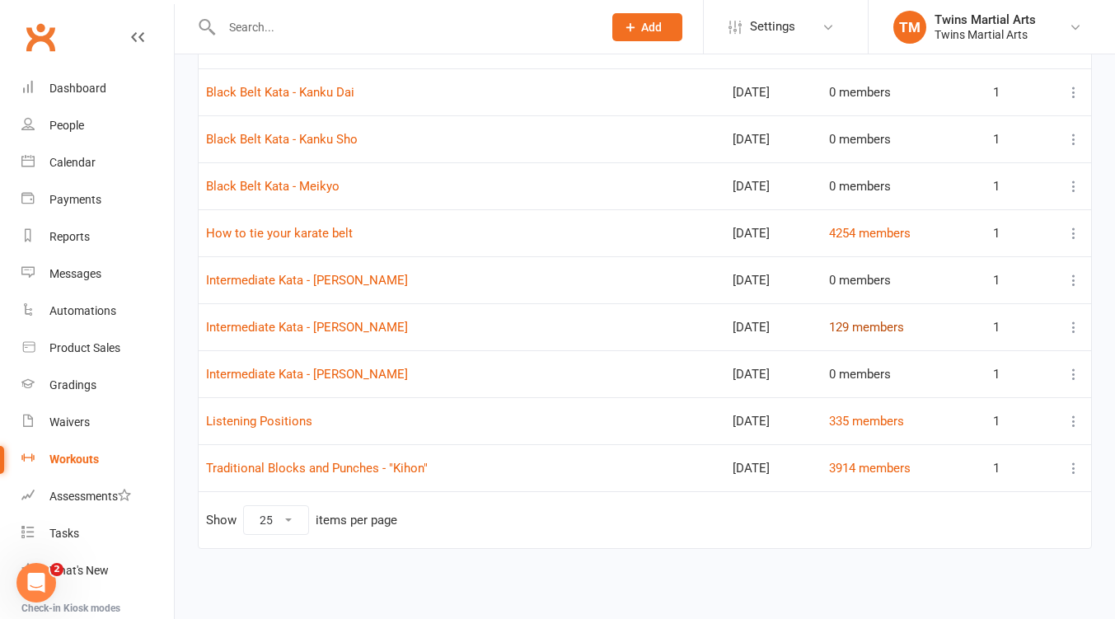
click at [877, 324] on link "129 members" at bounding box center [866, 327] width 75 height 15
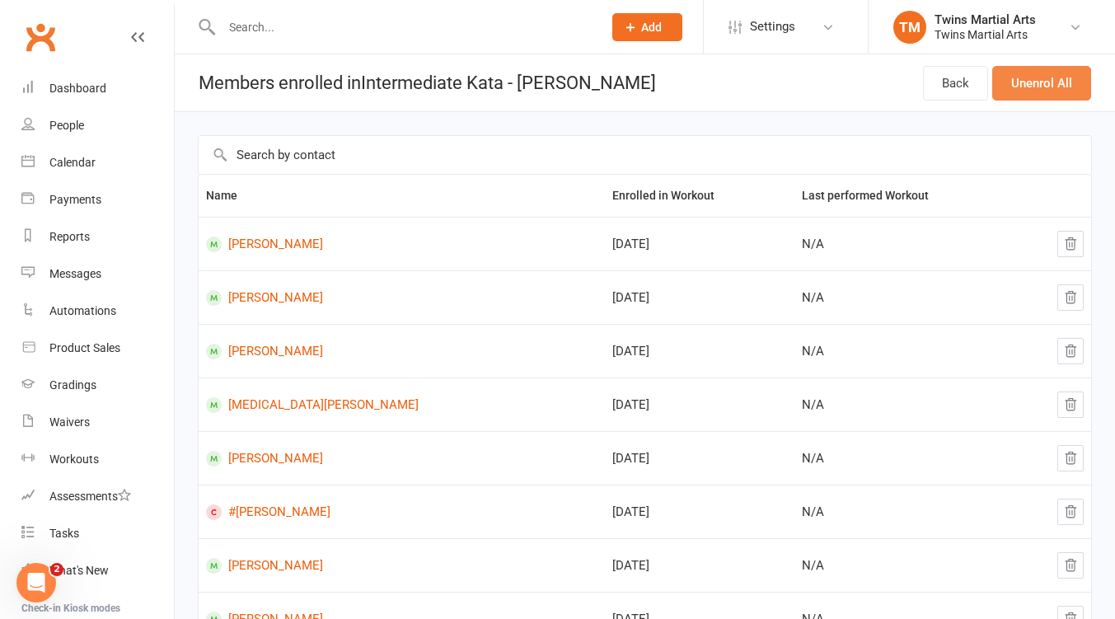
click at [1075, 82] on button "Unenrol All" at bounding box center [1041, 83] width 99 height 35
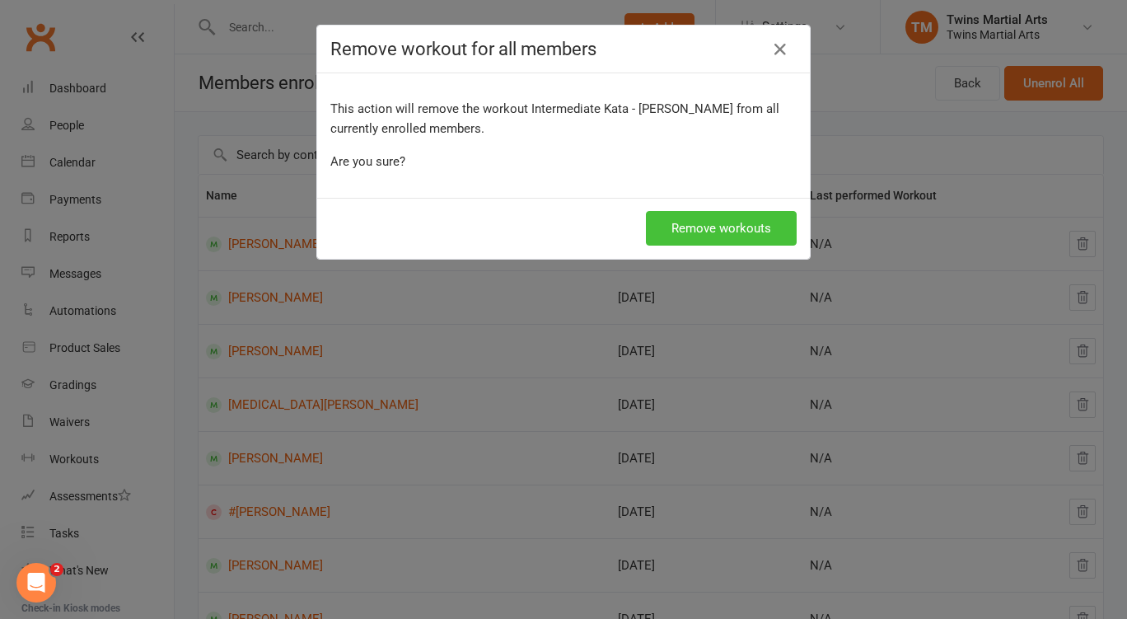
click at [726, 223] on button "Remove workouts" at bounding box center [721, 228] width 151 height 35
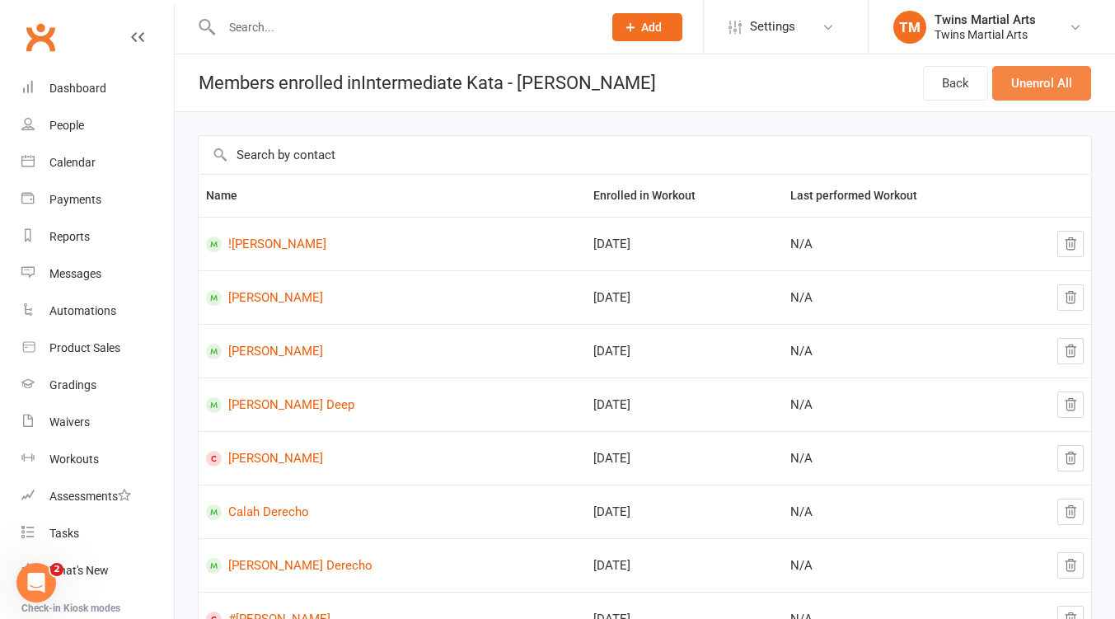
click at [1024, 84] on button "Unenrol All" at bounding box center [1041, 83] width 99 height 35
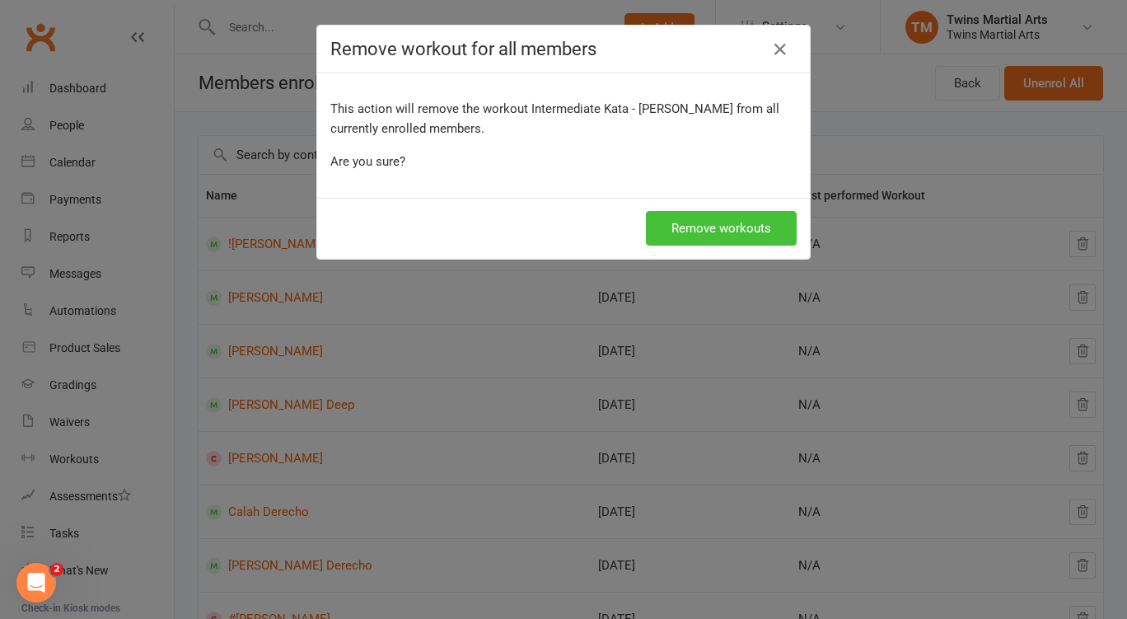
click at [752, 227] on button "Remove workouts" at bounding box center [721, 228] width 151 height 35
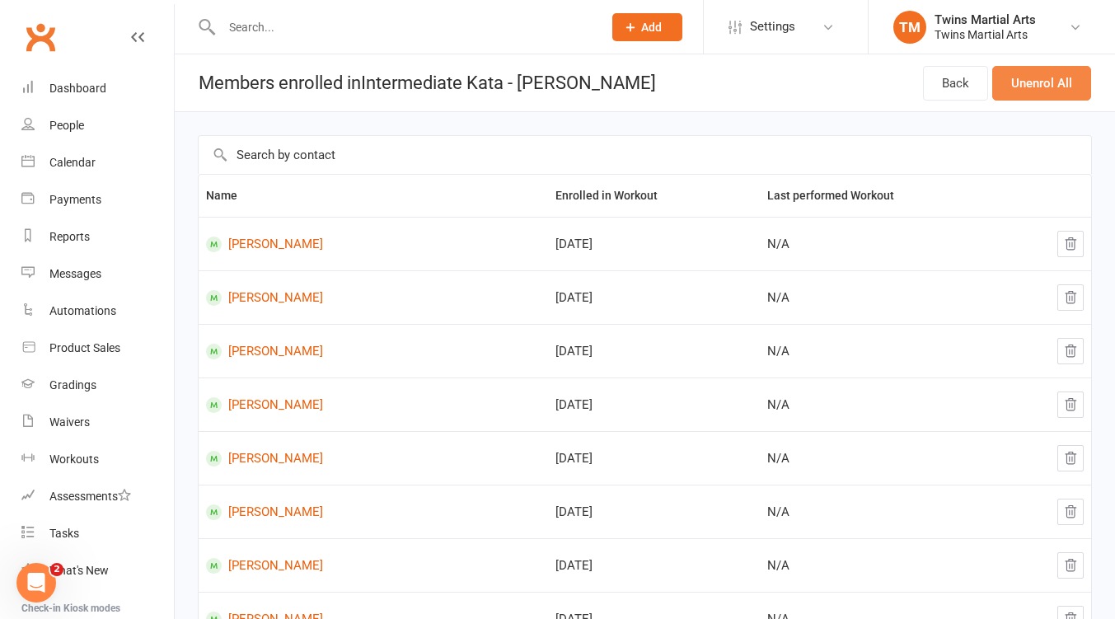
click at [1043, 90] on button "Unenrol All" at bounding box center [1041, 83] width 99 height 35
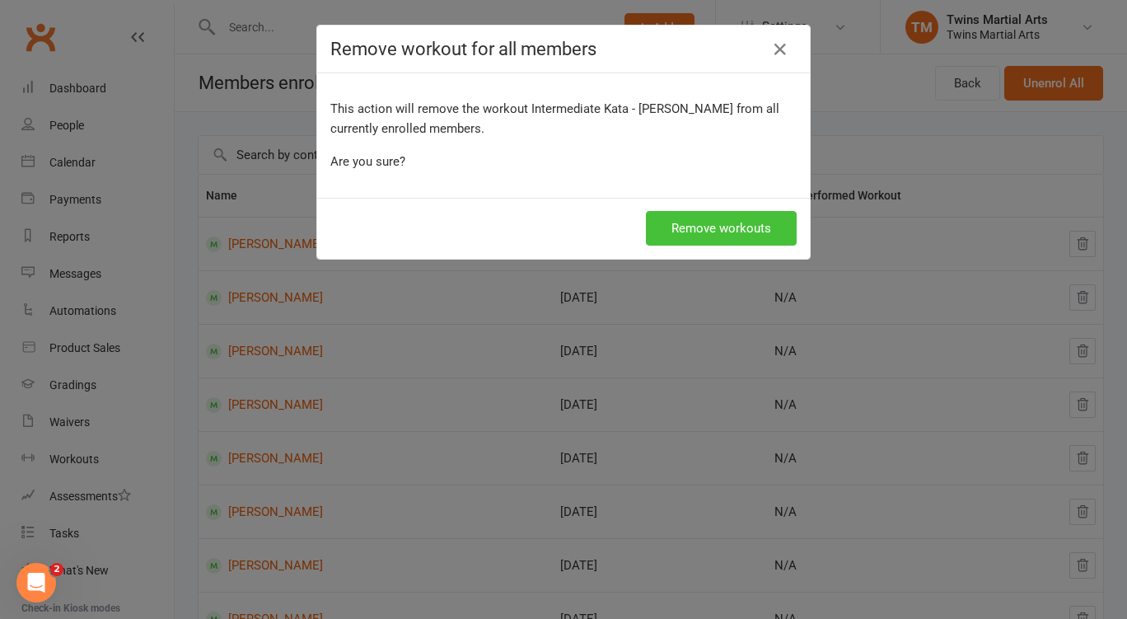
click at [735, 224] on button "Remove workouts" at bounding box center [721, 228] width 151 height 35
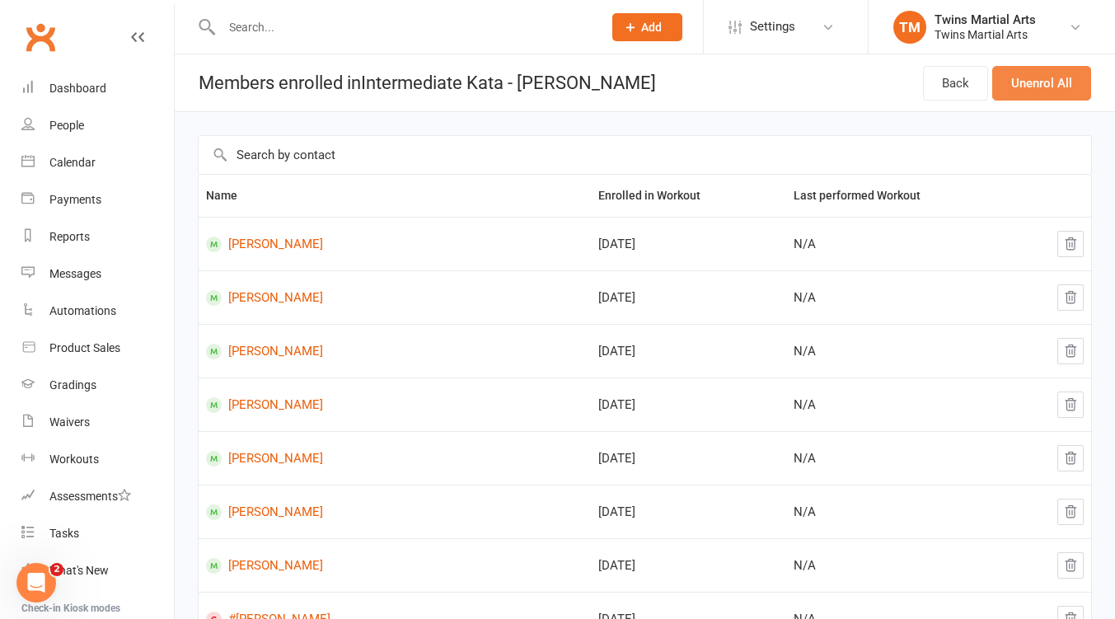
click at [1040, 83] on button "Unenrol All" at bounding box center [1041, 83] width 99 height 35
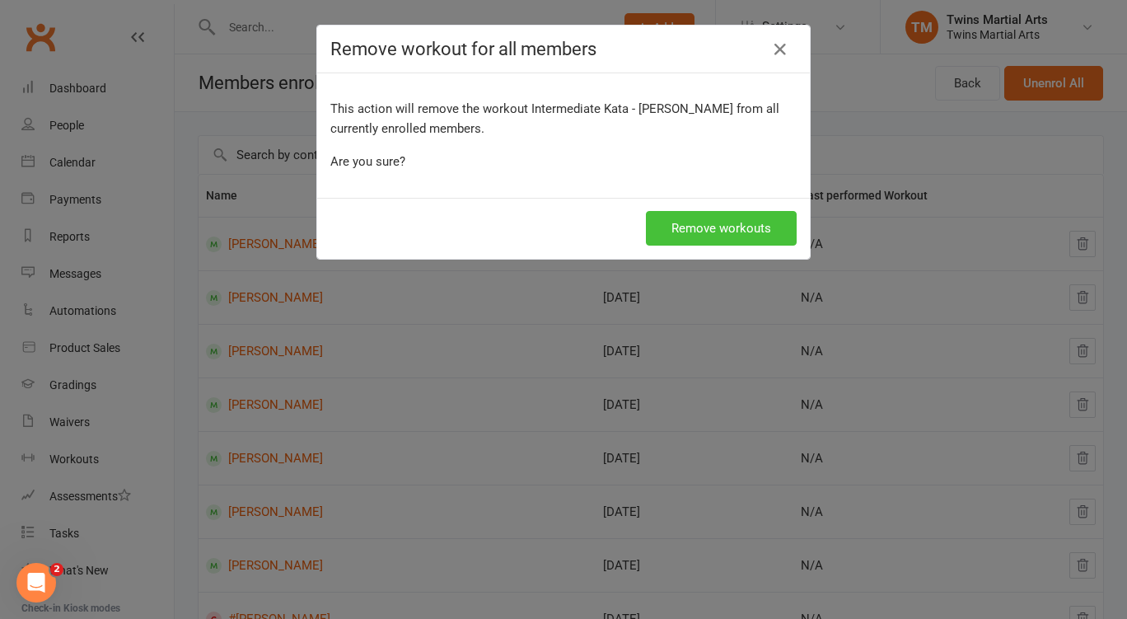
click at [722, 227] on button "Remove workouts" at bounding box center [721, 228] width 151 height 35
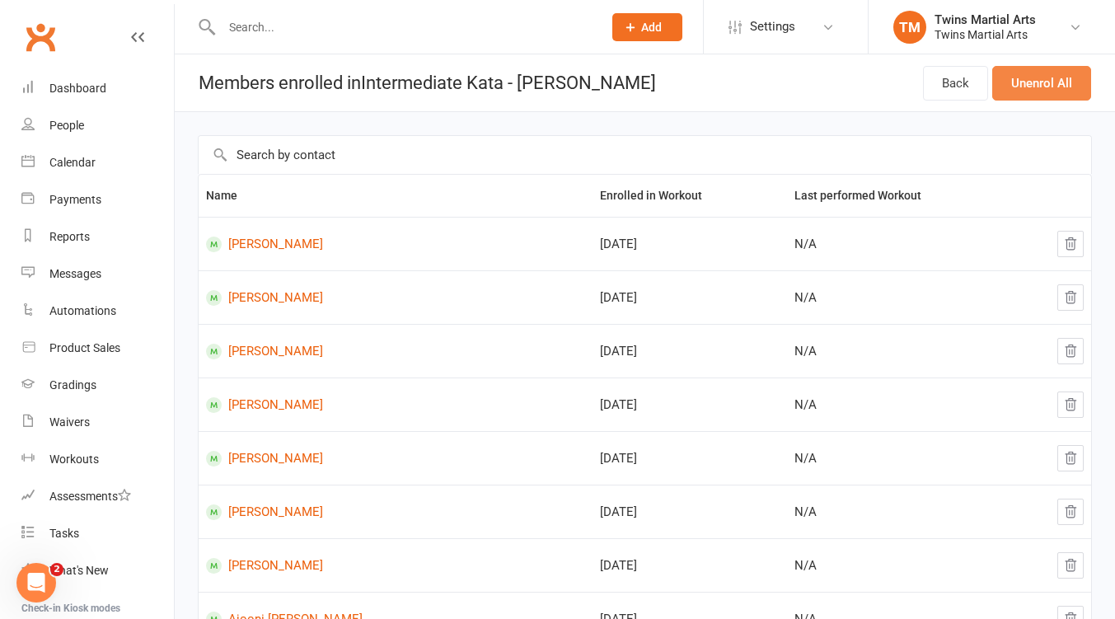
click at [1042, 82] on button "Unenrol All" at bounding box center [1041, 83] width 99 height 35
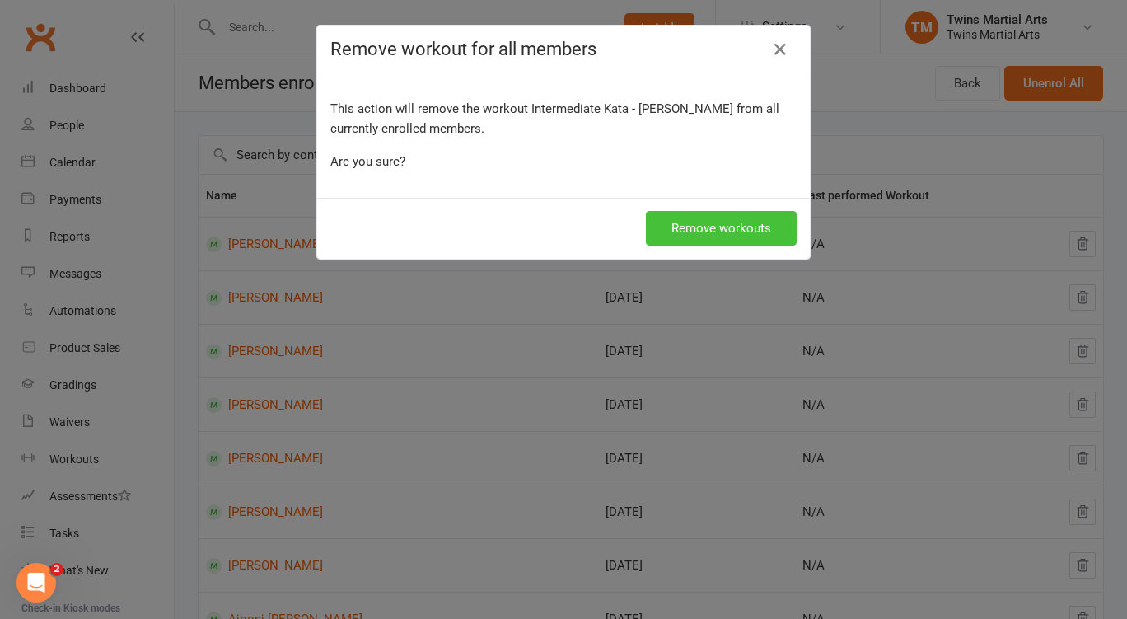
click at [688, 232] on button "Remove workouts" at bounding box center [721, 228] width 151 height 35
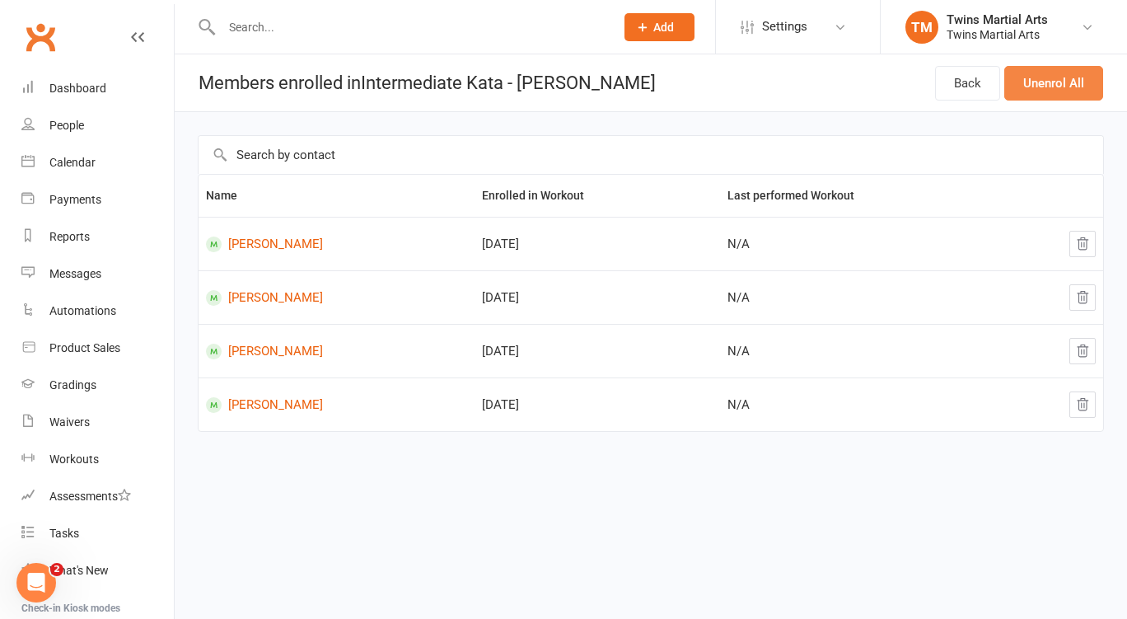
click at [1061, 87] on button "Unenrol All" at bounding box center [1053, 83] width 99 height 35
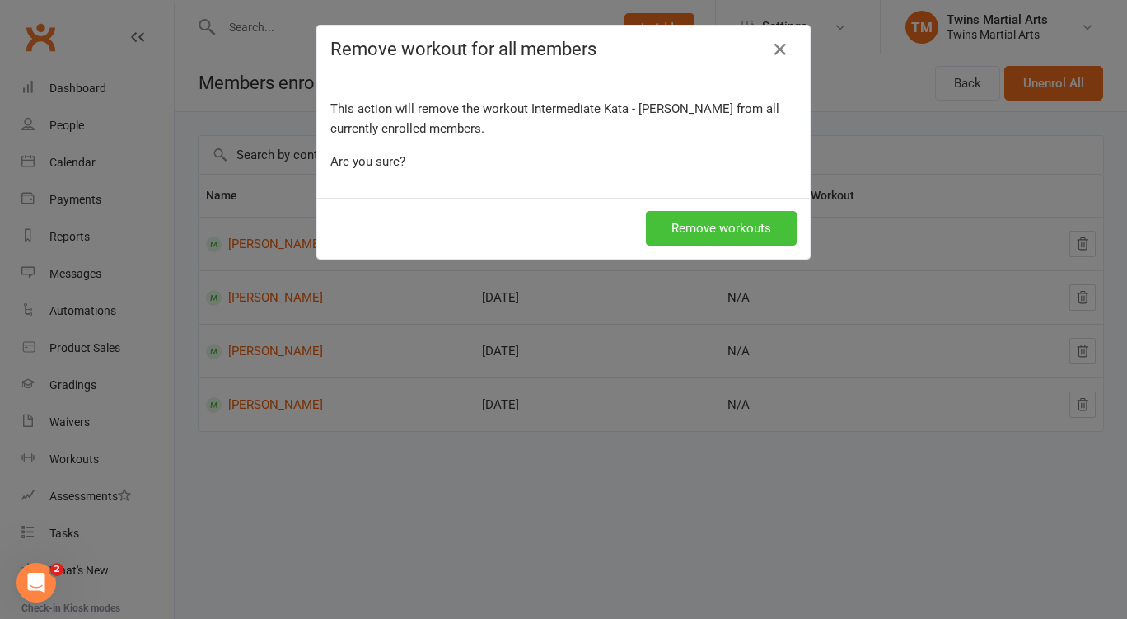
click at [703, 233] on button "Remove workouts" at bounding box center [721, 228] width 151 height 35
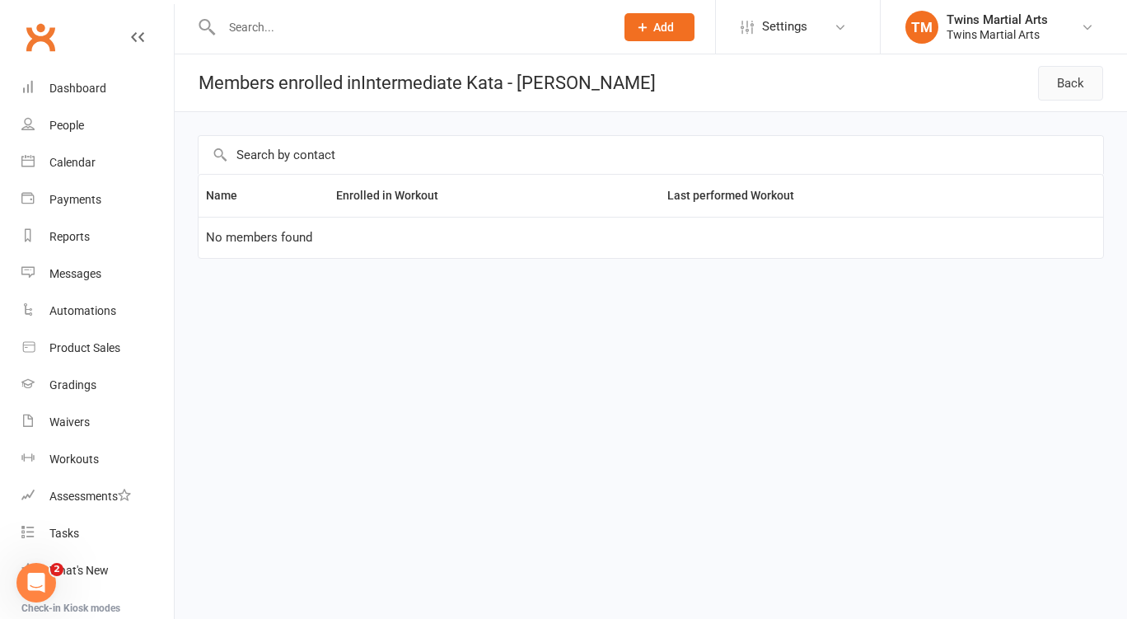
click at [1087, 88] on link "Back" at bounding box center [1070, 83] width 65 height 35
select select "25"
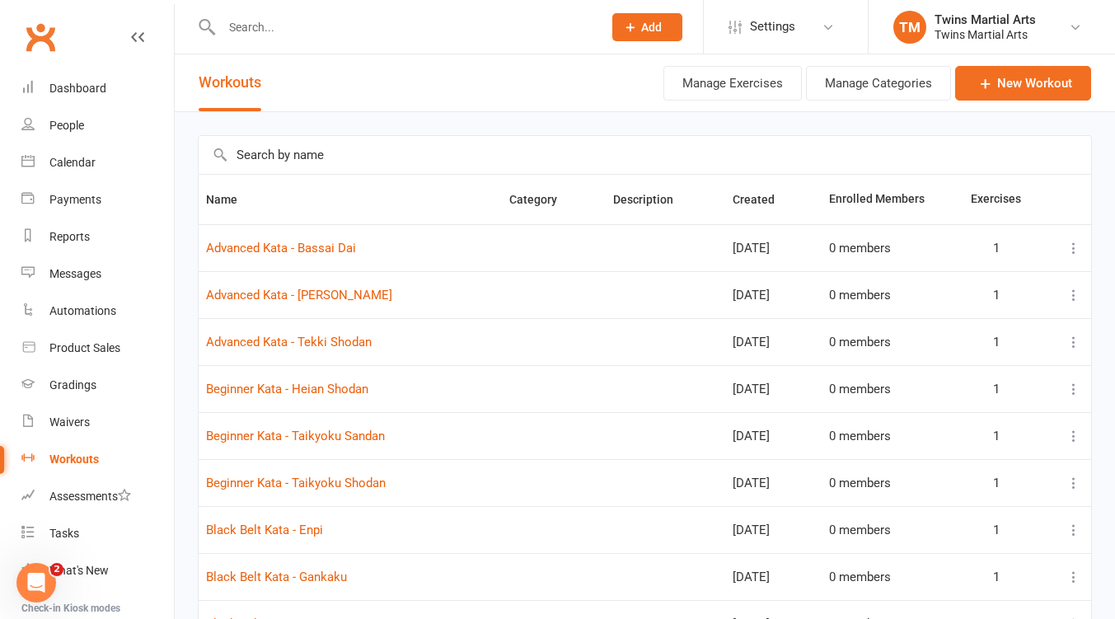
click at [1071, 293] on icon at bounding box center [1073, 295] width 16 height 16
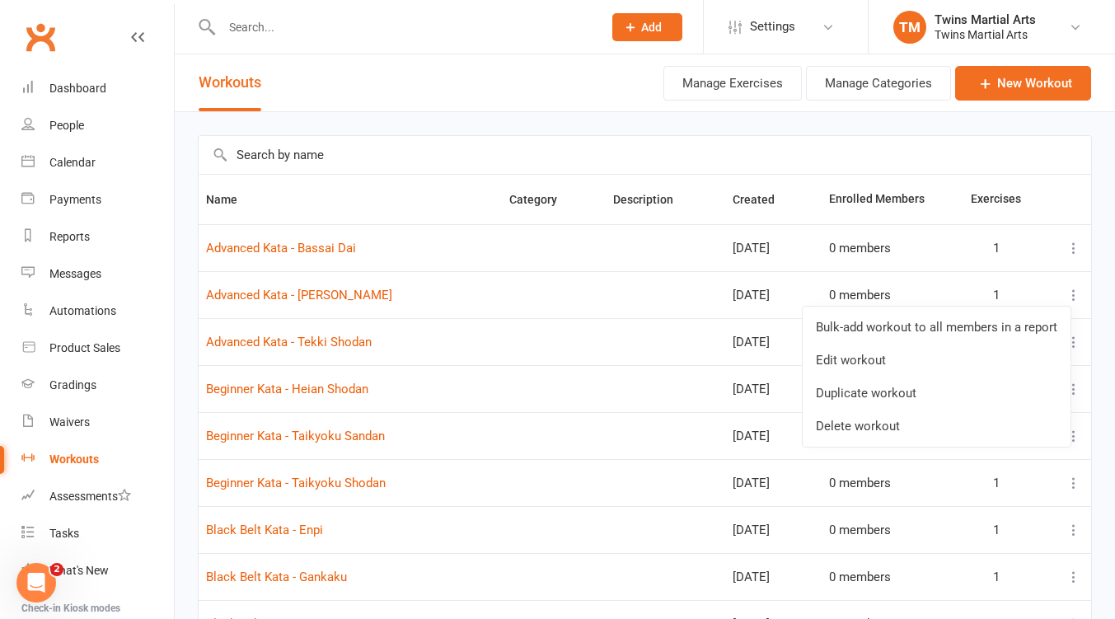
click at [922, 330] on link "Bulk-add workout to all members in a report" at bounding box center [936, 327] width 268 height 33
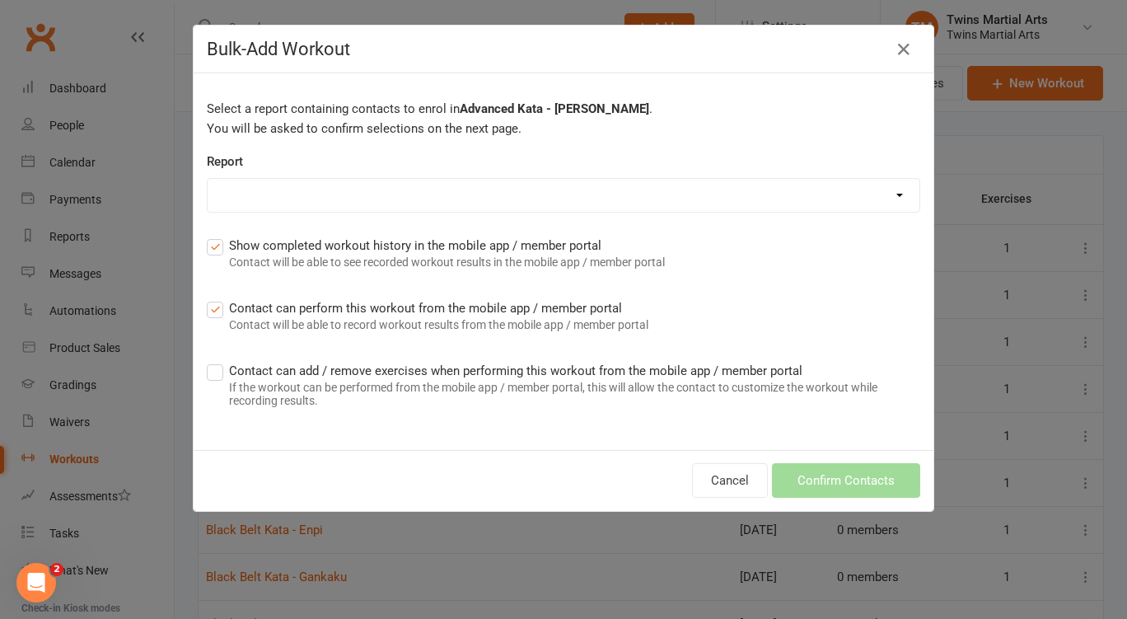
click at [489, 209] on select "Active members all dojos Active members Brunswick - Dom Active members for term…" at bounding box center [564, 195] width 712 height 33
select select "35"
click at [208, 179] on select "Active members all dojos Active members Brunswick - Dom Active members for term…" at bounding box center [564, 195] width 712 height 33
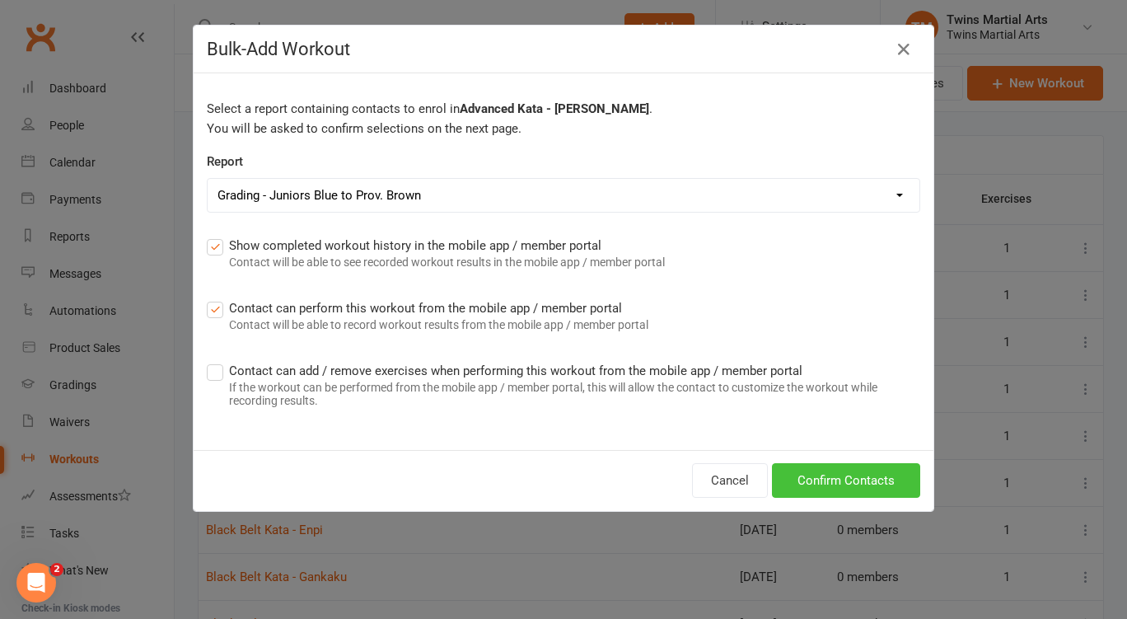
click at [849, 482] on button "Confirm Contacts" at bounding box center [846, 480] width 148 height 35
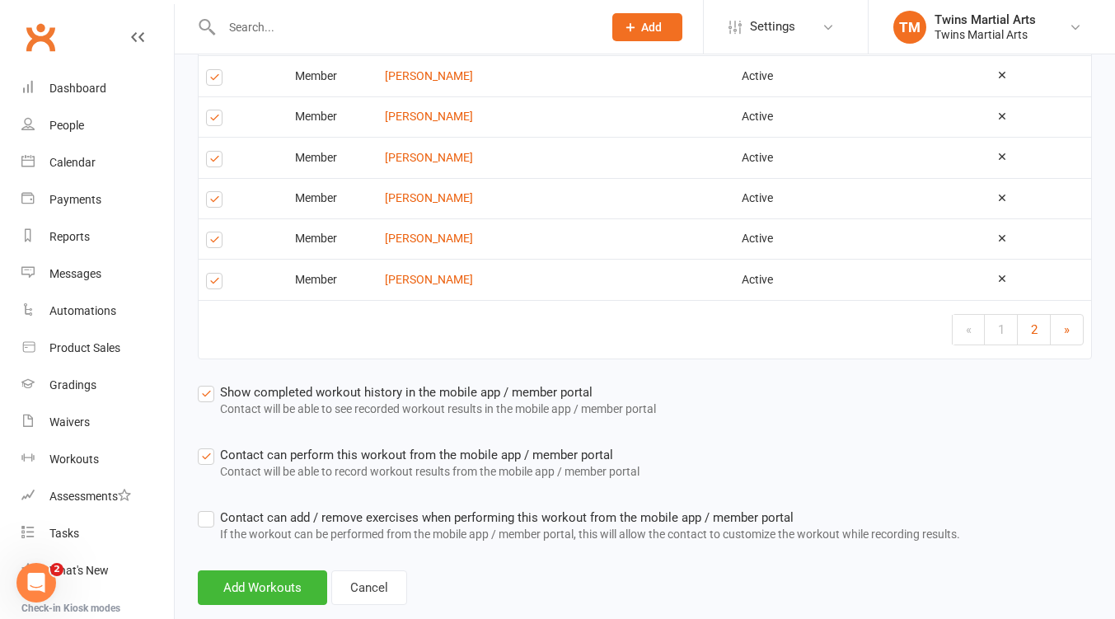
scroll to position [1963, 0]
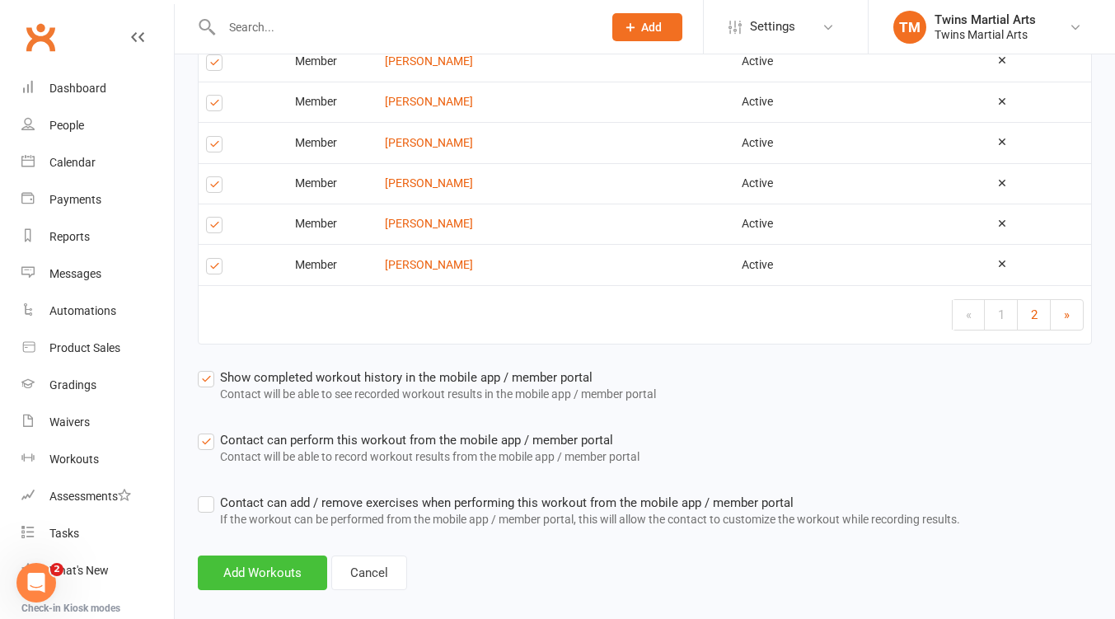
click at [252, 561] on button "Add Workouts" at bounding box center [262, 572] width 129 height 35
select select "25"
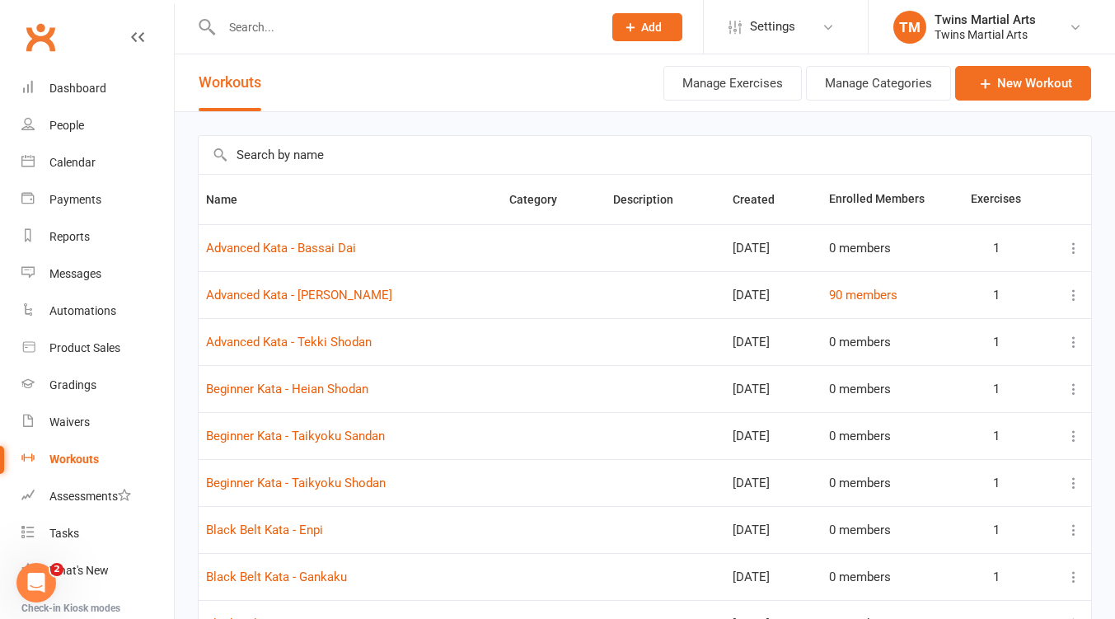
click at [1073, 478] on icon at bounding box center [1073, 483] width 16 height 16
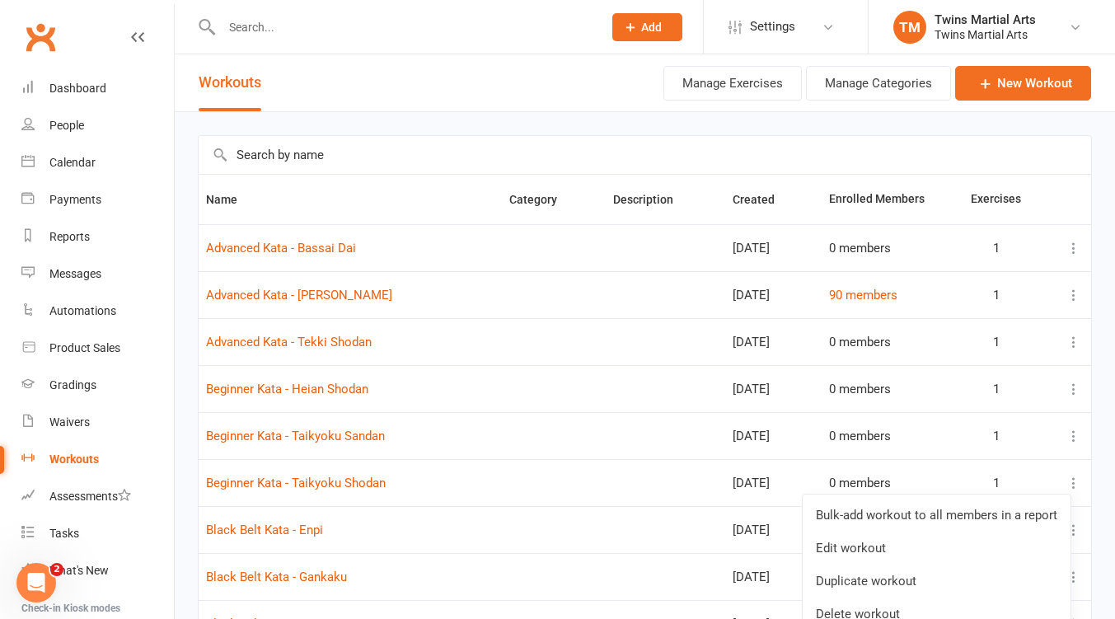
click at [951, 517] on link "Bulk-add workout to all members in a report" at bounding box center [936, 514] width 268 height 33
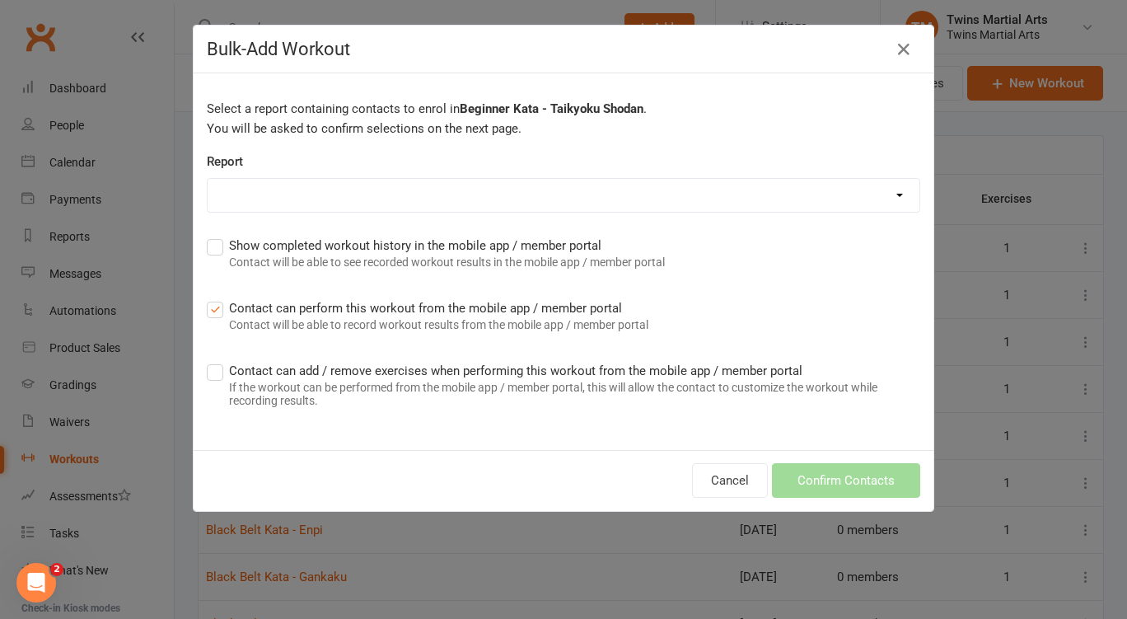
click at [636, 189] on select "Active members all dojos Active members Brunswick - Dom Active members for term…" at bounding box center [564, 195] width 712 height 33
select select "37"
click at [208, 179] on select "Active members all dojos Active members Brunswick - Dom Active members for term…" at bounding box center [564, 195] width 712 height 33
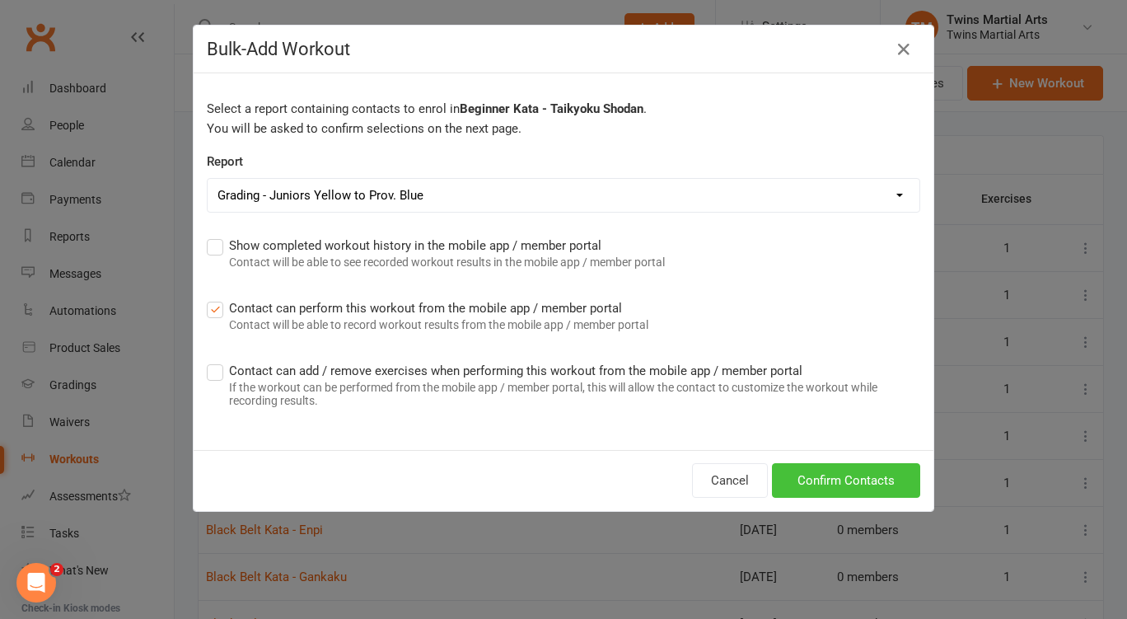
click at [867, 484] on button "Confirm Contacts" at bounding box center [846, 480] width 148 height 35
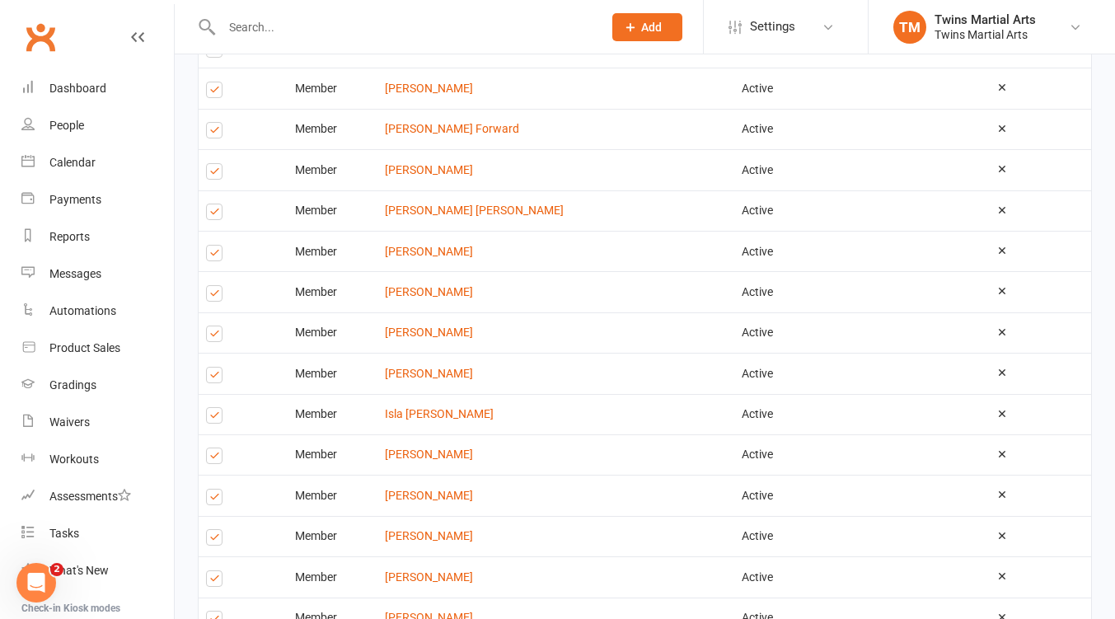
scroll to position [1963, 0]
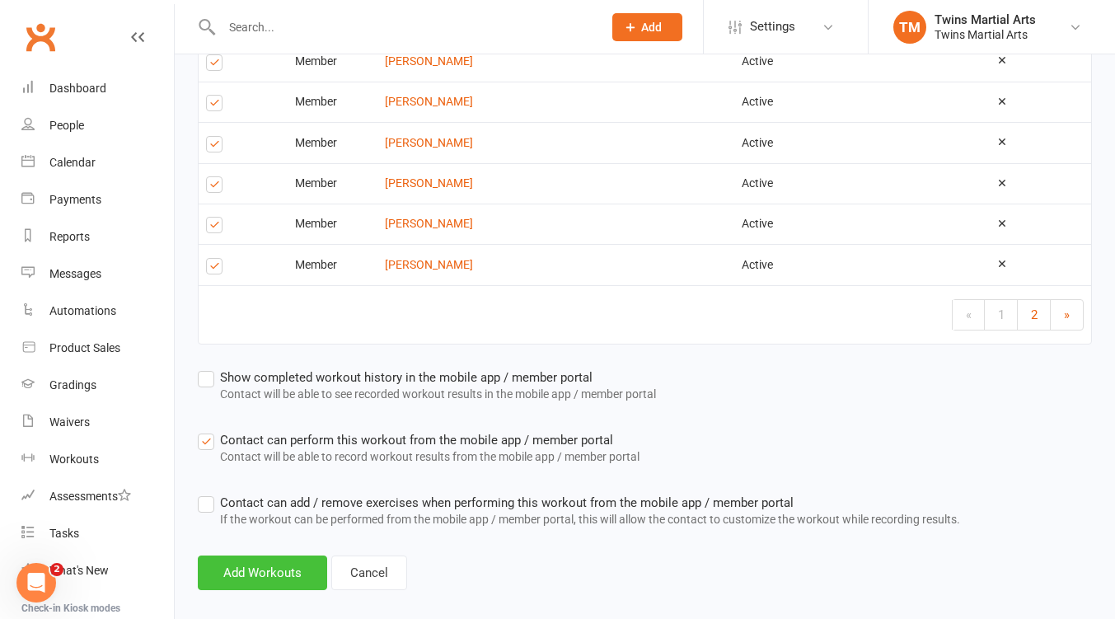
click at [230, 555] on button "Add Workouts" at bounding box center [262, 572] width 129 height 35
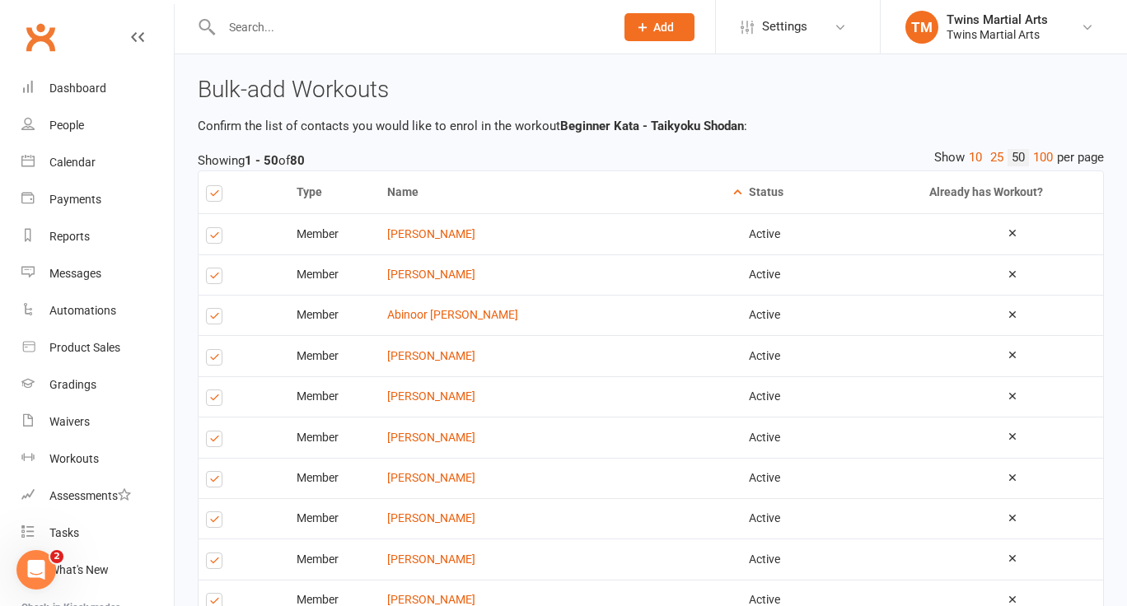
select select "25"
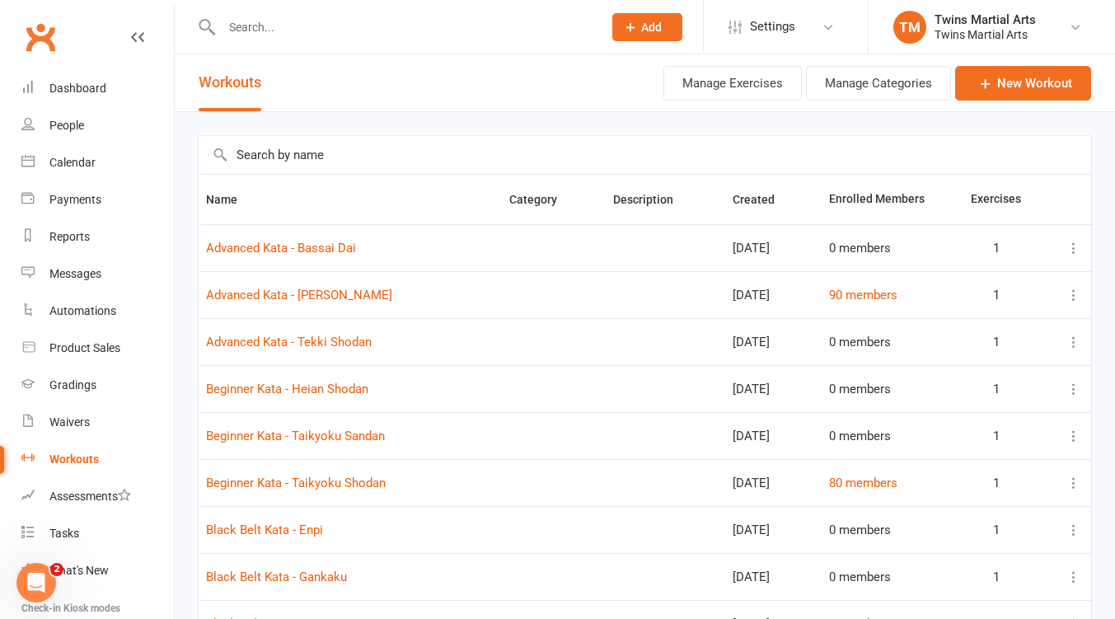
click at [1073, 484] on icon at bounding box center [1073, 483] width 16 height 16
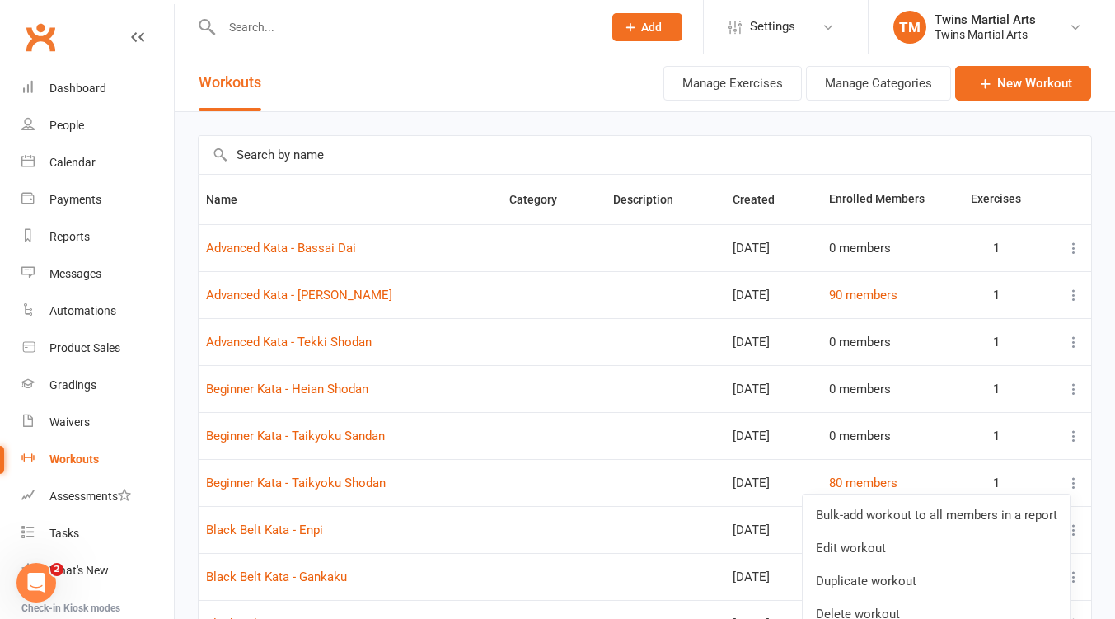
click at [914, 518] on link "Bulk-add workout to all members in a report" at bounding box center [936, 514] width 268 height 33
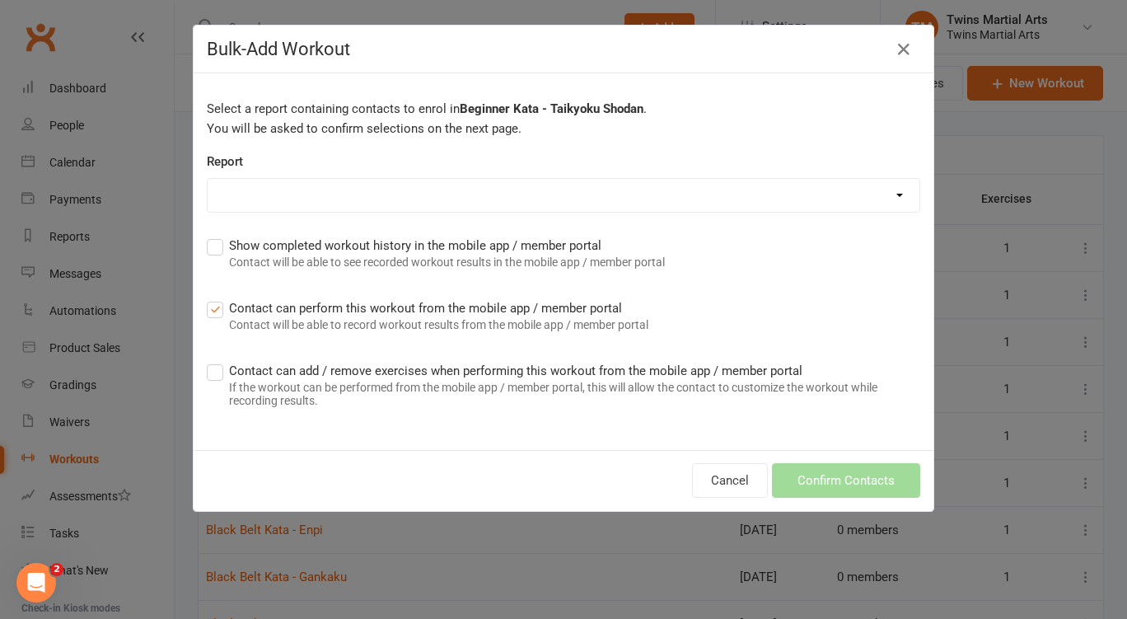
drag, startPoint x: 587, startPoint y: 199, endPoint x: 594, endPoint y: 211, distance: 13.7
click at [587, 199] on select "Active members all dojos Active members Brunswick - Dom Active members for term…" at bounding box center [564, 195] width 712 height 33
select select "38"
click at [208, 179] on select "Active members all dojos Active members Brunswick - Dom Active members for term…" at bounding box center [564, 195] width 712 height 33
click at [853, 478] on button "Confirm Contacts" at bounding box center [846, 480] width 148 height 35
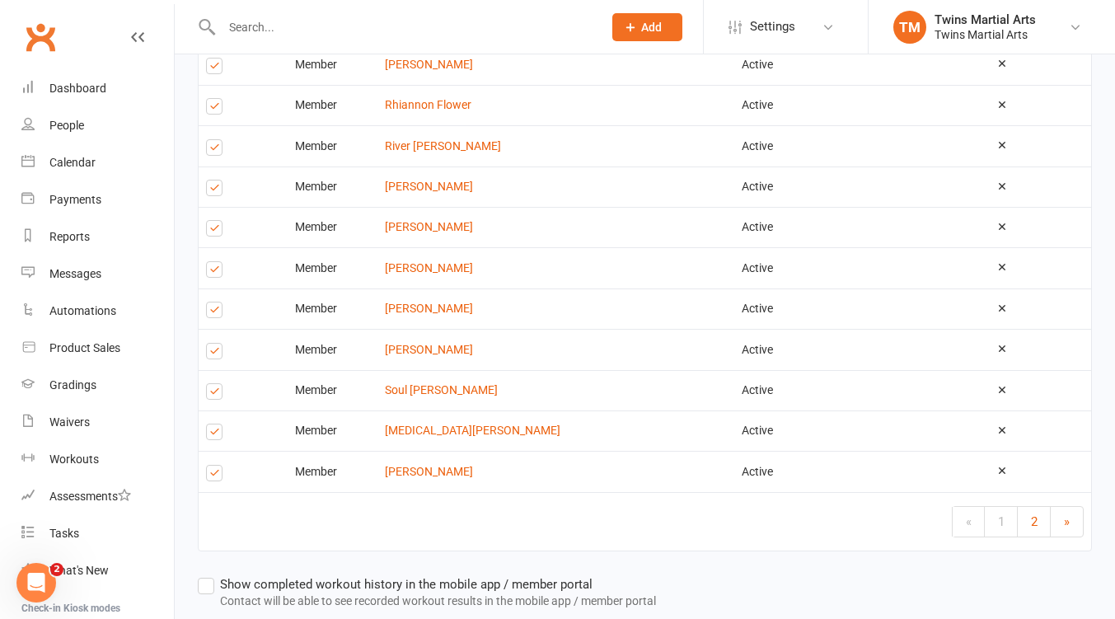
scroll to position [1963, 0]
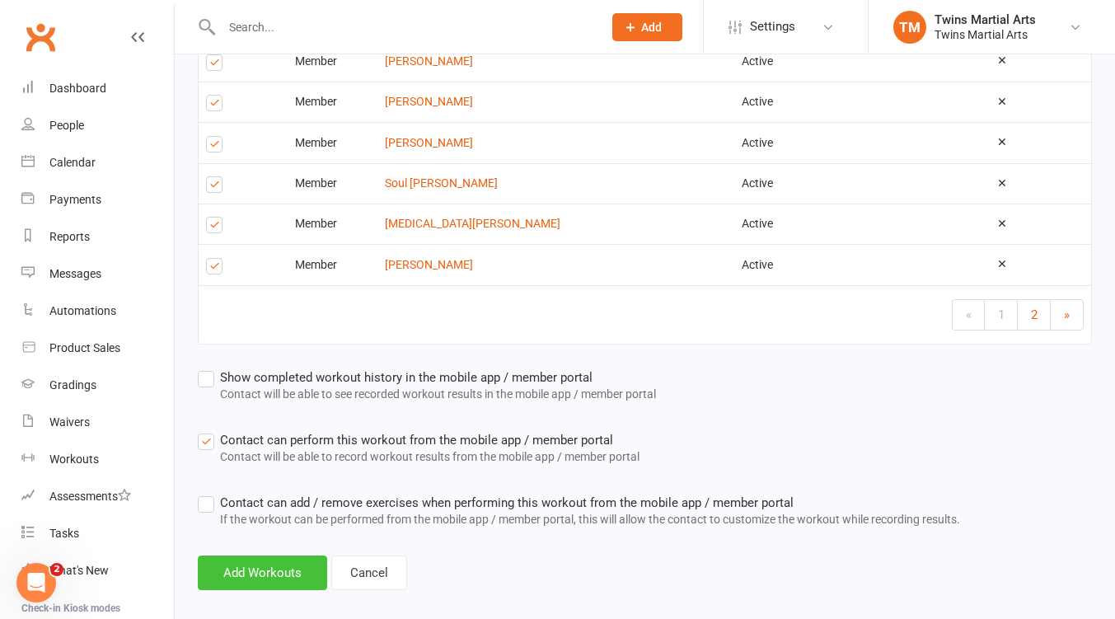
click at [224, 561] on button "Add Workouts" at bounding box center [262, 572] width 129 height 35
select select "25"
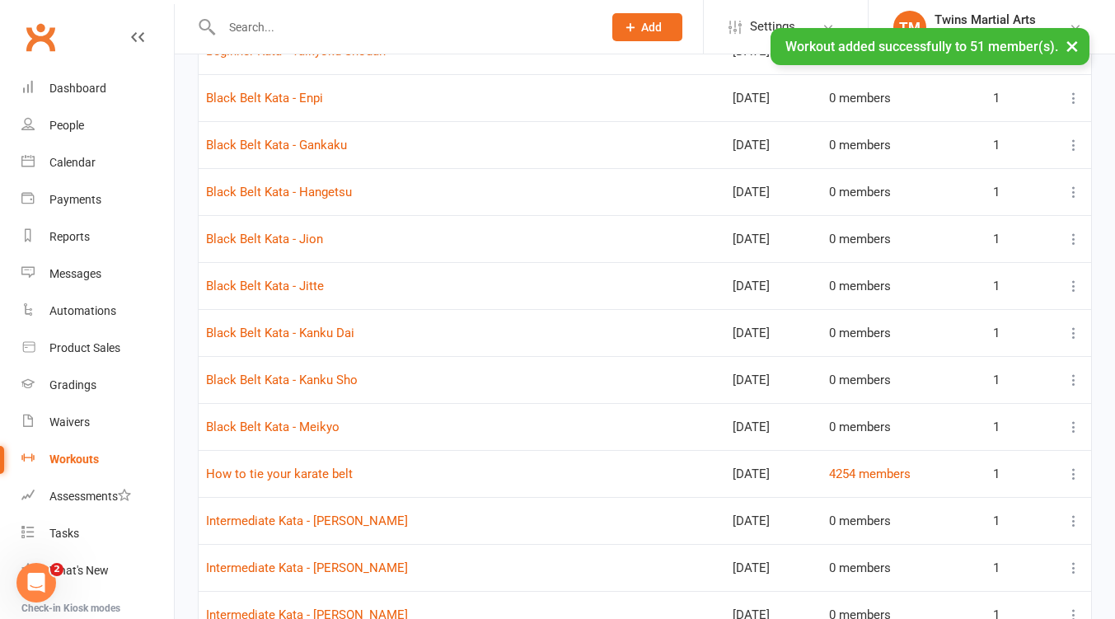
scroll to position [439, 0]
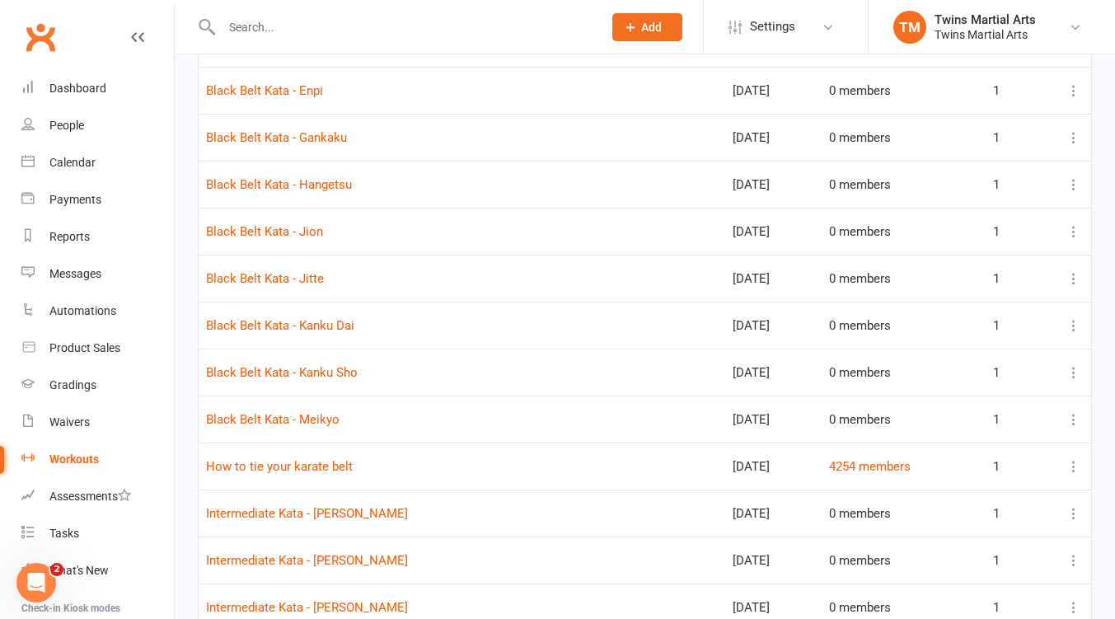
click at [1077, 325] on icon at bounding box center [1073, 325] width 16 height 16
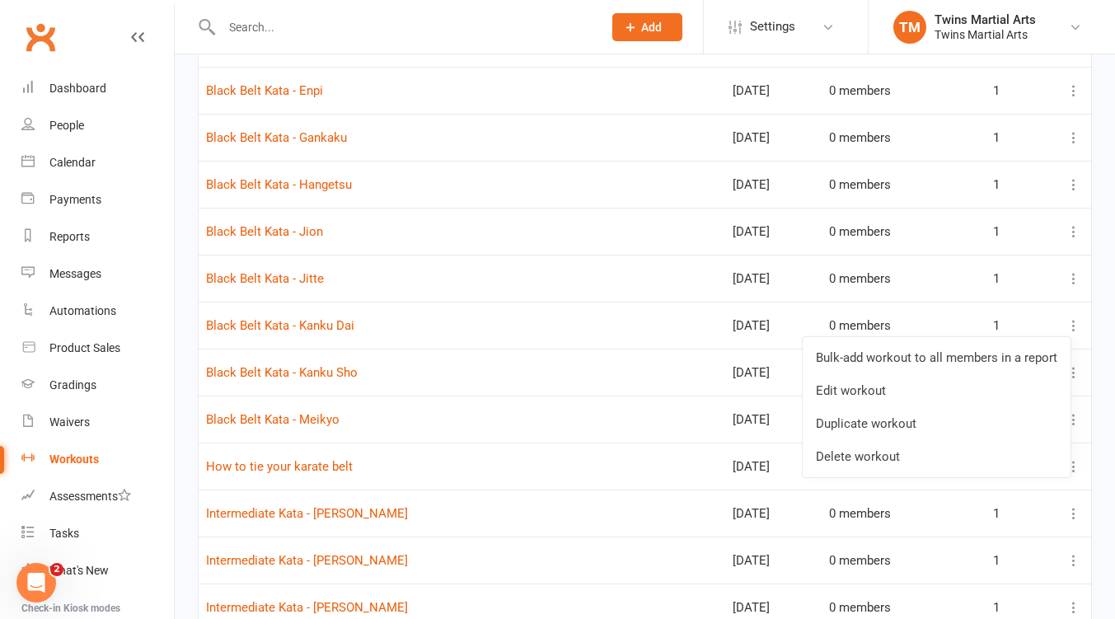
click at [940, 355] on link "Bulk-add workout to all members in a report" at bounding box center [936, 357] width 268 height 33
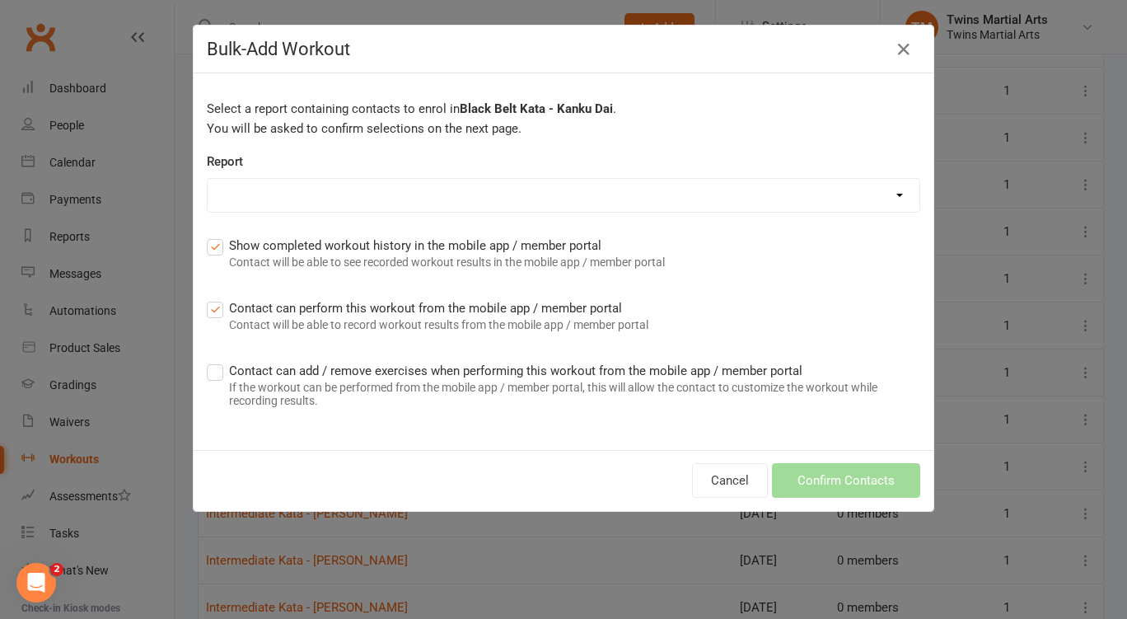
click at [726, 193] on select "Active members all dojos Active members Brunswick - Dom Active members for term…" at bounding box center [564, 195] width 712 height 33
select select "30"
click at [208, 179] on select "Active members all dojos Active members Brunswick - Dom Active members for term…" at bounding box center [564, 195] width 712 height 33
click at [829, 476] on button "Confirm Contacts" at bounding box center [846, 480] width 148 height 35
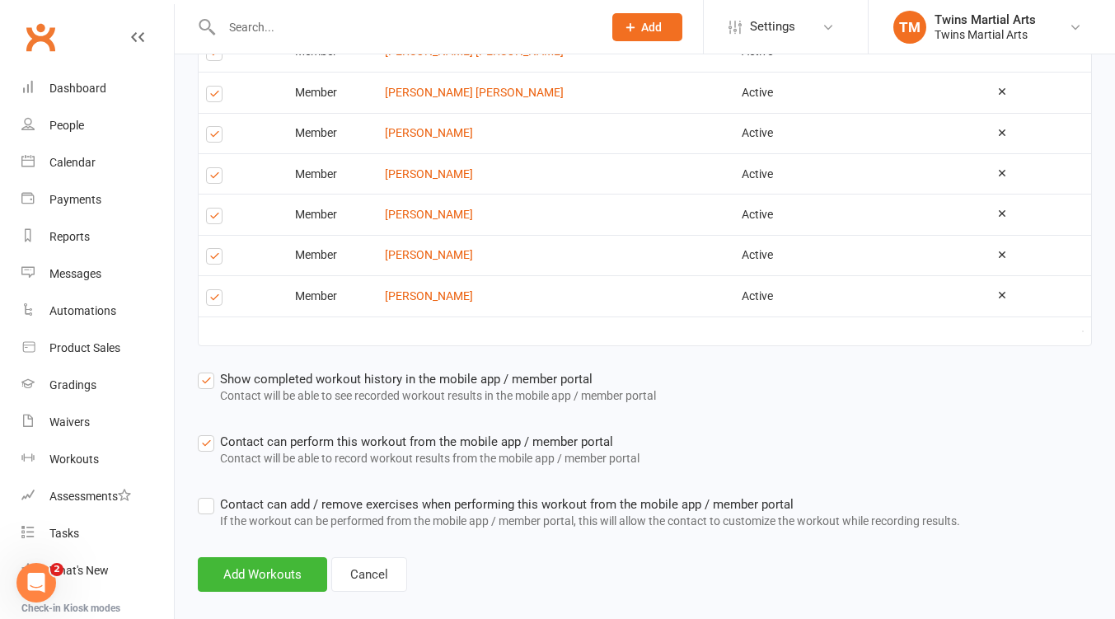
scroll to position [1611, 0]
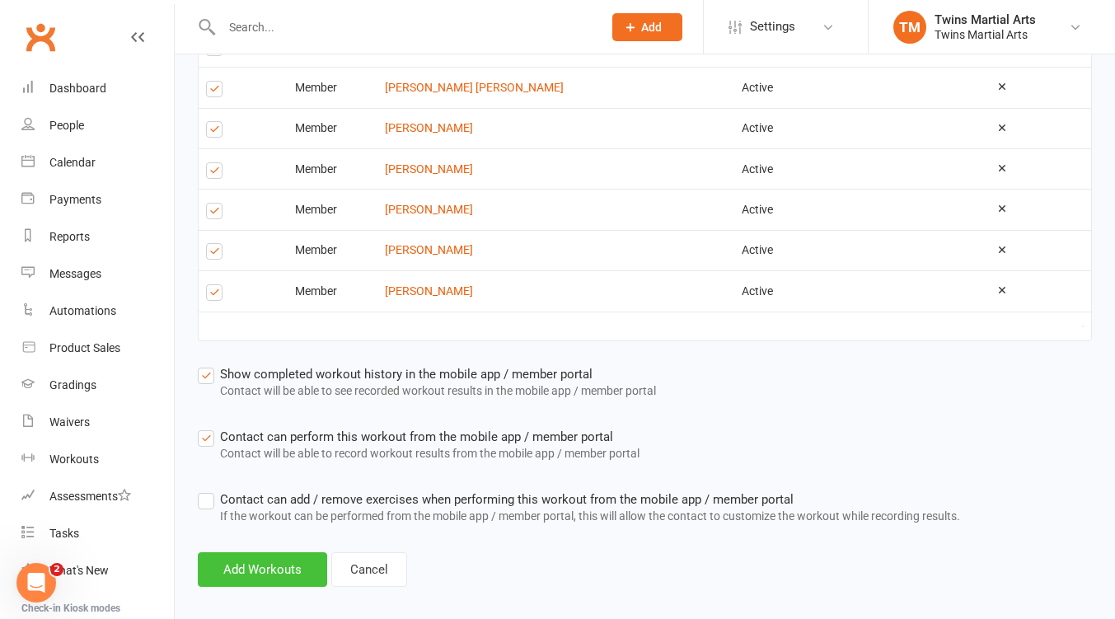
click at [269, 552] on button "Add Workouts" at bounding box center [262, 569] width 129 height 35
select select "25"
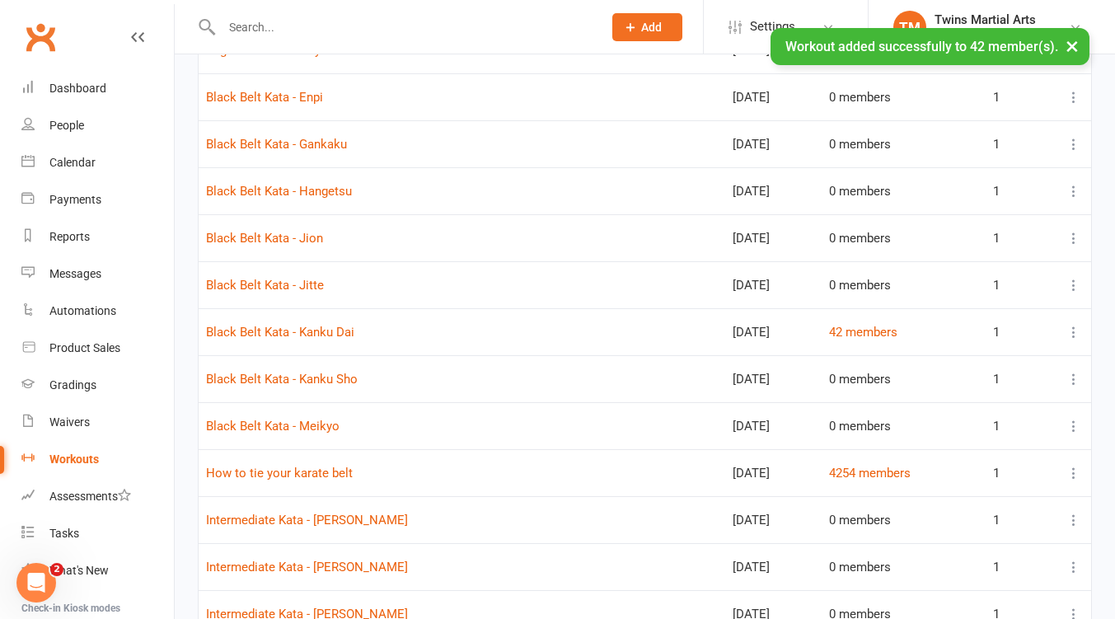
scroll to position [439, 0]
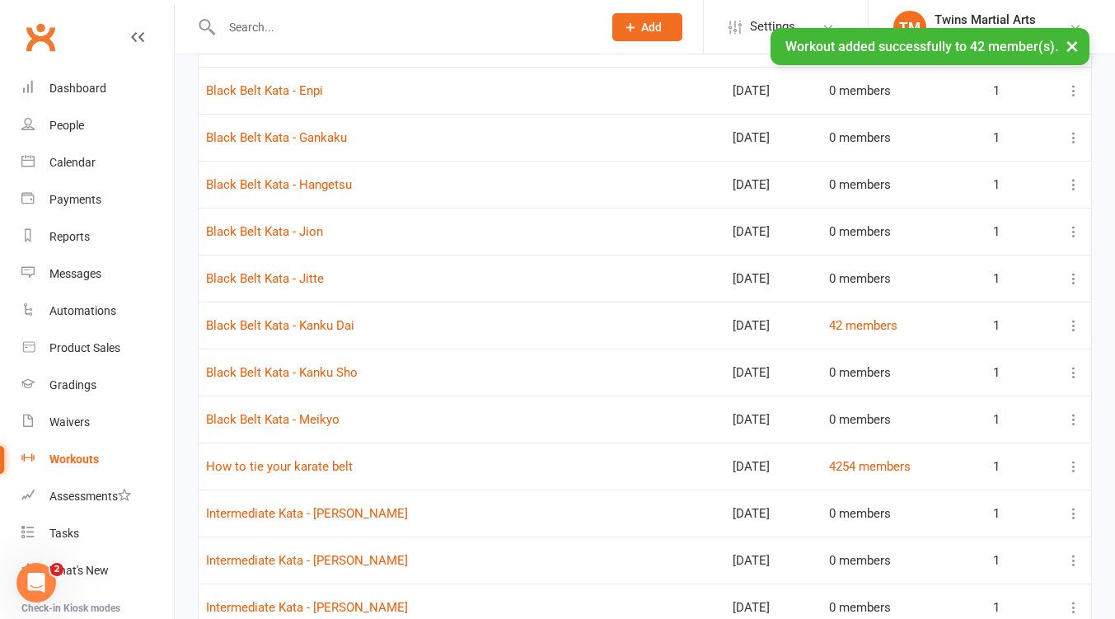
click at [1073, 225] on icon at bounding box center [1073, 231] width 16 height 16
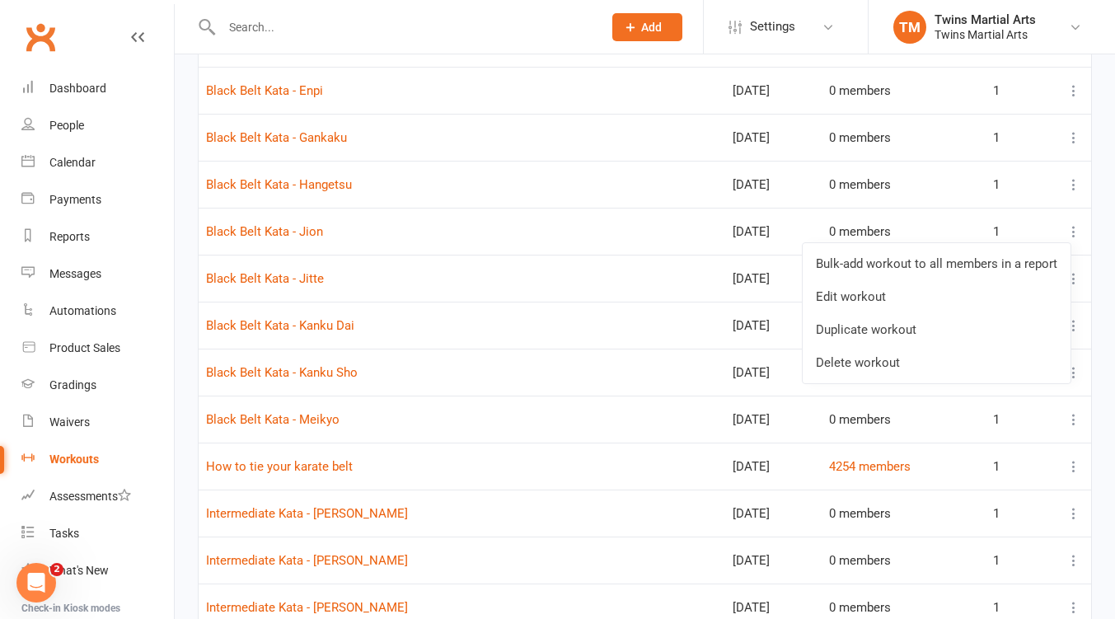
click at [876, 264] on link "Bulk-add workout to all members in a report" at bounding box center [936, 263] width 268 height 33
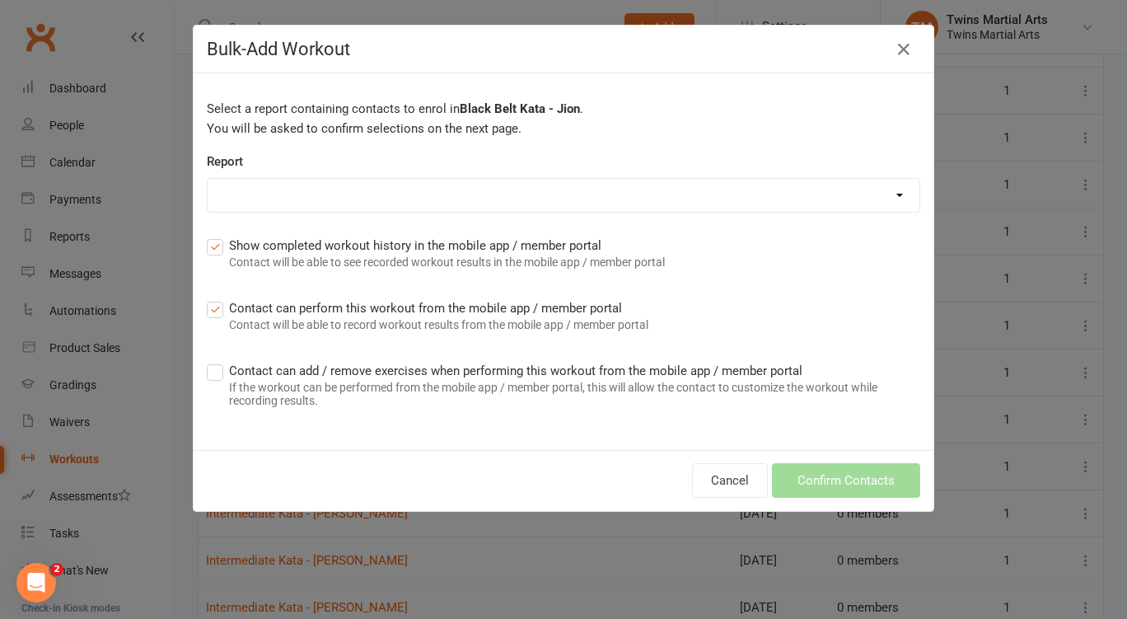
click at [473, 197] on select "Active members all dojos Active members Brunswick - Dom Active members for term…" at bounding box center [564, 195] width 712 height 33
select select "30"
click at [208, 179] on select "Active members all dojos Active members Brunswick - Dom Active members for term…" at bounding box center [564, 195] width 712 height 33
click at [830, 479] on button "Confirm Contacts" at bounding box center [846, 480] width 148 height 35
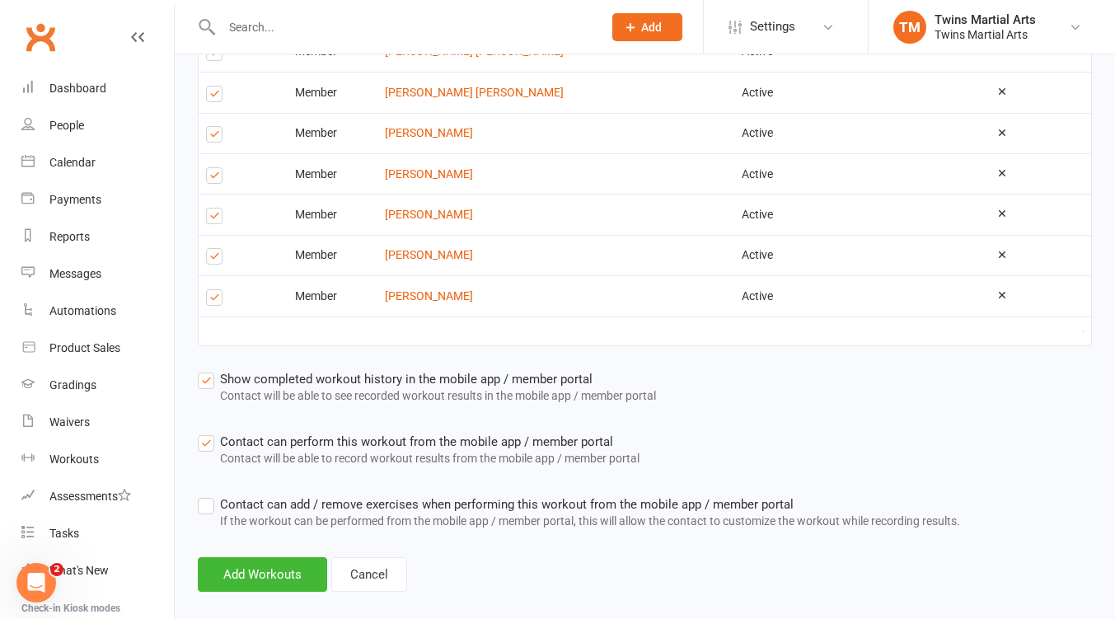
scroll to position [1611, 0]
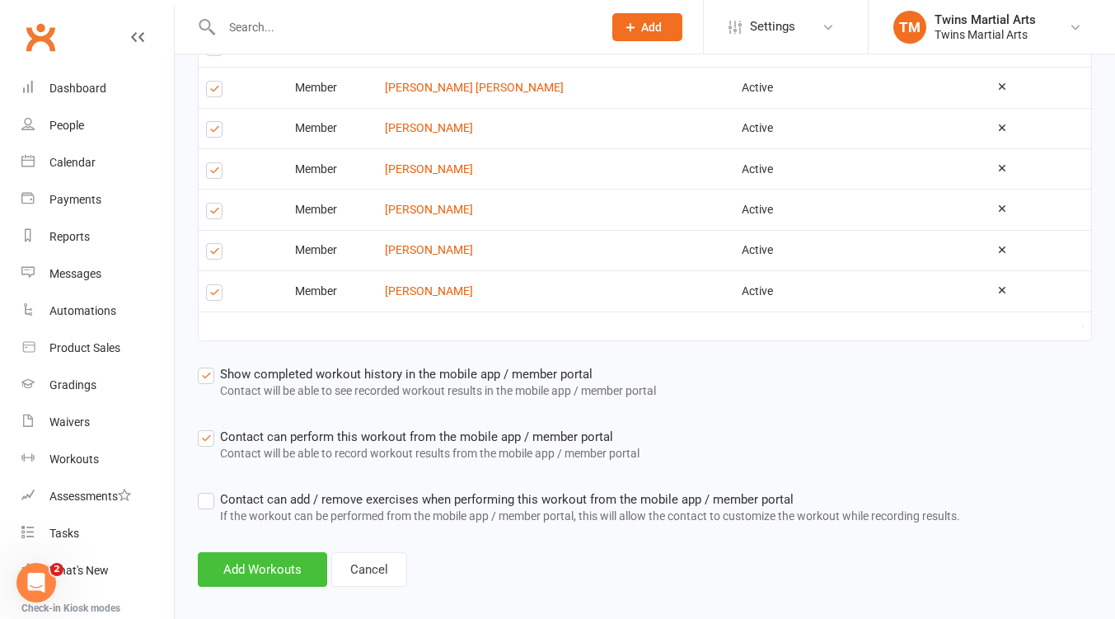
click at [277, 563] on button "Add Workouts" at bounding box center [262, 569] width 129 height 35
select select "25"
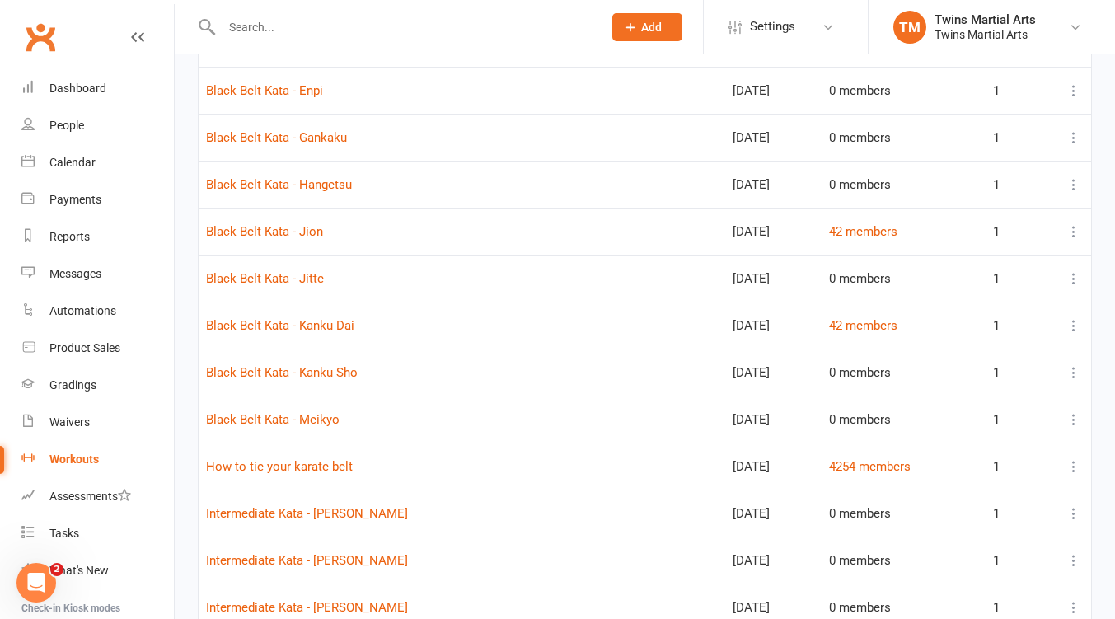
scroll to position [659, 0]
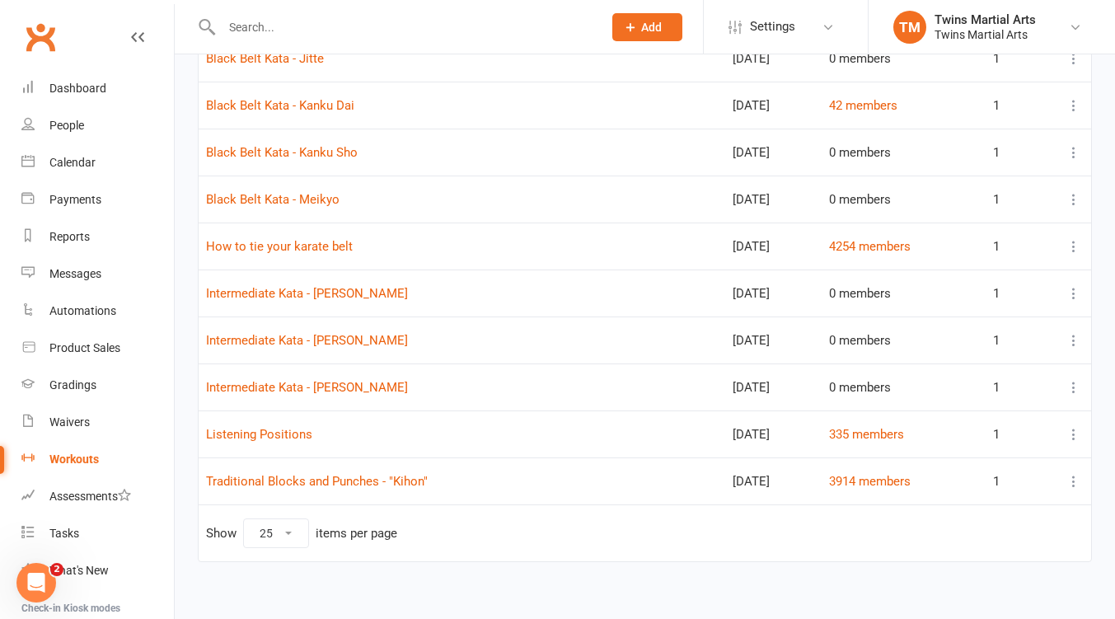
click at [1078, 289] on icon at bounding box center [1073, 293] width 16 height 16
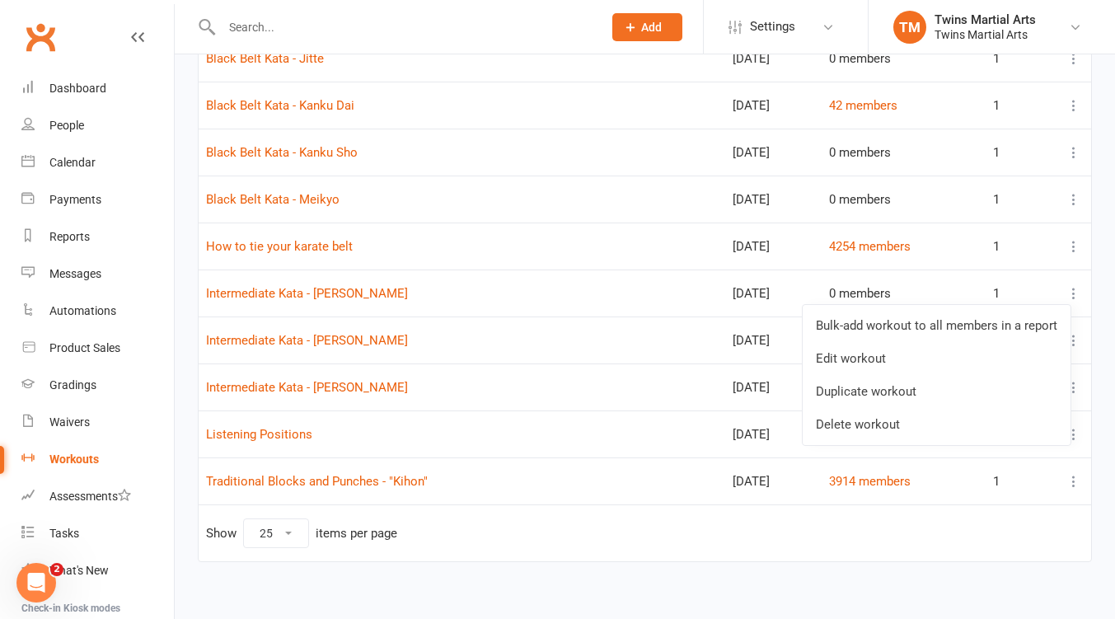
click at [914, 325] on link "Bulk-add workout to all members in a report" at bounding box center [936, 325] width 268 height 33
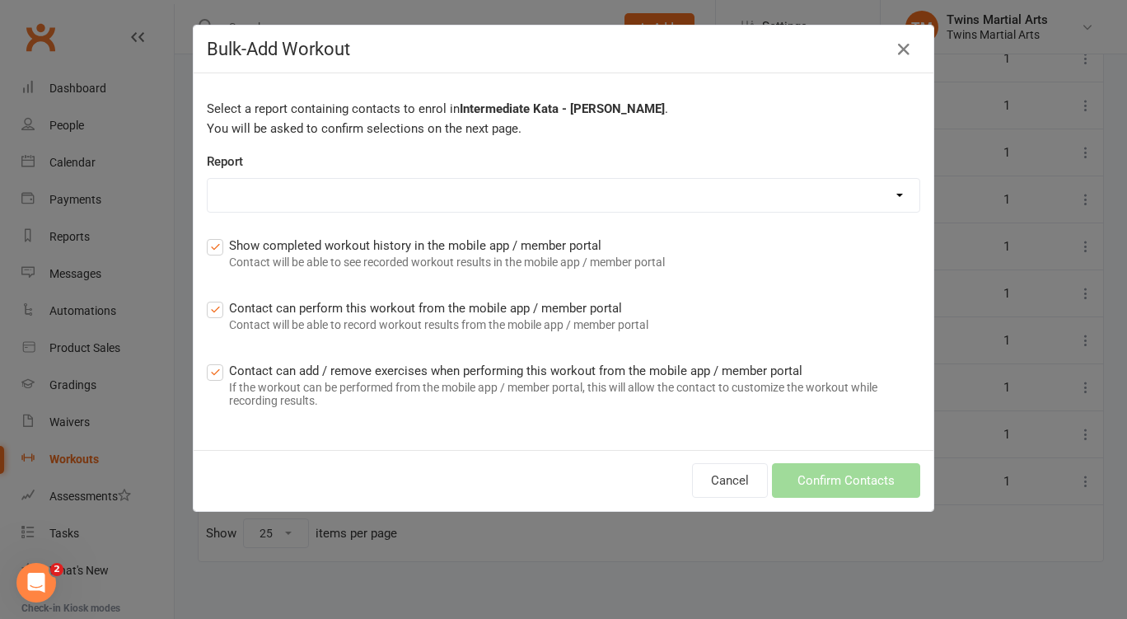
click at [428, 194] on select "Active members all dojos Active members Brunswick - Dom Active members for term…" at bounding box center [564, 195] width 712 height 33
select select "36"
click at [208, 179] on select "Active members all dojos Active members Brunswick - Dom Active members for term…" at bounding box center [564, 195] width 712 height 33
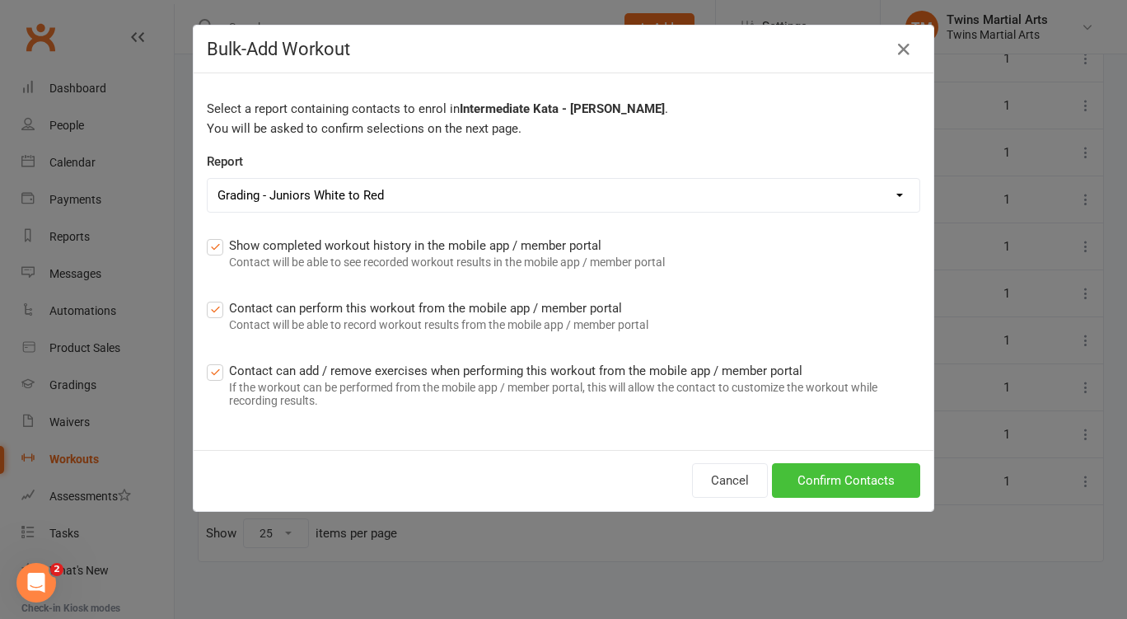
click at [832, 477] on button "Confirm Contacts" at bounding box center [846, 480] width 148 height 35
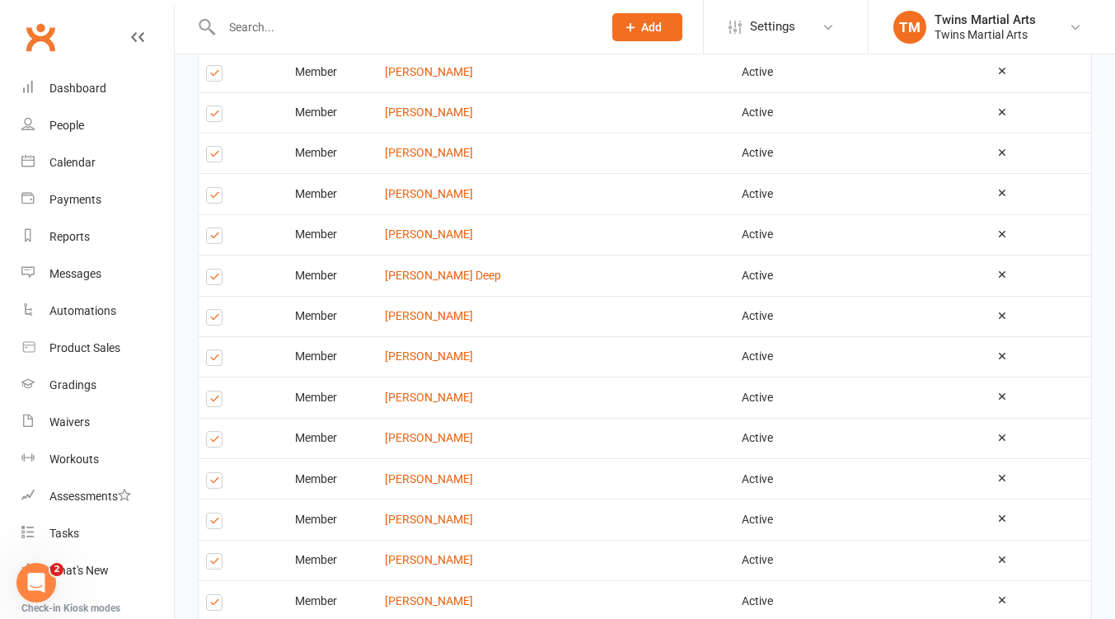
scroll to position [1963, 0]
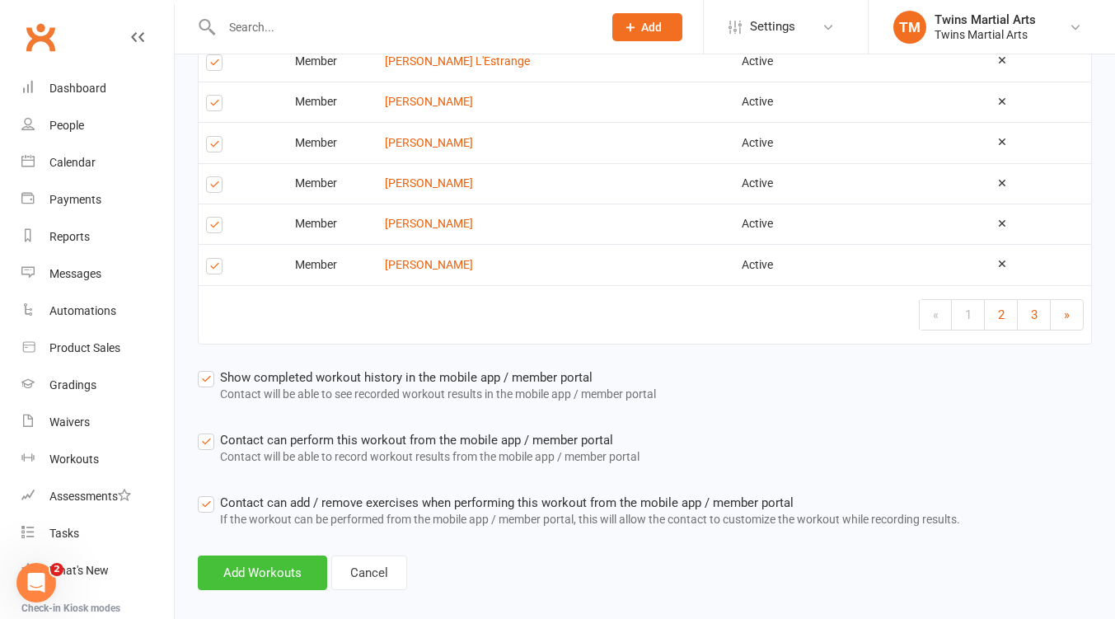
click at [260, 559] on button "Add Workouts" at bounding box center [262, 572] width 129 height 35
select select "25"
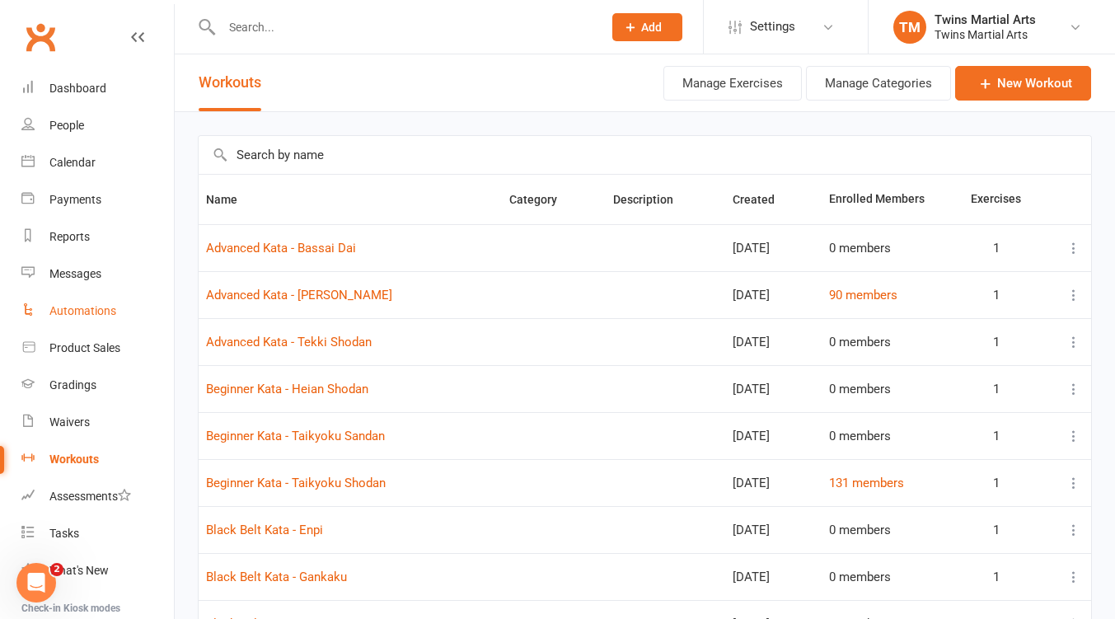
click at [87, 308] on div "Automations" at bounding box center [82, 310] width 67 height 13
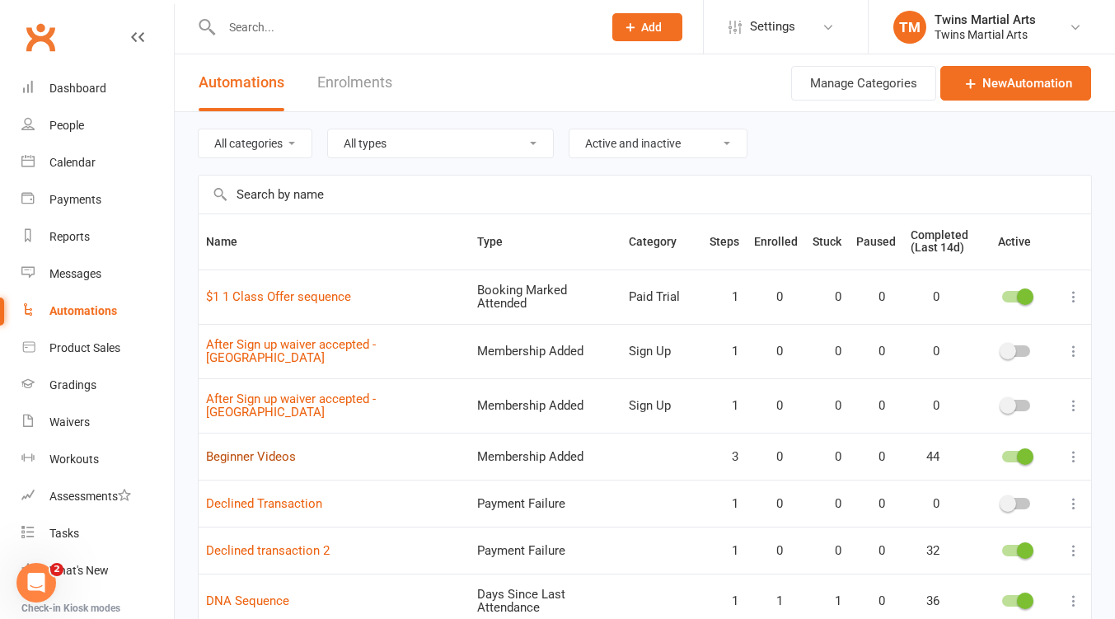
click at [263, 449] on link "Beginner Videos" at bounding box center [251, 456] width 90 height 15
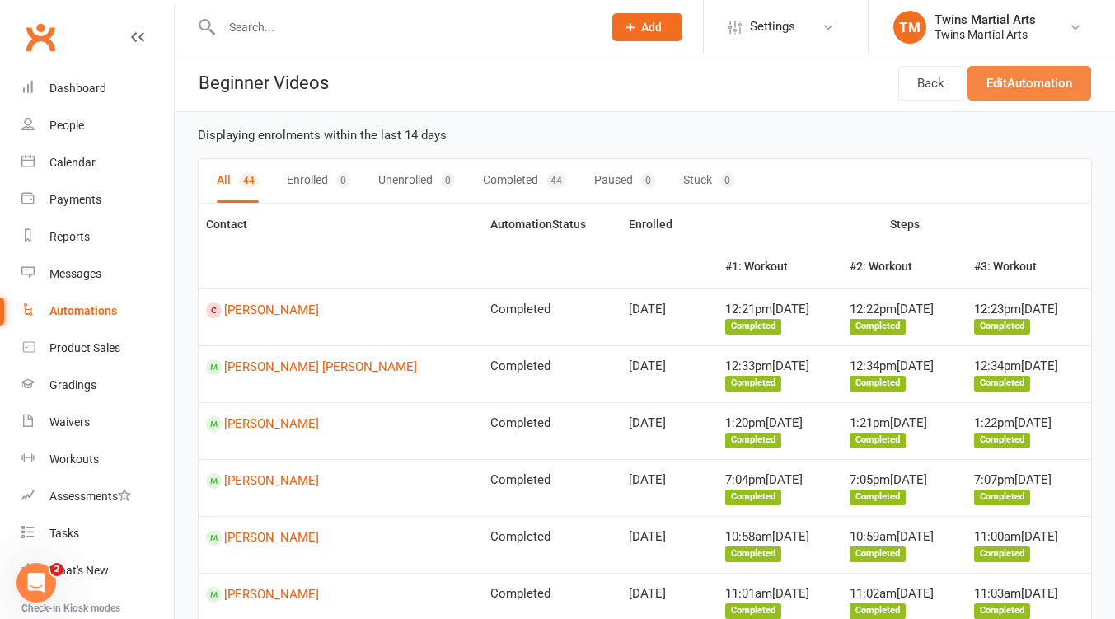
click at [1057, 87] on link "Edit Automation" at bounding box center [1029, 83] width 124 height 35
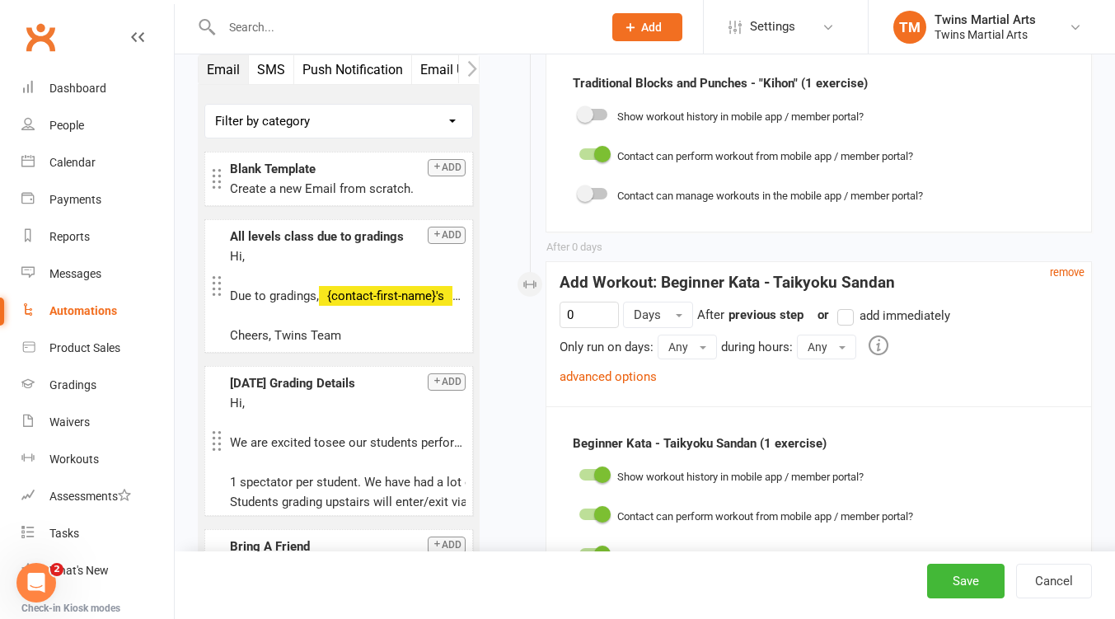
scroll to position [1017, 0]
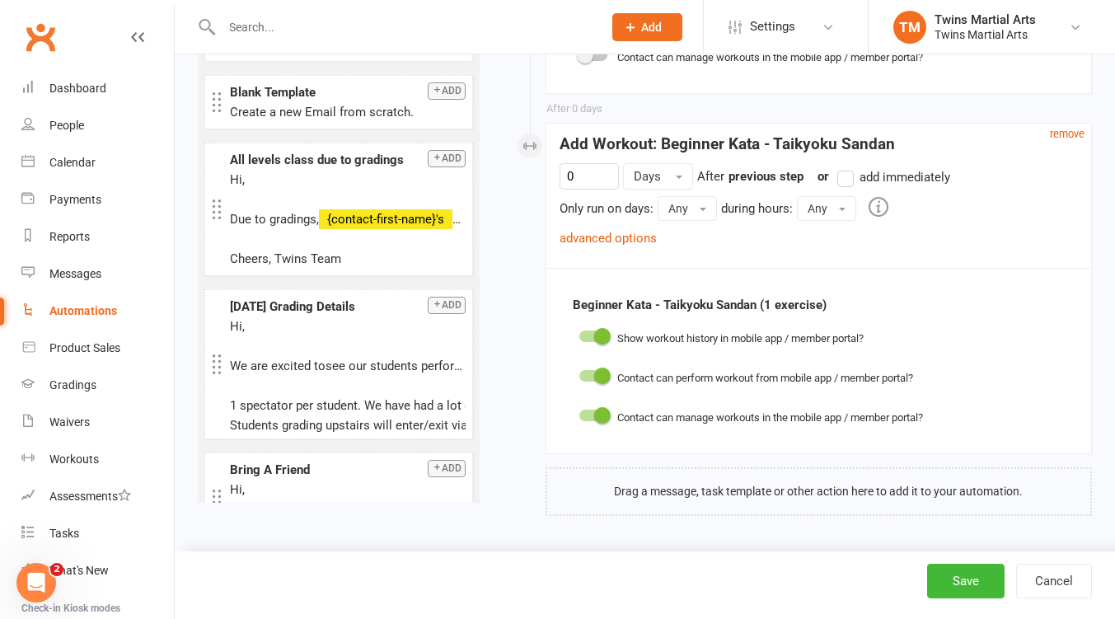
click at [1070, 133] on small "remove" at bounding box center [1067, 134] width 35 height 12
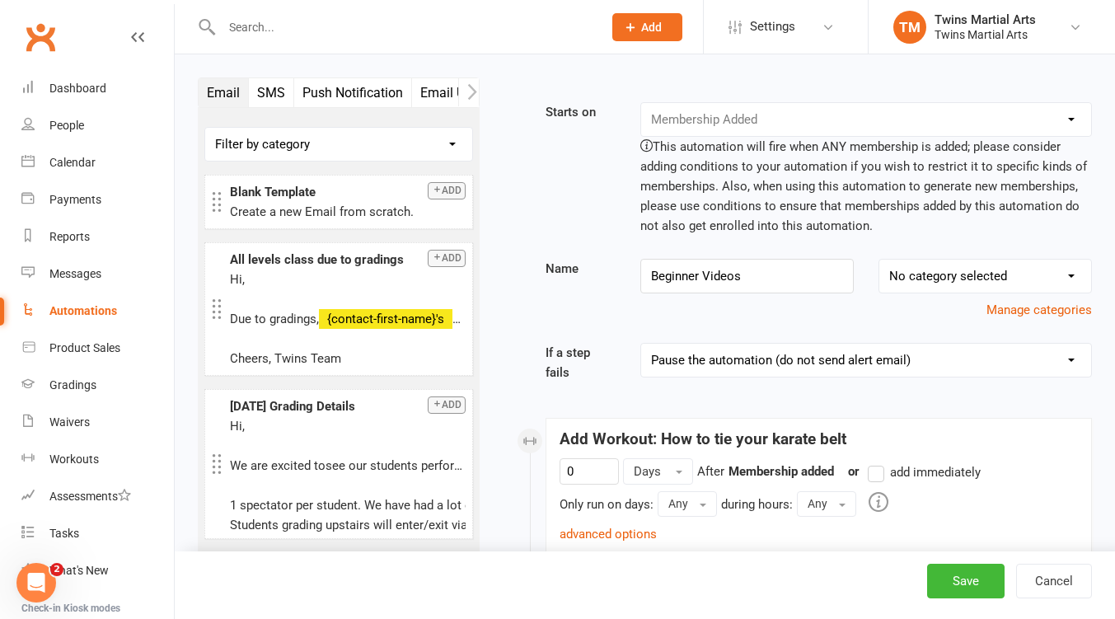
click at [467, 89] on icon "button" at bounding box center [472, 91] width 10 height 17
click at [470, 92] on icon "button" at bounding box center [472, 91] width 10 height 17
click at [351, 96] on button "Workout" at bounding box center [340, 92] width 66 height 29
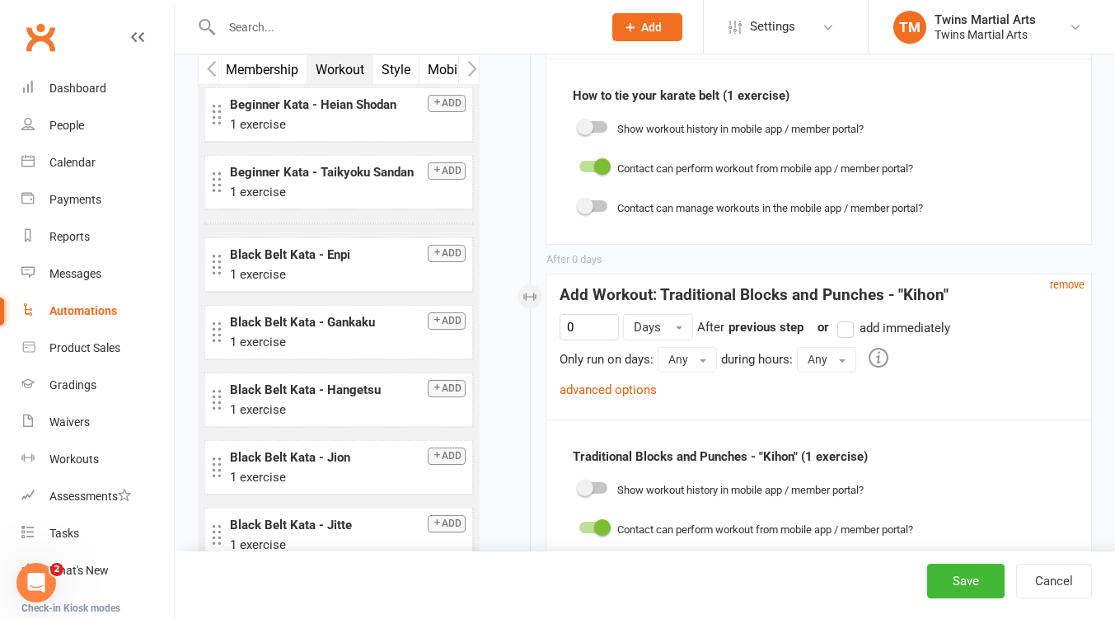
scroll to position [538, 0]
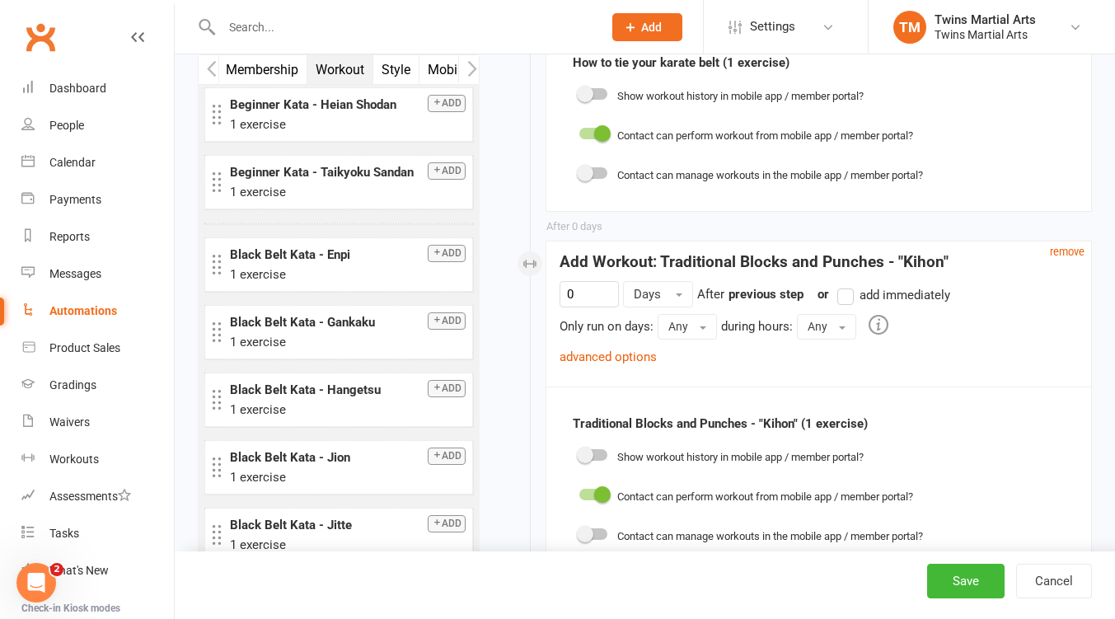
drag, startPoint x: 320, startPoint y: 264, endPoint x: 778, endPoint y: 501, distance: 515.5
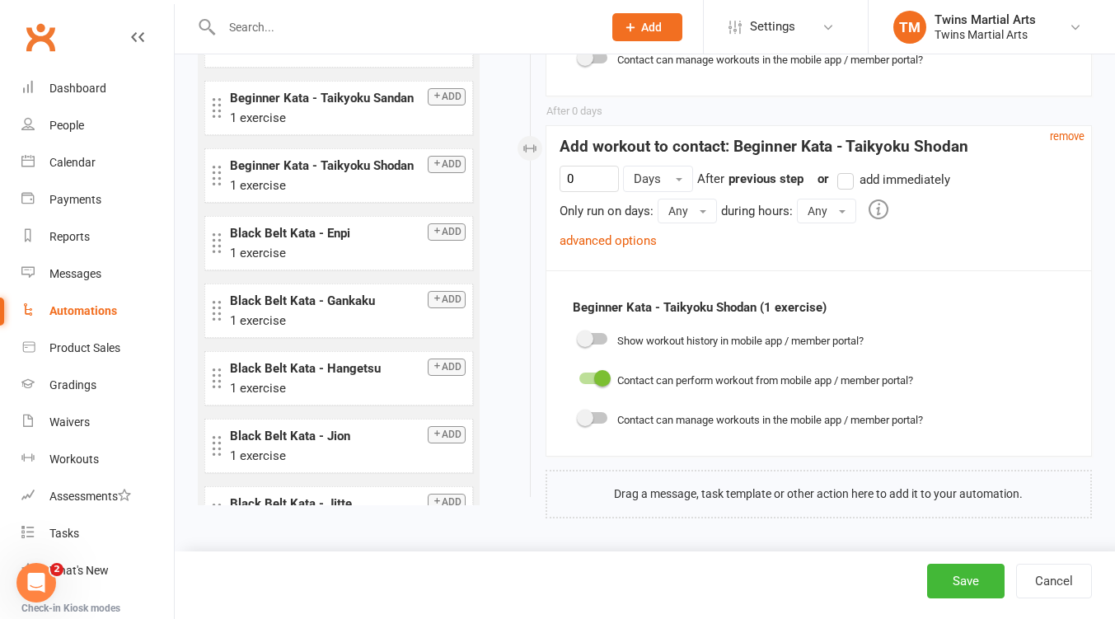
scroll to position [1017, 0]
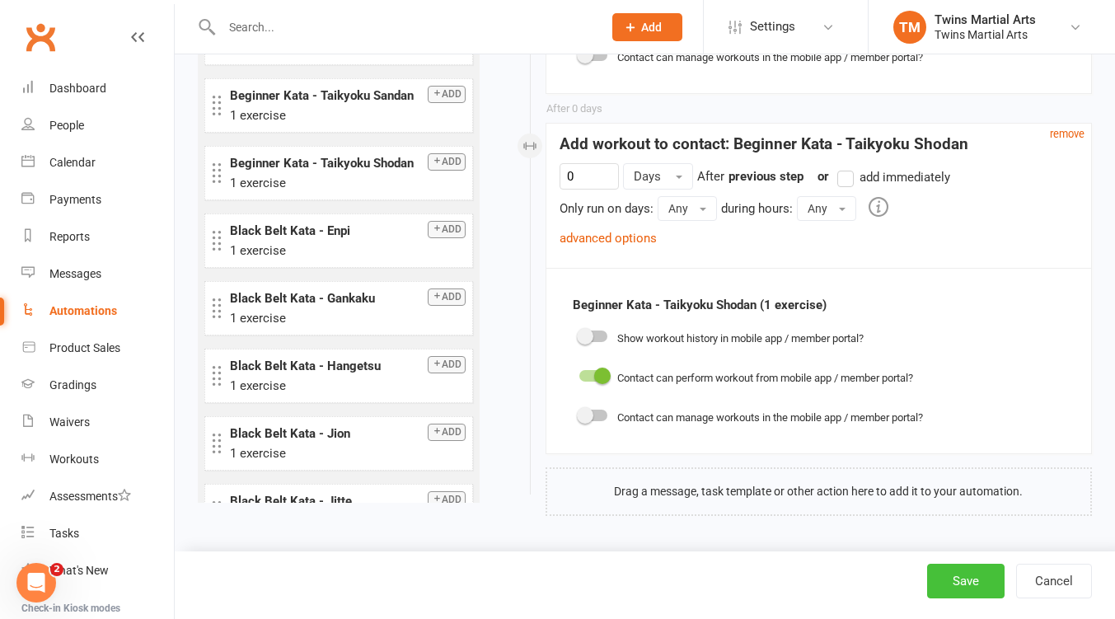
click at [970, 574] on button "Save" at bounding box center [965, 580] width 77 height 35
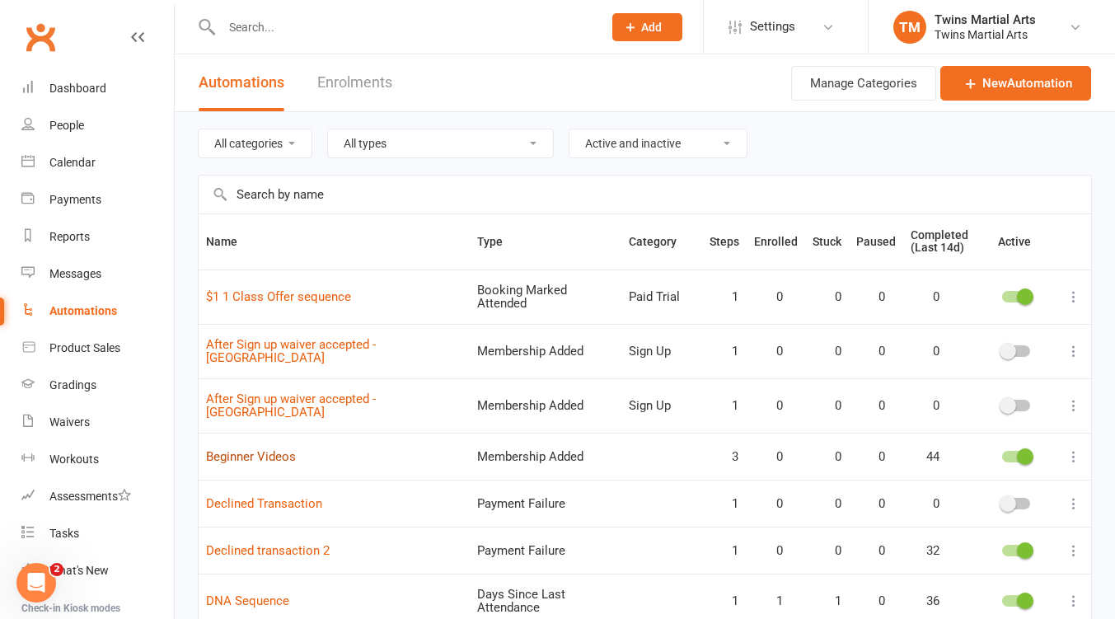
click at [264, 449] on link "Beginner Videos" at bounding box center [251, 456] width 90 height 15
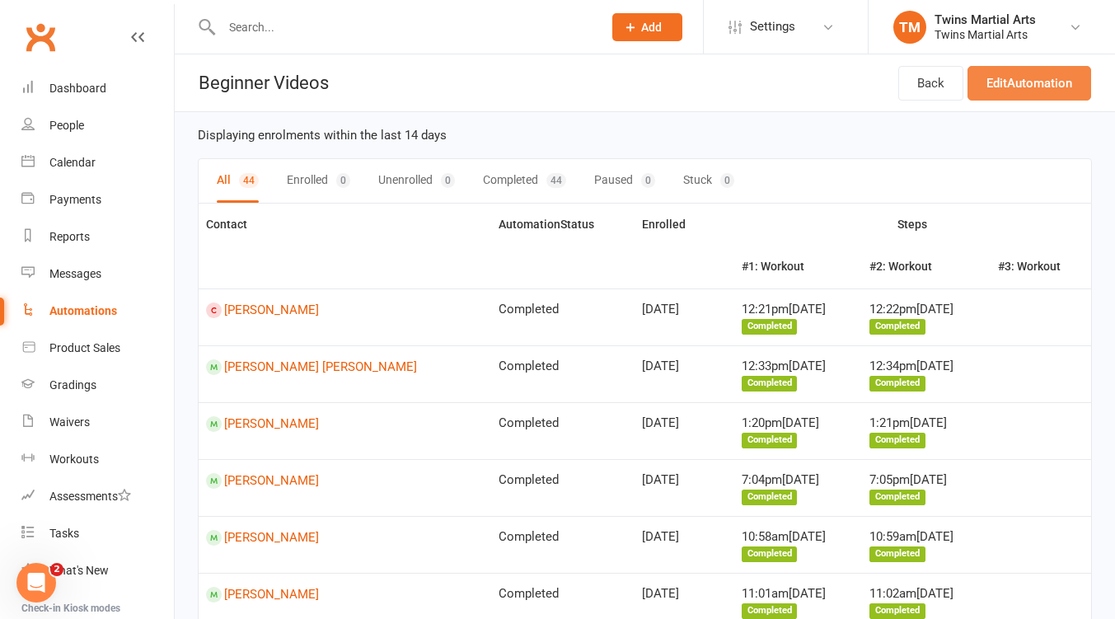
click at [1033, 81] on link "Edit Automation" at bounding box center [1029, 83] width 124 height 35
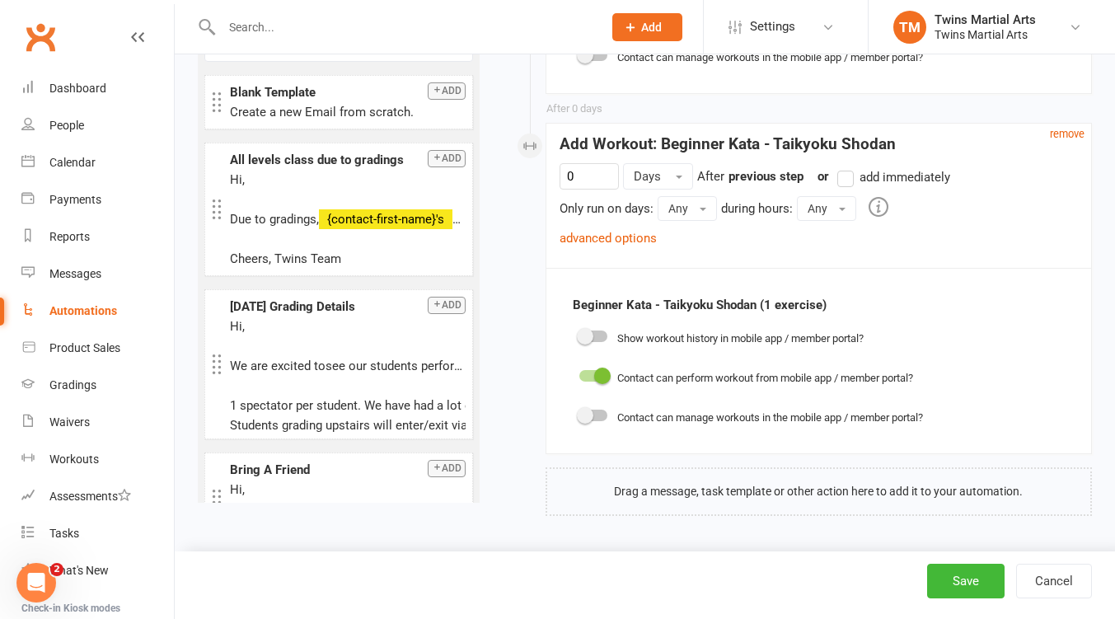
scroll to position [138, 0]
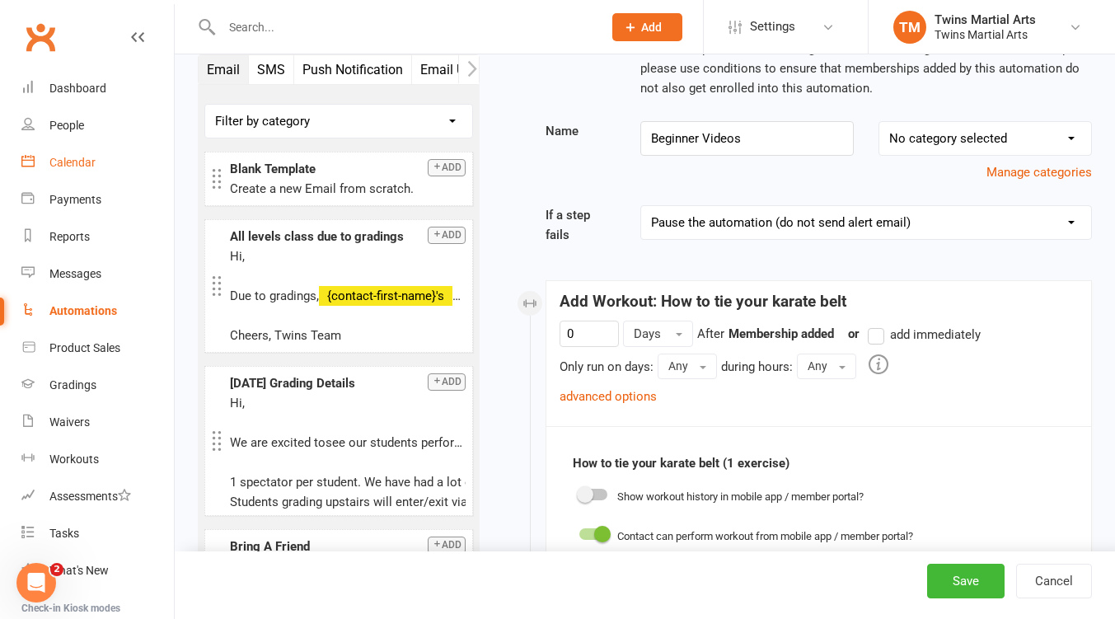
click at [73, 161] on div "Calendar" at bounding box center [72, 162] width 46 height 13
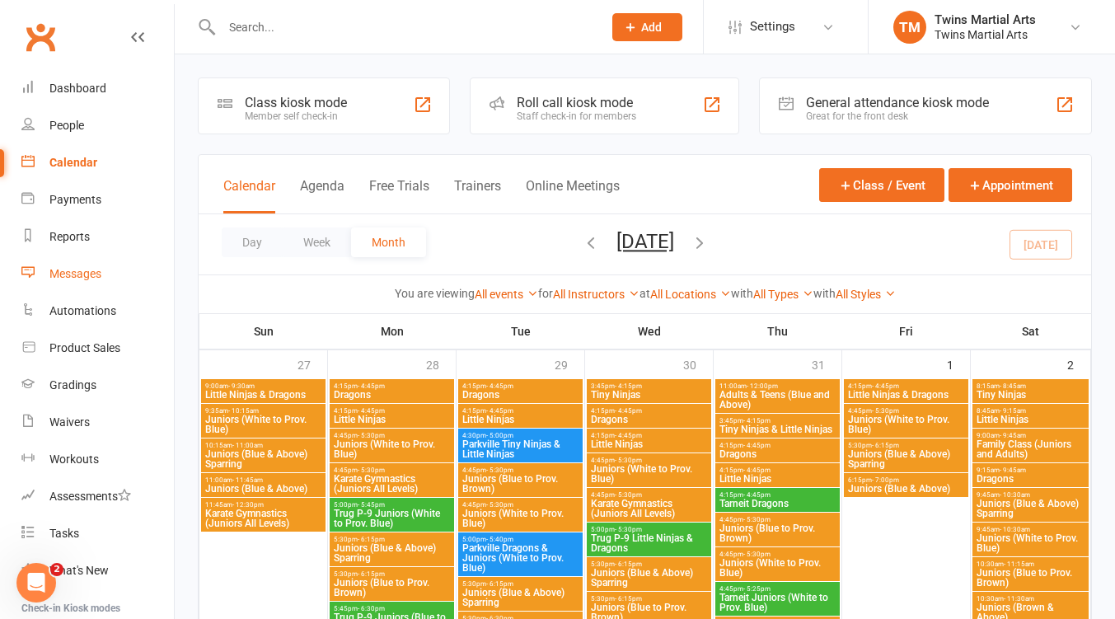
click at [87, 279] on div "Messages" at bounding box center [75, 273] width 52 height 13
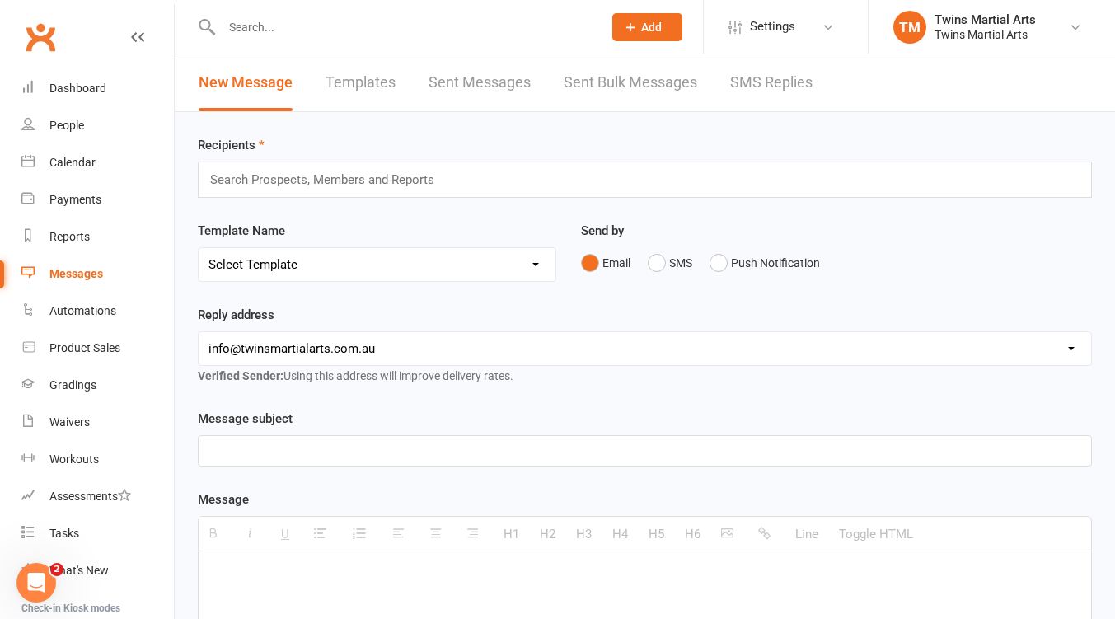
click at [414, 175] on input "text" at bounding box center [328, 179] width 241 height 21
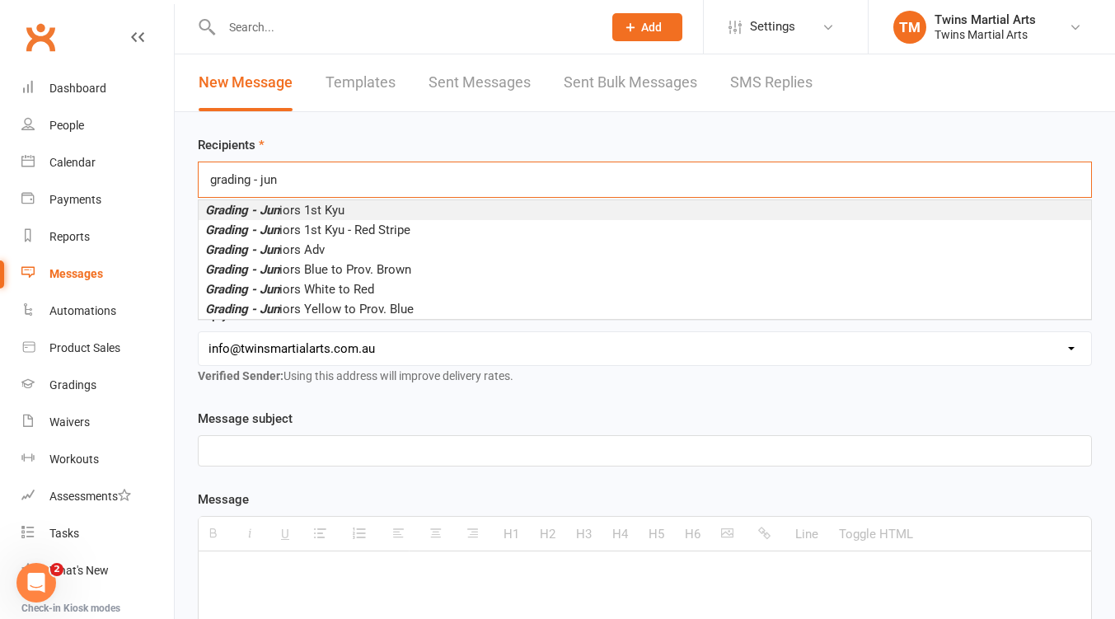
drag, startPoint x: 274, startPoint y: 181, endPoint x: 168, endPoint y: 182, distance: 105.5
click at [168, 182] on ui-view "Prospect Member Non-attending contact Class / event Appointment Grading event T…" at bounding box center [557, 538] width 1115 height 1068
click at [282, 185] on input "grading - jun" at bounding box center [245, 179] width 74 height 21
type input "grading - jun"
drag, startPoint x: 283, startPoint y: 178, endPoint x: 189, endPoint y: 179, distance: 93.9
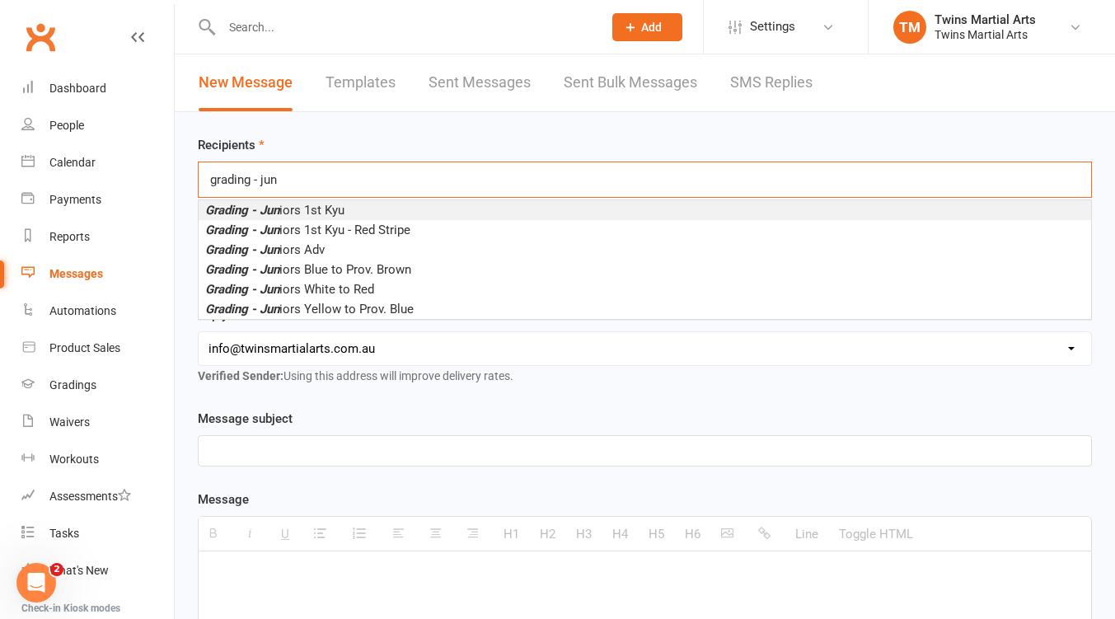
click at [189, 179] on div "Recipients grading - jun grading - jun Grading - Jun iors 1st Kyu Grading - Jun…" at bounding box center [645, 592] width 940 height 961
copy ul
click at [293, 179] on div "grading - jun grading - jun" at bounding box center [645, 179] width 894 height 36
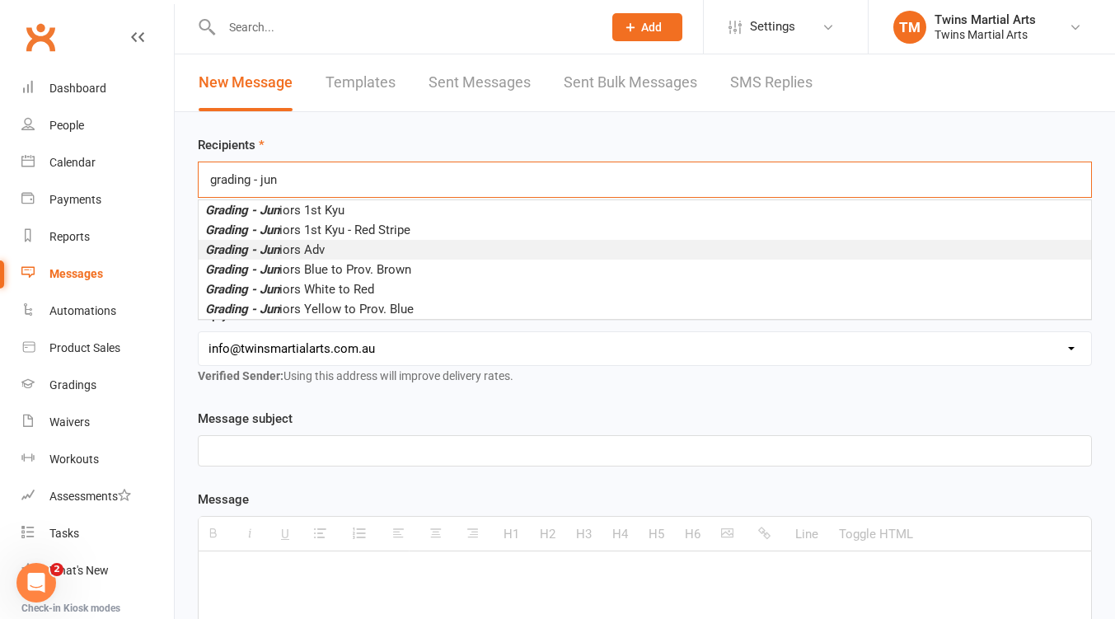
click at [320, 244] on span "Grading - Jun iors Adv" at bounding box center [264, 249] width 119 height 15
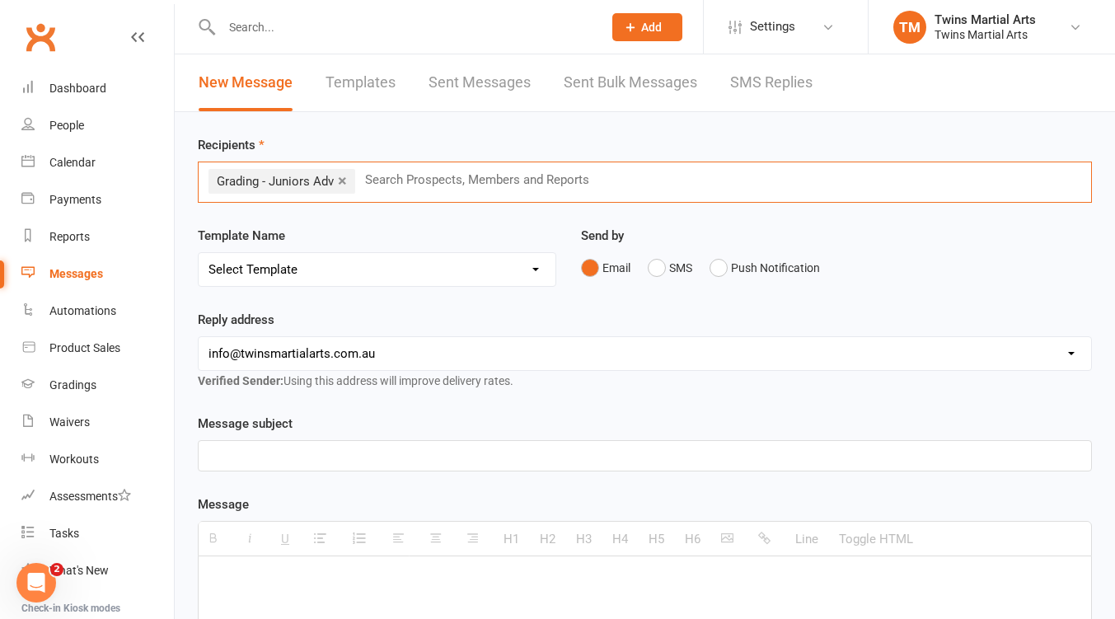
paste input "grading - jun"
type input "g"
type input "grading - juniors"
click at [542, 177] on input "grading - juniors" at bounding box center [492, 179] width 100 height 21
drag, startPoint x: 540, startPoint y: 175, endPoint x: 419, endPoint y: 175, distance: 121.1
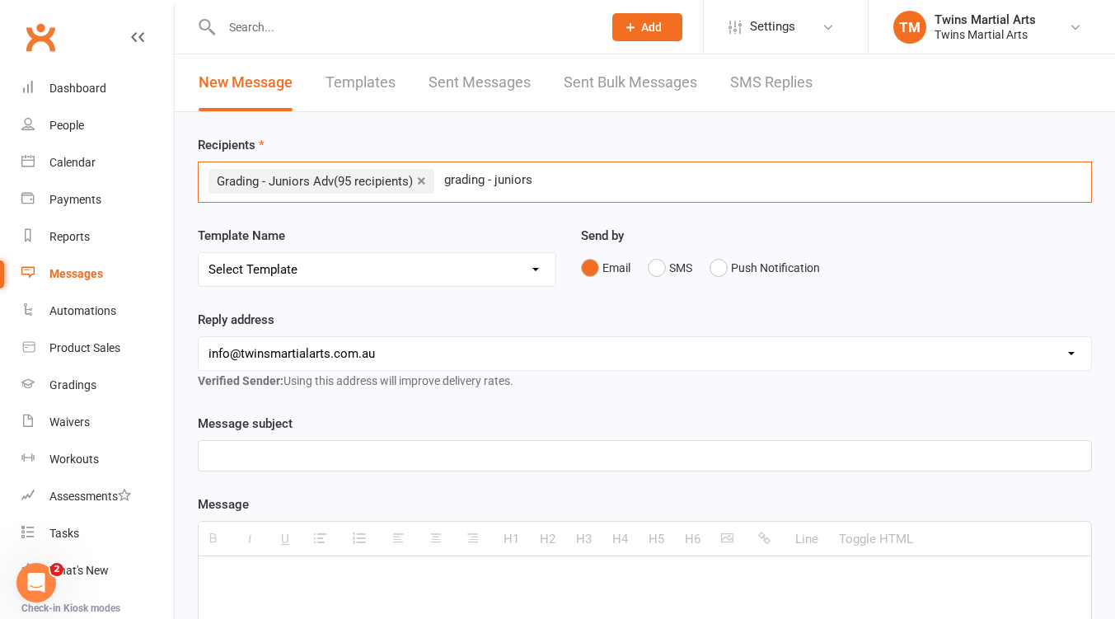
click at [419, 175] on div "× Grading - Juniors Adv (95 recipients) grading - juniors grading - juniors" at bounding box center [645, 181] width 894 height 41
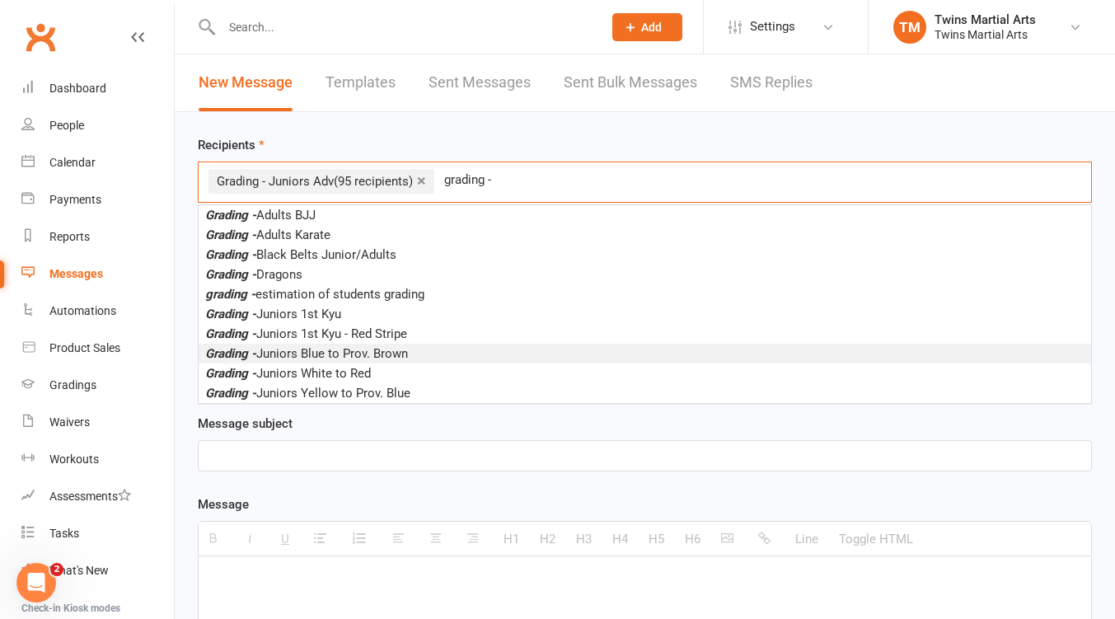
type input "grading -"
drag, startPoint x: 386, startPoint y: 354, endPoint x: 465, endPoint y: 333, distance: 81.9
click at [386, 354] on span "Grading - Juniors Blue to Prov. Brown" at bounding box center [306, 353] width 203 height 15
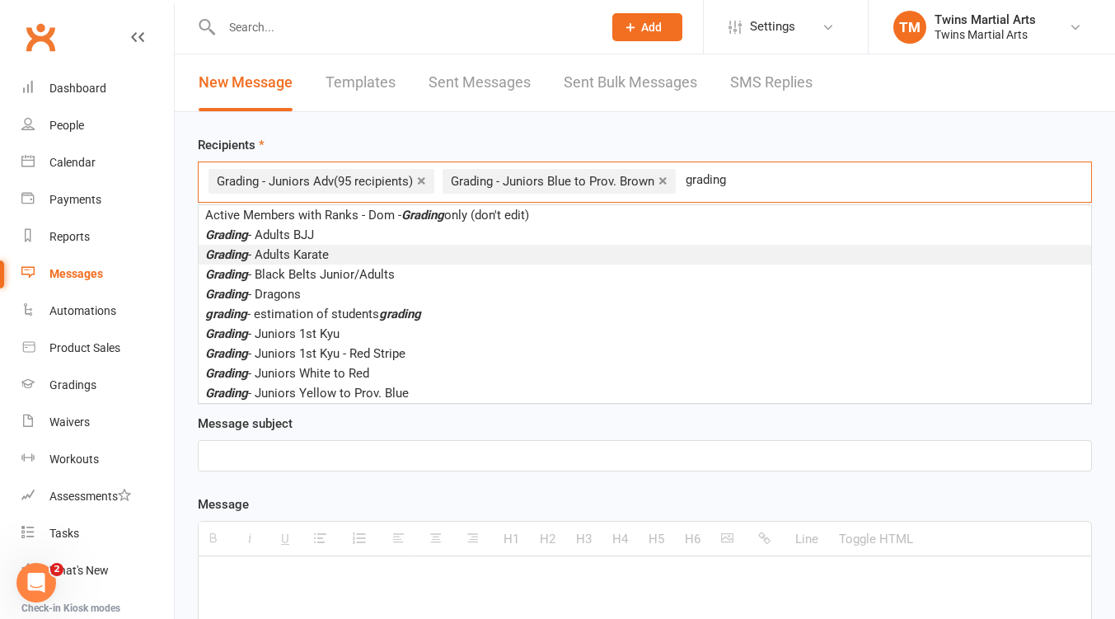
type input "grading"
click at [417, 251] on li "Grading - Adults Karate" at bounding box center [645, 255] width 892 height 20
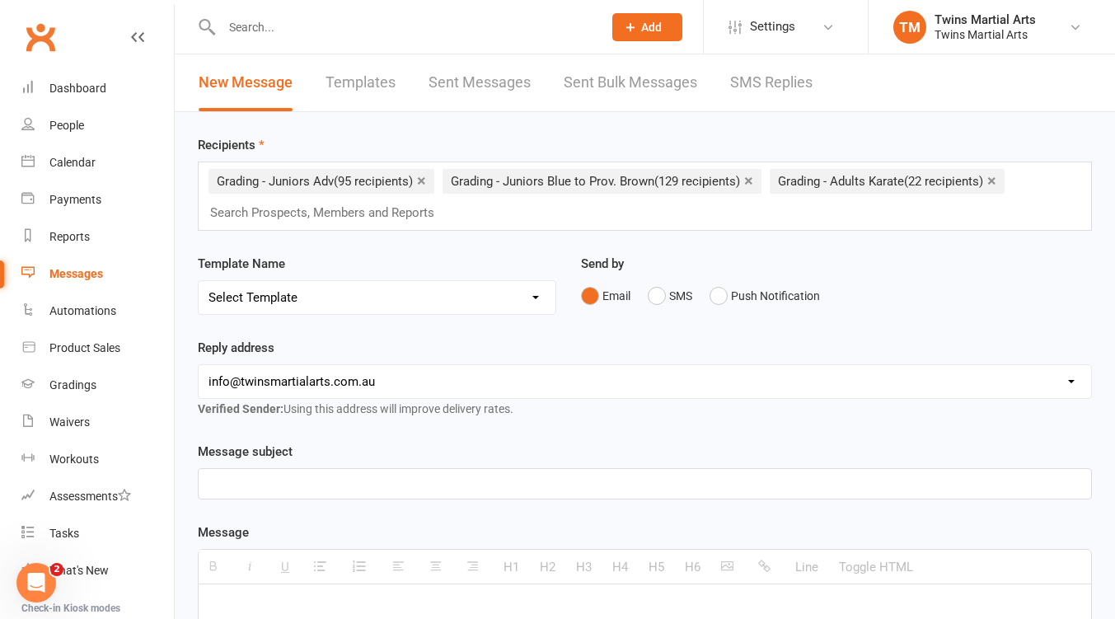
click at [470, 210] on div "× Grading - Juniors Adv (95 recipients) × Grading - Juniors Blue to Prov. Brown…" at bounding box center [645, 195] width 894 height 69
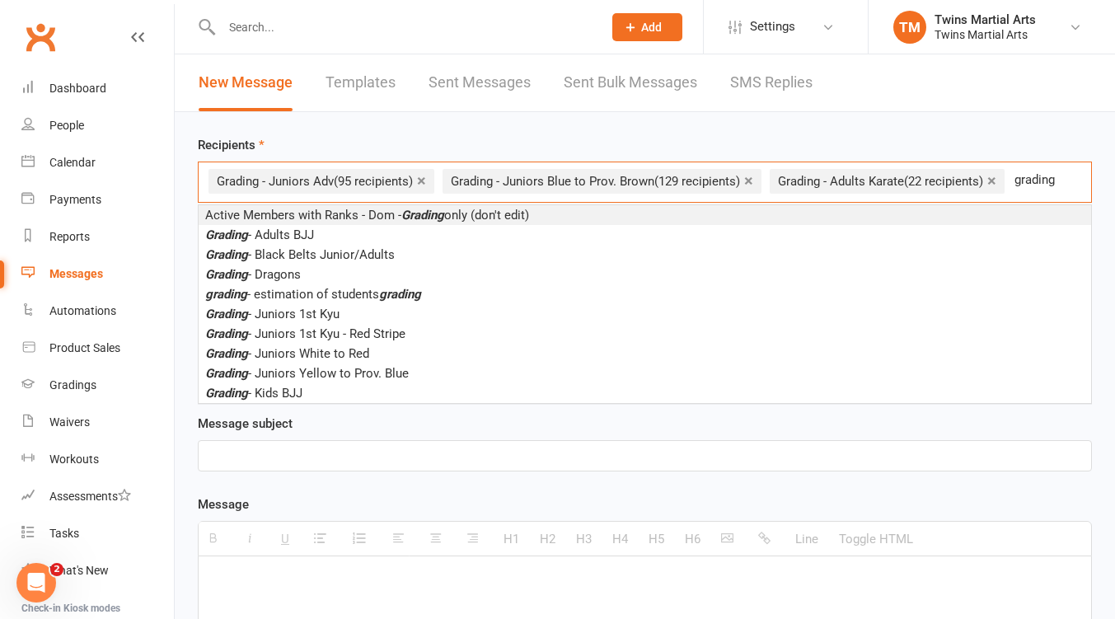
click at [996, 181] on link "×" at bounding box center [991, 180] width 9 height 26
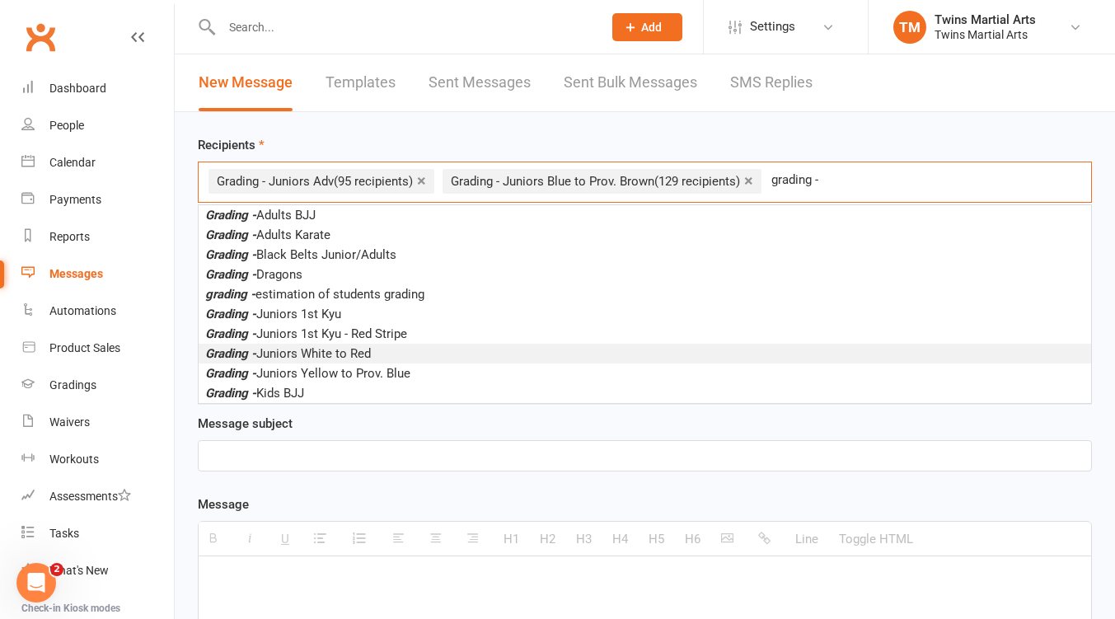
type input "grading -"
click at [354, 353] on span "Grading - Juniors White to Red" at bounding box center [288, 353] width 166 height 15
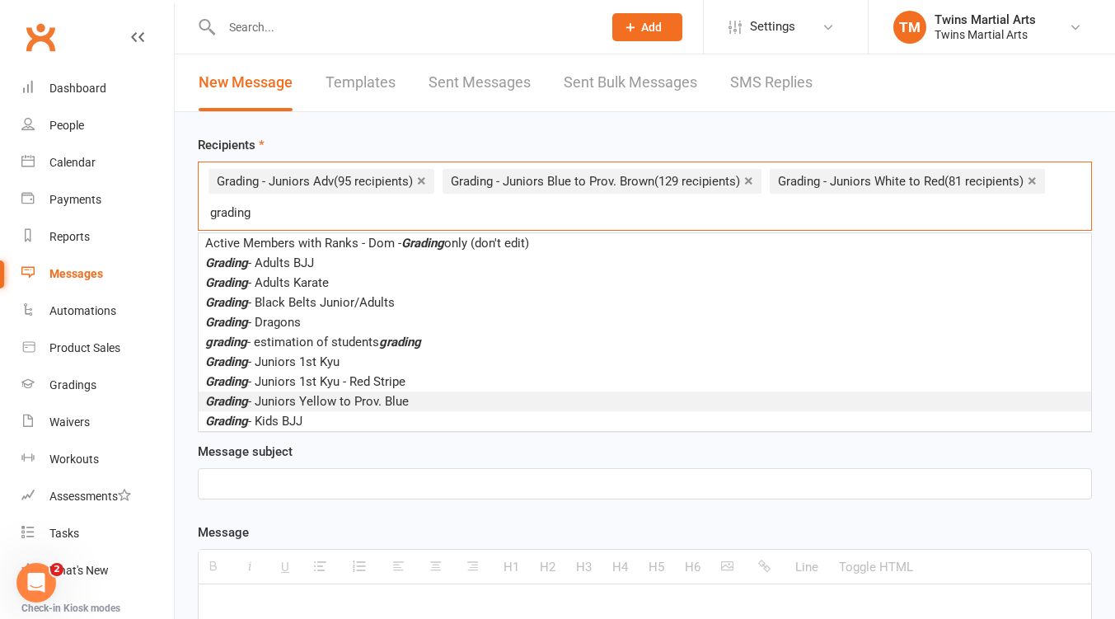
type input "grading"
click at [353, 398] on span "Grading - Juniors Yellow to Prov. Blue" at bounding box center [306, 401] width 203 height 15
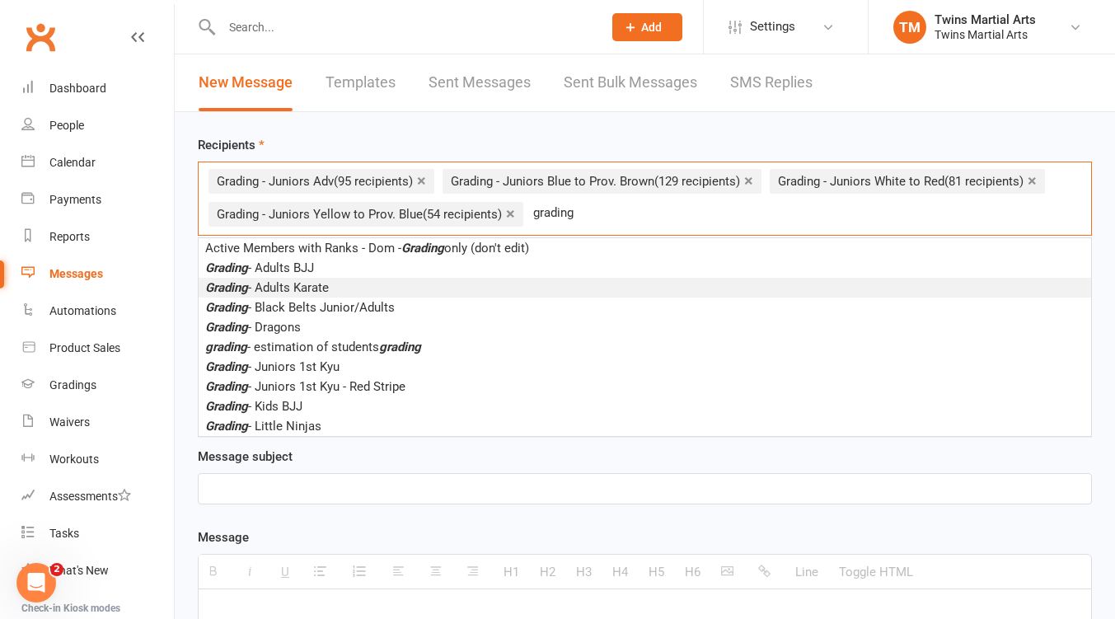
type input "grading"
click at [322, 287] on span "Grading - Adults Karate" at bounding box center [267, 287] width 124 height 15
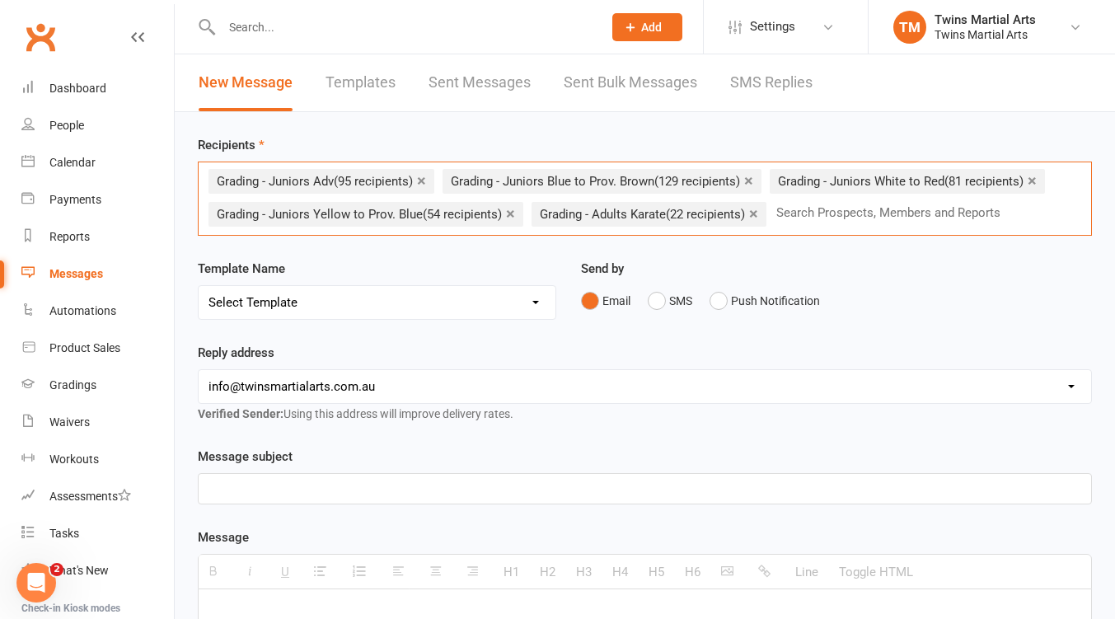
click at [440, 308] on select "Select Template [Email] Bring A Friend [Email] Bring a Friend Referral [Email] …" at bounding box center [377, 302] width 357 height 33
select select "51"
click at [199, 286] on select "Select Template [Email] Bring A Friend [Email] Bring a Friend Referral [Email] …" at bounding box center [377, 302] width 357 height 33
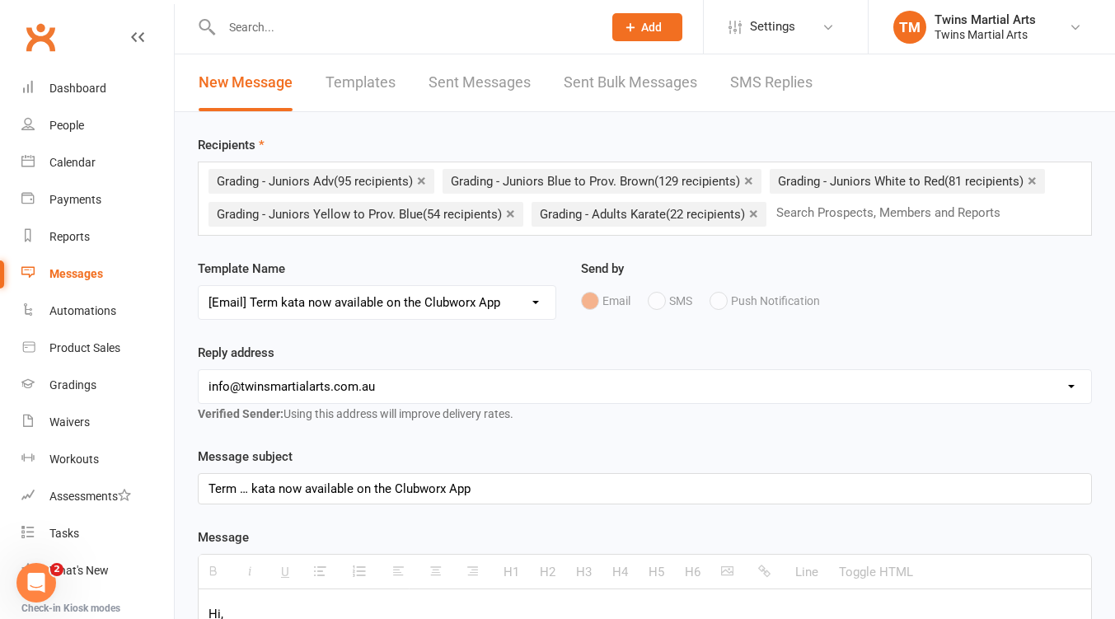
scroll to position [219, 0]
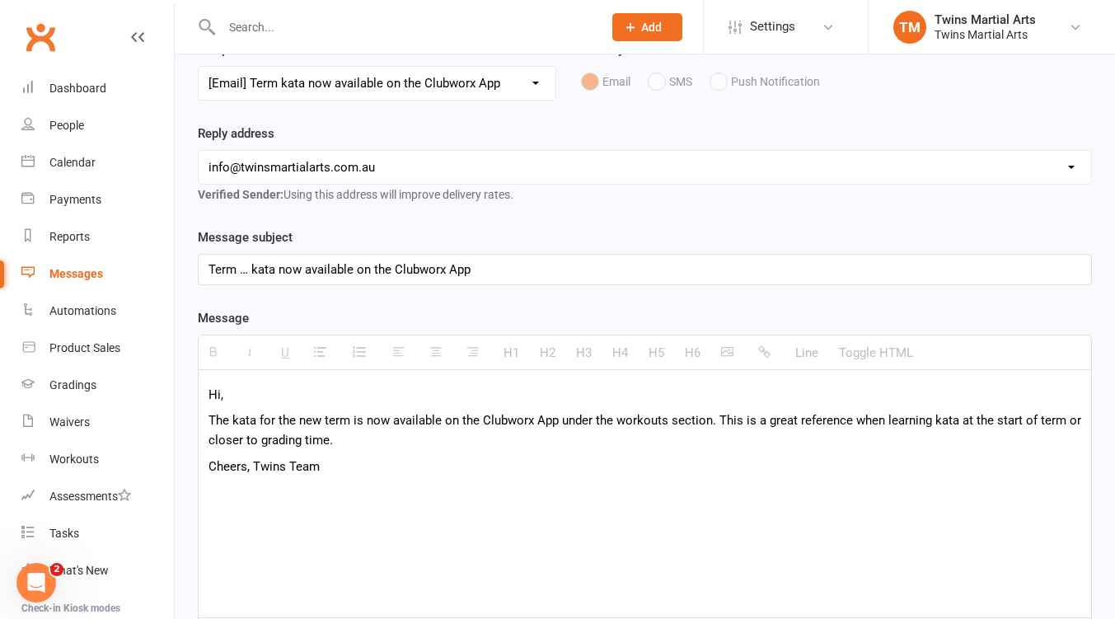
click at [247, 274] on div "Term … kata now available on the Clubworx App" at bounding box center [645, 270] width 892 height 30
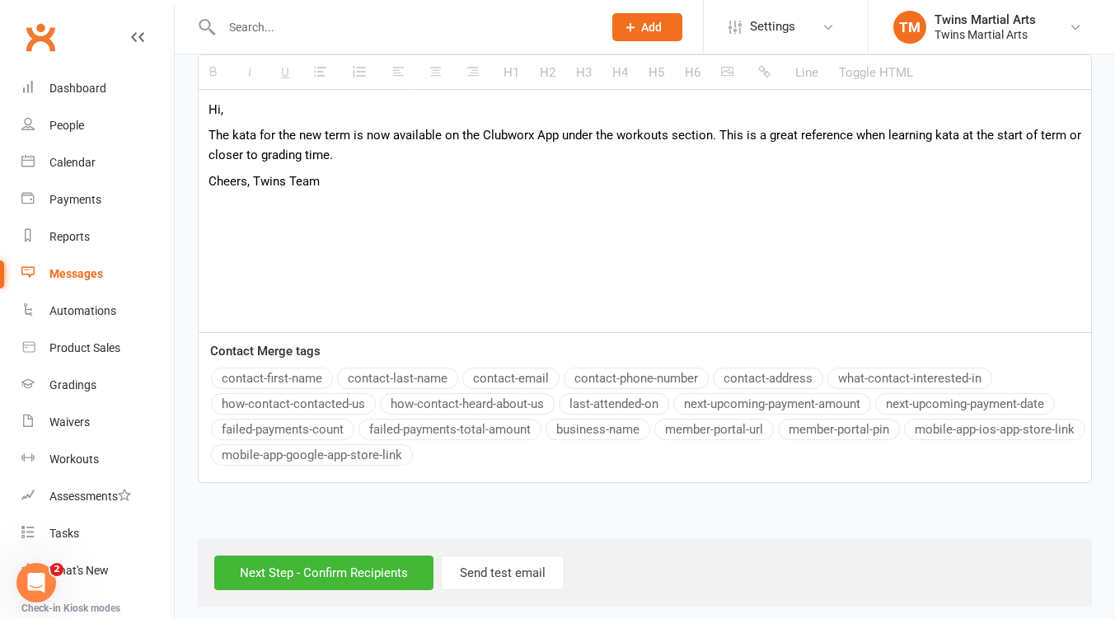
scroll to position [516, 0]
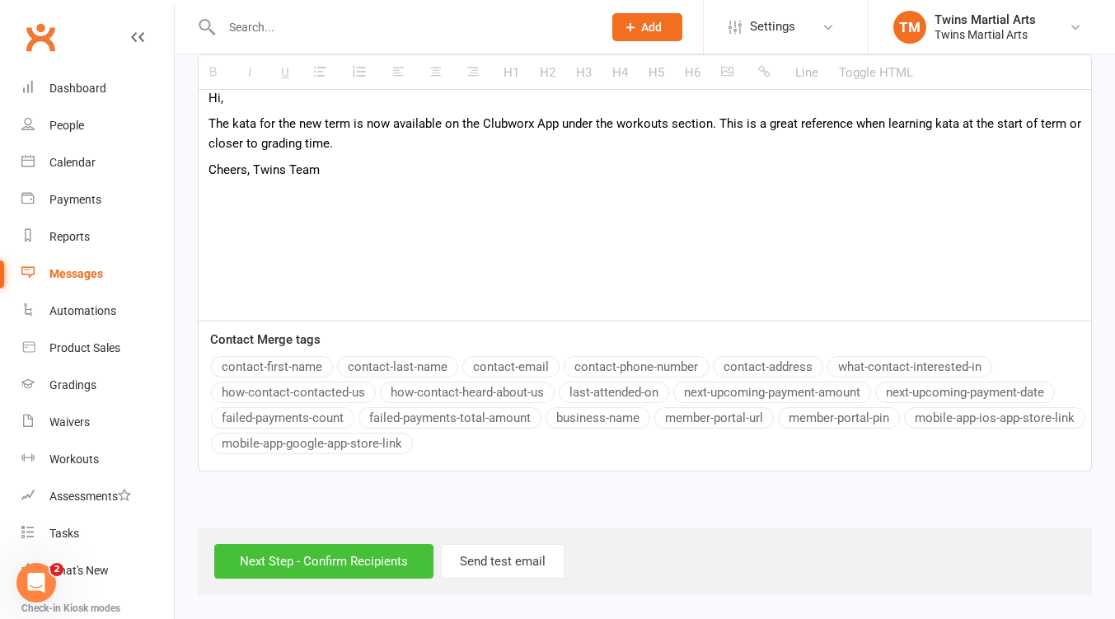
click at [325, 561] on input "Next Step - Confirm Recipients" at bounding box center [323, 561] width 219 height 35
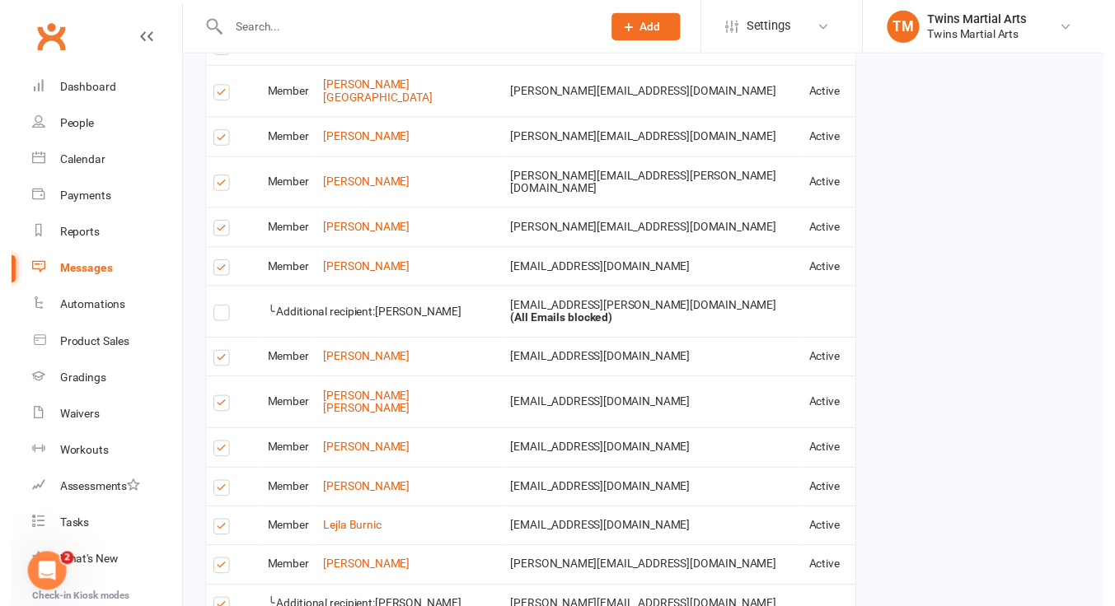
scroll to position [2188, 0]
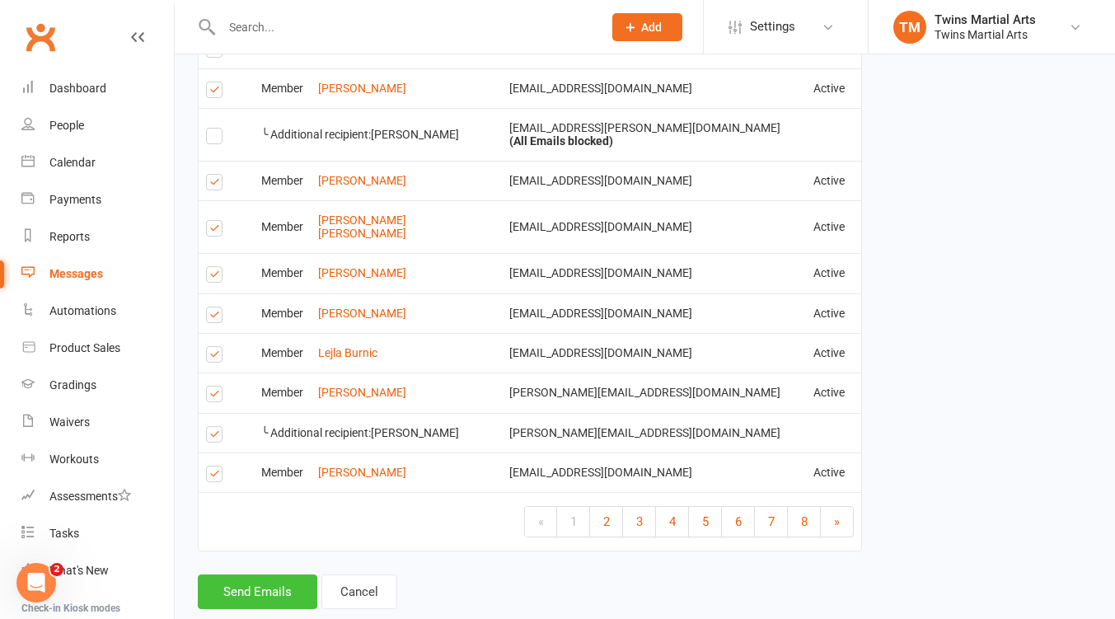
click at [241, 574] on button "Send Emails" at bounding box center [257, 591] width 119 height 35
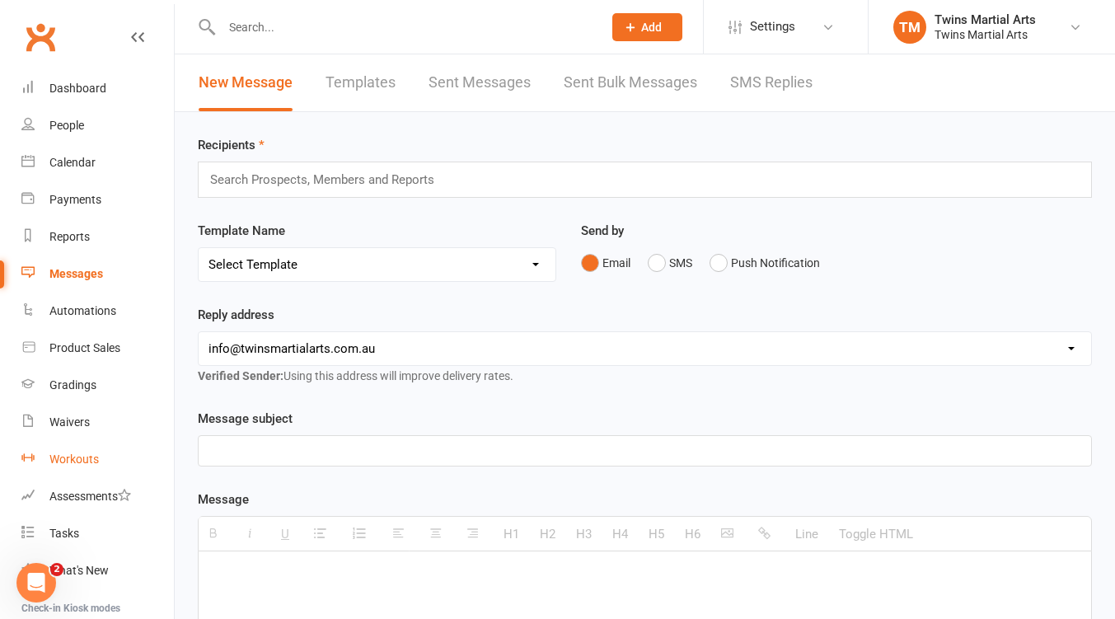
click at [69, 456] on div "Workouts" at bounding box center [73, 458] width 49 height 13
select select "25"
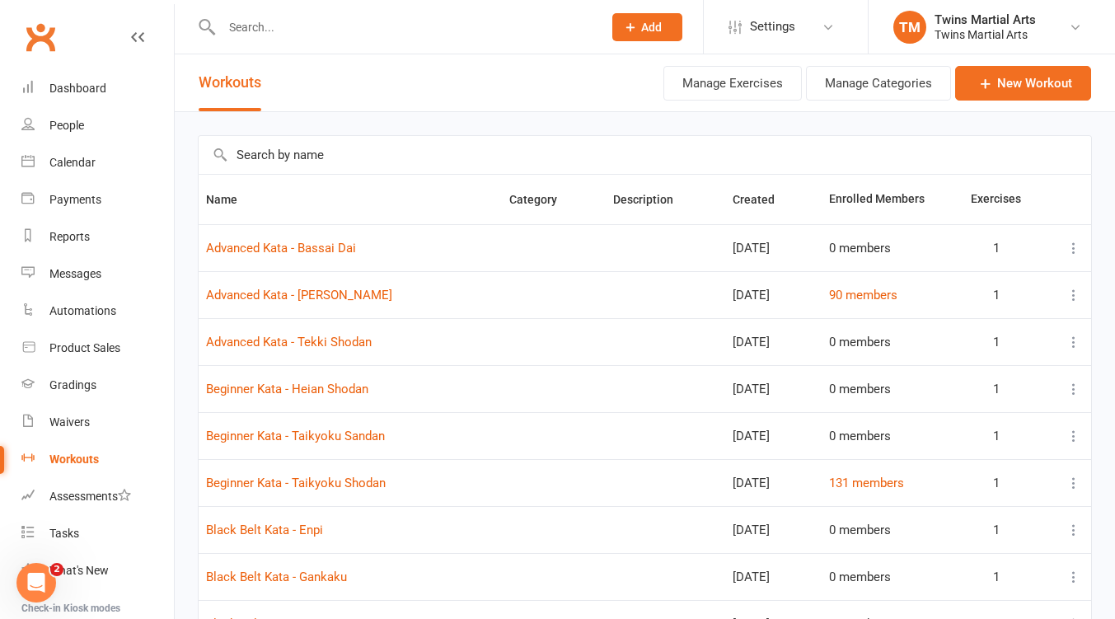
click at [1076, 292] on icon at bounding box center [1073, 295] width 16 height 16
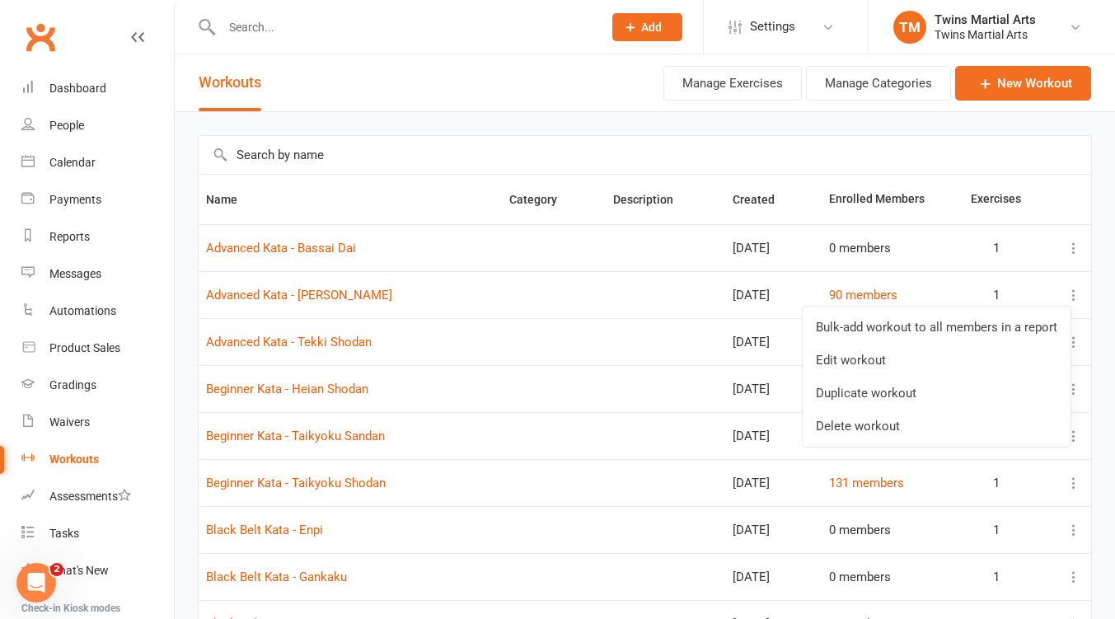
click at [873, 329] on link "Bulk-add workout to all members in a report" at bounding box center [936, 327] width 268 height 33
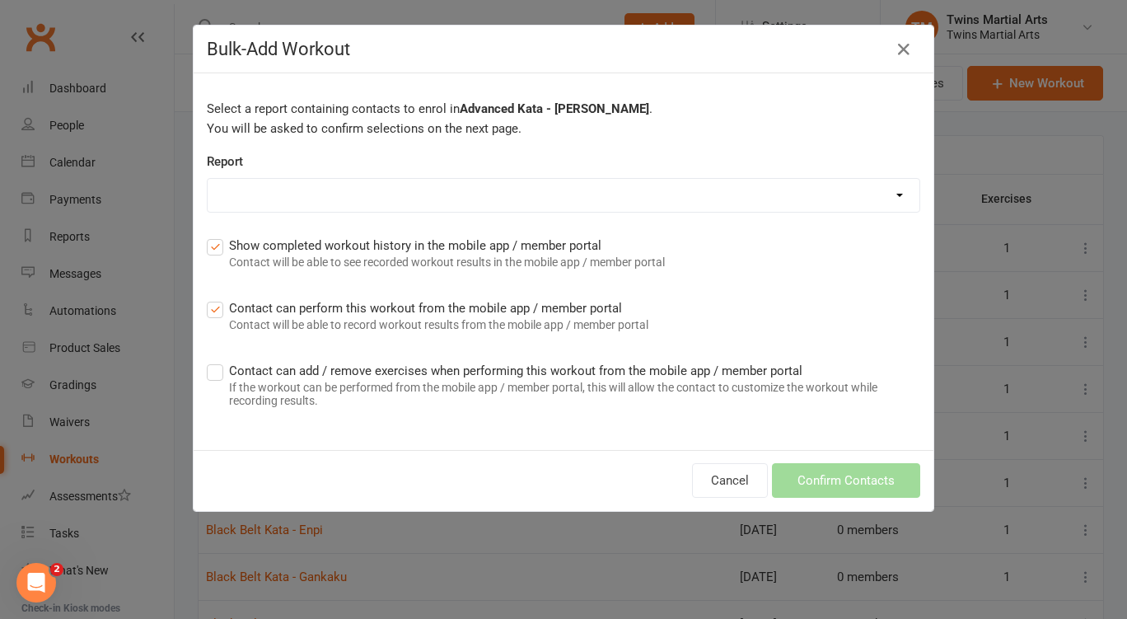
click at [461, 186] on select "Active members all dojos Active members Brunswick - Dom Active members for term…" at bounding box center [564, 195] width 712 height 33
select select "29"
click at [208, 179] on select "Active members all dojos Active members Brunswick - Dom Active members for term…" at bounding box center [564, 195] width 712 height 33
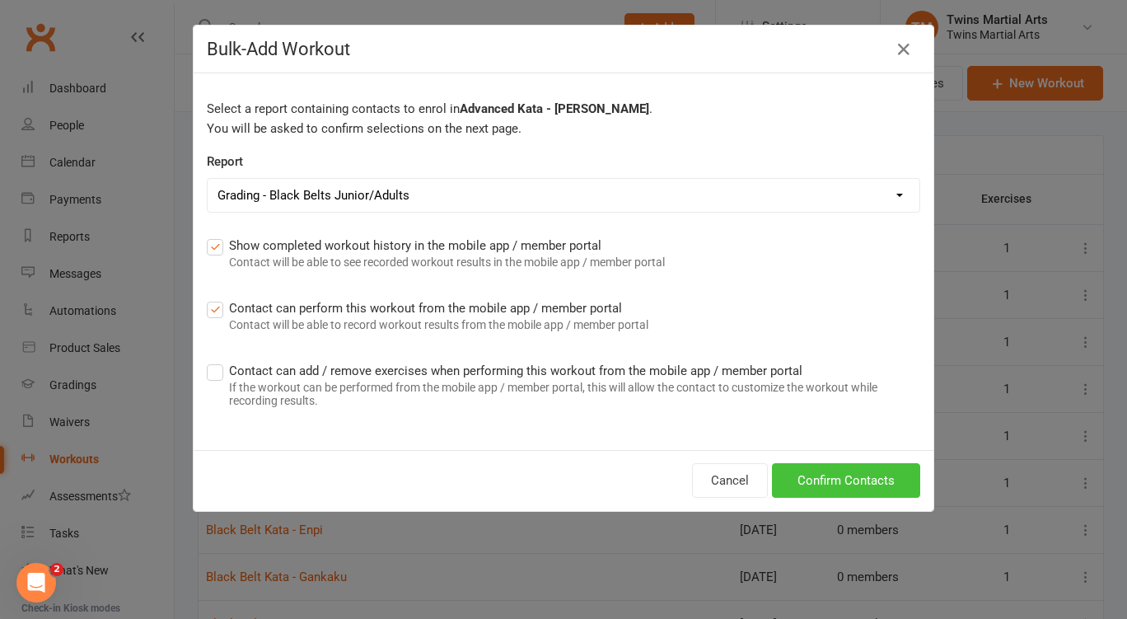
click at [886, 480] on button "Confirm Contacts" at bounding box center [846, 480] width 148 height 35
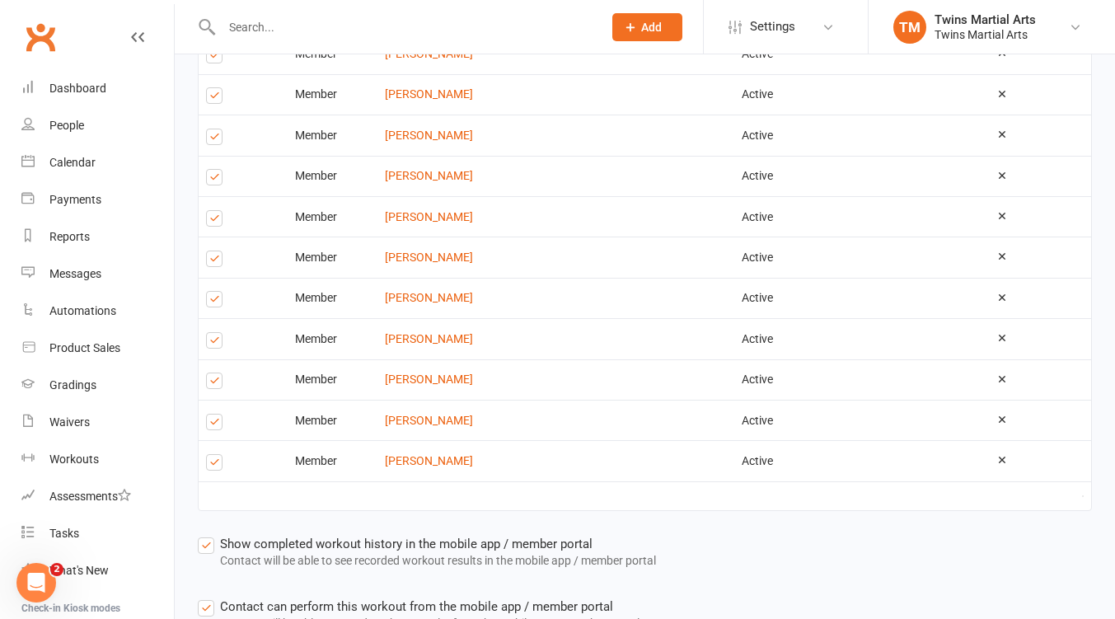
scroll to position [806, 0]
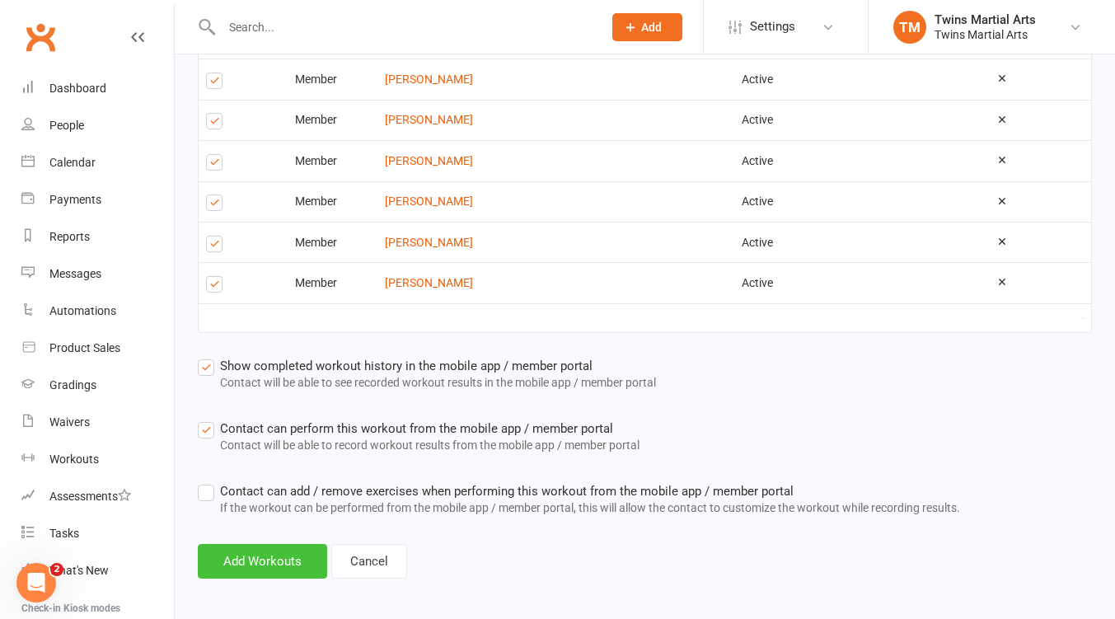
click at [269, 547] on button "Add Workouts" at bounding box center [262, 561] width 129 height 35
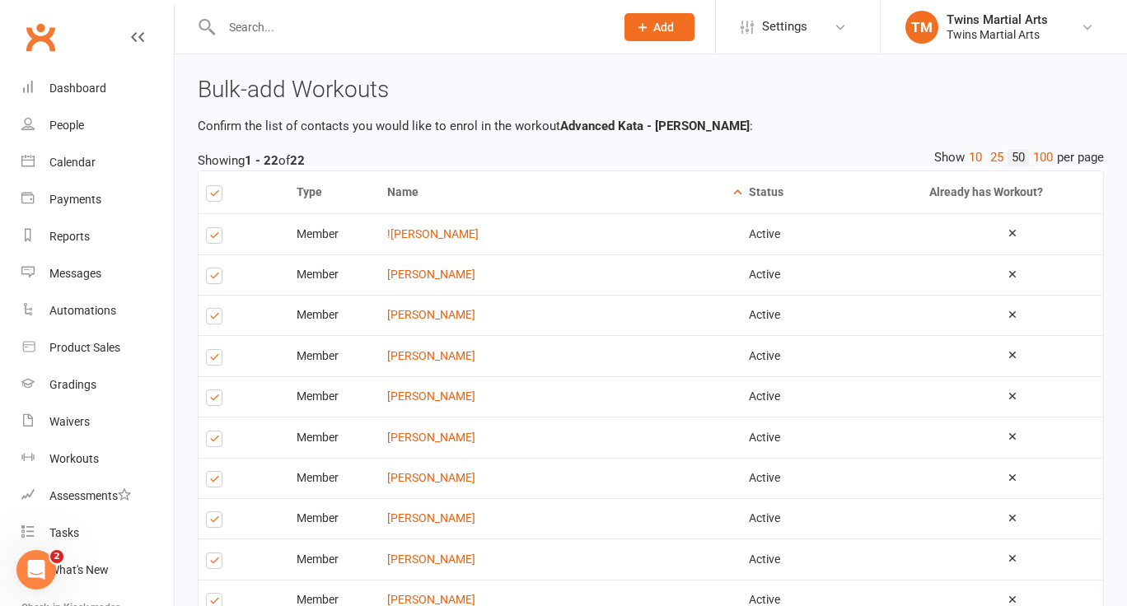
select select "25"
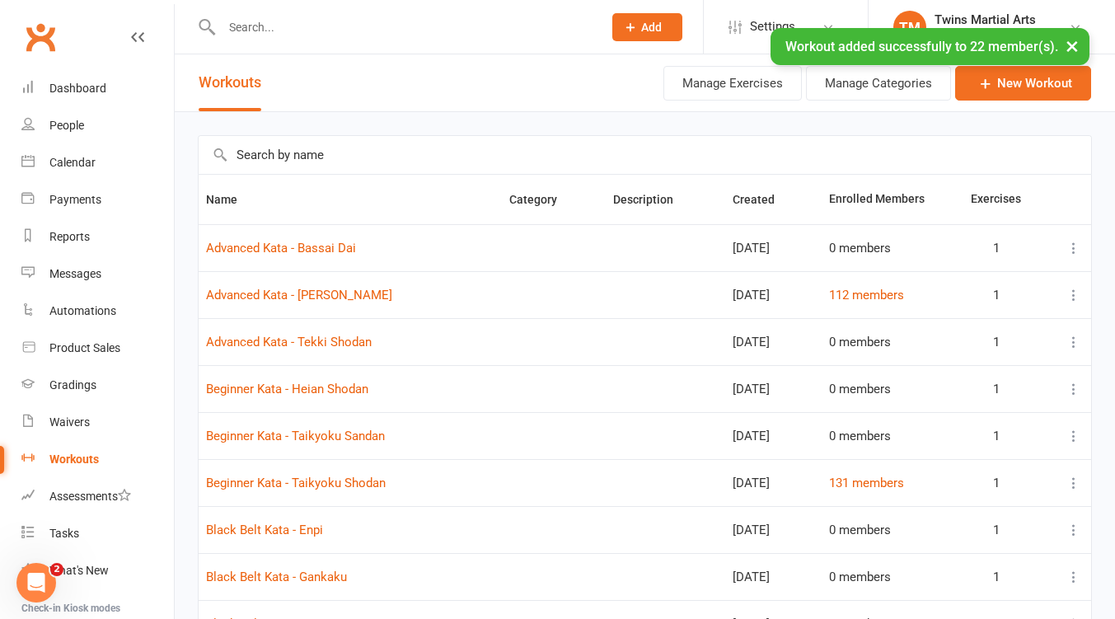
click at [1070, 482] on icon at bounding box center [1073, 483] width 16 height 16
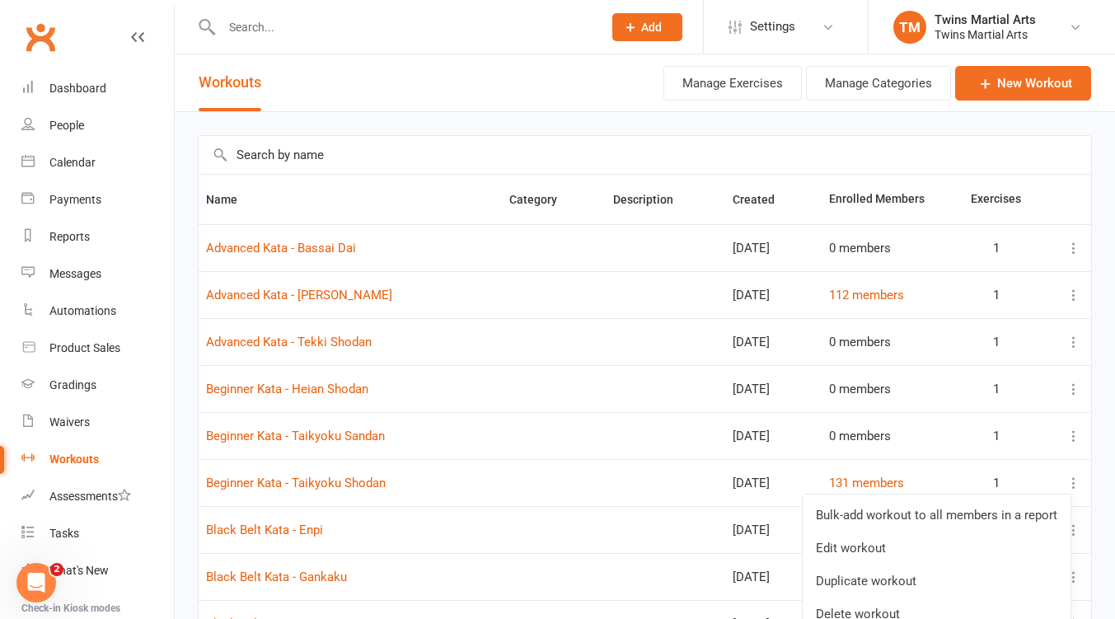
click at [924, 517] on link "Bulk-add workout to all members in a report" at bounding box center [936, 514] width 268 height 33
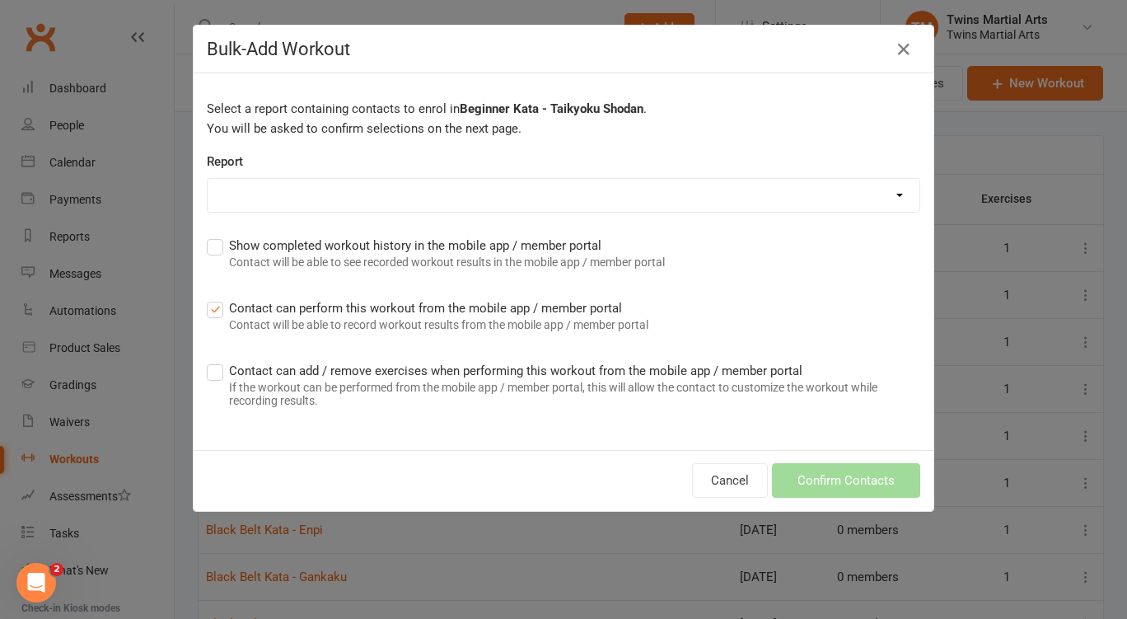
click at [469, 187] on select "Active members all dojos Active members Brunswick - Dom Active members for term…" at bounding box center [564, 195] width 712 height 33
select select "29"
click at [208, 179] on select "Active members all dojos Active members Brunswick - Dom Active members for term…" at bounding box center [564, 195] width 712 height 33
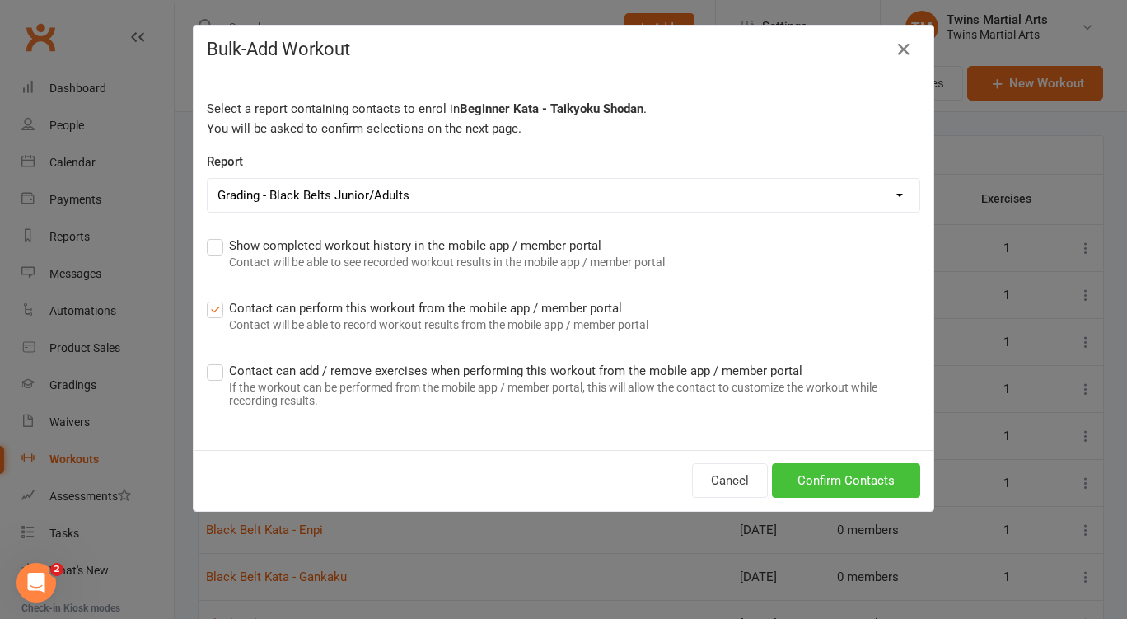
click at [840, 482] on button "Confirm Contacts" at bounding box center [846, 480] width 148 height 35
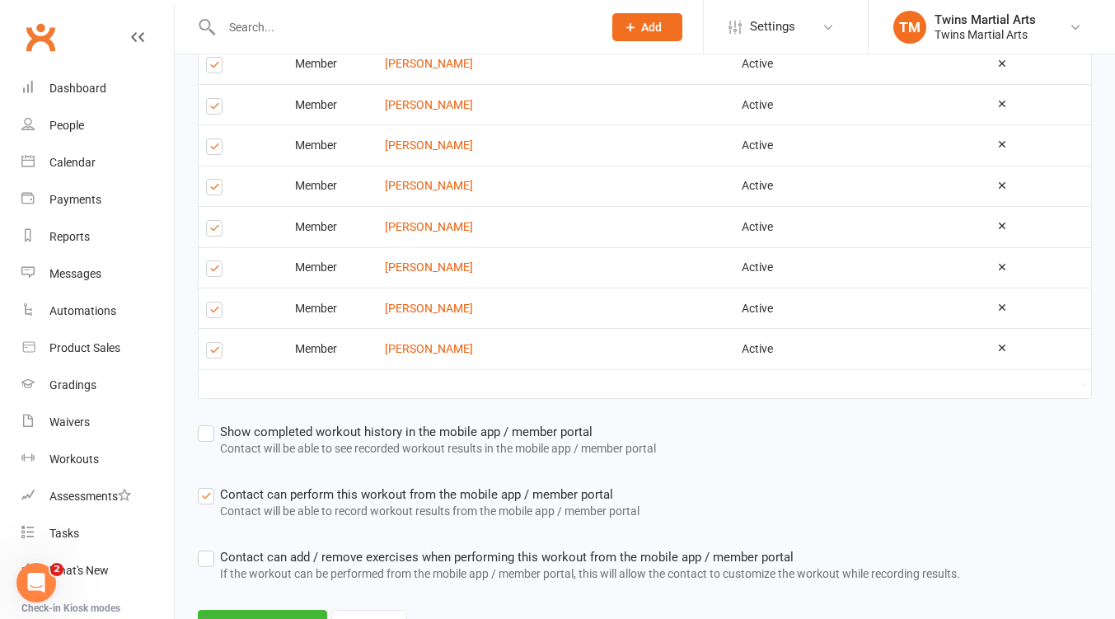
scroll to position [806, 0]
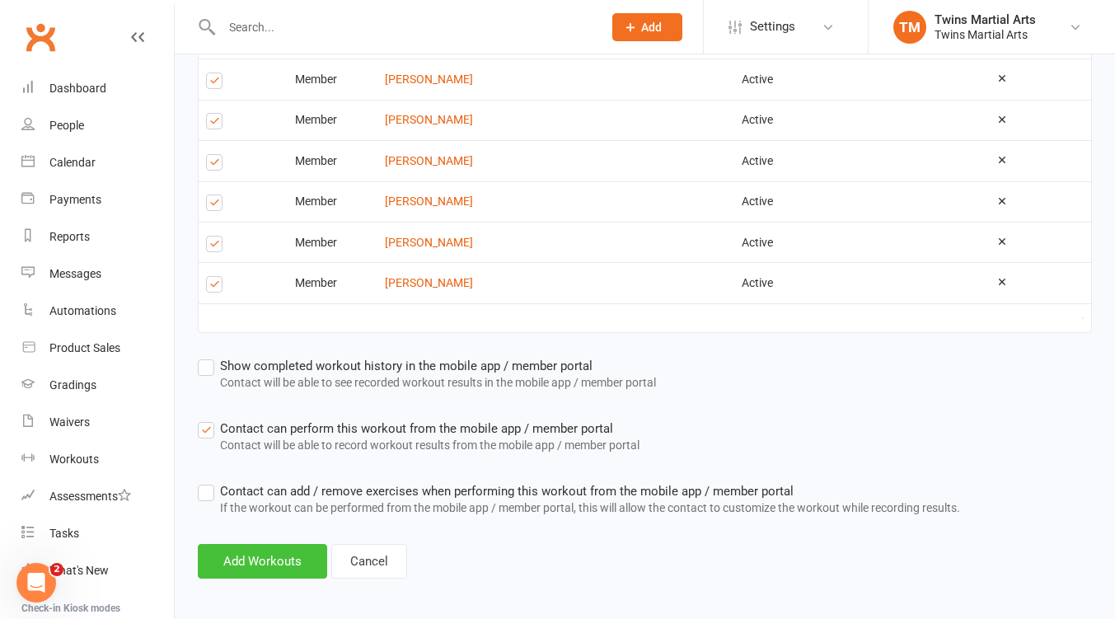
click at [258, 555] on button "Add Workouts" at bounding box center [262, 561] width 129 height 35
select select "25"
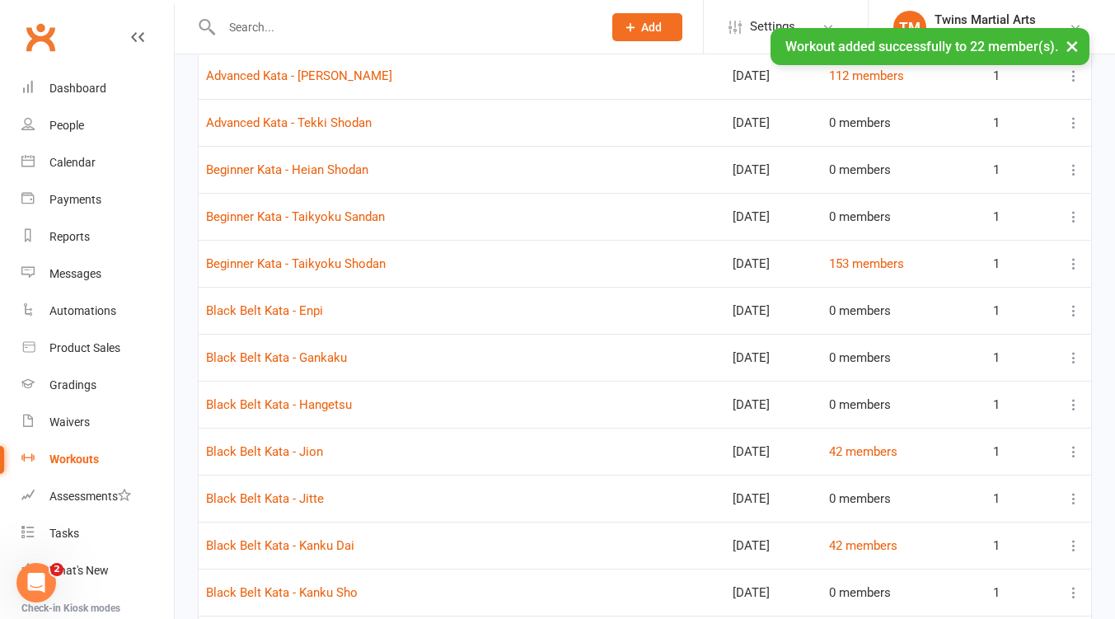
scroll to position [439, 0]
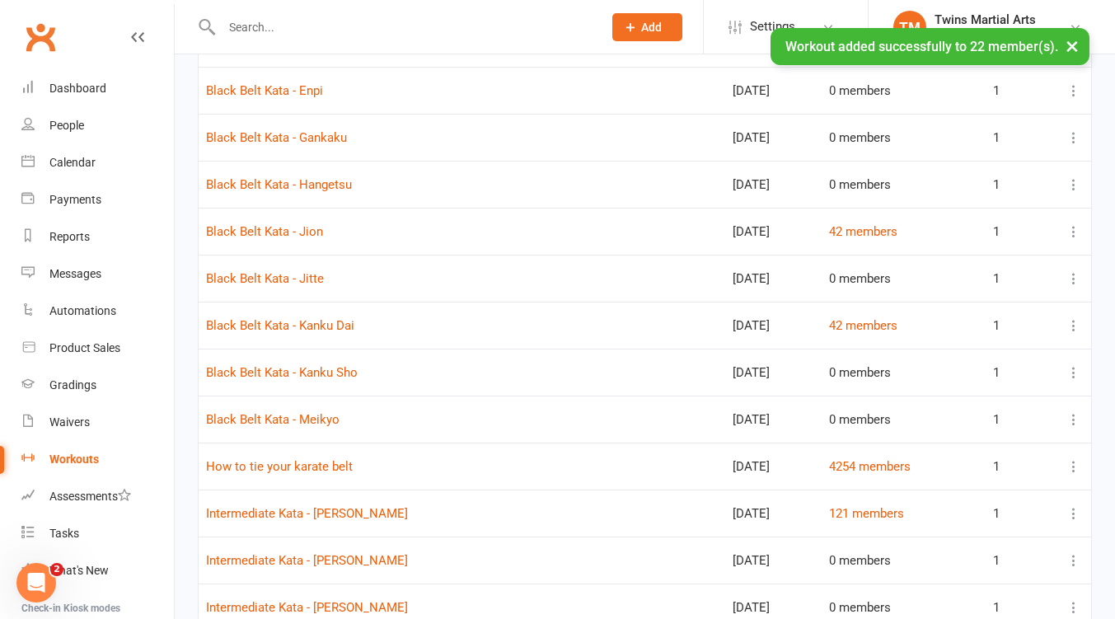
click at [1071, 517] on icon at bounding box center [1073, 513] width 16 height 16
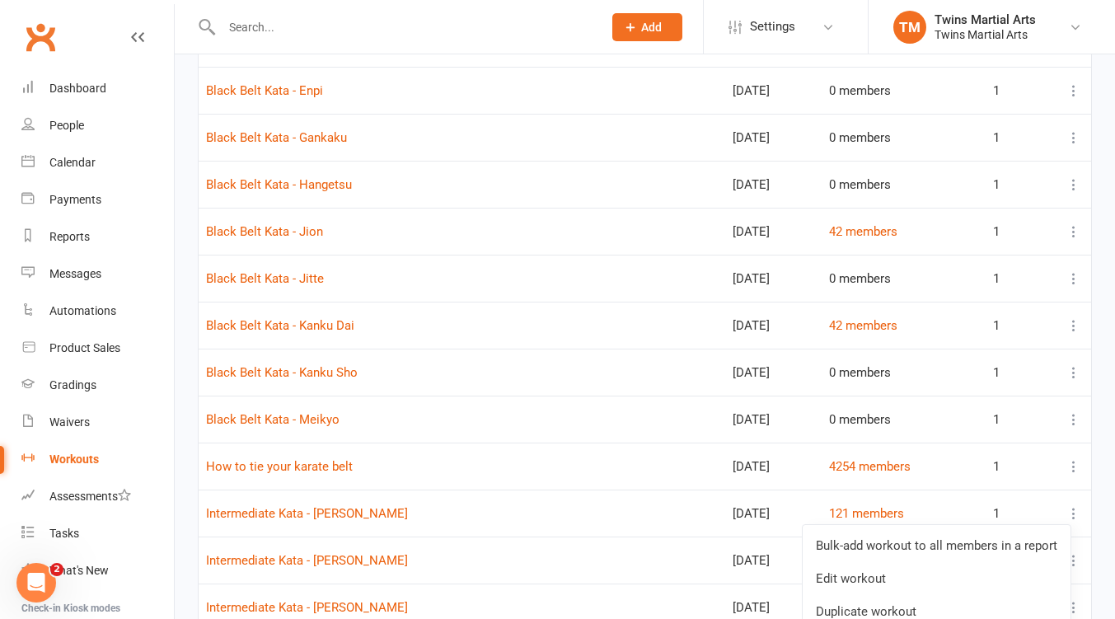
click at [918, 545] on link "Bulk-add workout to all members in a report" at bounding box center [936, 545] width 268 height 33
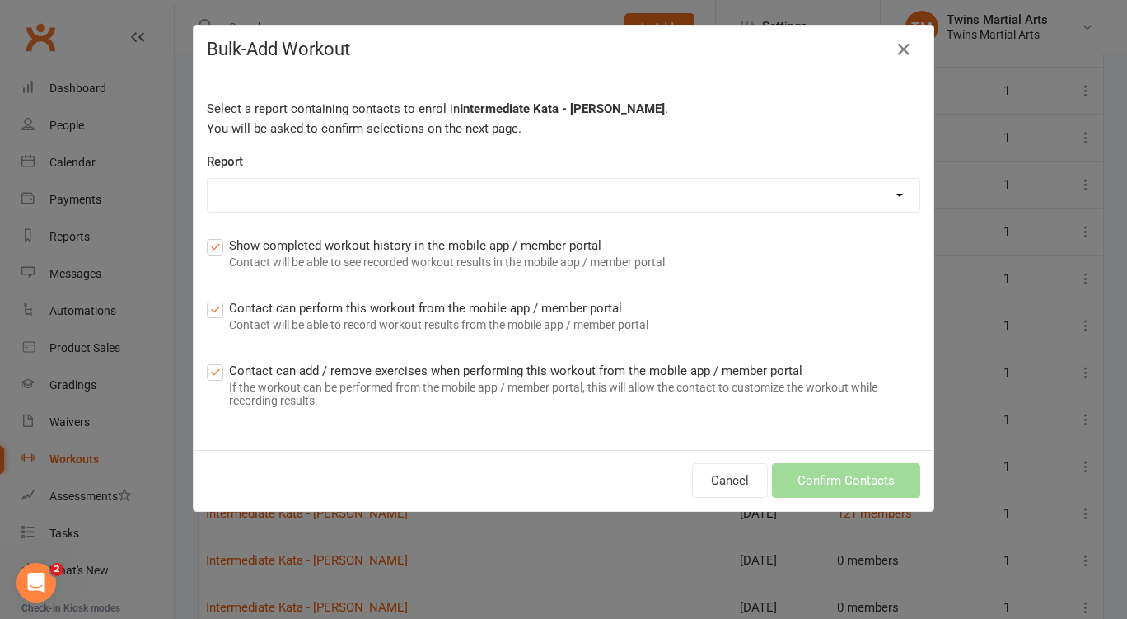
click at [482, 183] on select "Active members all dojos Active members Brunswick - Dom Active members for term…" at bounding box center [564, 195] width 712 height 33
select select "29"
click at [208, 179] on select "Active members all dojos Active members Brunswick - Dom Active members for term…" at bounding box center [564, 195] width 712 height 33
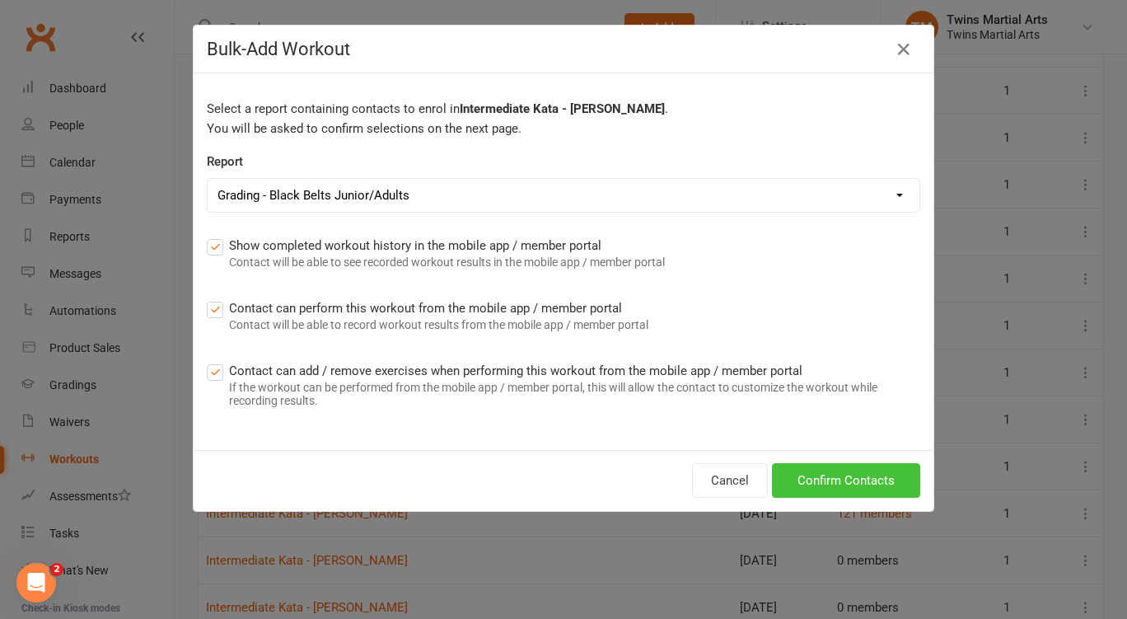
click at [853, 478] on button "Confirm Contacts" at bounding box center [846, 480] width 148 height 35
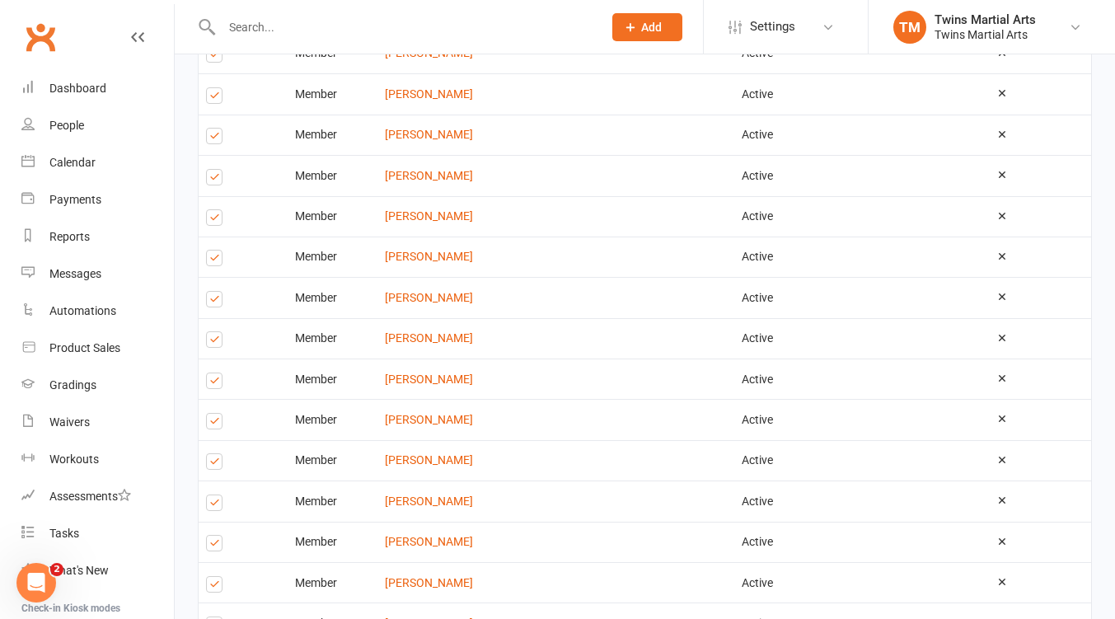
scroll to position [806, 0]
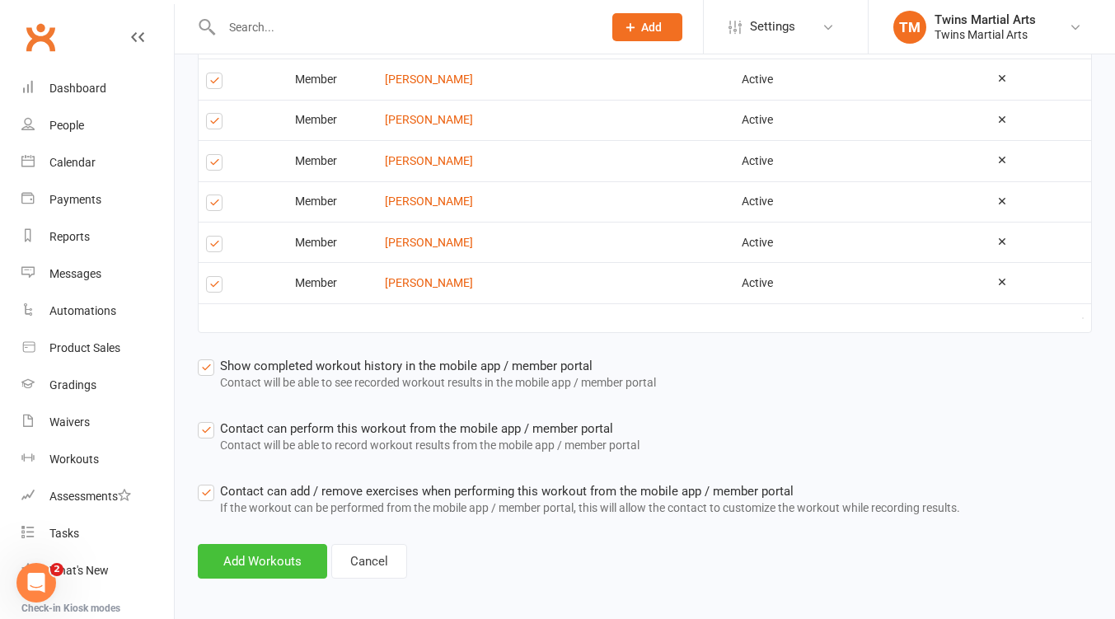
click at [250, 549] on button "Add Workouts" at bounding box center [262, 561] width 129 height 35
select select "25"
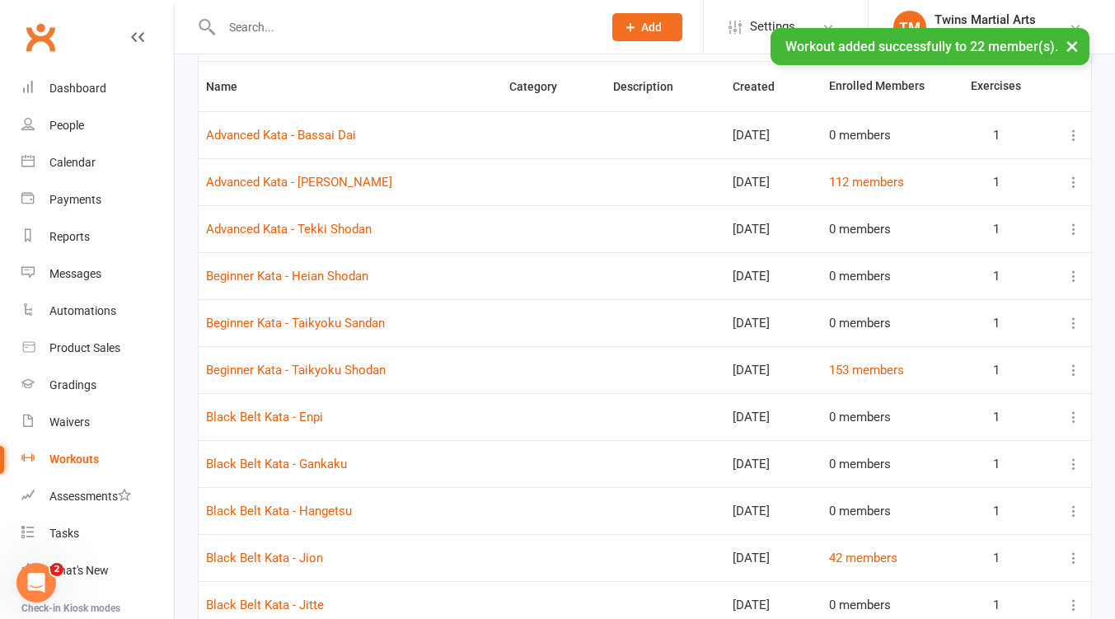
scroll to position [219, 0]
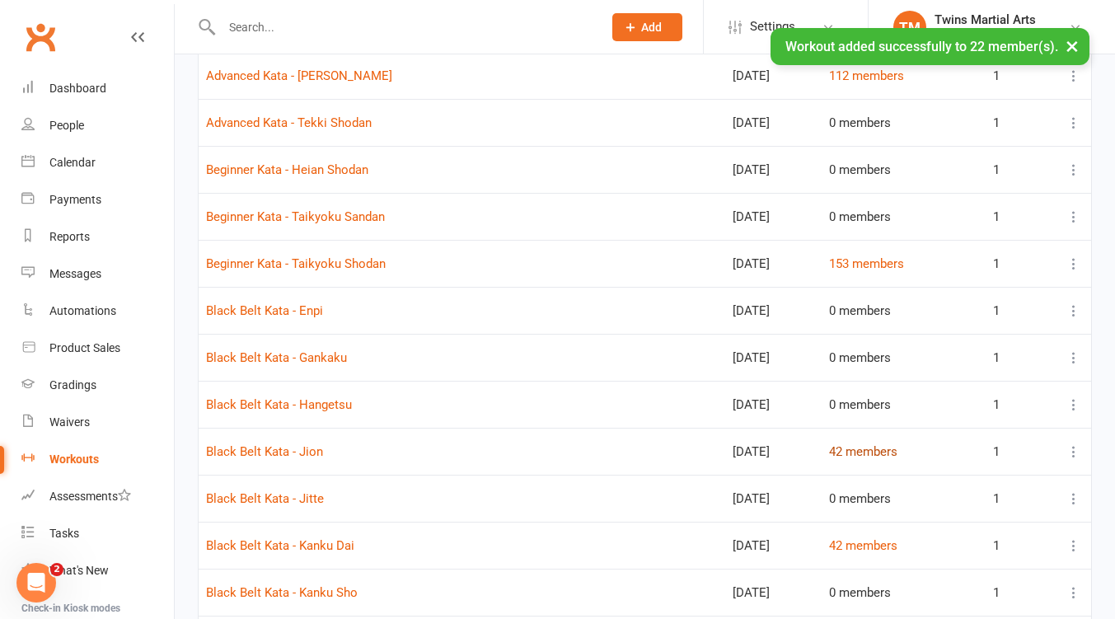
click at [865, 456] on link "42 members" at bounding box center [863, 451] width 68 height 15
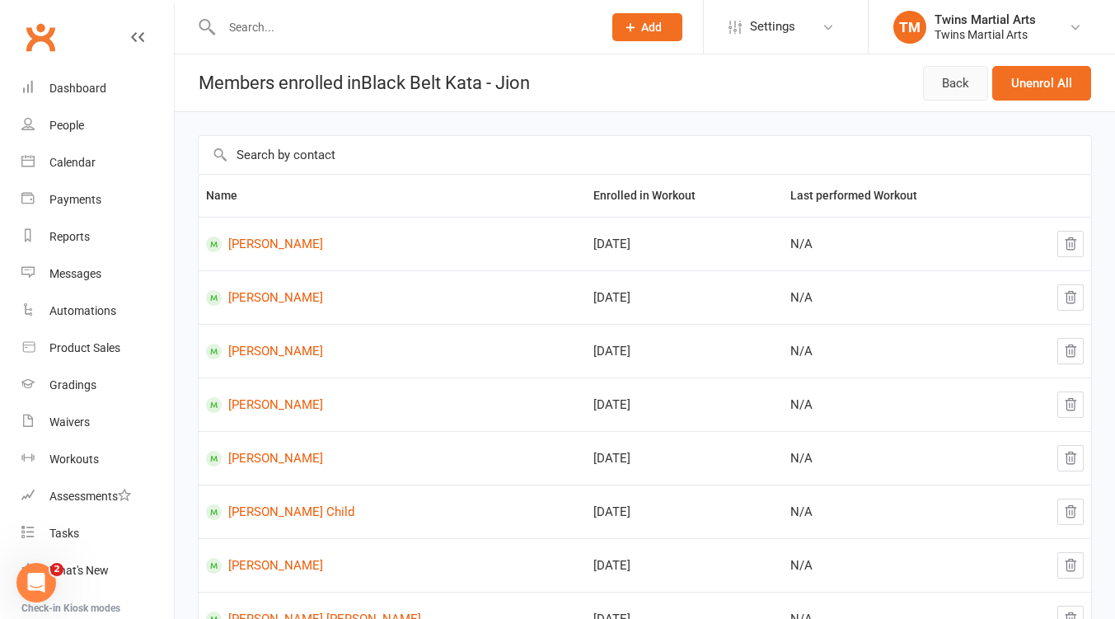
click at [954, 84] on link "Back" at bounding box center [955, 83] width 65 height 35
select select "25"
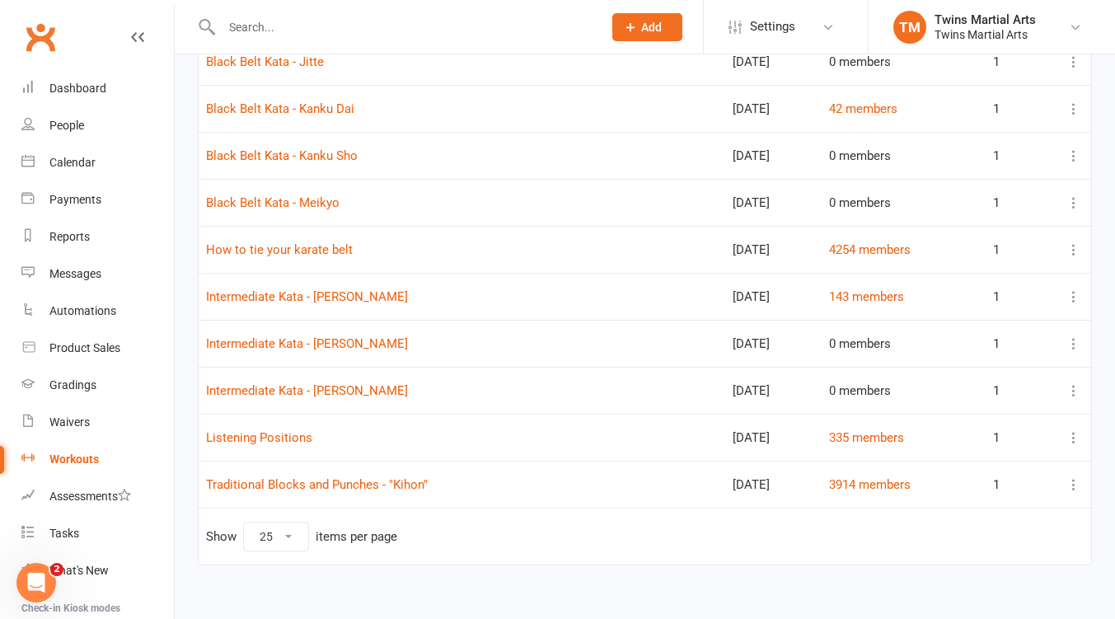
scroll to position [659, 0]
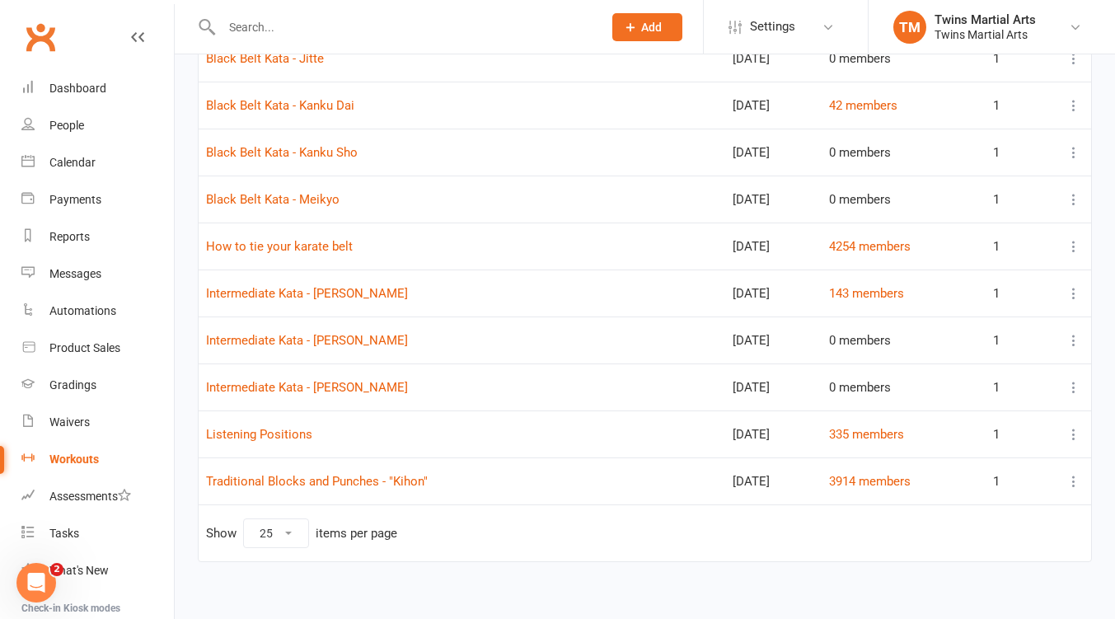
click at [1074, 200] on icon at bounding box center [1073, 199] width 16 height 16
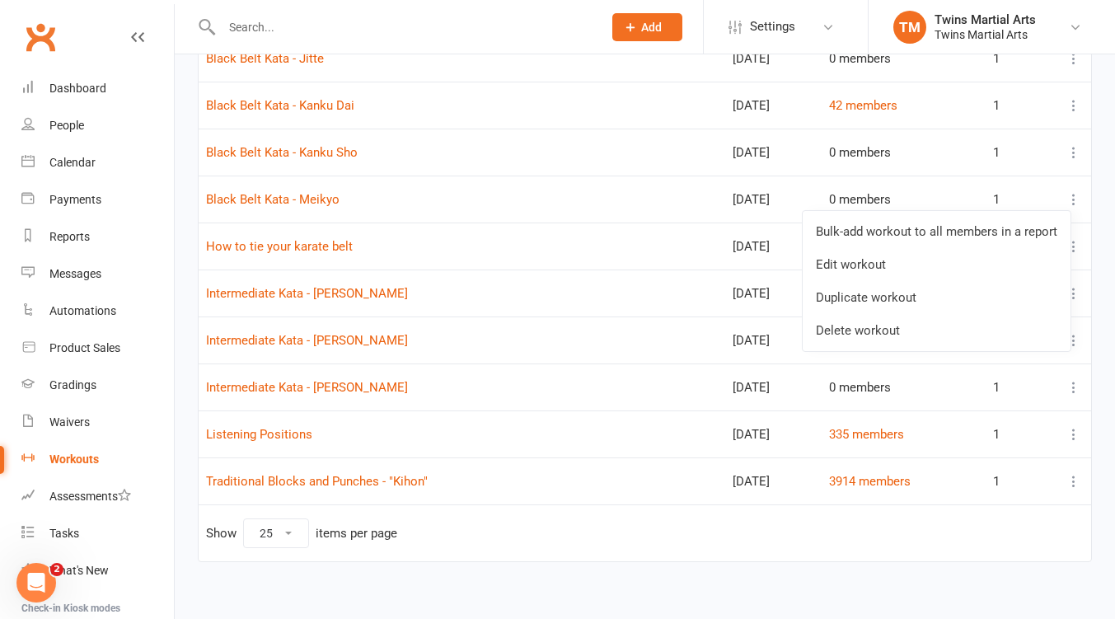
click at [900, 237] on link "Bulk-add workout to all members in a report" at bounding box center [936, 231] width 268 height 33
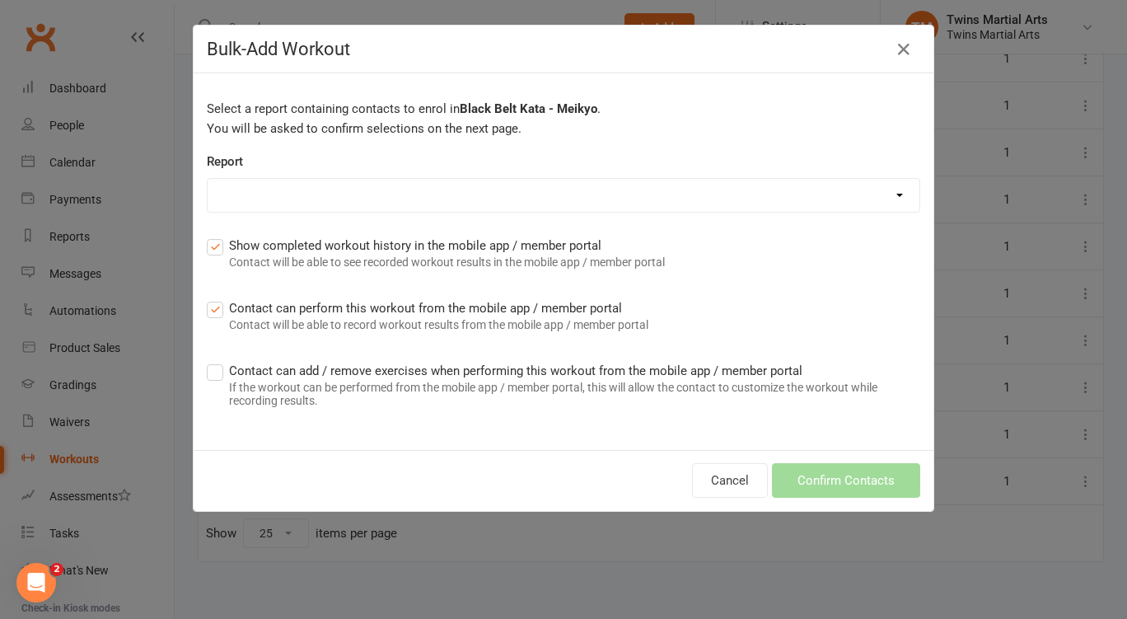
click at [468, 190] on select "Active members all dojos Active members Brunswick - Dom Active members for term…" at bounding box center [564, 195] width 712 height 33
click at [898, 44] on icon "button" at bounding box center [904, 50] width 20 height 20
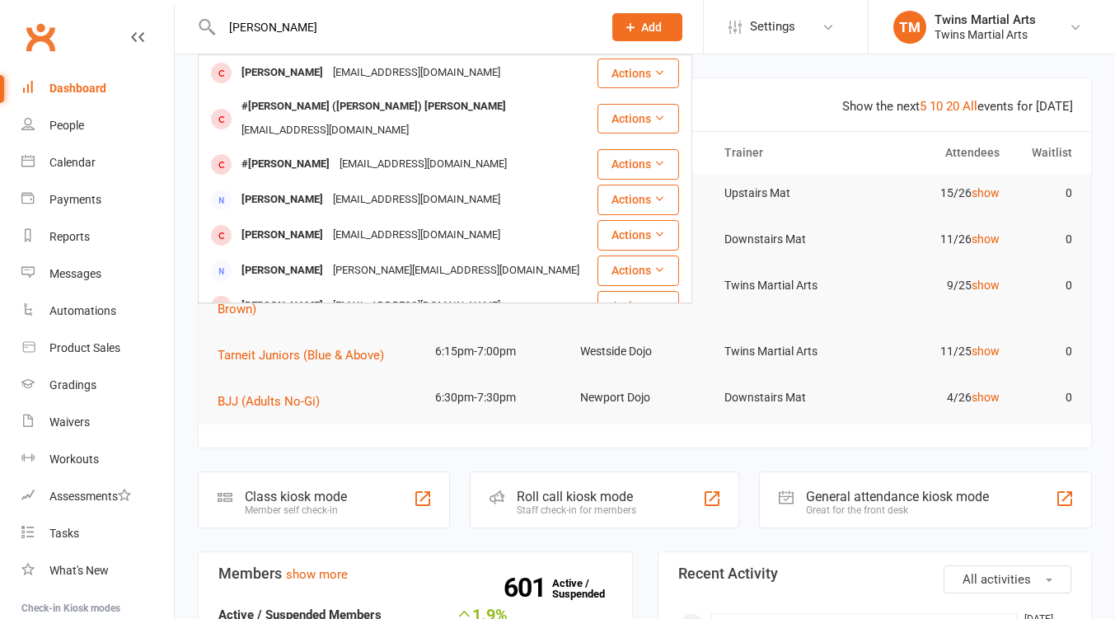
type input "[PERSON_NAME]"
click at [369, 76] on div "[EMAIL_ADDRESS][DOMAIN_NAME]" at bounding box center [416, 73] width 177 height 24
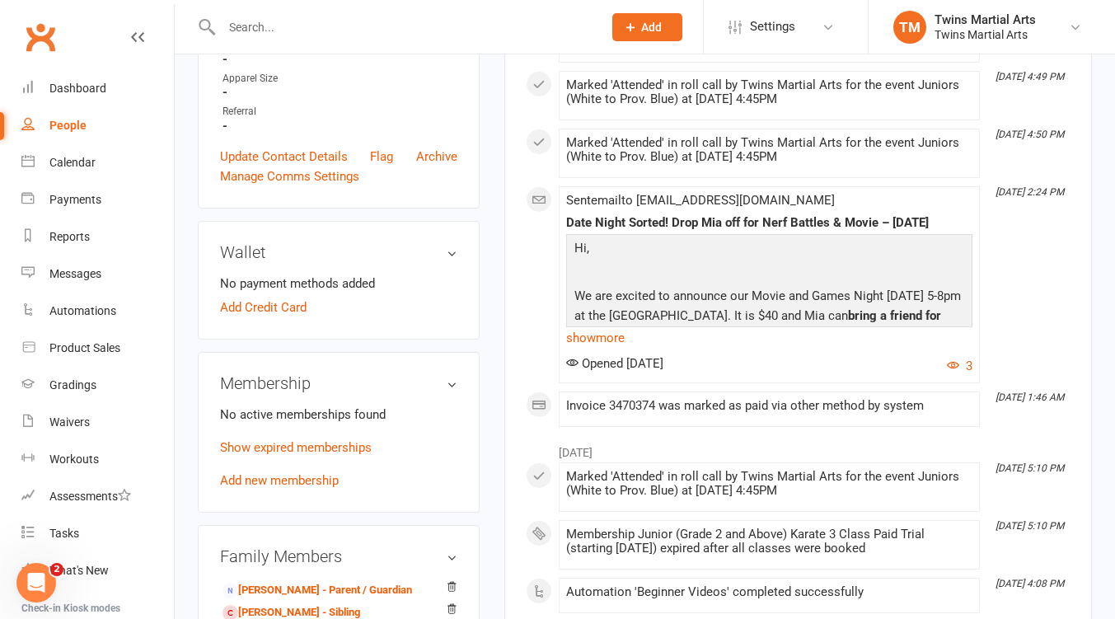
scroll to position [878, 0]
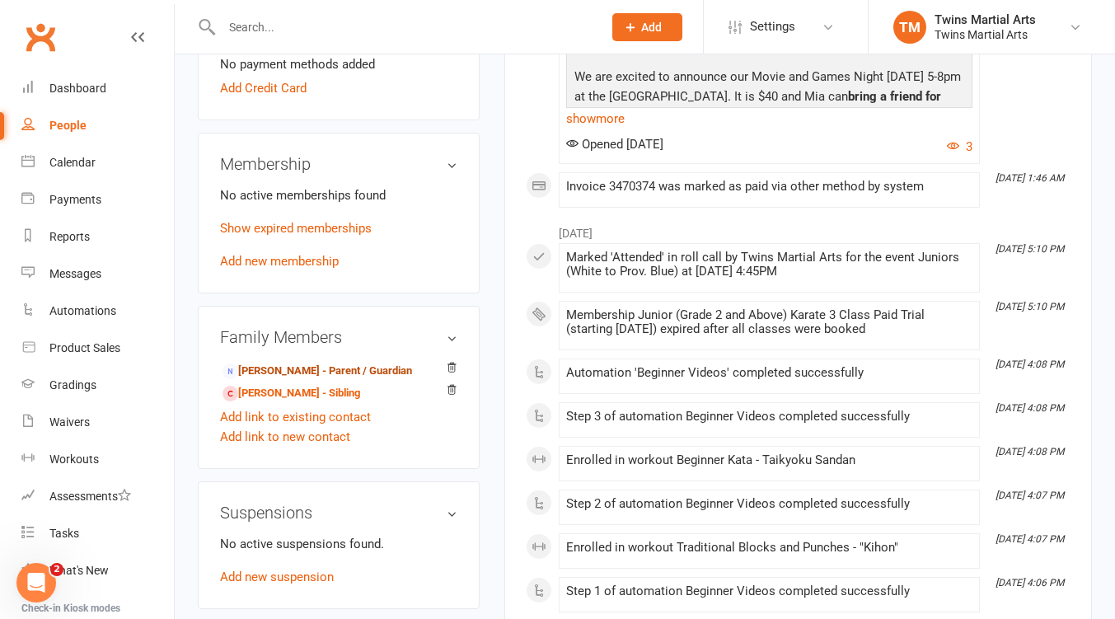
click at [311, 376] on link "[PERSON_NAME] - Parent / Guardian" at bounding box center [316, 370] width 189 height 17
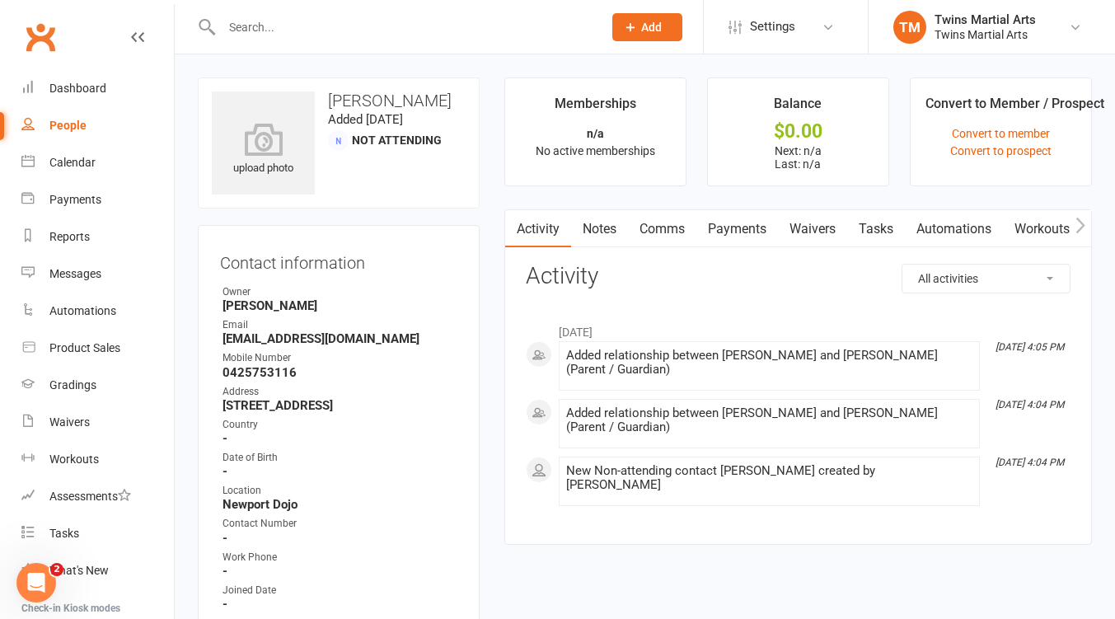
click at [821, 229] on link "Waivers" at bounding box center [812, 229] width 69 height 38
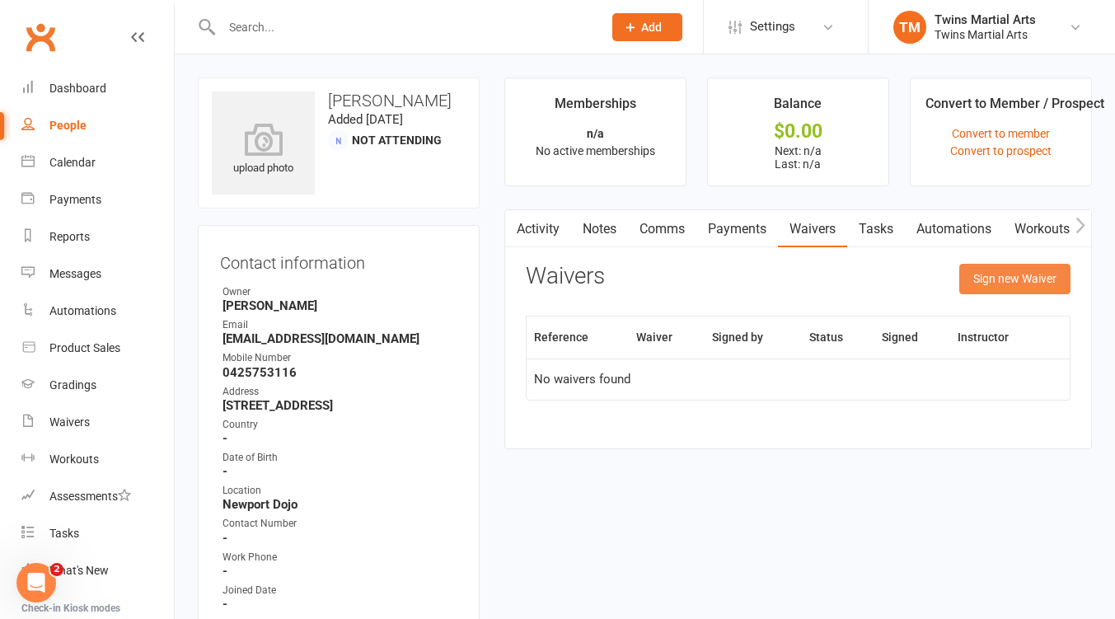
click at [988, 282] on button "Sign new Waiver" at bounding box center [1014, 279] width 111 height 30
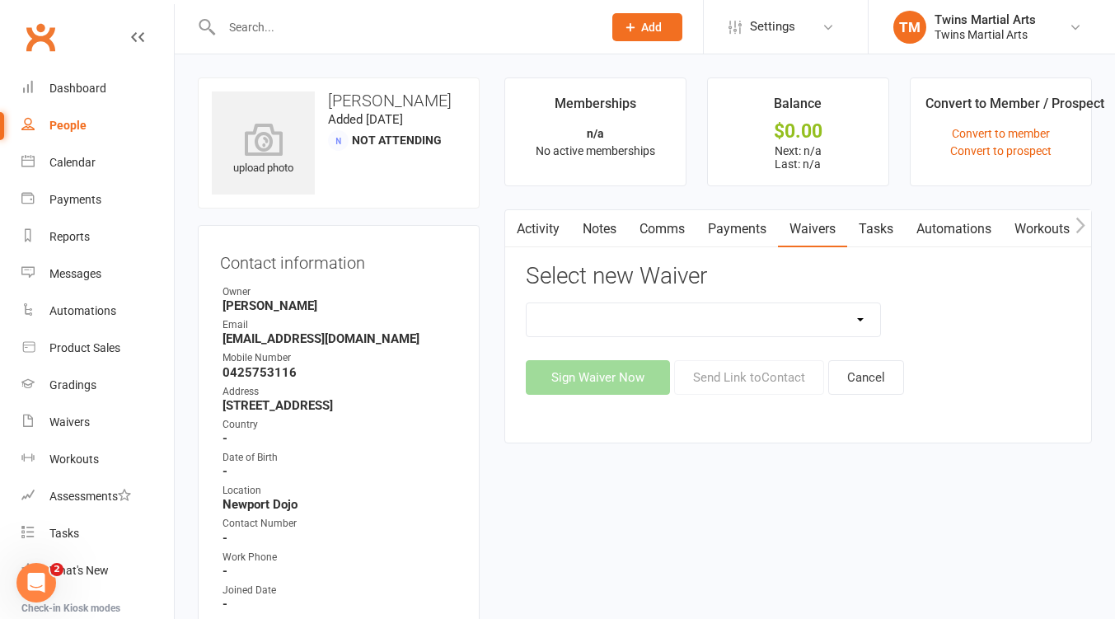
click at [775, 320] on select "Newport Paid Trial (waiver only) Paid Trial Newport Paid Trial Parkville Paid T…" at bounding box center [702, 319] width 353 height 33
select select "5584"
click at [526, 303] on select "Newport Paid Trial (waiver only) Paid Trial Newport Paid Trial Parkville Paid T…" at bounding box center [702, 319] width 353 height 33
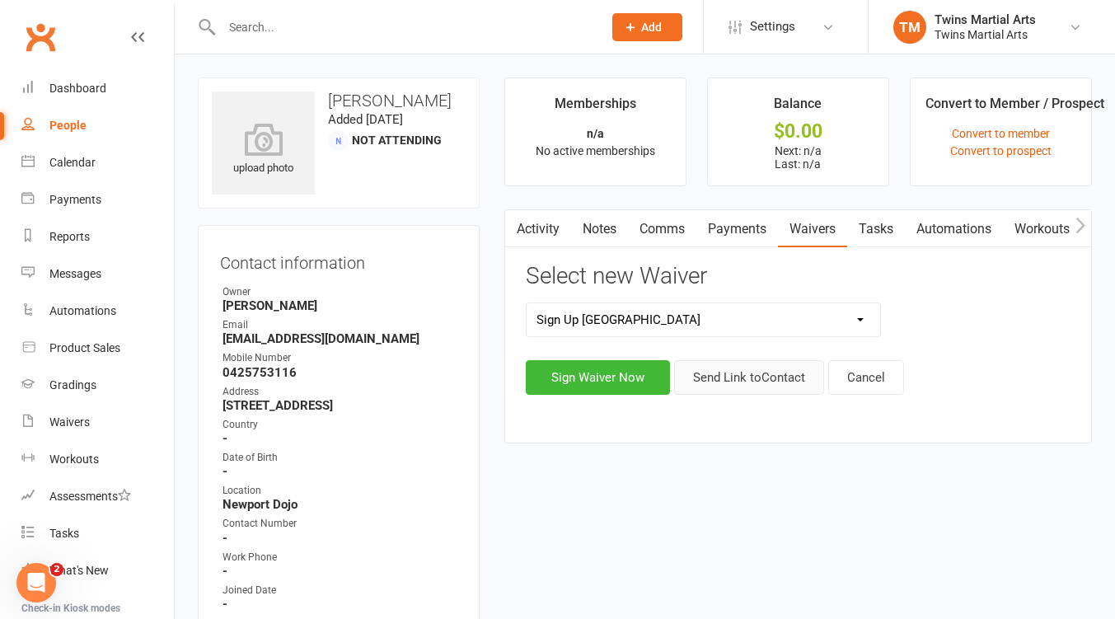
click at [743, 378] on button "Send Link to Contact" at bounding box center [749, 377] width 150 height 35
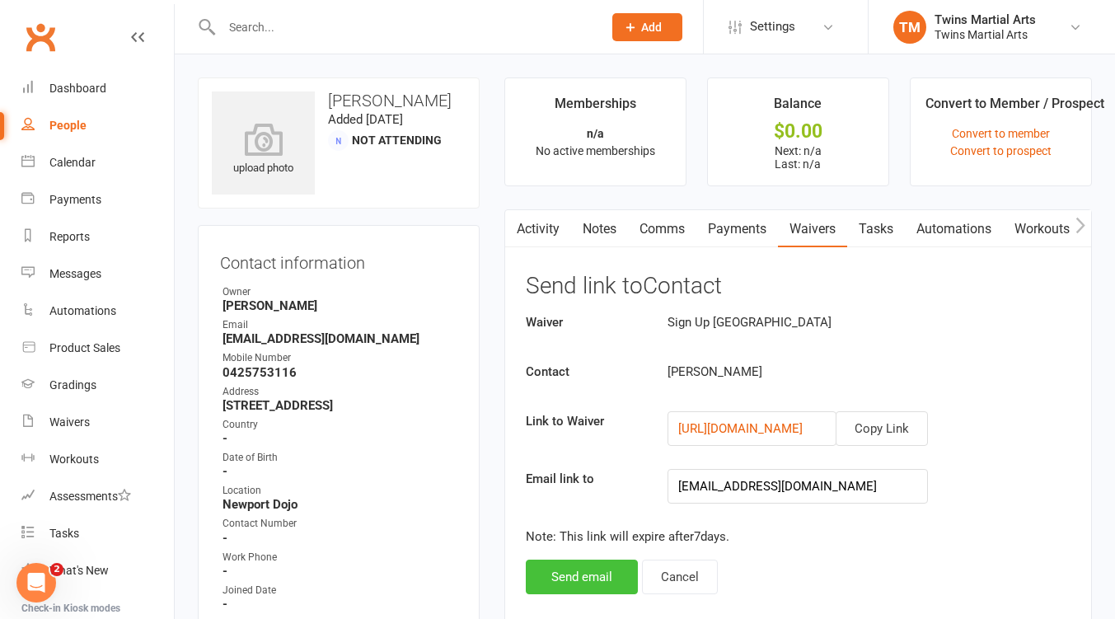
click at [594, 576] on button "Send email" at bounding box center [582, 576] width 112 height 35
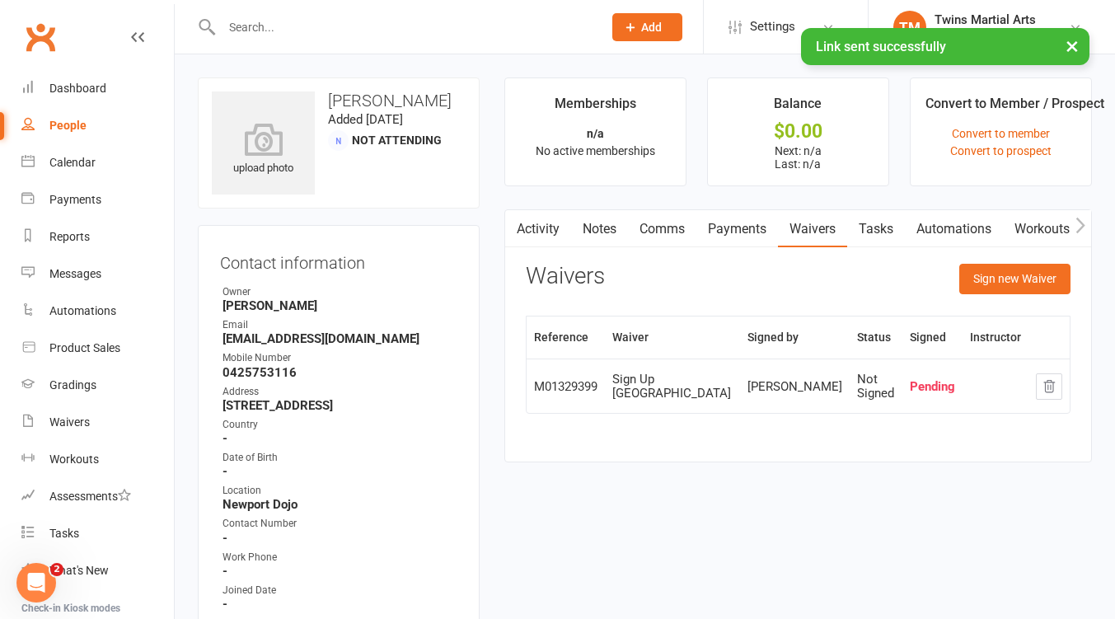
click at [334, 27] on input "text" at bounding box center [404, 27] width 374 height 23
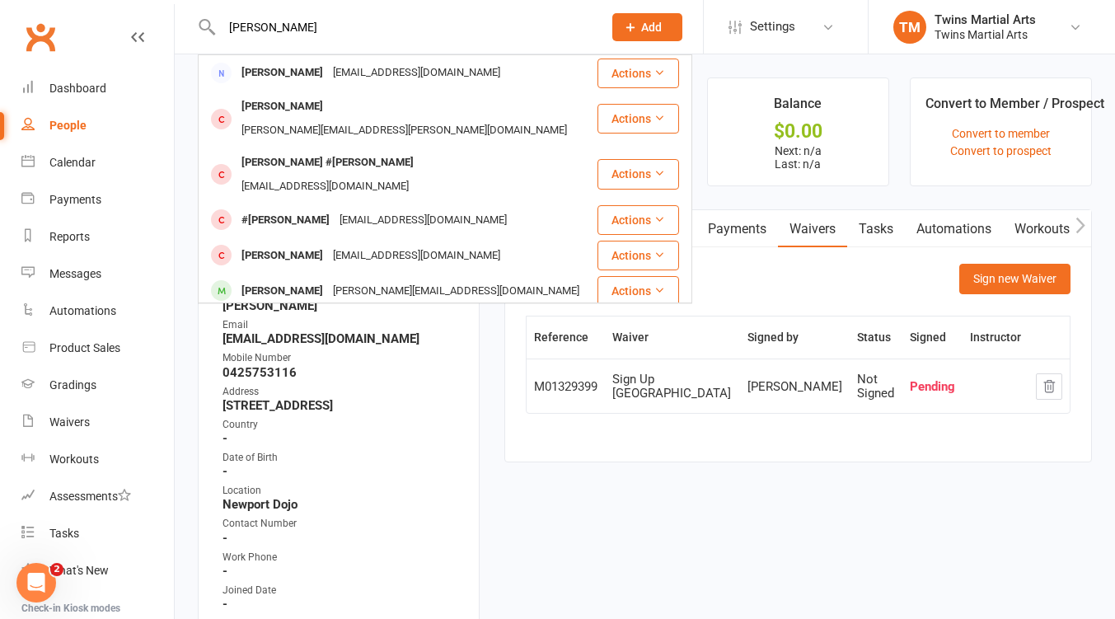
type input "[PERSON_NAME]"
click at [291, 244] on div "[PERSON_NAME]" at bounding box center [281, 256] width 91 height 24
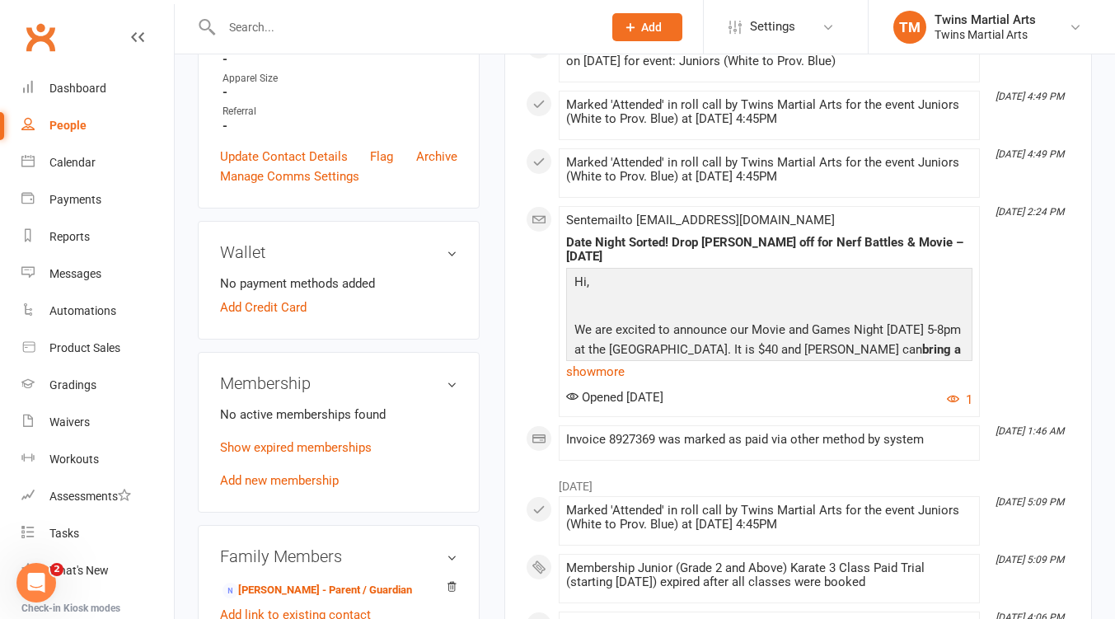
scroll to position [879, 0]
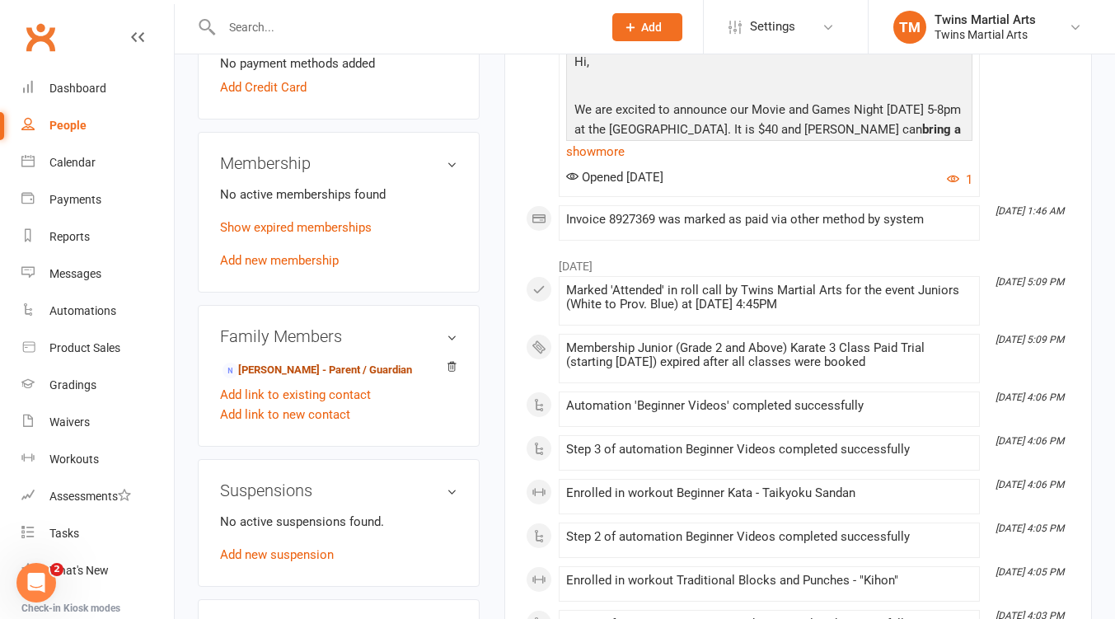
click at [308, 374] on link "[PERSON_NAME] - Parent / Guardian" at bounding box center [316, 370] width 189 height 17
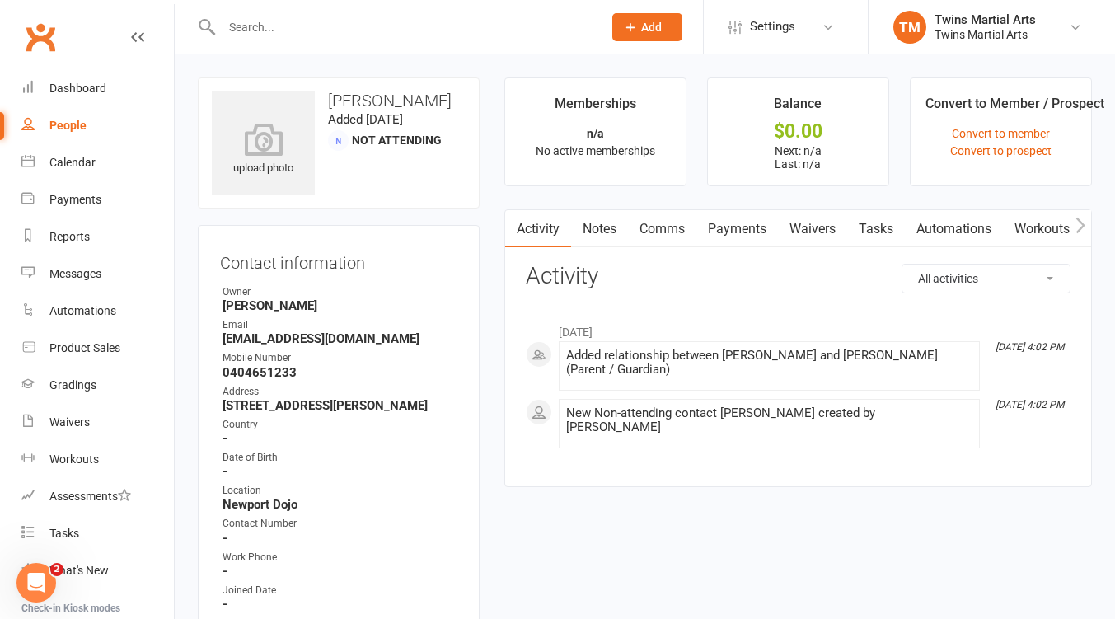
click at [809, 230] on link "Waivers" at bounding box center [812, 229] width 69 height 38
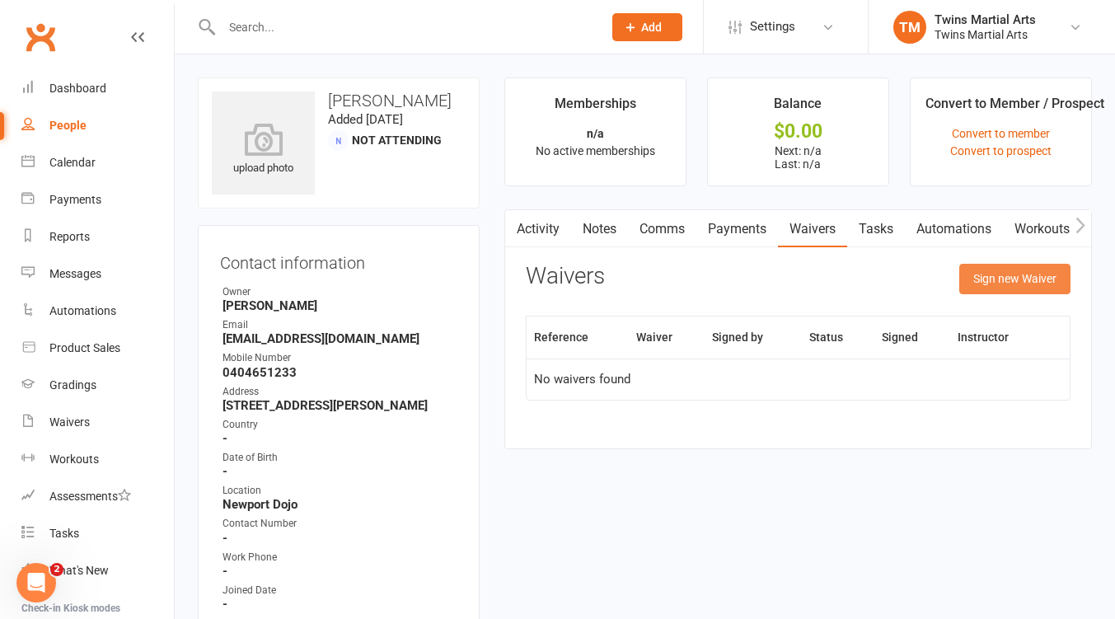
click at [1032, 285] on button "Sign new Waiver" at bounding box center [1014, 279] width 111 height 30
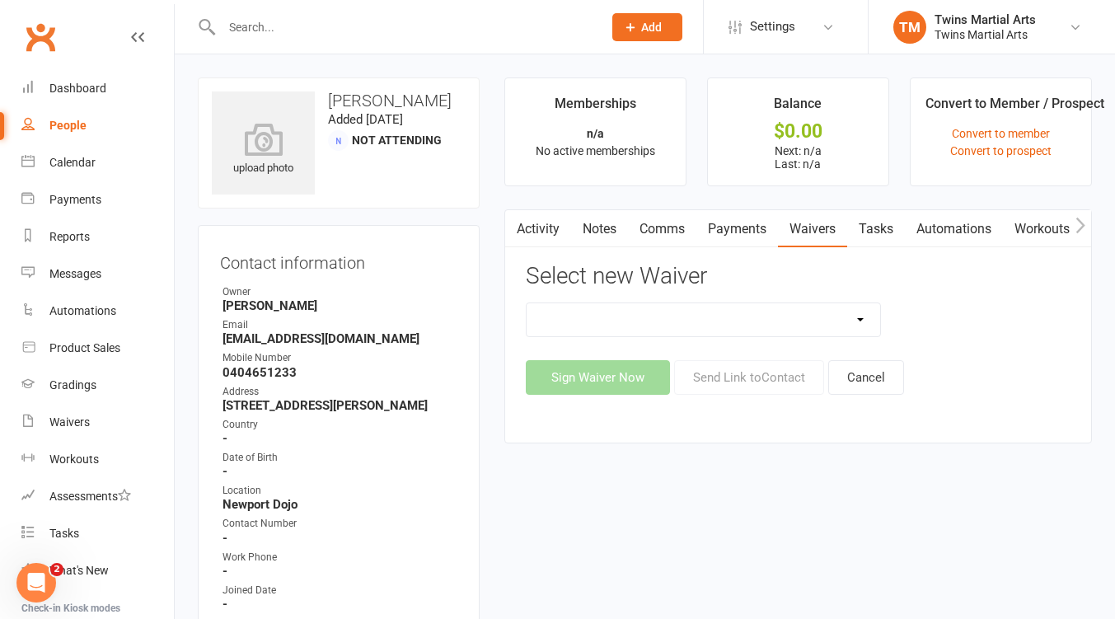
click at [866, 317] on select "Newport Paid Trial (waiver only) Paid Trial Newport Paid Trial Parkville Paid T…" at bounding box center [702, 319] width 353 height 33
select select "5584"
click at [526, 303] on select "Newport Paid Trial (waiver only) Paid Trial Newport Paid Trial Parkville Paid T…" at bounding box center [702, 319] width 353 height 33
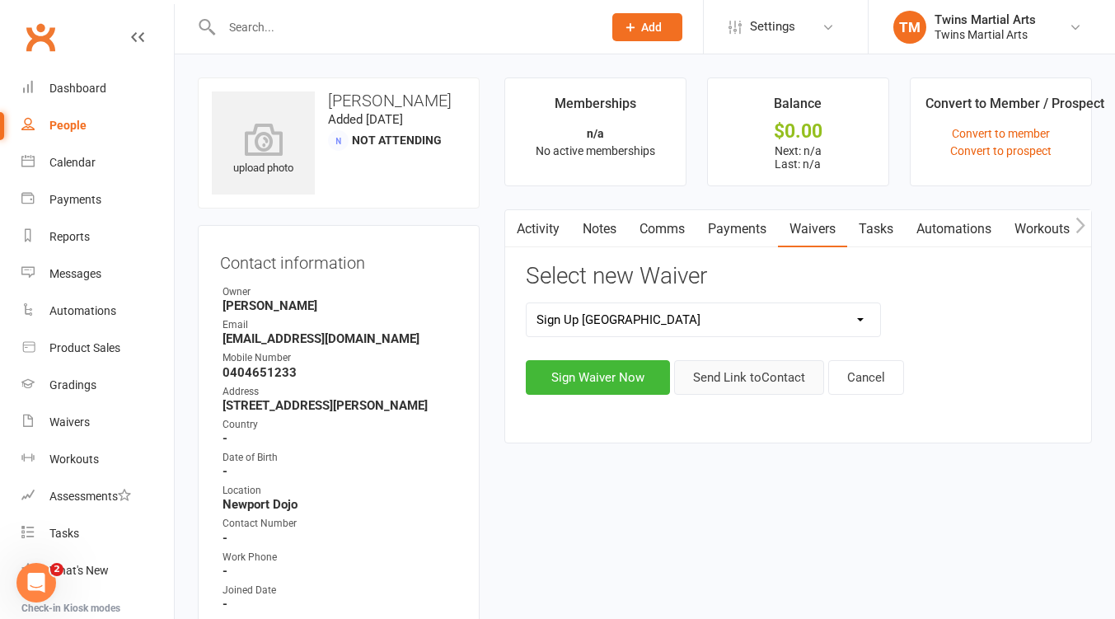
click at [788, 374] on button "Send Link to Contact" at bounding box center [749, 377] width 150 height 35
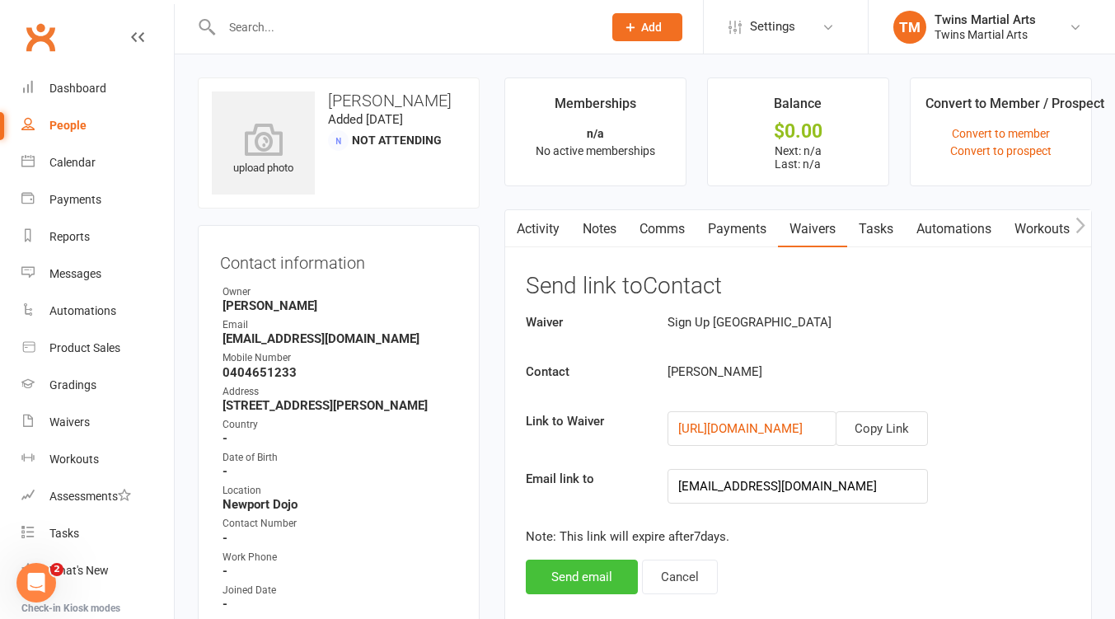
click at [586, 573] on button "Send email" at bounding box center [582, 576] width 112 height 35
